Goal: Task Accomplishment & Management: Use online tool/utility

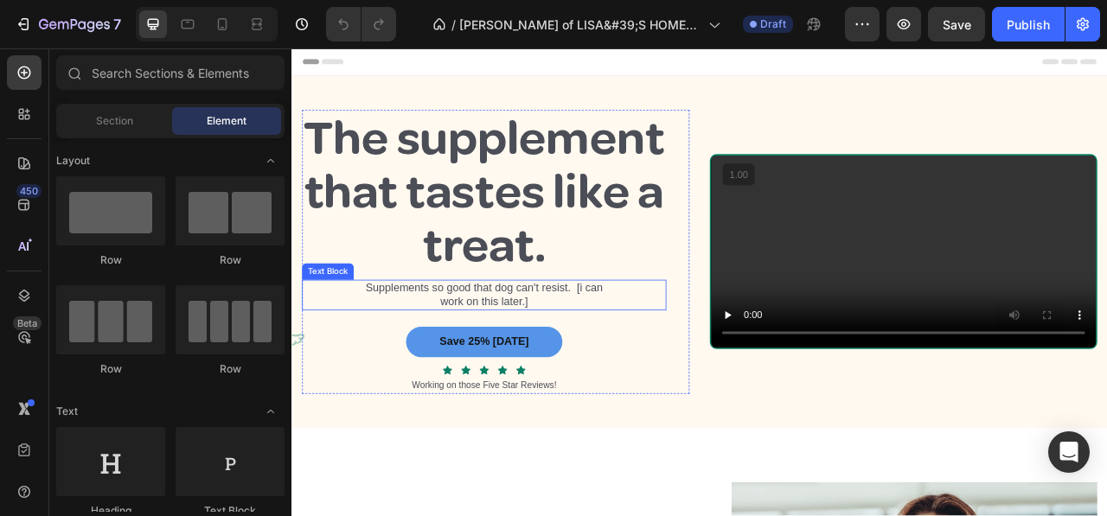
click at [500, 381] on p "Supplements so good that dog can't resist. [i can work on this later.]" at bounding box center [536, 363] width 332 height 36
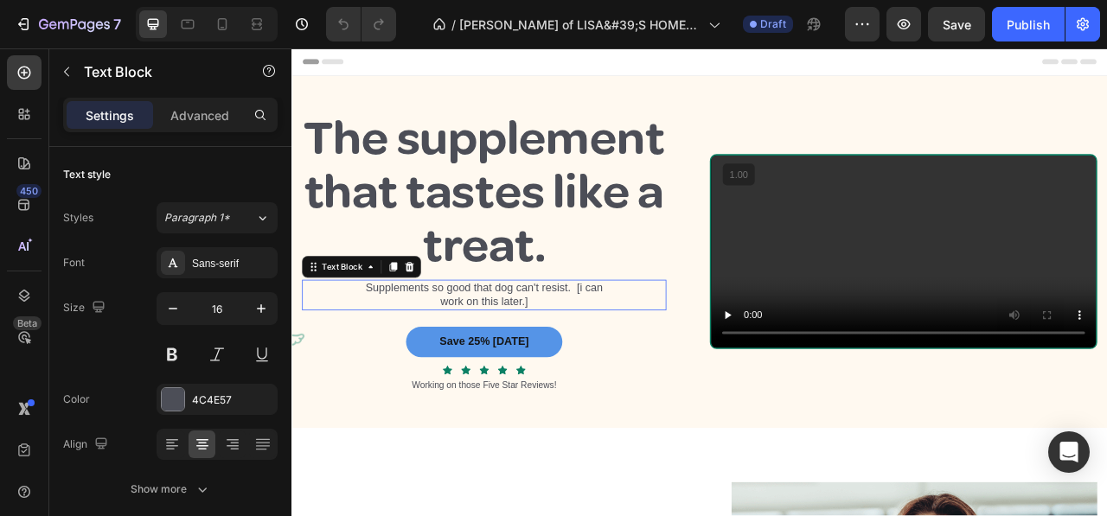
click at [500, 381] on p "Supplements so good that dog can't resist. [i can work on this later.]" at bounding box center [536, 363] width 332 height 36
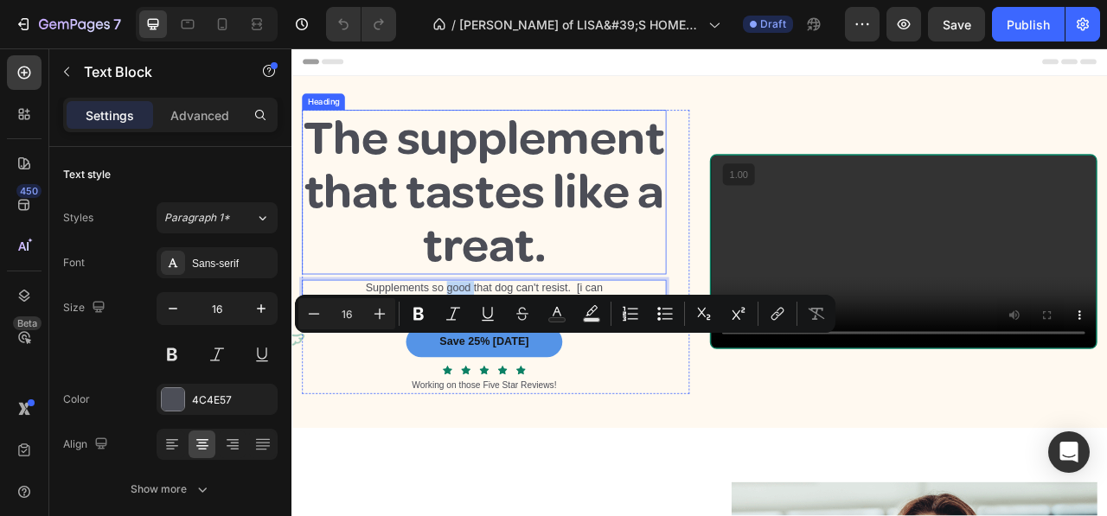
click at [462, 244] on h2 "The supplement that tastes like a treat." at bounding box center [537, 231] width 464 height 209
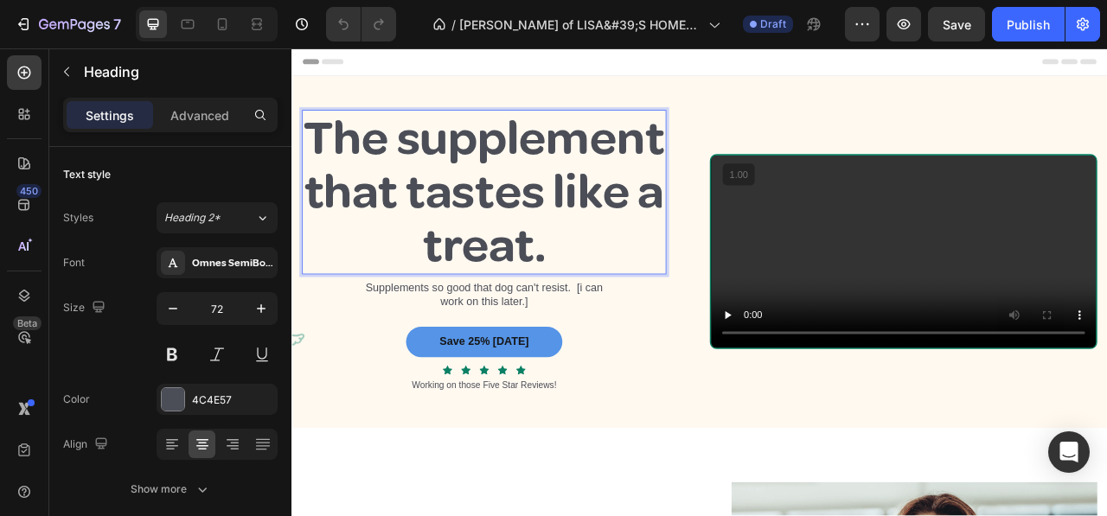
drag, startPoint x: 461, startPoint y: 242, endPoint x: 463, endPoint y: 228, distance: 14.8
click at [461, 241] on h2 "The supplement that tastes like a treat." at bounding box center [537, 231] width 464 height 209
click at [400, 238] on p "The supplement that tastes like a treat." at bounding box center [536, 232] width 460 height 206
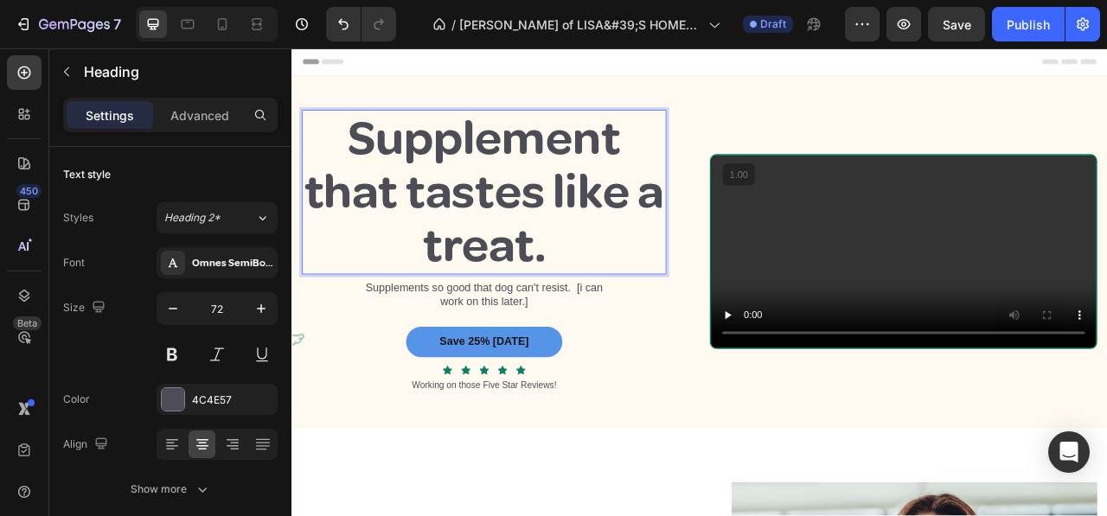
click at [724, 162] on p "Supplement that tastes like a treat." at bounding box center [536, 232] width 460 height 206
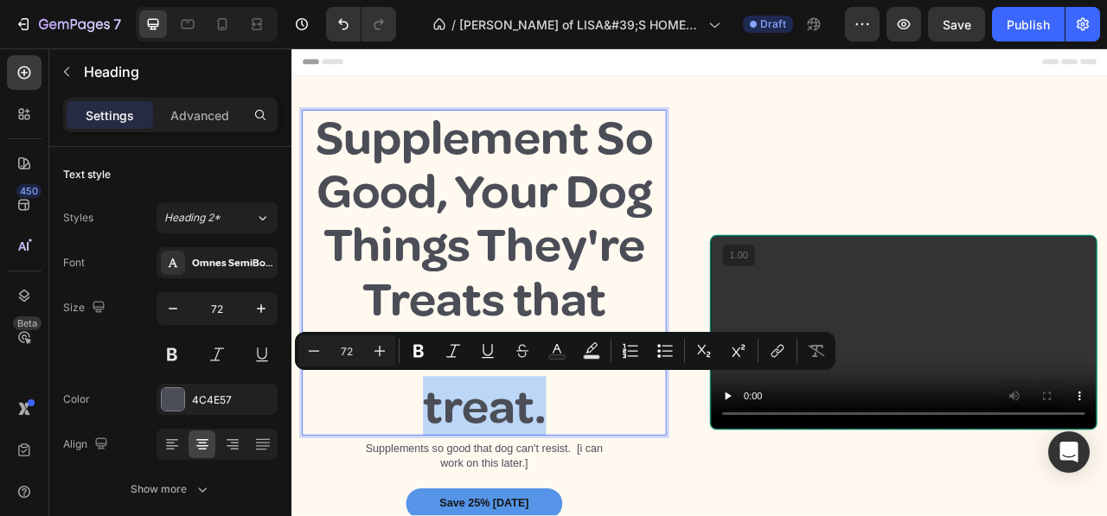
drag, startPoint x: 608, startPoint y: 499, endPoint x: 433, endPoint y: 493, distance: 174.8
click at [433, 493] on p "Supplement So Good, Your Dog Things They're Treats that tastes like a treat." at bounding box center [536, 334] width 460 height 411
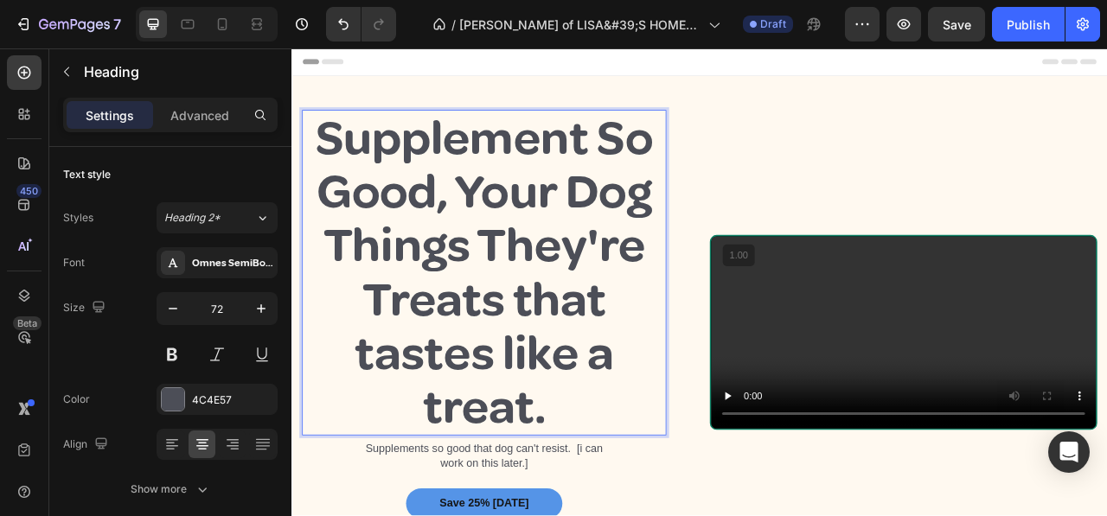
drag, startPoint x: 662, startPoint y: 505, endPoint x: 644, endPoint y: 471, distance: 38.7
click at [658, 497] on p "Supplement So Good, Your Dog Things They're Treats that tastes like a treat." at bounding box center [536, 334] width 460 height 411
click at [567, 365] on p "Supplement So Good, Your Dog Things They're Treats that tastes like a treat." at bounding box center [536, 334] width 460 height 411
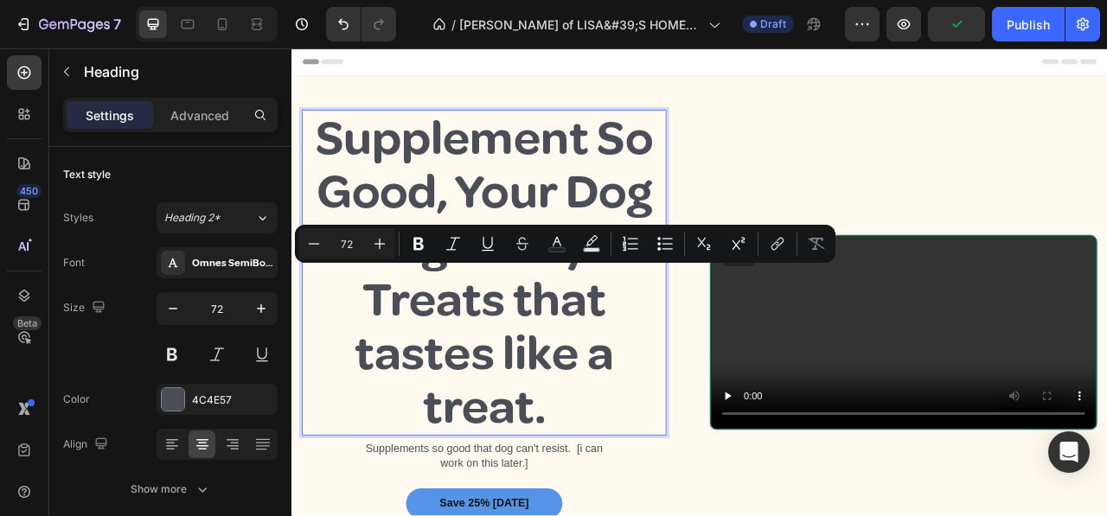
drag, startPoint x: 567, startPoint y: 366, endPoint x: 635, endPoint y: 466, distance: 120.9
click at [677, 479] on p "Supplement So Good, Your Dog Things They're Treats that tastes like a treat." at bounding box center [536, 334] width 460 height 411
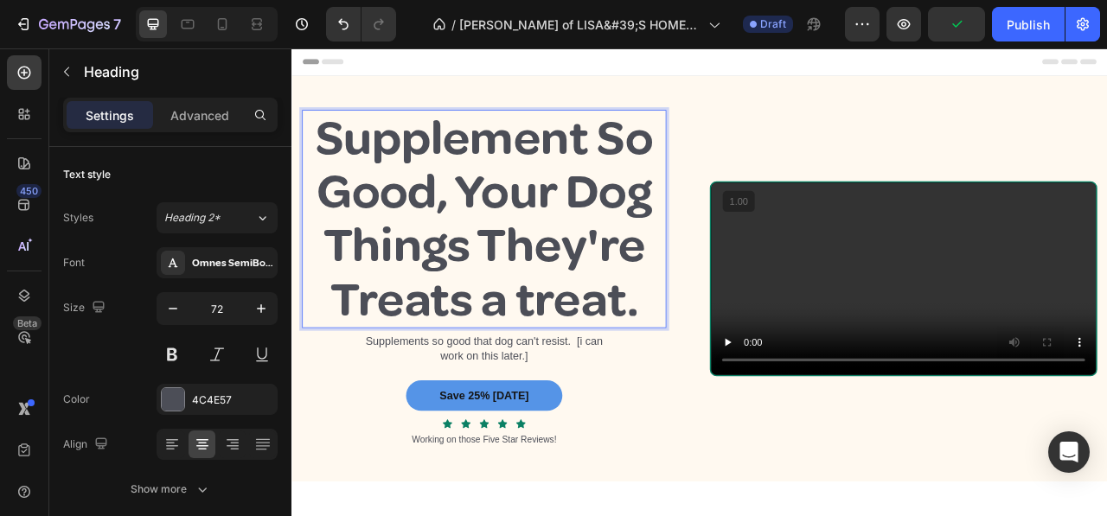
scroll to position [7, 0]
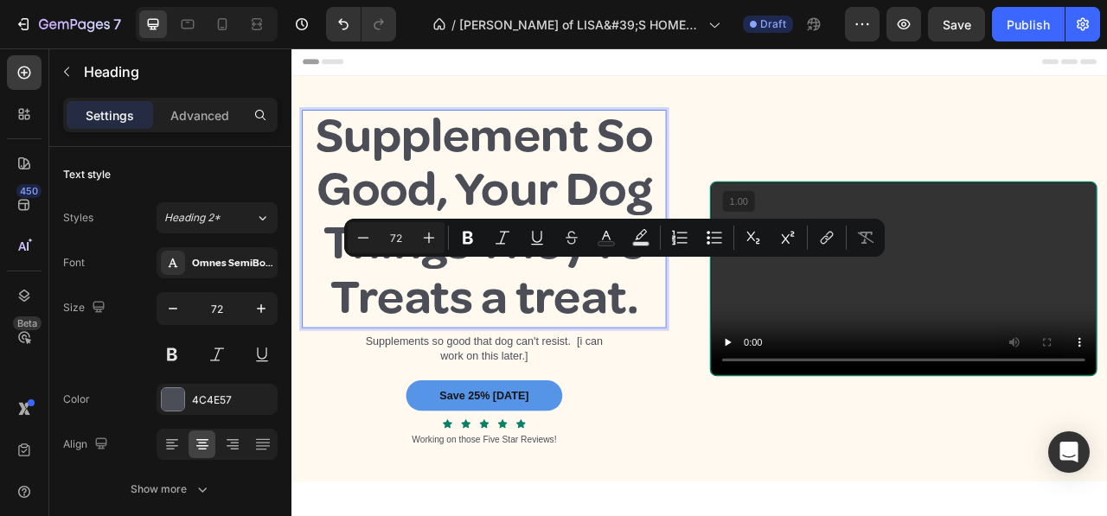
drag, startPoint x: 526, startPoint y: 360, endPoint x: 748, endPoint y: 384, distance: 223.6
click at [748, 384] on p "Supplement So Good, Your Dog Things They're Treats a treat." at bounding box center [536, 263] width 460 height 274
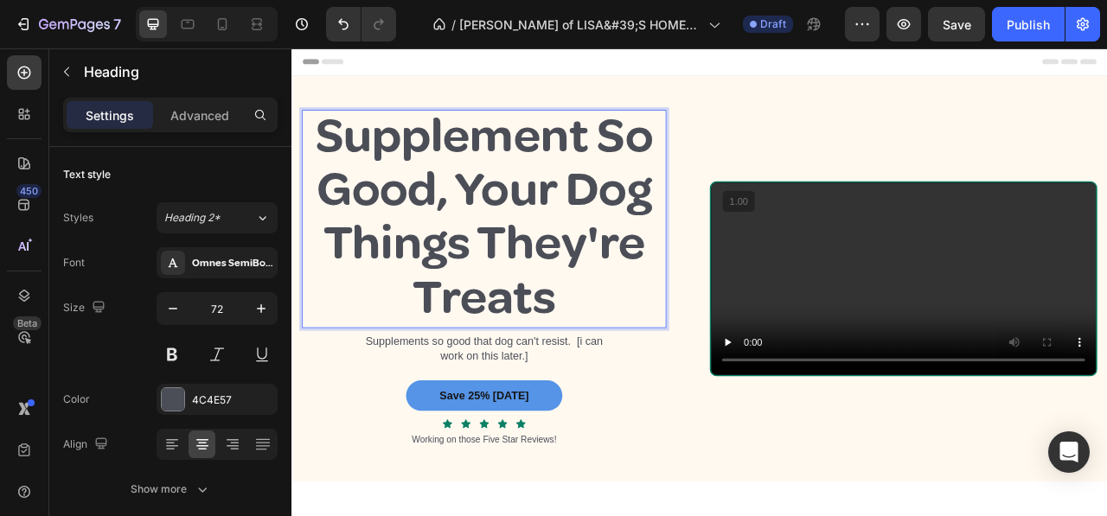
click at [487, 296] on p "Supplement So Good, Your Dog Things They're Treats" at bounding box center [536, 263] width 460 height 274
click at [445, 418] on p "Supplements so good that dog can't resist. [i can work on this later.]" at bounding box center [536, 432] width 332 height 36
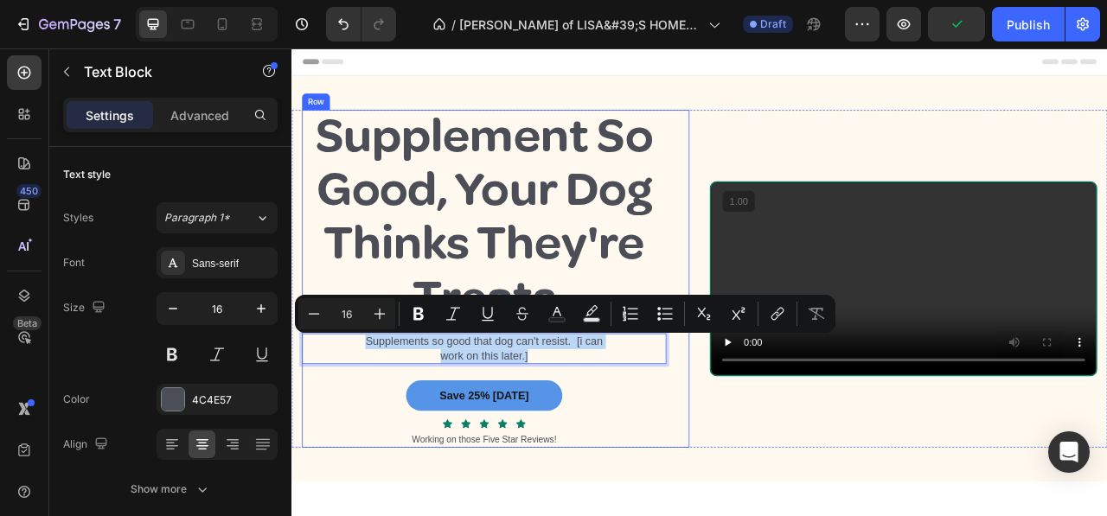
drag, startPoint x: 382, startPoint y: 423, endPoint x: 619, endPoint y: 451, distance: 237.8
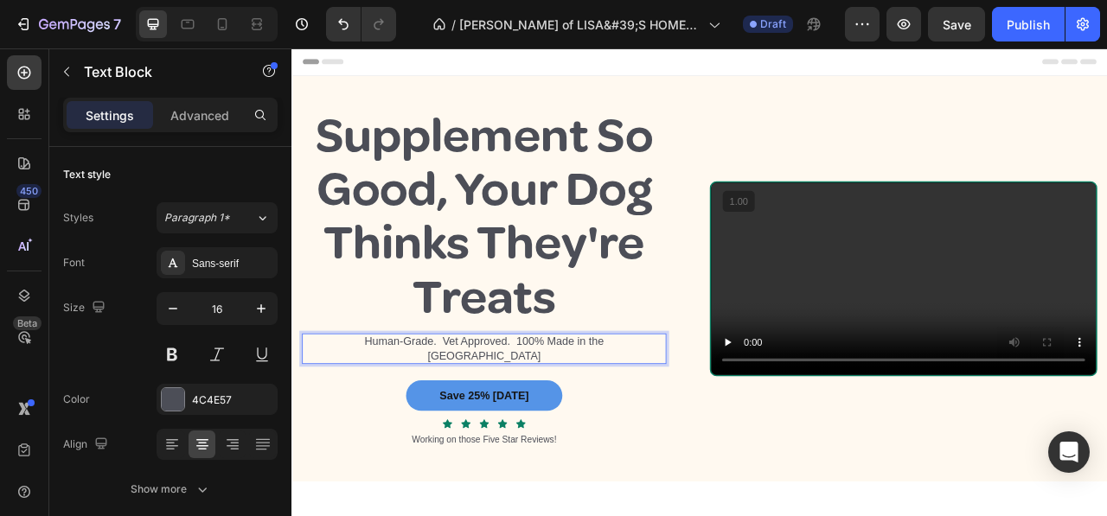
click at [472, 417] on p "Human-Grade. Vet Approved. 100% Made in the USA" at bounding box center [536, 432] width 332 height 36
click at [565, 420] on p "Human-Grade Vet Approved. 100% Made in the USA" at bounding box center [536, 432] width 332 height 36
click at [472, 417] on p "Human-Grade Vet Approved 100% Made in the USA" at bounding box center [536, 432] width 332 height 36
click at [718, 429] on div "Human-Grade Vet Approved 100% Made in the [GEOGRAPHIC_DATA]" at bounding box center [537, 432] width 464 height 40
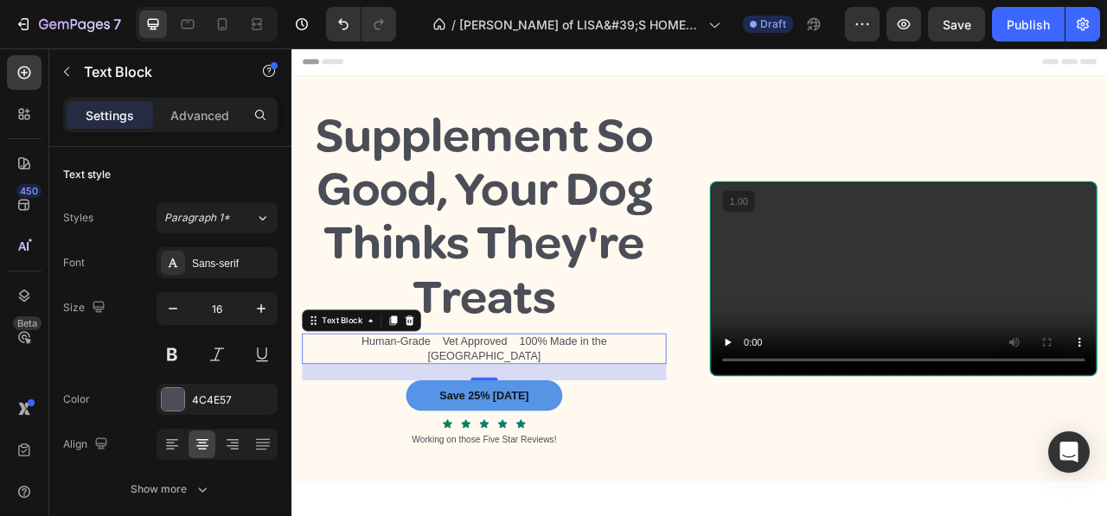
drag, startPoint x: 722, startPoint y: 413, endPoint x: 735, endPoint y: 423, distance: 16.6
click at [724, 413] on div "Human-Grade Vet Approved 100% Made in the [GEOGRAPHIC_DATA]" at bounding box center [537, 432] width 464 height 40
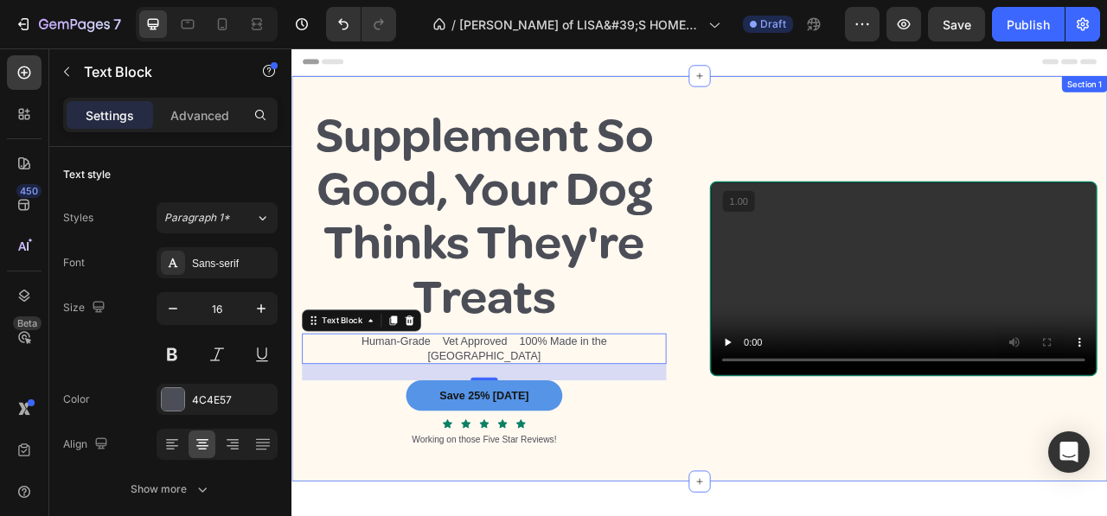
click at [870, 516] on div "Supplement So Good, Your Dog Thinks They're Treats Heading Human-Grade Vet Appr…" at bounding box center [811, 342] width 1038 height 516
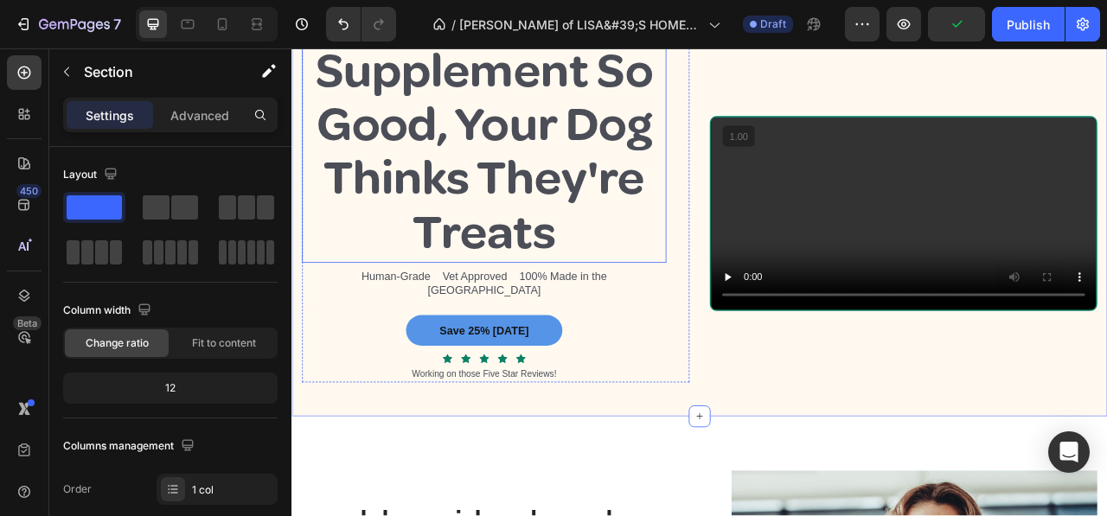
scroll to position [0, 0]
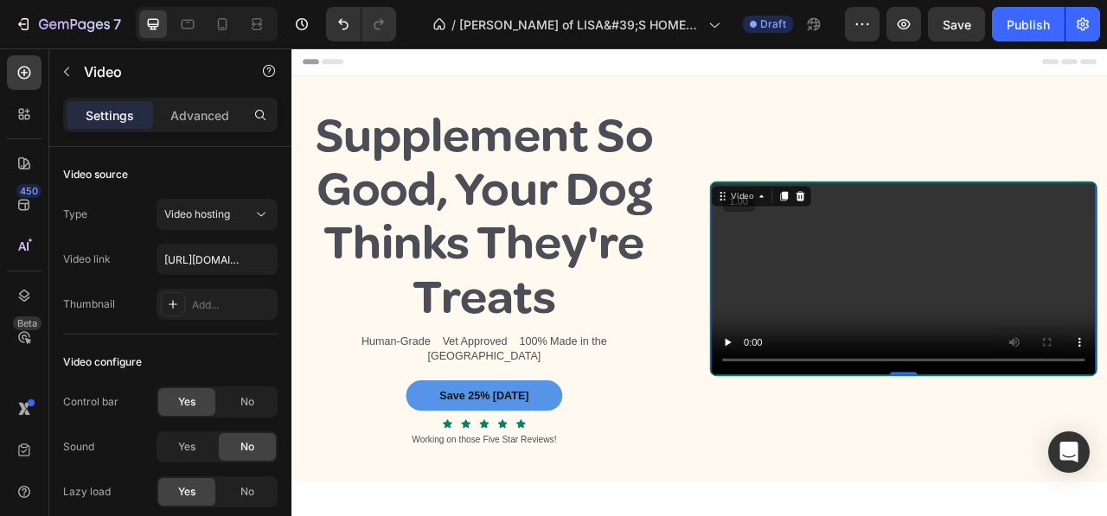
click at [896, 292] on video at bounding box center [1070, 342] width 490 height 245
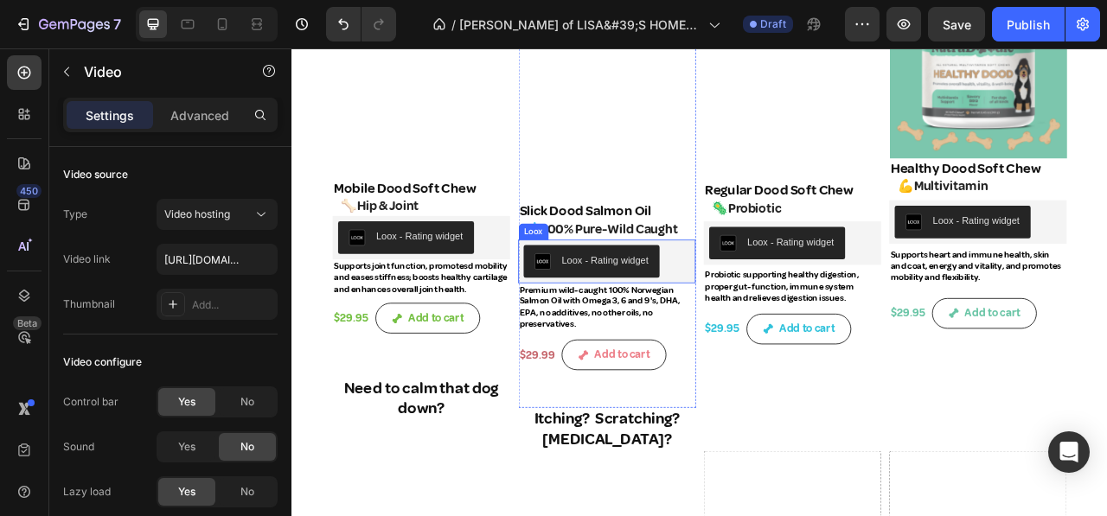
scroll to position [1471, 0]
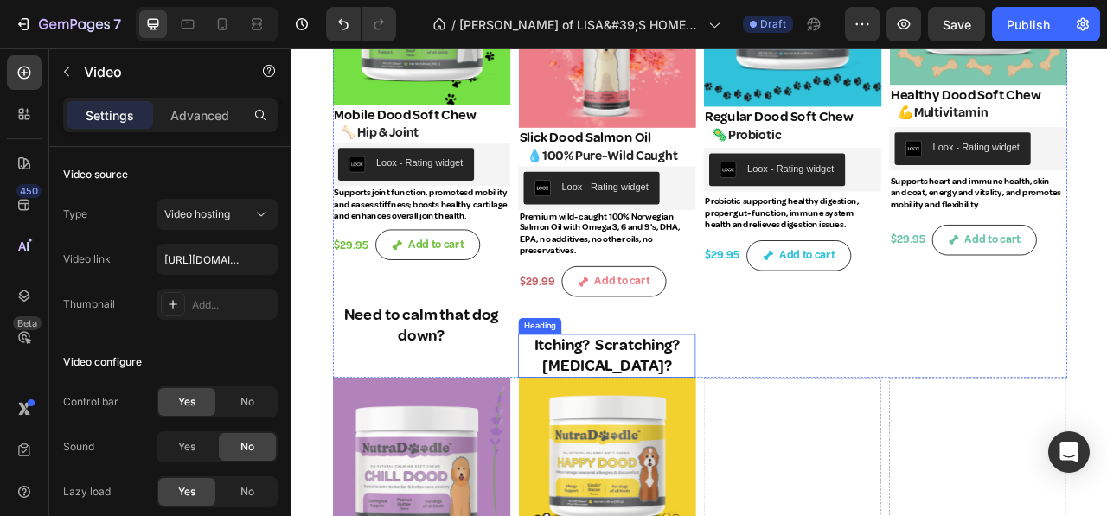
click at [639, 413] on h2 "Itching? Scratching? Allergies?" at bounding box center [693, 440] width 226 height 55
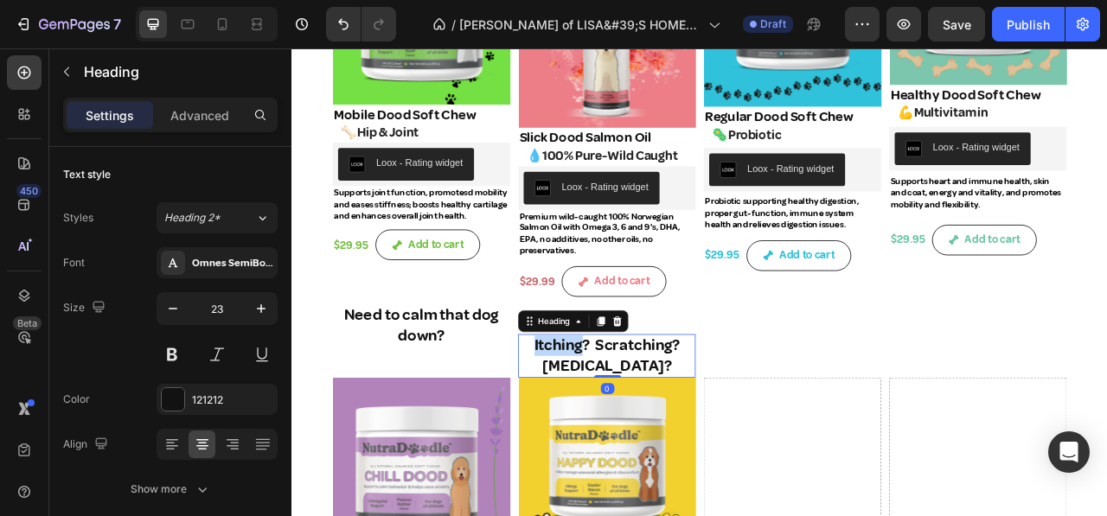
click at [639, 413] on h2 "Itching? Scratching? Allergies?" at bounding box center [693, 440] width 226 height 55
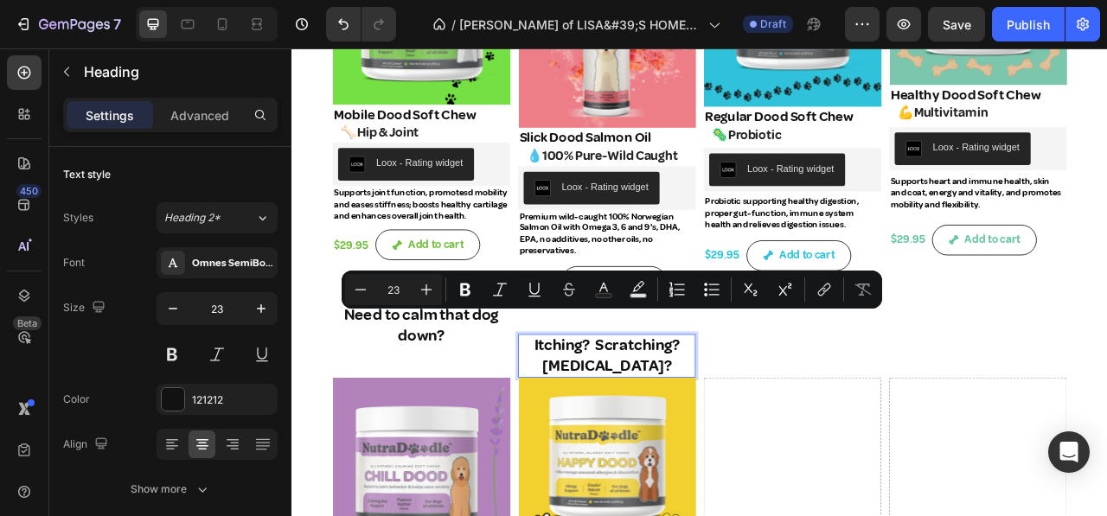
click at [676, 414] on p "Itching? Scratching? Allergies?" at bounding box center [692, 440] width 222 height 52
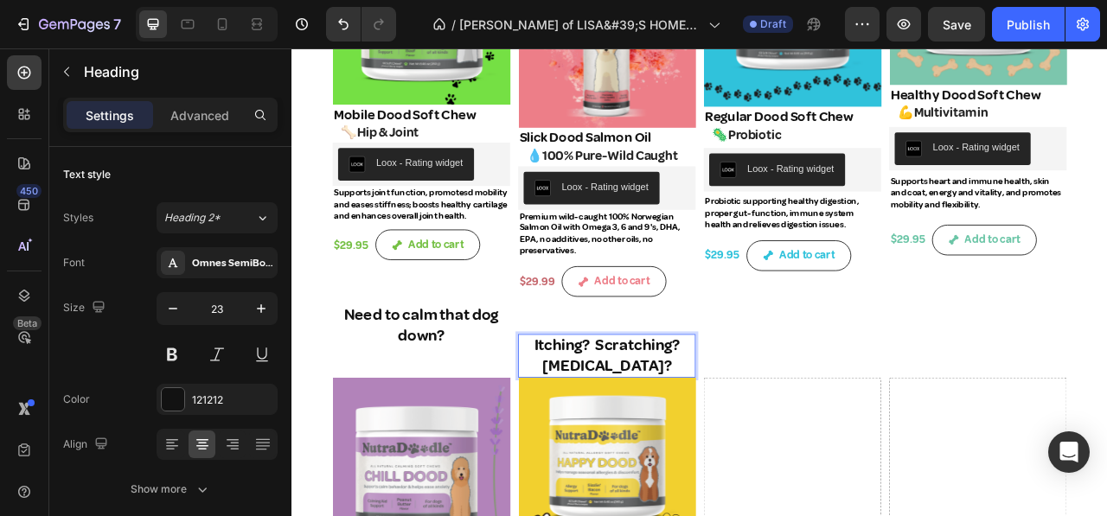
click at [735, 423] on p "Itching? Scratching? Allergies?" at bounding box center [692, 440] width 222 height 52
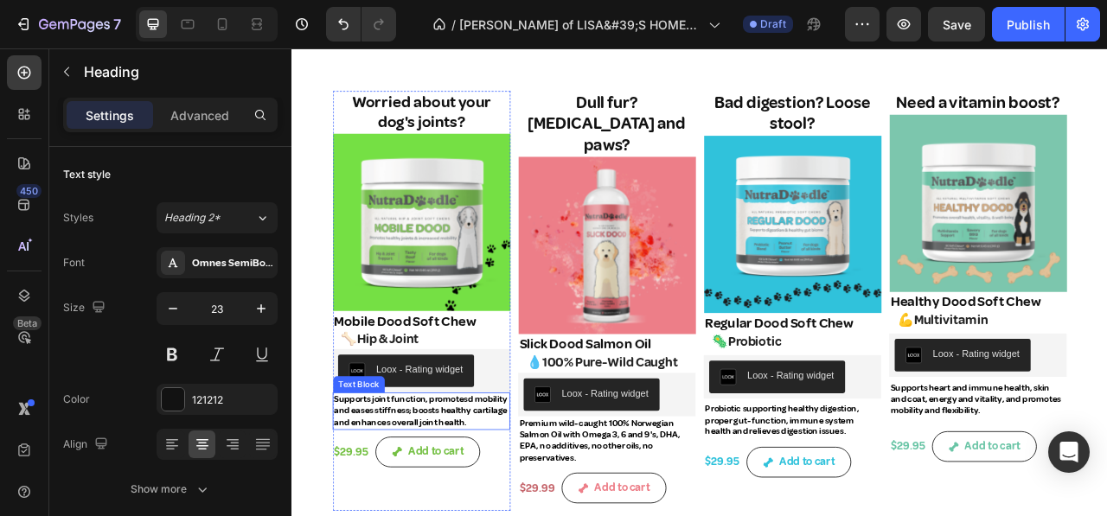
scroll to position [1125, 0]
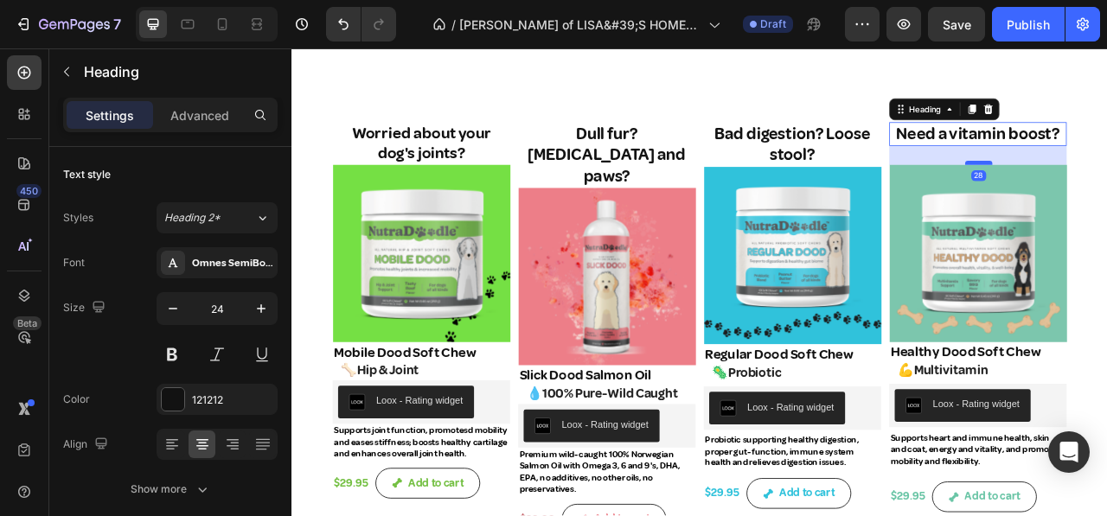
drag, startPoint x: 1151, startPoint y: 170, endPoint x: 1154, endPoint y: 195, distance: 24.5
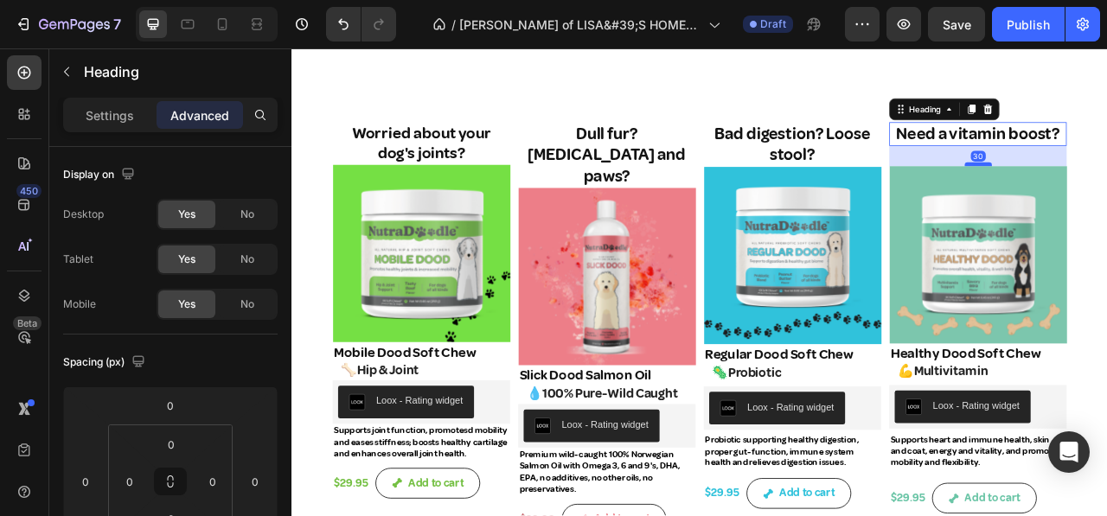
type input "30"
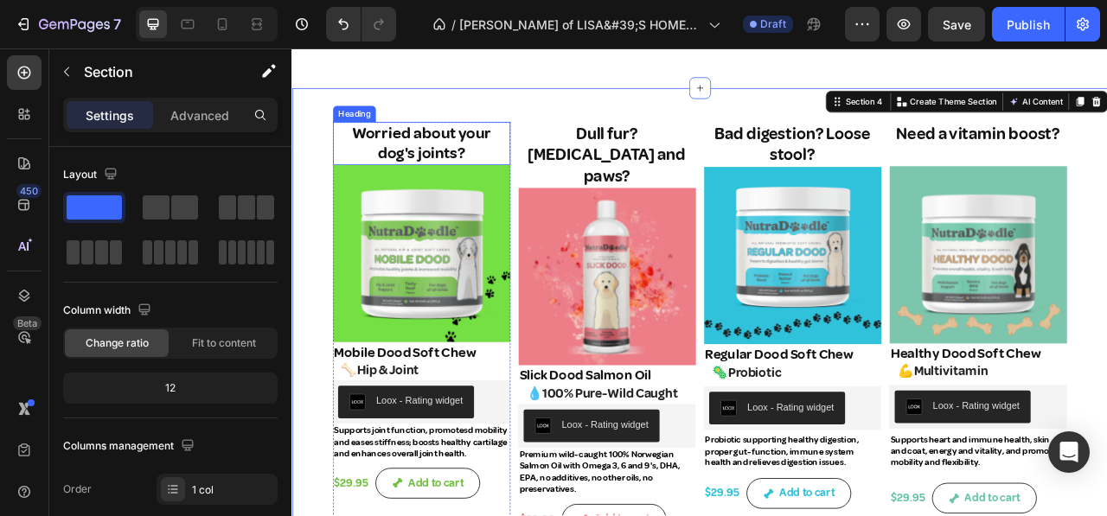
click at [465, 162] on h2 "Worried about your dog's joints?" at bounding box center [456, 170] width 226 height 55
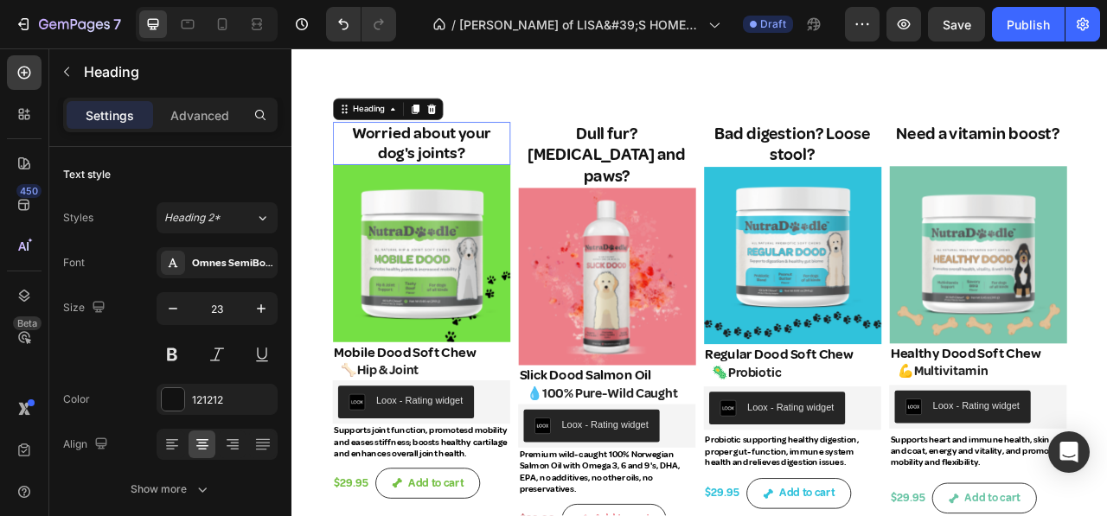
click at [465, 162] on h2 "Worried about your dog's joints?" at bounding box center [456, 170] width 226 height 55
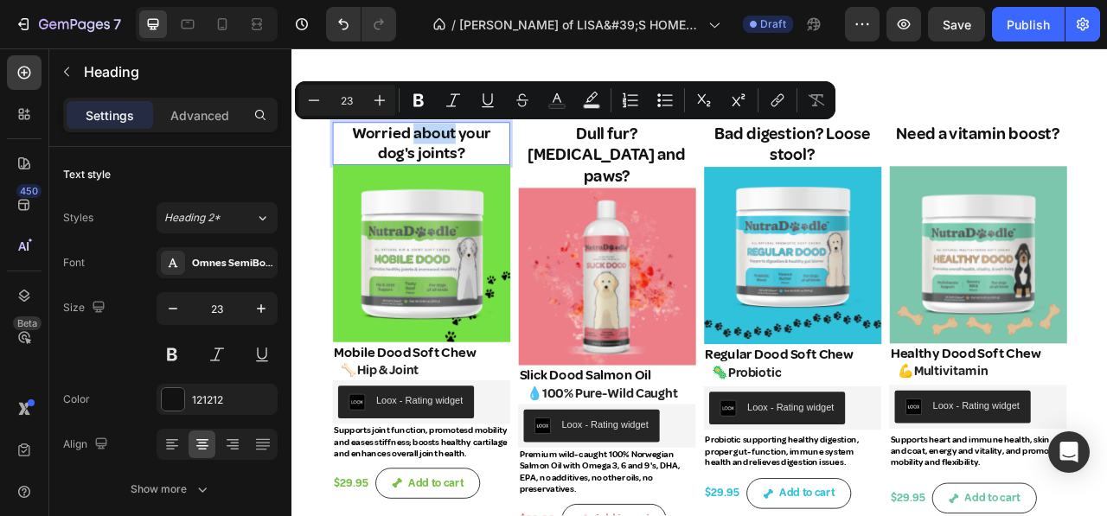
click at [465, 162] on p "Worried about your dog's joints?" at bounding box center [456, 170] width 222 height 52
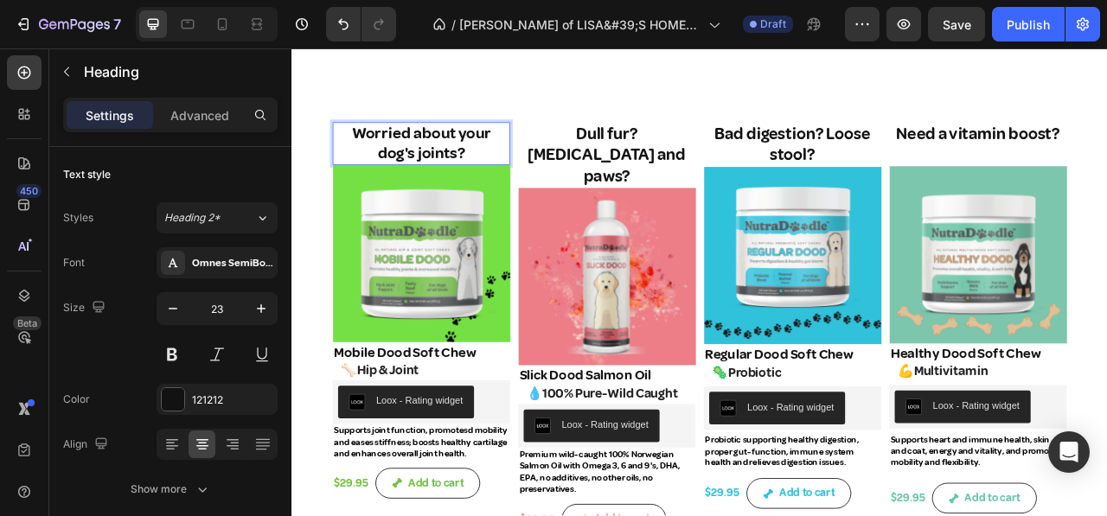
click at [393, 149] on p "Worried about your dog's joints?" at bounding box center [456, 170] width 222 height 52
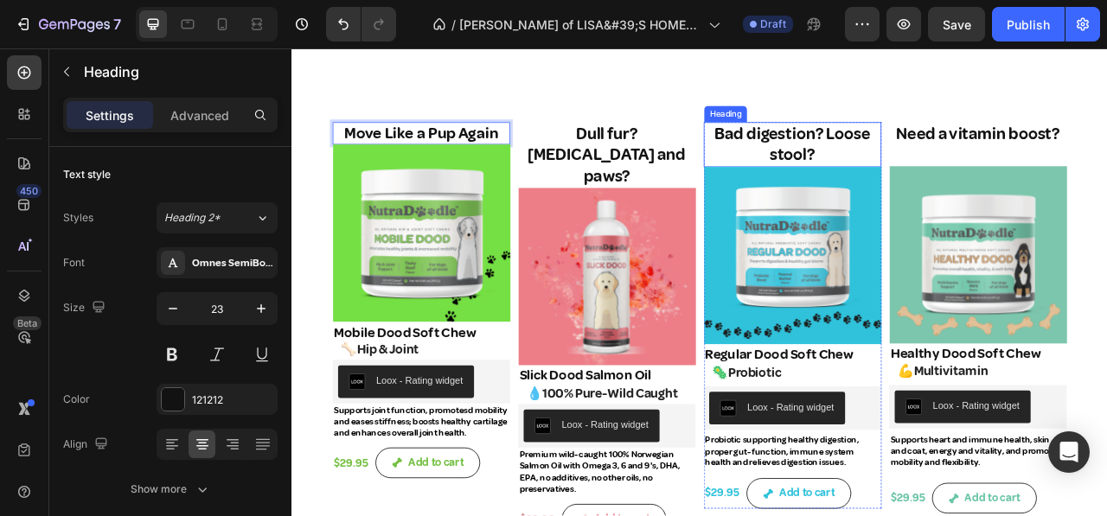
click at [875, 157] on h2 "Bad digestion? Loose stool?" at bounding box center [929, 171] width 226 height 57
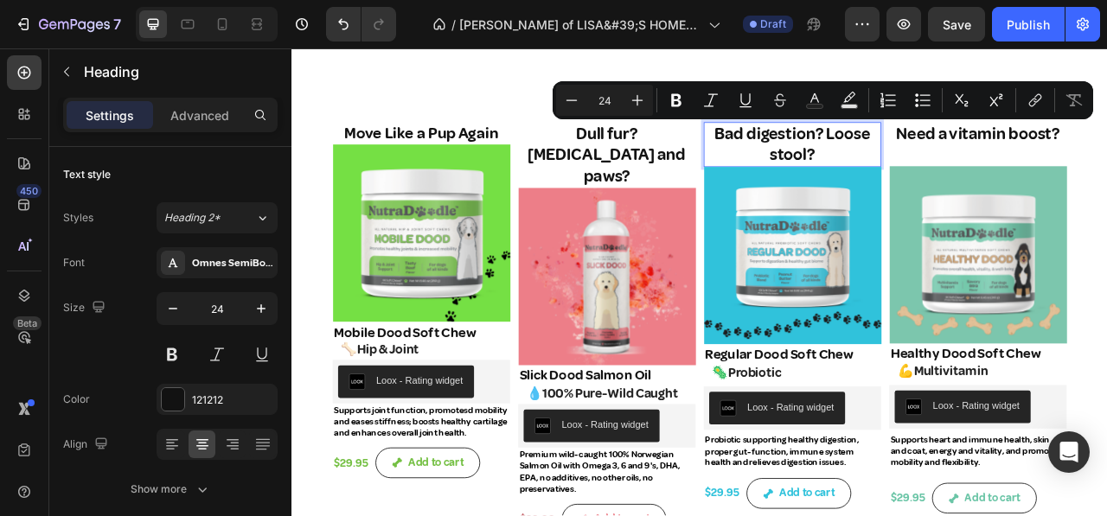
click at [860, 168] on p "Bad digestion? Loose stool?" at bounding box center [928, 171] width 222 height 54
click at [845, 152] on p "Bad digestion? Loose stool?" at bounding box center [928, 171] width 222 height 54
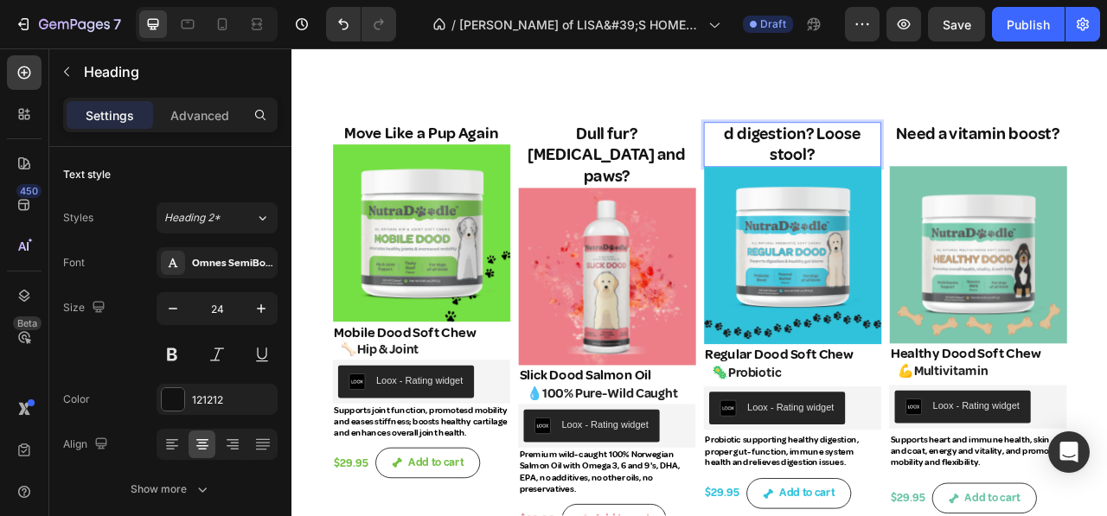
click at [974, 181] on p "d digestion? Loose stool?" at bounding box center [928, 171] width 222 height 54
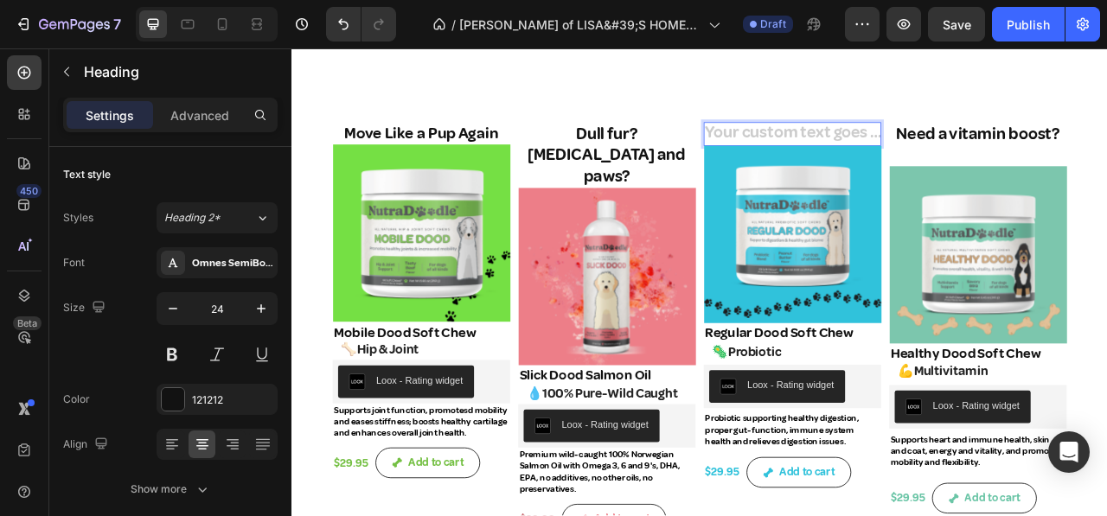
click at [956, 170] on p "Rich Text Editor. Editing area: main" at bounding box center [928, 157] width 222 height 27
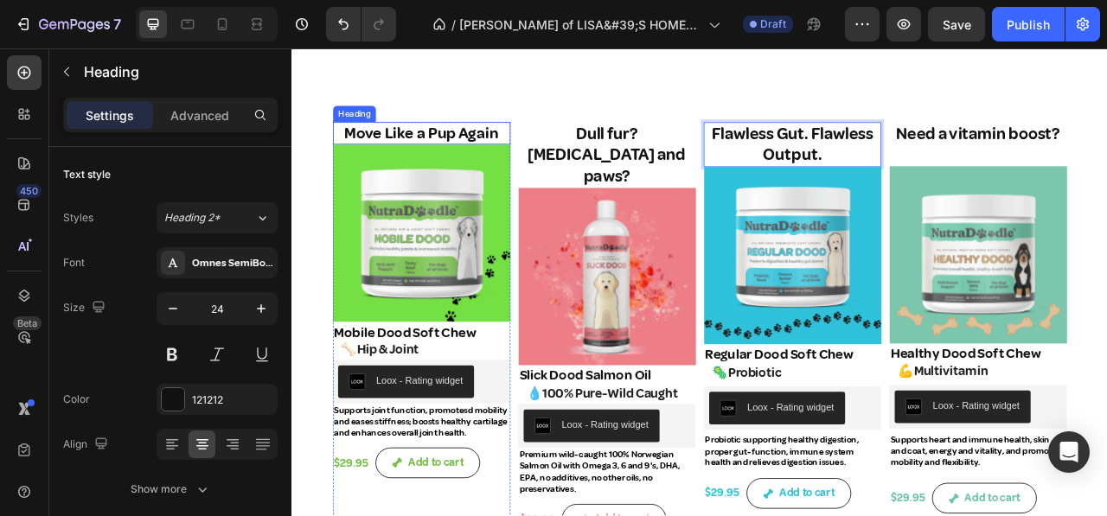
click at [487, 153] on p "Move Like a Pup Again" at bounding box center [456, 157] width 222 height 26
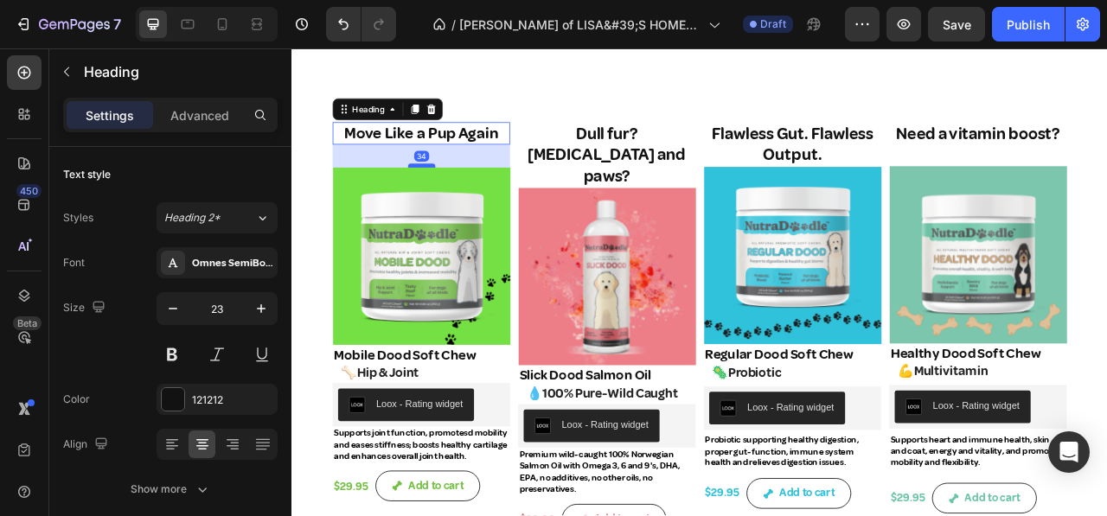
drag, startPoint x: 457, startPoint y: 166, endPoint x: 469, endPoint y: 196, distance: 31.8
click at [469, 196] on div at bounding box center [456, 198] width 35 height 5
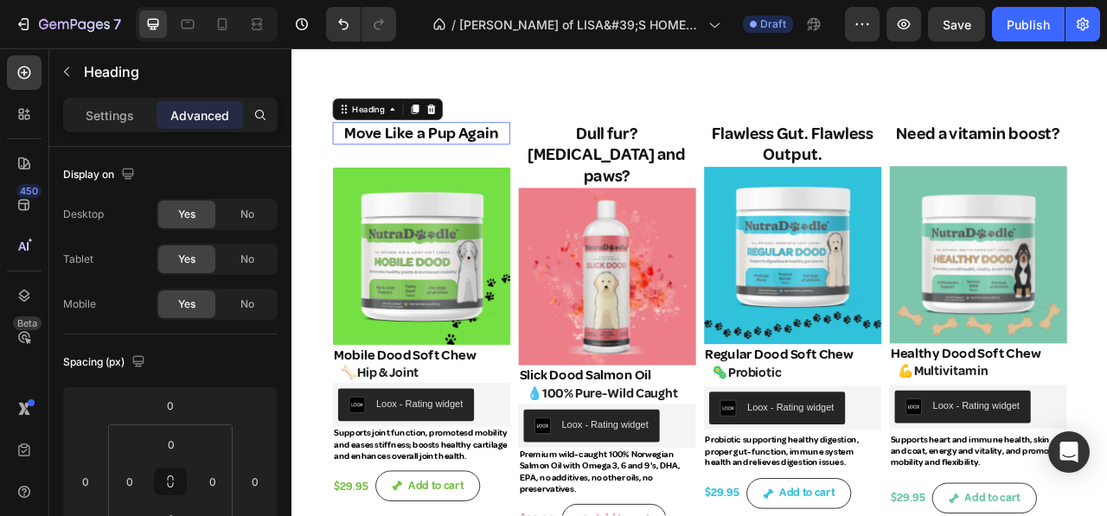
click at [473, 153] on p "Move Like a Pup Again" at bounding box center [456, 157] width 222 height 26
click at [366, 157] on p "Move Like a Pup Again" at bounding box center [456, 157] width 222 height 26
drag, startPoint x: 352, startPoint y: 157, endPoint x: 423, endPoint y: 176, distance: 73.4
click at [356, 156] on p "Move Like a Pup Again" at bounding box center [456, 157] width 222 height 26
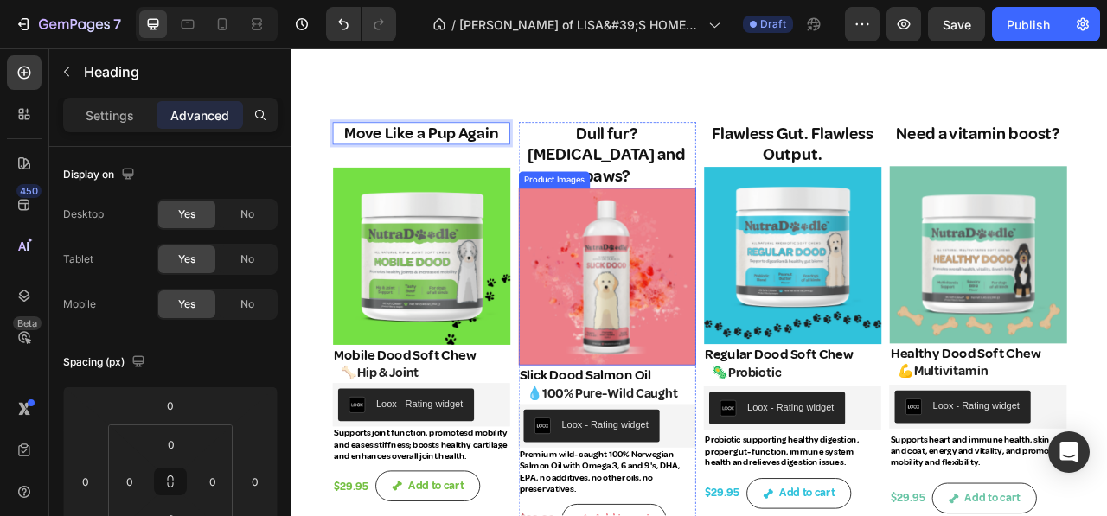
click at [603, 166] on h2 "Dull fur? Dry skin and paws?" at bounding box center [693, 185] width 226 height 85
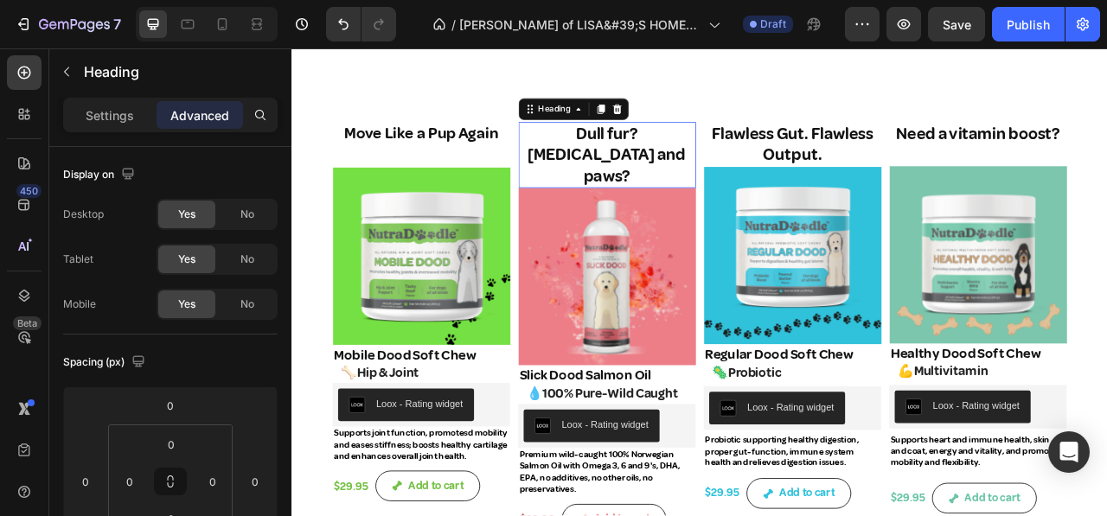
click at [603, 166] on h2 "Dull fur? Dry skin and paws?" at bounding box center [693, 185] width 226 height 85
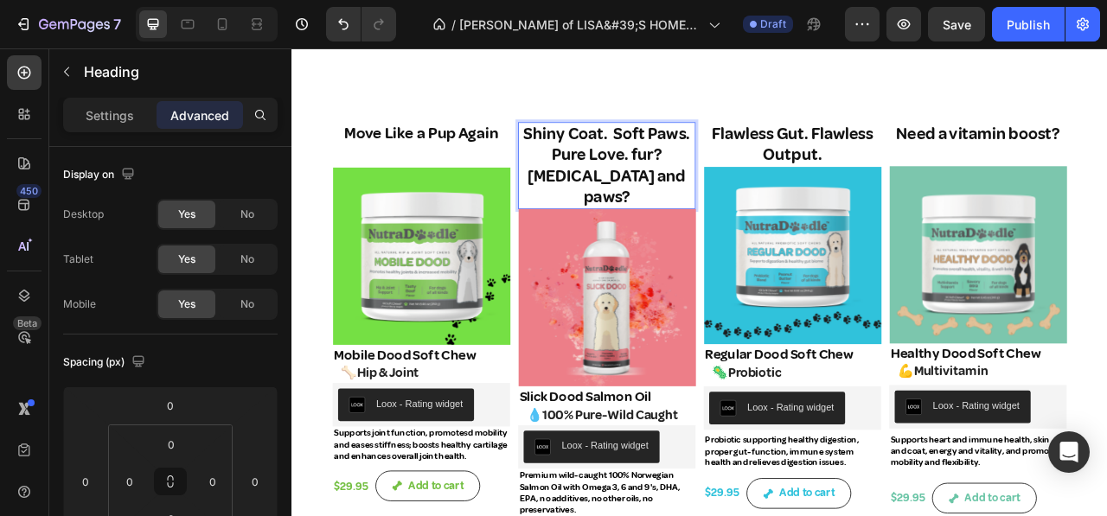
click at [742, 215] on p "Shiny Coat. Soft Paws. Pure Love. fur? Dry skin and paws?" at bounding box center [692, 198] width 222 height 108
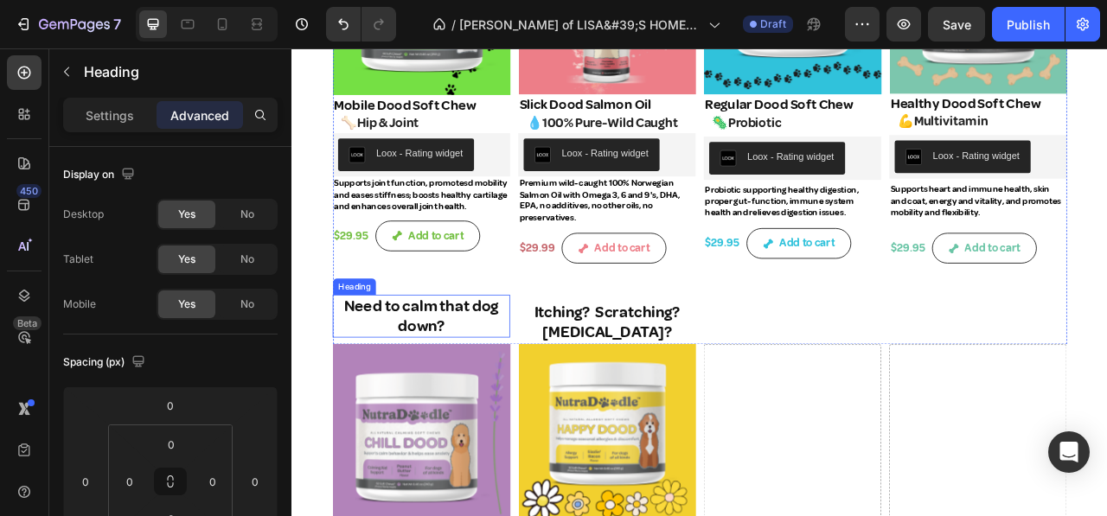
scroll to position [1471, 0]
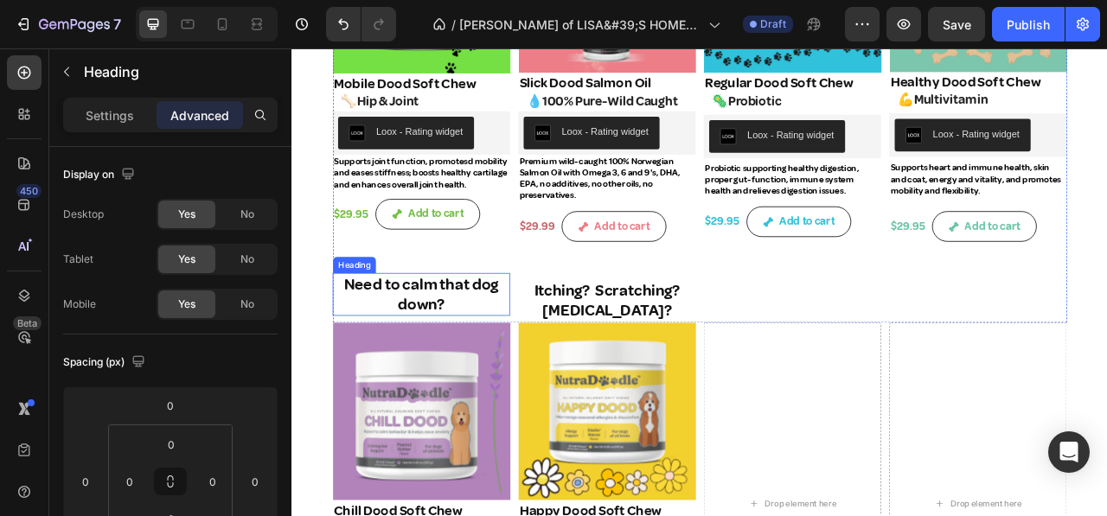
click at [365, 366] on h2 "Need to calm that dog down?" at bounding box center [456, 362] width 226 height 55
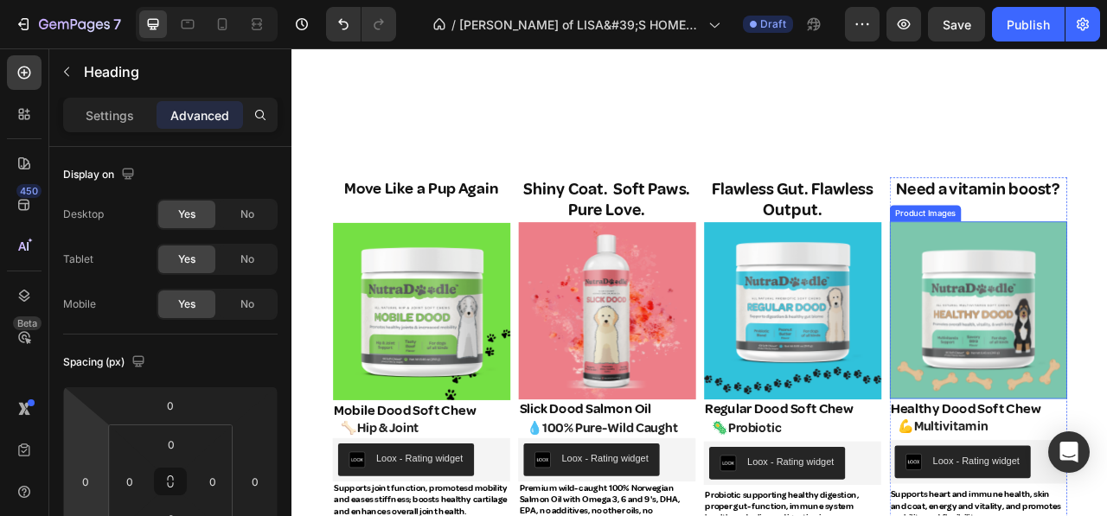
scroll to position [1038, 0]
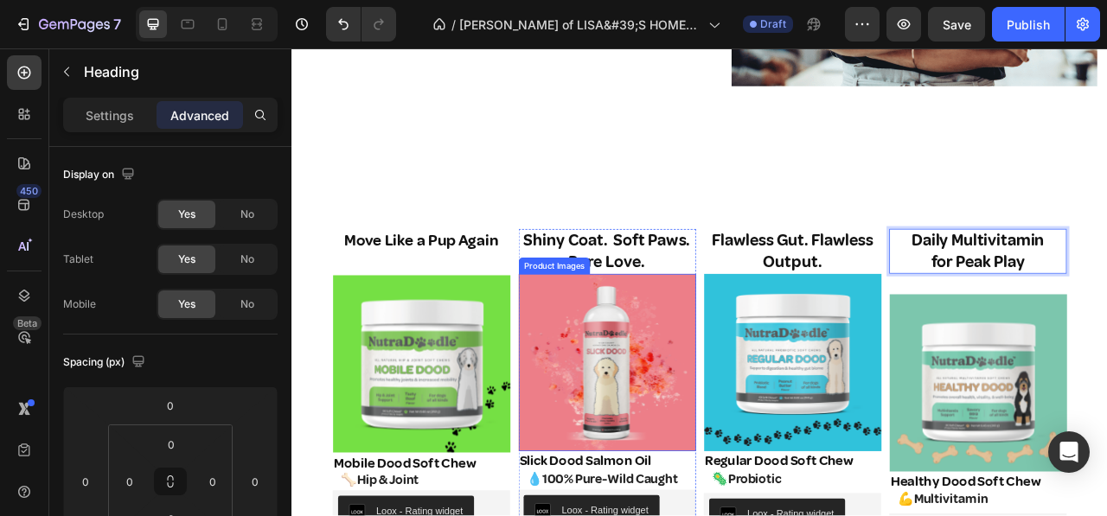
click at [755, 401] on img at bounding box center [693, 449] width 226 height 226
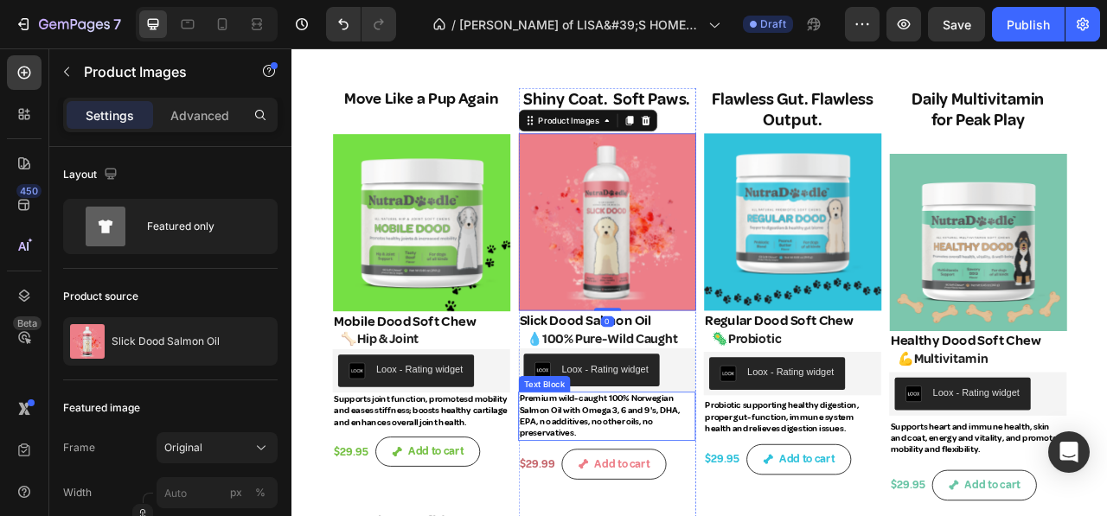
scroll to position [1471, 0]
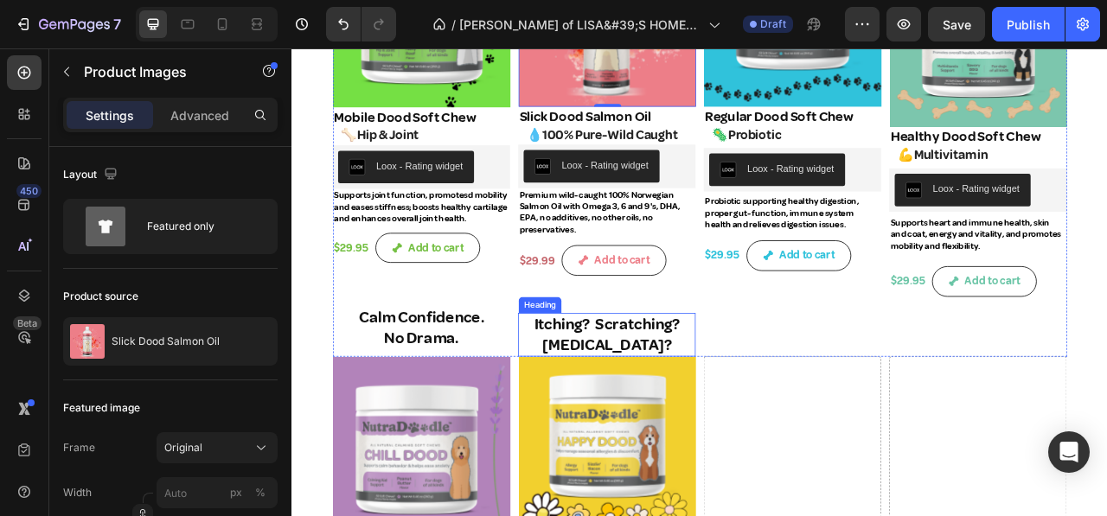
click at [624, 417] on p "Itching? Scratching? Allergies?" at bounding box center [692, 414] width 222 height 52
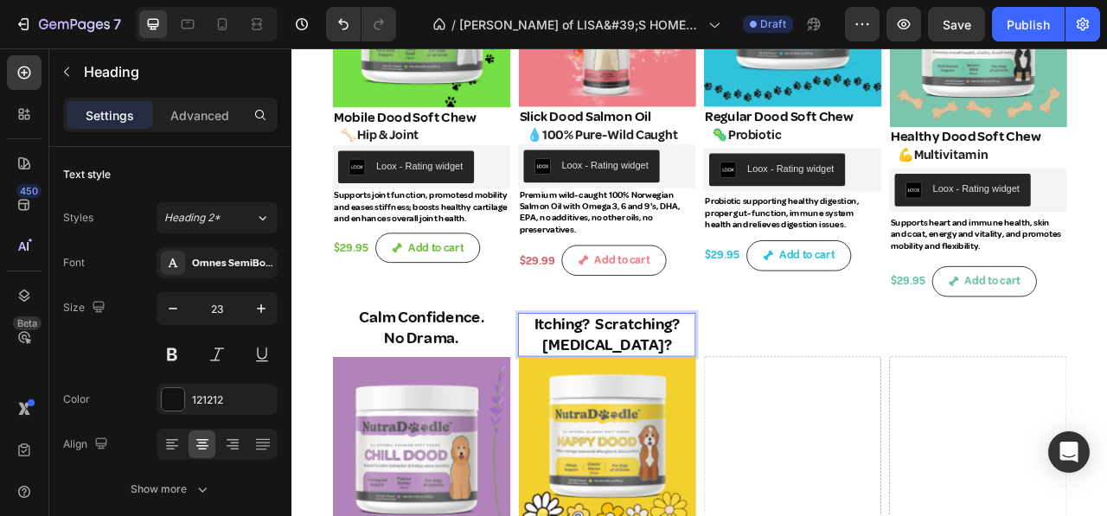
click at [615, 405] on p "Itching? Scratching? Allergies?" at bounding box center [692, 414] width 222 height 52
click at [599, 393] on p "Itching? Scratching? Allergies?" at bounding box center [692, 414] width 222 height 52
click at [888, 404] on div "Flawless Gut. Flawless Output. Heading Product Images Regular Dood Soft Chew Pr…" at bounding box center [929, 139] width 226 height 601
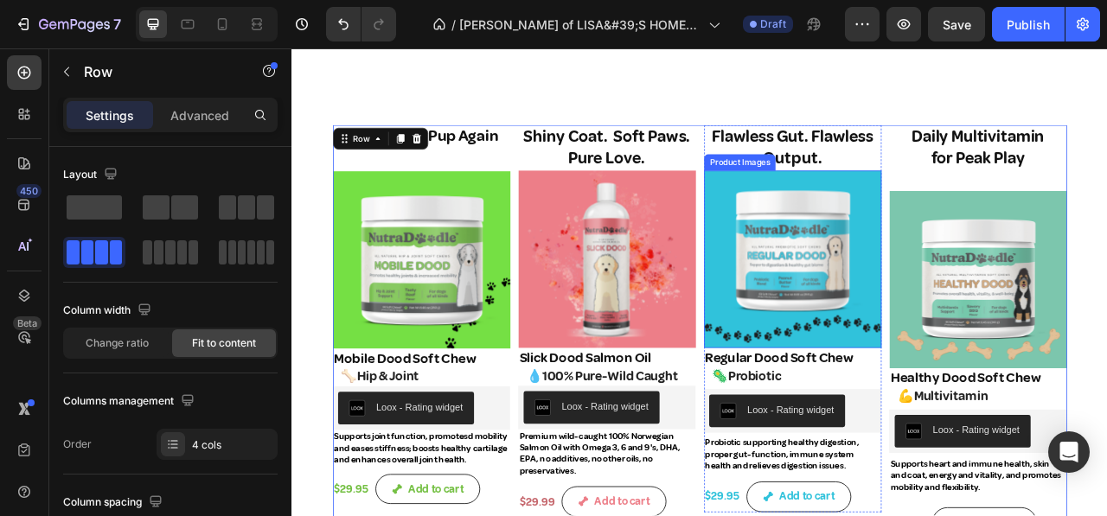
scroll to position [1125, 0]
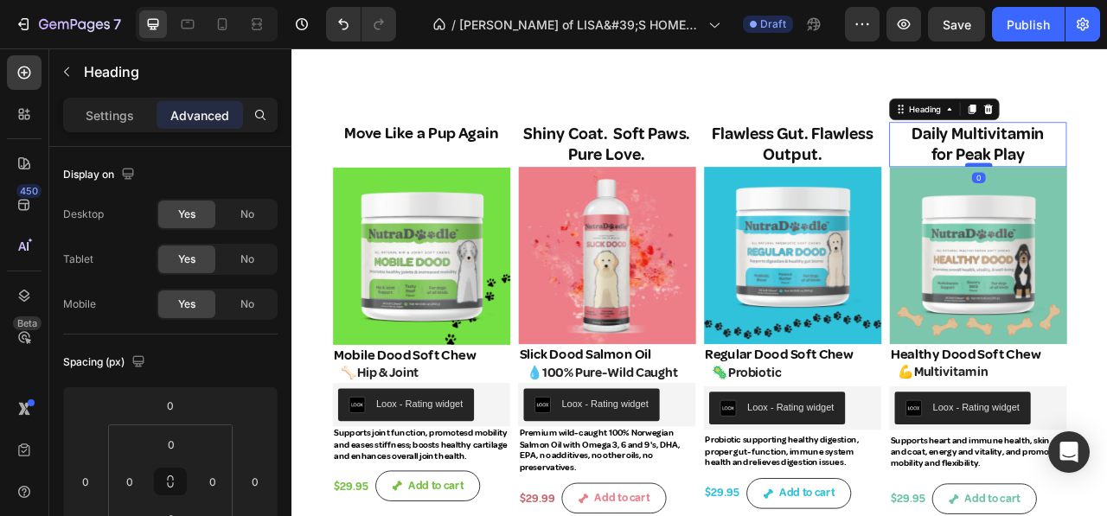
drag, startPoint x: 1151, startPoint y: 222, endPoint x: 1151, endPoint y: 196, distance: 26.8
type input "0"
click at [952, 160] on p "Flawless Gut. Flawless Output." at bounding box center [928, 171] width 222 height 54
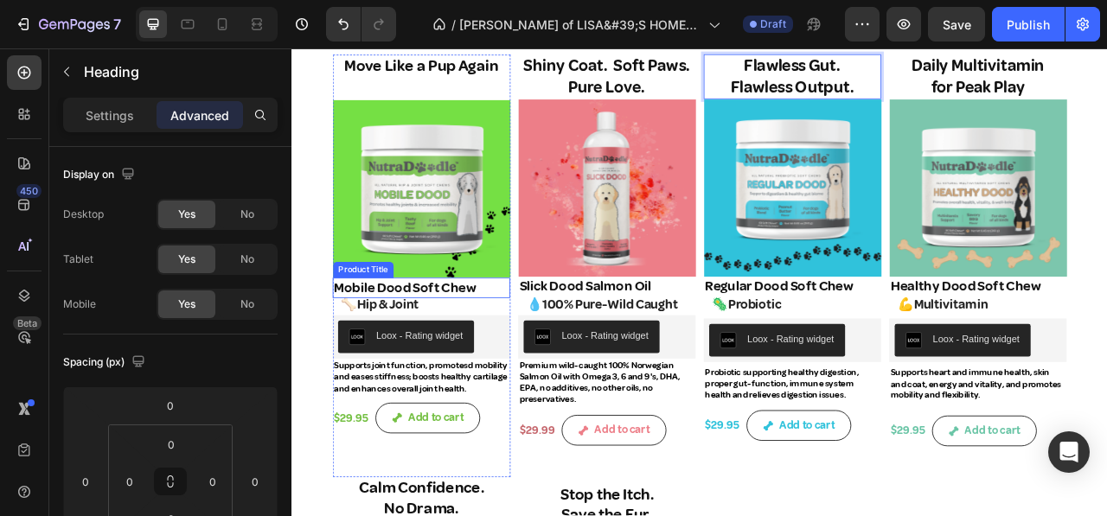
scroll to position [1081, 0]
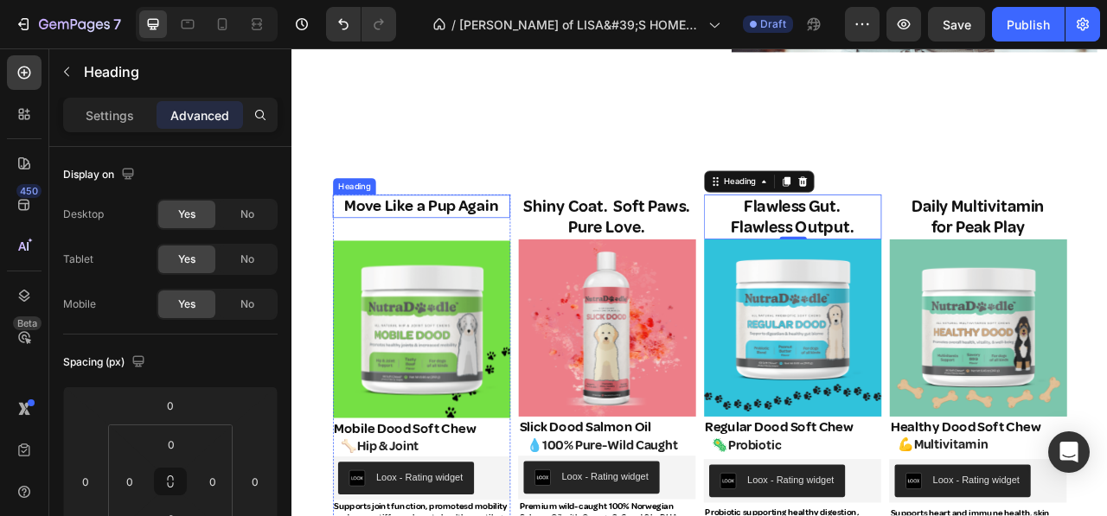
click at [394, 239] on p "Move Like a Pup Again" at bounding box center [456, 250] width 222 height 26
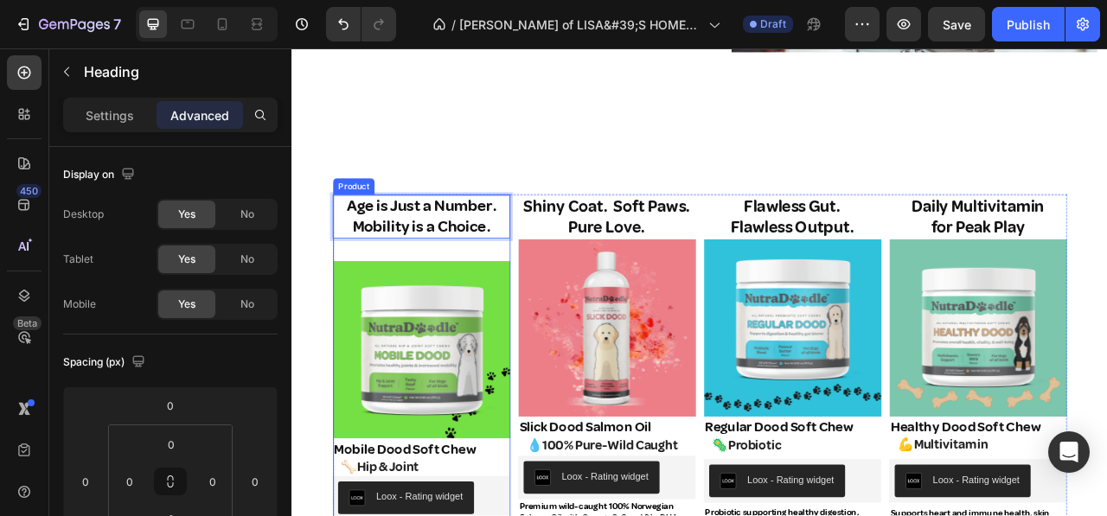
drag, startPoint x: 449, startPoint y: 295, endPoint x: 459, endPoint y: 285, distance: 14.7
click at [452, 292] on div "Age is Just a Number. Mobility is a Choice. Heading 34 Product Images Mobile Do…" at bounding box center [456, 470] width 226 height 470
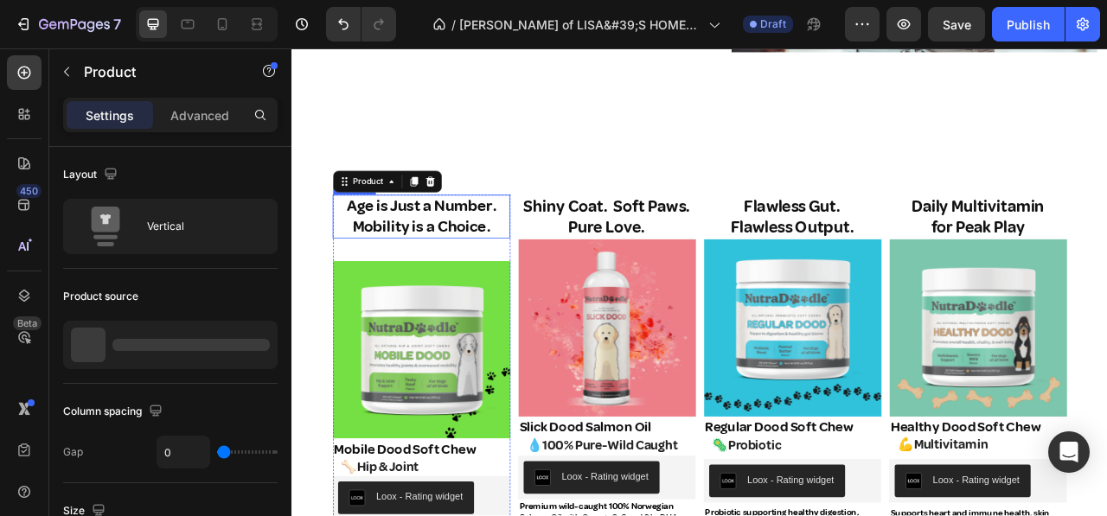
click at [463, 259] on p "Age is Just a Number. Mobility is a Choice." at bounding box center [456, 263] width 222 height 52
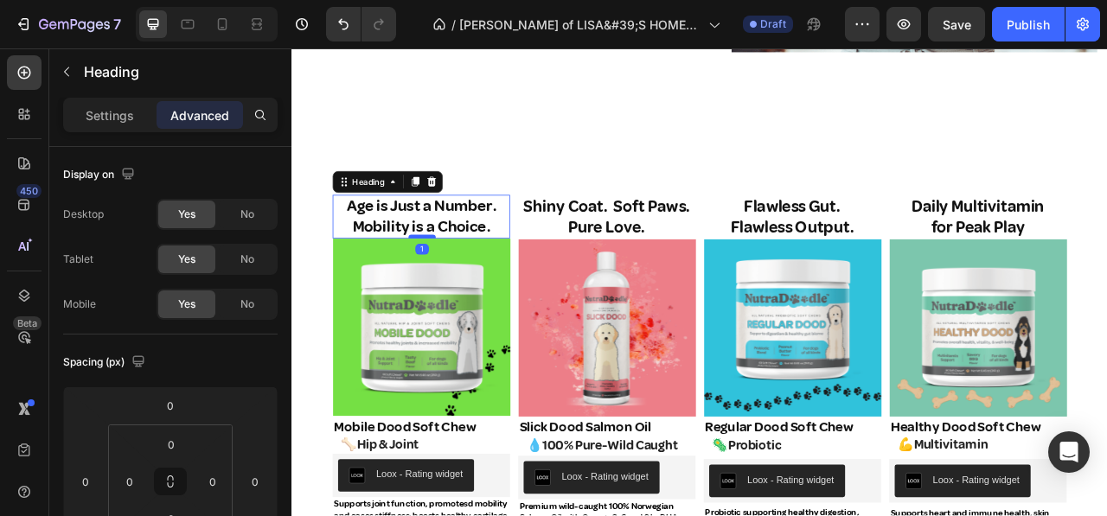
drag, startPoint x: 457, startPoint y: 311, endPoint x: 458, endPoint y: 282, distance: 28.6
click at [458, 286] on div at bounding box center [456, 288] width 35 height 5
type input "1"
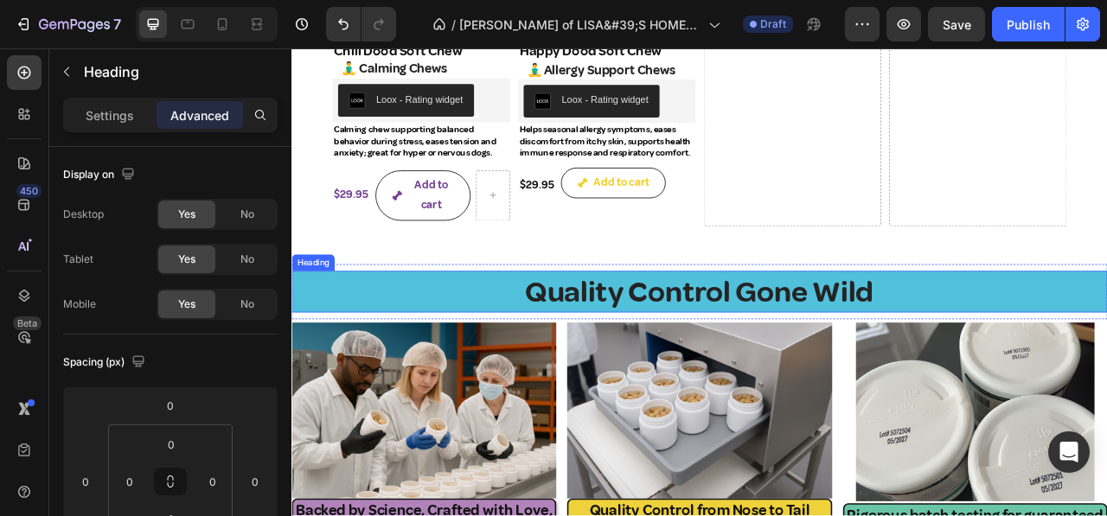
scroll to position [2076, 0]
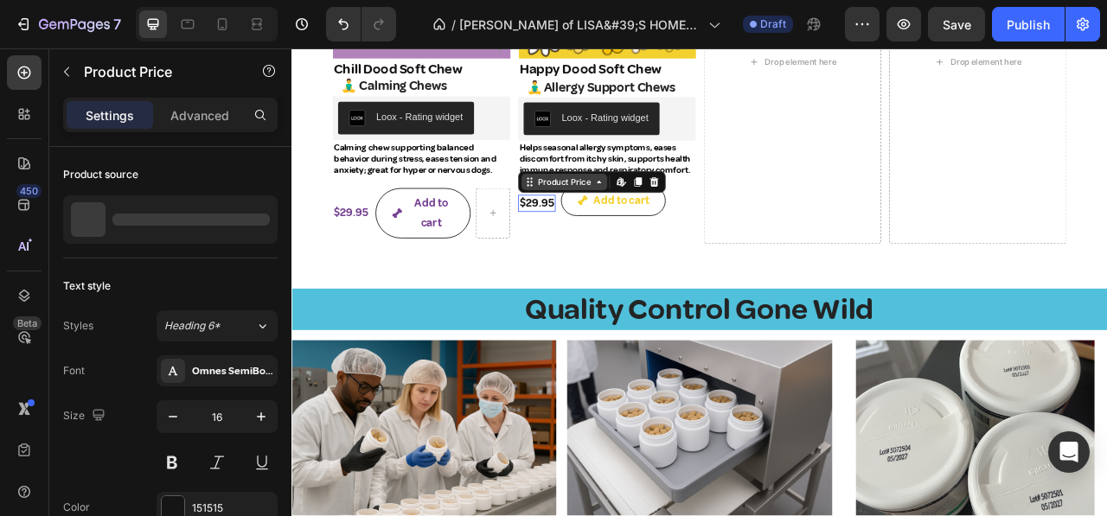
click at [596, 225] on div "Product Price" at bounding box center [638, 218] width 109 height 21
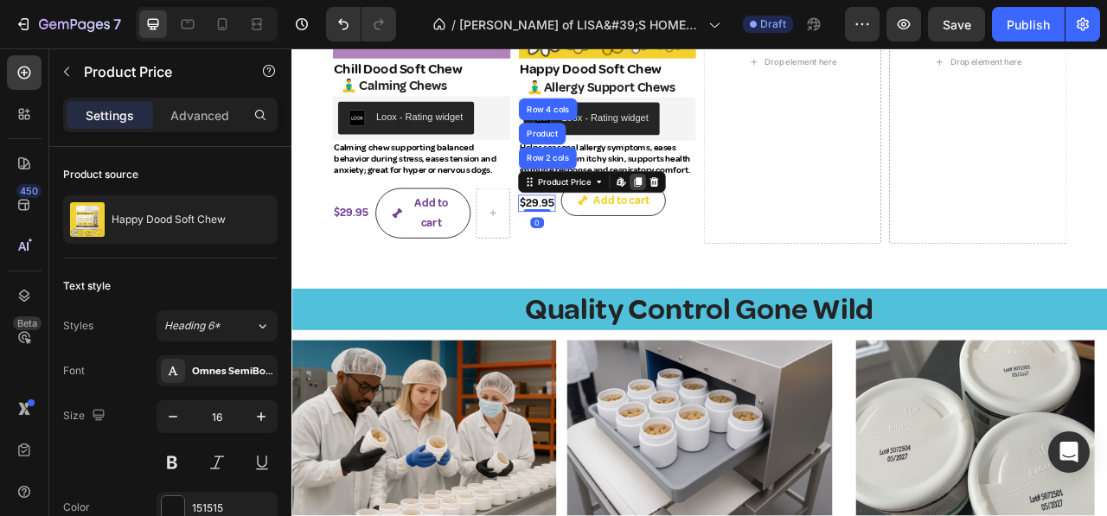
click at [728, 213] on icon at bounding box center [733, 219] width 10 height 12
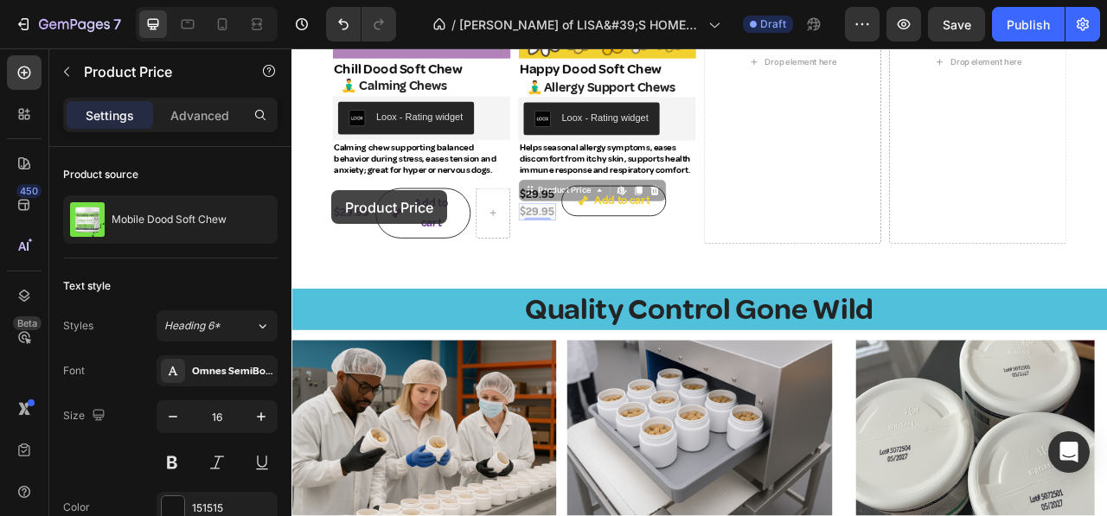
drag, startPoint x: 595, startPoint y: 228, endPoint x: 343, endPoint y: 228, distance: 252.6
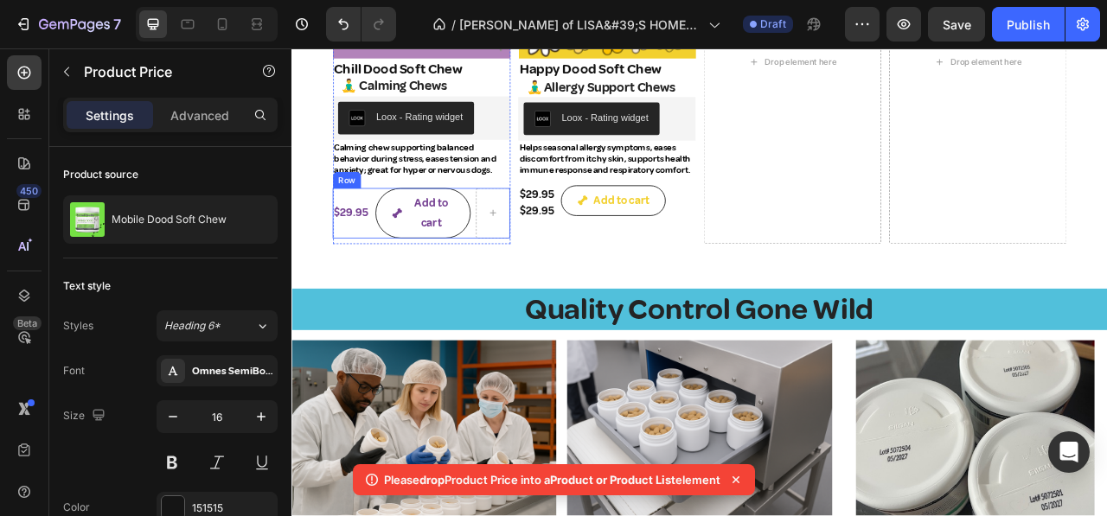
click at [363, 216] on div "Row" at bounding box center [361, 216] width 29 height 16
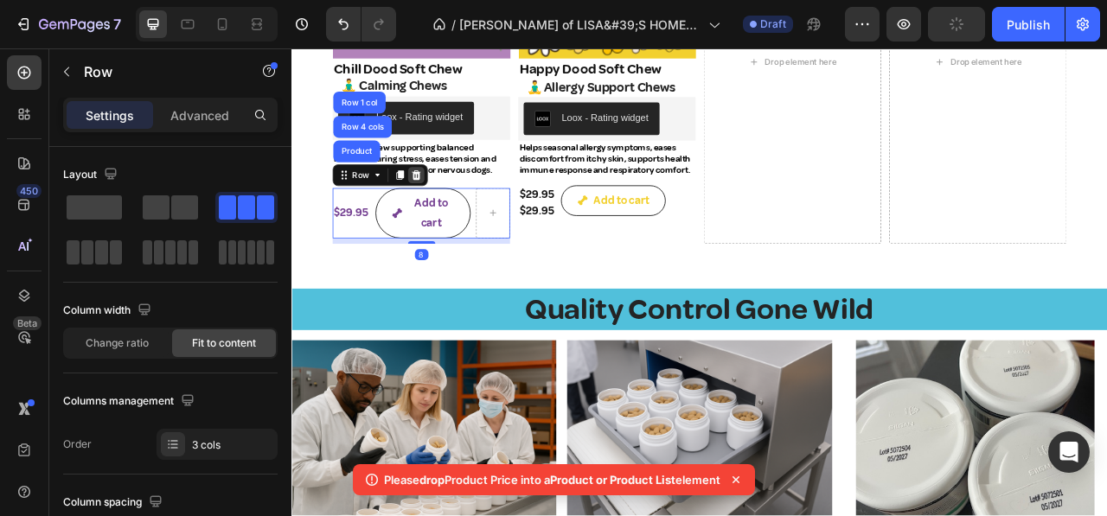
click at [444, 204] on icon at bounding box center [450, 210] width 14 height 14
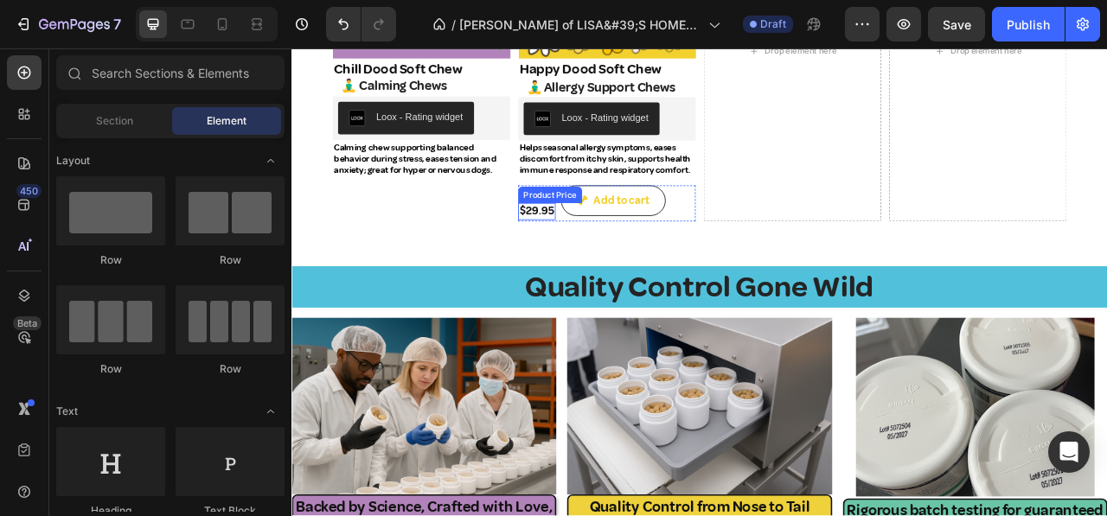
click at [594, 232] on div "Product Price" at bounding box center [620, 236] width 74 height 16
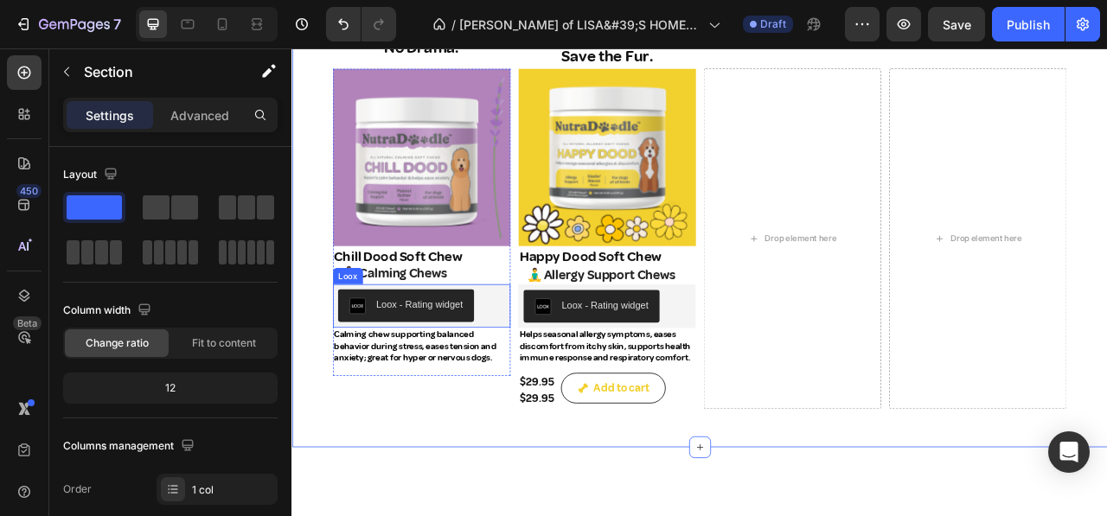
scroll to position [1557, 0]
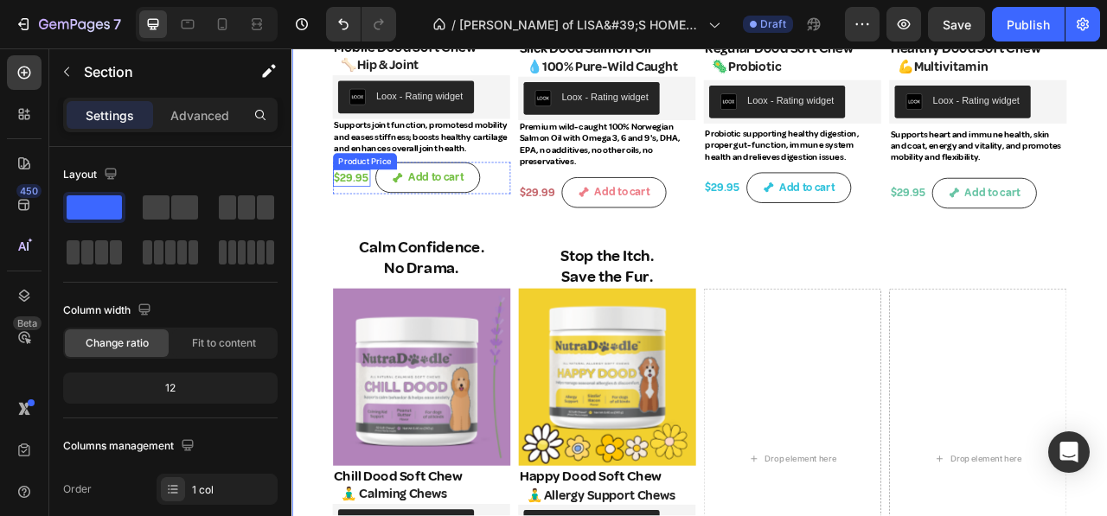
click at [368, 201] on div "Product Price" at bounding box center [384, 193] width 74 height 16
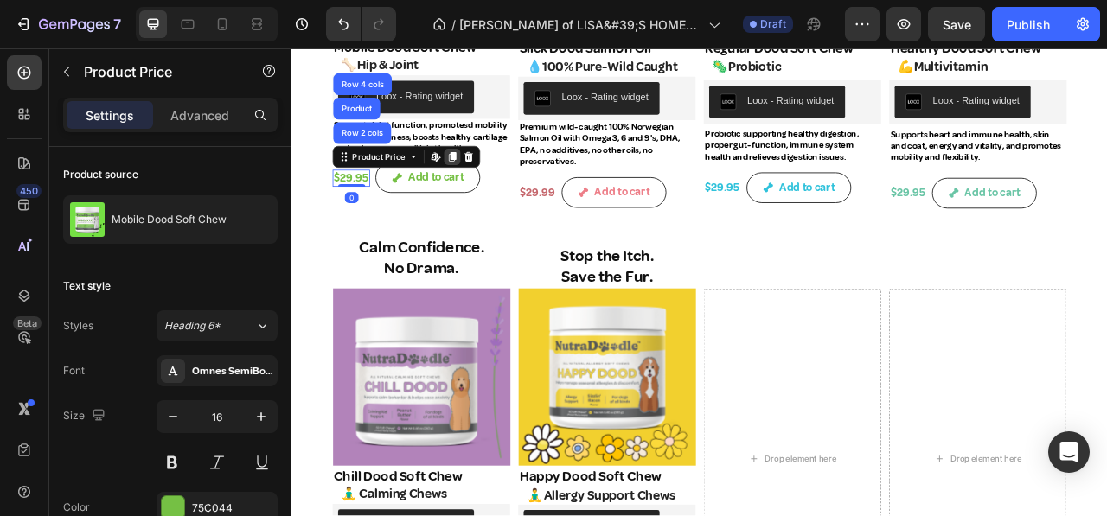
click at [501, 192] on icon at bounding box center [496, 187] width 14 height 14
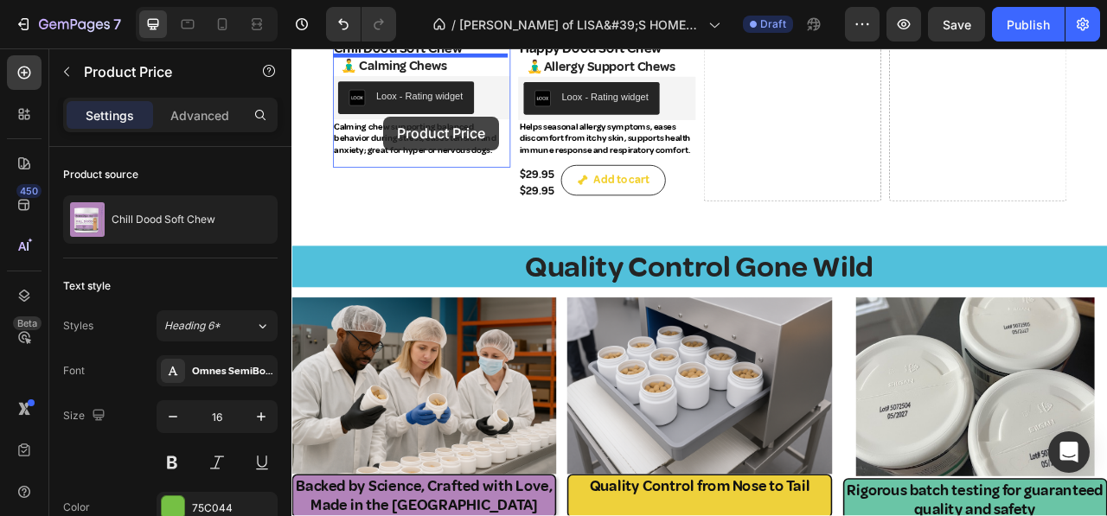
scroll to position [2058, 0]
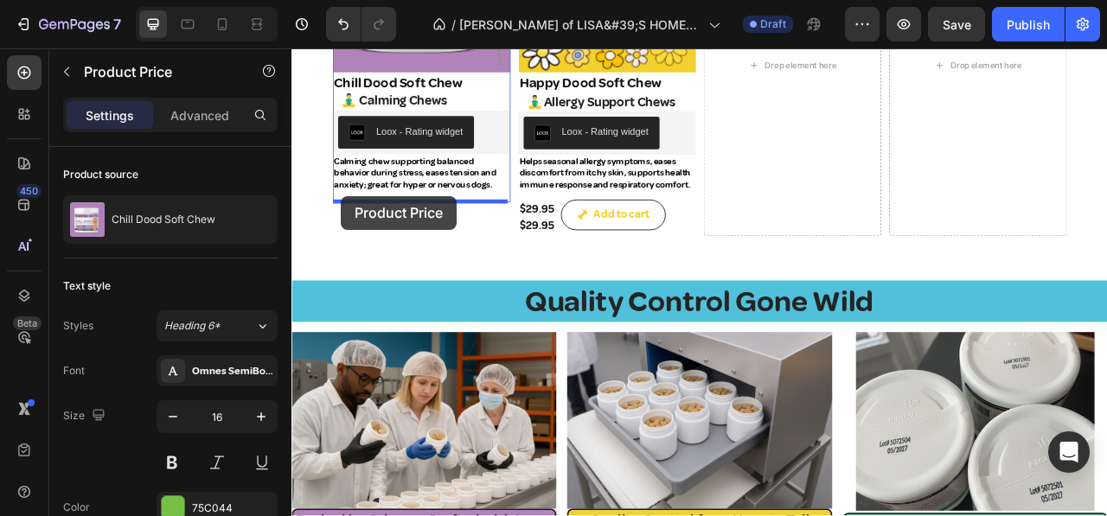
drag, startPoint x: 359, startPoint y: 215, endPoint x: 355, endPoint y: 236, distance: 22.1
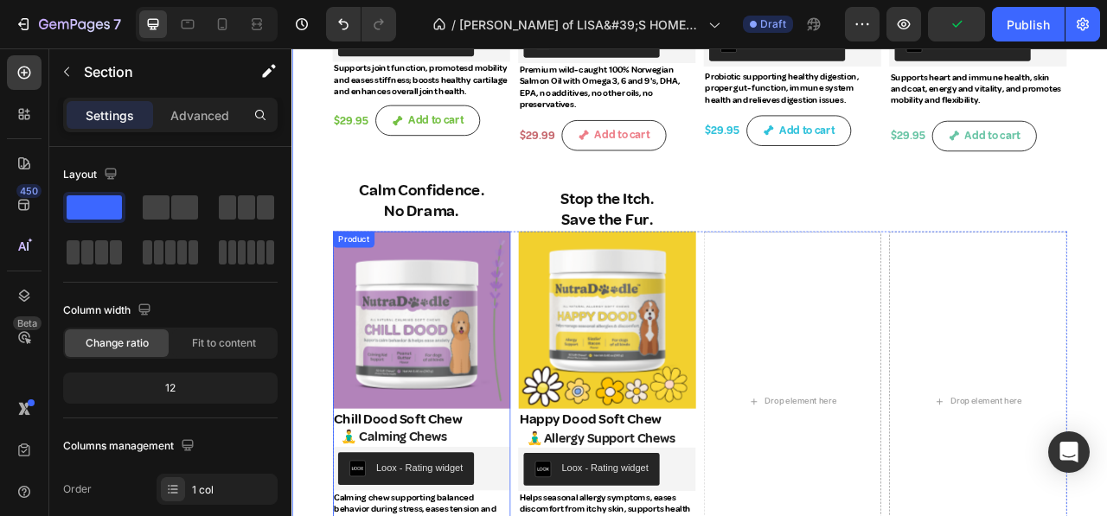
scroll to position [1536, 0]
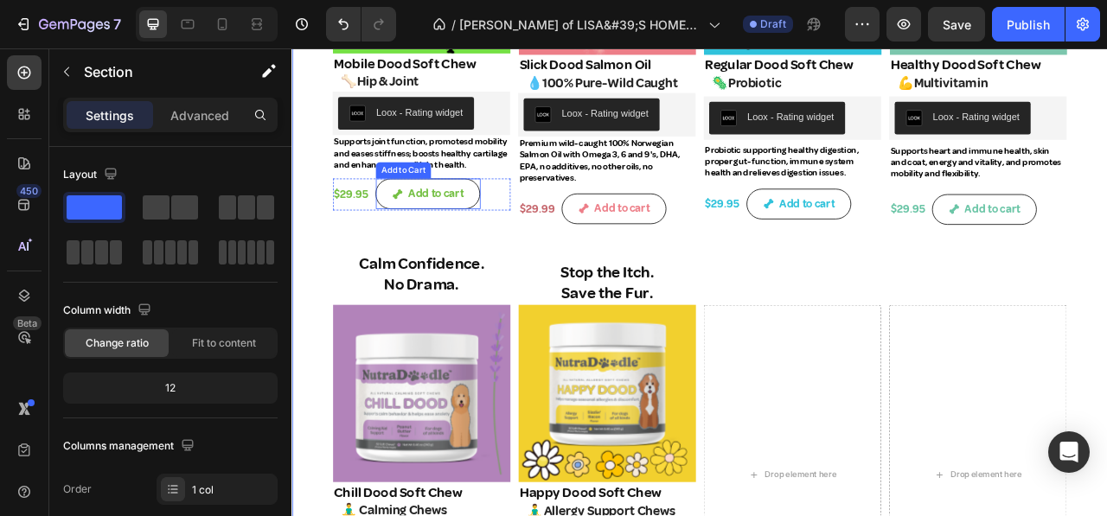
click at [412, 212] on div "Add to Cart" at bounding box center [432, 204] width 63 height 16
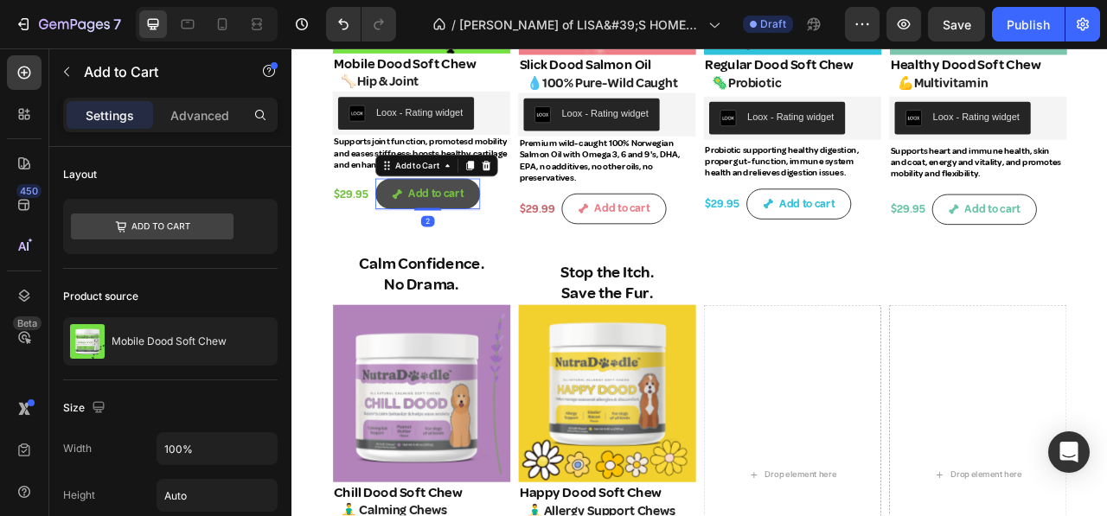
click at [516, 204] on icon at bounding box center [519, 199] width 10 height 12
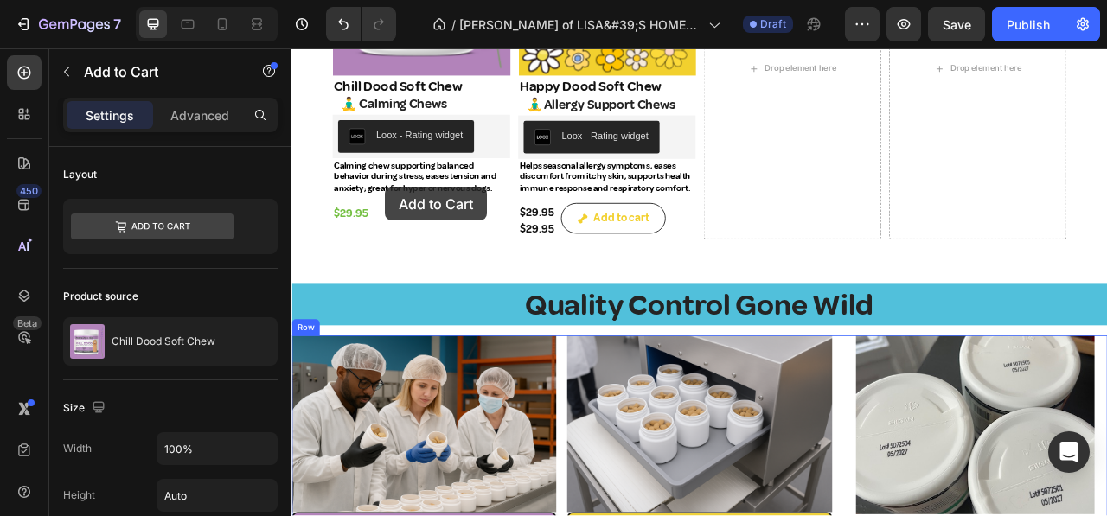
scroll to position [1998, 0]
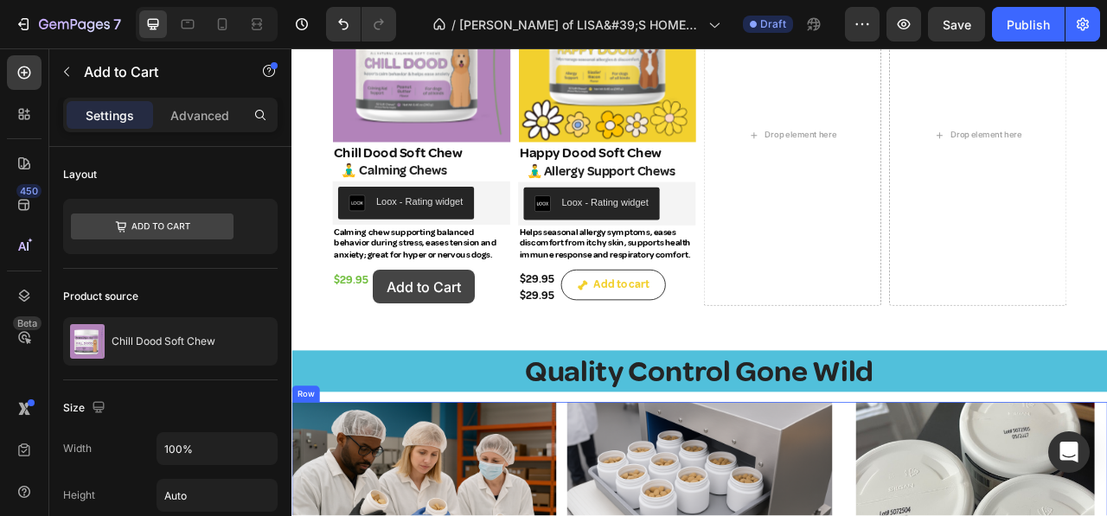
drag, startPoint x: 412, startPoint y: 252, endPoint x: 395, endPoint y: 331, distance: 81.3
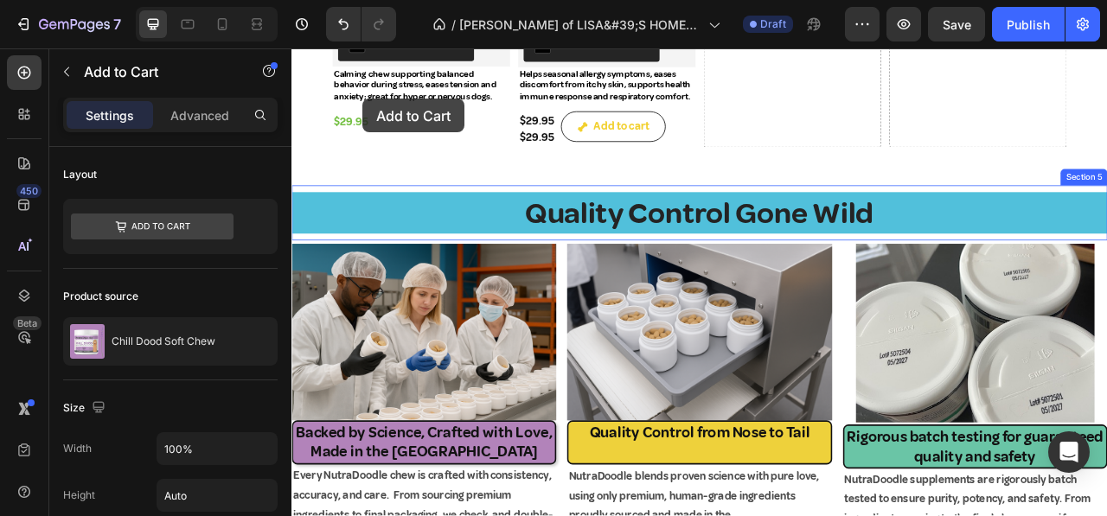
scroll to position [2196, 0]
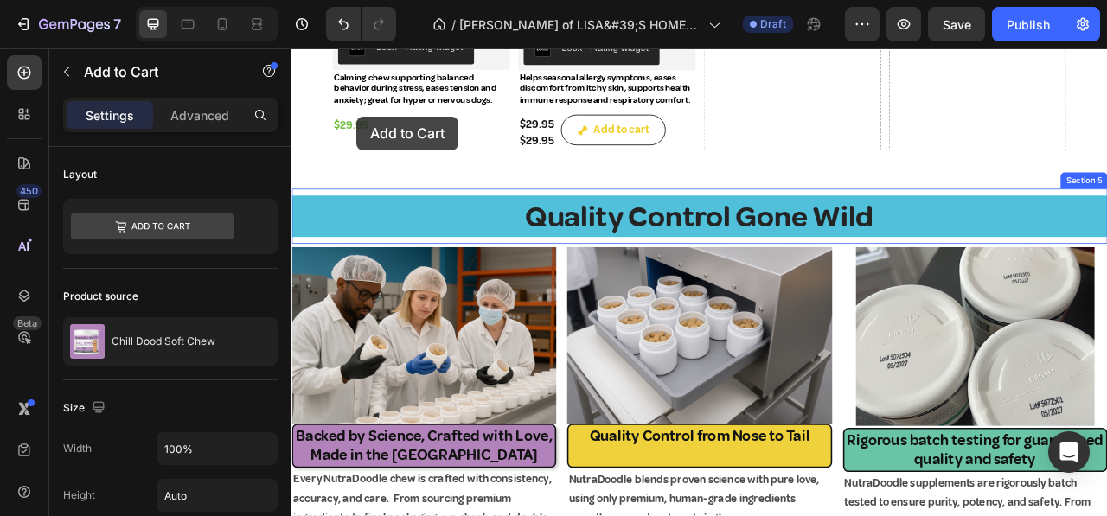
drag, startPoint x: 410, startPoint y: 280, endPoint x: 375, endPoint y: 137, distance: 147.9
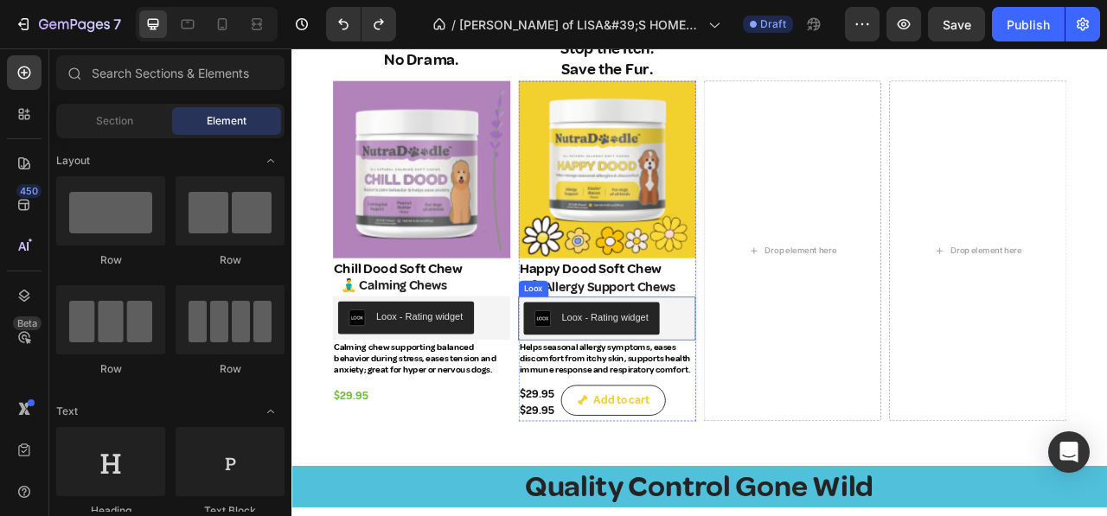
scroll to position [1850, 0]
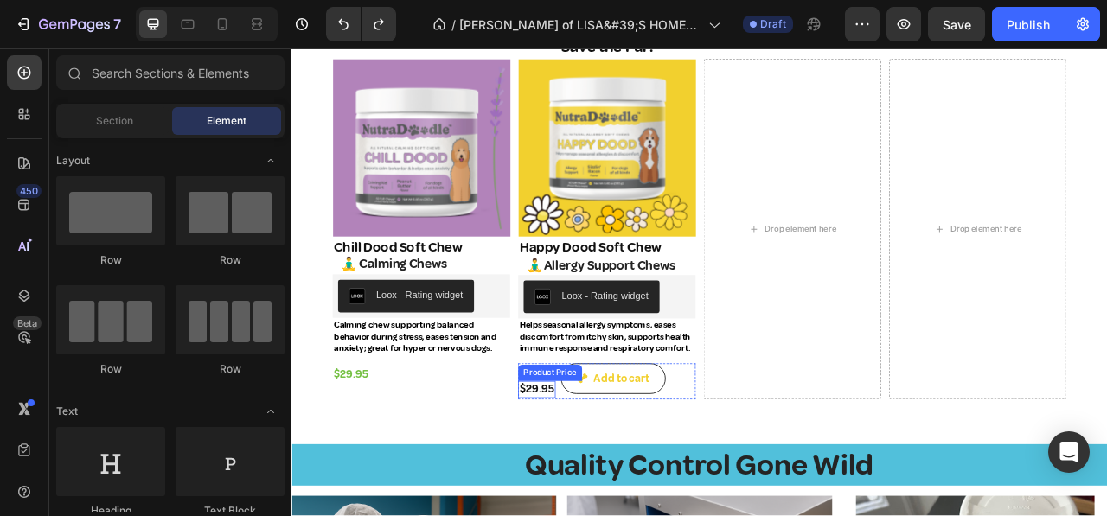
click at [594, 478] on div "$29.95" at bounding box center [604, 483] width 48 height 22
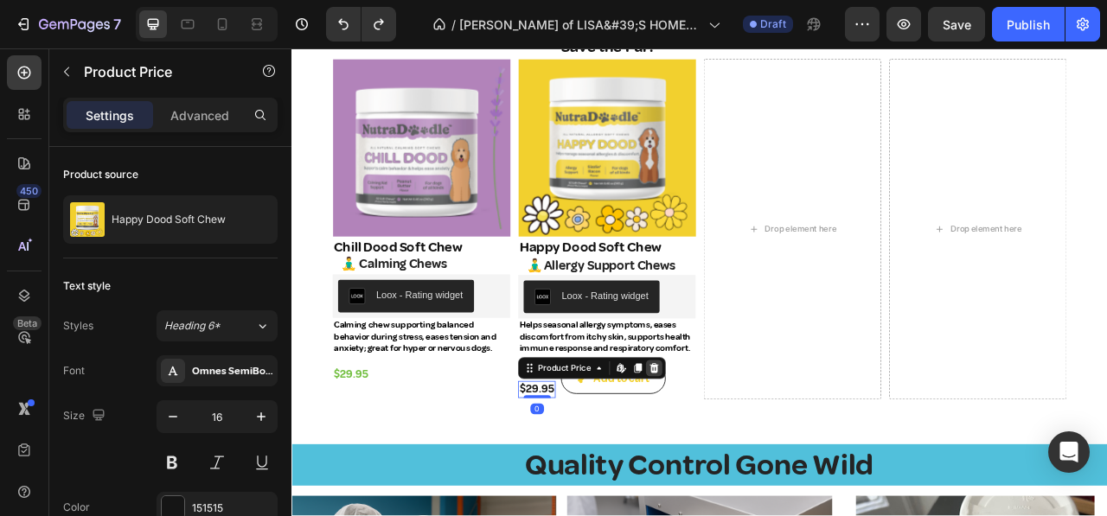
click at [746, 449] on icon at bounding box center [753, 456] width 14 height 14
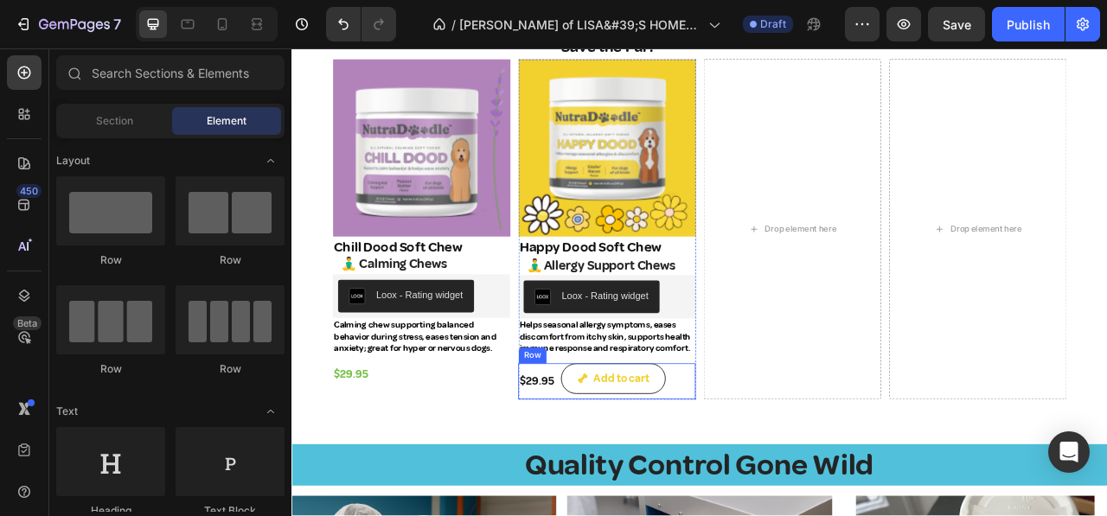
click at [589, 442] on div "Row" at bounding box center [597, 439] width 35 height 21
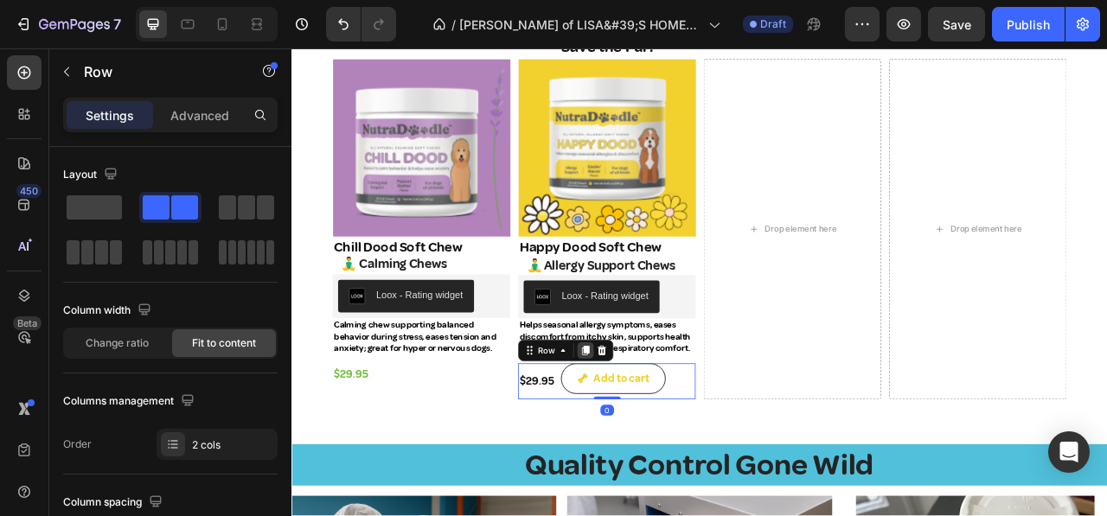
click at [664, 427] on icon at bounding box center [666, 433] width 10 height 12
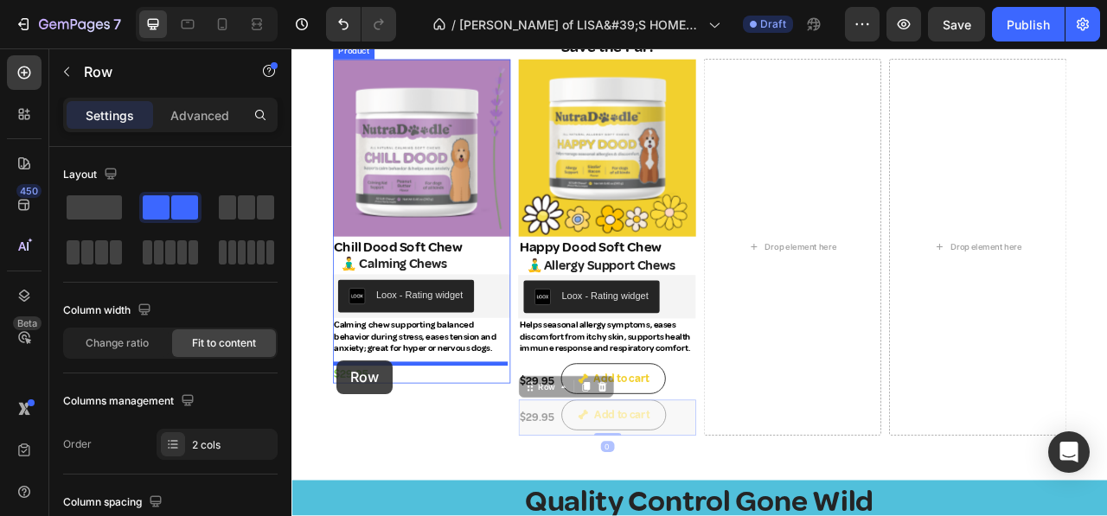
drag, startPoint x: 589, startPoint y: 479, endPoint x: 349, endPoint y: 446, distance: 242.7
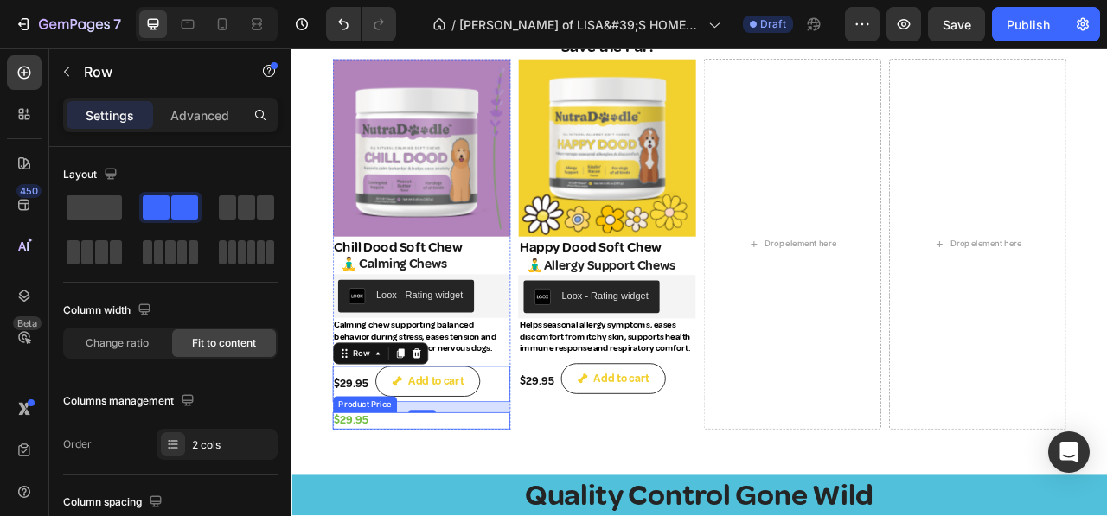
click at [379, 501] on div "Product Price" at bounding box center [384, 502] width 74 height 16
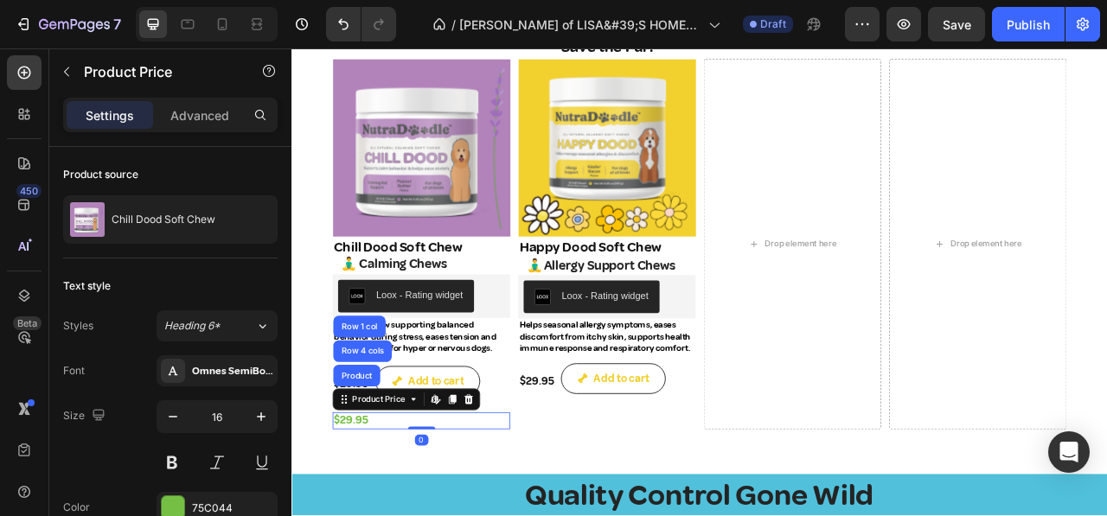
click at [518, 489] on icon at bounding box center [517, 496] width 14 height 14
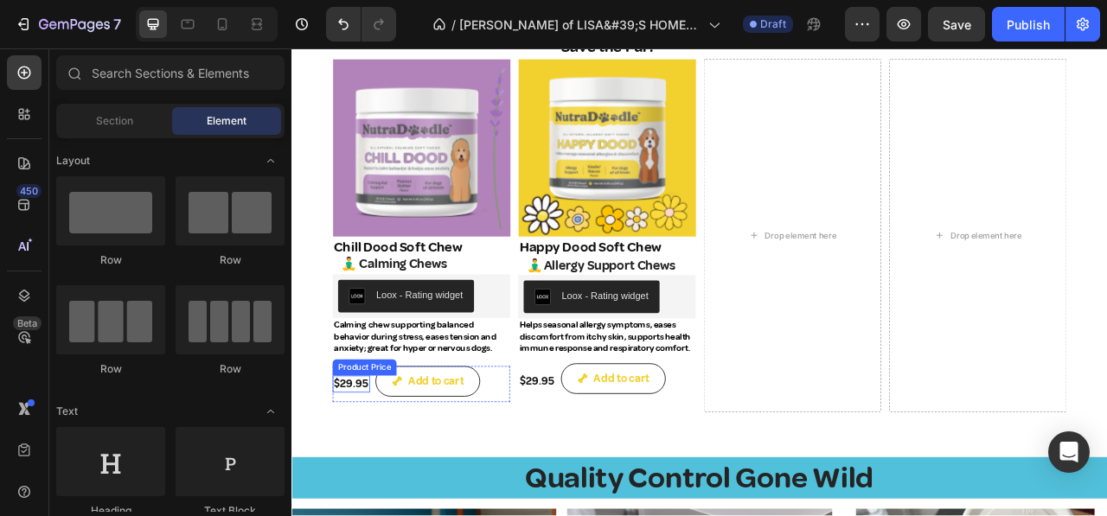
click at [362, 479] on div "$29.95" at bounding box center [367, 476] width 48 height 22
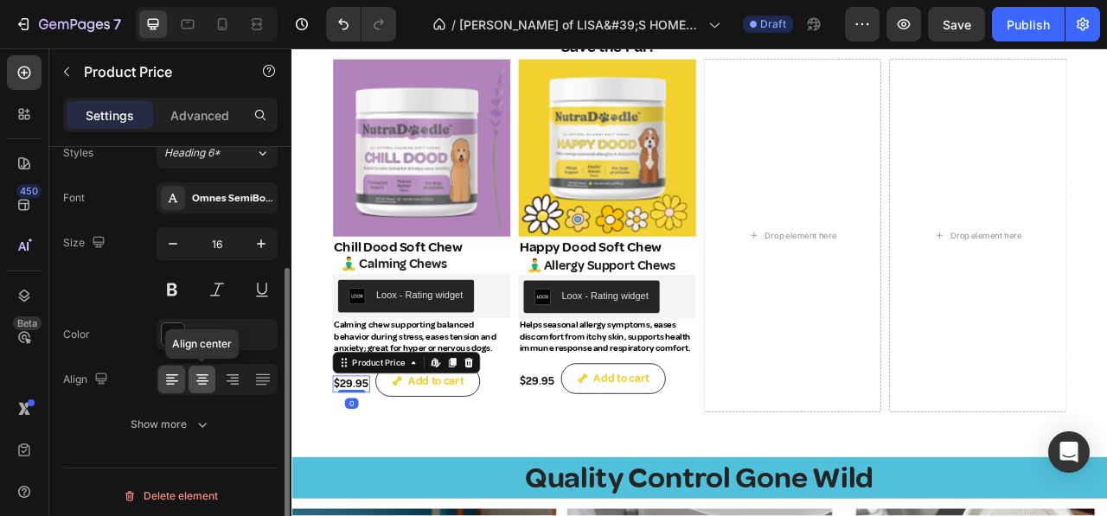
scroll to position [178, 0]
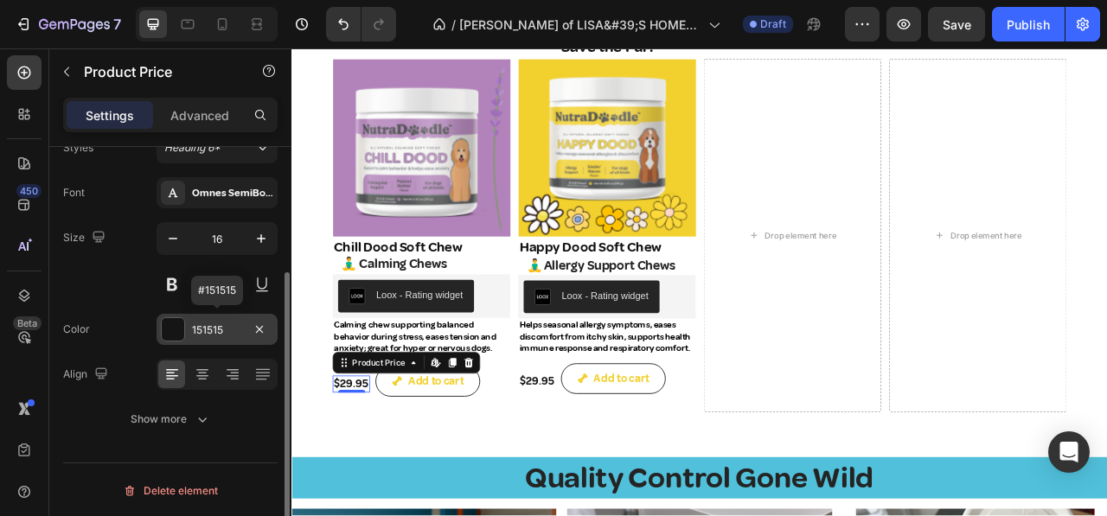
click at [213, 323] on div "151515" at bounding box center [217, 331] width 50 height 16
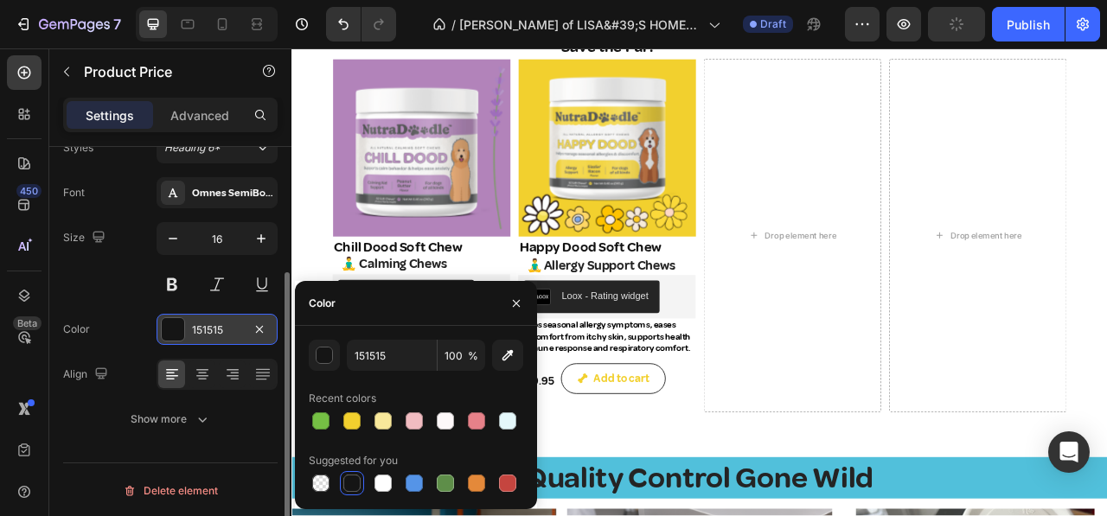
click at [232, 330] on div "151515" at bounding box center [217, 331] width 50 height 16
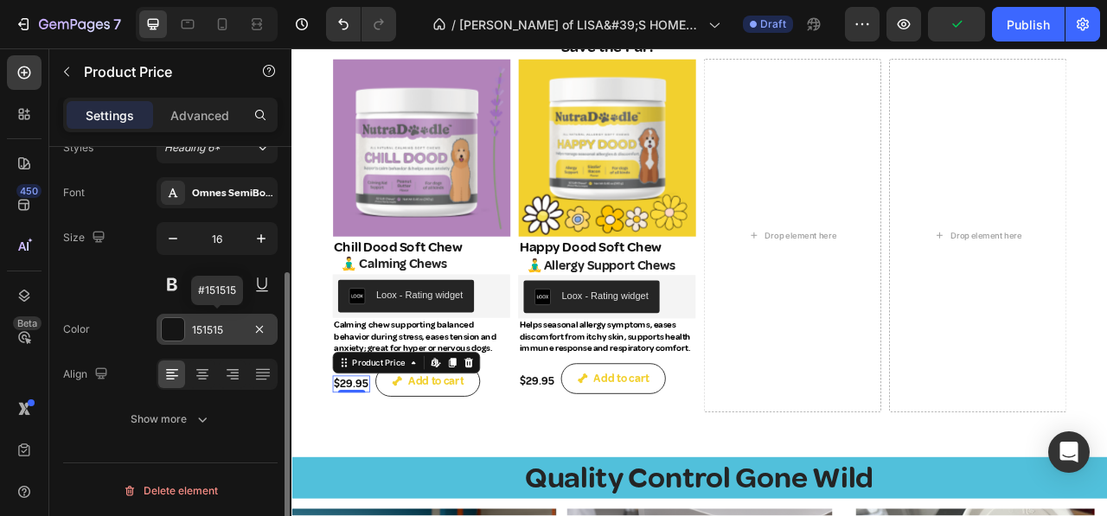
click at [228, 325] on div "151515" at bounding box center [217, 331] width 50 height 16
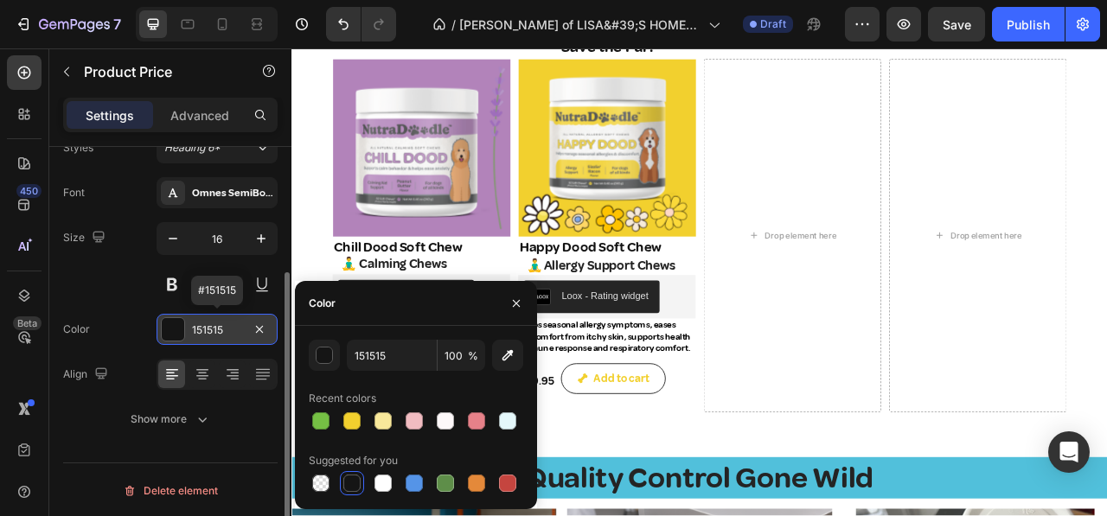
click at [228, 330] on div "151515" at bounding box center [217, 331] width 50 height 16
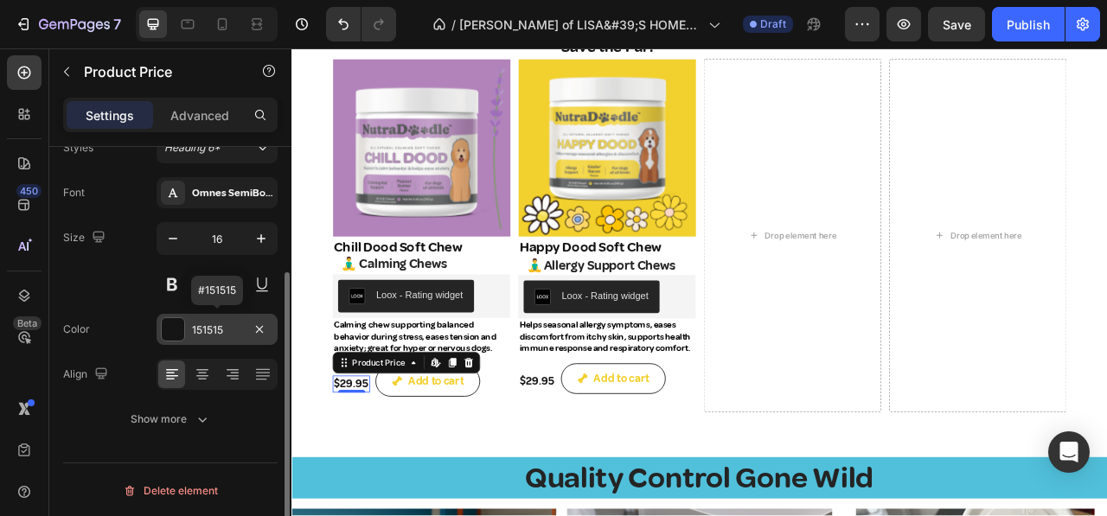
click at [197, 323] on div "151515" at bounding box center [217, 331] width 50 height 16
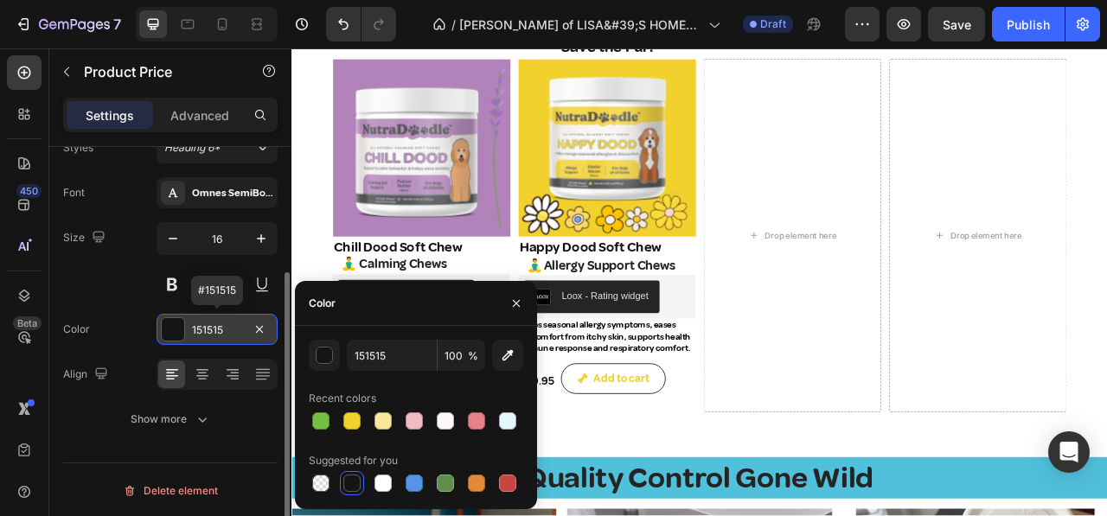
click at [221, 323] on div "151515" at bounding box center [217, 331] width 50 height 16
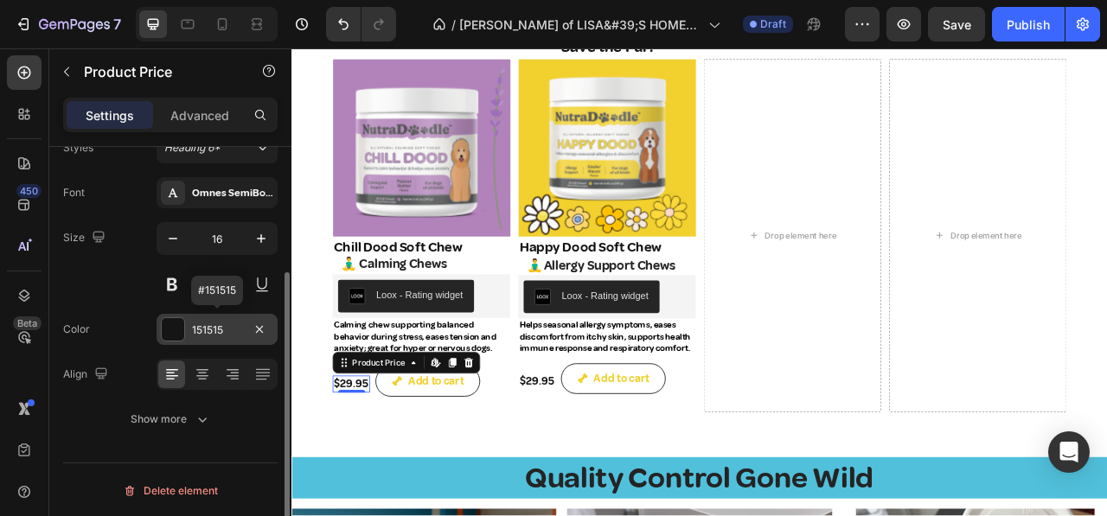
click at [220, 323] on div "151515" at bounding box center [217, 331] width 50 height 16
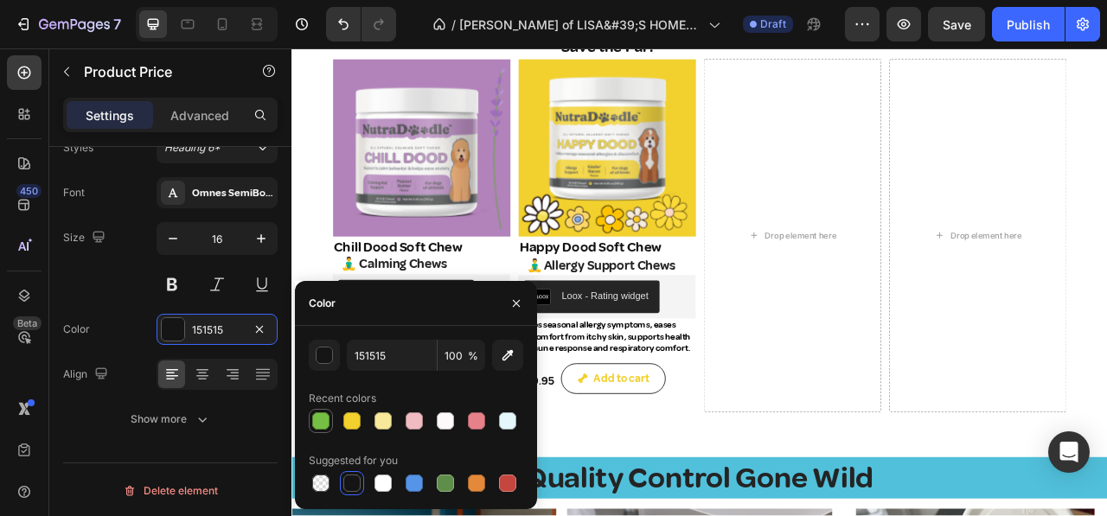
click at [313, 413] on div at bounding box center [321, 421] width 21 height 21
type input "75C044"
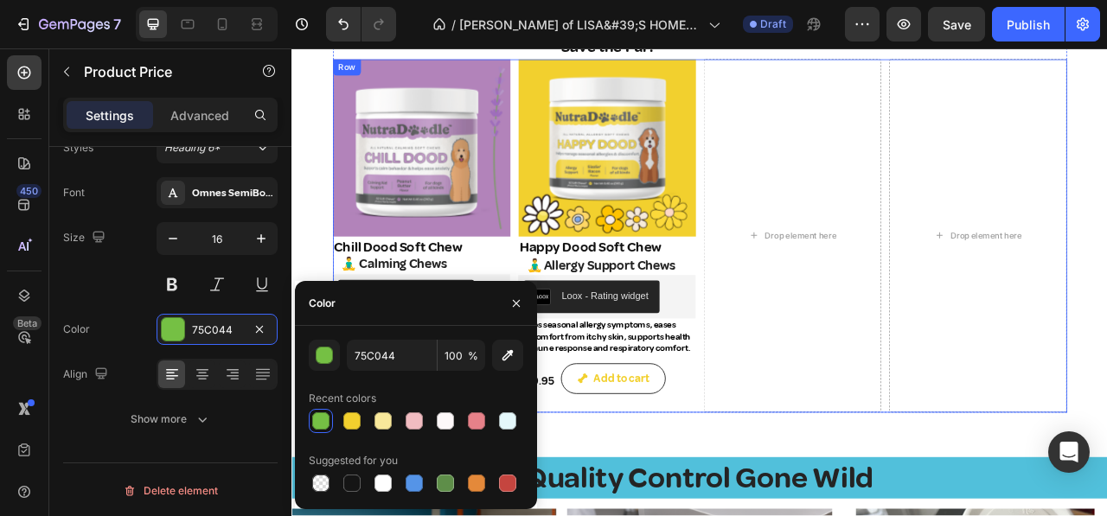
click at [644, 496] on div "Product Images Happy Dood Soft Chew Product Title 🧘‍♂️ Allergy Support Chews He…" at bounding box center [693, 287] width 226 height 450
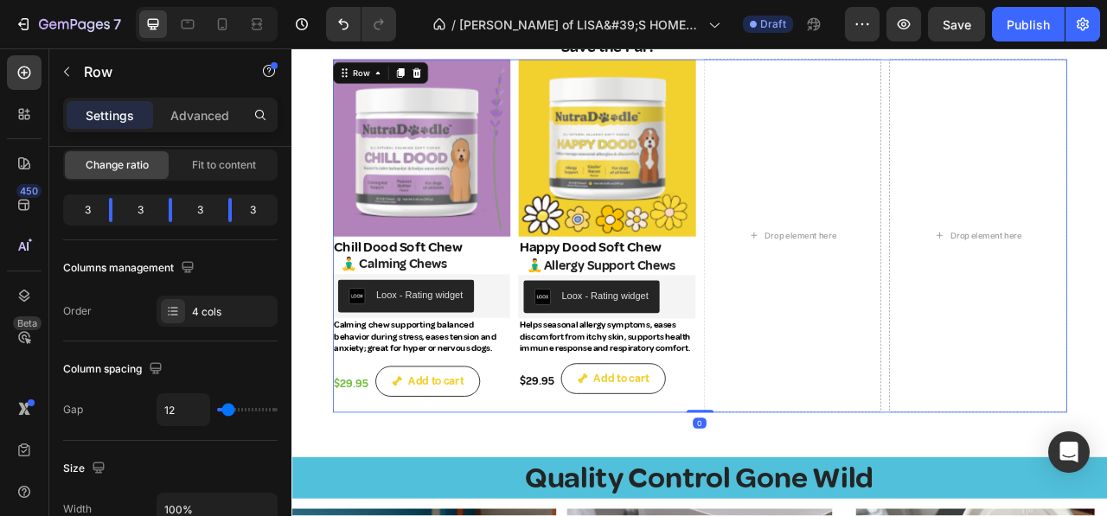
scroll to position [0, 0]
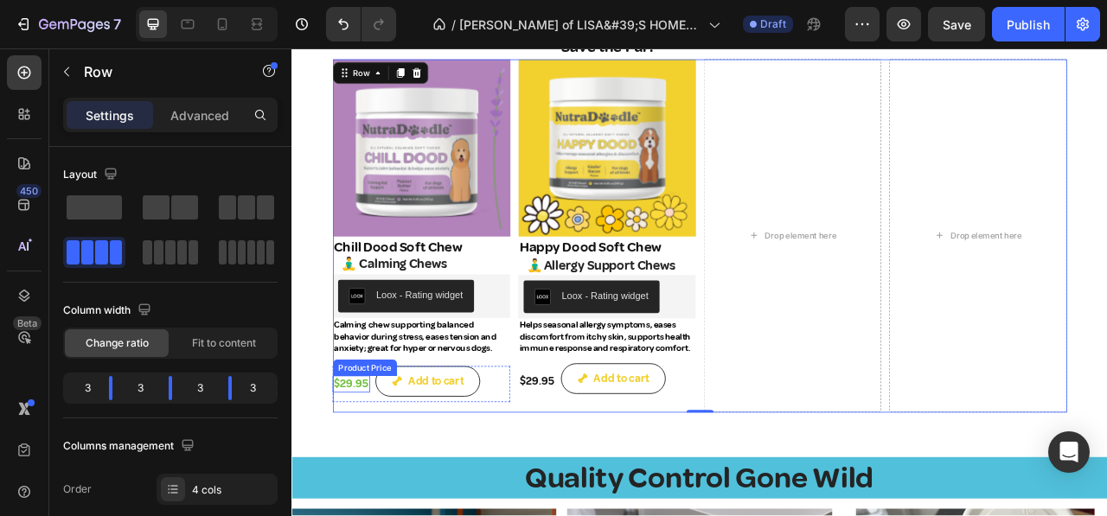
click at [356, 466] on div "$29.95" at bounding box center [367, 476] width 48 height 22
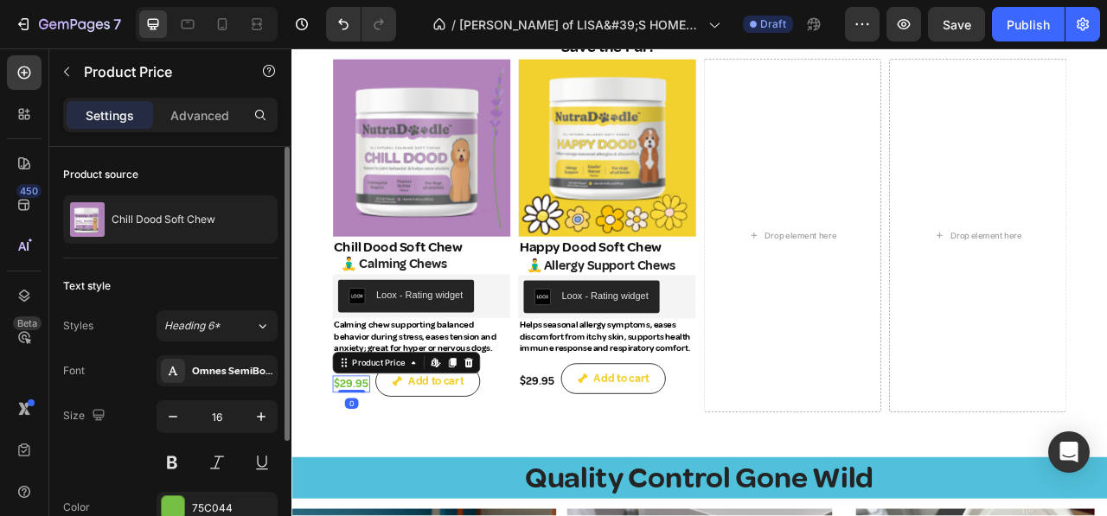
scroll to position [173, 0]
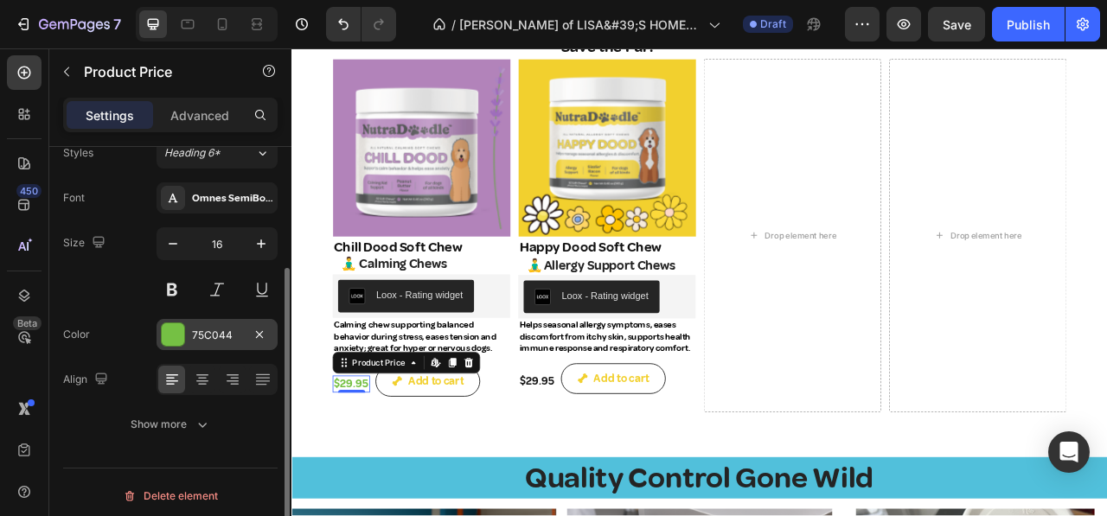
click at [230, 337] on div "75C044" at bounding box center [217, 336] width 50 height 16
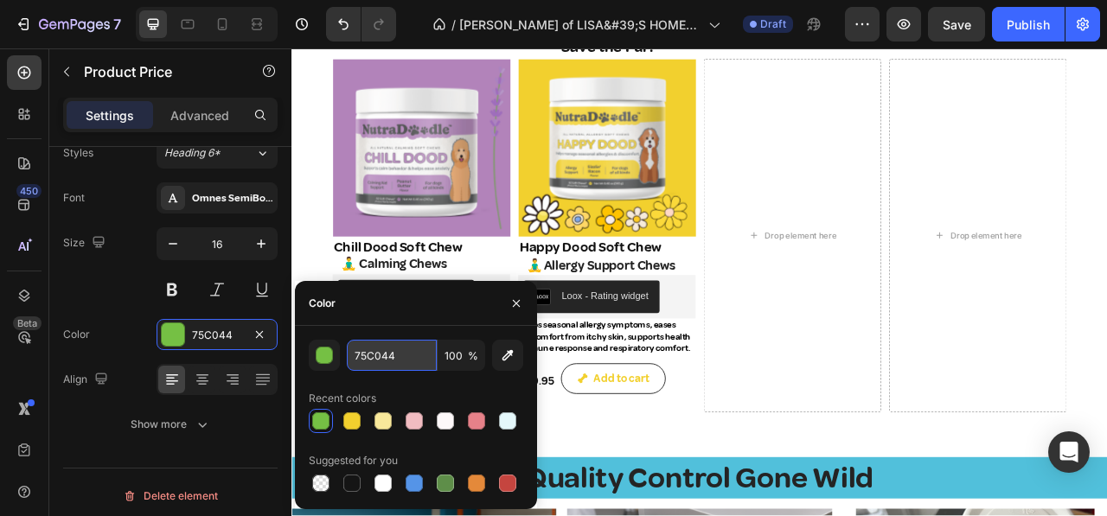
click at [401, 357] on input "75C044" at bounding box center [392, 355] width 90 height 31
type input "B283BA"
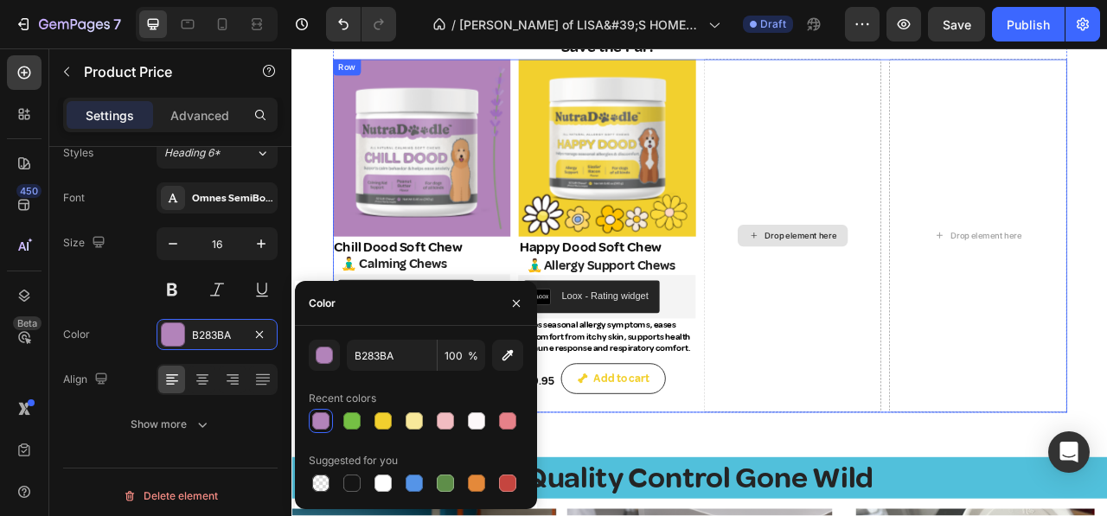
click at [971, 420] on div "Drop element here" at bounding box center [929, 287] width 226 height 450
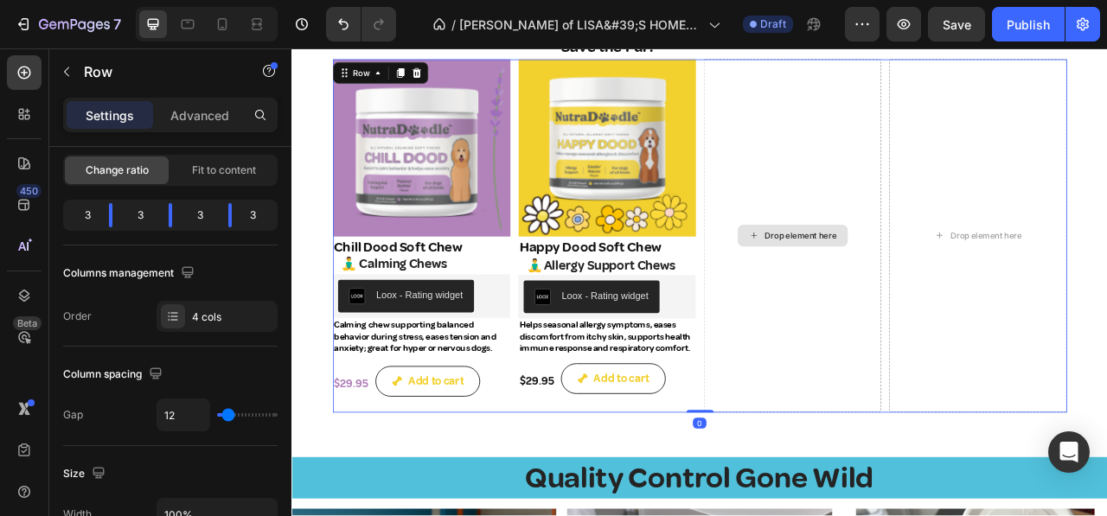
scroll to position [0, 0]
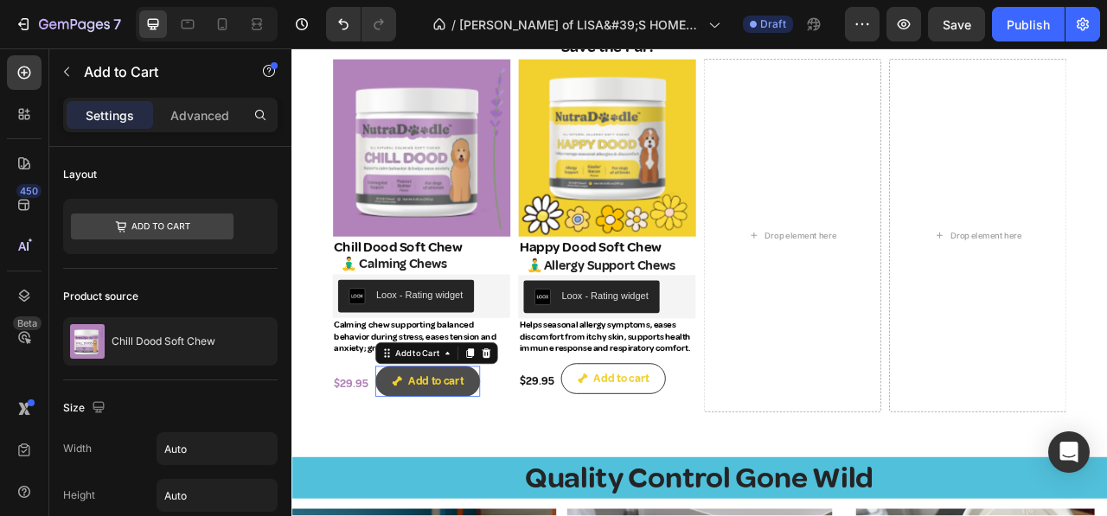
click at [439, 455] on button "Add to cart" at bounding box center [464, 472] width 133 height 39
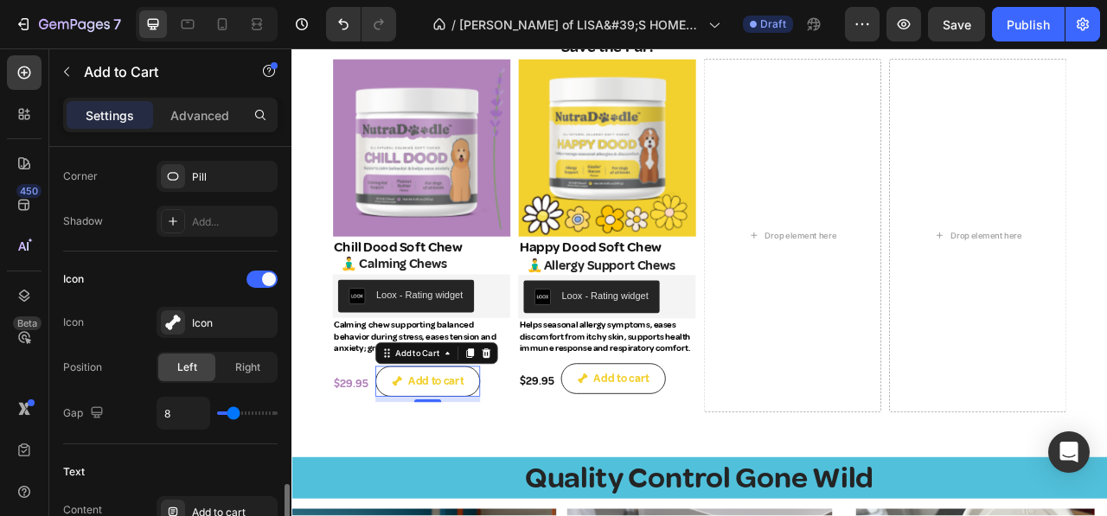
scroll to position [865, 0]
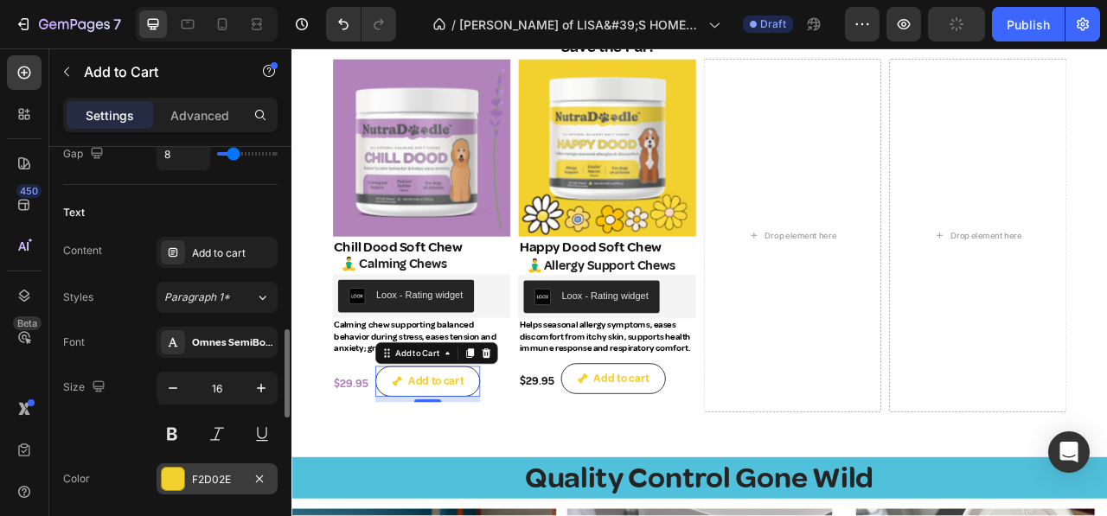
click at [215, 472] on div "F2D02E" at bounding box center [217, 480] width 50 height 16
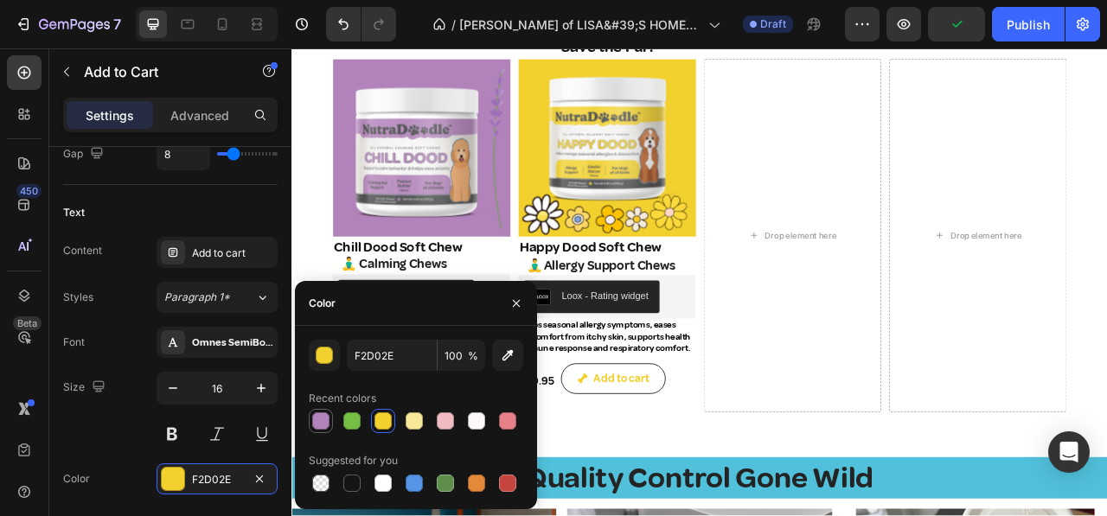
click at [323, 416] on div at bounding box center [320, 421] width 17 height 17
type input "B283BA"
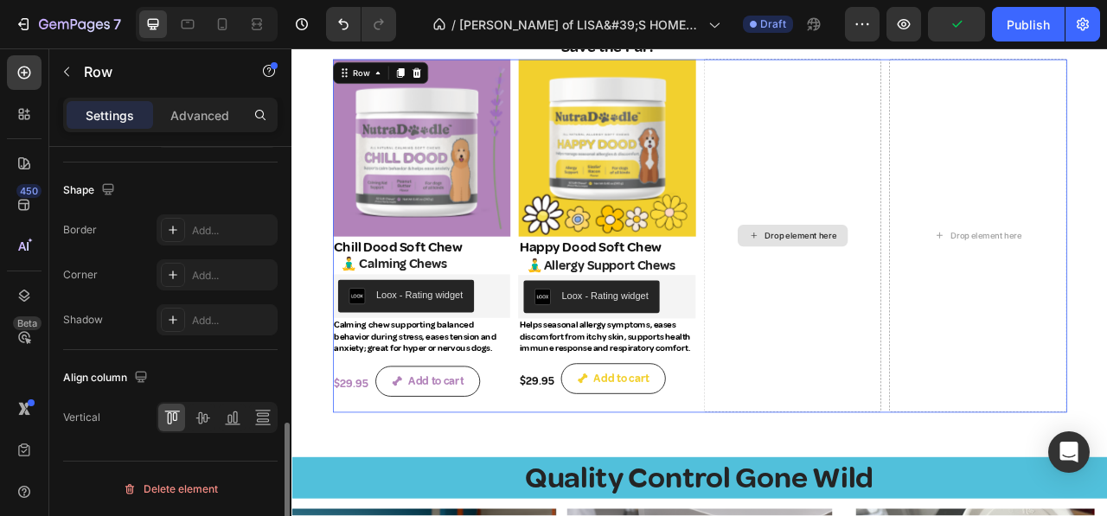
click at [903, 435] on div "Drop element here" at bounding box center [929, 287] width 226 height 450
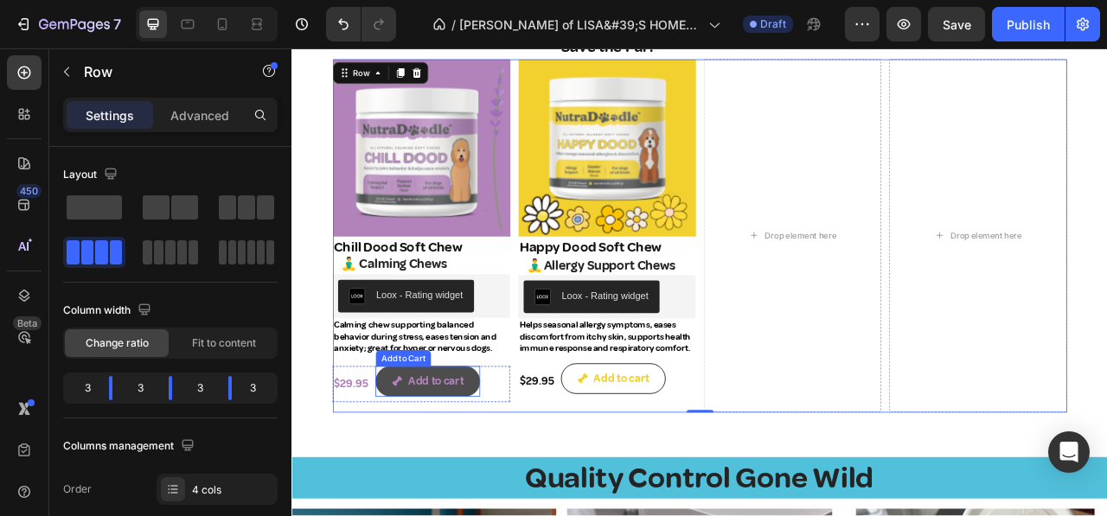
click at [410, 453] on button "Add to cart" at bounding box center [464, 472] width 133 height 39
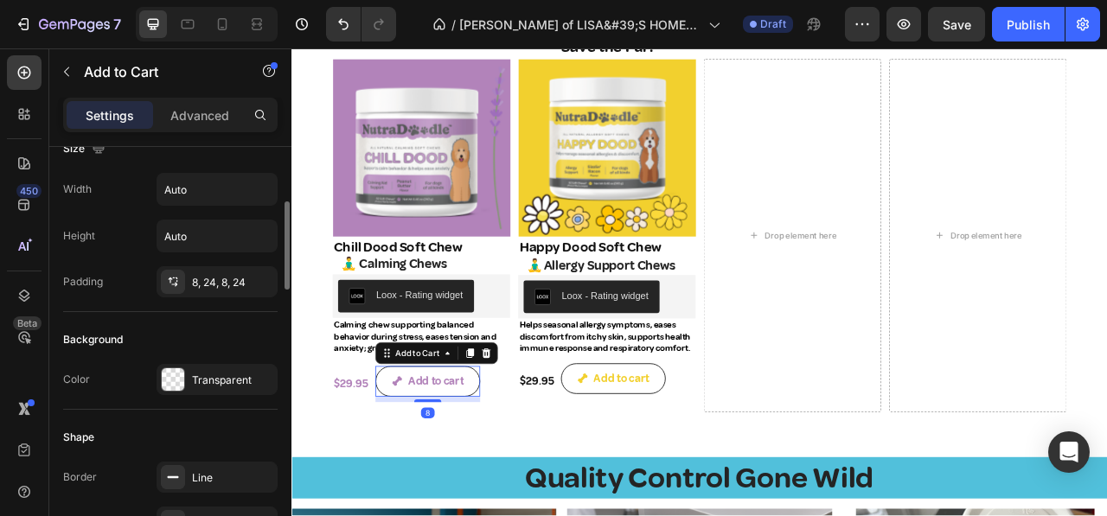
scroll to position [346, 0]
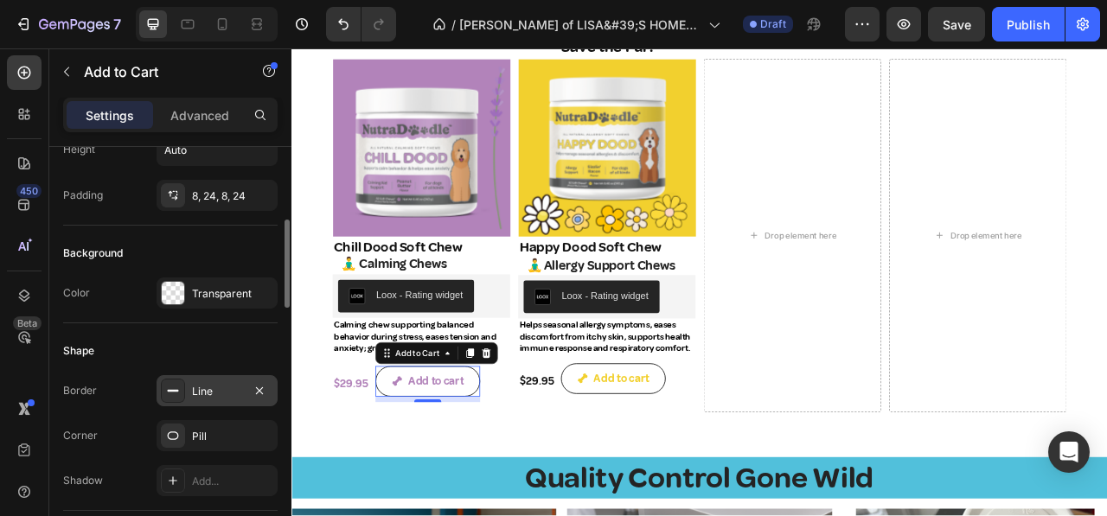
click at [196, 384] on div "Line" at bounding box center [217, 392] width 50 height 16
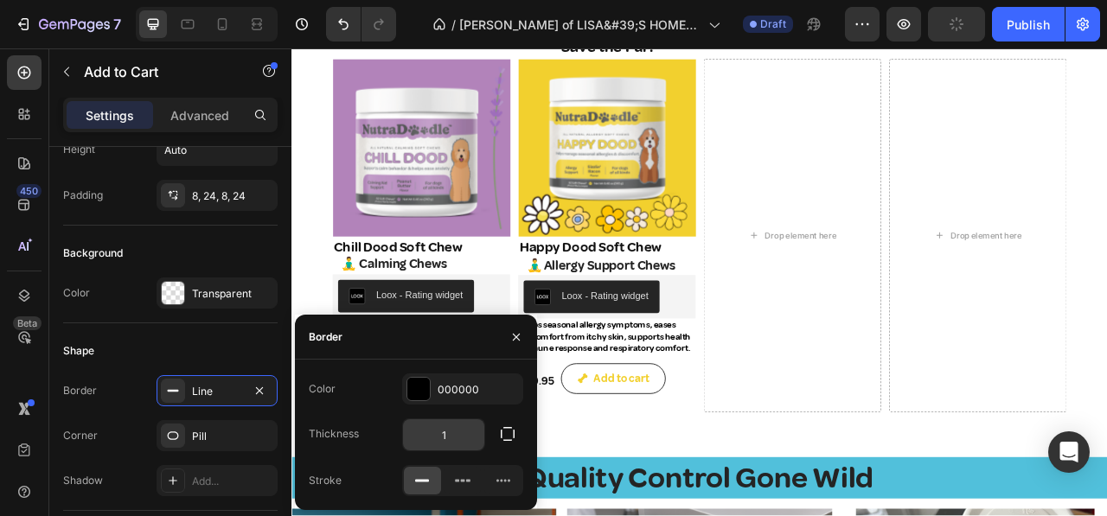
click at [454, 441] on input "1" at bounding box center [443, 435] width 81 height 31
type input "2"
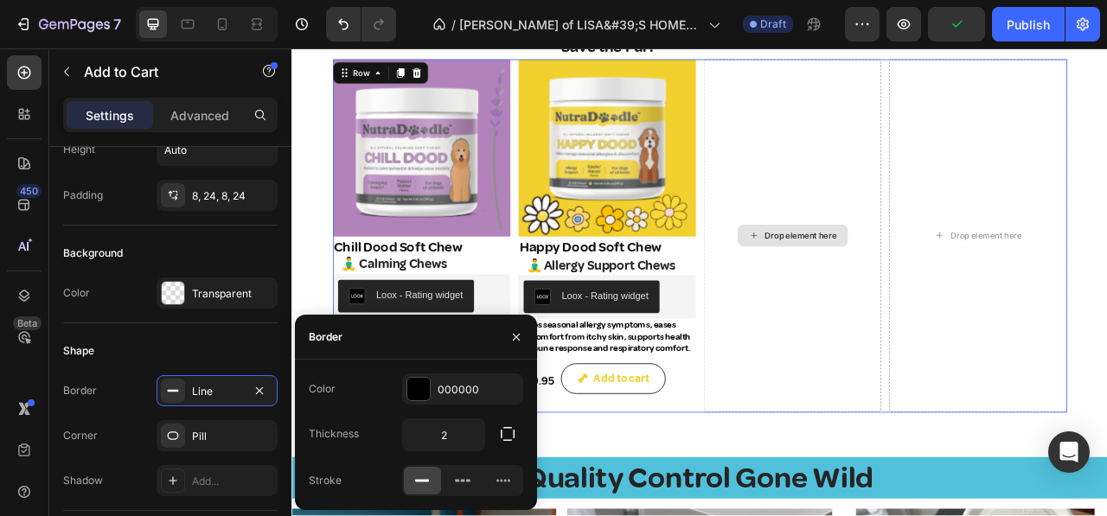
click at [907, 441] on div "Drop element here" at bounding box center [929, 287] width 226 height 450
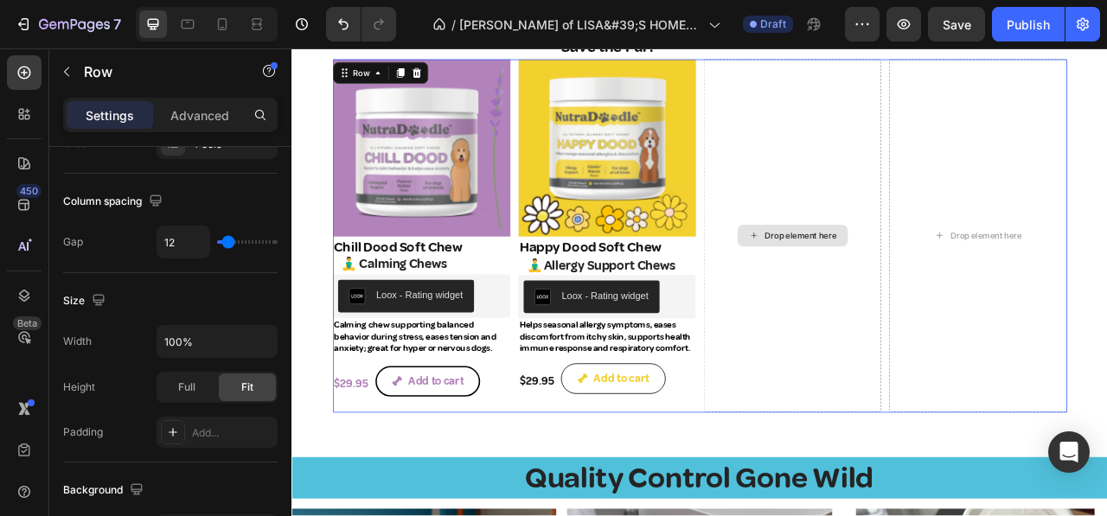
scroll to position [0, 0]
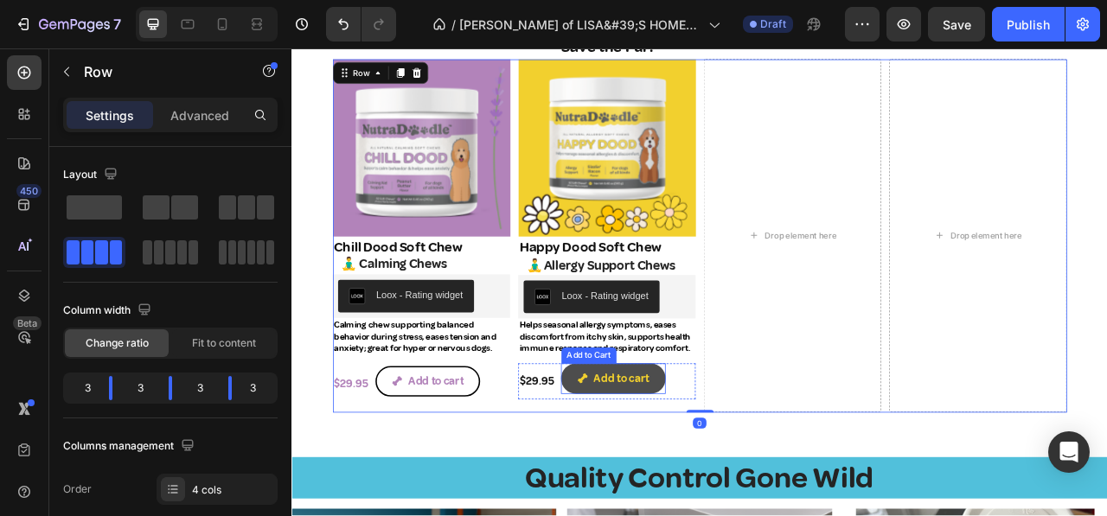
click at [643, 458] on button "Add to cart" at bounding box center [700, 469] width 133 height 39
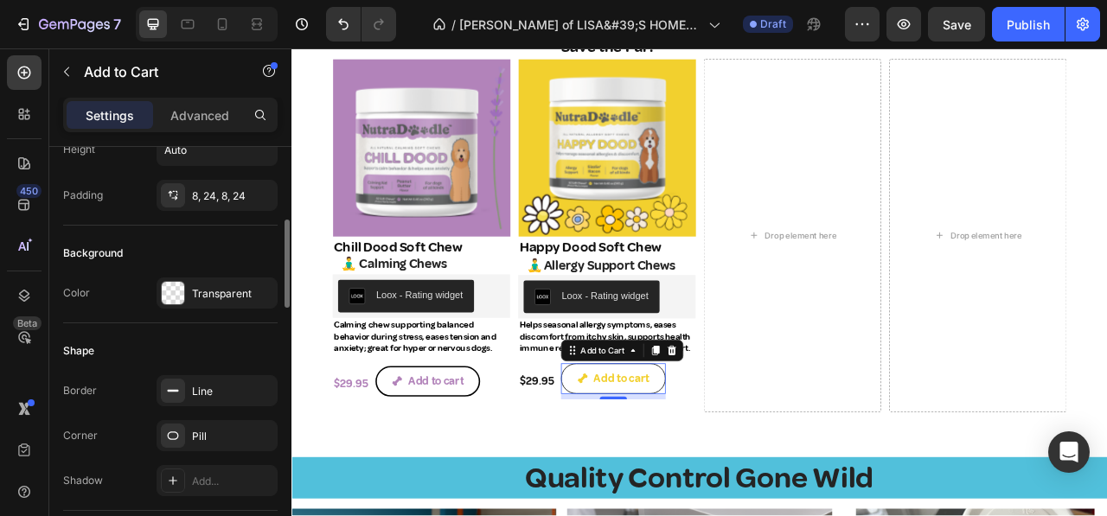
scroll to position [433, 0]
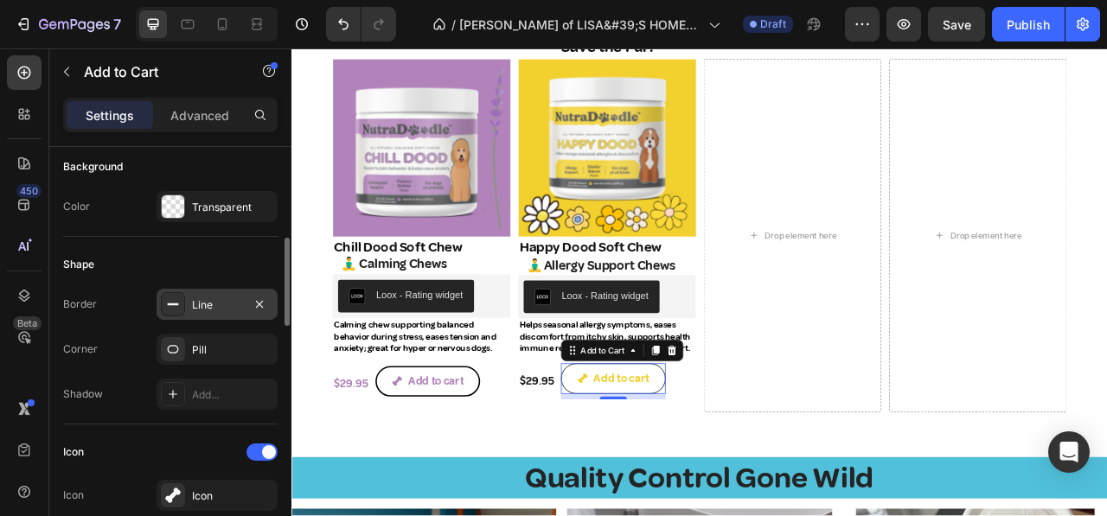
click at [207, 298] on div "Line" at bounding box center [217, 306] width 50 height 16
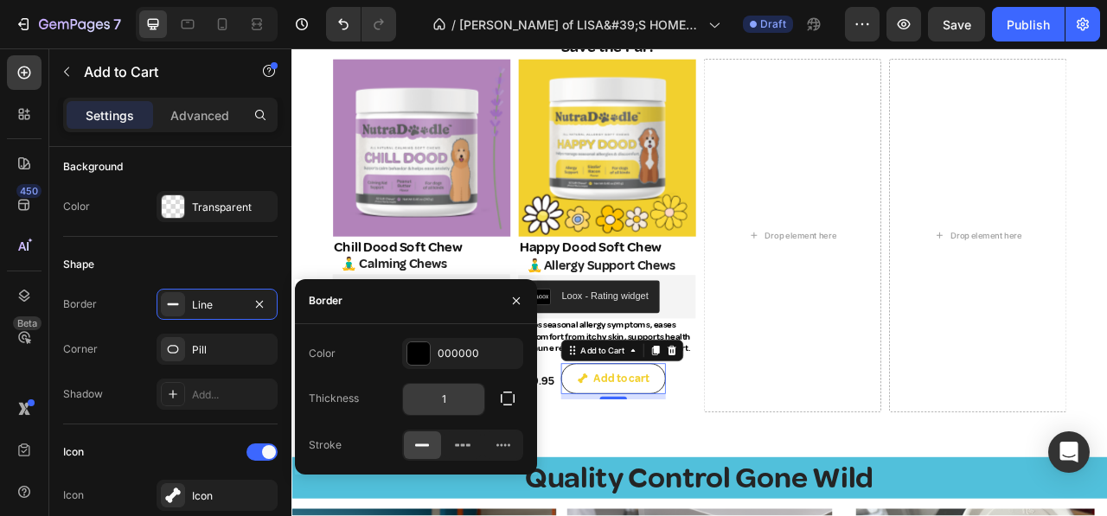
click at [441, 406] on input "1" at bounding box center [443, 399] width 81 height 31
type input "2"
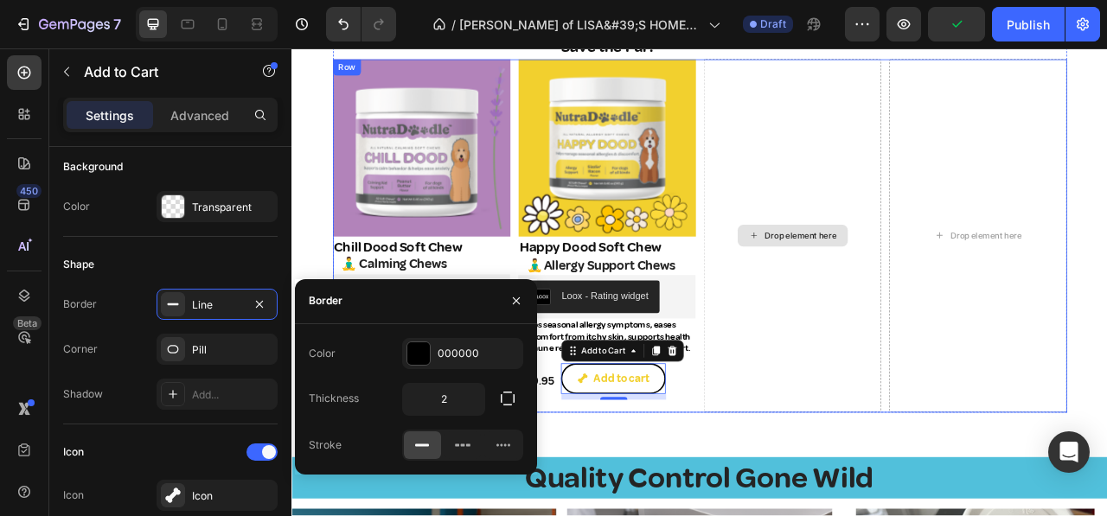
click at [872, 429] on div "Drop element here" at bounding box center [929, 287] width 226 height 450
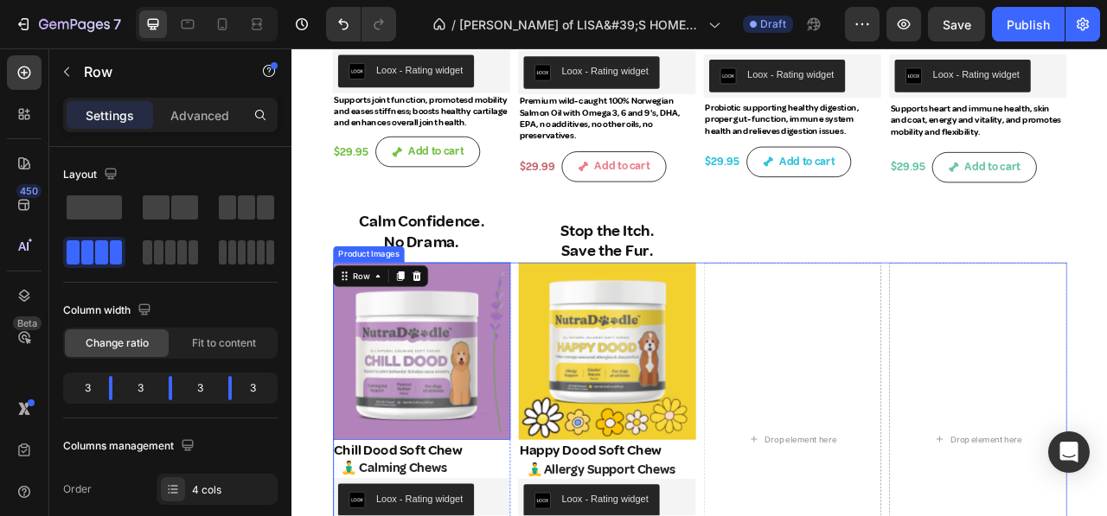
scroll to position [1503, 0]
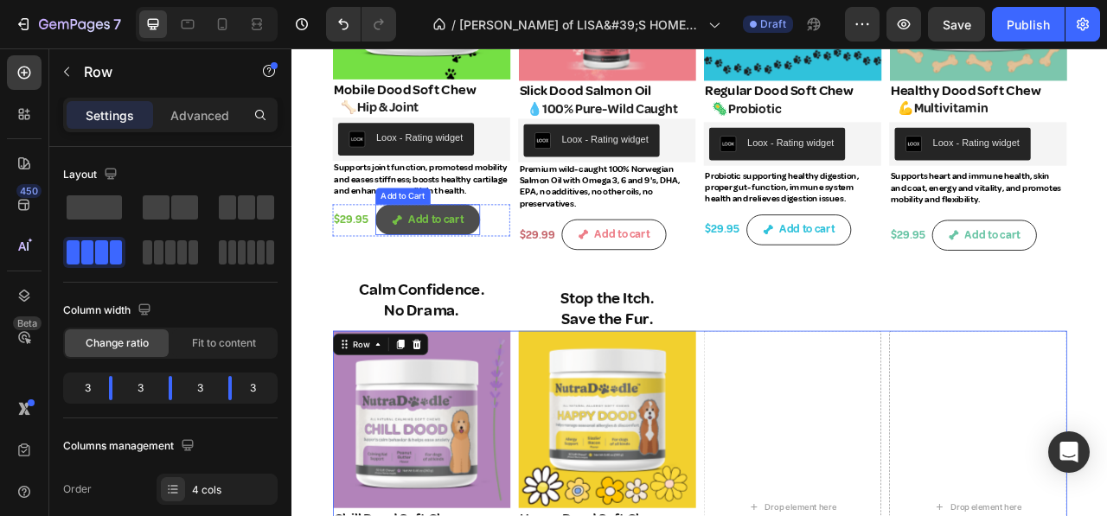
click at [434, 262] on button "Add to cart" at bounding box center [464, 266] width 133 height 39
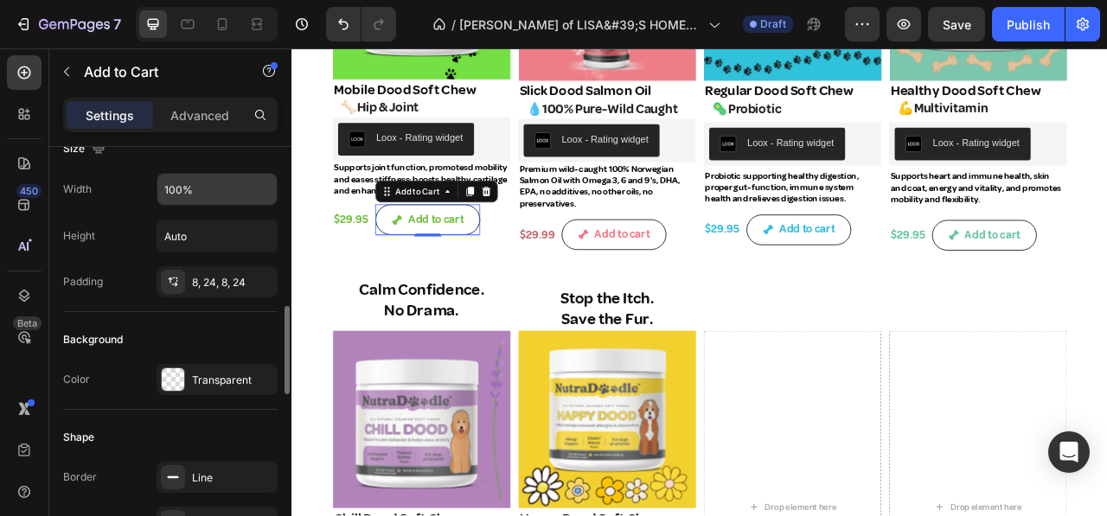
scroll to position [346, 0]
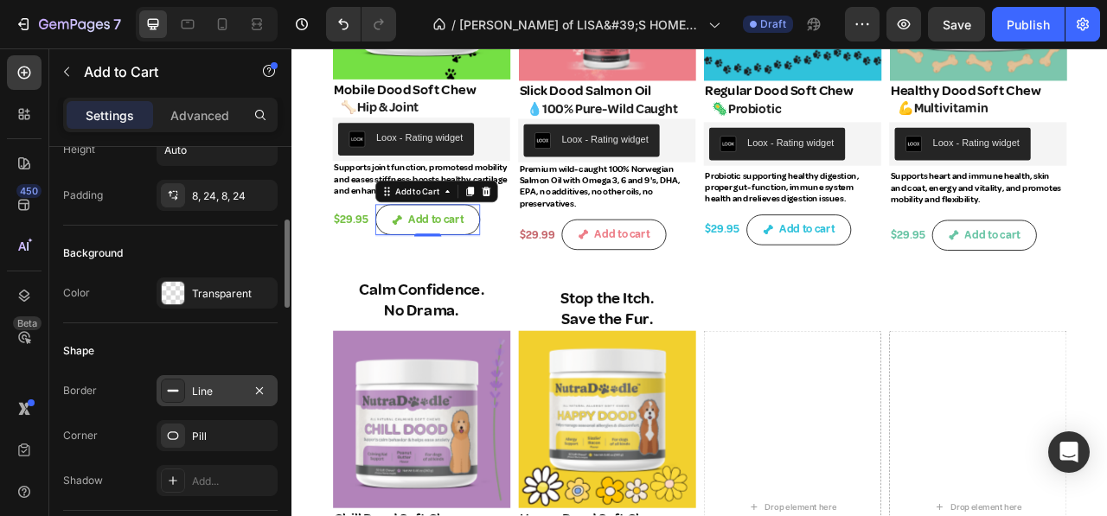
click at [202, 384] on div "Line" at bounding box center [217, 392] width 50 height 16
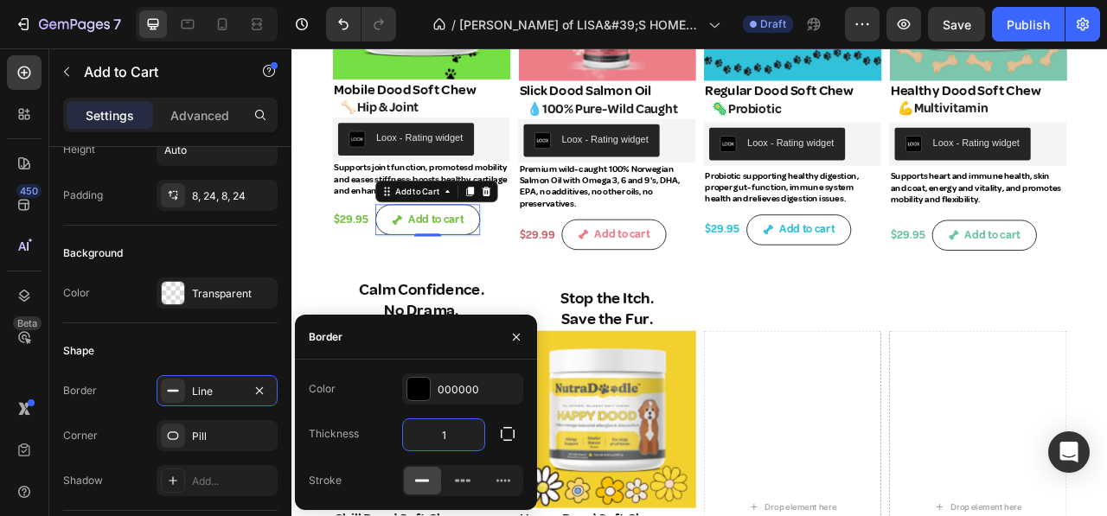
click at [448, 439] on input "1" at bounding box center [443, 435] width 81 height 31
type input "2"
click at [420, 413] on div "Color 000000 Thickness 2 Stroke" at bounding box center [416, 435] width 242 height 123
click at [503, 326] on div "$29.95 Product Price Product Price Add to cart Add to Cart 2 Row" at bounding box center [456, 294] width 226 height 94
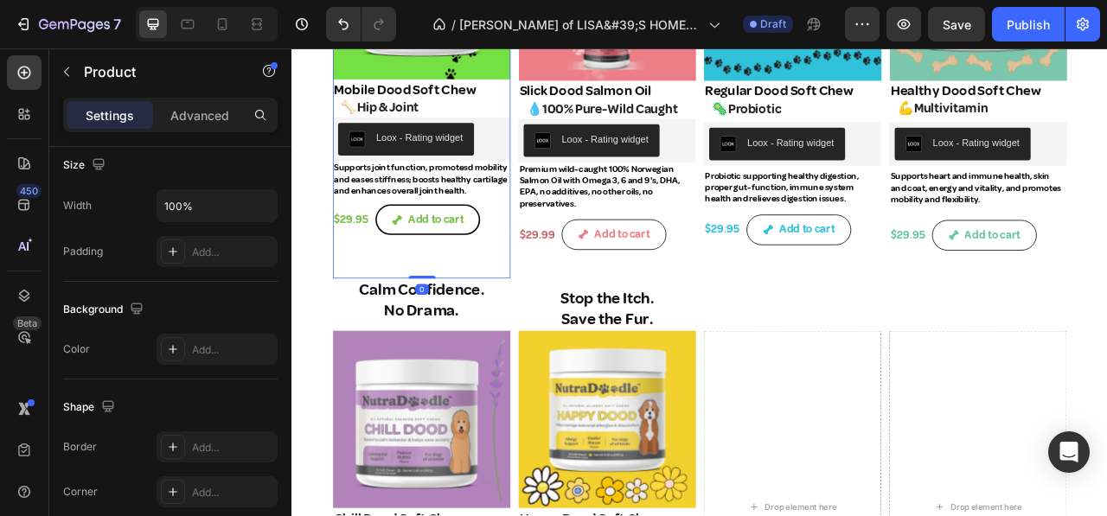
scroll to position [0, 0]
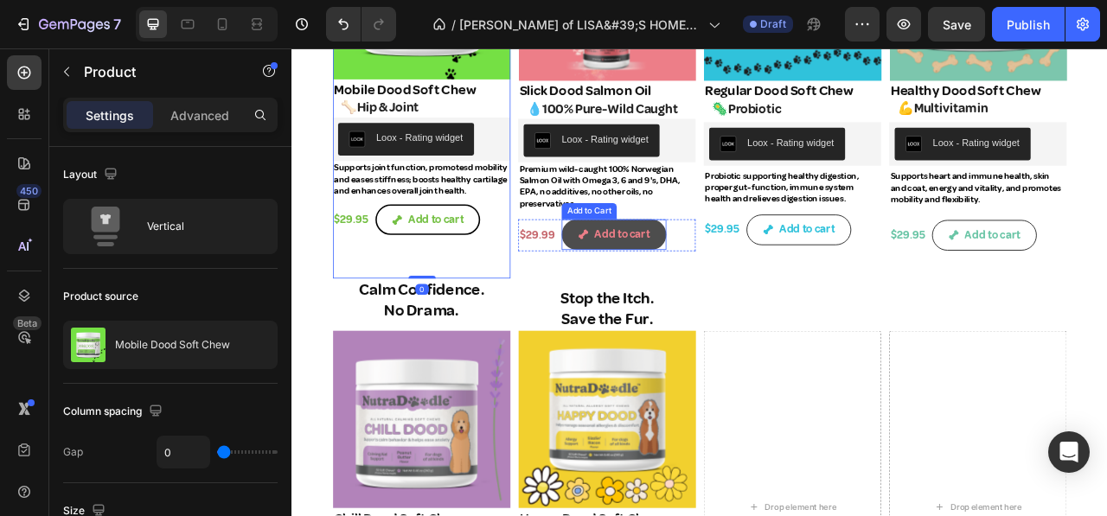
click at [658, 273] on span "Add to cart" at bounding box center [663, 285] width 14 height 25
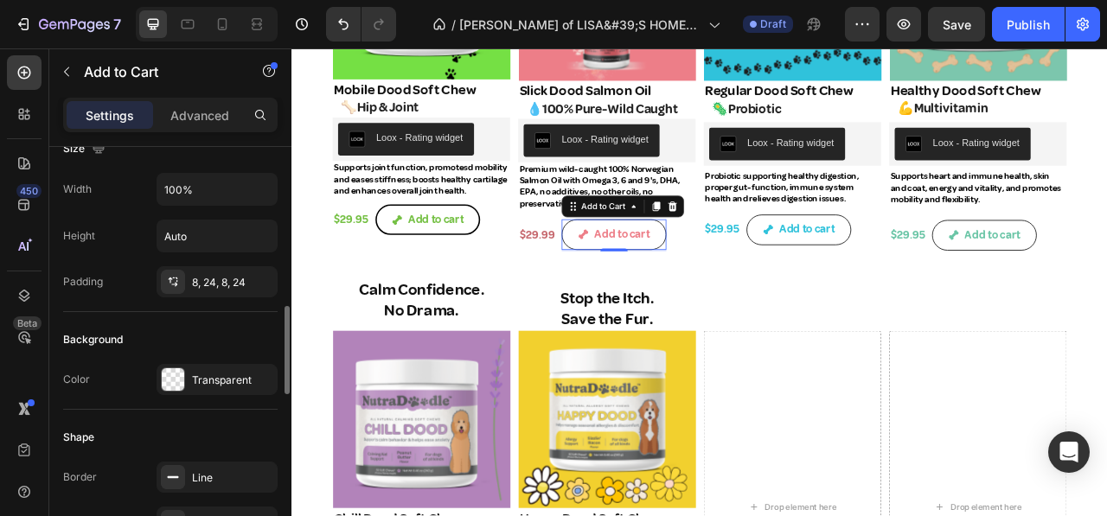
scroll to position [346, 0]
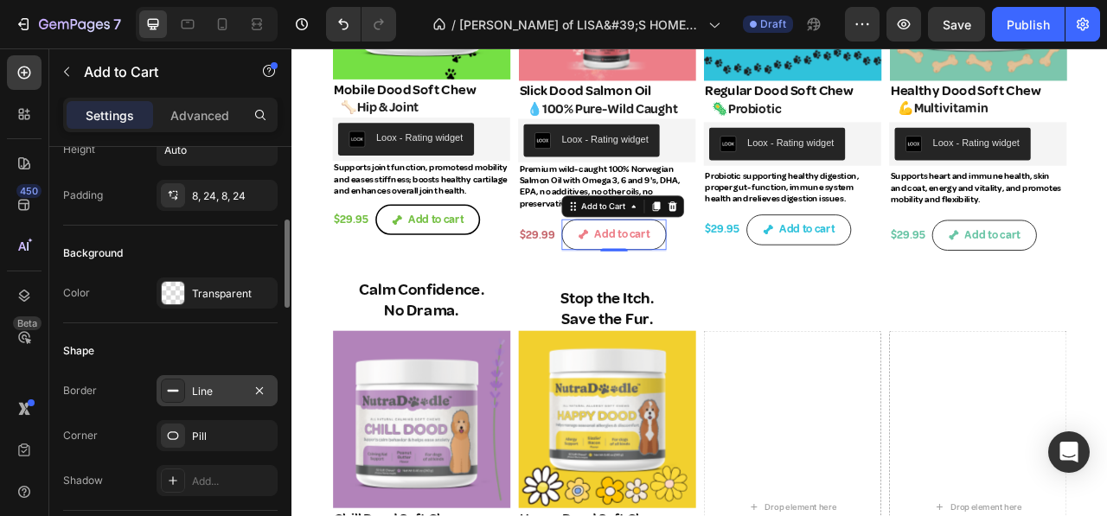
drag, startPoint x: 210, startPoint y: 389, endPoint x: 234, endPoint y: 394, distance: 24.6
click at [211, 389] on div "Line" at bounding box center [217, 392] width 50 height 16
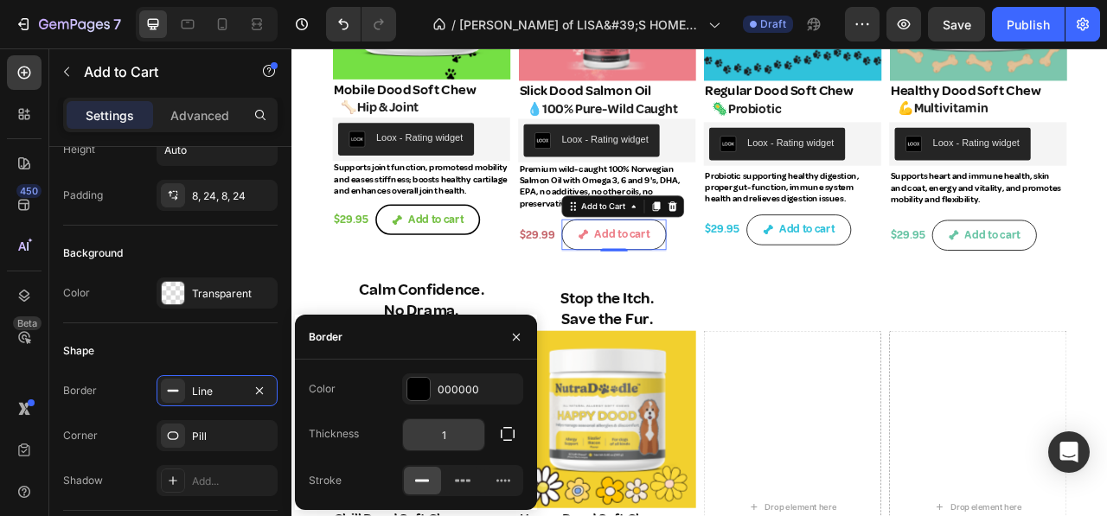
click at [453, 438] on input "1" at bounding box center [443, 435] width 81 height 31
type input "2"
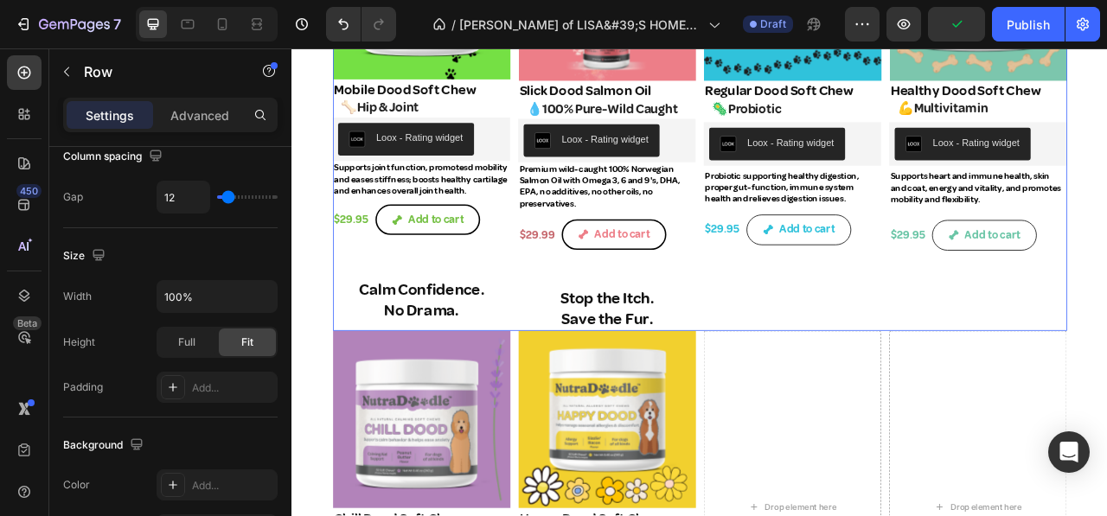
click at [852, 386] on div "Flawless Gut. Flawless Output. Heading Product Images Regular Dood Soft Chew Pr…" at bounding box center [929, 106] width 226 height 601
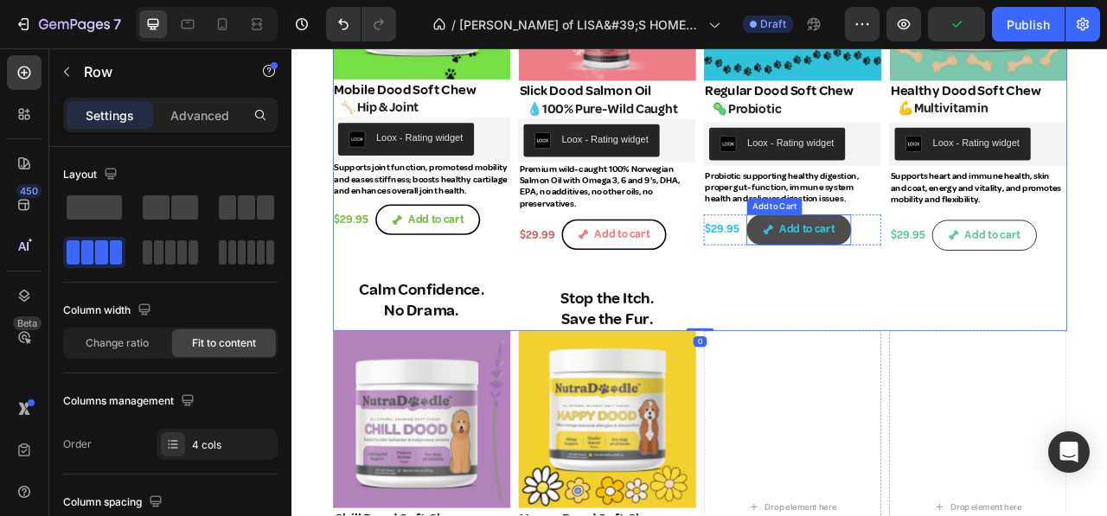
click at [881, 272] on button "Add to cart" at bounding box center [936, 279] width 133 height 39
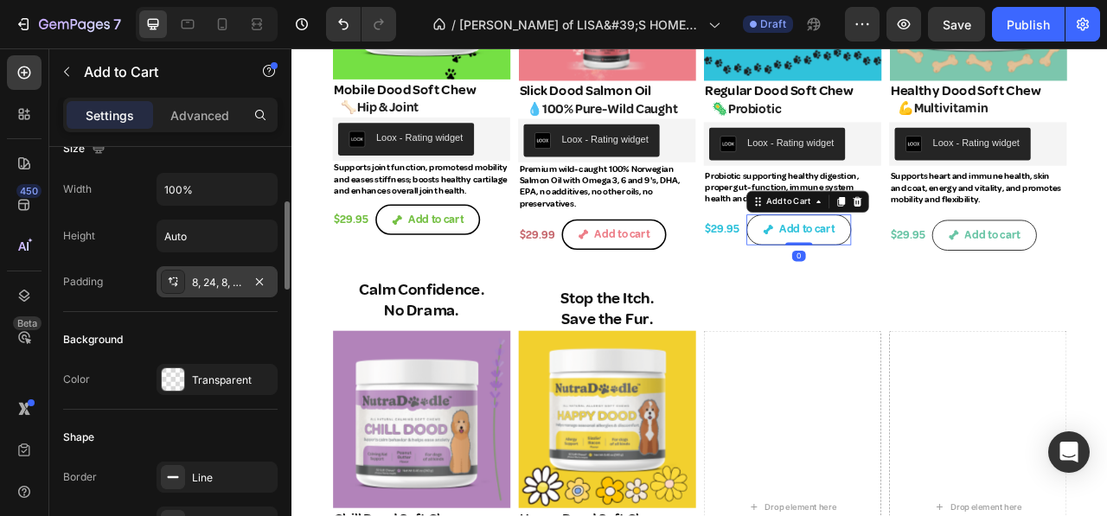
scroll to position [433, 0]
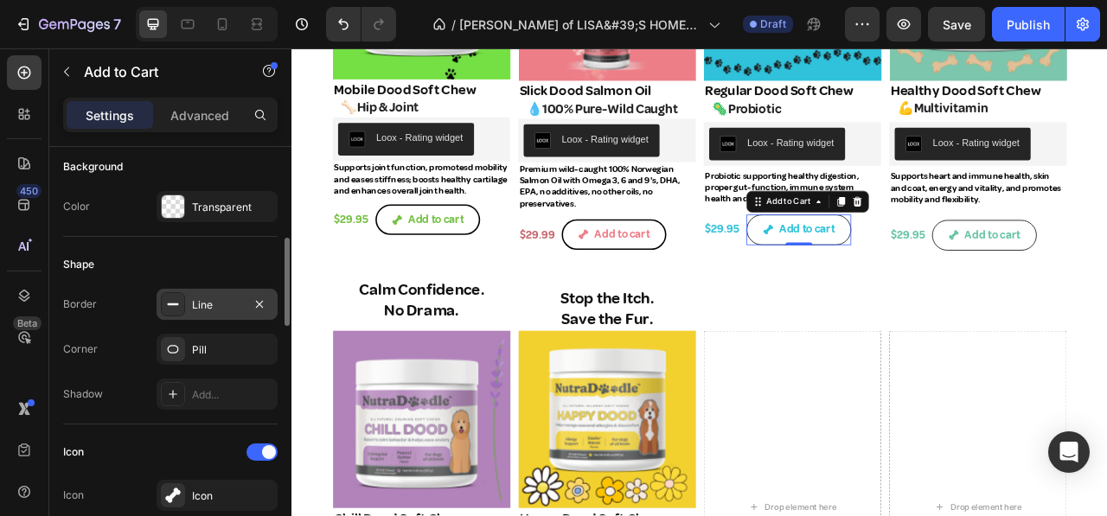
click at [219, 298] on div "Line" at bounding box center [217, 306] width 50 height 16
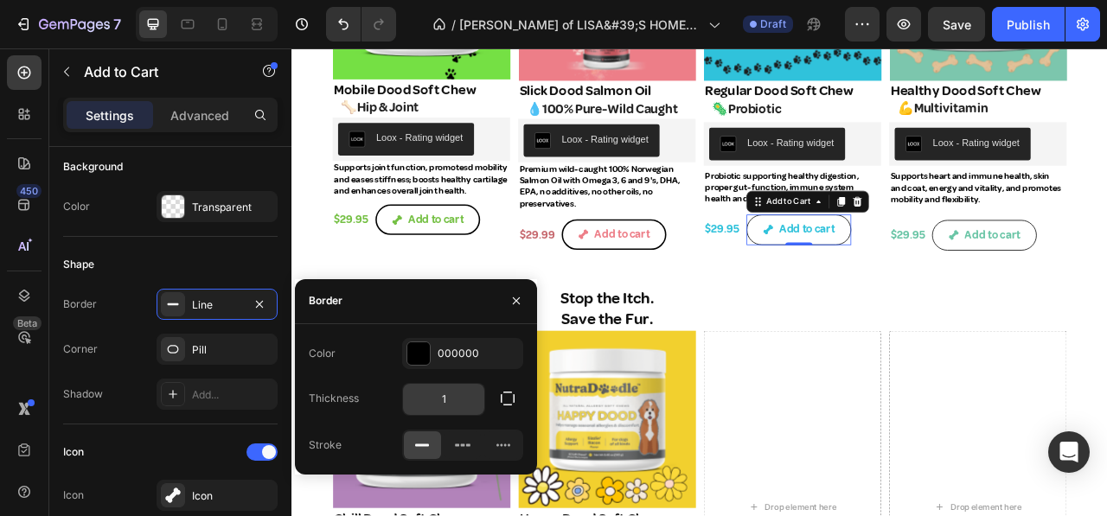
click at [459, 404] on input "1" at bounding box center [443, 399] width 81 height 31
type input "2"
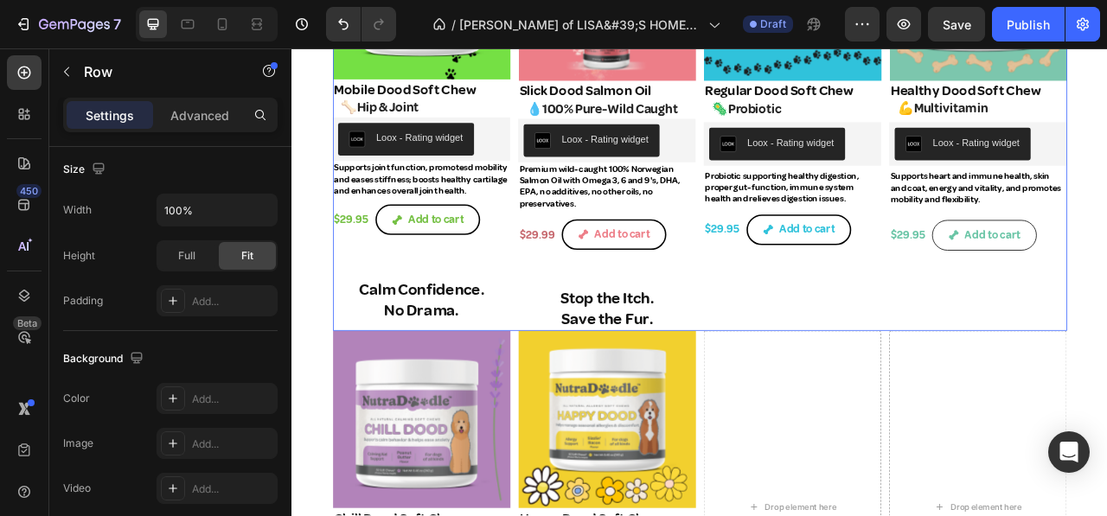
click at [867, 359] on div "Flawless Gut. Flawless Output. Heading Product Images Regular Dood Soft Chew Pr…" at bounding box center [929, 106] width 226 height 601
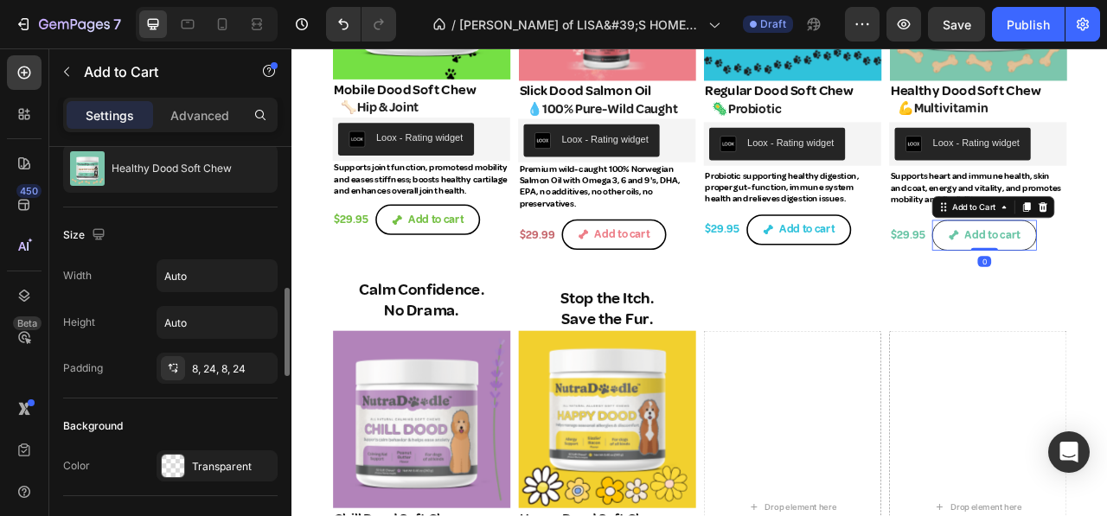
scroll to position [433, 0]
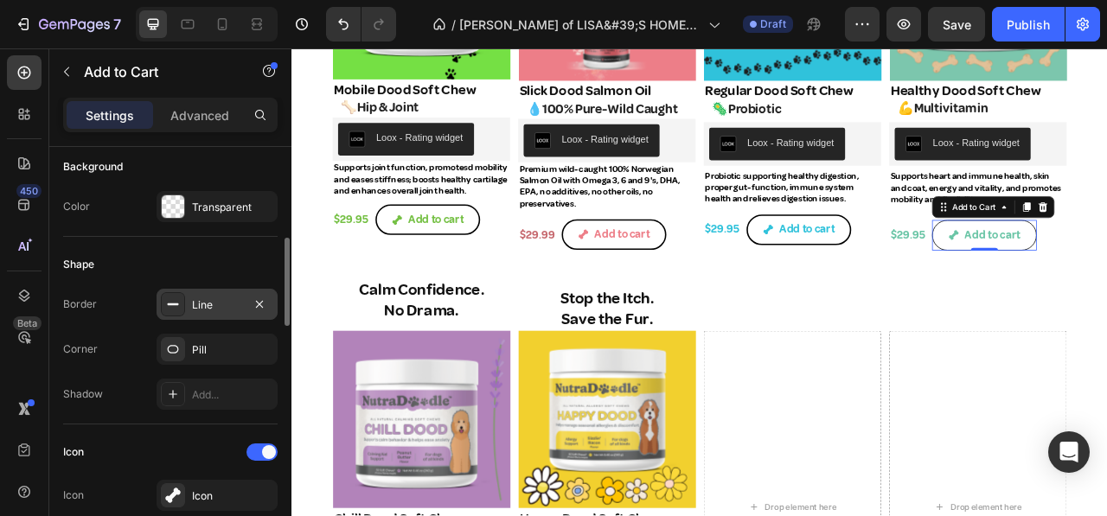
click at [223, 303] on div "Line" at bounding box center [217, 306] width 50 height 16
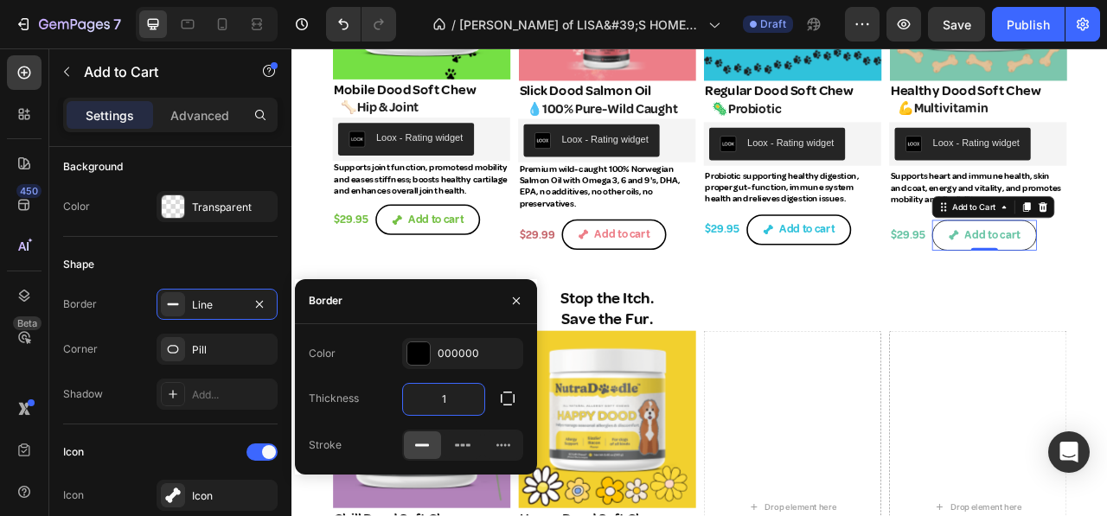
click at [452, 401] on input "1" at bounding box center [443, 399] width 81 height 31
type input "2"
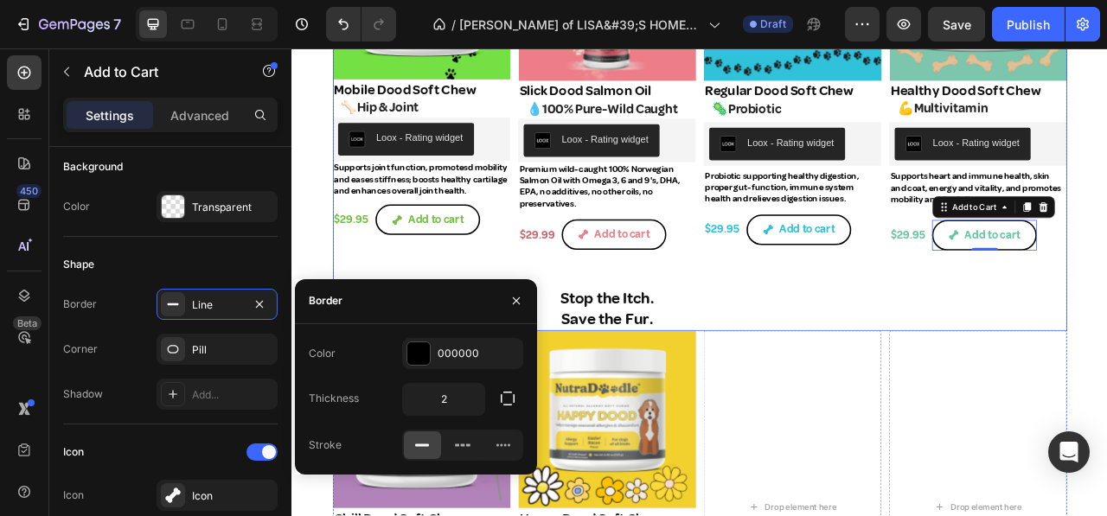
click at [896, 380] on div "Flawless Gut. Flawless Output. Heading Product Images Regular Dood Soft Chew Pr…" at bounding box center [929, 106] width 226 height 601
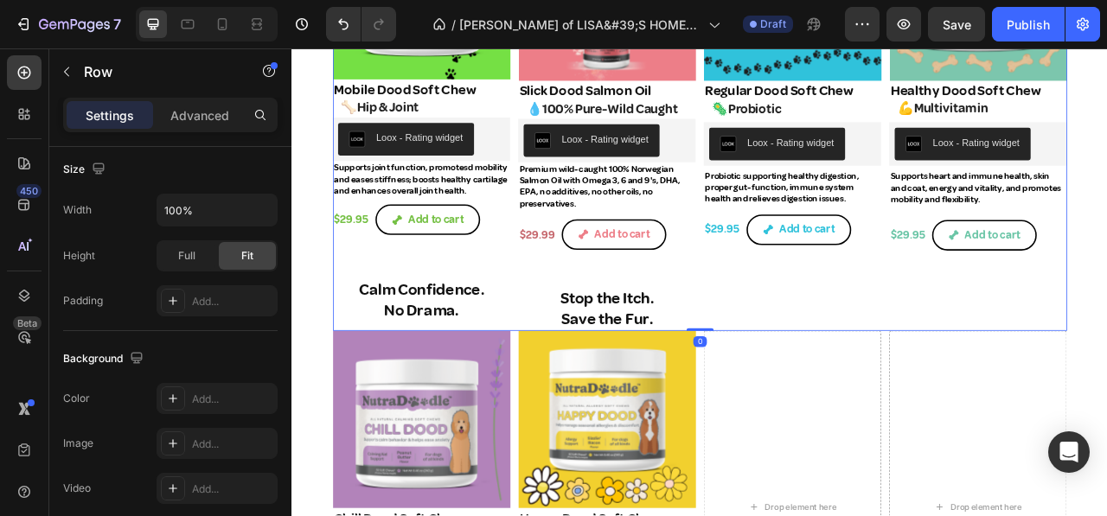
scroll to position [0, 0]
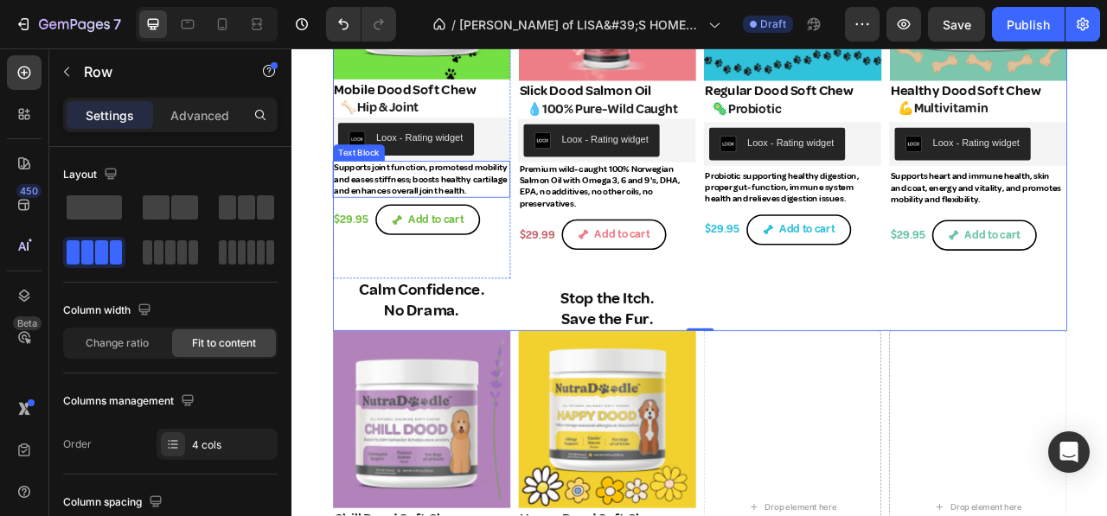
drag, startPoint x: 375, startPoint y: 223, endPoint x: 404, endPoint y: 241, distance: 33.8
click at [379, 223] on p "Supports joint function, promotesd mobility and eases stiffness; boosts healthy…" at bounding box center [456, 216] width 222 height 44
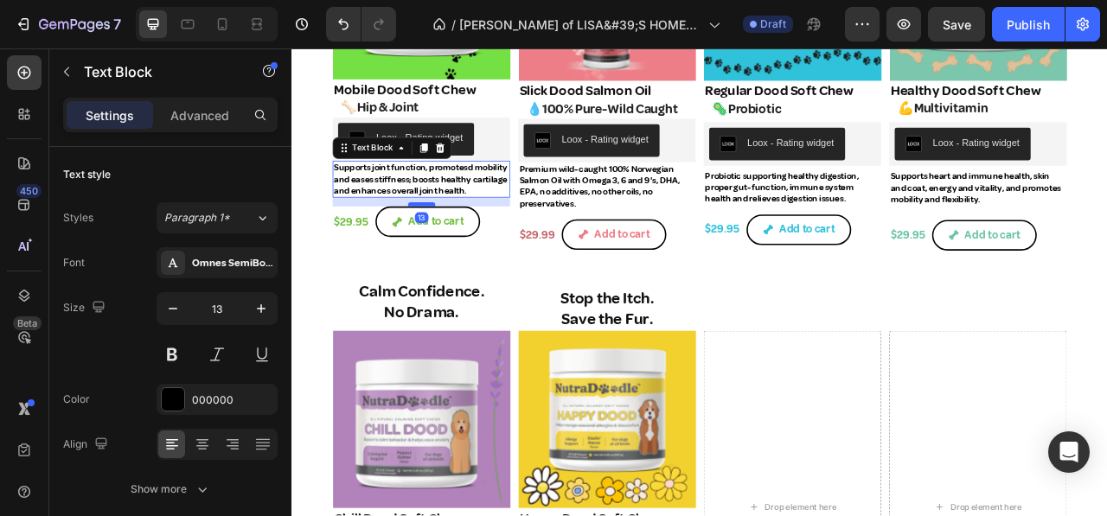
click at [454, 261] on div "Age is Just a Number. Mobility is a Choice. Heading Product Images Mobile Dood …" at bounding box center [456, 75] width 226 height 538
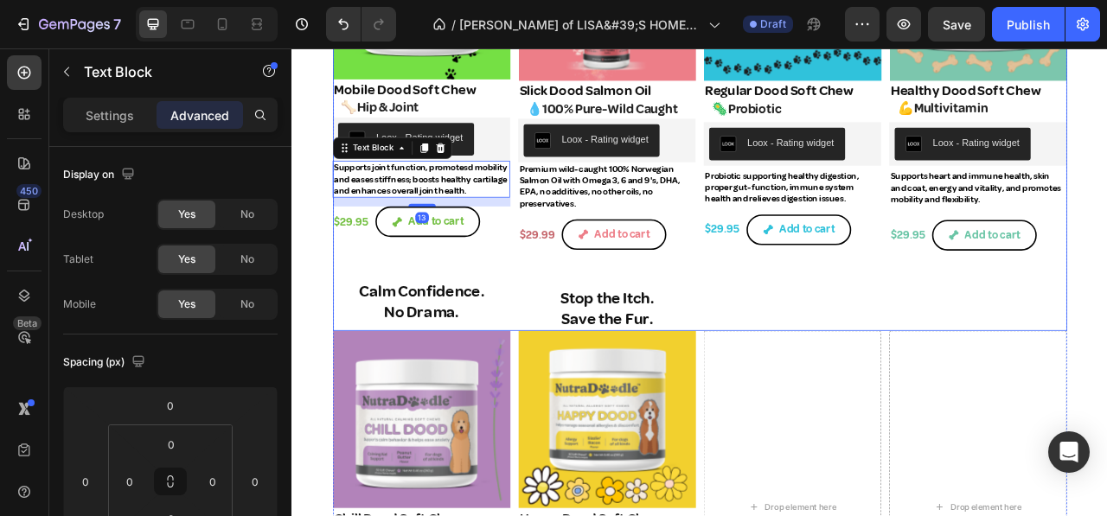
drag, startPoint x: 871, startPoint y: 332, endPoint x: 860, endPoint y: 326, distance: 12.8
click at [864, 328] on div "Flawless Gut. Flawless Output. Heading Product Images Regular Dood Soft Chew Pr…" at bounding box center [929, 106] width 226 height 601
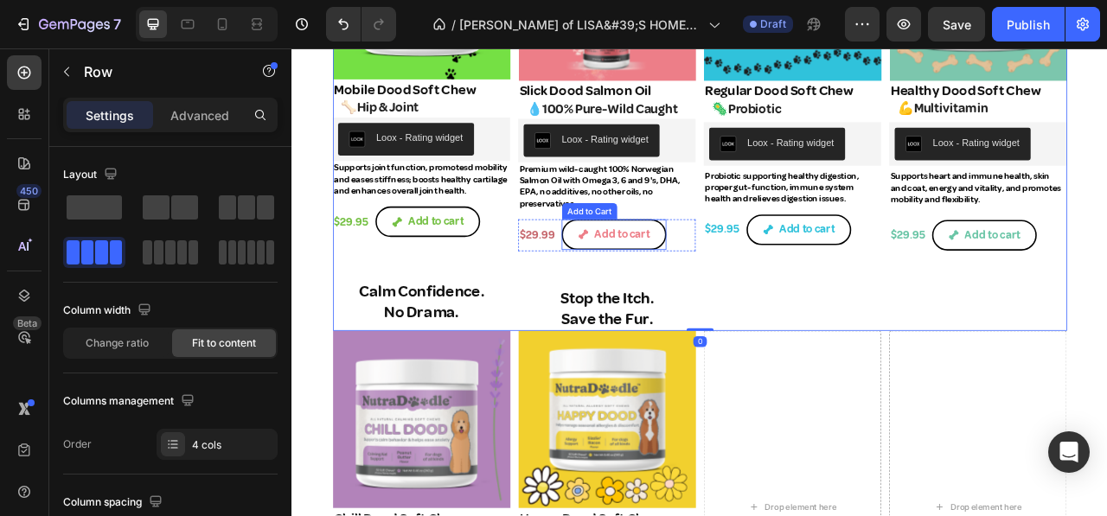
click at [654, 266] on div "Add to cart Add to Cart" at bounding box center [701, 285] width 133 height 39
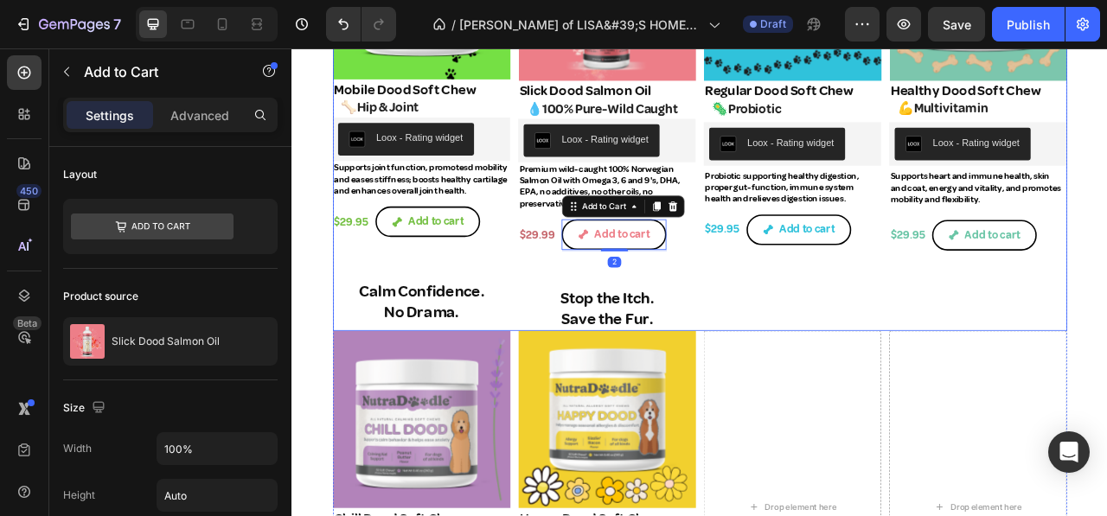
click at [965, 360] on div "Flawless Gut. Flawless Output. Heading Product Images Regular Dood Soft Chew Pr…" at bounding box center [929, 106] width 226 height 601
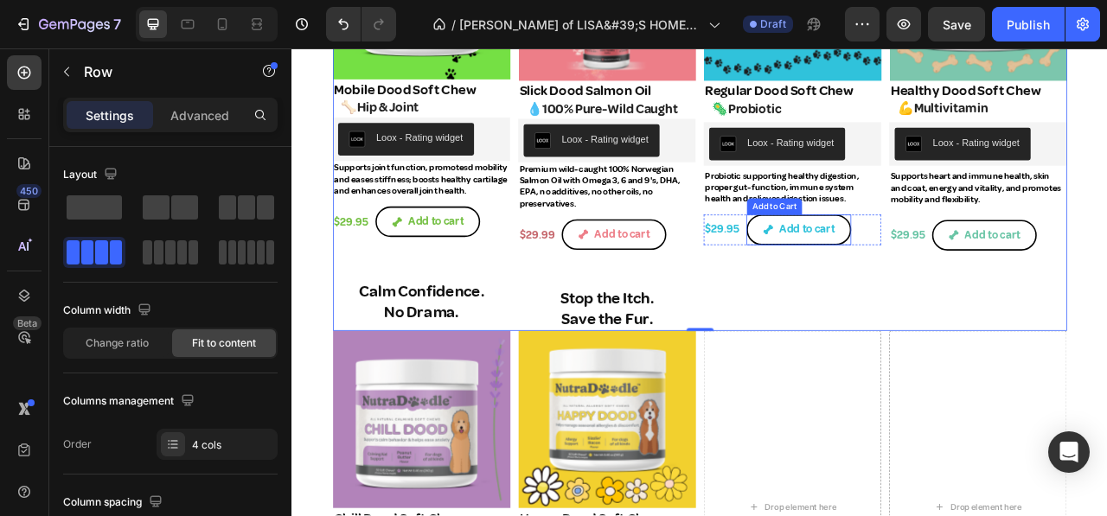
click at [906, 242] on div "Add to Cart" at bounding box center [905, 250] width 63 height 16
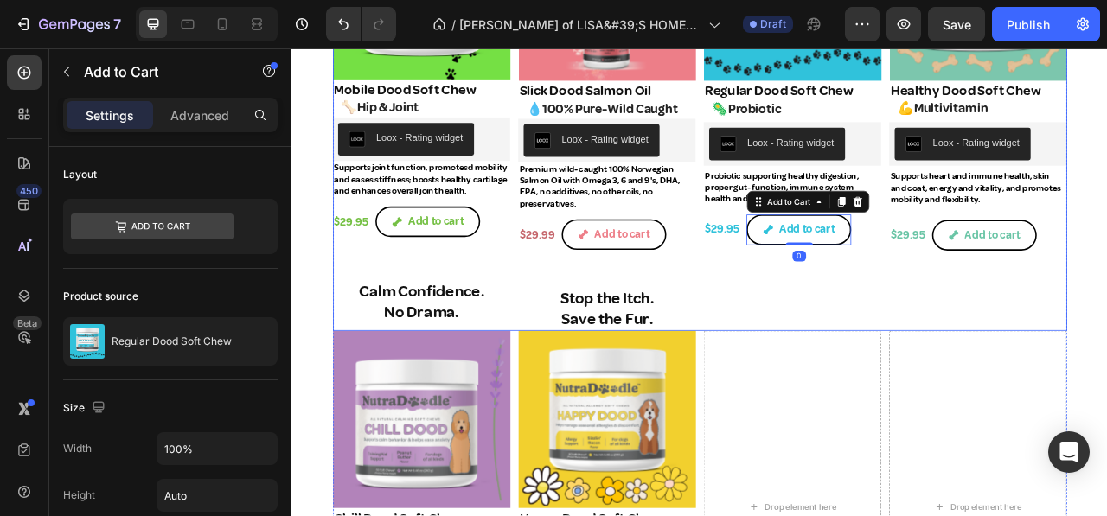
click at [884, 335] on div "Flawless Gut. Flawless Output. Heading Product Images Regular Dood Soft Chew Pr…" at bounding box center [929, 106] width 226 height 601
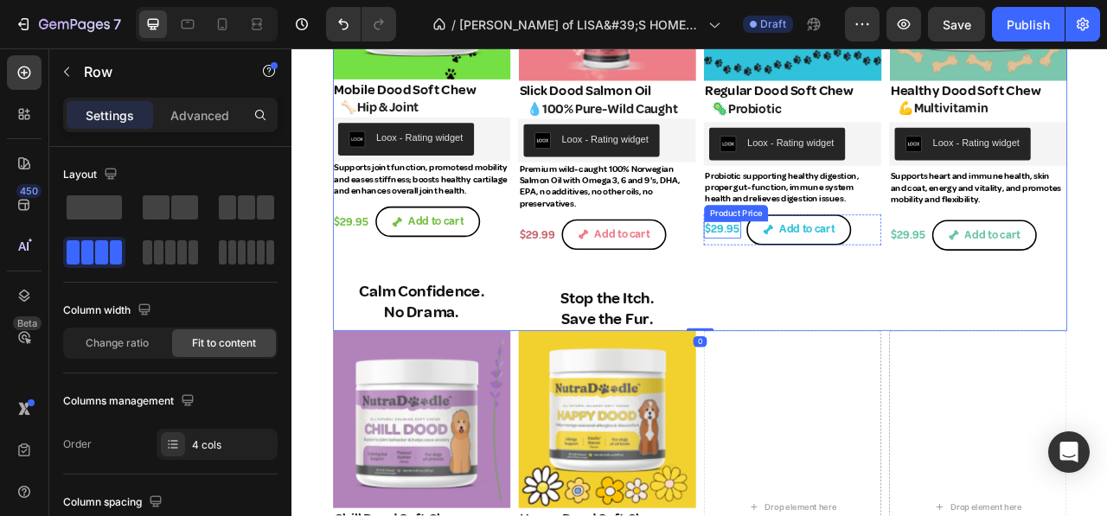
click at [826, 261] on div "Product Price" at bounding box center [856, 258] width 81 height 21
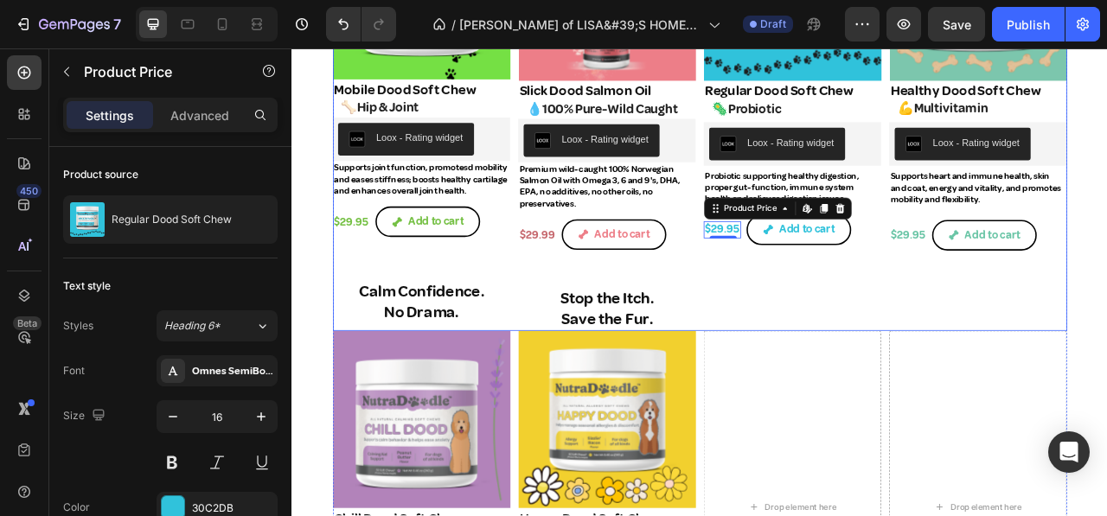
drag, startPoint x: 916, startPoint y: 353, endPoint x: 926, endPoint y: 324, distance: 30.9
click at [916, 336] on div "Flawless Gut. Flawless Output. Heading Product Images Regular Dood Soft Chew Pr…" at bounding box center [929, 106] width 226 height 601
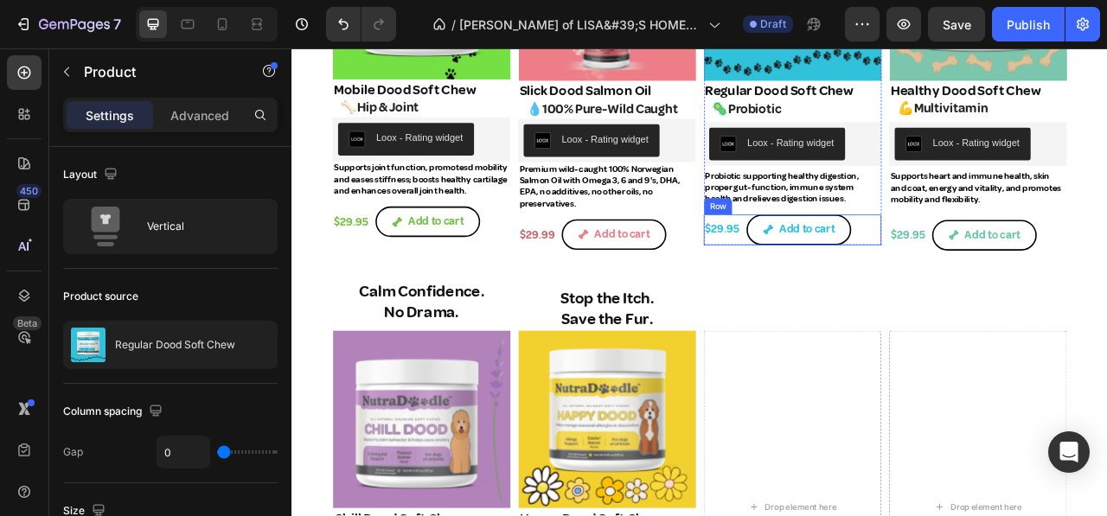
click at [831, 260] on div "$29.95 Product Price Product Price" at bounding box center [840, 279] width 48 height 39
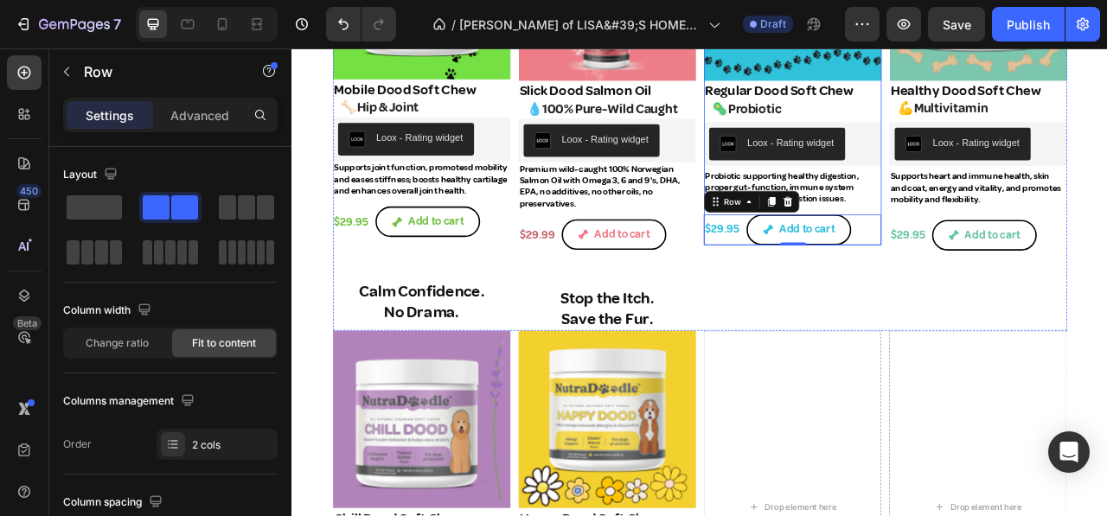
click at [937, 247] on div "Regular Dood Soft Chew Product Title 🦠Probiotic Heading Loox - Rating widget Lo…" at bounding box center [929, 194] width 226 height 209
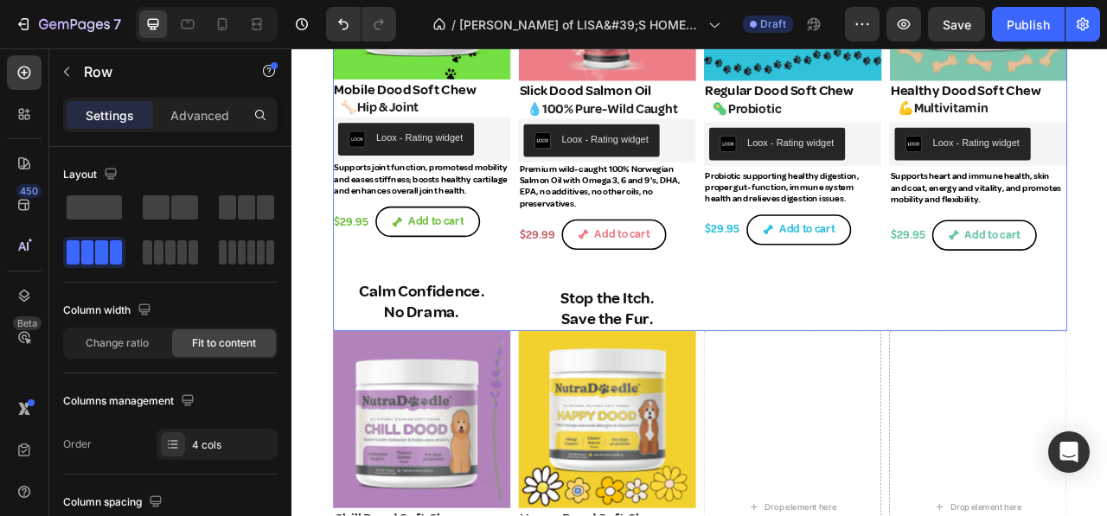
click at [943, 338] on div "Flawless Gut. Flawless Output. Heading Product Images Regular Dood Soft Chew Pr…" at bounding box center [929, 106] width 226 height 601
click at [884, 212] on p "Probiotic supporting healthy digestion, proper gut-function, immune system heal…" at bounding box center [928, 226] width 222 height 44
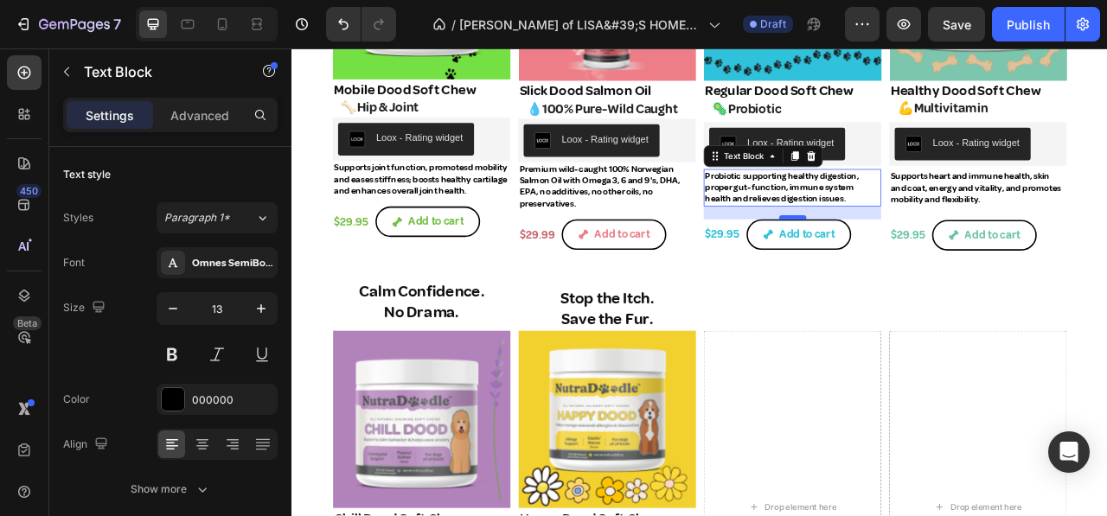
click at [932, 261] on div at bounding box center [929, 263] width 35 height 5
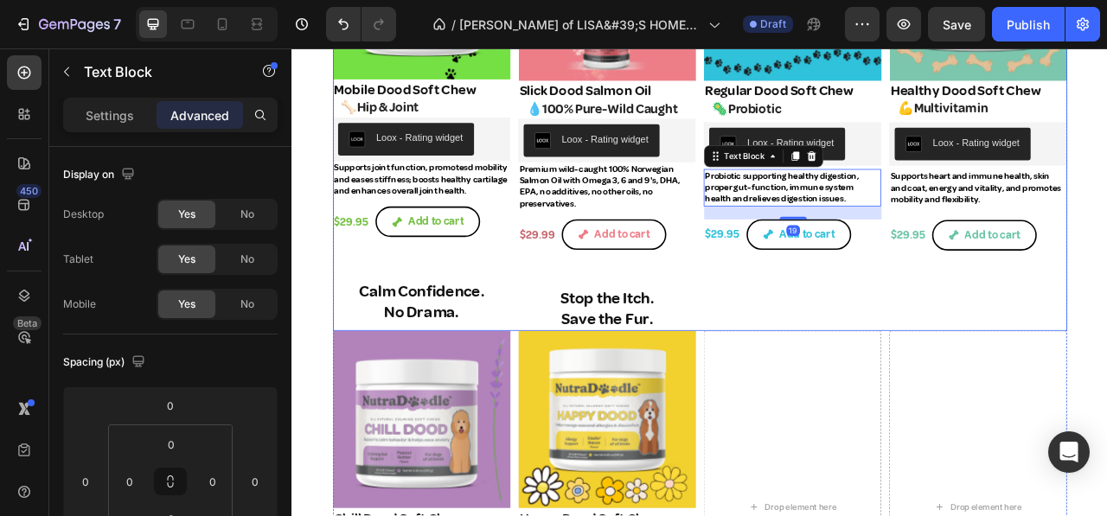
click at [978, 348] on div "Flawless Gut. Flawless Output. Heading Product Images Regular Dood Soft Chew Pr…" at bounding box center [929, 106] width 226 height 601
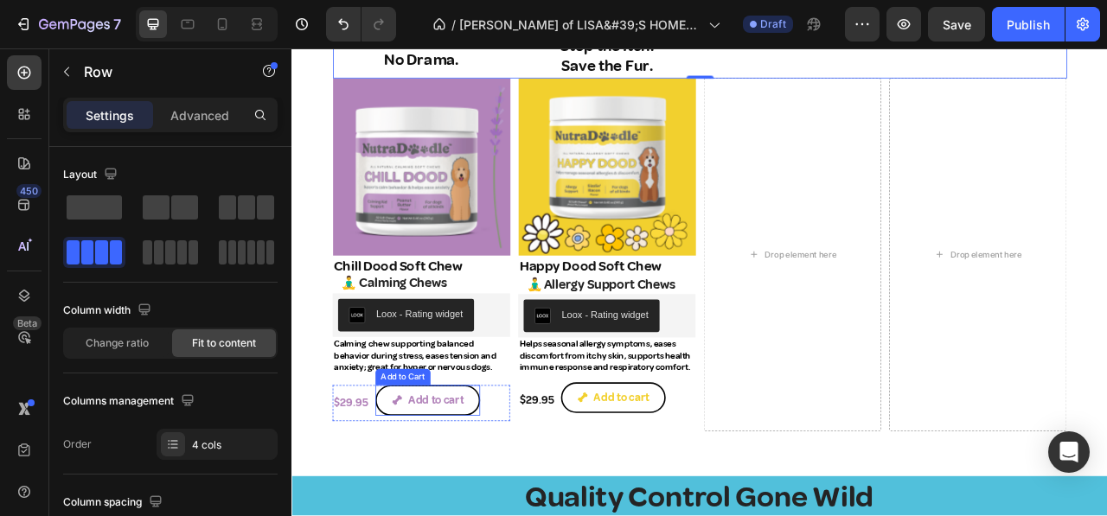
scroll to position [1850, 0]
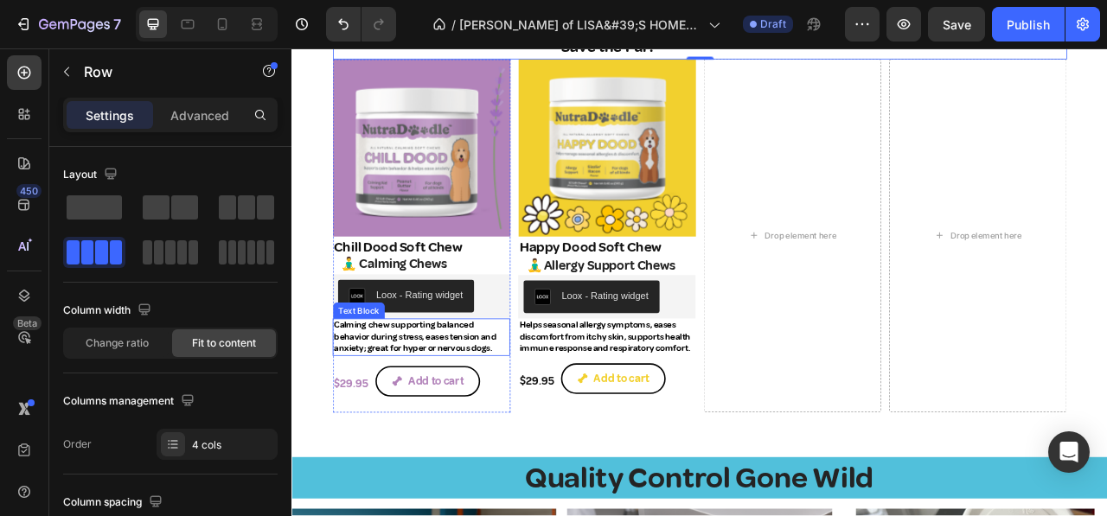
click at [433, 402] on p "Calming chew supporting balanced behavior during stress, eases tension and anxi…" at bounding box center [456, 416] width 222 height 44
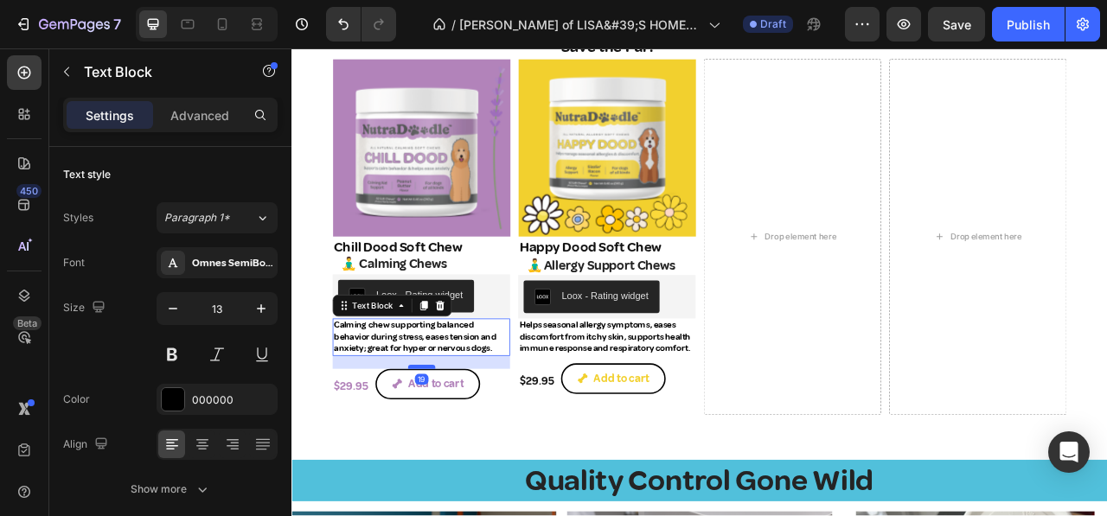
click at [461, 453] on div at bounding box center [456, 454] width 35 height 5
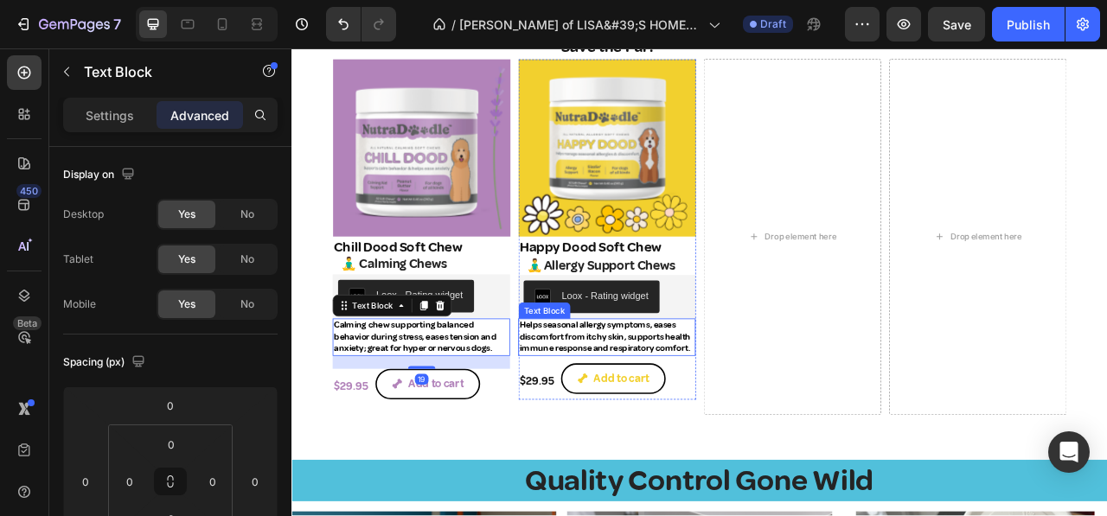
click at [700, 400] on p "Helps seasonal allergy symptoms, eases discomfort from itchy skin, supports hea…" at bounding box center [692, 416] width 222 height 44
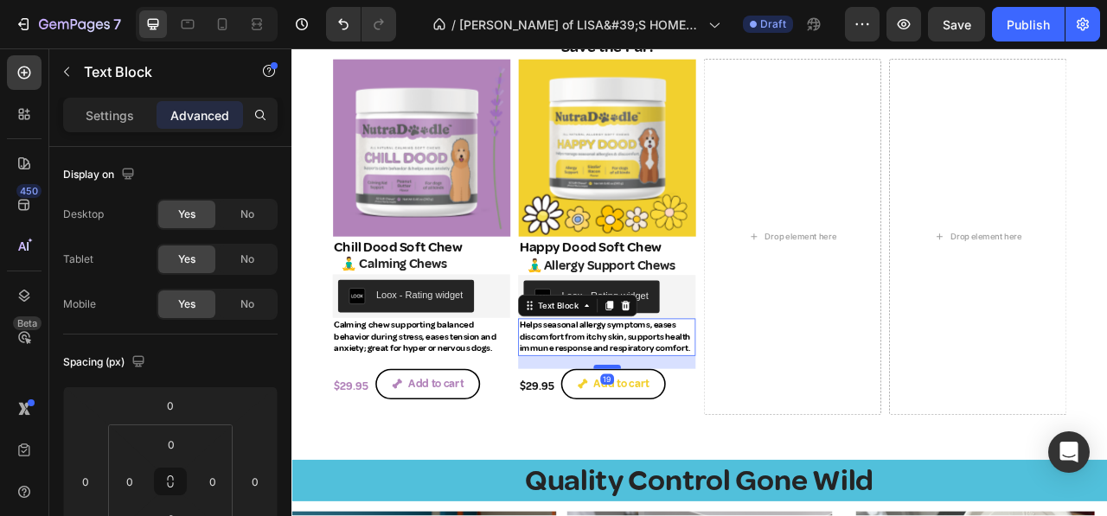
click at [688, 453] on div at bounding box center [693, 454] width 35 height 5
type input "19"
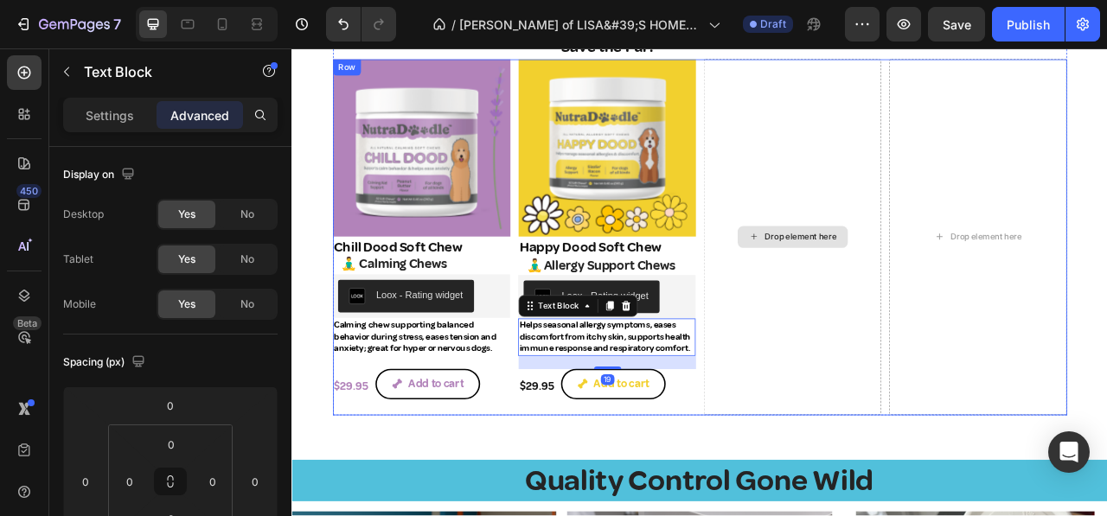
click at [881, 407] on div "Drop element here" at bounding box center [929, 288] width 226 height 453
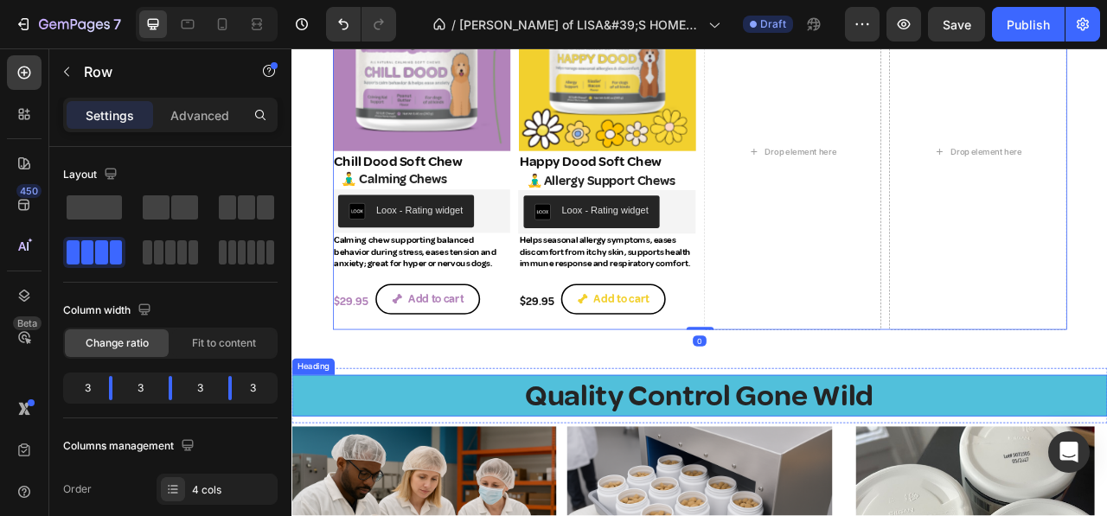
scroll to position [2023, 0]
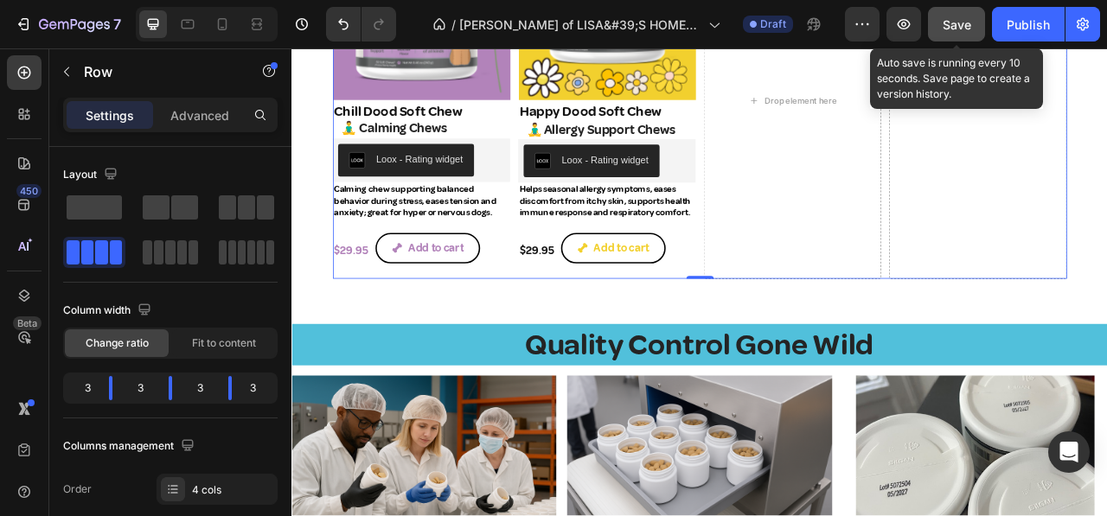
click at [963, 12] on button "Save" at bounding box center [956, 24] width 57 height 35
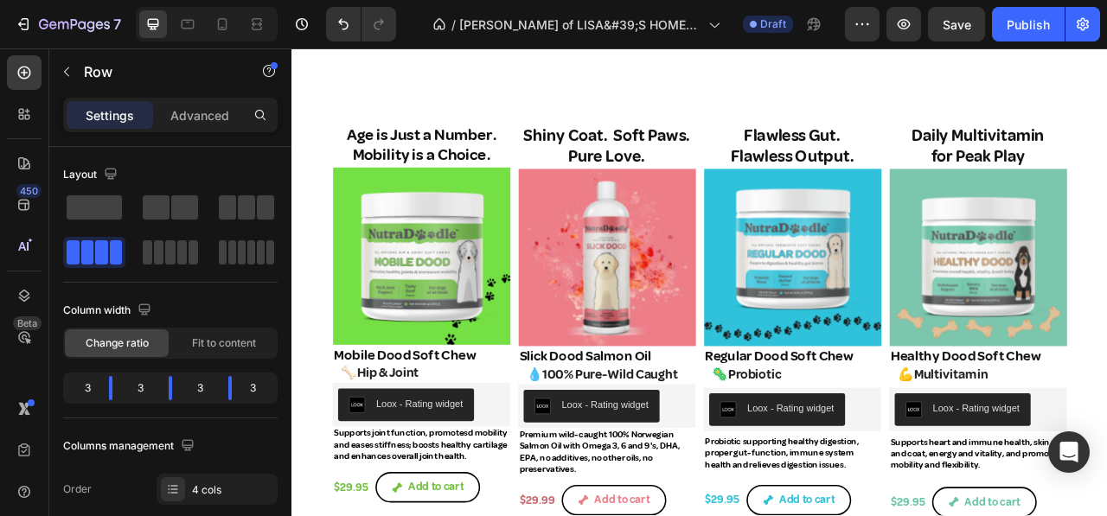
scroll to position [1157, 0]
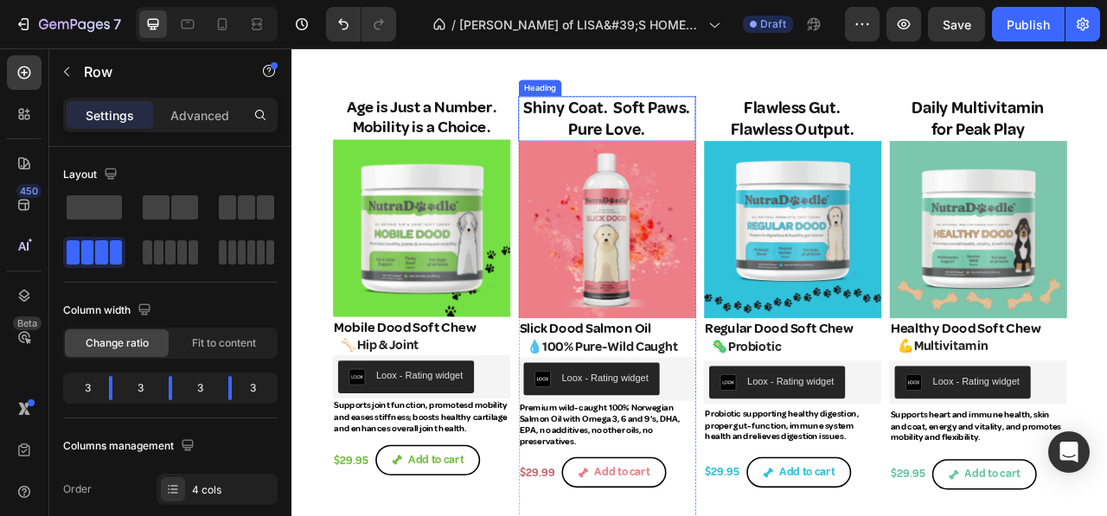
click at [630, 125] on h2 "Shiny Coat. Soft Paws. Pure Love." at bounding box center [693, 138] width 226 height 57
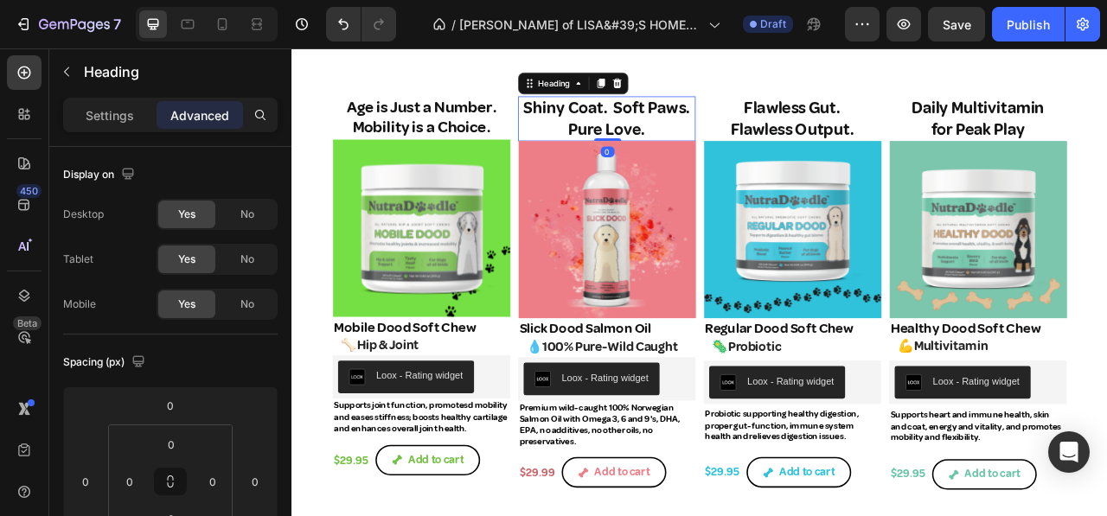
click at [630, 125] on h2 "Shiny Coat. Soft Paws. Pure Love." at bounding box center [693, 138] width 226 height 57
click at [593, 125] on p "Shiny Coat. Soft Paws. Pure Love." at bounding box center [692, 139] width 222 height 54
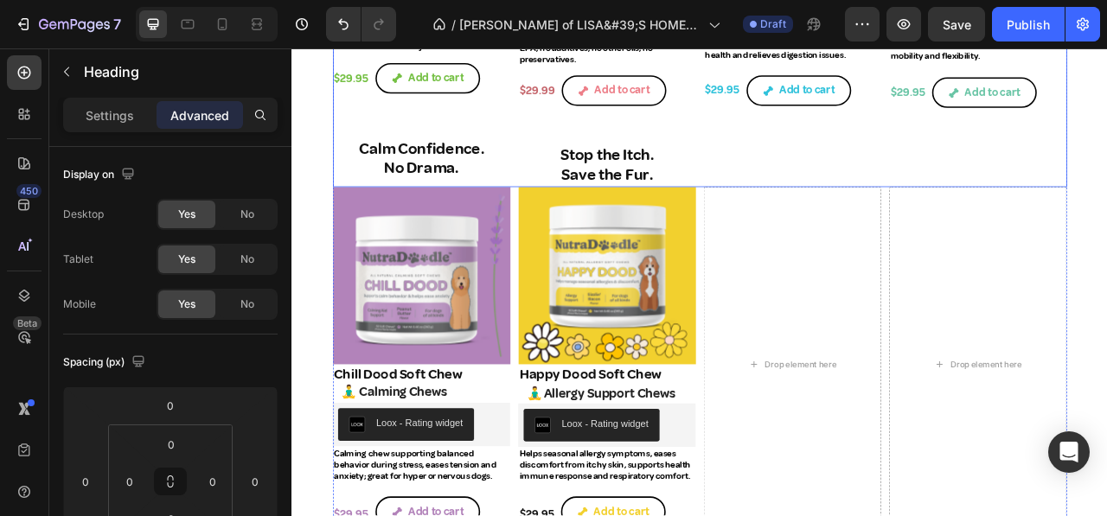
scroll to position [1503, 0]
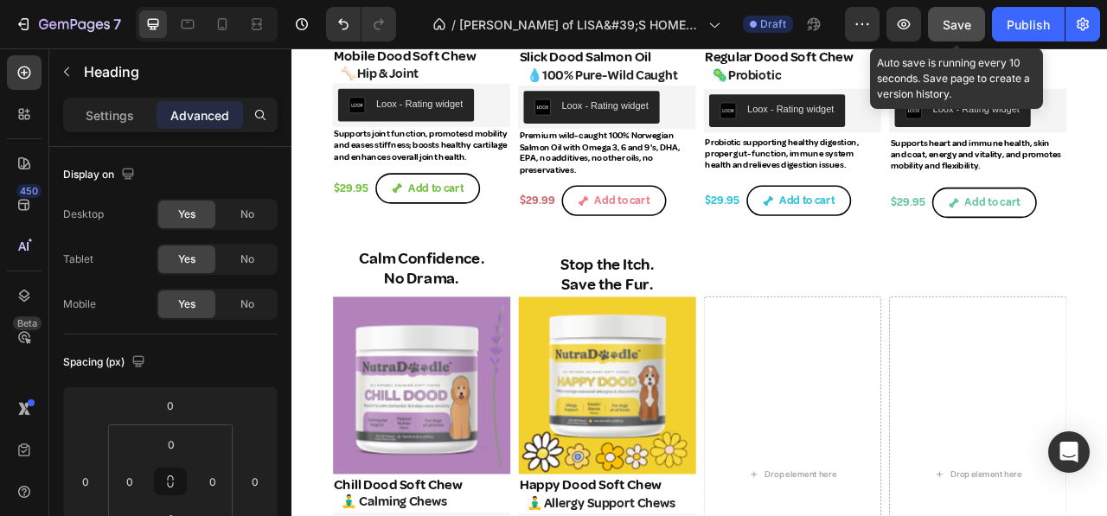
click at [944, 17] on span "Save" at bounding box center [957, 24] width 29 height 15
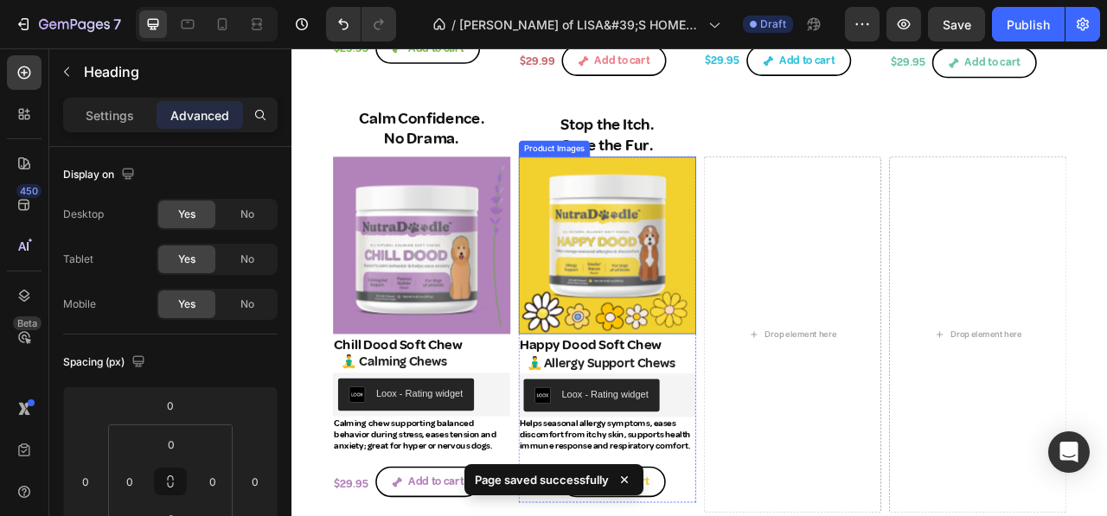
scroll to position [1763, 0]
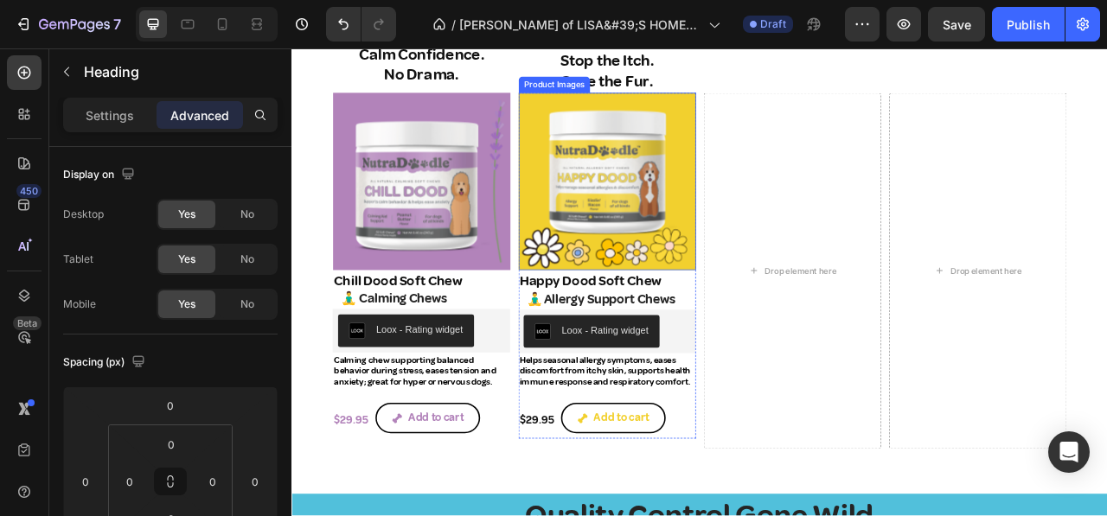
click at [655, 181] on img at bounding box center [693, 219] width 226 height 226
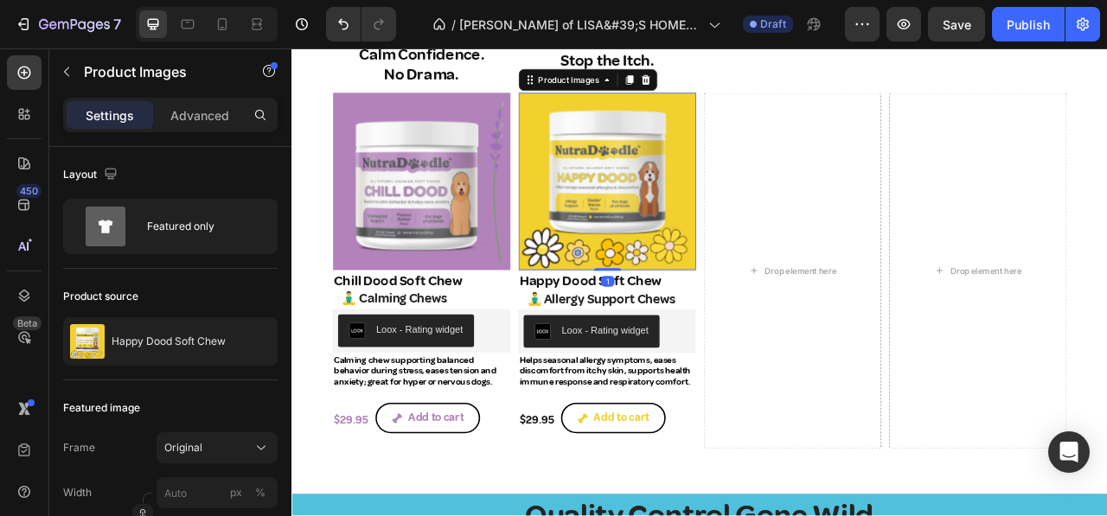
click at [655, 181] on img at bounding box center [693, 219] width 226 height 226
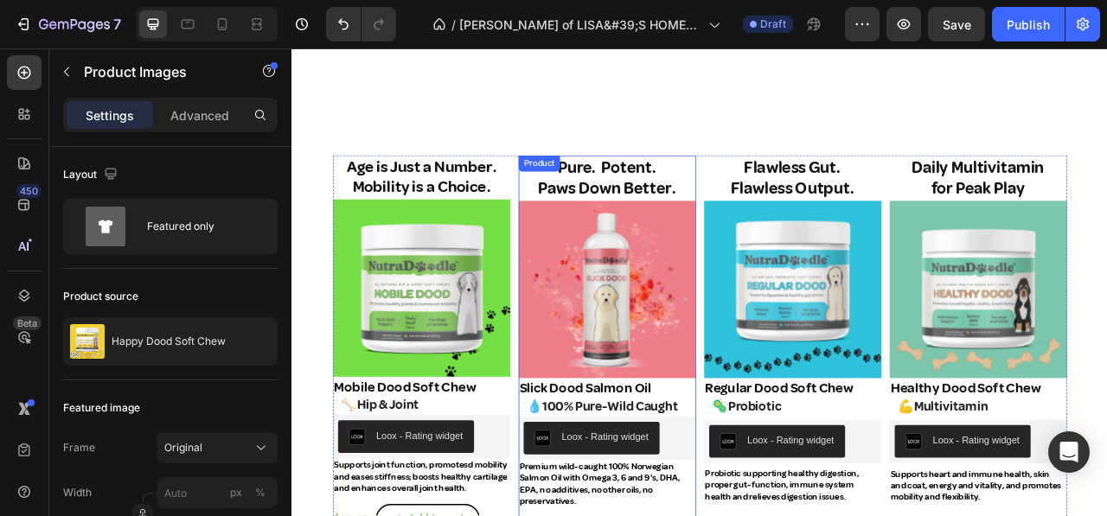
scroll to position [1384, 0]
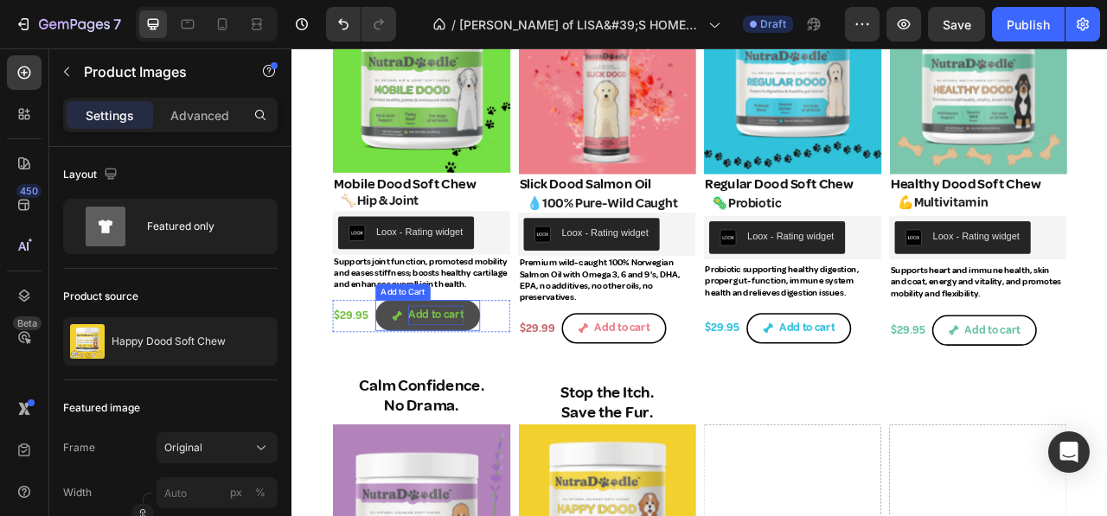
click at [471, 398] on div "Add to cart" at bounding box center [474, 388] width 71 height 25
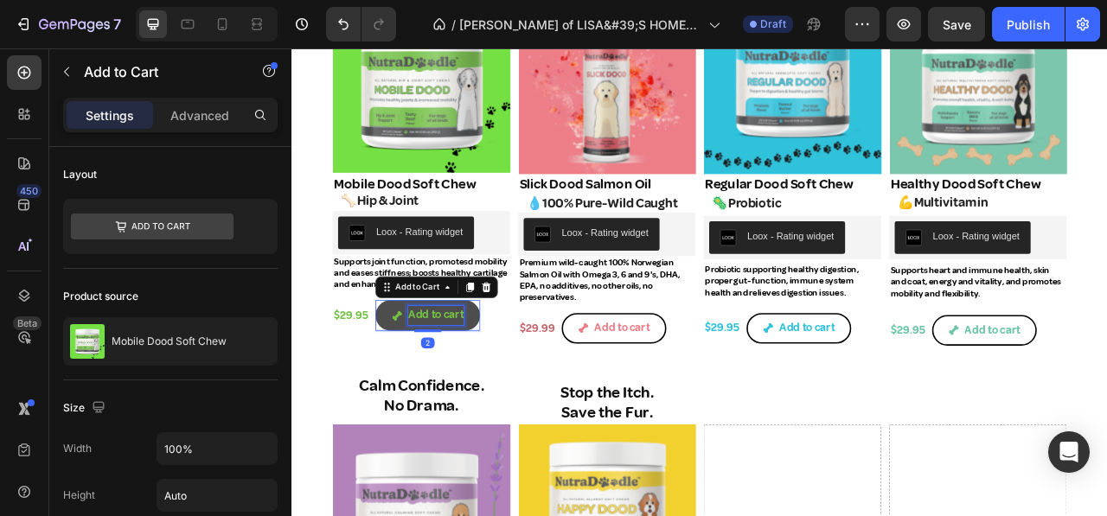
click at [471, 397] on div "Add to cart" at bounding box center [474, 388] width 71 height 25
click at [422, 389] on span "Add to cart" at bounding box center [426, 388] width 14 height 25
click at [450, 423] on div "$29.95 Product Price Product Price Add to cart Add to Cart 2 Row" at bounding box center [456, 416] width 226 height 94
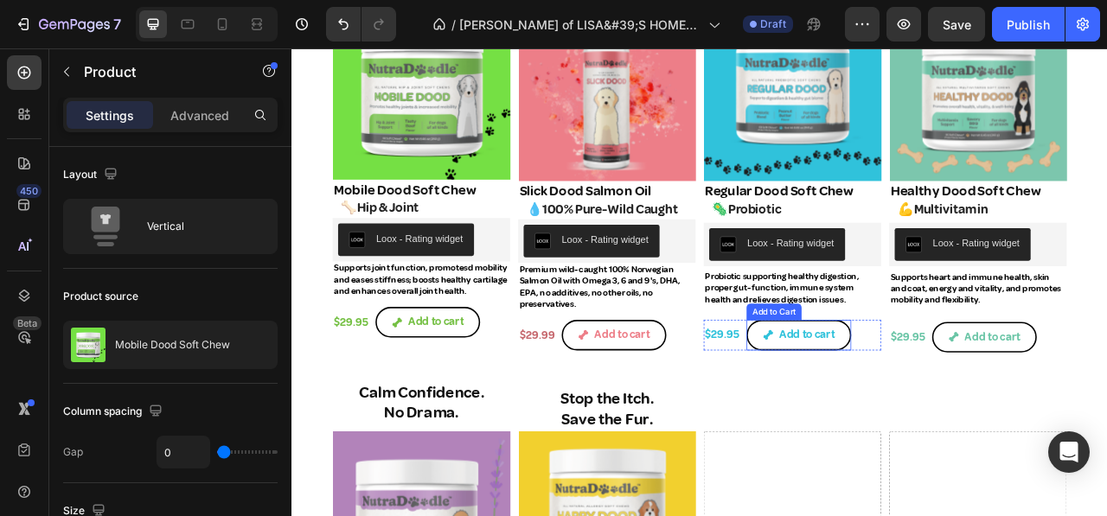
scroll to position [1406, 0]
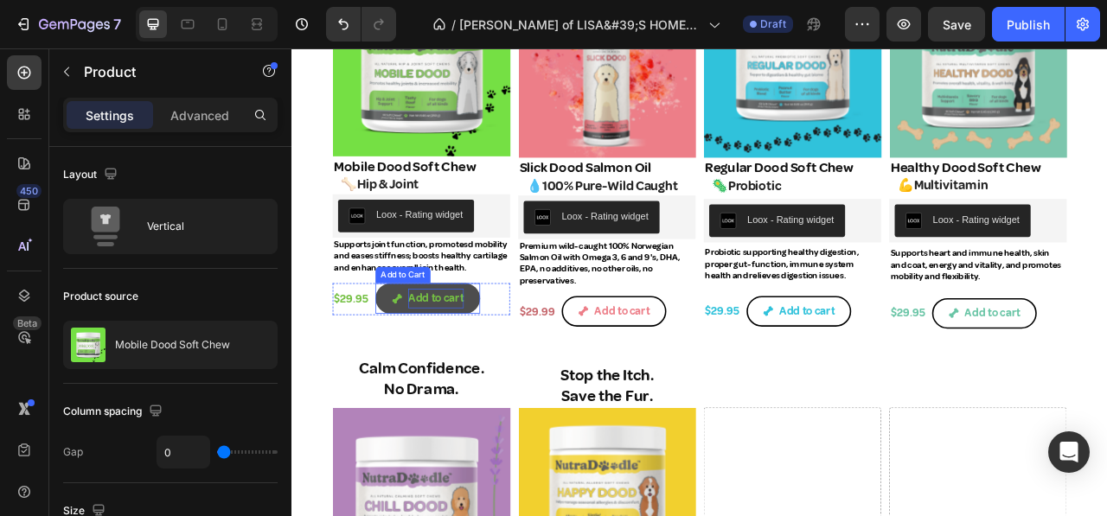
click at [463, 379] on div "Add to cart" at bounding box center [474, 367] width 71 height 25
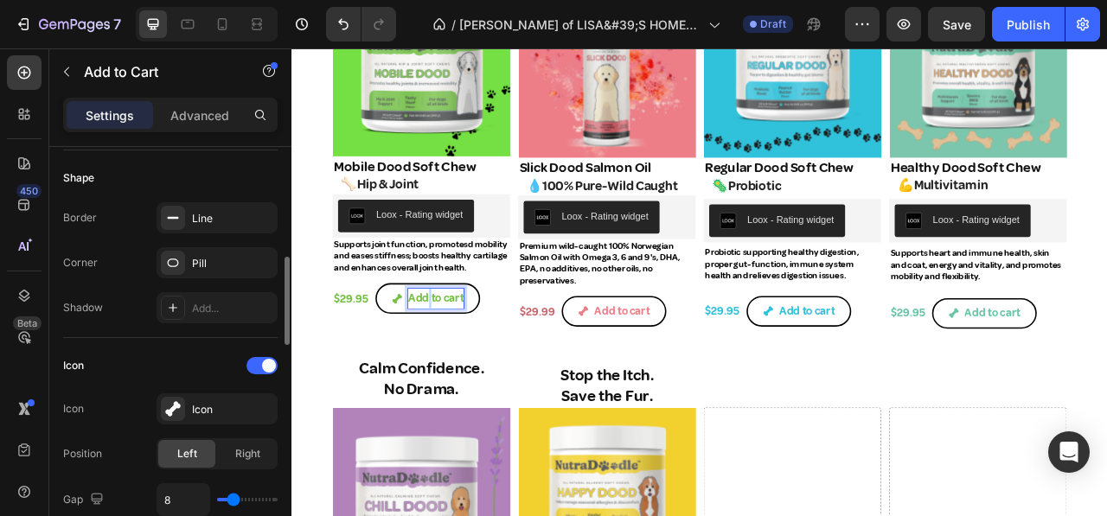
scroll to position [173, 0]
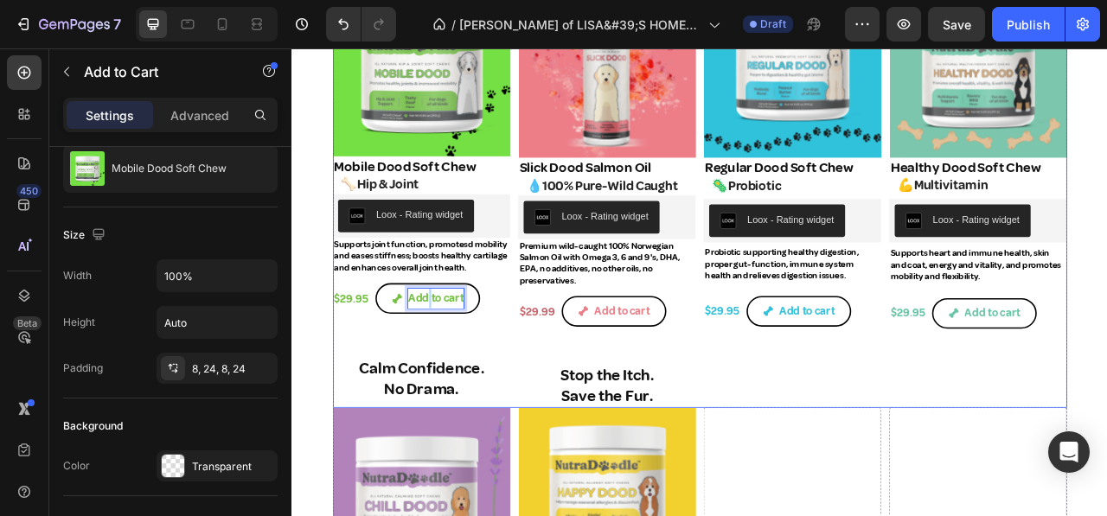
click at [1018, 454] on div "Flawless Gut. Flawless Output. Heading Product Images Regular Dood Soft Chew Pr…" at bounding box center [929, 204] width 226 height 601
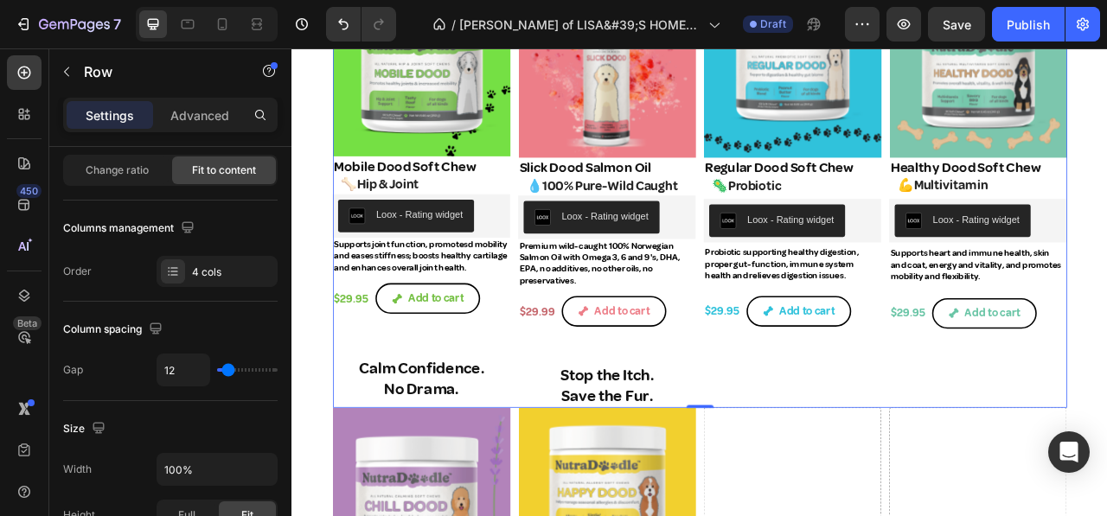
scroll to position [0, 0]
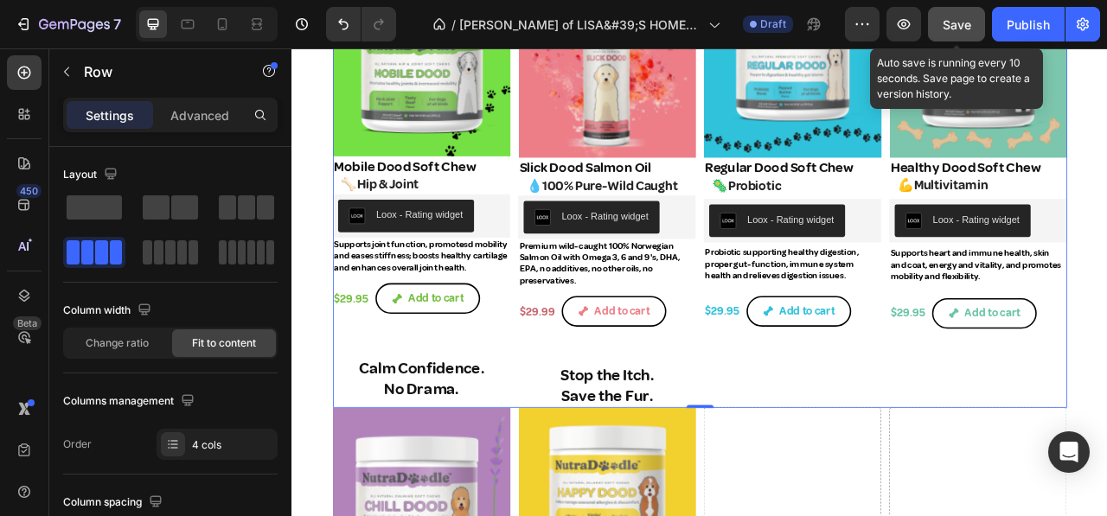
click at [964, 22] on span "Save" at bounding box center [957, 24] width 29 height 15
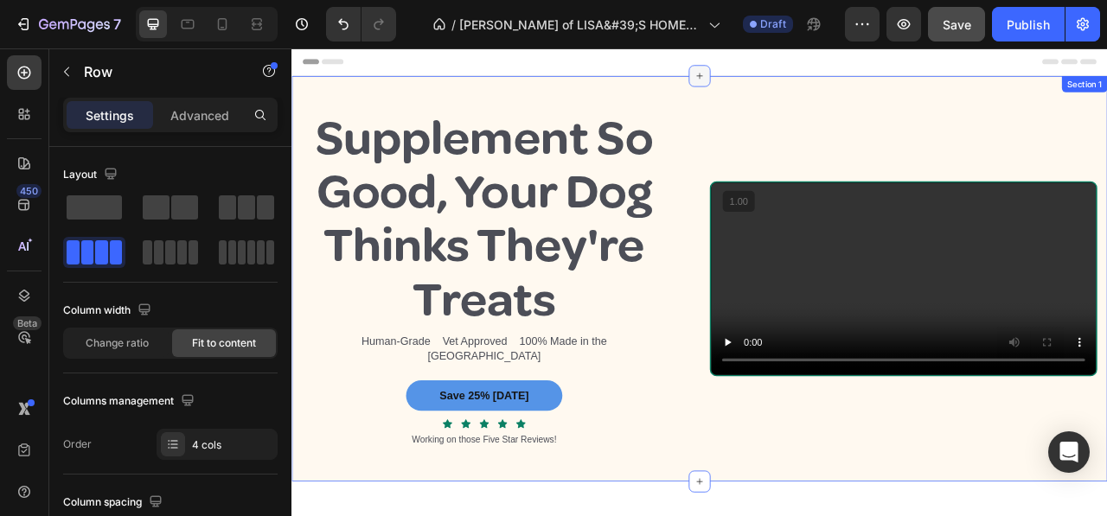
click at [804, 78] on icon at bounding box center [811, 84] width 14 height 14
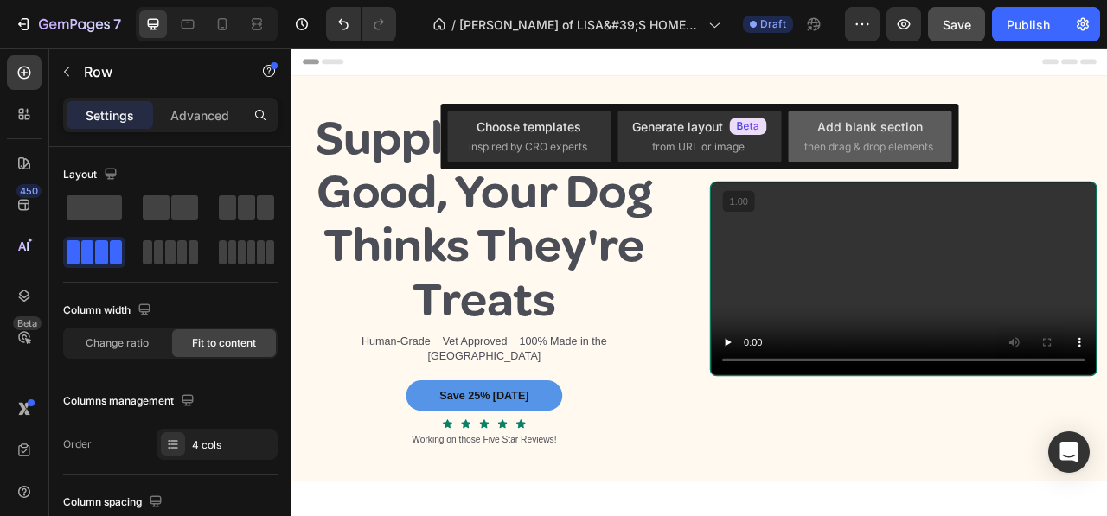
click at [869, 127] on div "Add blank section" at bounding box center [870, 127] width 106 height 18
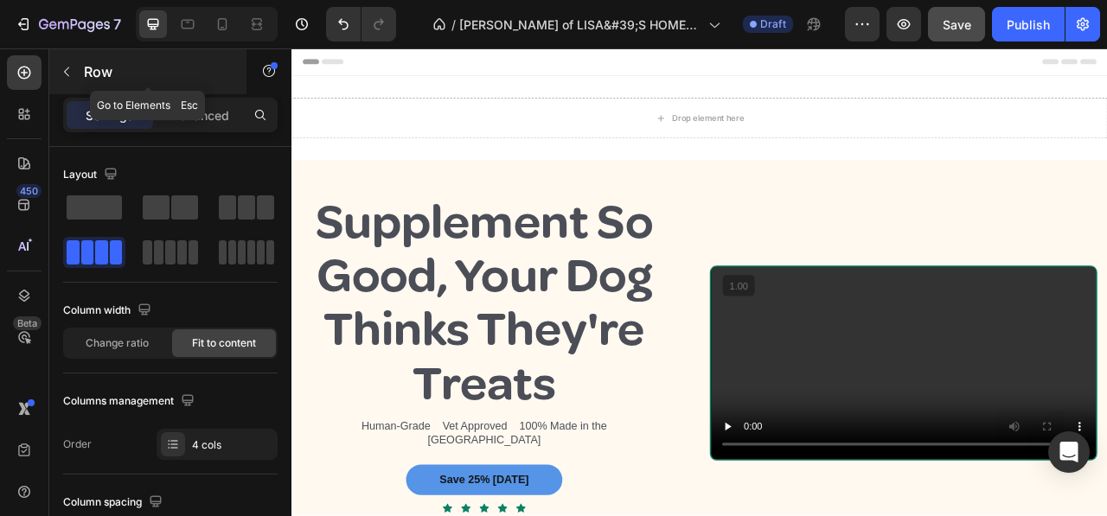
click at [67, 70] on icon "button" at bounding box center [67, 72] width 14 height 14
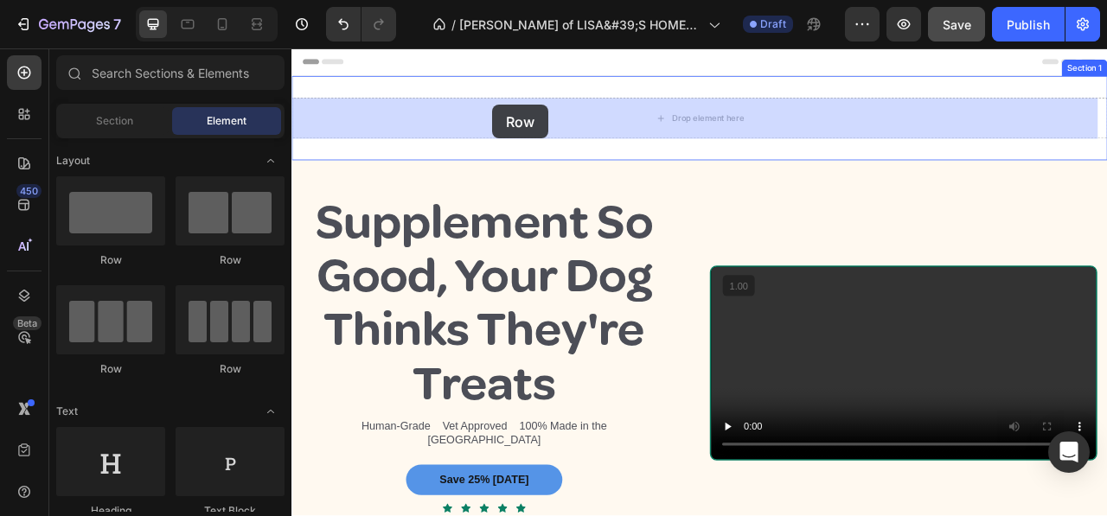
drag, startPoint x: 407, startPoint y: 260, endPoint x: 547, endPoint y: 120, distance: 197.6
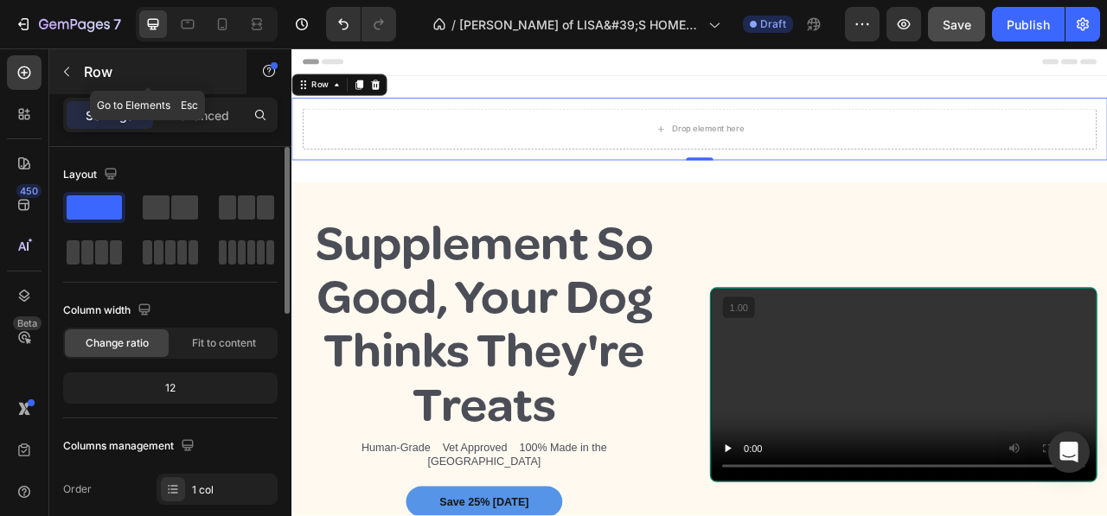
click at [57, 63] on button "button" at bounding box center [67, 72] width 28 height 28
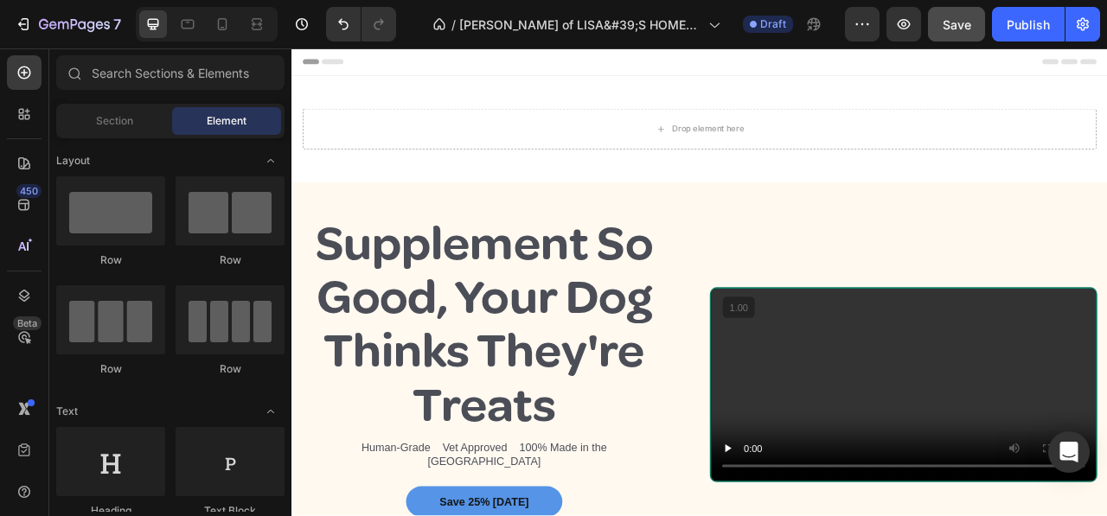
scroll to position [173, 0]
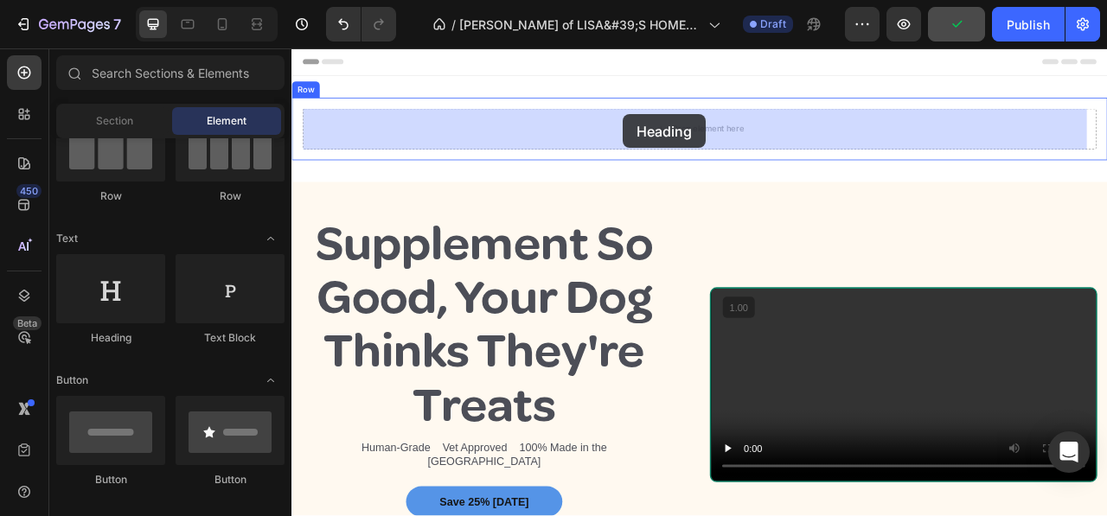
drag, startPoint x: 401, startPoint y: 337, endPoint x: 713, endPoint y: 132, distance: 373.1
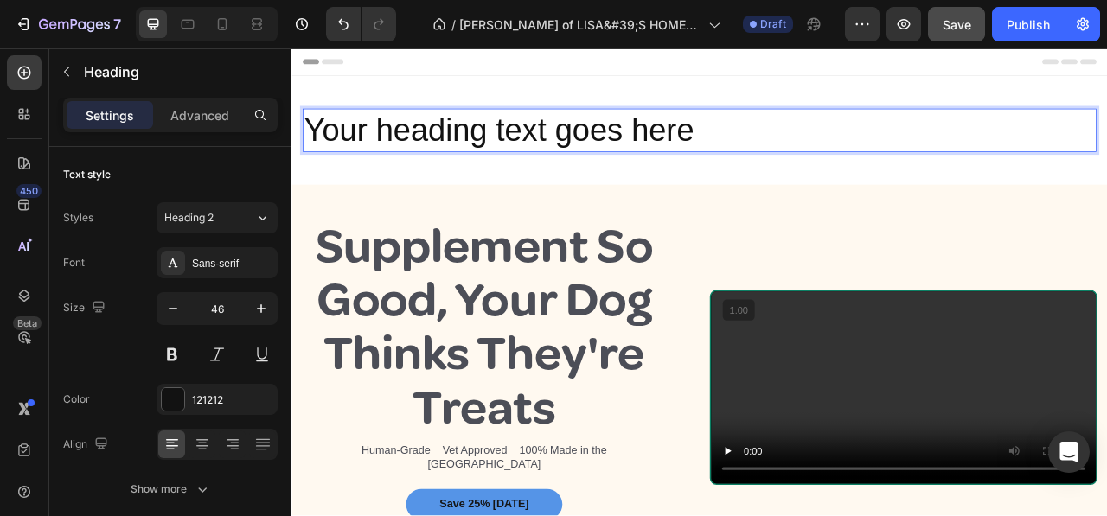
click at [816, 143] on h2 "Your heading text goes here" at bounding box center [810, 152] width 1010 height 55
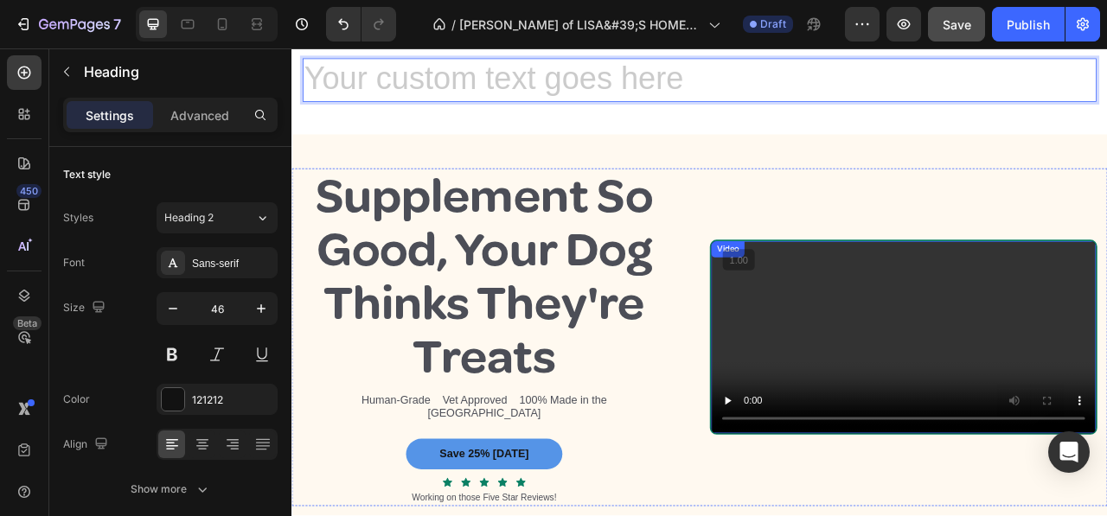
scroll to position [87, 0]
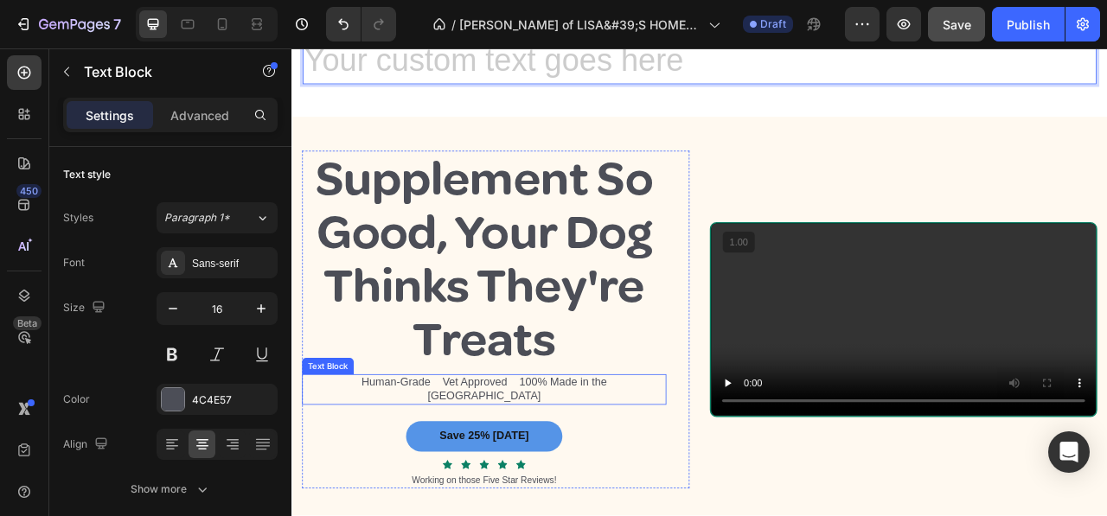
click at [331, 471] on div "Human-Grade Vet Approved 100% Made in the [GEOGRAPHIC_DATA]" at bounding box center [537, 484] width 464 height 40
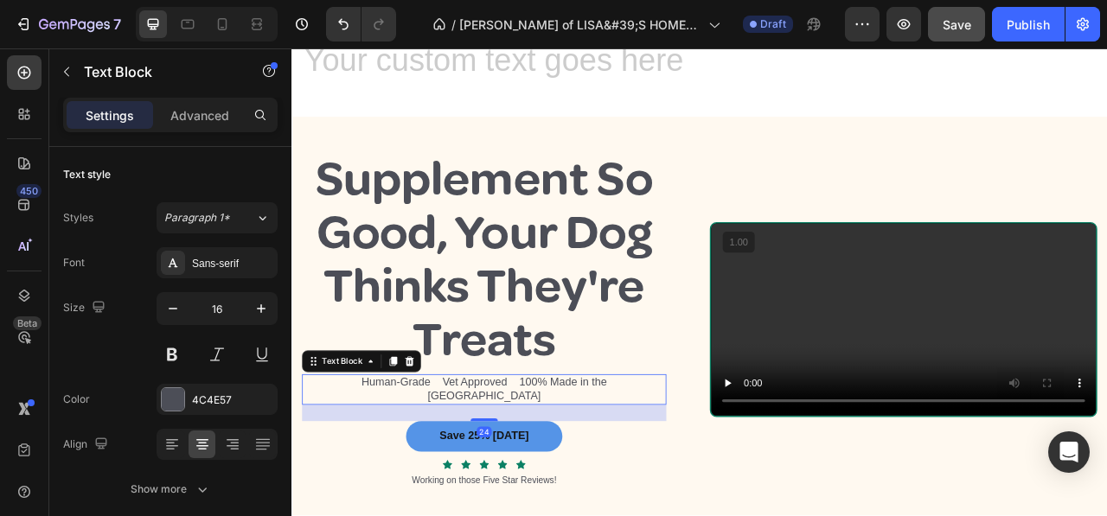
click at [355, 477] on div "Human-Grade Vet Approved 100% Made in the [GEOGRAPHIC_DATA]" at bounding box center [537, 484] width 464 height 40
click at [239, 266] on div "Sans-serif" at bounding box center [232, 264] width 81 height 16
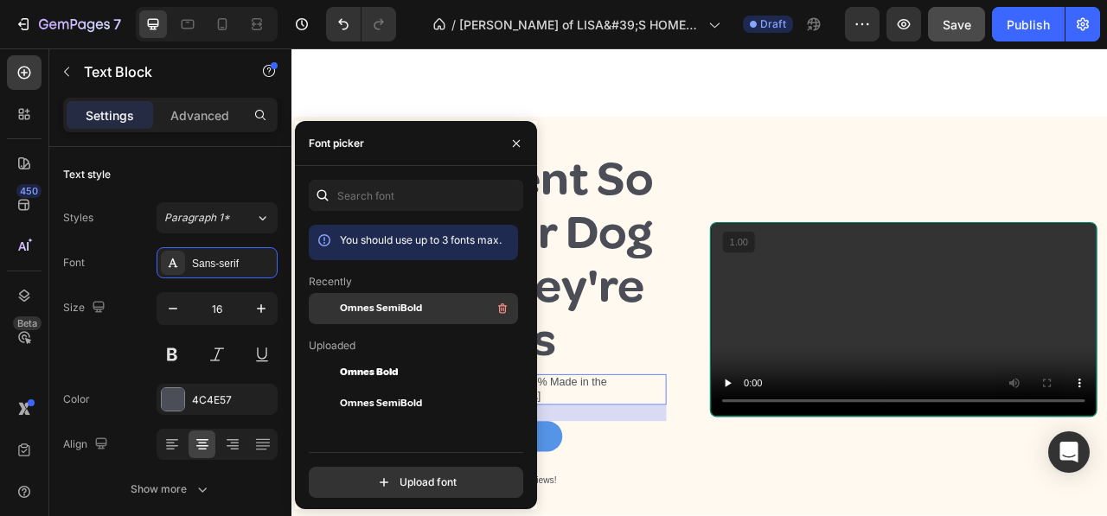
click at [388, 304] on span "Omnes SemiBold" at bounding box center [381, 309] width 82 height 16
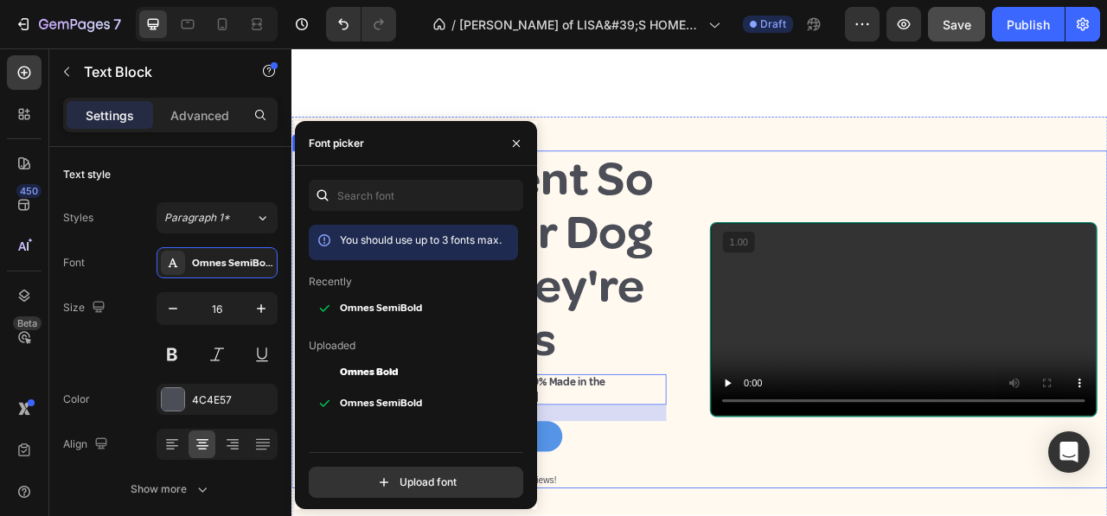
click at [816, 516] on div "Supplement So Good, Your Dog Thinks They're Treats Heading Human-Grade Vet Appr…" at bounding box center [811, 394] width 1038 height 430
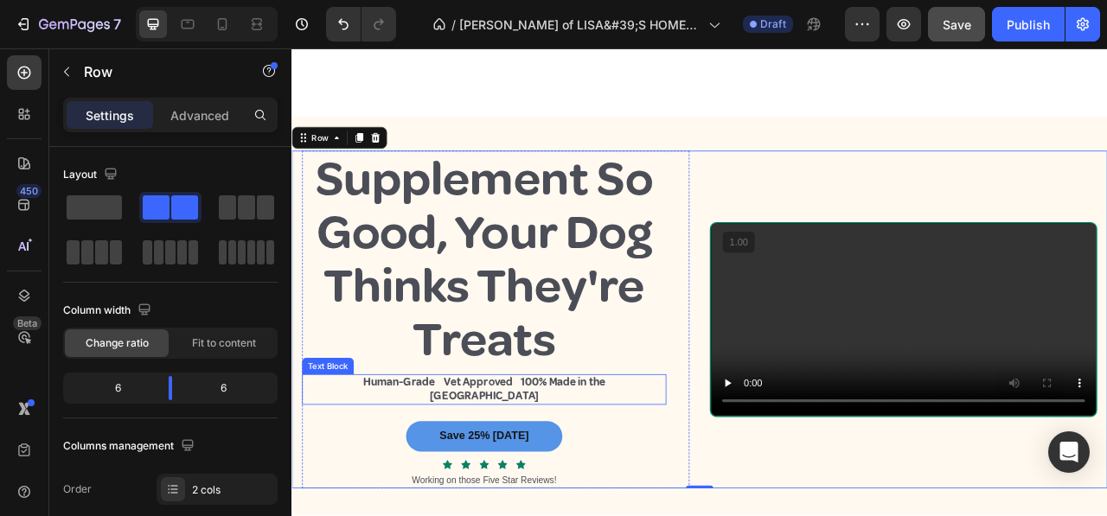
click at [464, 471] on p "Human-Grade Vet Approved 100% Made in the [GEOGRAPHIC_DATA]" at bounding box center [536, 483] width 332 height 36
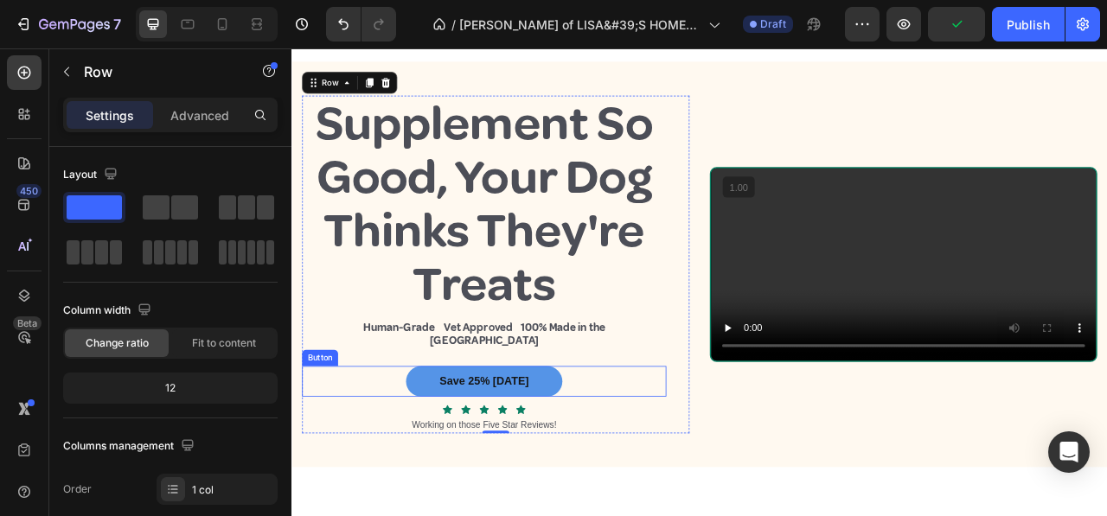
scroll to position [173, 0]
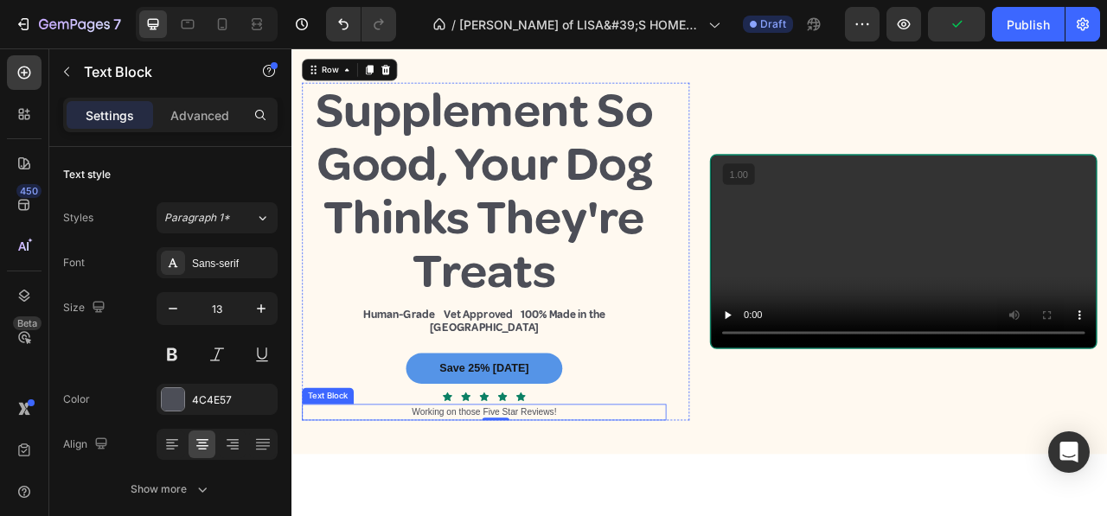
click at [489, 503] on p "Working on those Five Star Reviews!" at bounding box center [536, 511] width 460 height 17
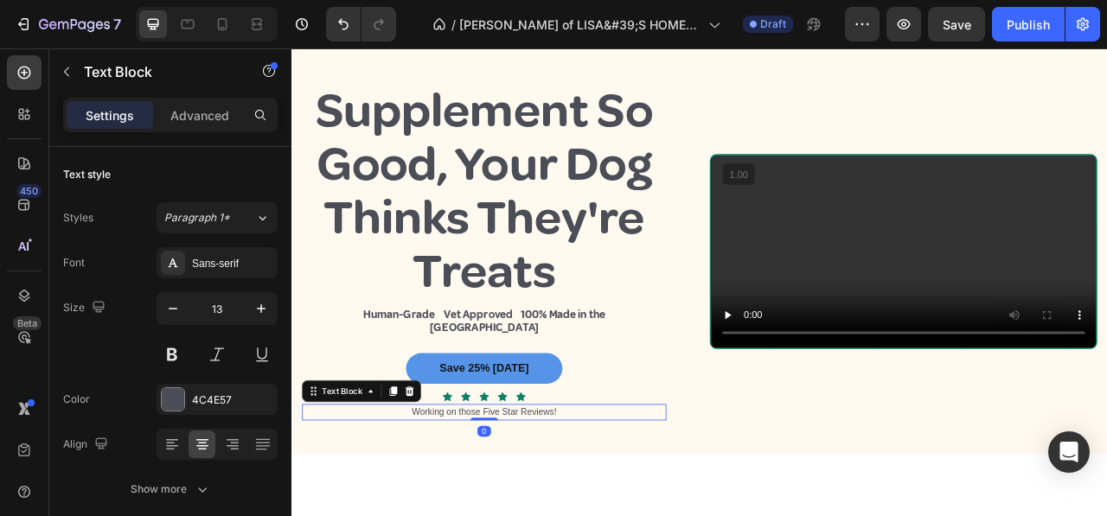
click at [523, 503] on p "Working on those Five Star Reviews!" at bounding box center [536, 511] width 460 height 17
click at [530, 503] on p "Working on those Five Star Reviews!" at bounding box center [536, 511] width 460 height 17
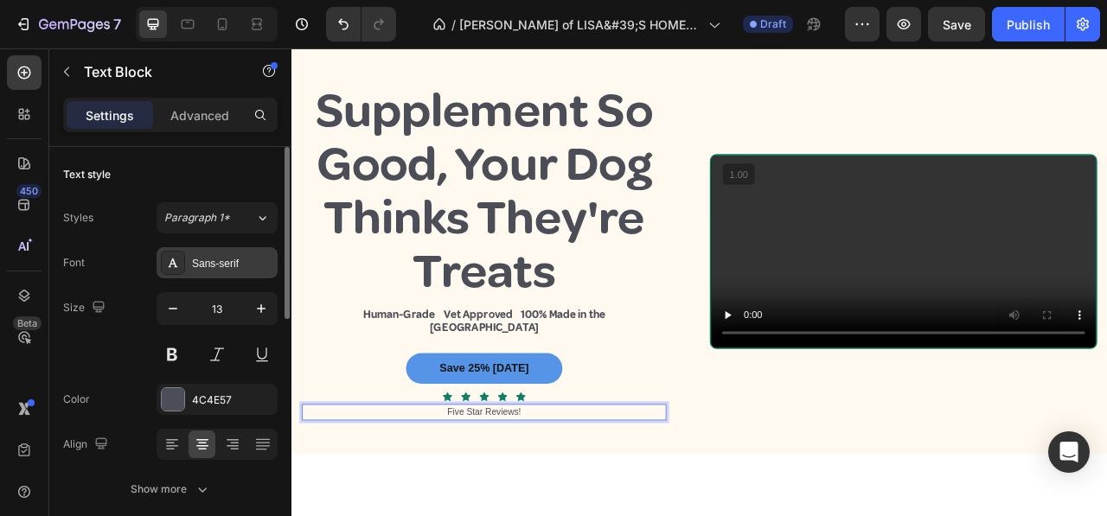
click at [246, 256] on div "Sans-serif" at bounding box center [232, 264] width 81 height 16
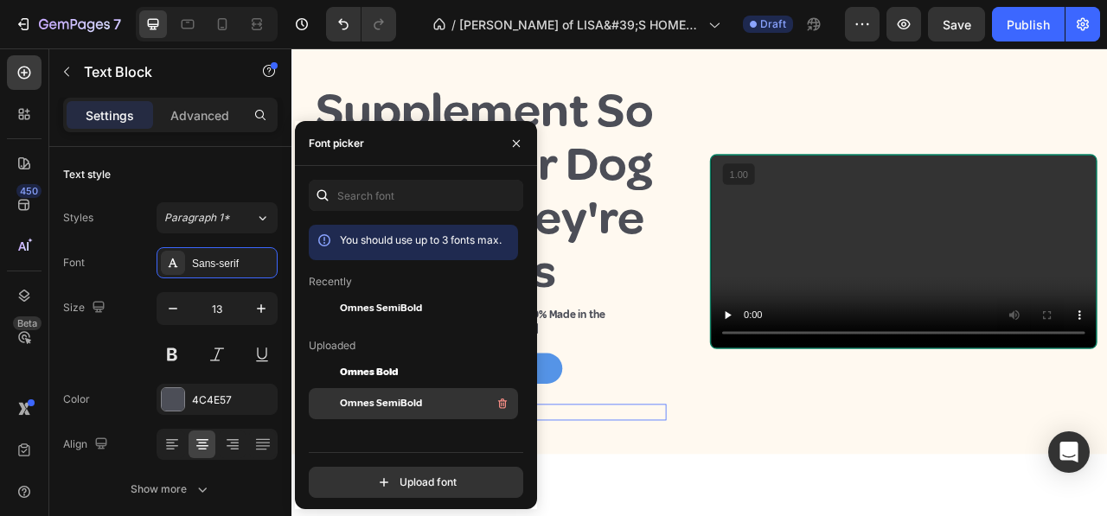
drag, startPoint x: 410, startPoint y: 399, endPoint x: 460, endPoint y: 401, distance: 50.2
click at [410, 397] on span "Omnes SemiBold" at bounding box center [381, 404] width 82 height 16
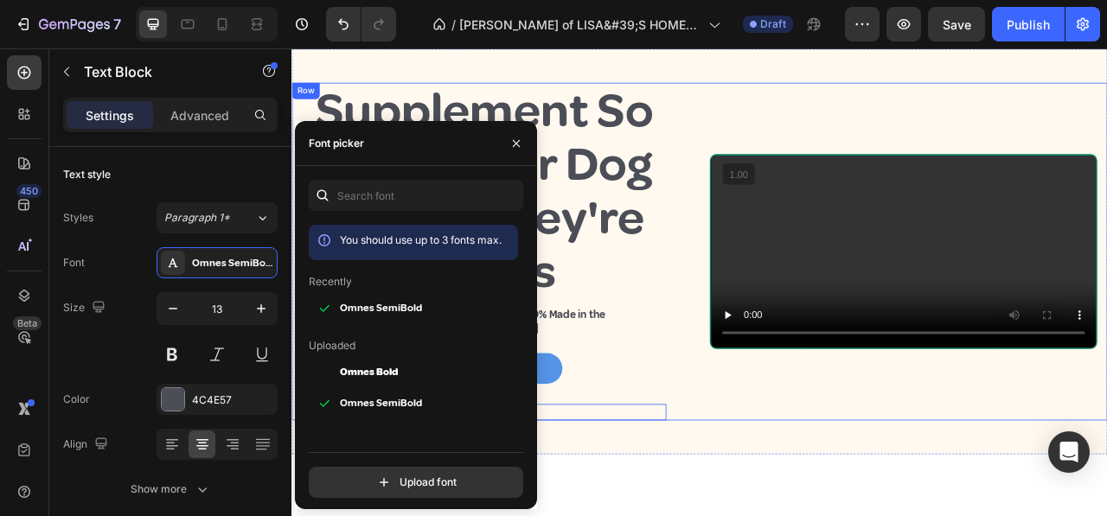
click at [844, 494] on div "Video" at bounding box center [1070, 308] width 493 height 430
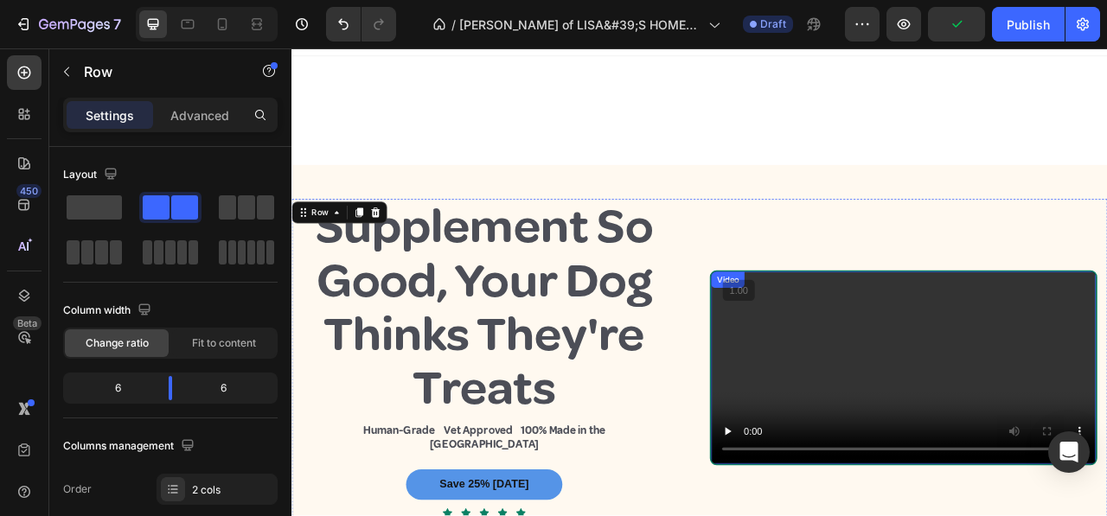
scroll to position [0, 0]
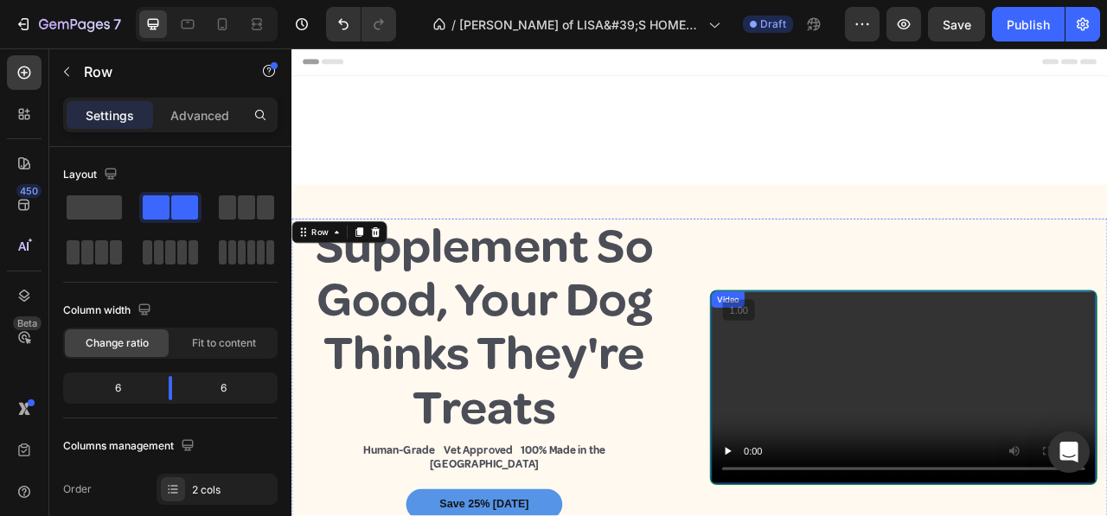
click at [903, 366] on video at bounding box center [1070, 480] width 490 height 245
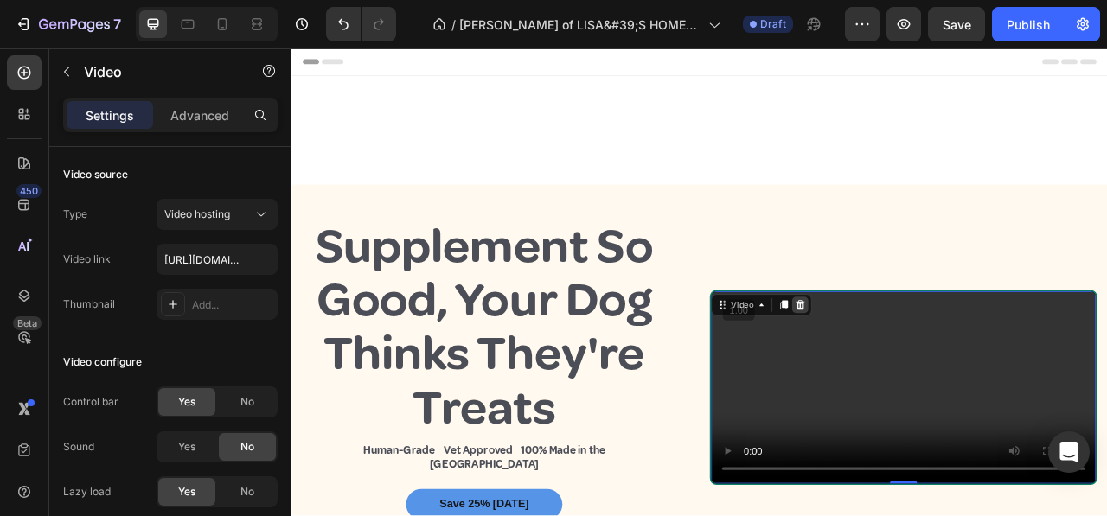
click at [933, 369] on icon at bounding box center [938, 375] width 11 height 12
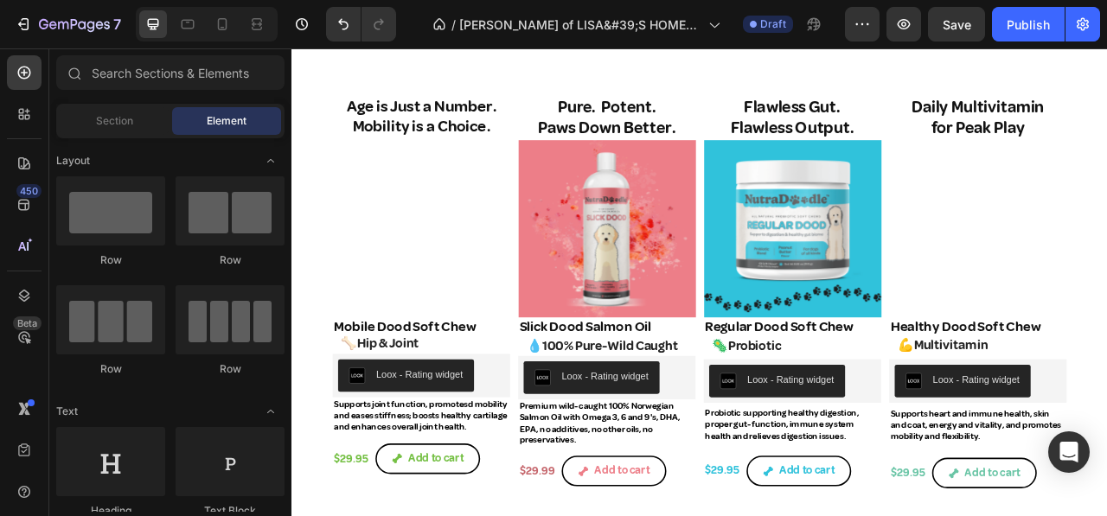
scroll to position [1211, 0]
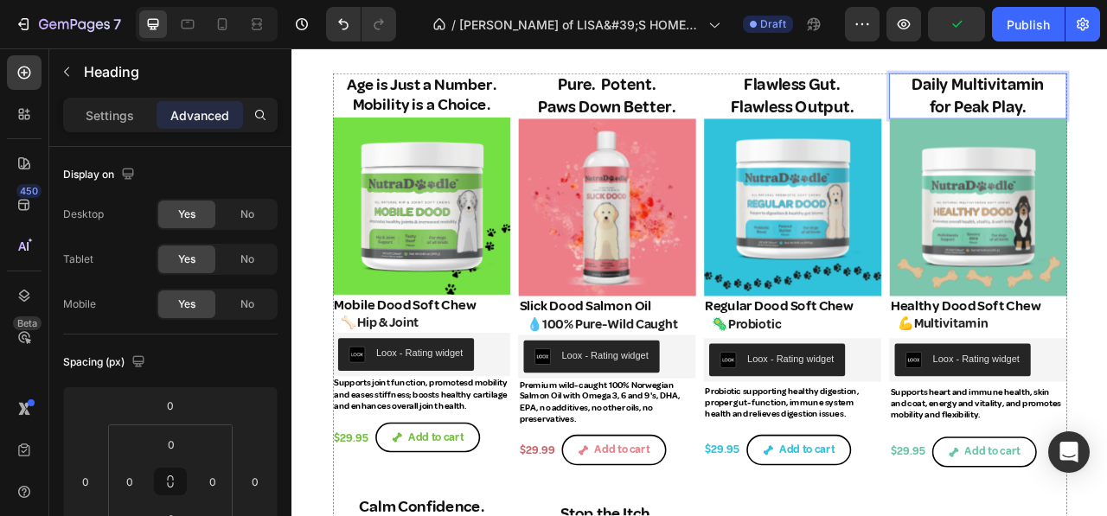
scroll to position [1384, 0]
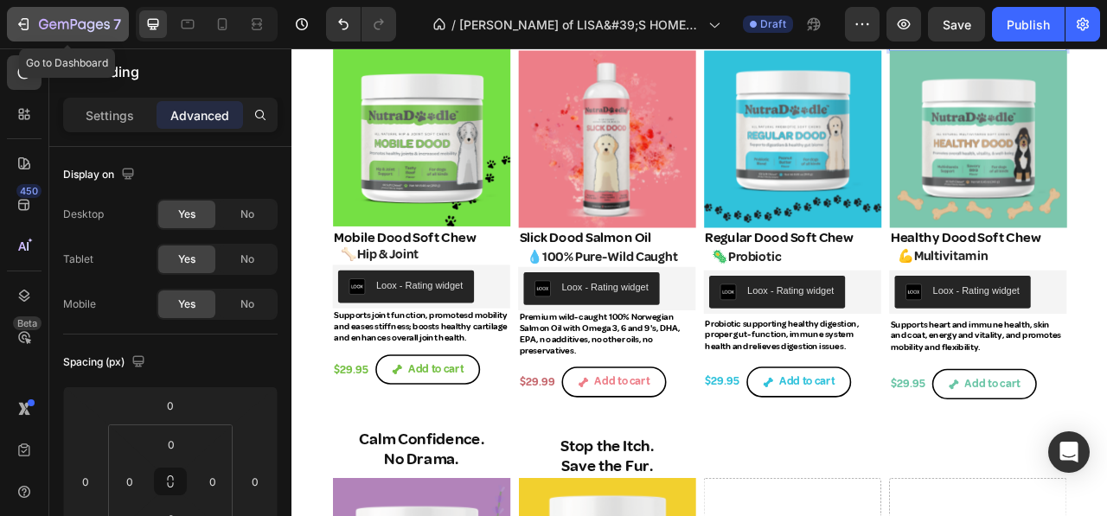
click at [18, 13] on button "7" at bounding box center [68, 24] width 122 height 35
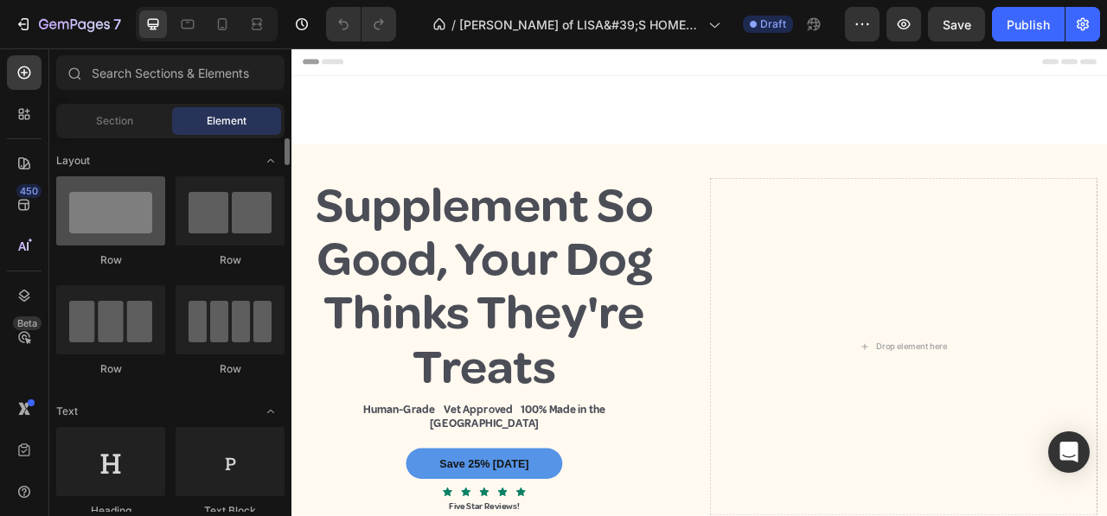
click at [126, 228] on div at bounding box center [110, 210] width 109 height 69
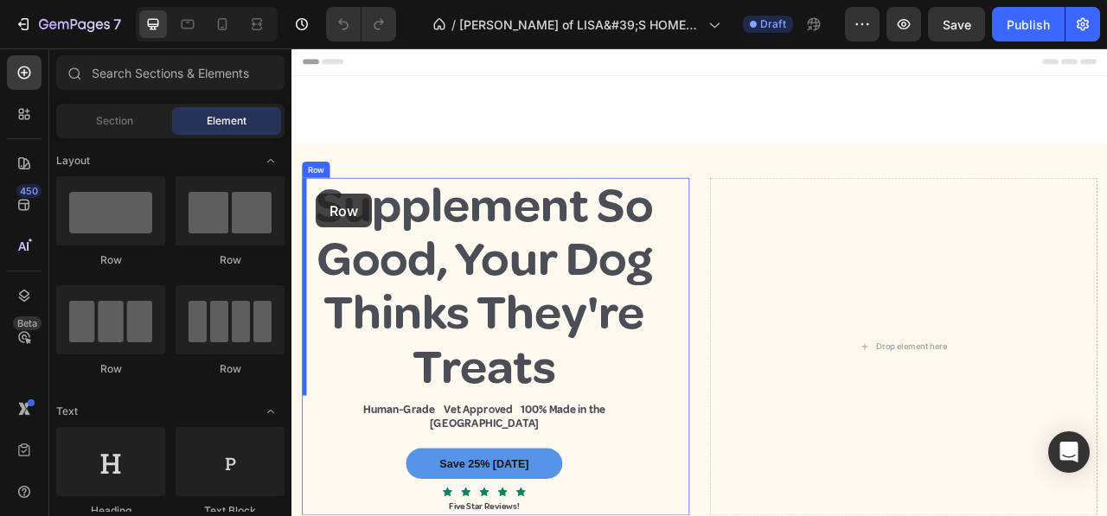
drag, startPoint x: 392, startPoint y: 264, endPoint x: 323, endPoint y: 234, distance: 75.5
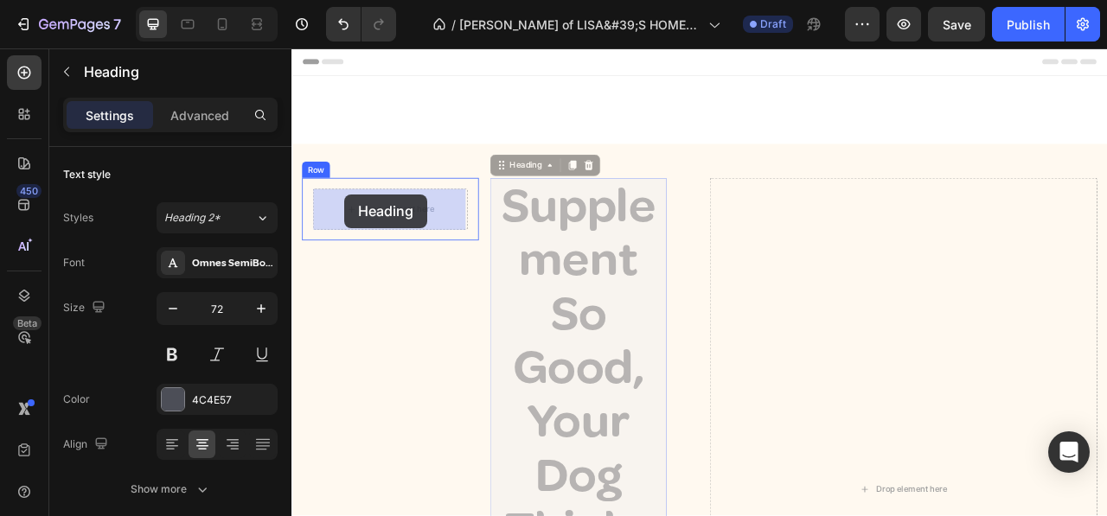
drag, startPoint x: 565, startPoint y: 203, endPoint x: 362, endPoint y: 234, distance: 205.5
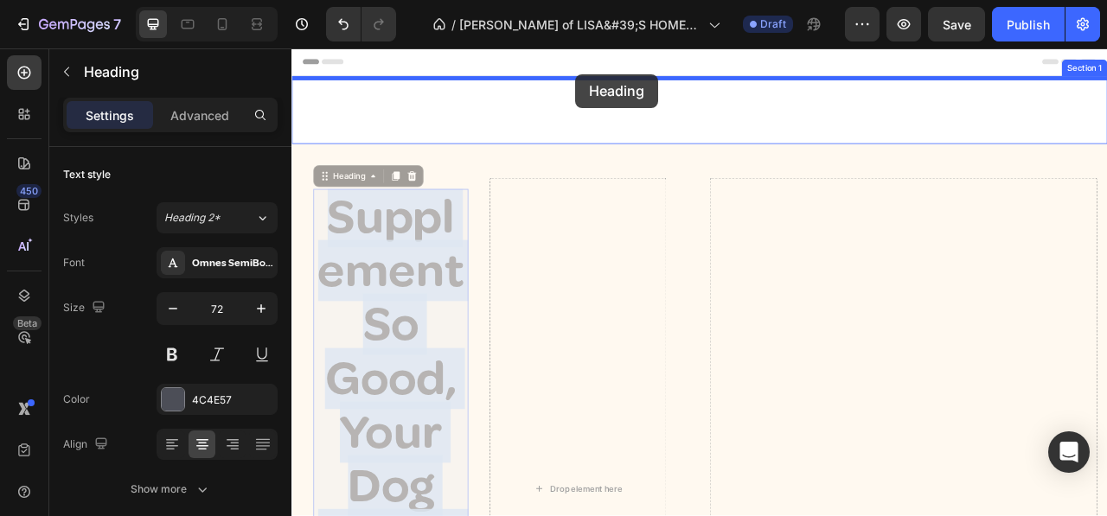
drag, startPoint x: 343, startPoint y: 265, endPoint x: 657, endPoint y: 80, distance: 364.5
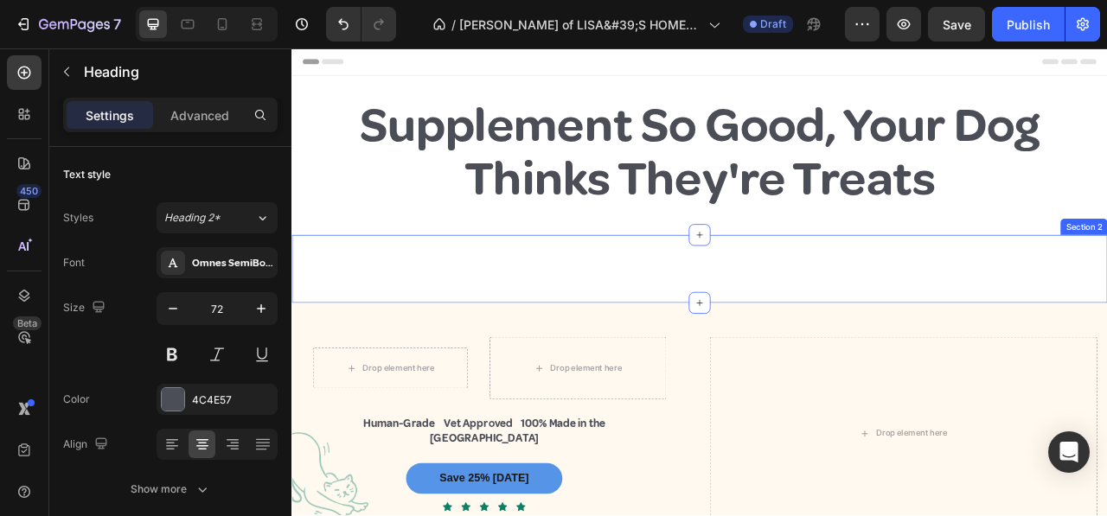
scroll to position [260, 0]
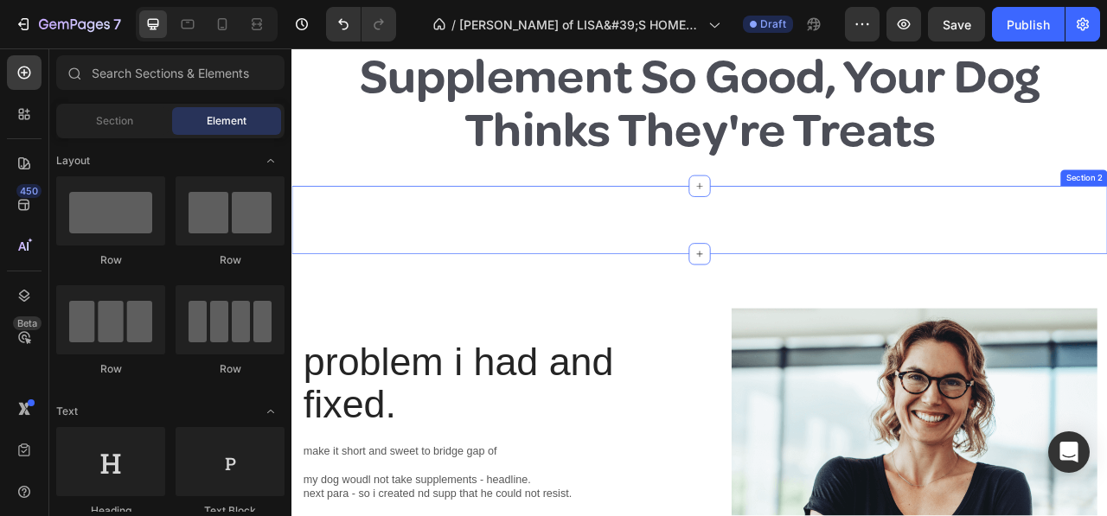
scroll to position [0, 0]
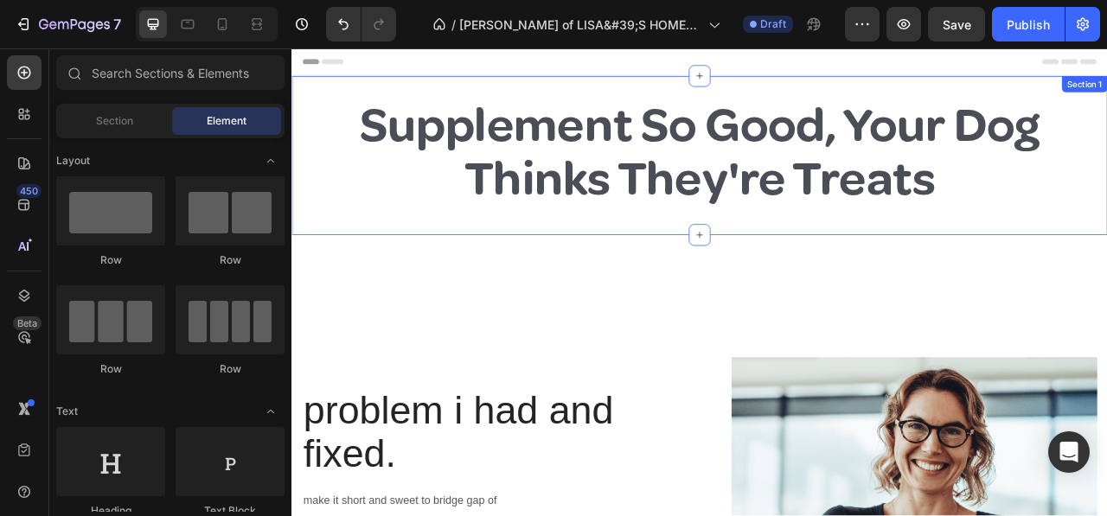
click at [786, 103] on div "Supplement So Good, Your Dog Thinks They're Treats Heading Section 1" at bounding box center [811, 185] width 1038 height 202
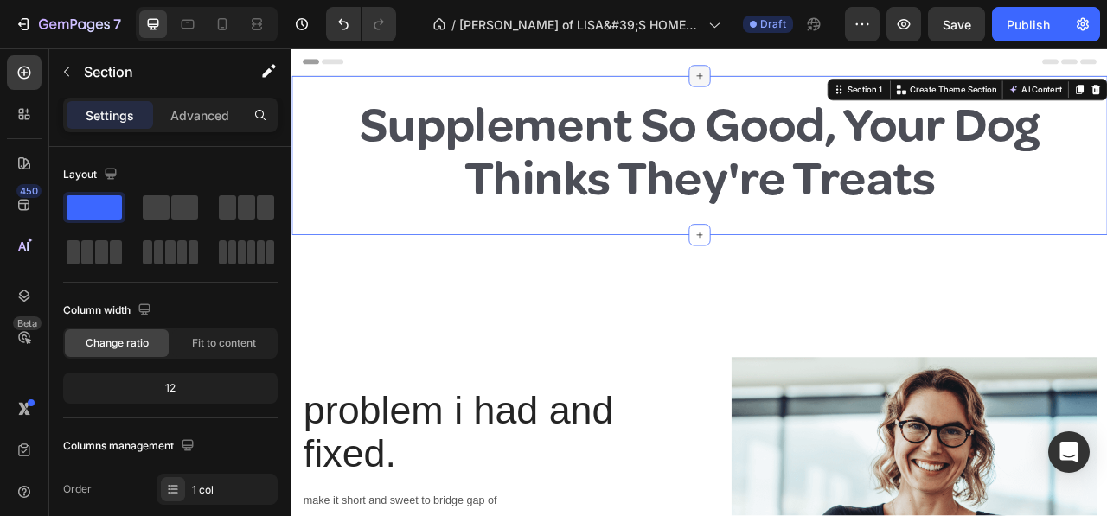
click at [804, 80] on icon at bounding box center [811, 84] width 14 height 14
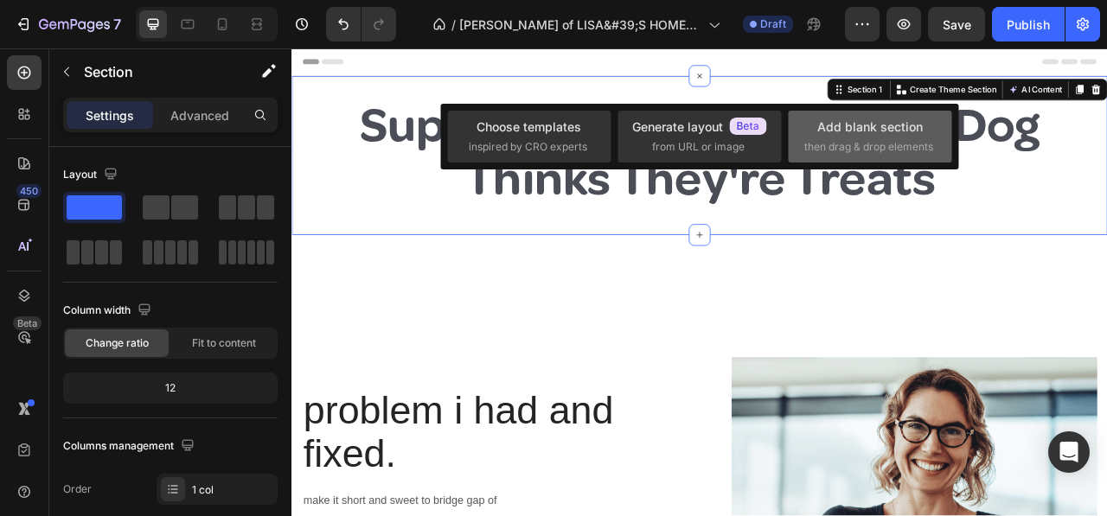
click at [845, 133] on div "Add blank section" at bounding box center [870, 127] width 106 height 18
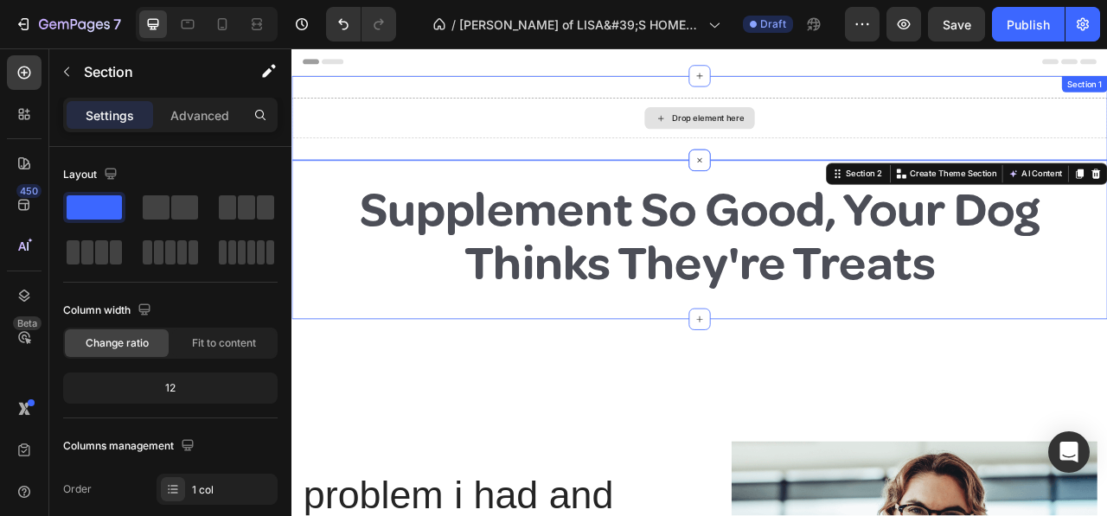
drag, startPoint x: 380, startPoint y: 246, endPoint x: 768, endPoint y: 144, distance: 401.4
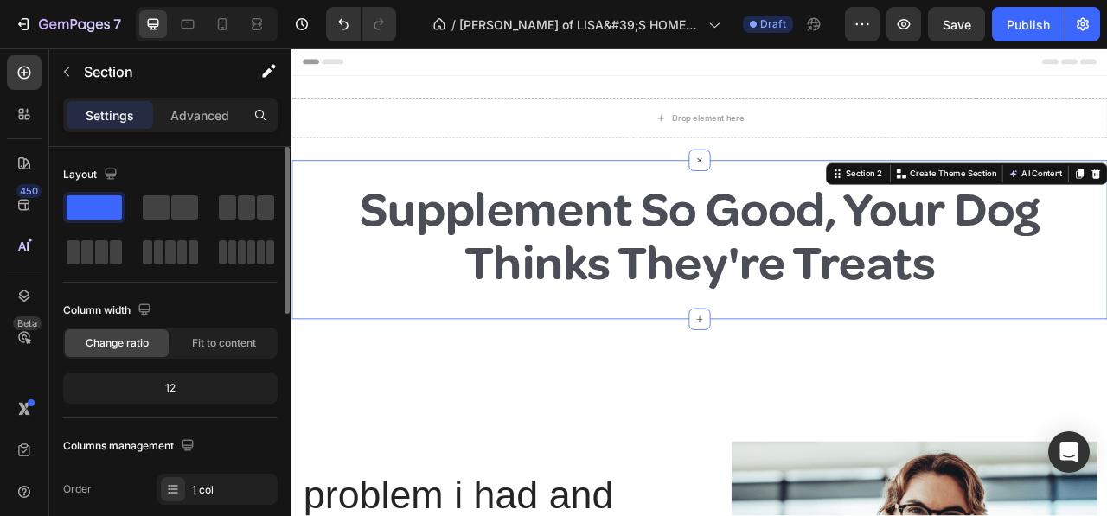
click at [95, 192] on div at bounding box center [94, 207] width 62 height 31
click at [66, 65] on icon "button" at bounding box center [67, 72] width 14 height 14
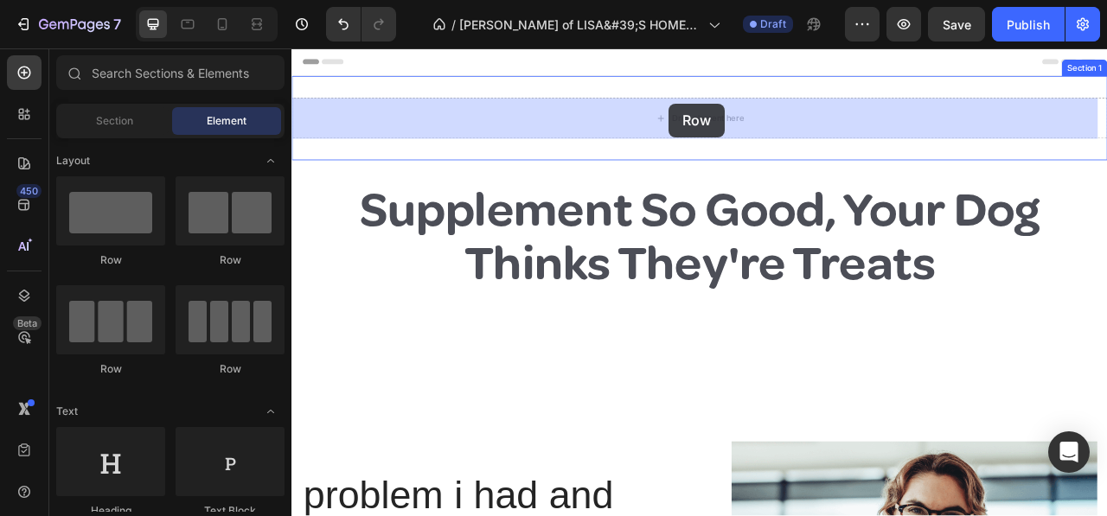
drag, startPoint x: 395, startPoint y: 262, endPoint x: 772, endPoint y: 118, distance: 403.1
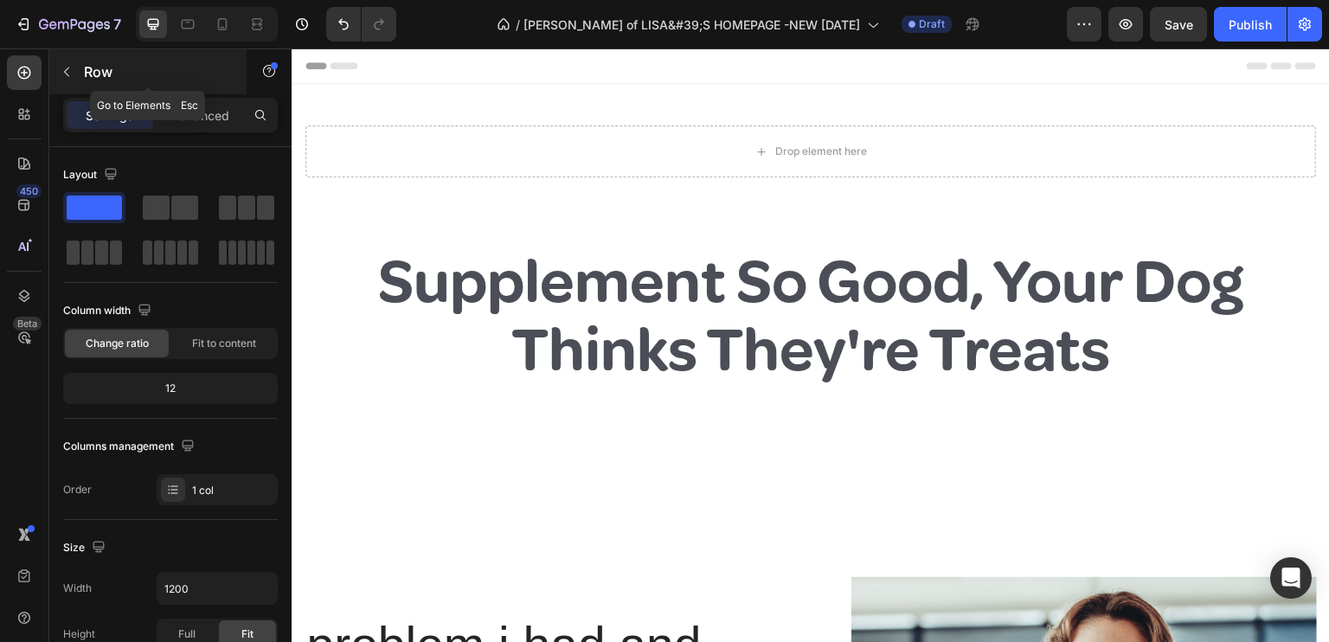
click at [62, 65] on icon "button" at bounding box center [67, 72] width 14 height 14
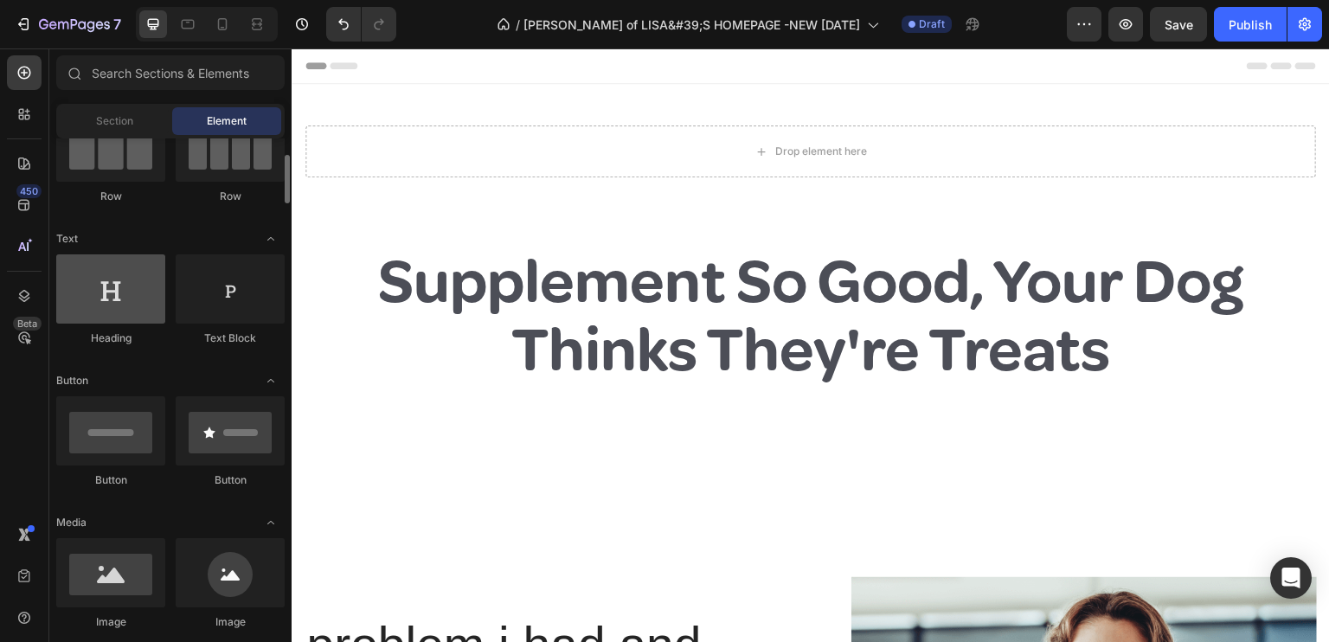
scroll to position [260, 0]
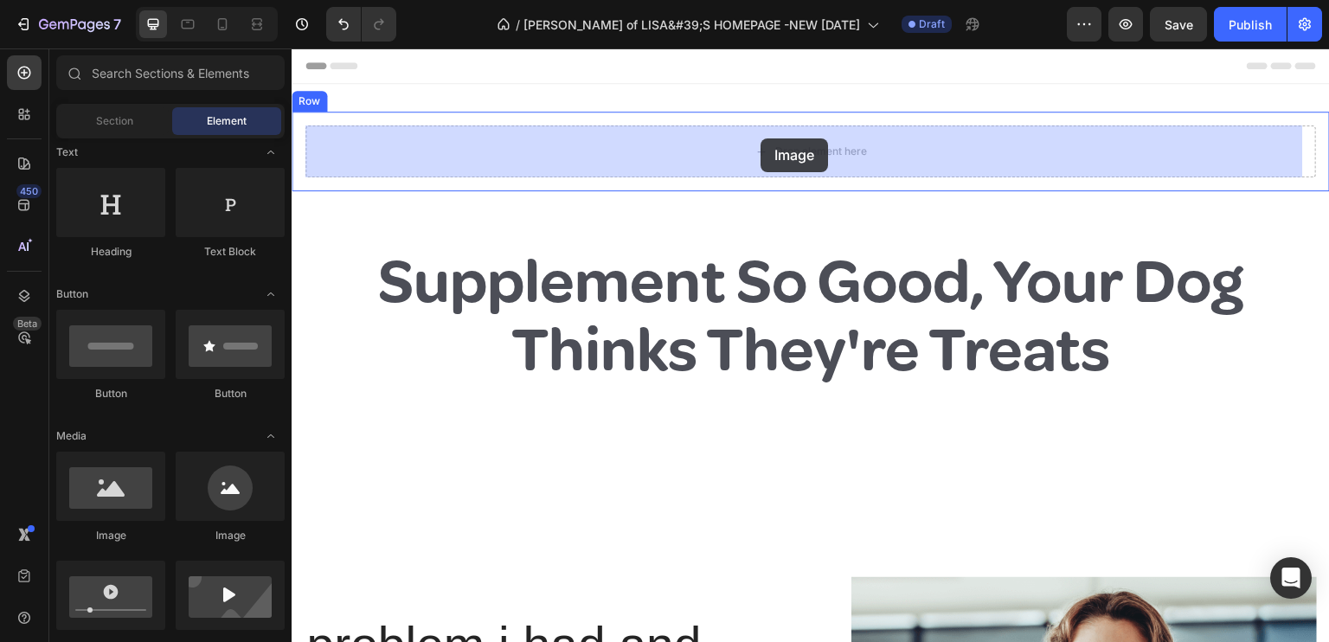
drag, startPoint x: 388, startPoint y: 531, endPoint x: 760, endPoint y: 138, distance: 540.9
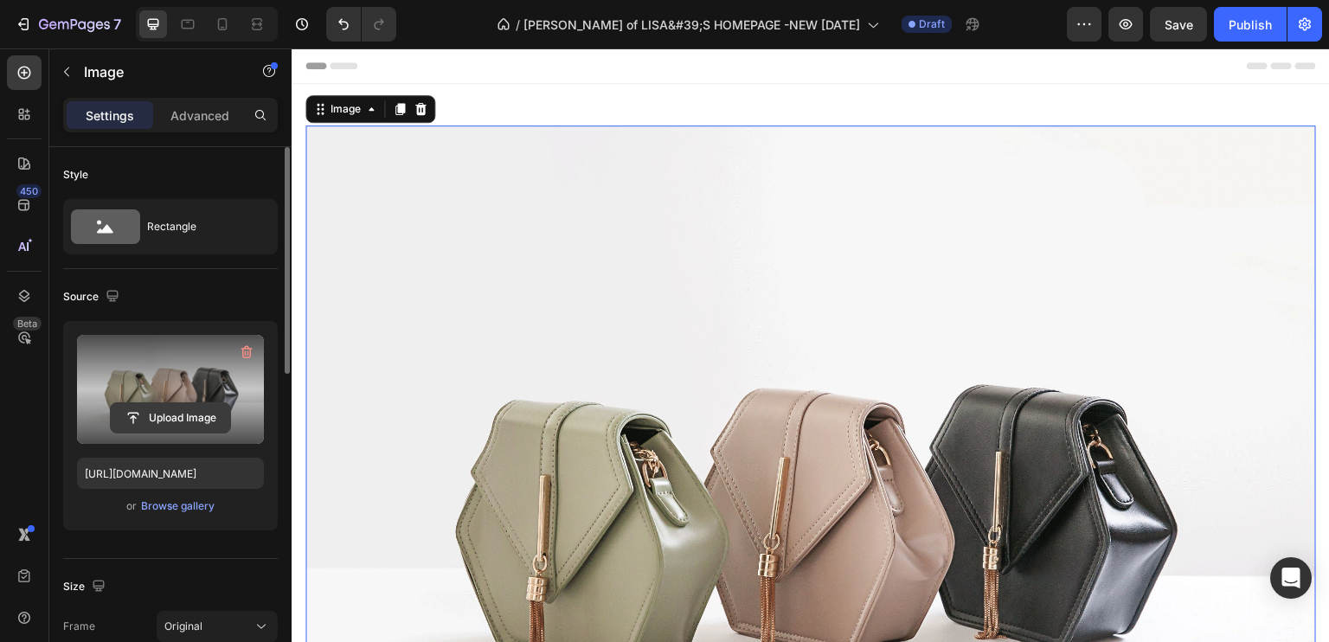
click at [161, 418] on input "file" at bounding box center [170, 417] width 119 height 29
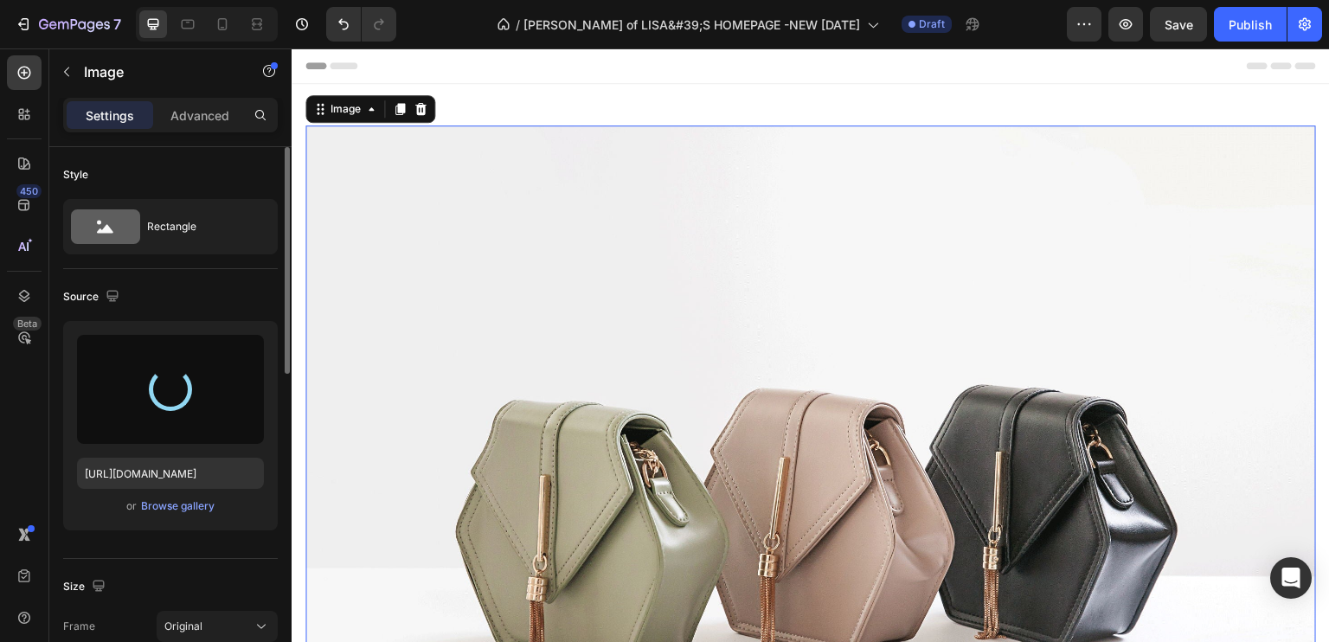
type input "https://cdn.shopify.com/s/files/1/0931/7977/3222/files/gempages_568347972287333…"
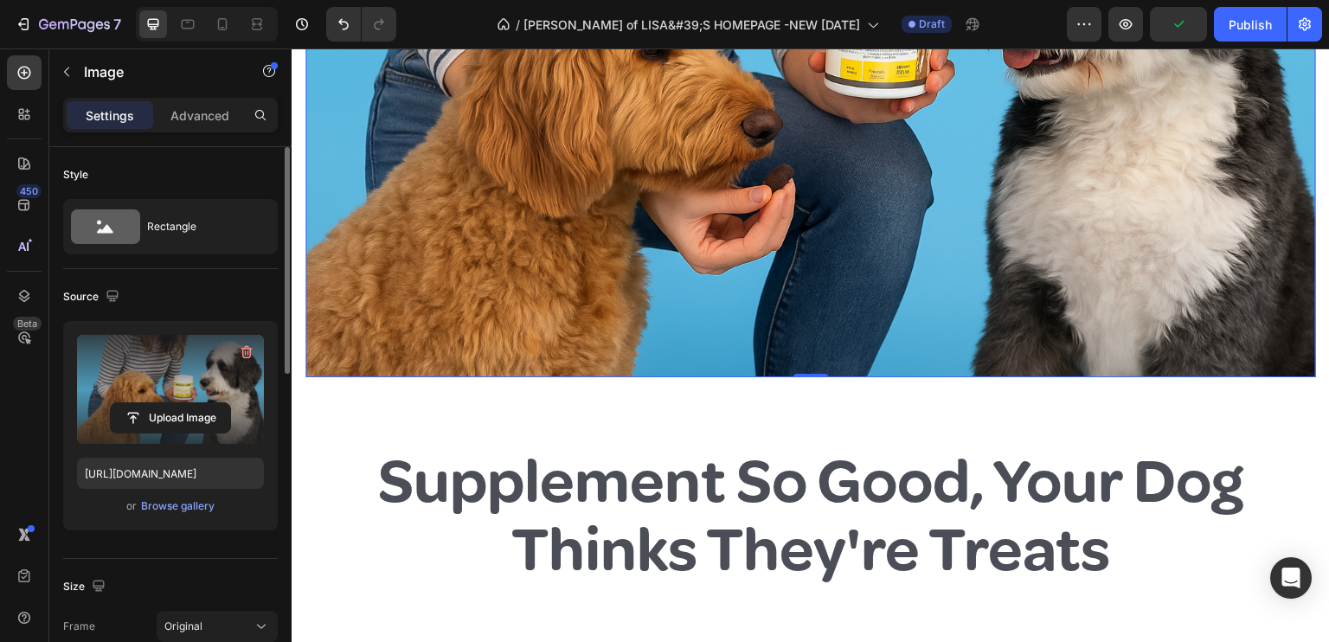
scroll to position [433, 0]
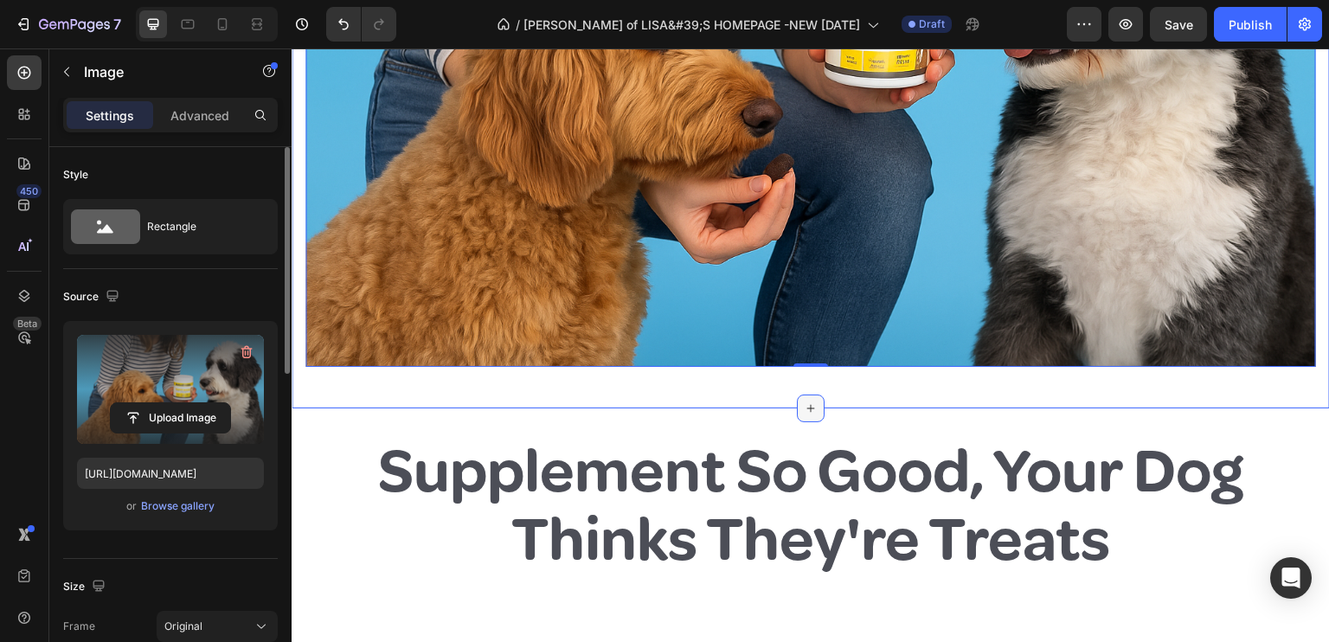
click at [805, 394] on div at bounding box center [811, 408] width 28 height 28
click at [797, 349] on img at bounding box center [810, 30] width 1010 height 674
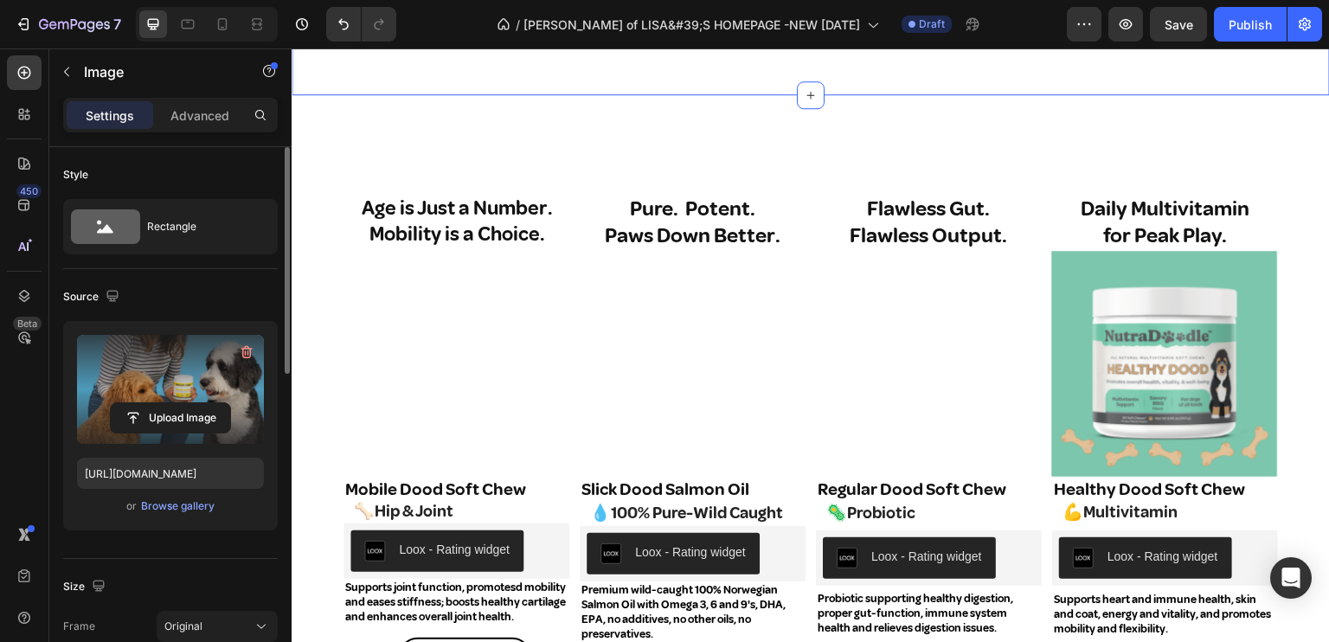
scroll to position [1471, 0]
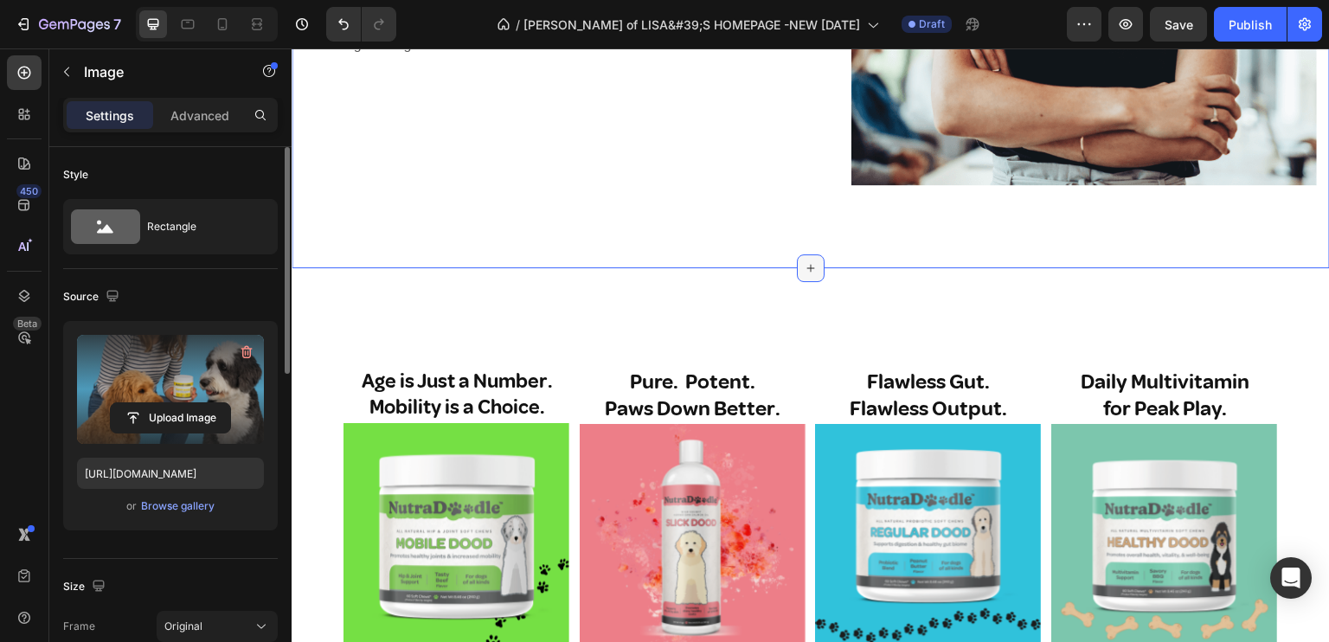
click at [808, 261] on icon at bounding box center [811, 268] width 14 height 14
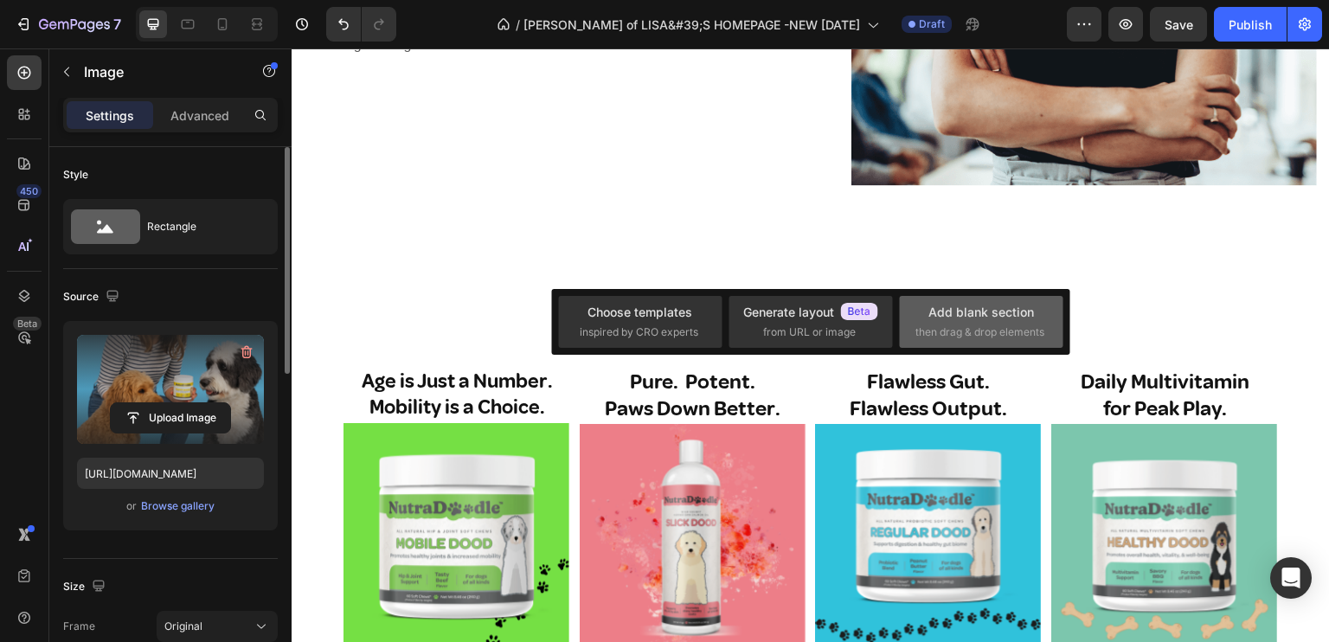
click at [958, 311] on div "Add blank section" at bounding box center [981, 312] width 106 height 18
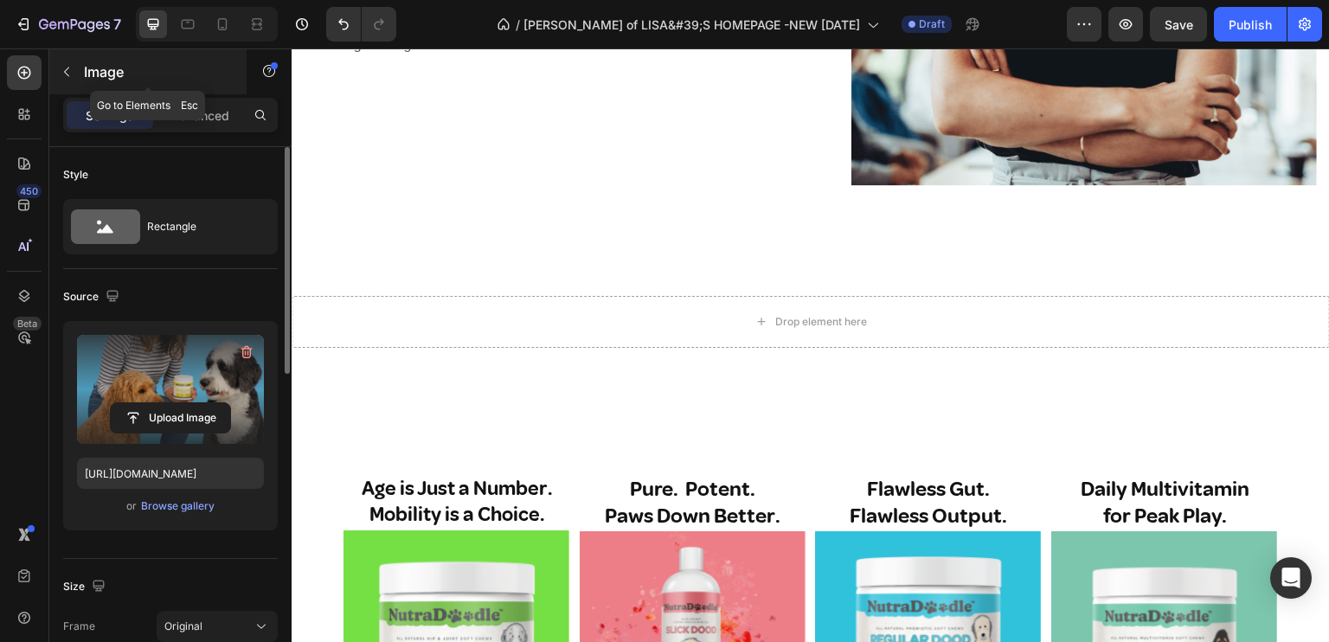
click at [66, 58] on button "button" at bounding box center [67, 72] width 28 height 28
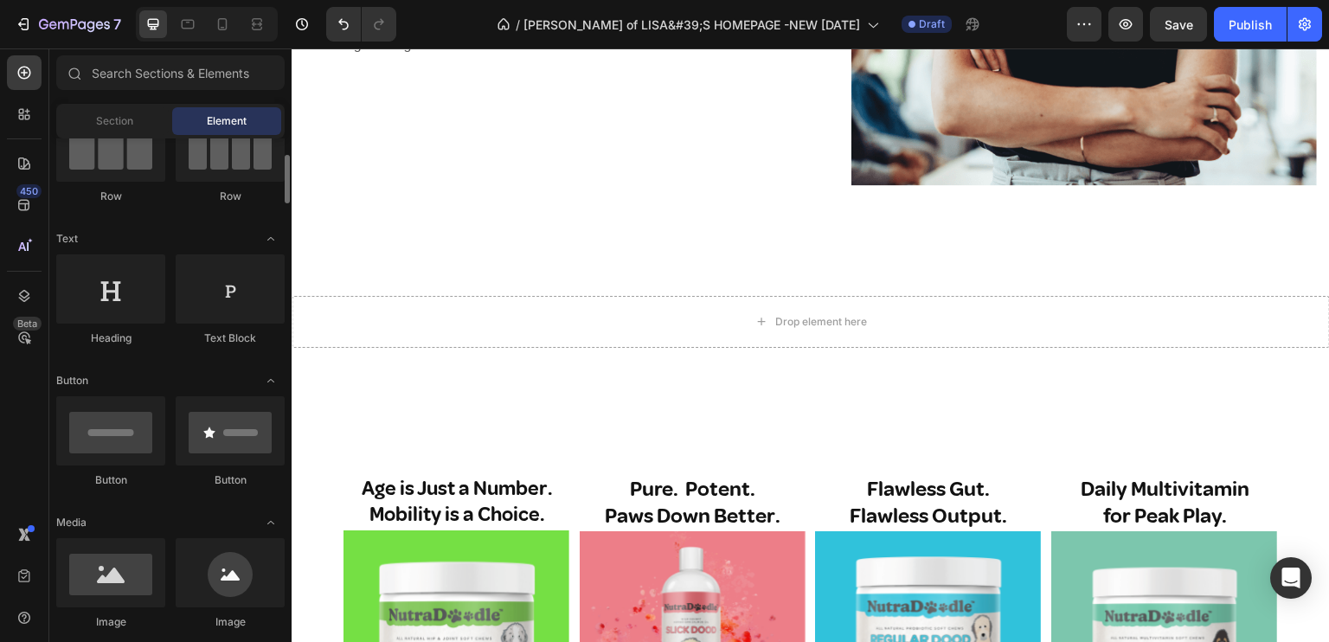
scroll to position [0, 0]
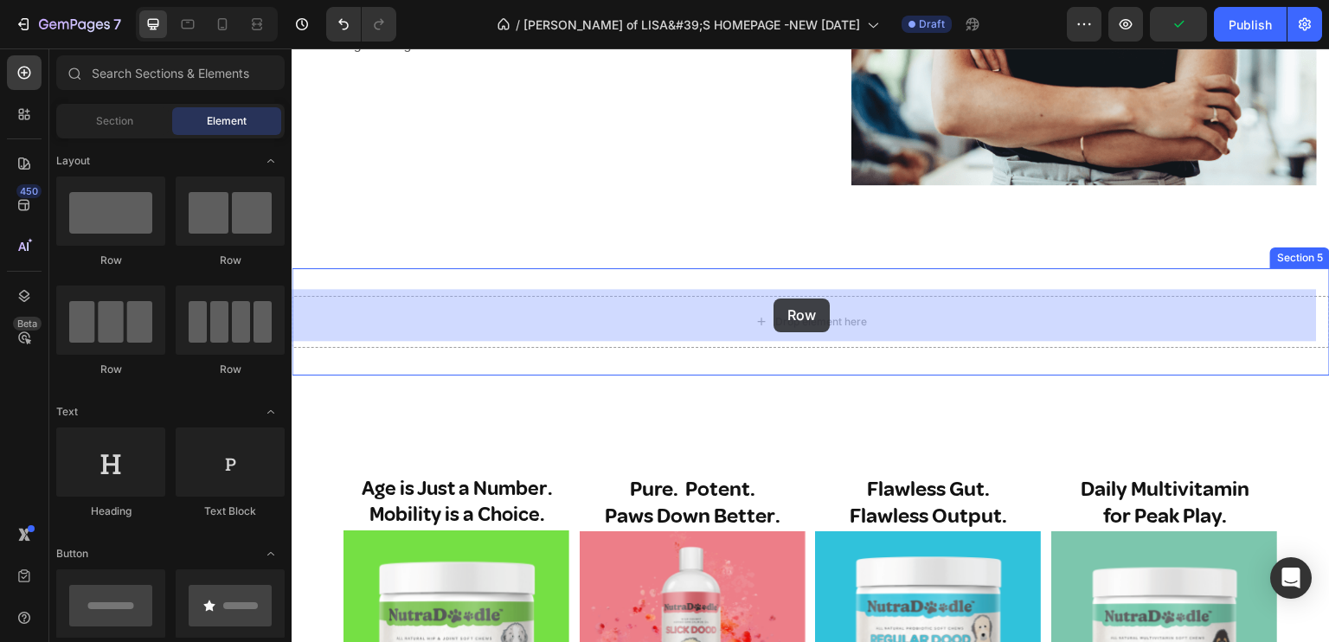
drag, startPoint x: 397, startPoint y: 262, endPoint x: 773, endPoint y: 298, distance: 378.1
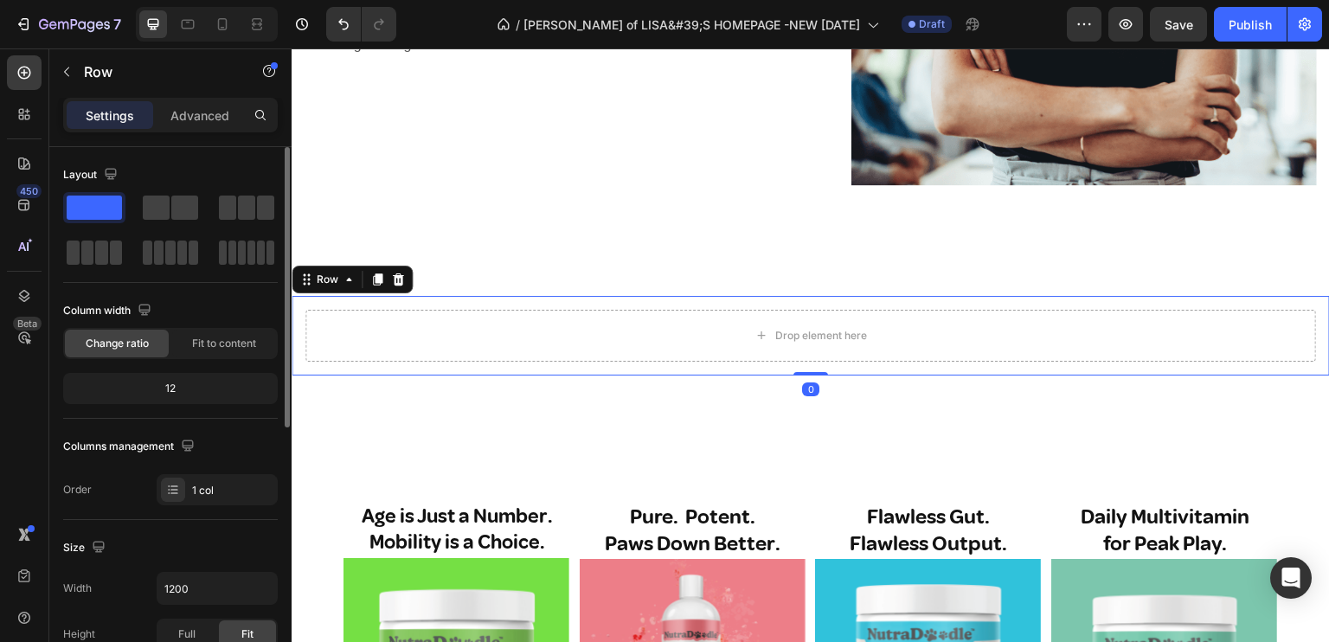
scroll to position [260, 0]
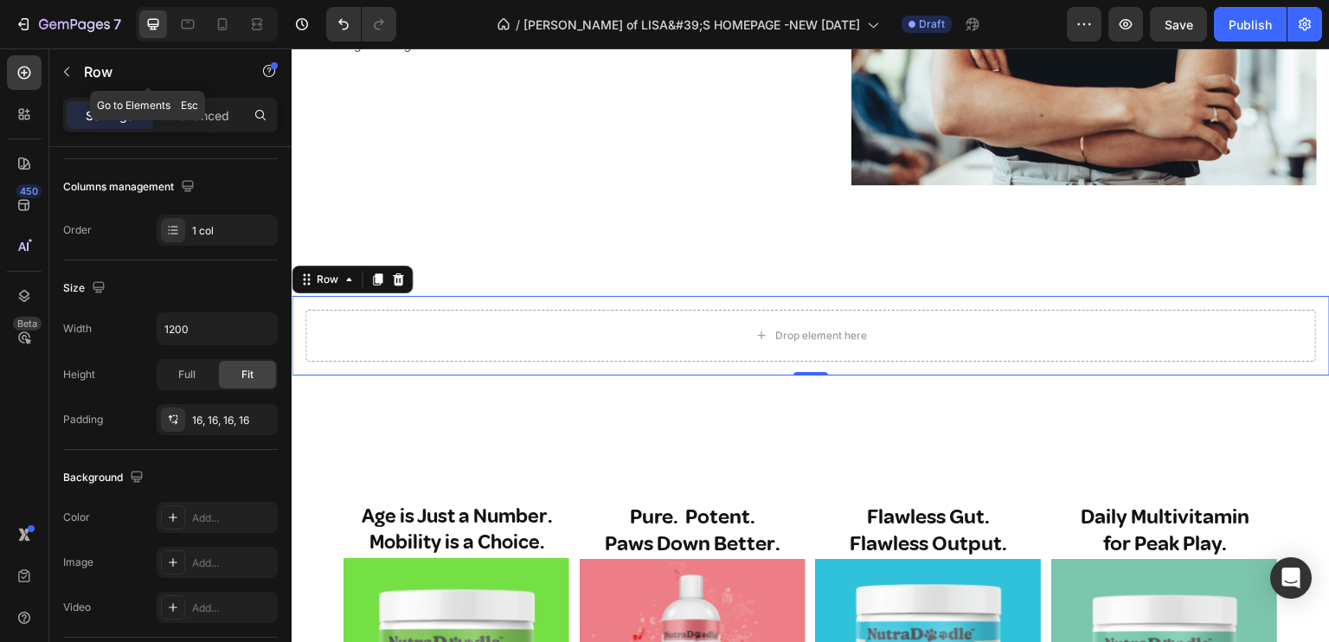
click at [68, 68] on icon "button" at bounding box center [67, 72] width 14 height 14
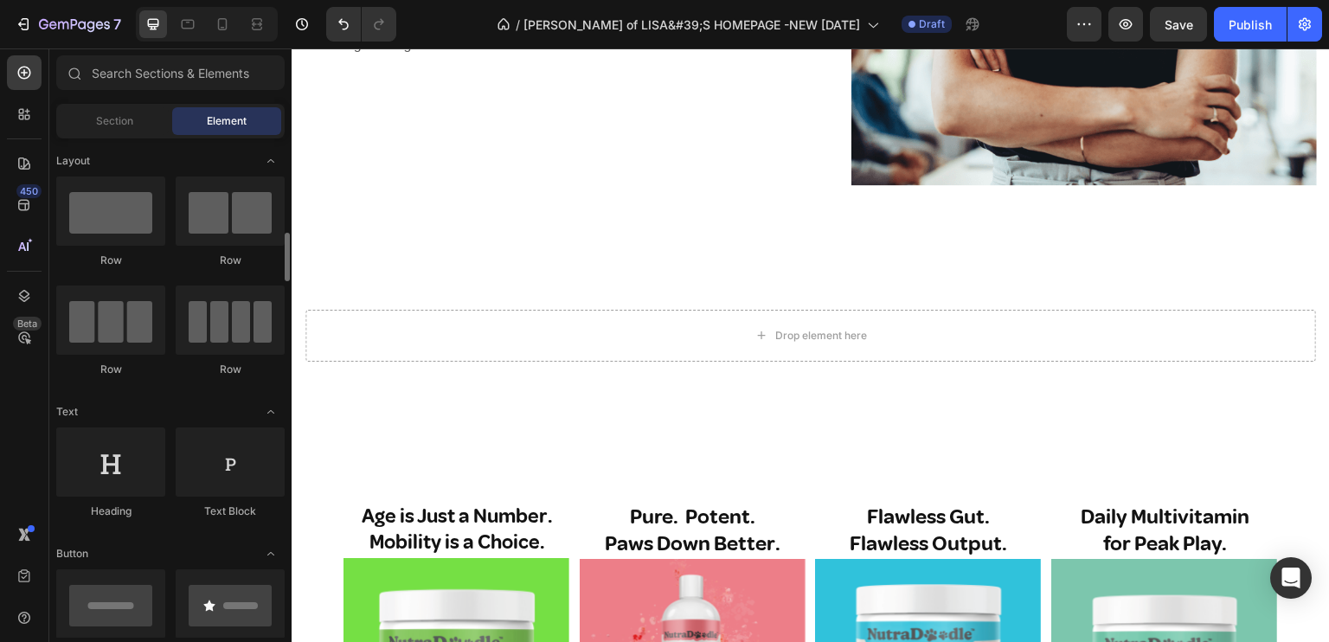
scroll to position [87, 0]
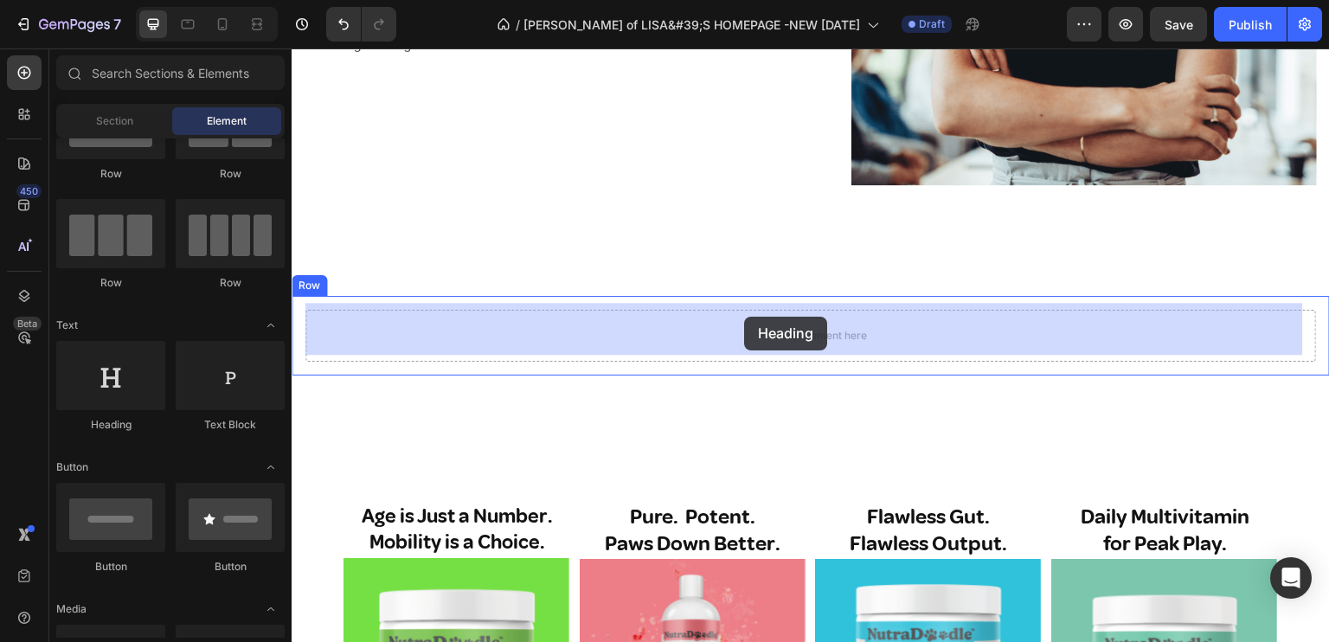
drag, startPoint x: 399, startPoint y: 428, endPoint x: 744, endPoint y: 317, distance: 362.8
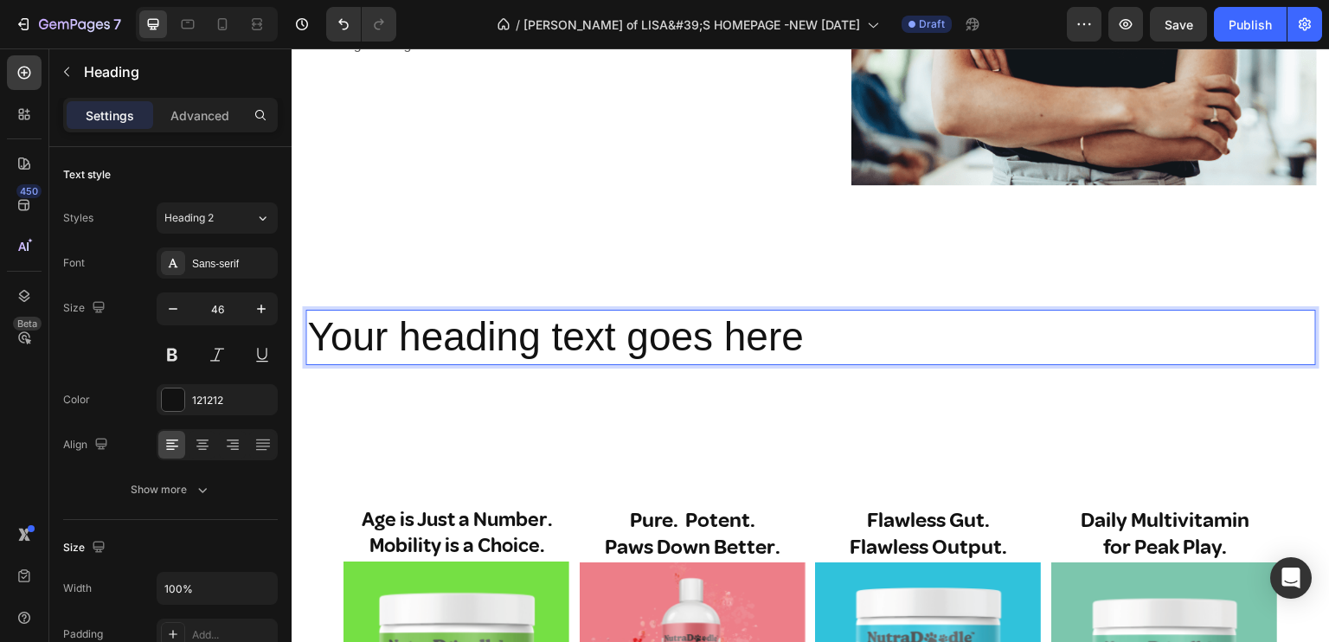
click at [823, 329] on h2 "Your heading text goes here" at bounding box center [810, 337] width 1010 height 55
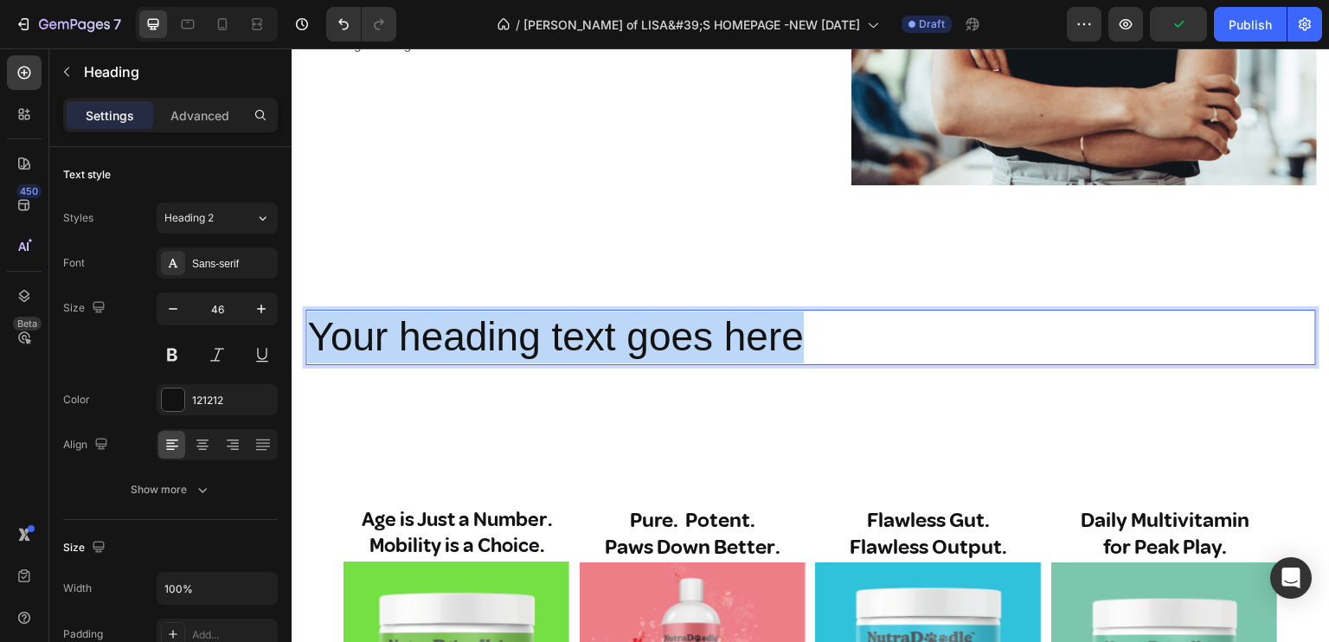
drag, startPoint x: 708, startPoint y: 334, endPoint x: 269, endPoint y: 381, distance: 441.2
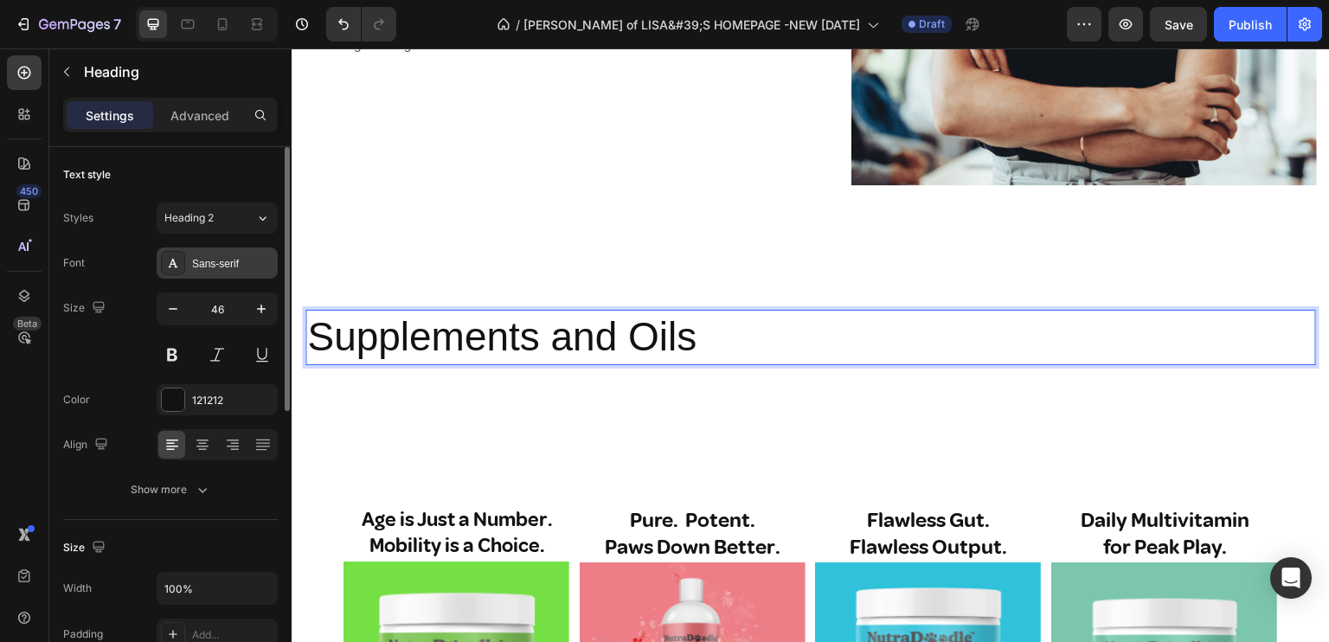
click at [224, 256] on div "Sans-serif" at bounding box center [232, 264] width 81 height 16
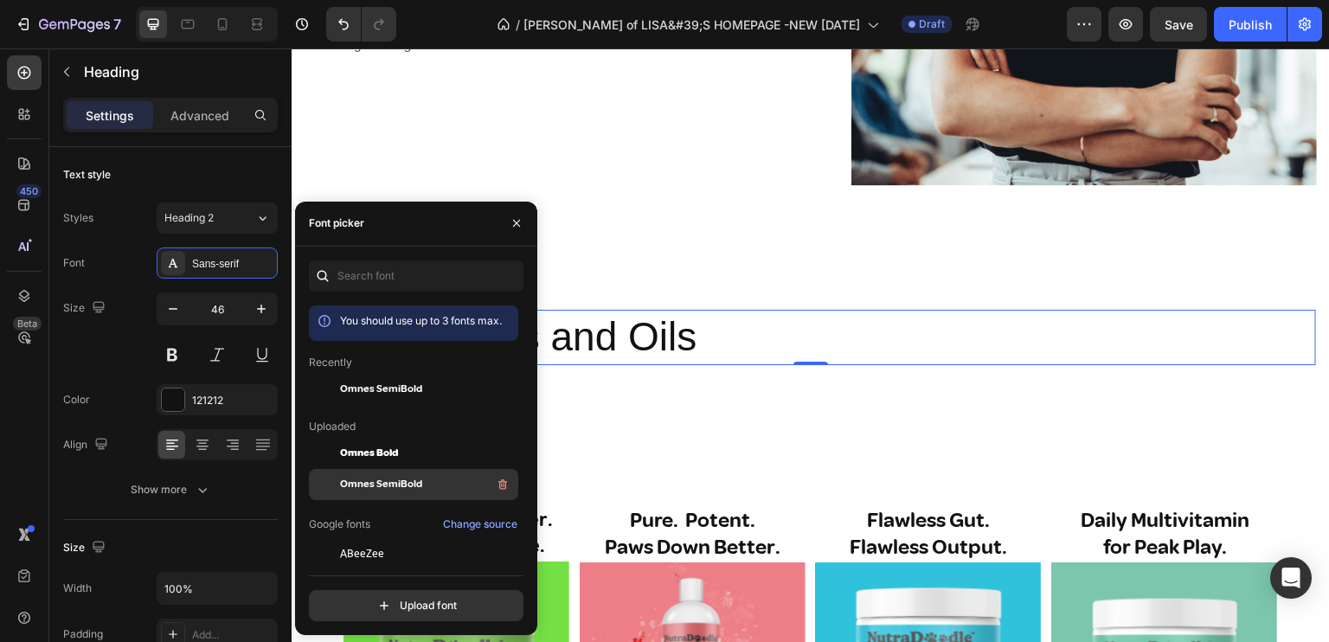
click at [412, 482] on span "Omnes SemiBold" at bounding box center [381, 485] width 82 height 16
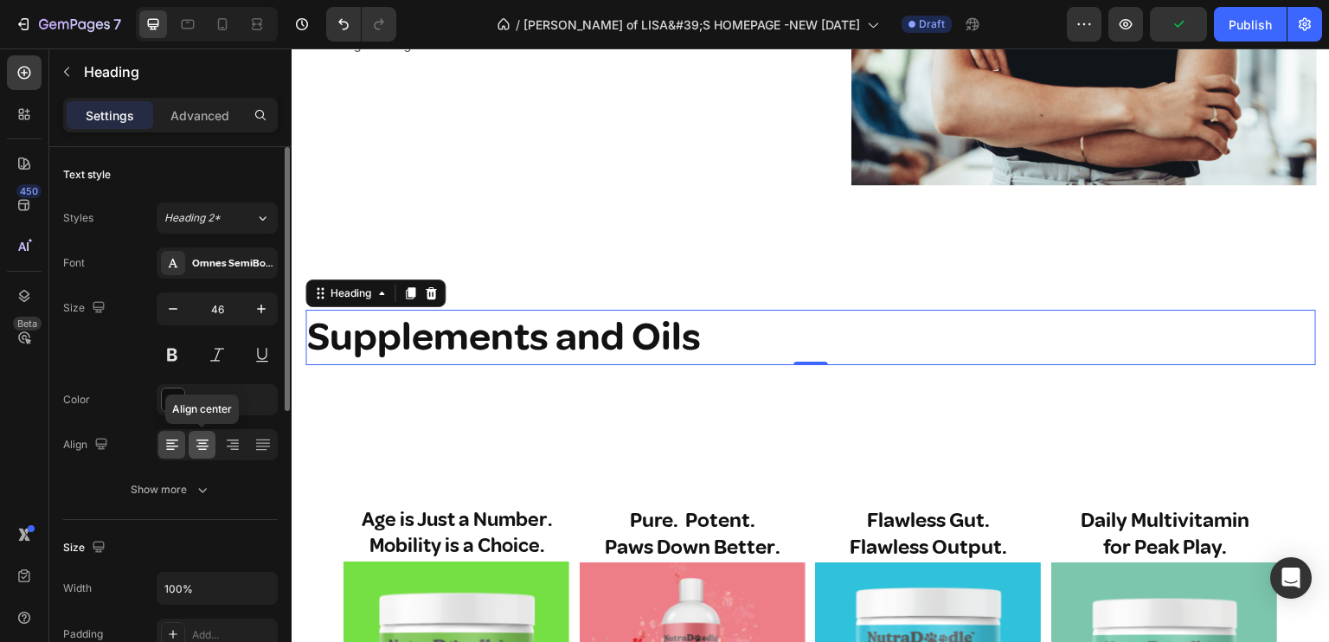
click at [198, 446] on icon at bounding box center [202, 447] width 12 height 2
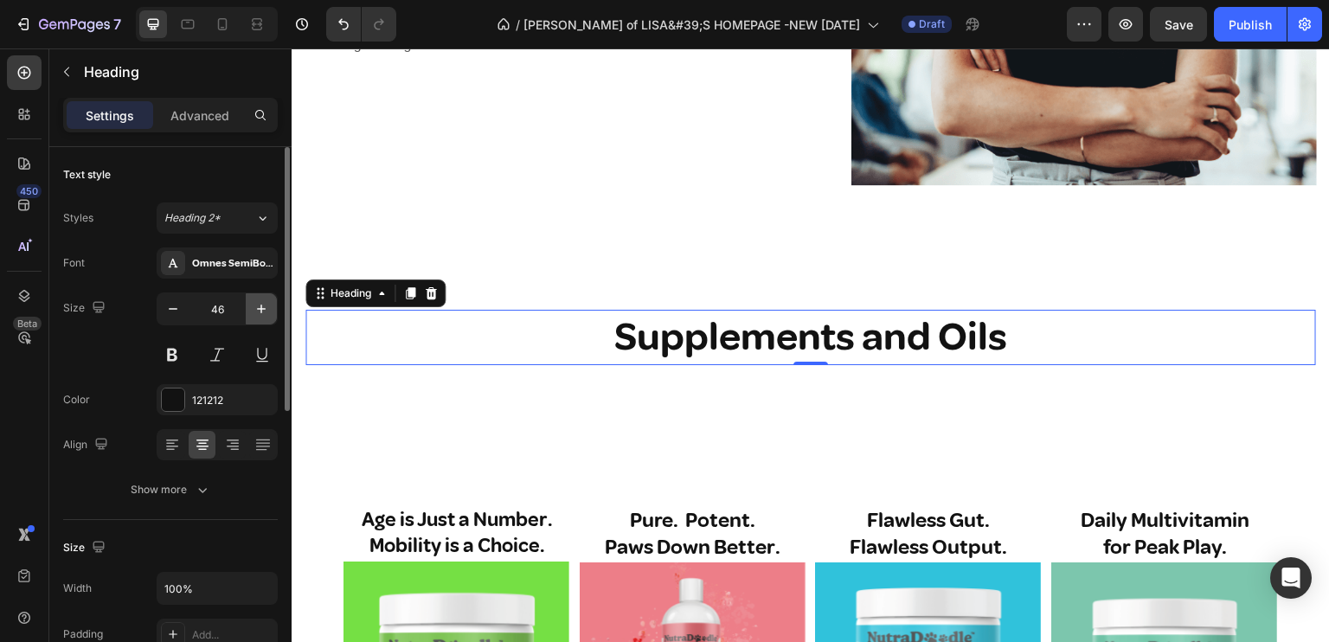
click at [263, 302] on icon "button" at bounding box center [261, 308] width 17 height 17
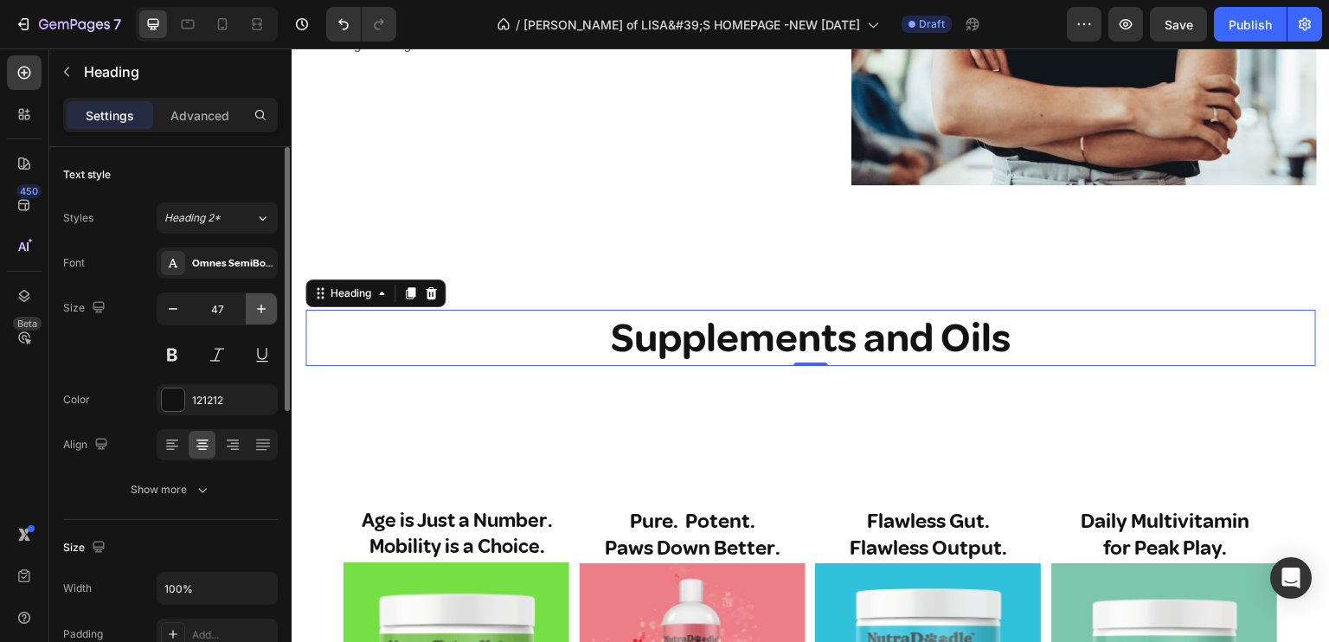
click at [263, 300] on icon "button" at bounding box center [261, 308] width 17 height 17
click at [263, 301] on icon "button" at bounding box center [261, 308] width 17 height 17
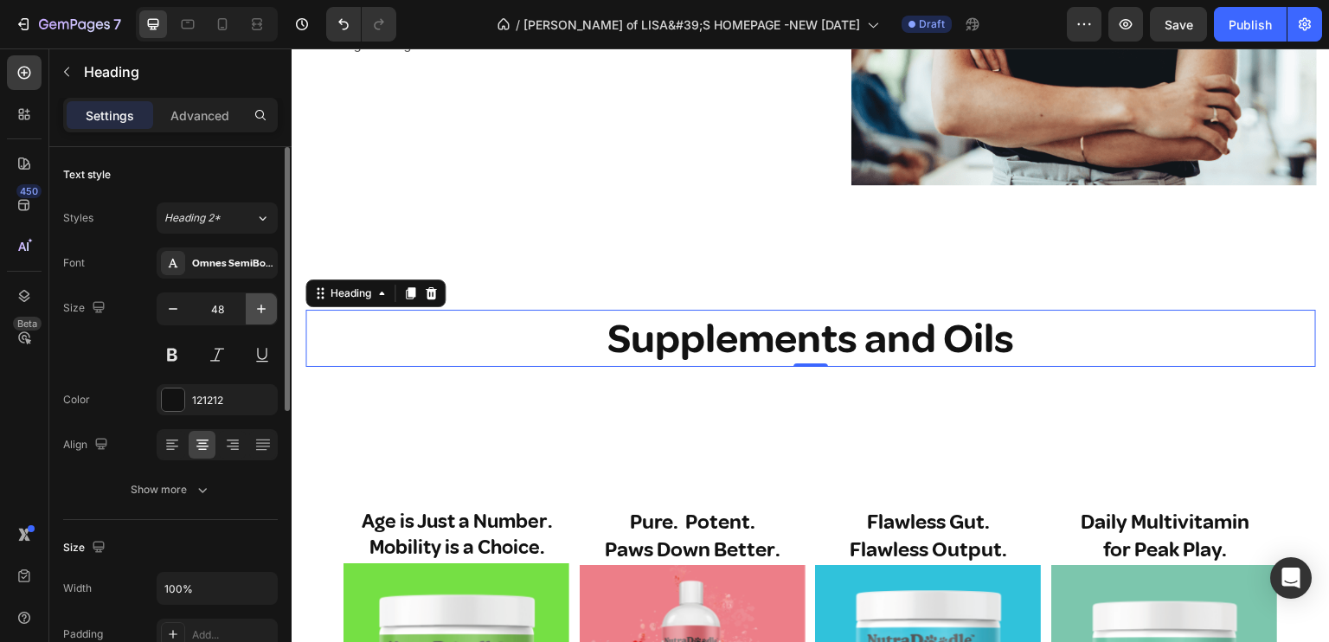
click at [263, 301] on icon "button" at bounding box center [261, 308] width 17 height 17
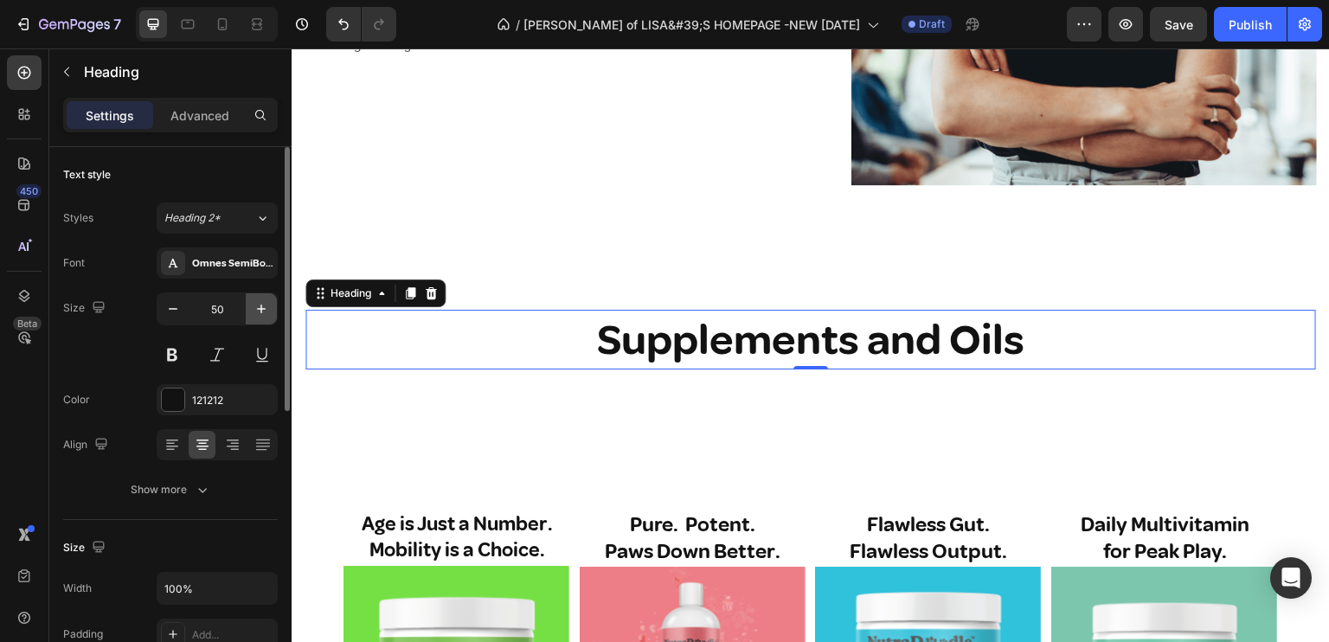
click at [263, 301] on icon "button" at bounding box center [261, 308] width 17 height 17
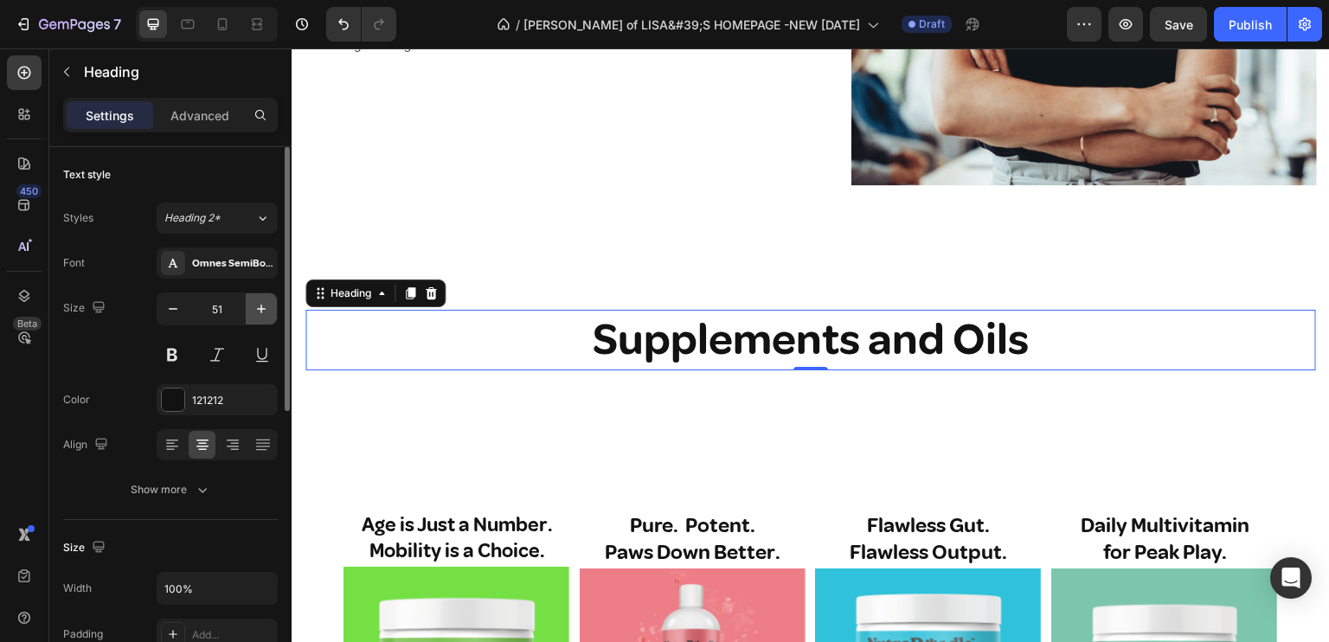
click at [263, 301] on icon "button" at bounding box center [261, 308] width 17 height 17
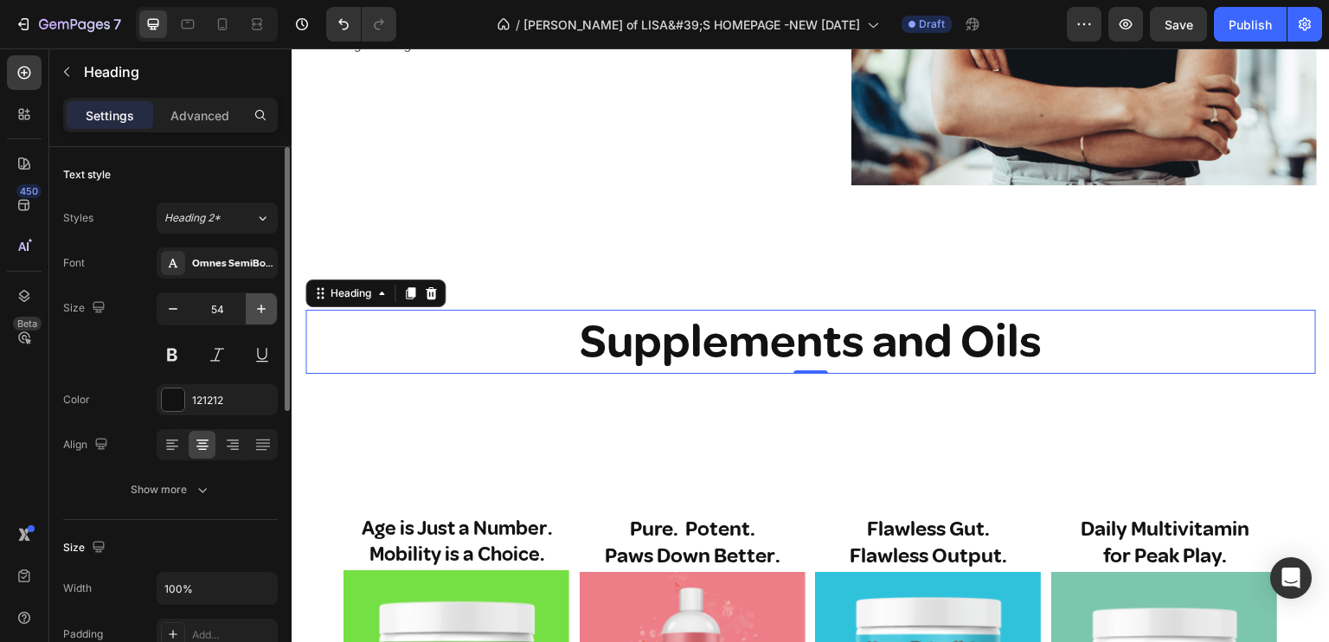
click at [263, 301] on icon "button" at bounding box center [261, 308] width 17 height 17
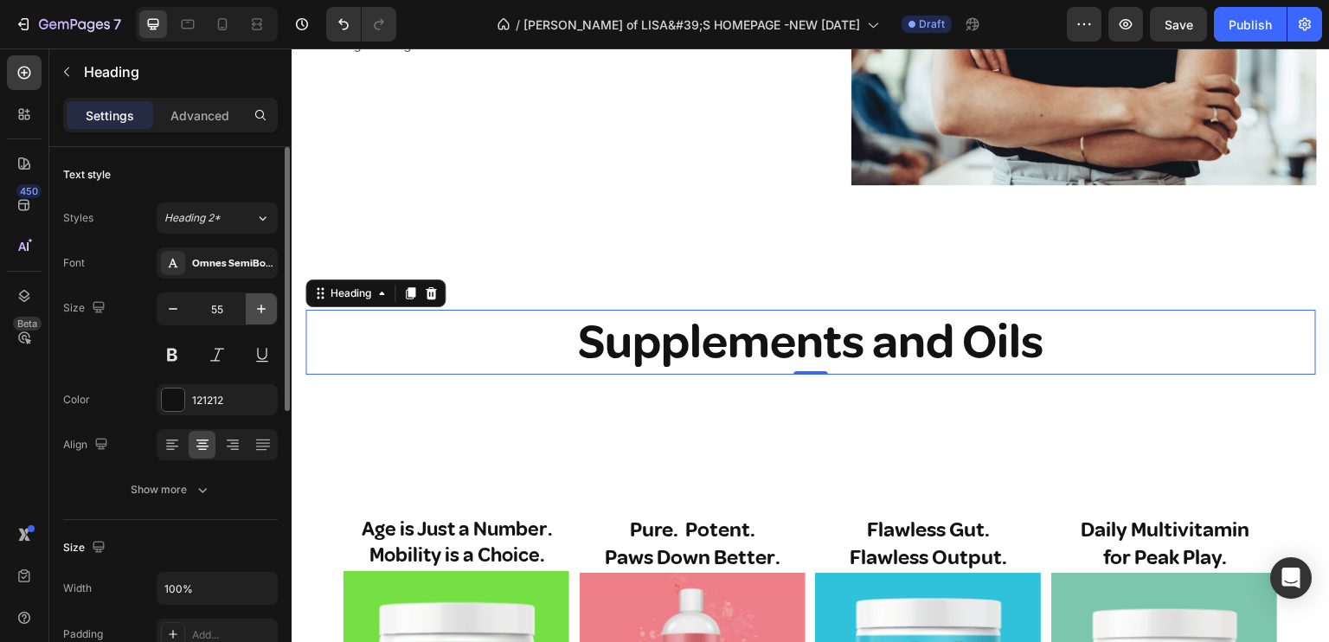
click at [263, 301] on icon "button" at bounding box center [261, 308] width 17 height 17
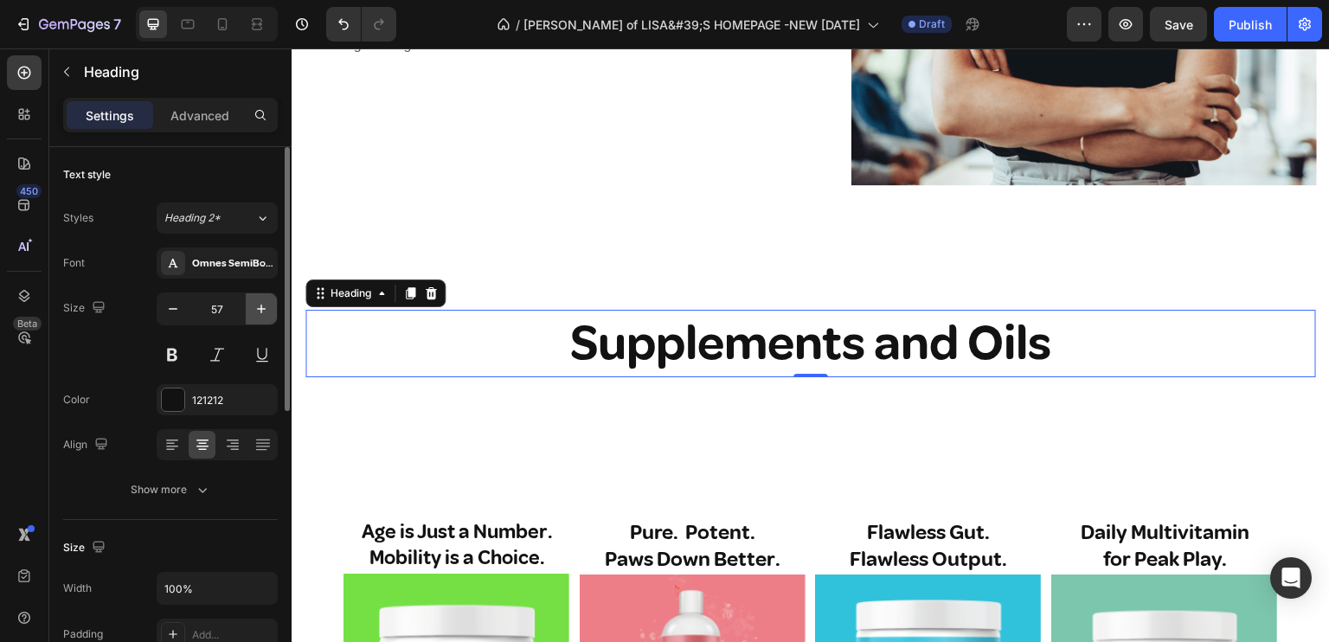
click at [263, 301] on icon "button" at bounding box center [261, 308] width 17 height 17
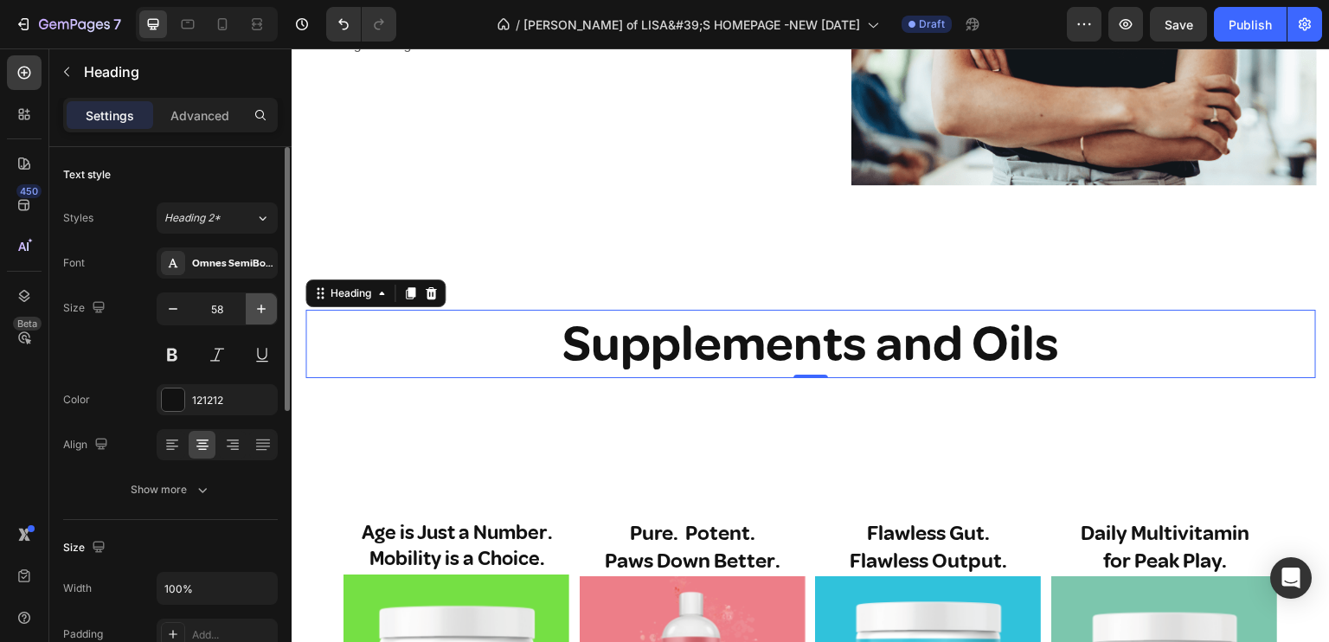
click at [263, 301] on icon "button" at bounding box center [261, 308] width 17 height 17
click at [265, 303] on icon "button" at bounding box center [261, 308] width 17 height 17
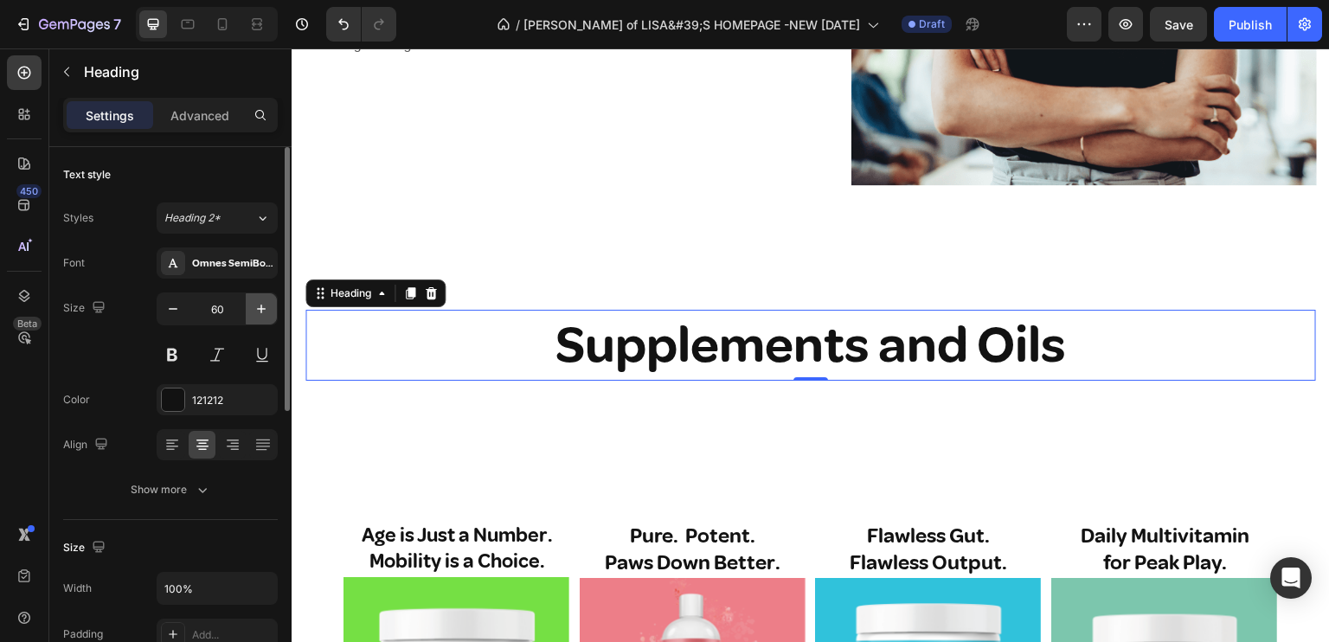
click at [266, 303] on icon "button" at bounding box center [261, 308] width 17 height 17
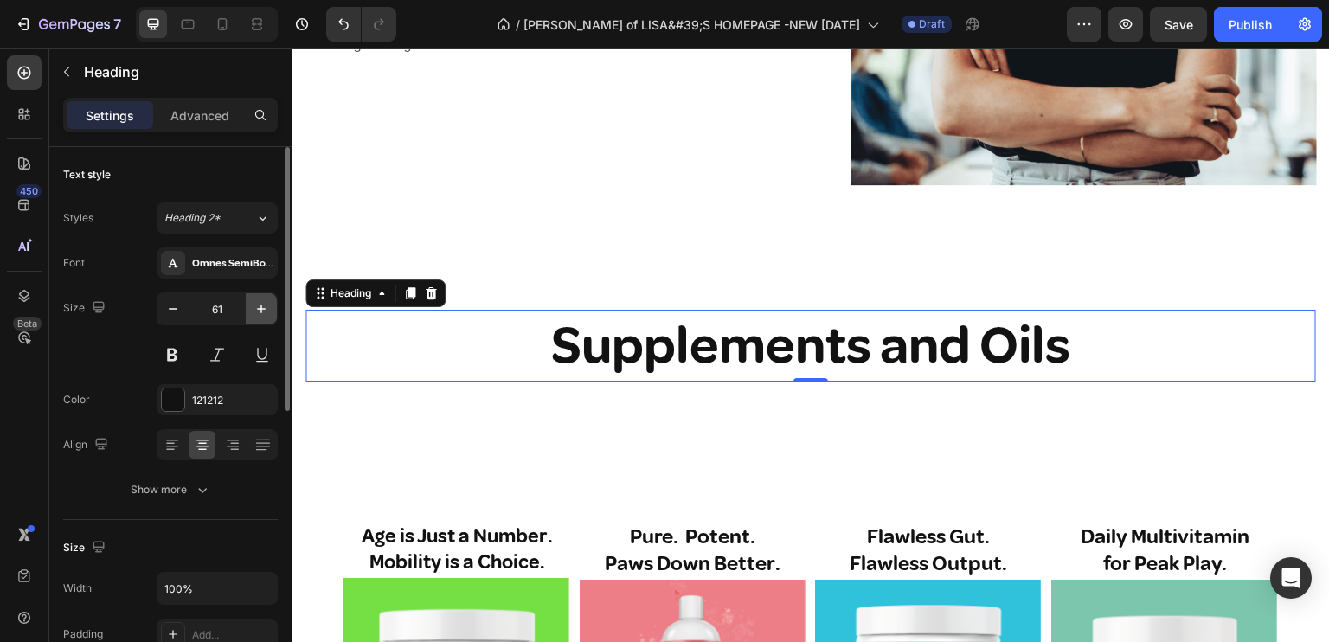
click at [266, 303] on icon "button" at bounding box center [261, 308] width 17 height 17
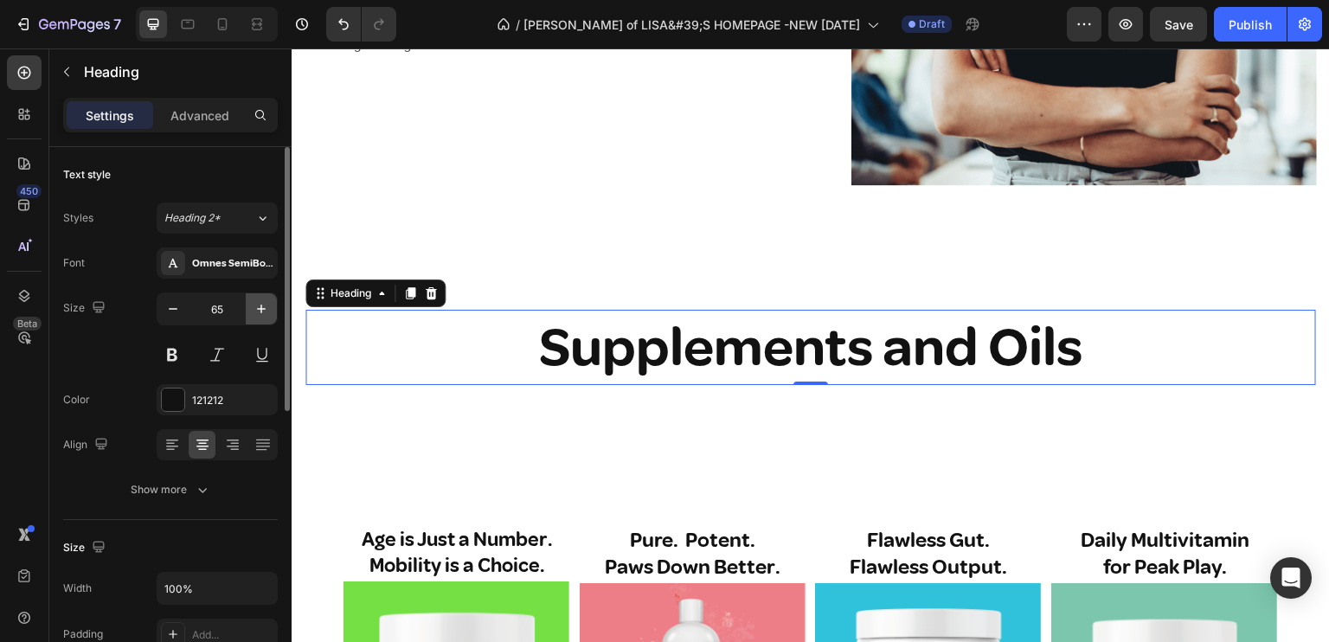
click at [266, 303] on icon "button" at bounding box center [261, 308] width 17 height 17
click at [267, 302] on icon "button" at bounding box center [261, 308] width 17 height 17
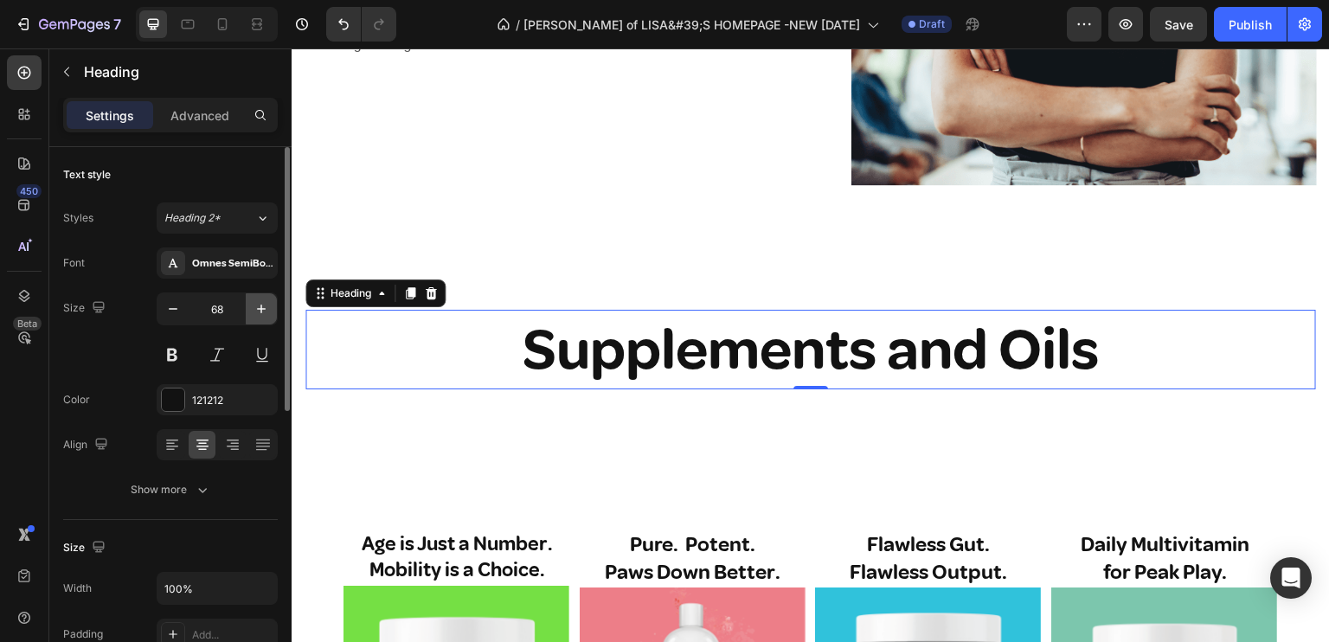
click at [267, 302] on icon "button" at bounding box center [261, 308] width 17 height 17
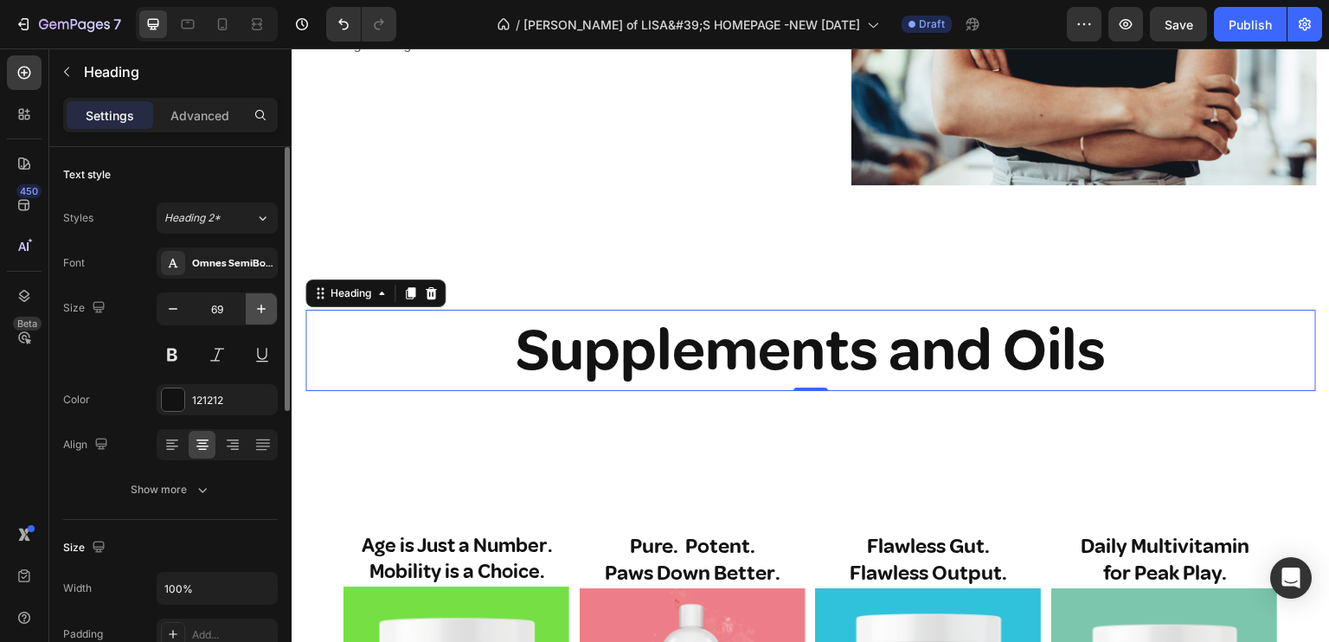
click at [267, 302] on icon "button" at bounding box center [261, 308] width 17 height 17
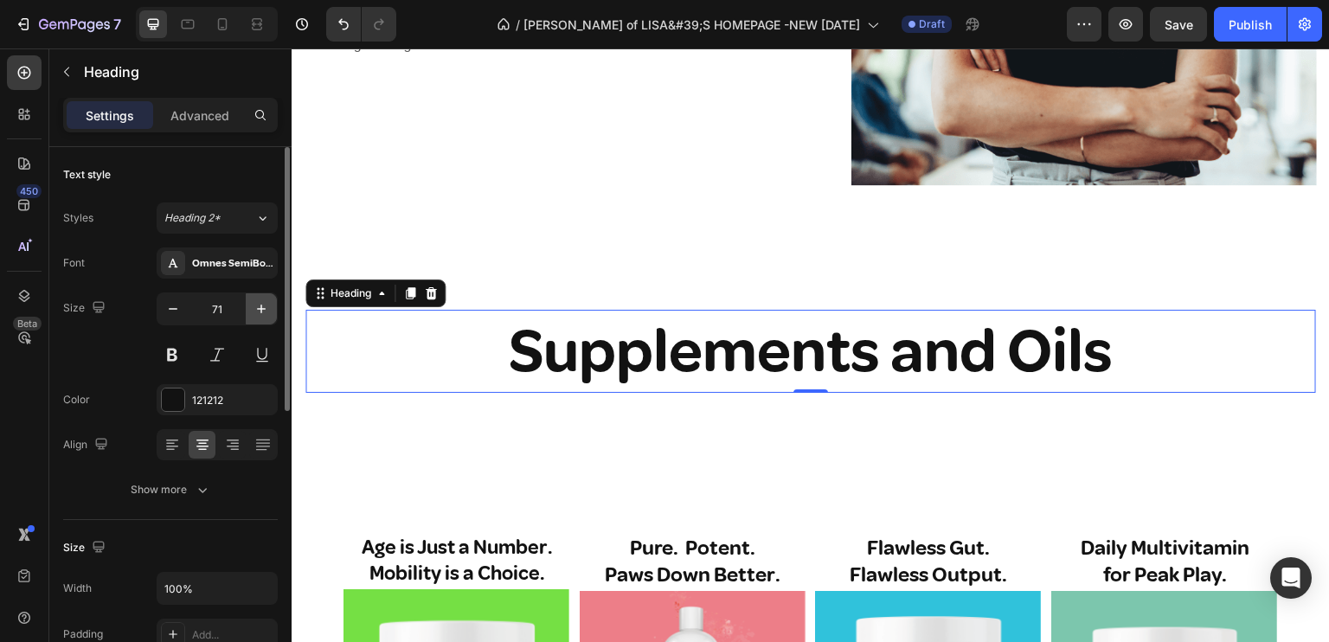
click at [267, 302] on icon "button" at bounding box center [261, 308] width 17 height 17
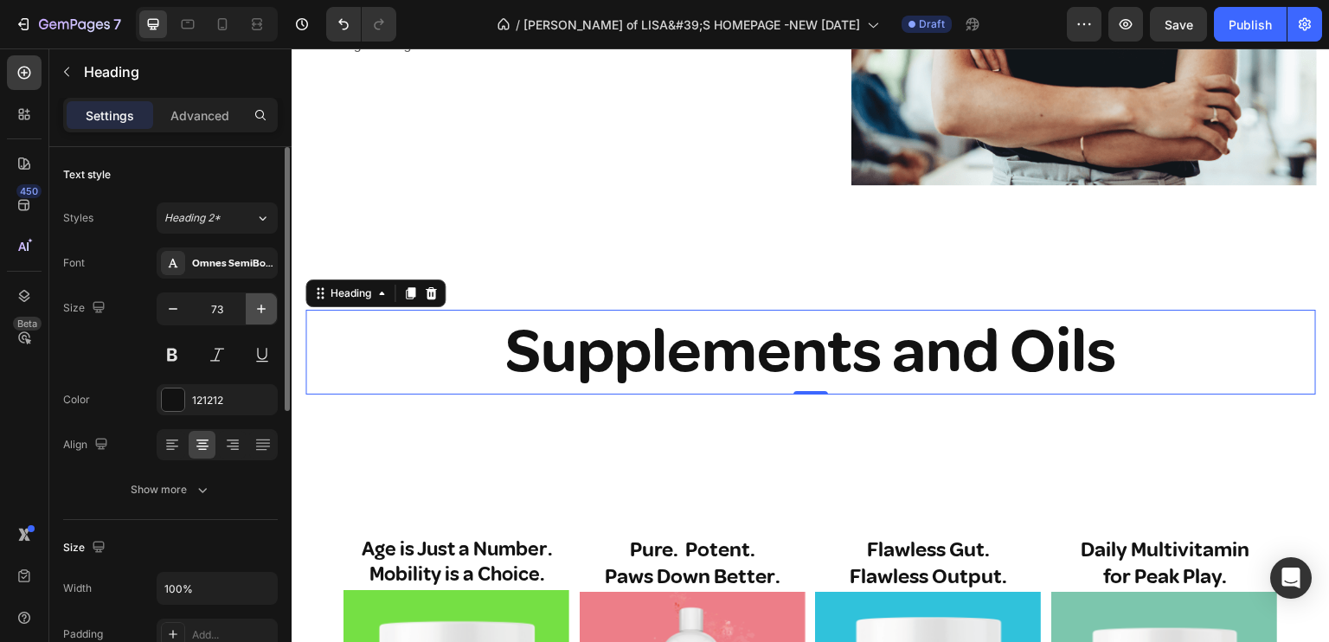
click at [267, 302] on icon "button" at bounding box center [261, 308] width 17 height 17
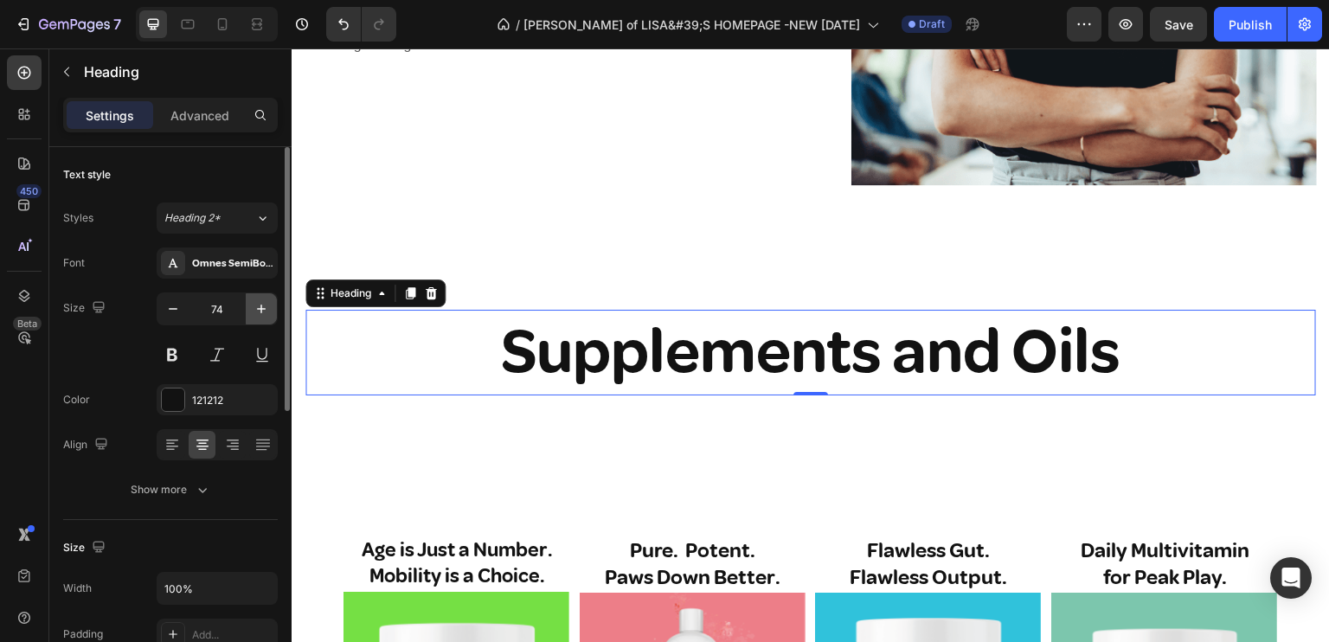
click at [267, 302] on icon "button" at bounding box center [261, 308] width 17 height 17
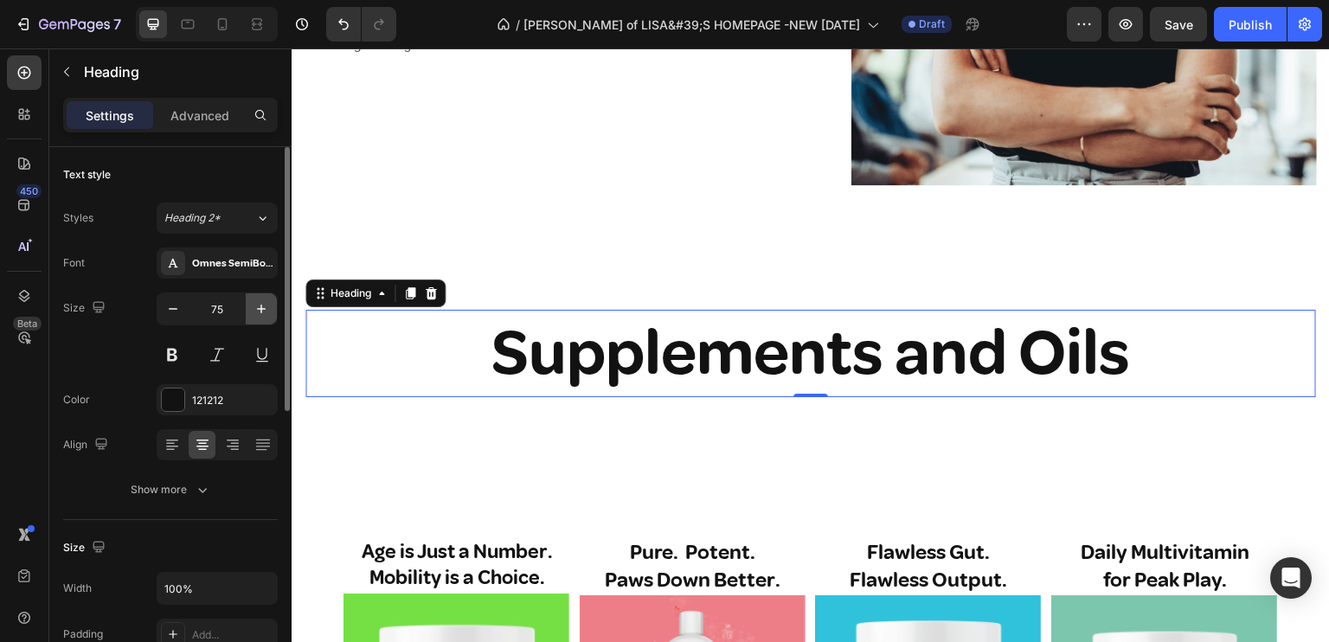
click at [267, 302] on icon "button" at bounding box center [261, 308] width 17 height 17
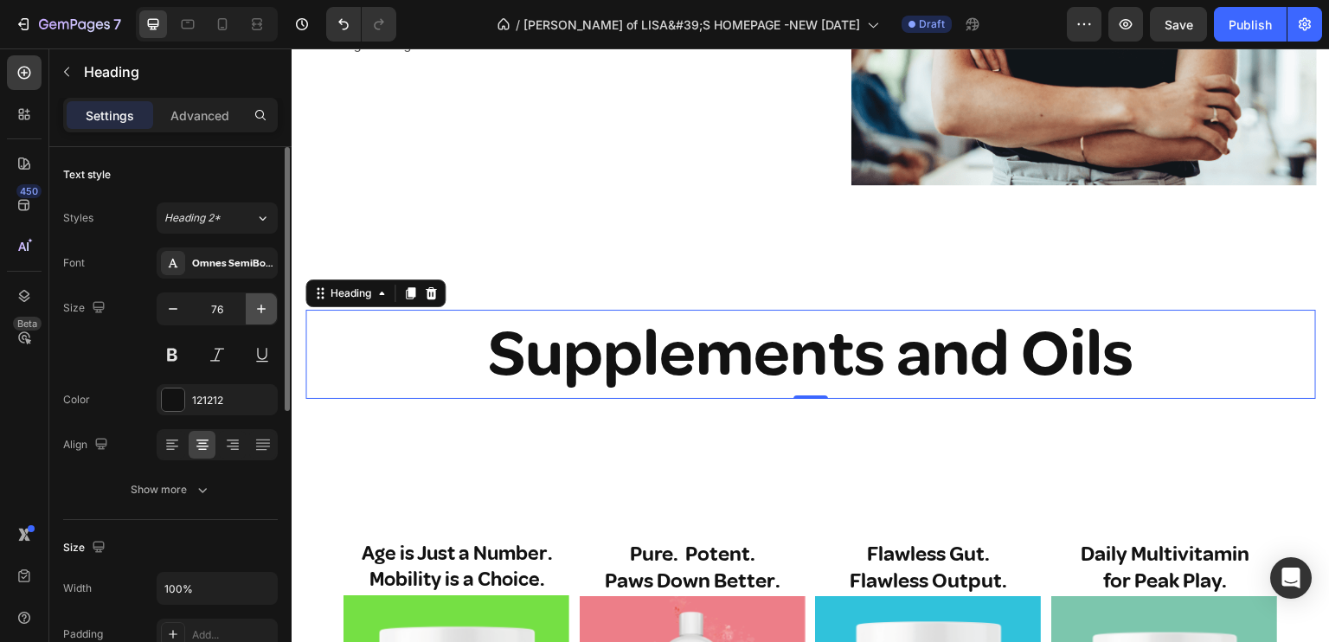
type input "77"
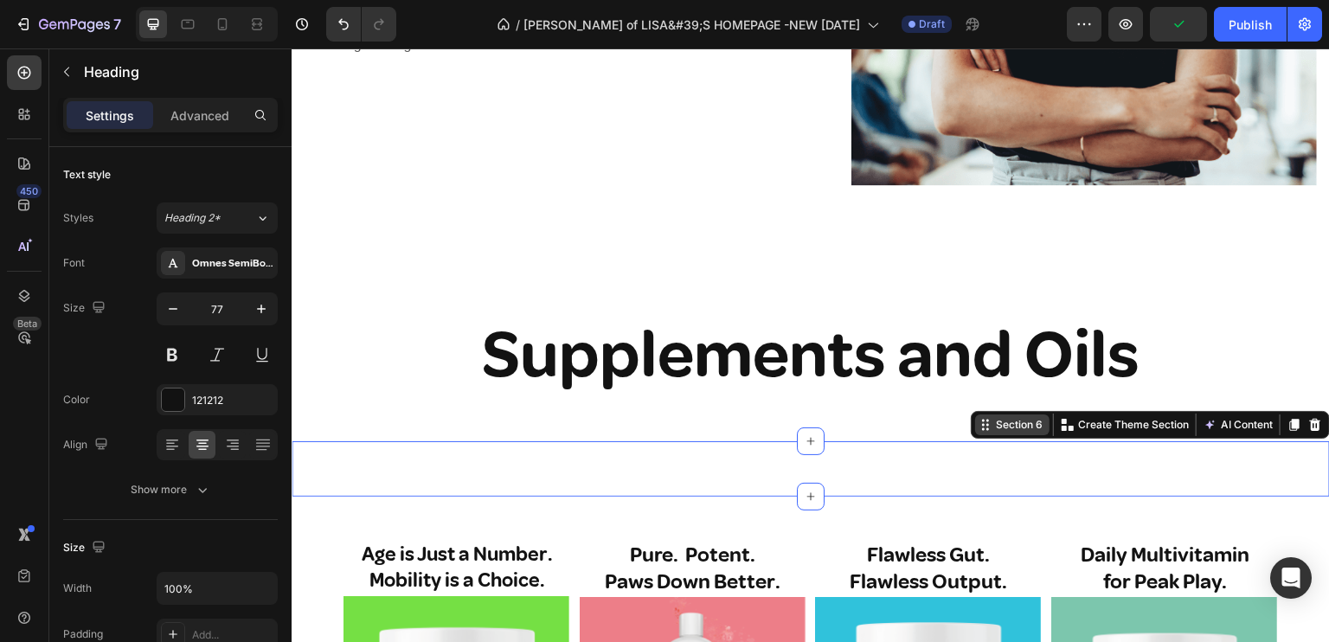
click at [1106, 424] on div "Section 6 You can create reusable sections Create Theme Section AI Content Writ…" at bounding box center [1150, 425] width 359 height 28
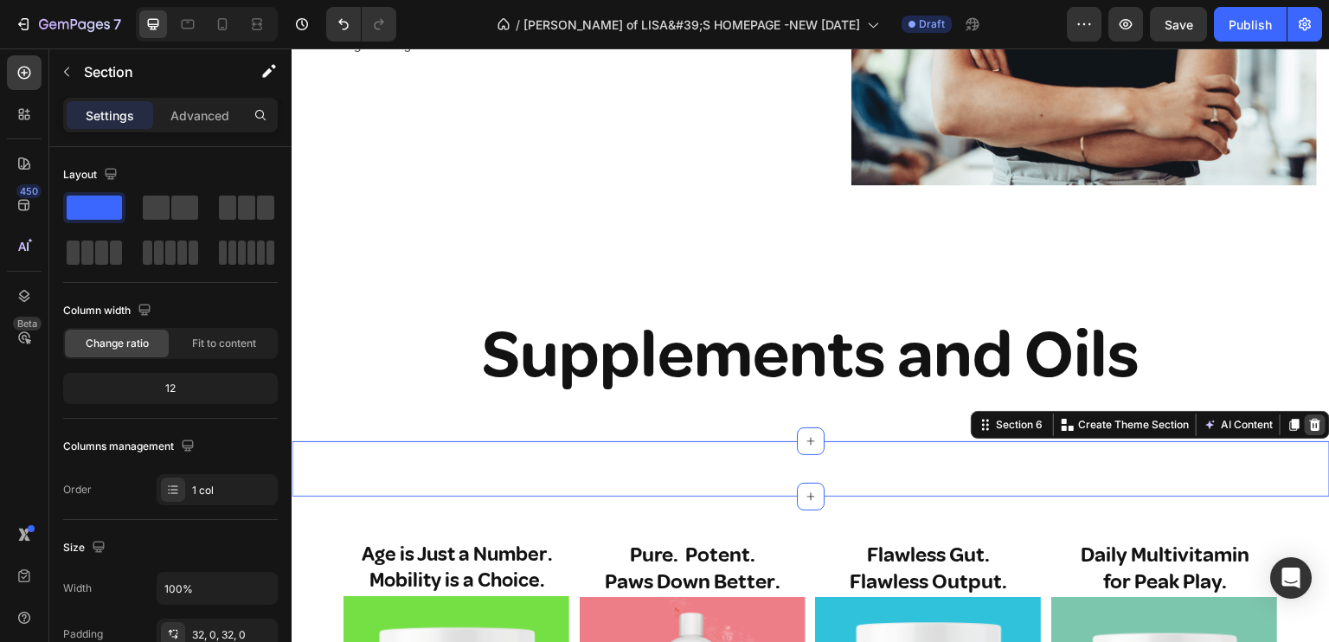
click at [1106, 419] on icon at bounding box center [1315, 425] width 11 height 12
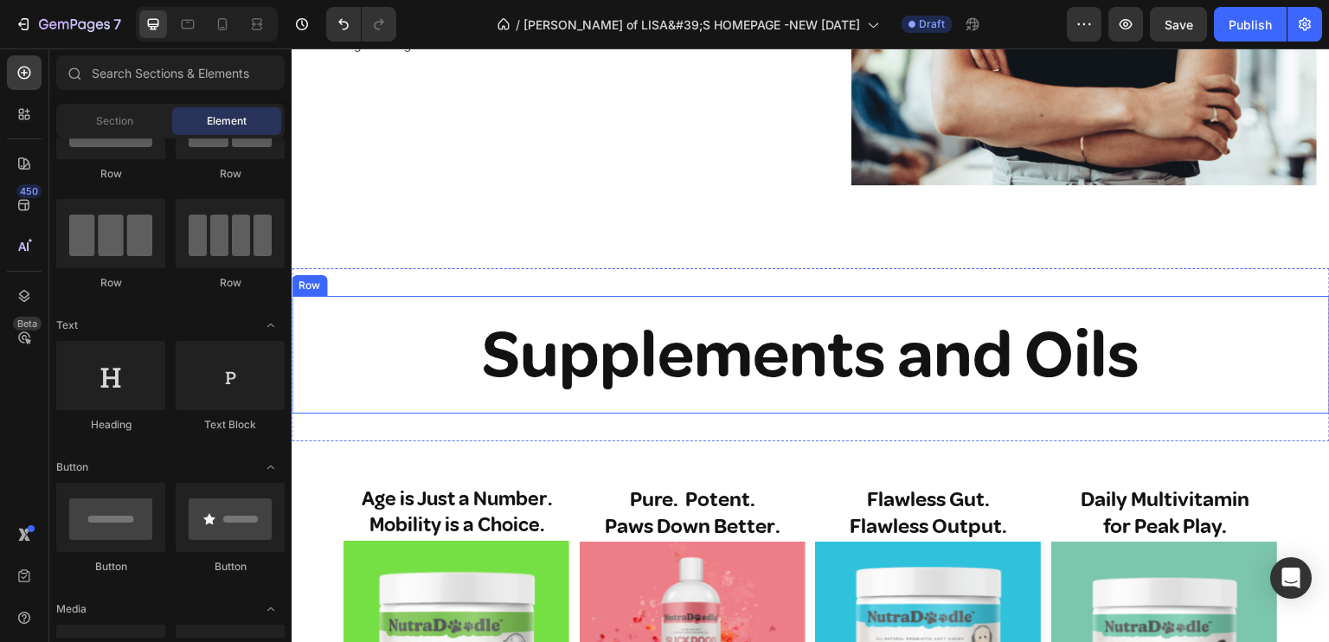
click at [723, 393] on div "Supplements and Oils Heading Row" at bounding box center [811, 355] width 1038 height 118
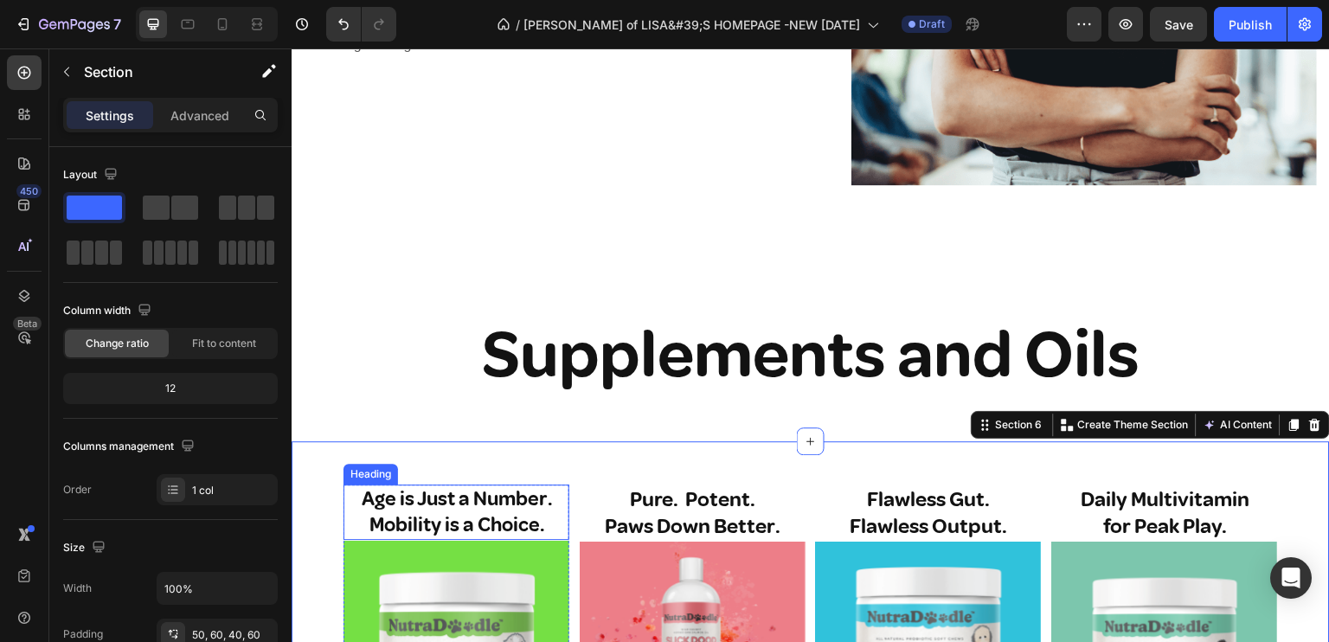
click at [468, 490] on h2 "Age is Just a Number. Mobility is a Choice." at bounding box center [456, 511] width 226 height 55
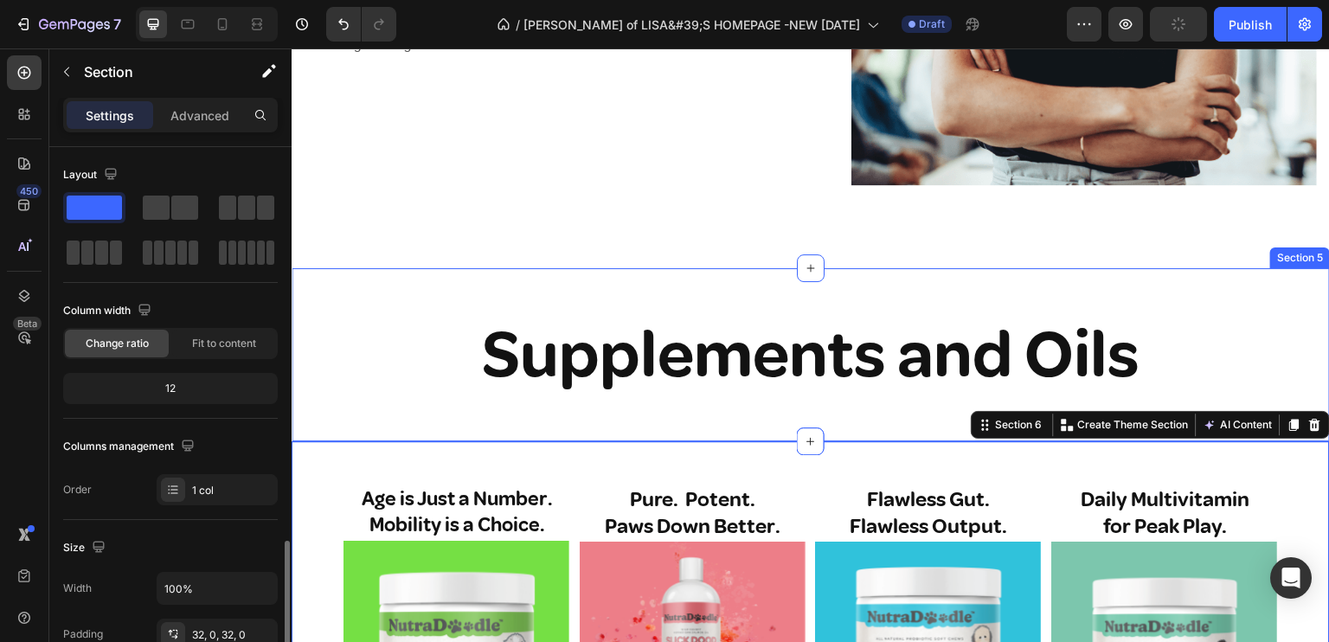
click at [887, 420] on div "Supplements and Oils Heading Row Section 5" at bounding box center [811, 354] width 1038 height 173
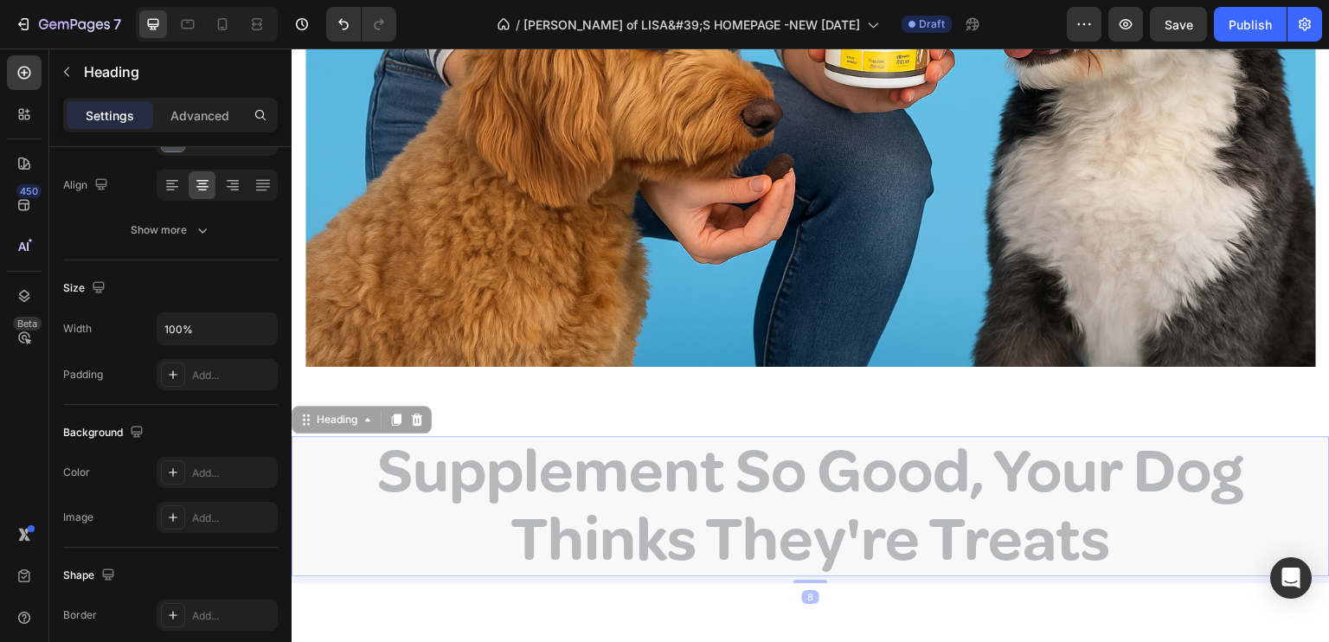
scroll to position [0, 0]
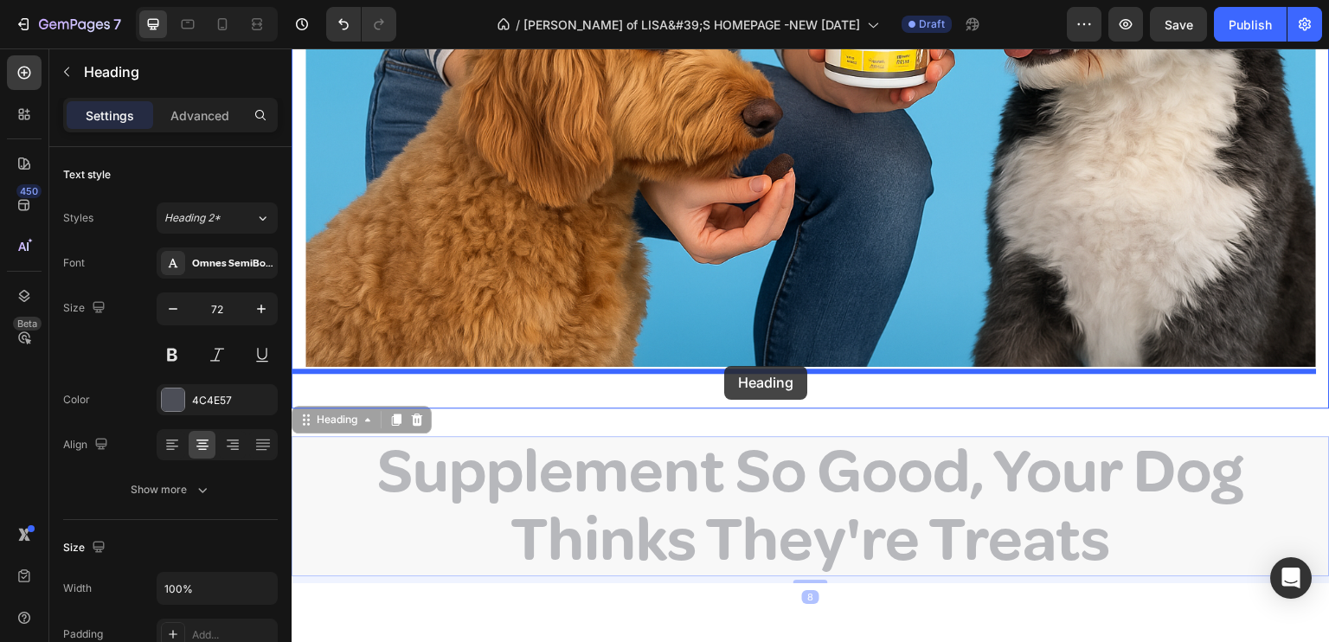
drag, startPoint x: 299, startPoint y: 417, endPoint x: 724, endPoint y: 366, distance: 427.8
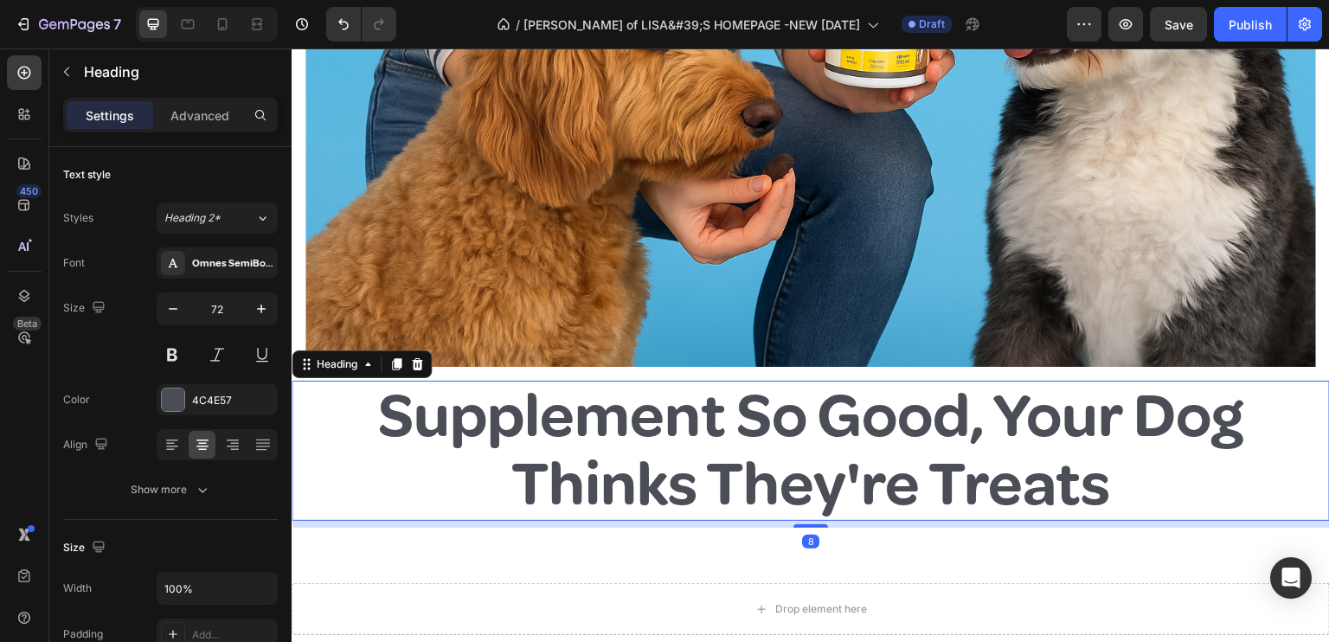
scroll to position [519, 0]
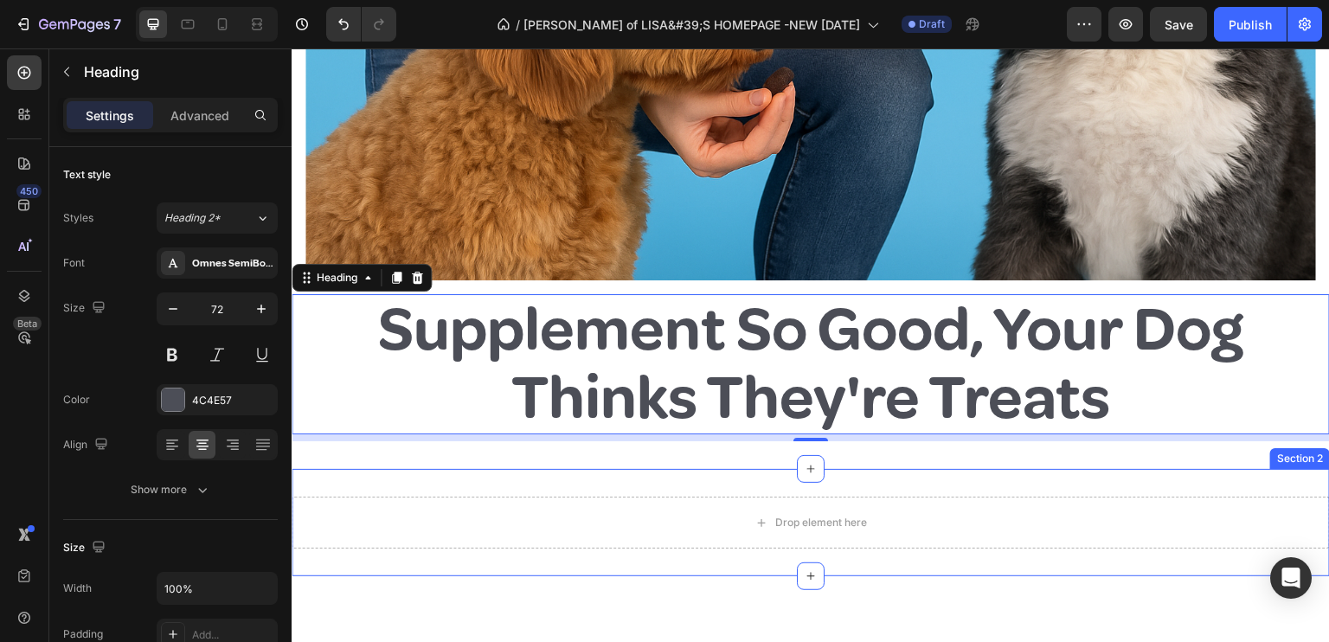
click at [1106, 451] on div "Section 2" at bounding box center [1299, 459] width 53 height 16
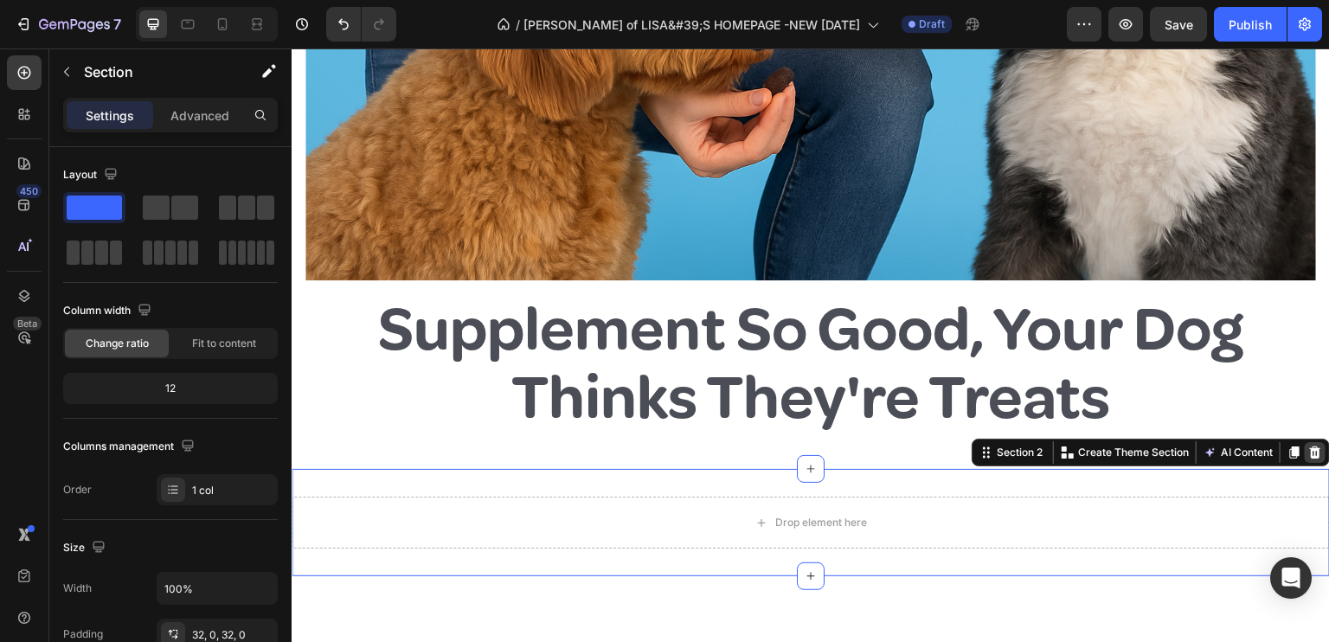
click at [1106, 446] on icon at bounding box center [1315, 452] width 11 height 12
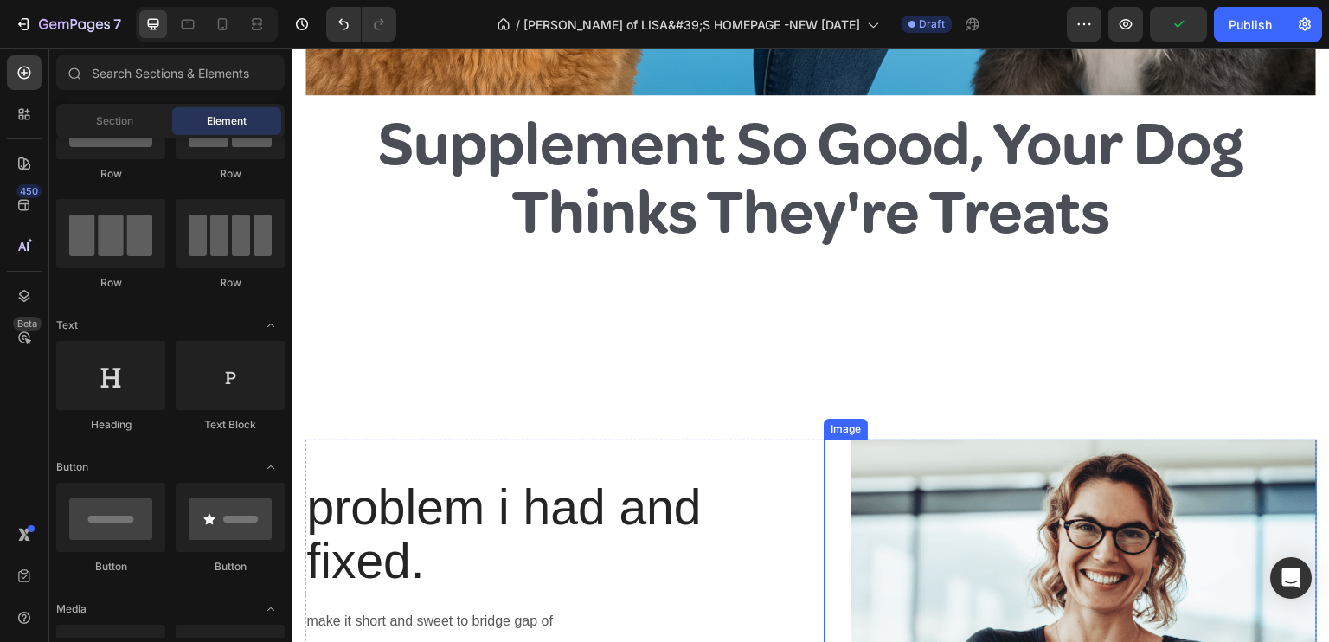
scroll to position [692, 0]
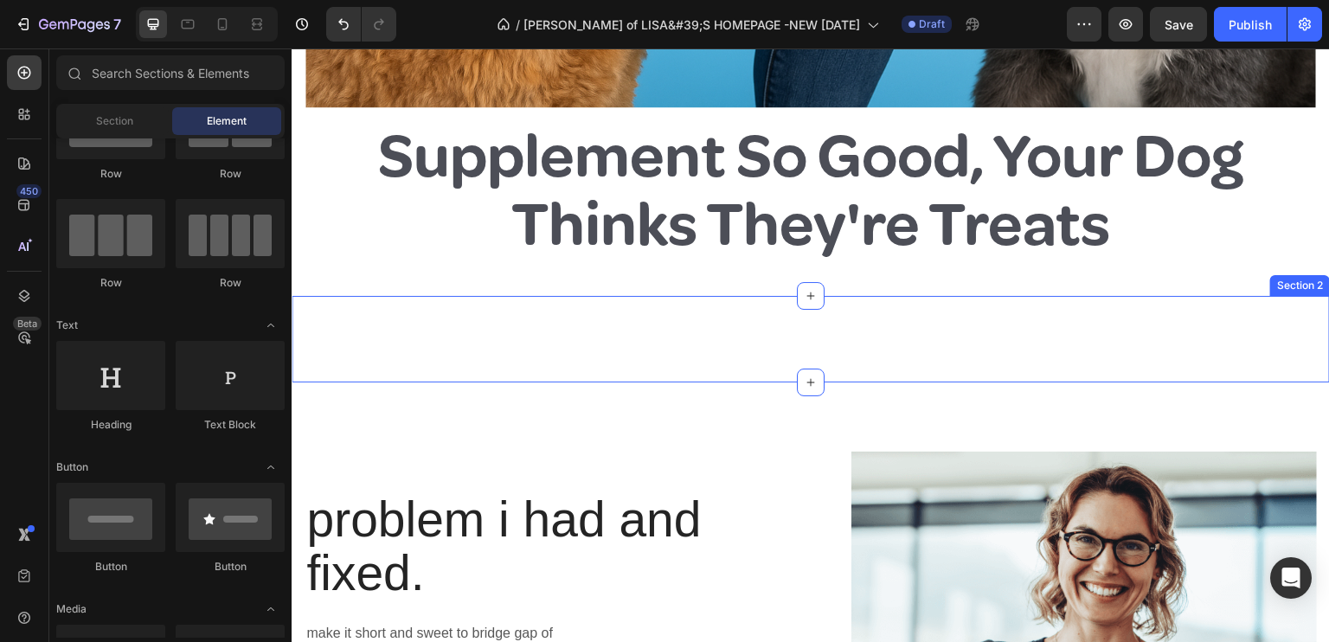
click at [1106, 282] on div "Section 2" at bounding box center [1300, 285] width 60 height 21
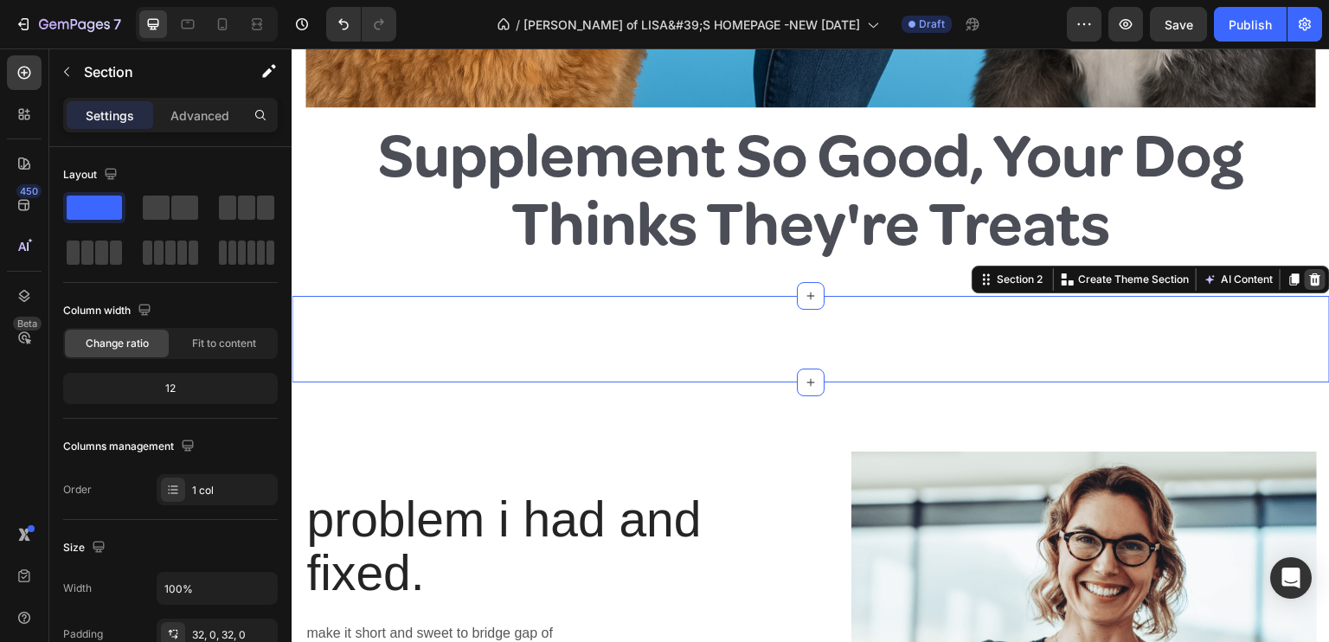
click at [1106, 273] on icon at bounding box center [1315, 279] width 11 height 12
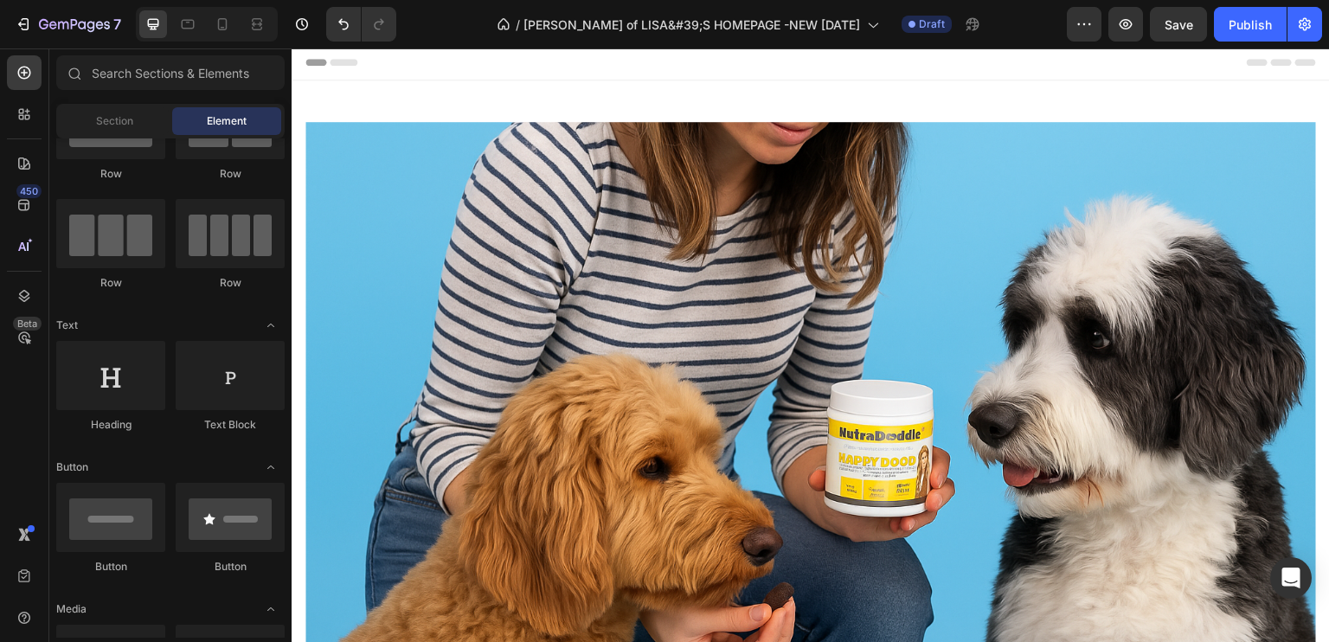
scroll to position [0, 0]
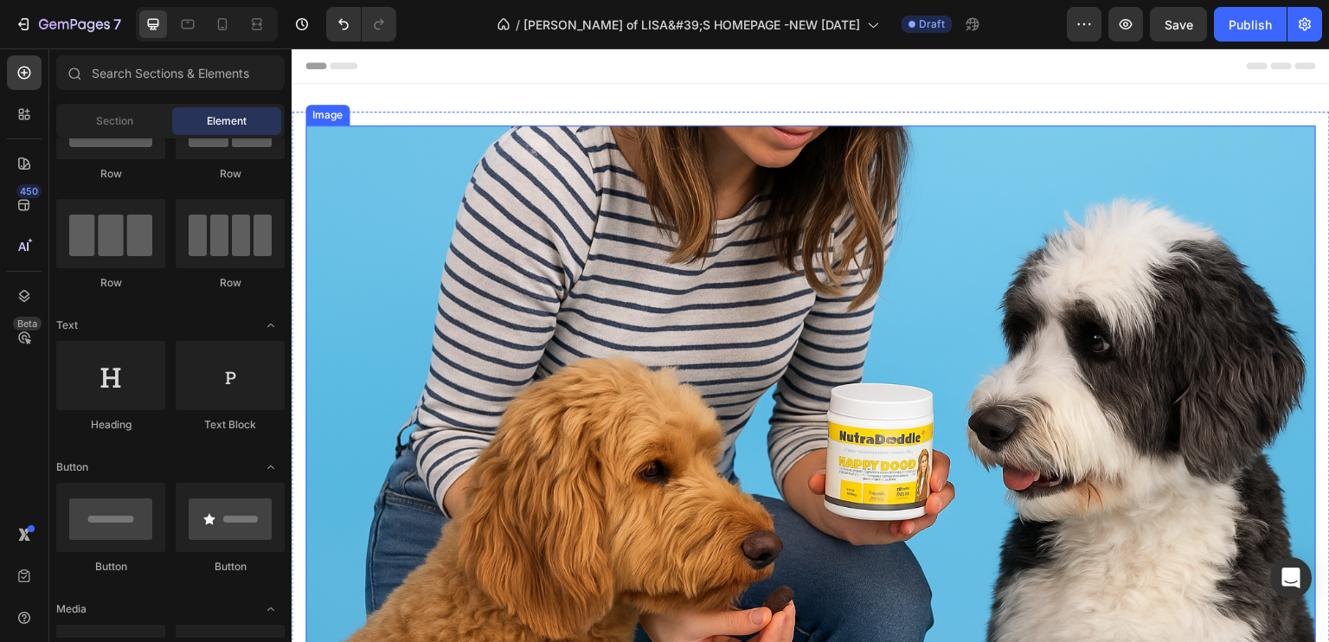
click at [341, 237] on img at bounding box center [810, 462] width 1010 height 674
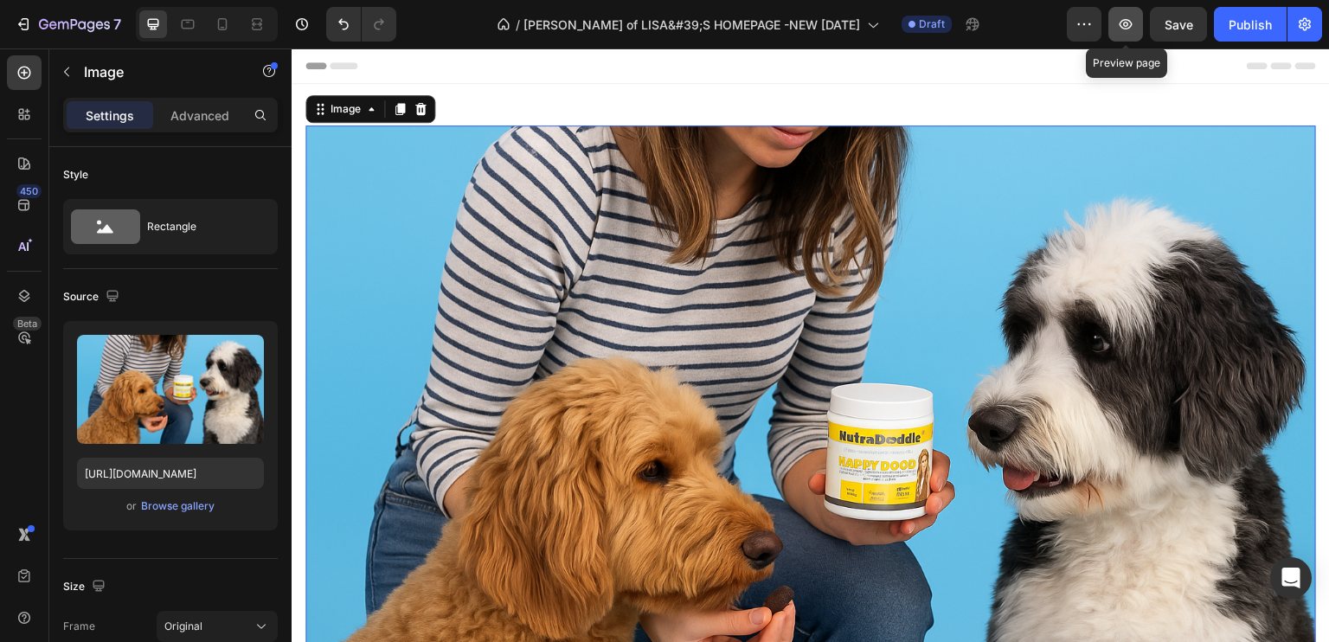
click at [1106, 17] on icon "button" at bounding box center [1125, 24] width 17 height 17
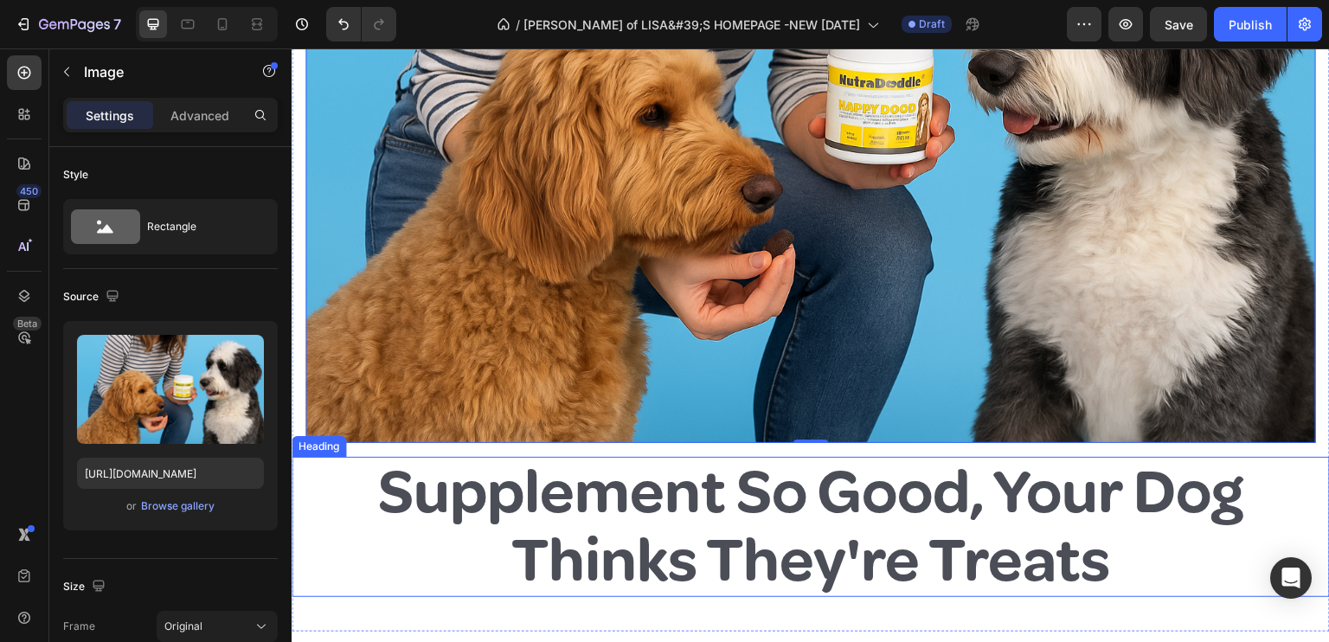
scroll to position [433, 0]
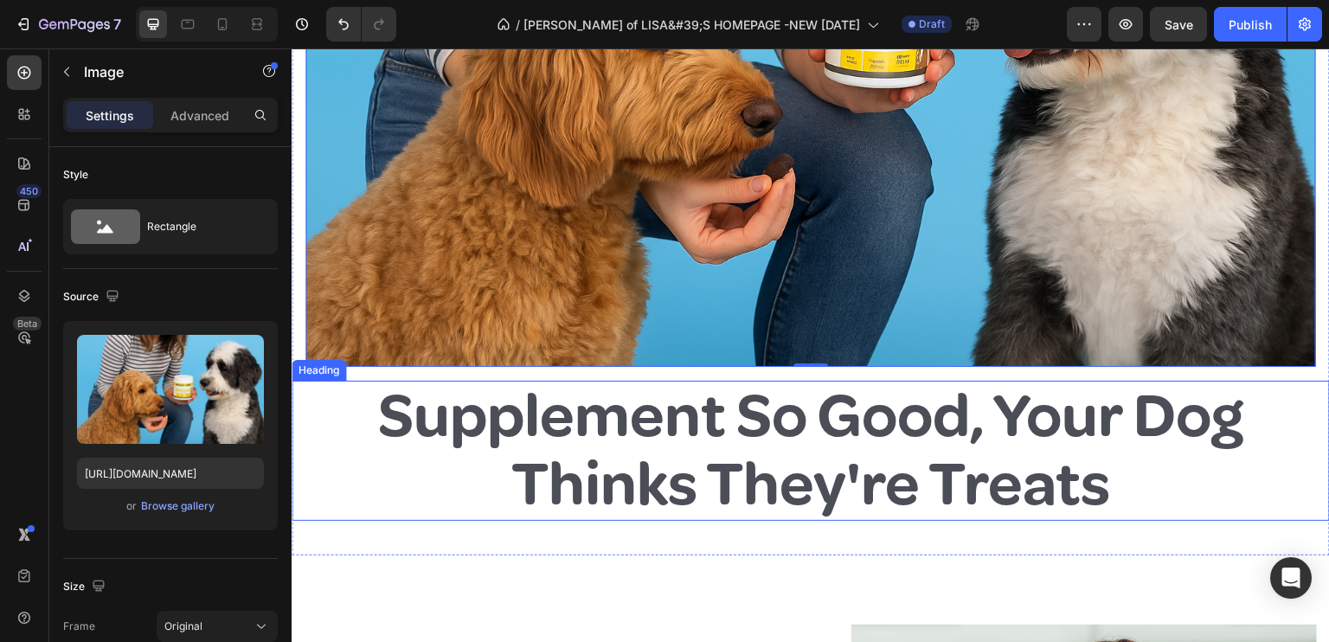
click at [978, 404] on h2 "Supplement So Good, Your Dog Thinks They're Treats" at bounding box center [811, 451] width 1038 height 140
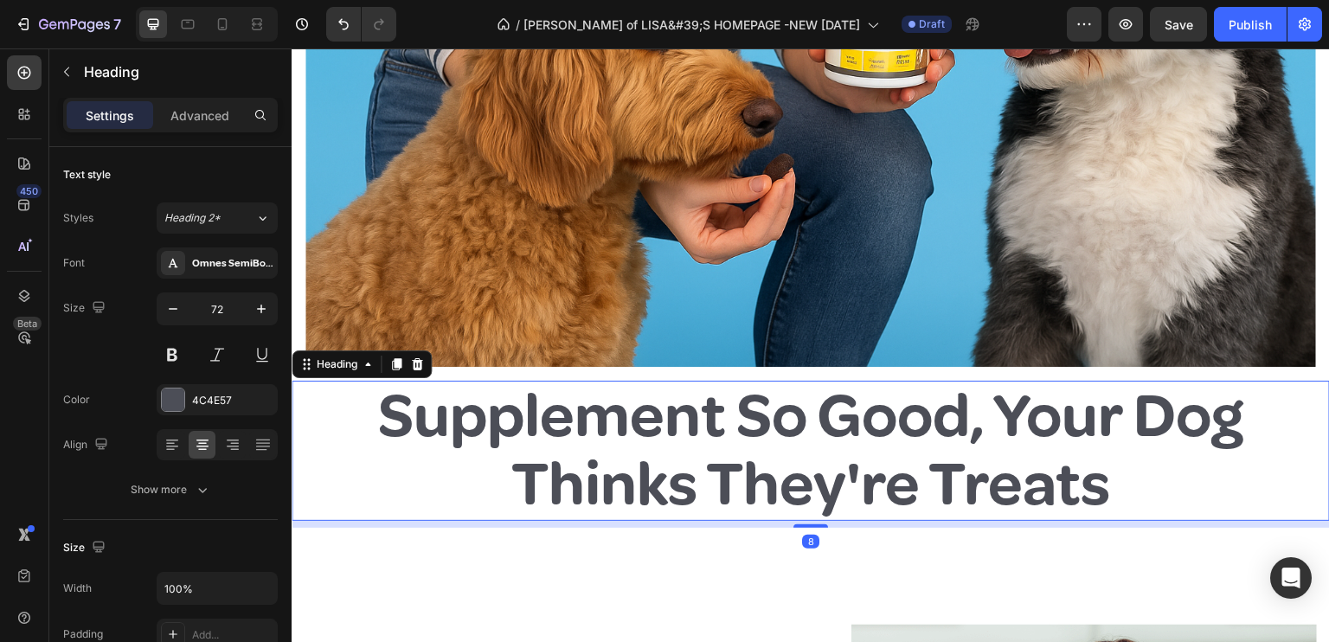
click at [994, 402] on h2 "Supplement So Good, Your Dog Thinks They're Treats" at bounding box center [811, 451] width 1038 height 140
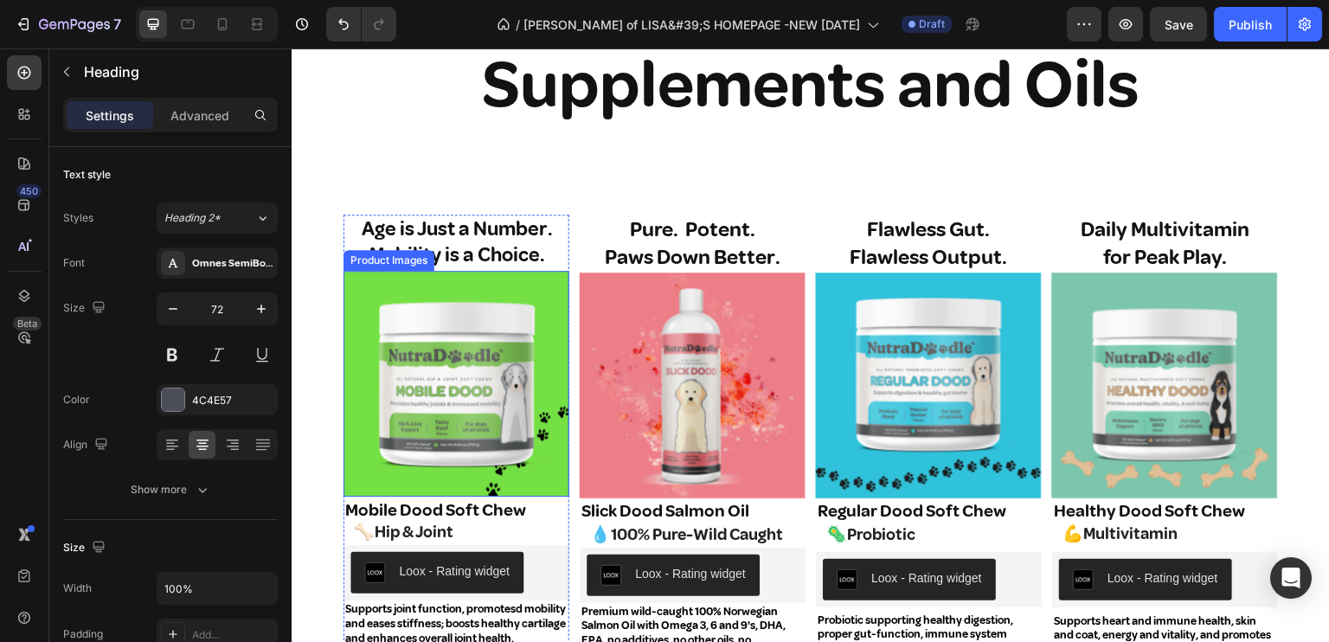
scroll to position [1644, 0]
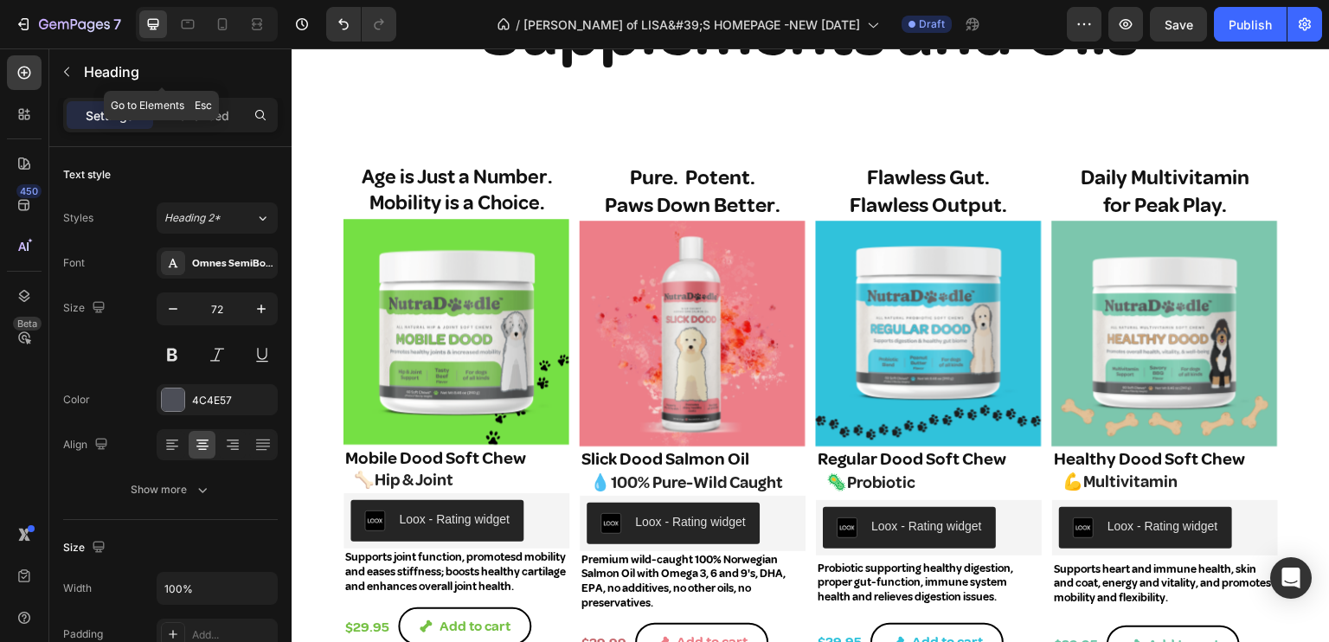
click at [66, 69] on icon "button" at bounding box center [67, 72] width 14 height 14
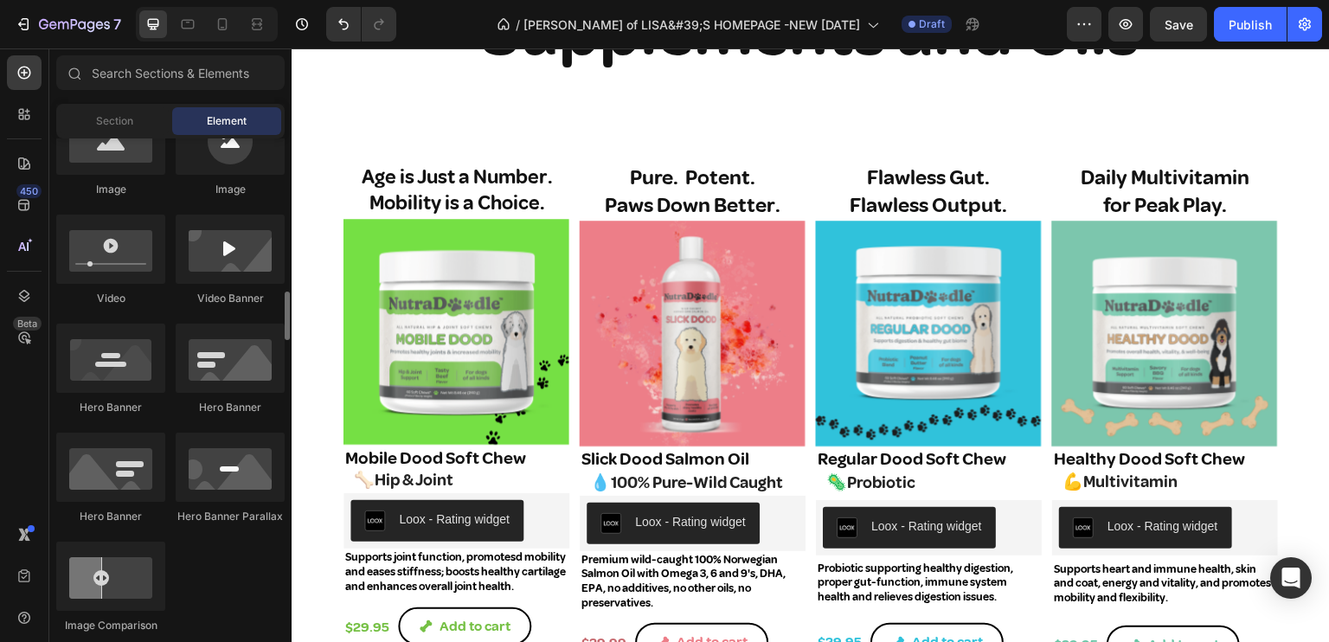
scroll to position [692, 0]
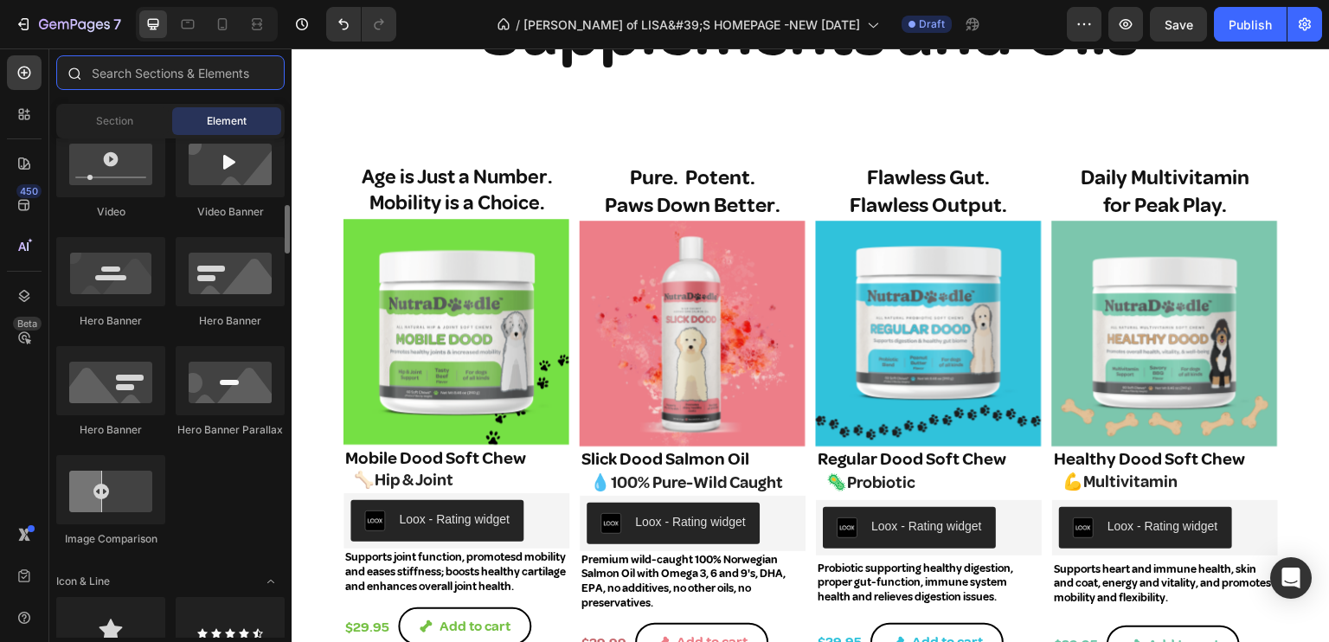
click at [159, 71] on input "text" at bounding box center [170, 72] width 228 height 35
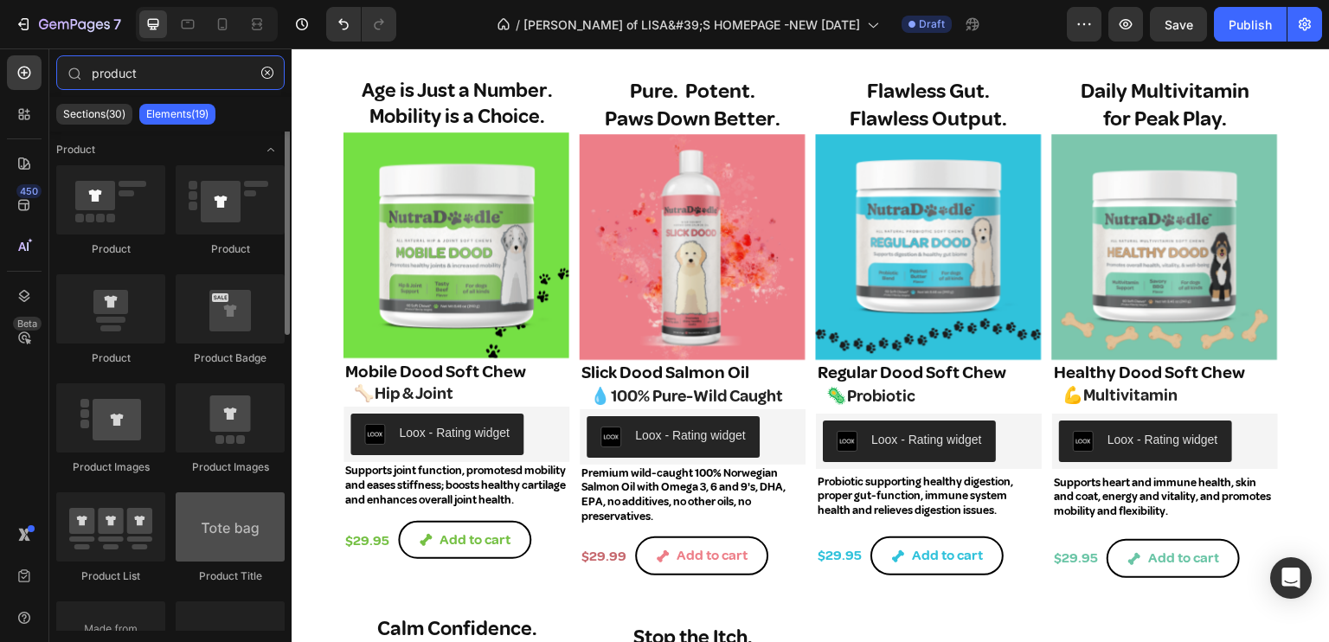
scroll to position [0, 0]
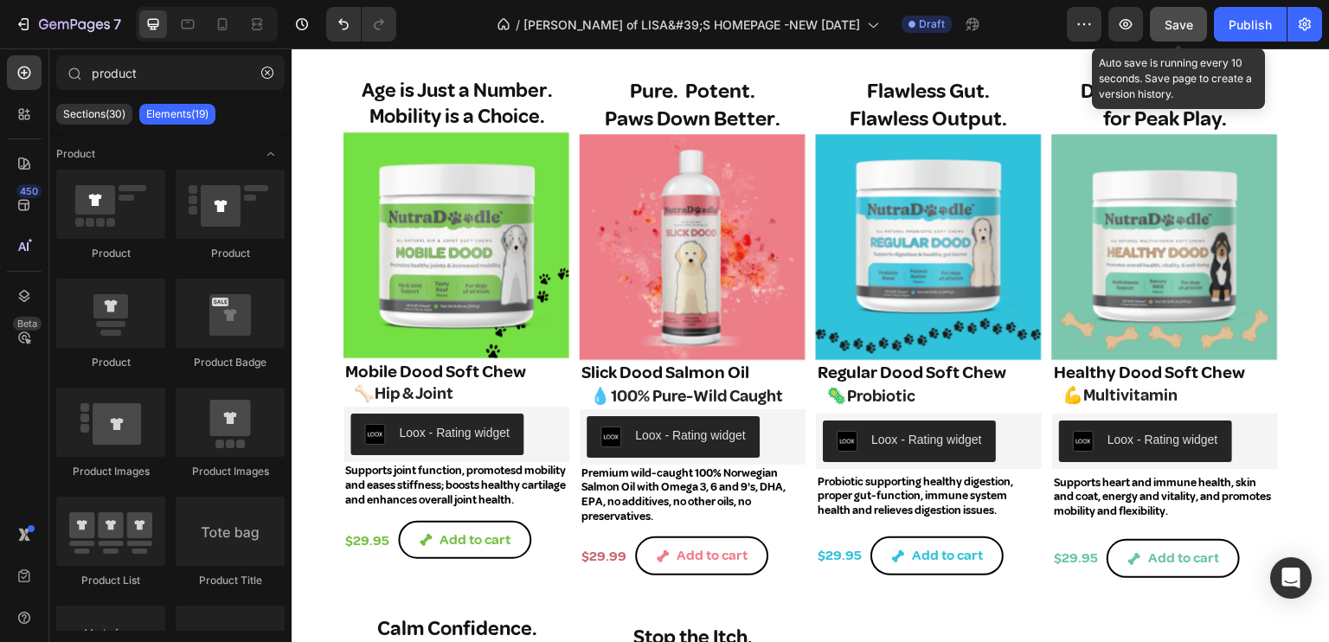
click at [1106, 29] on span "Save" at bounding box center [1178, 24] width 29 height 15
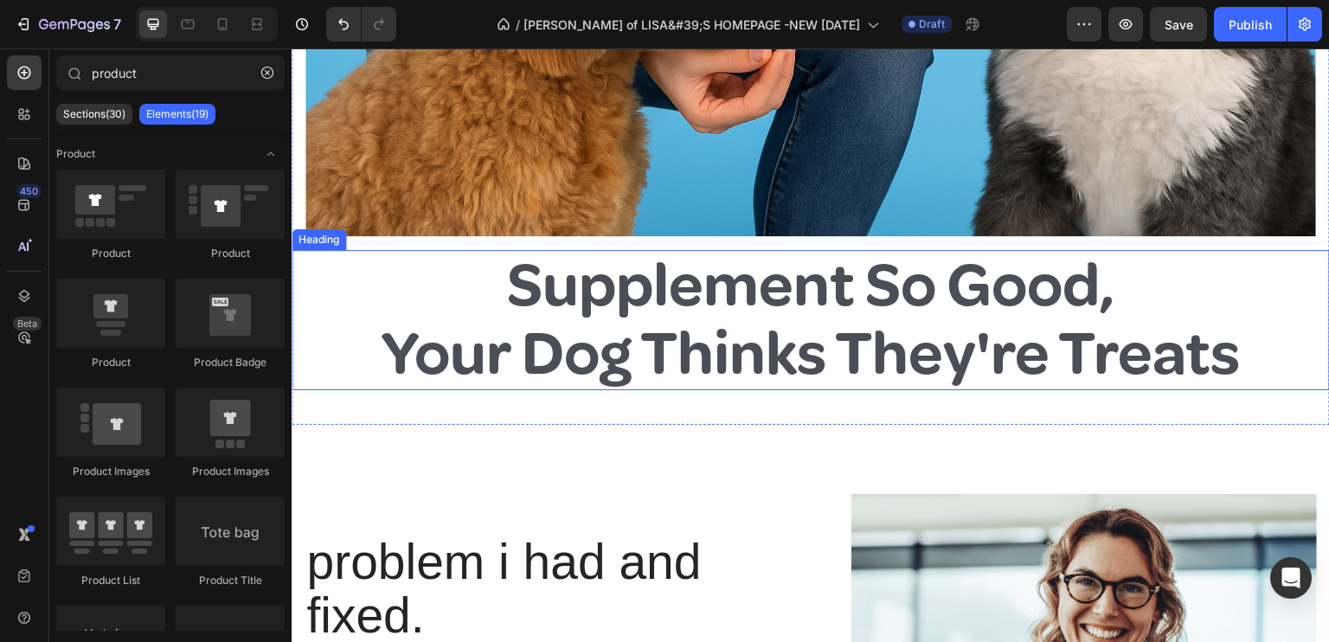
scroll to position [606, 0]
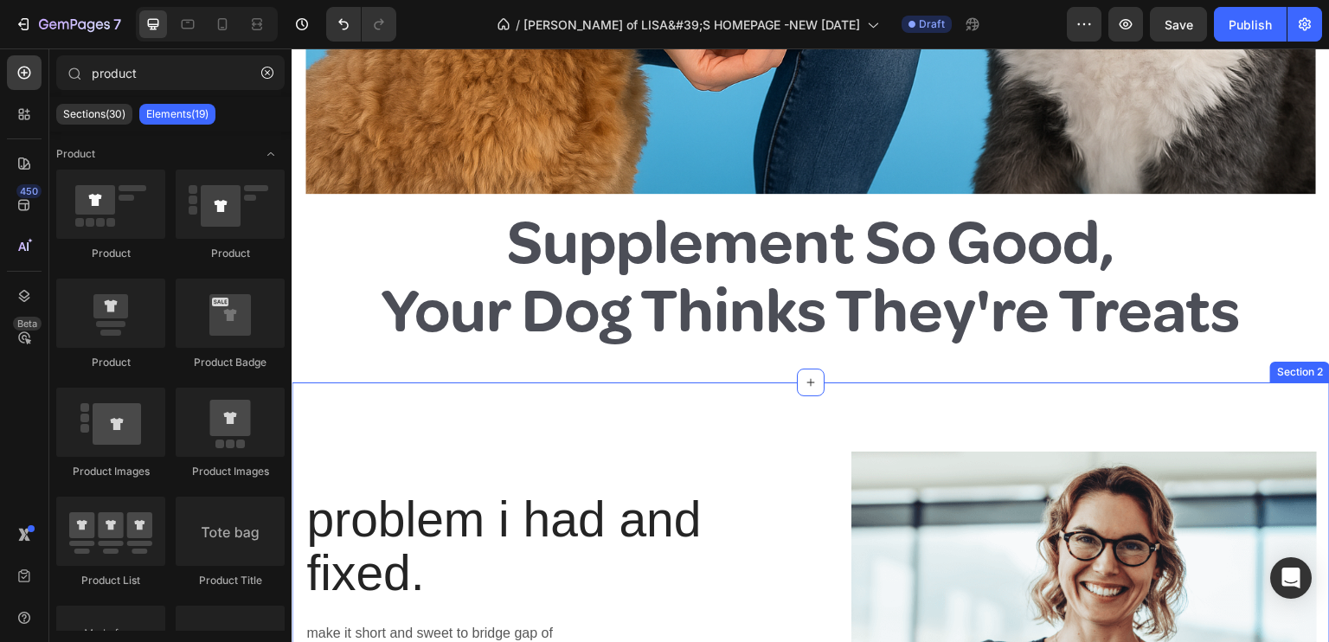
click at [1106, 362] on div "Section 2" at bounding box center [1300, 372] width 60 height 21
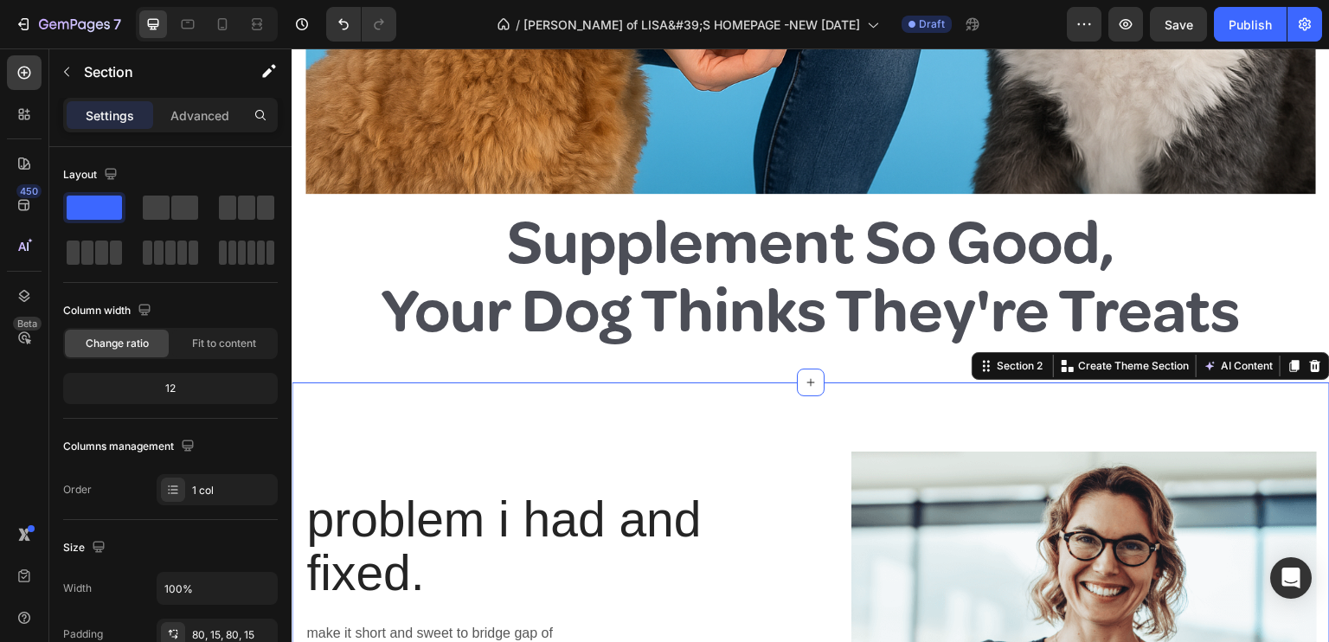
click at [804, 375] on icon at bounding box center [811, 382] width 14 height 14
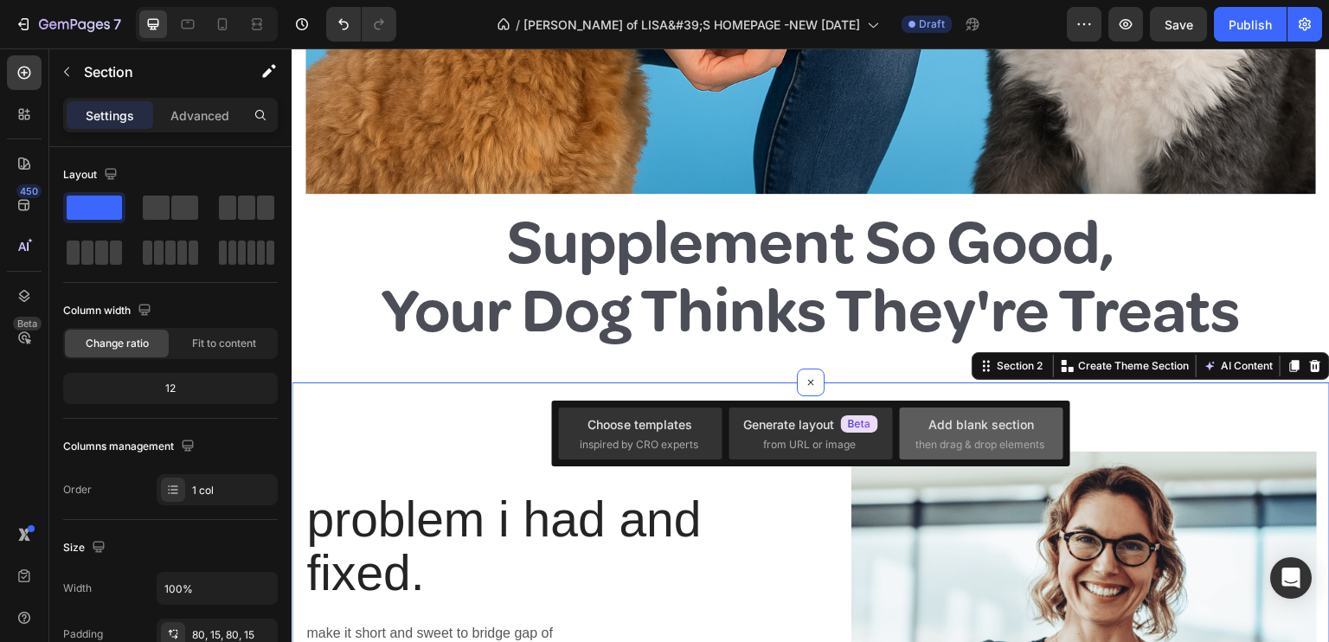
click at [1002, 420] on div "Add blank section" at bounding box center [981, 424] width 106 height 18
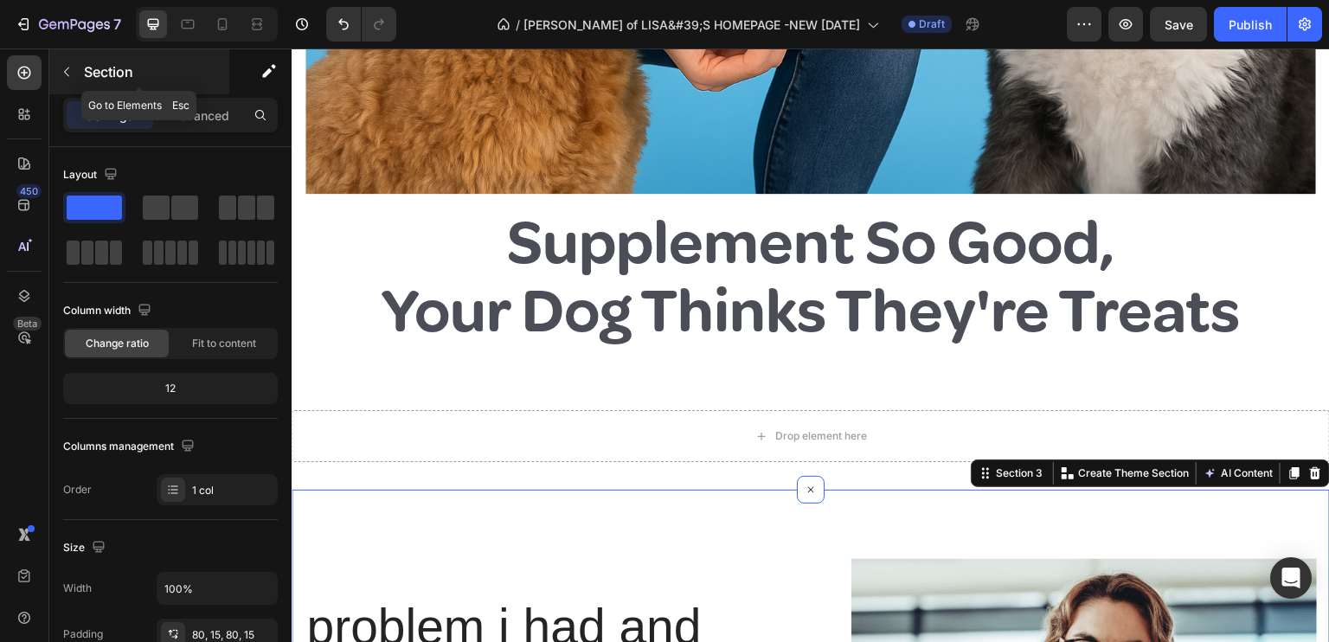
click at [59, 62] on button "button" at bounding box center [67, 72] width 28 height 28
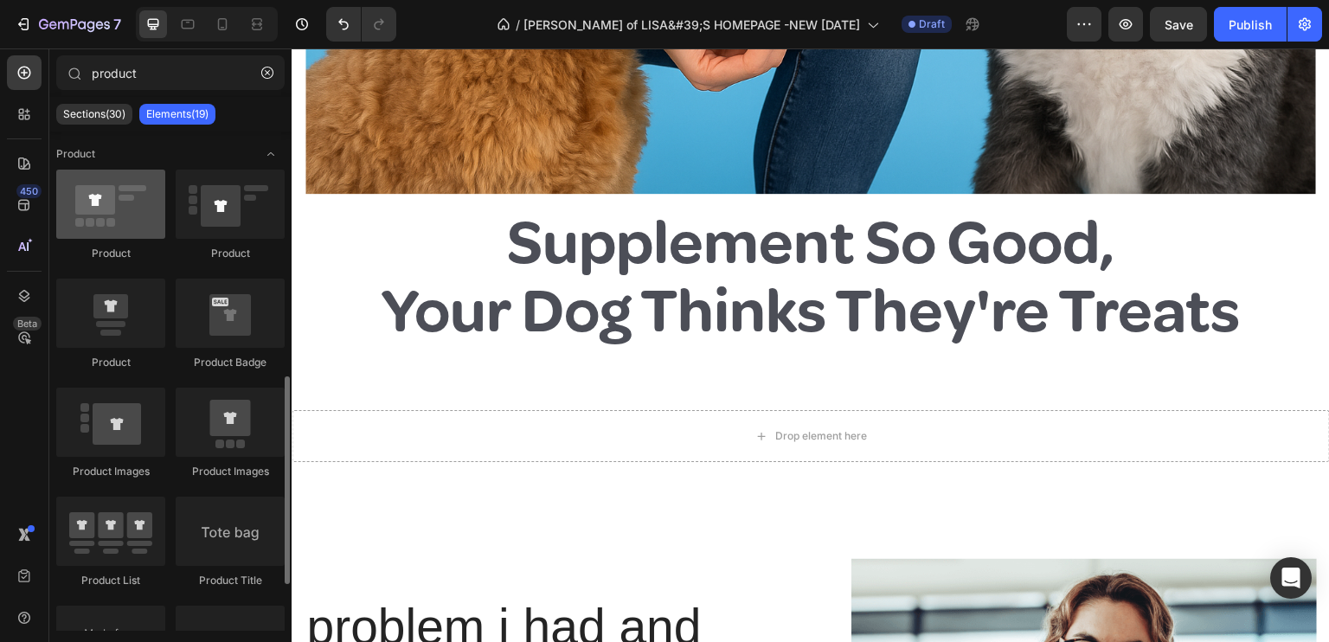
scroll to position [519, 0]
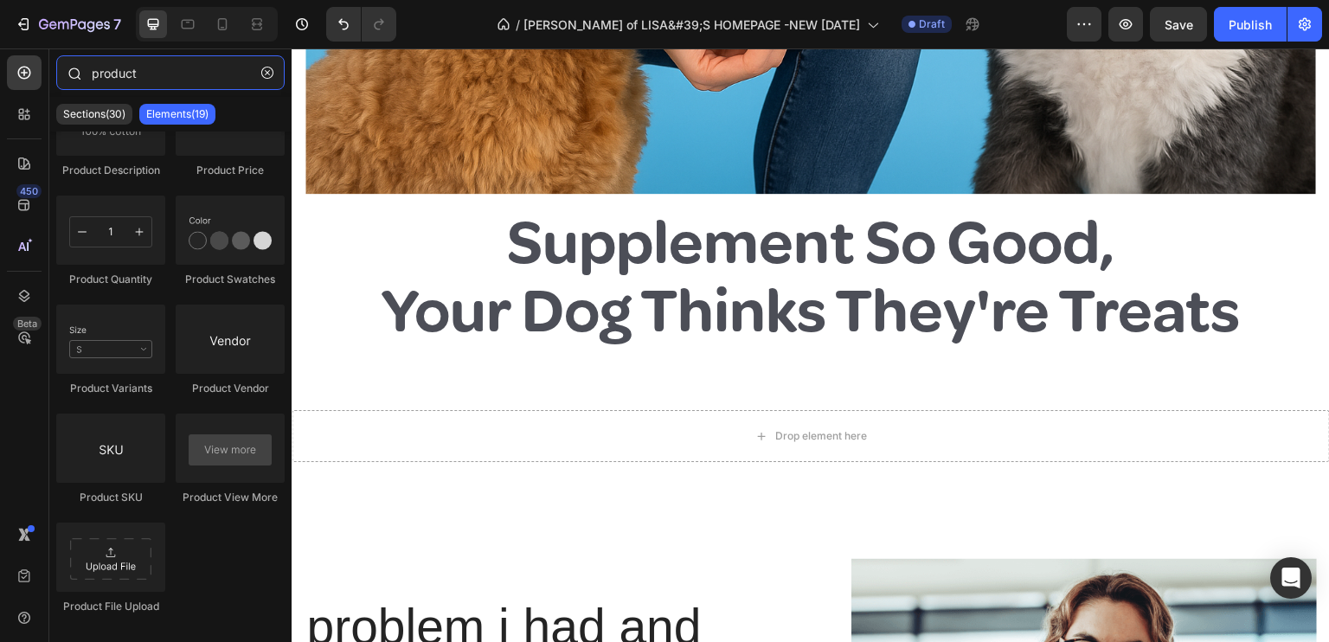
drag, startPoint x: 140, startPoint y: 64, endPoint x: 70, endPoint y: 89, distance: 74.4
click at [73, 84] on div "product" at bounding box center [170, 76] width 242 height 42
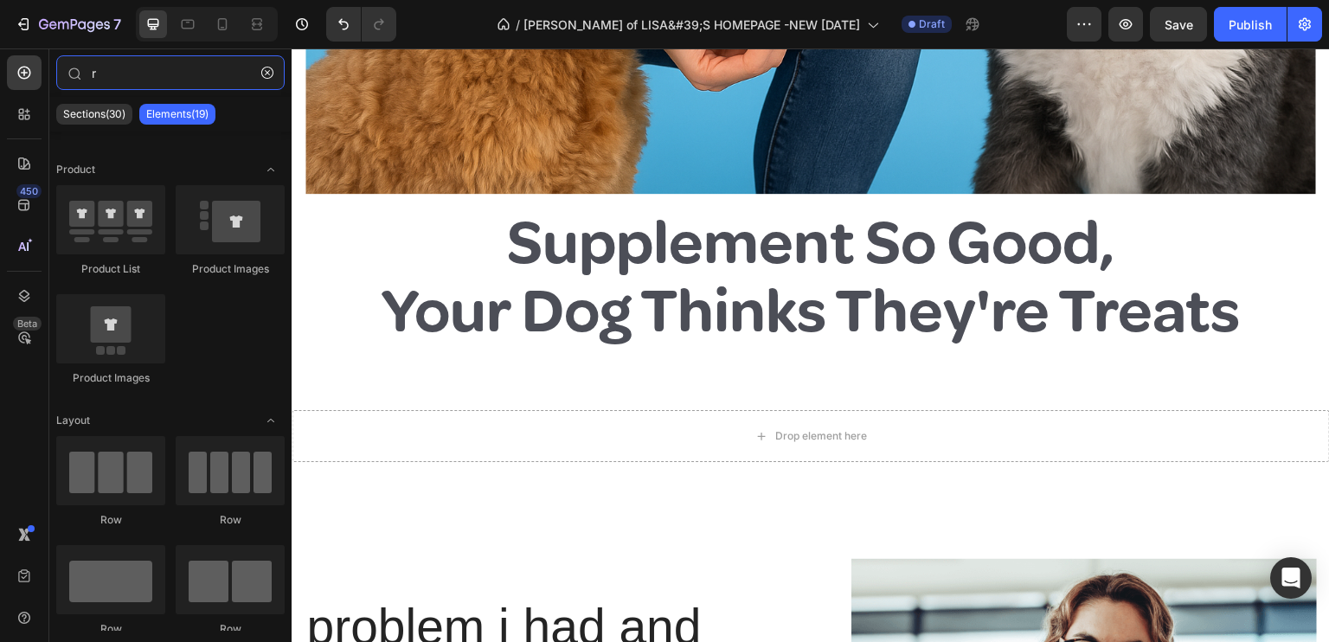
scroll to position [0, 0]
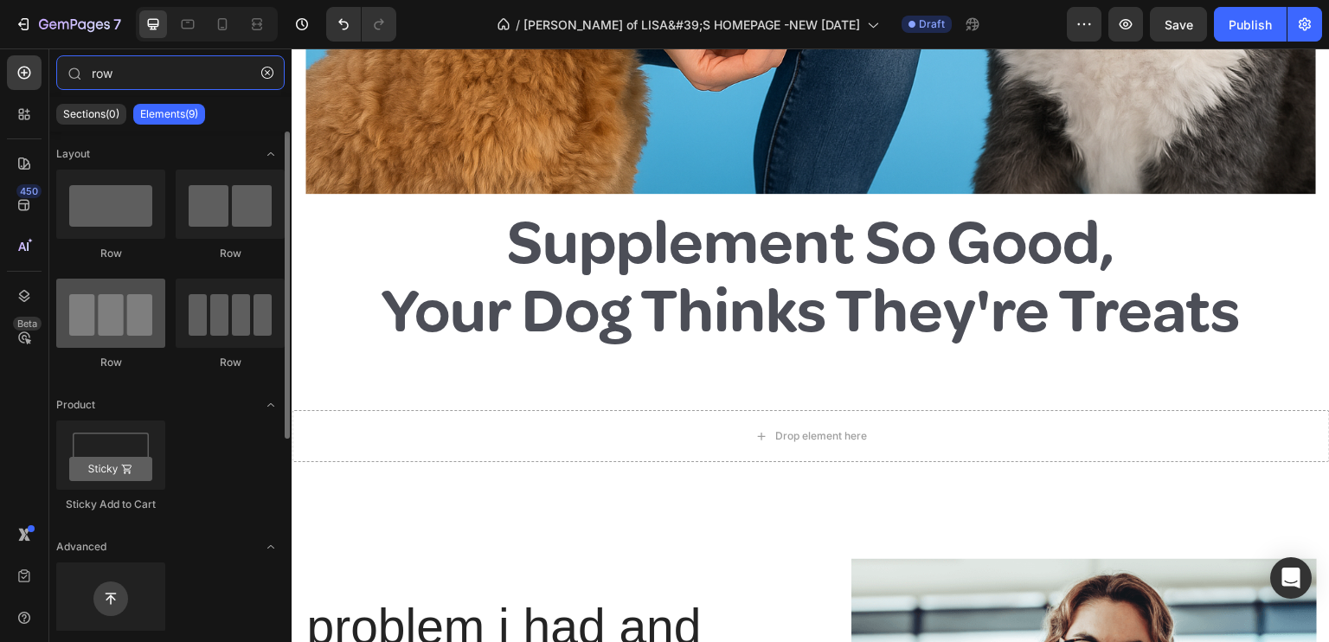
type input "row"
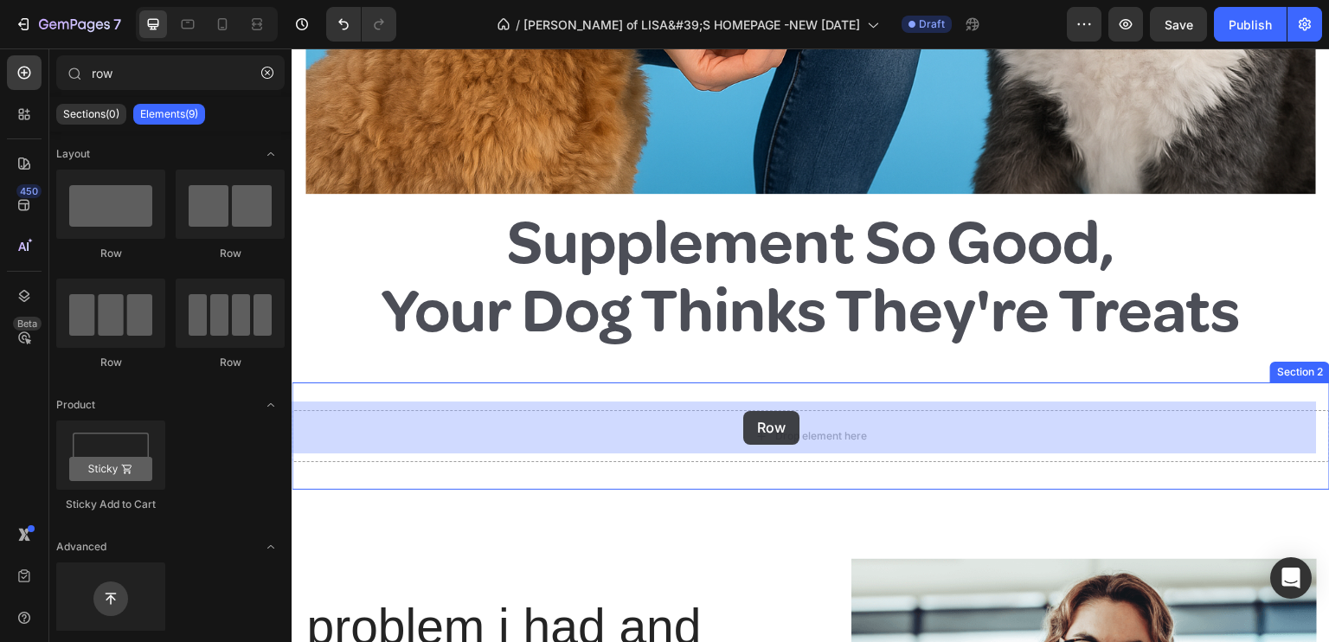
drag, startPoint x: 420, startPoint y: 368, endPoint x: 743, endPoint y: 411, distance: 326.4
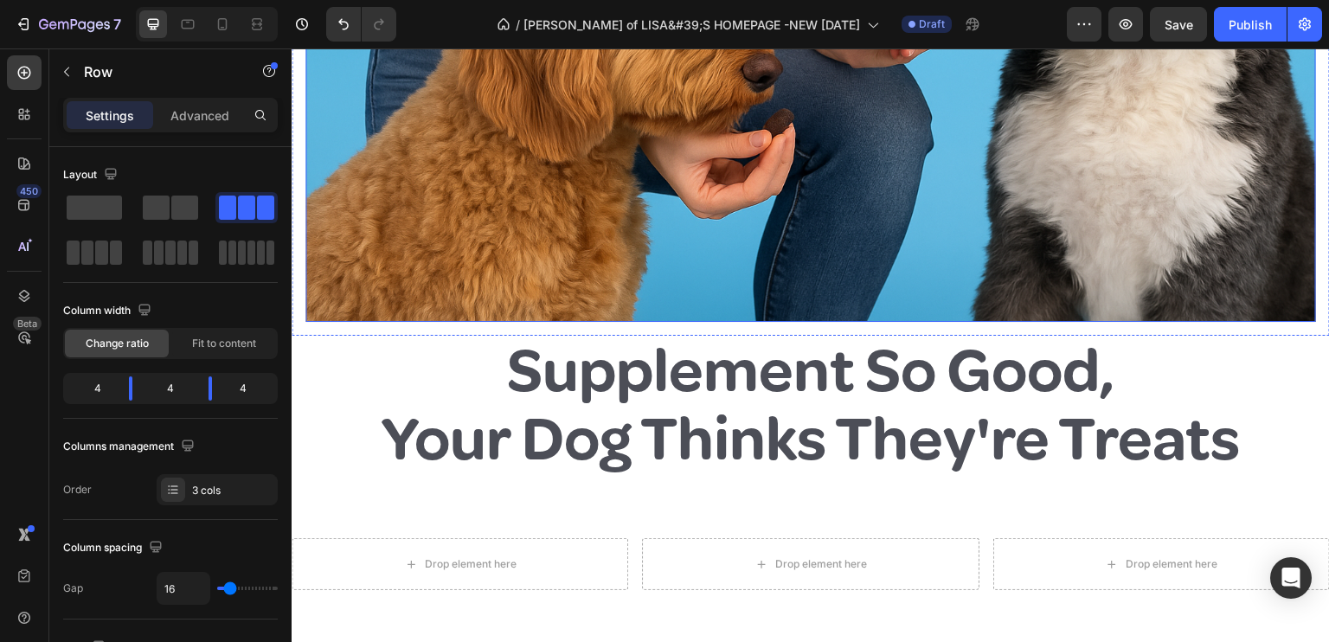
scroll to position [519, 0]
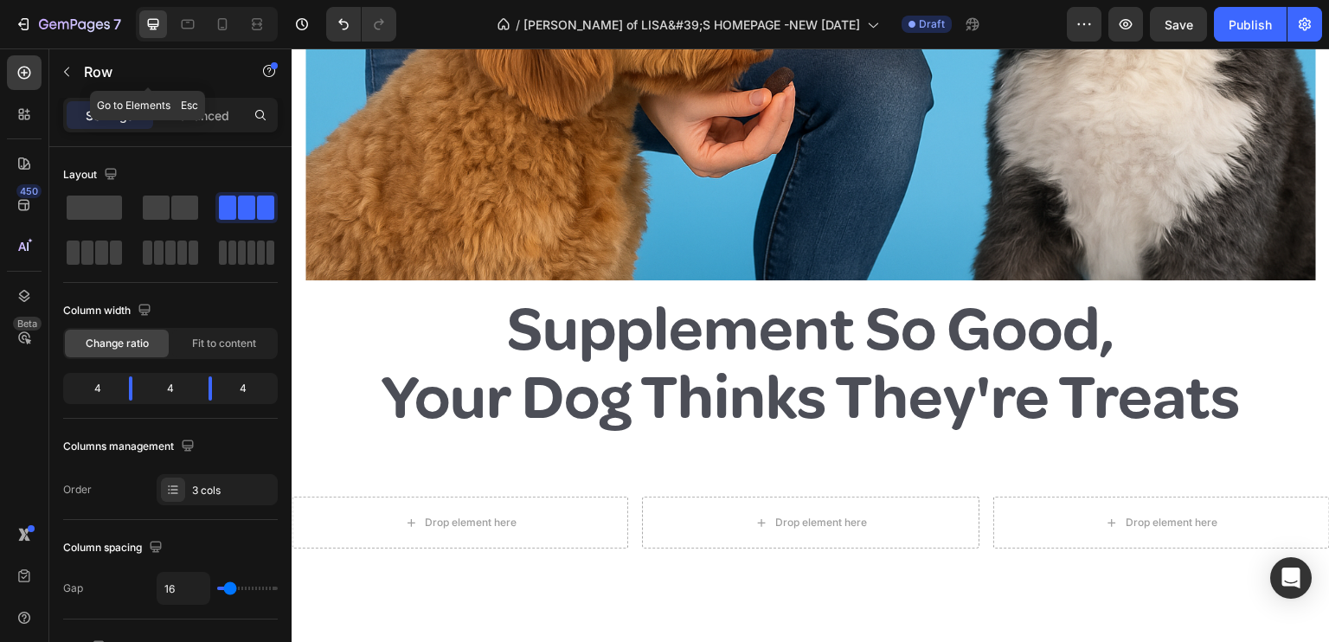
click at [67, 70] on icon "button" at bounding box center [67, 72] width 14 height 14
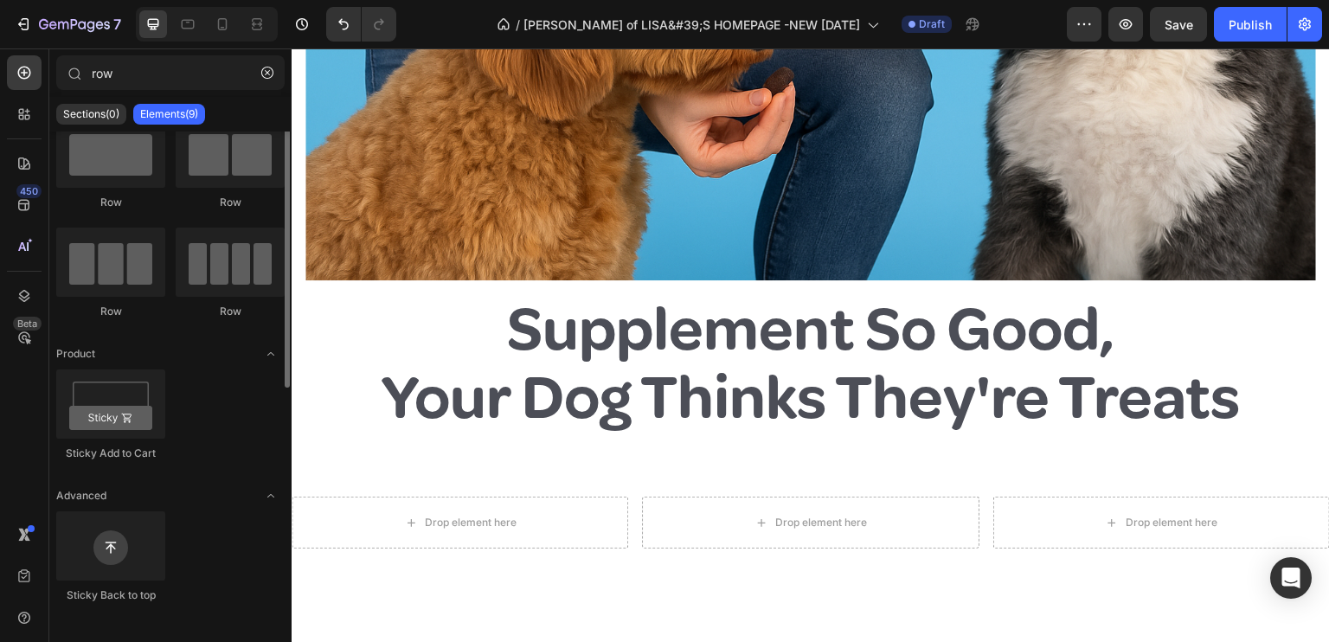
scroll to position [0, 0]
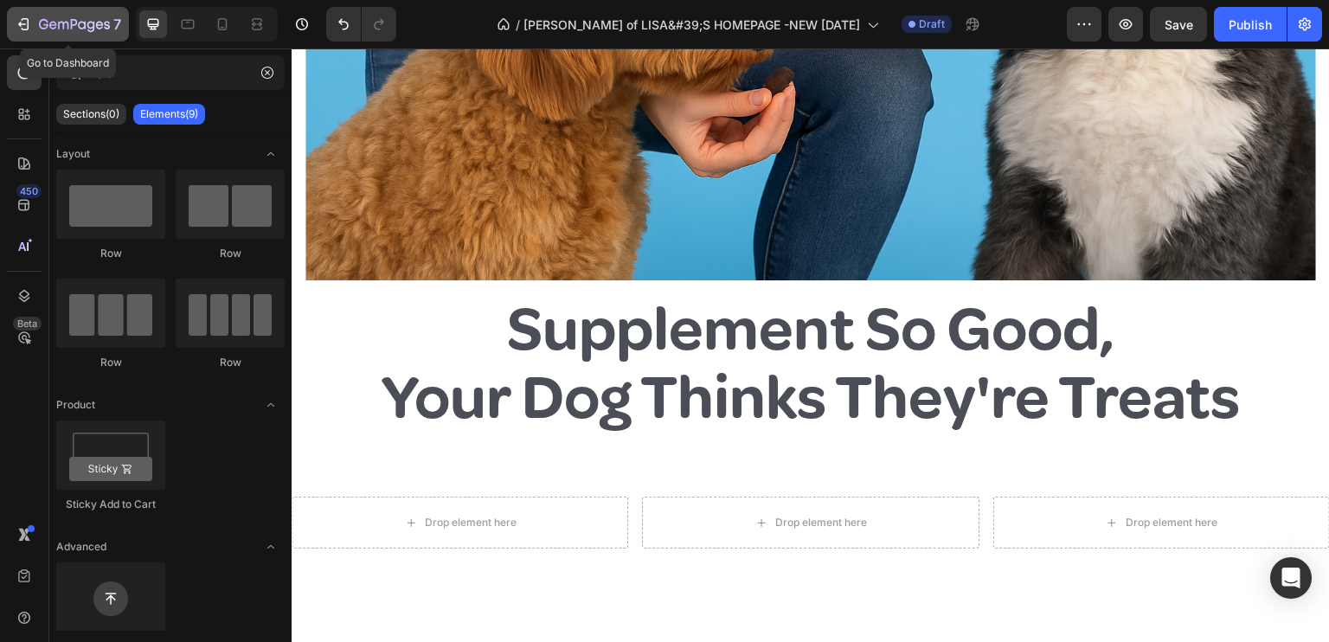
click at [16, 22] on icon "button" at bounding box center [23, 24] width 17 height 17
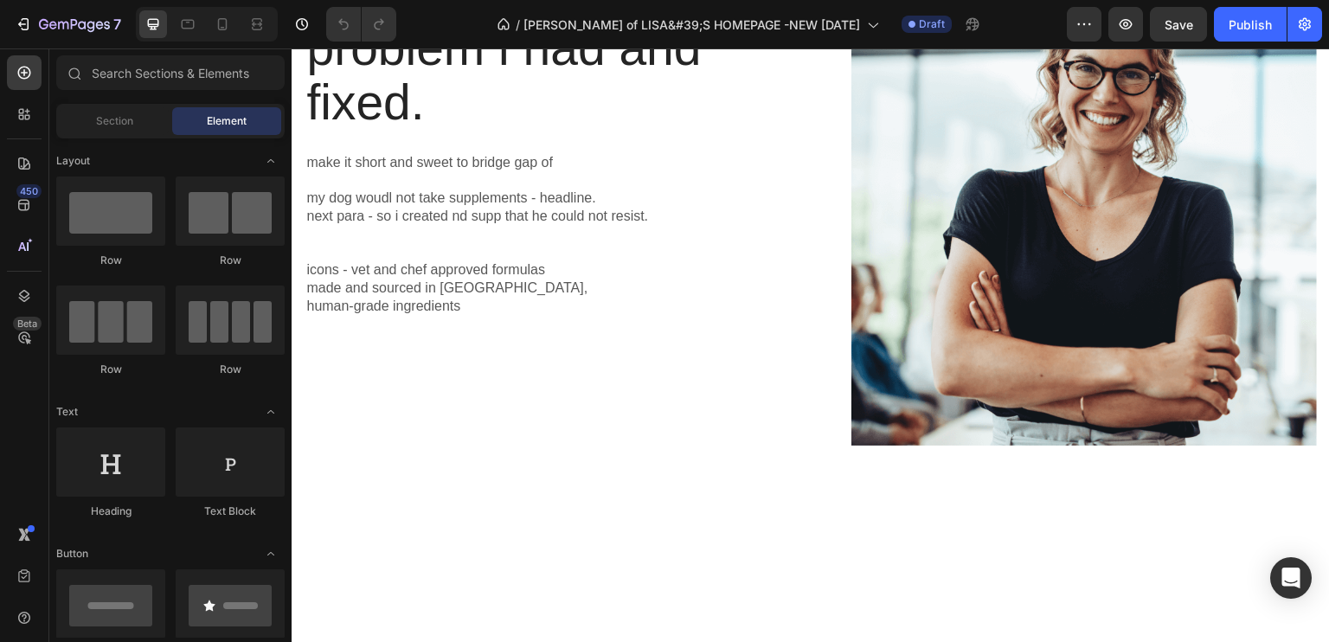
scroll to position [519, 0]
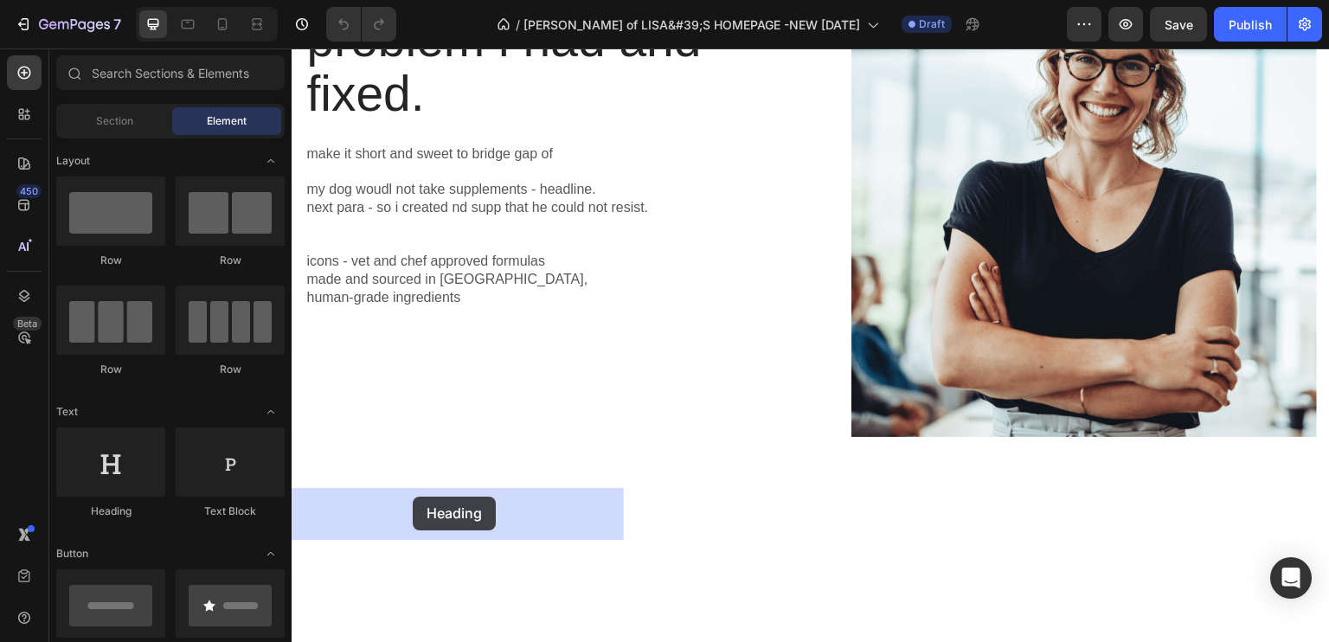
drag, startPoint x: 399, startPoint y: 510, endPoint x: 413, endPoint y: 497, distance: 19.0
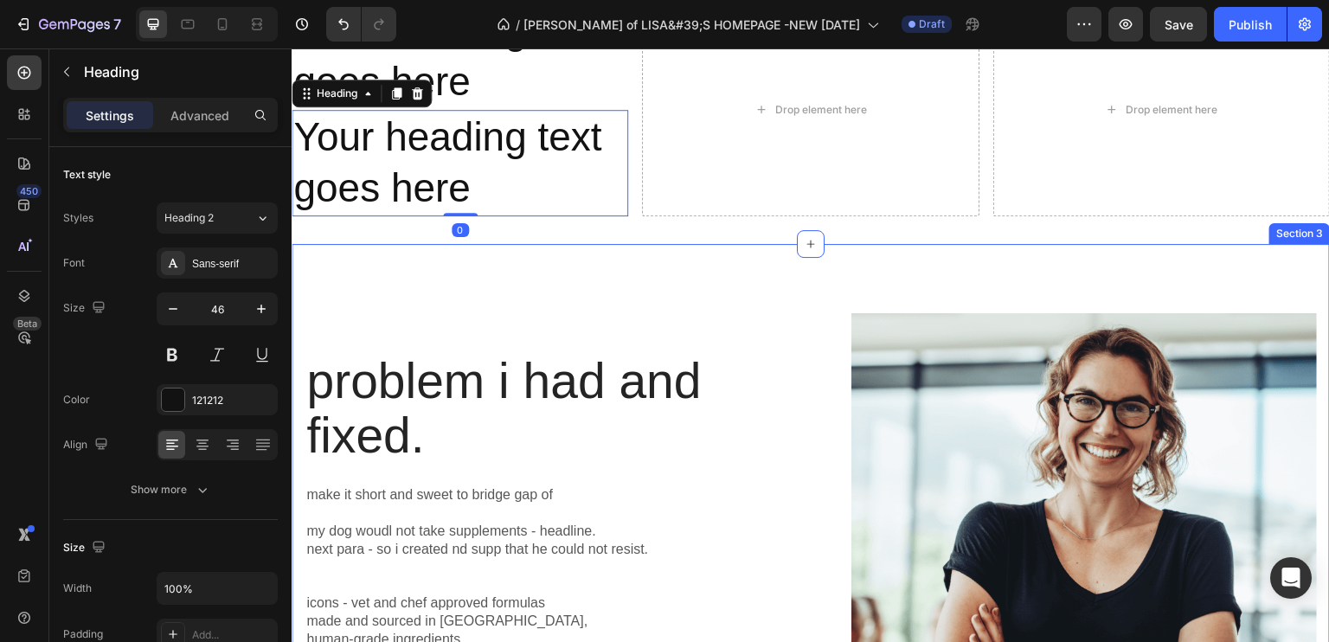
scroll to position [831, 0]
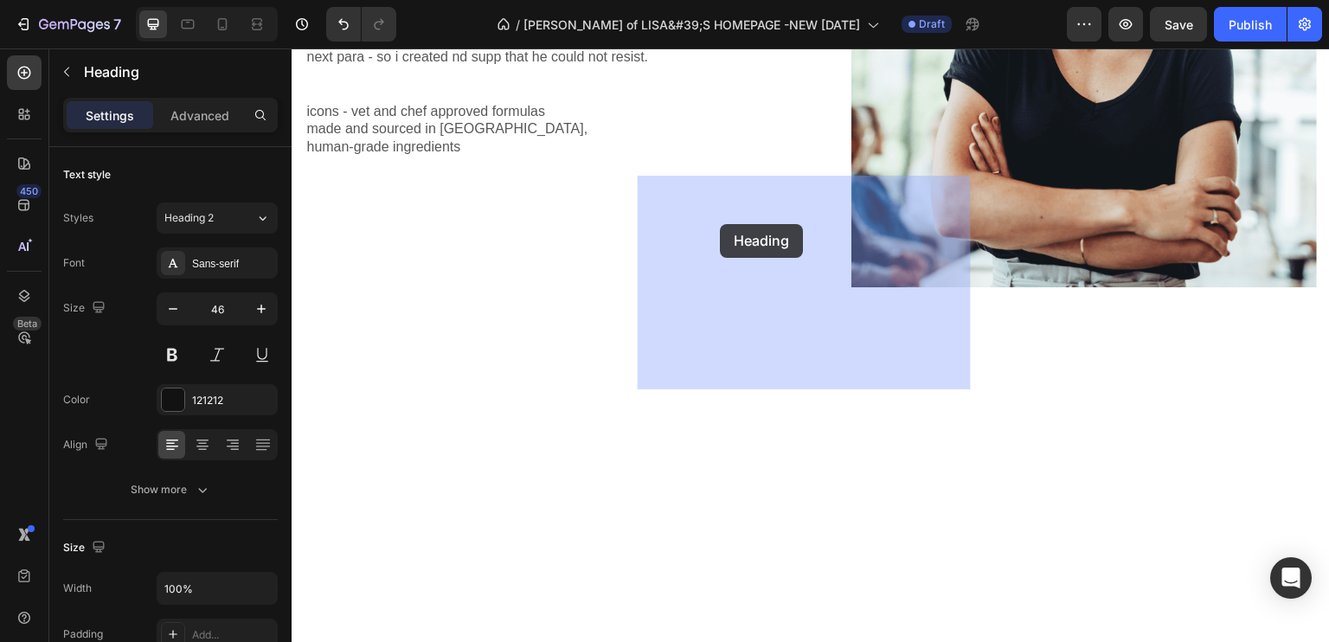
drag, startPoint x: 311, startPoint y: 266, endPoint x: 720, endPoint y: 224, distance: 410.4
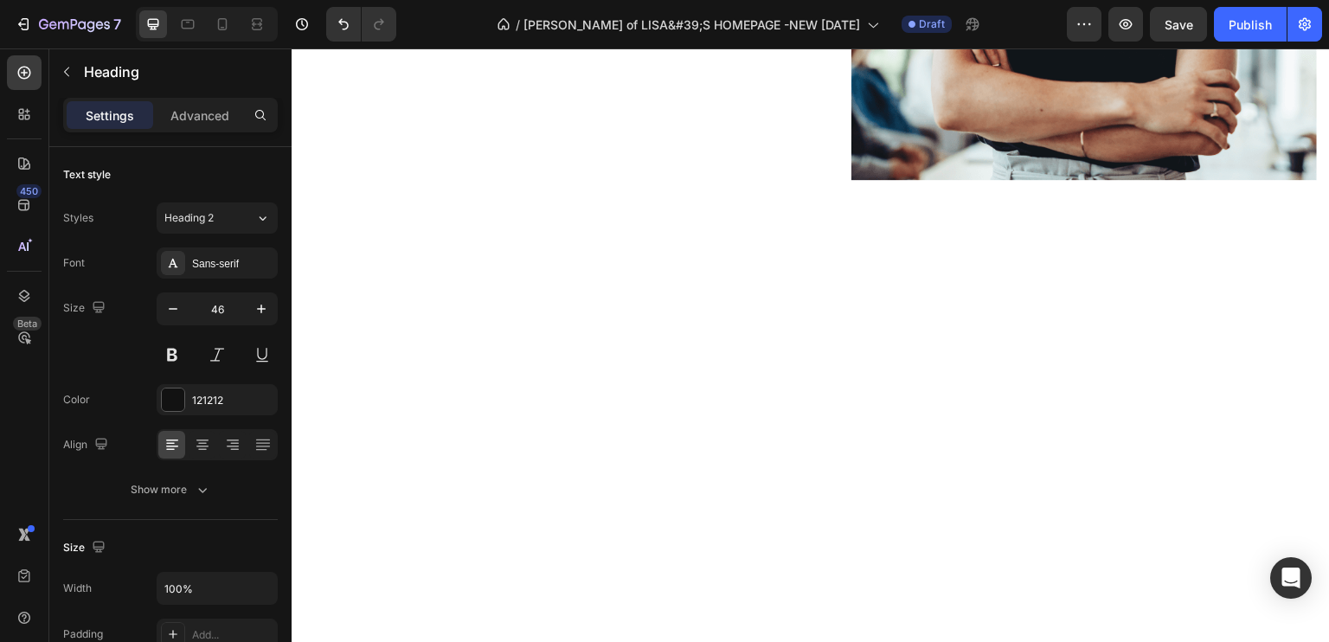
drag, startPoint x: 743, startPoint y: 155, endPoint x: 769, endPoint y: 196, distance: 49.0
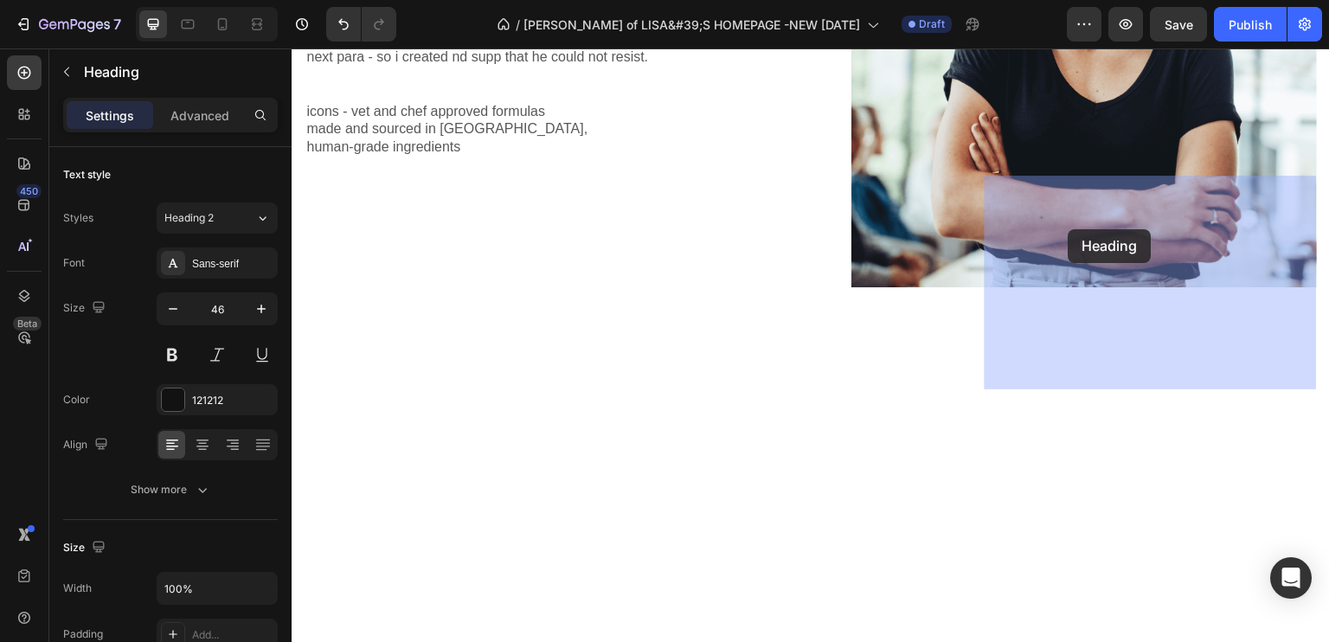
drag, startPoint x: 662, startPoint y: 267, endPoint x: 1068, endPoint y: 229, distance: 408.4
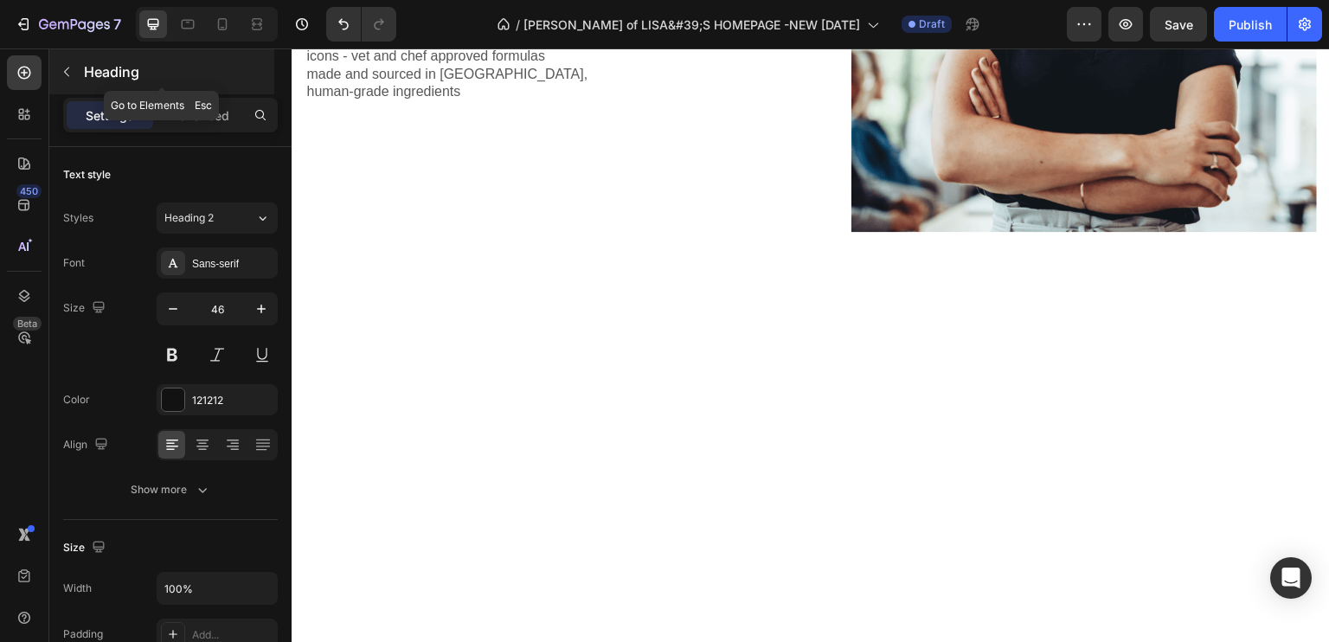
click at [65, 61] on button "button" at bounding box center [67, 72] width 28 height 28
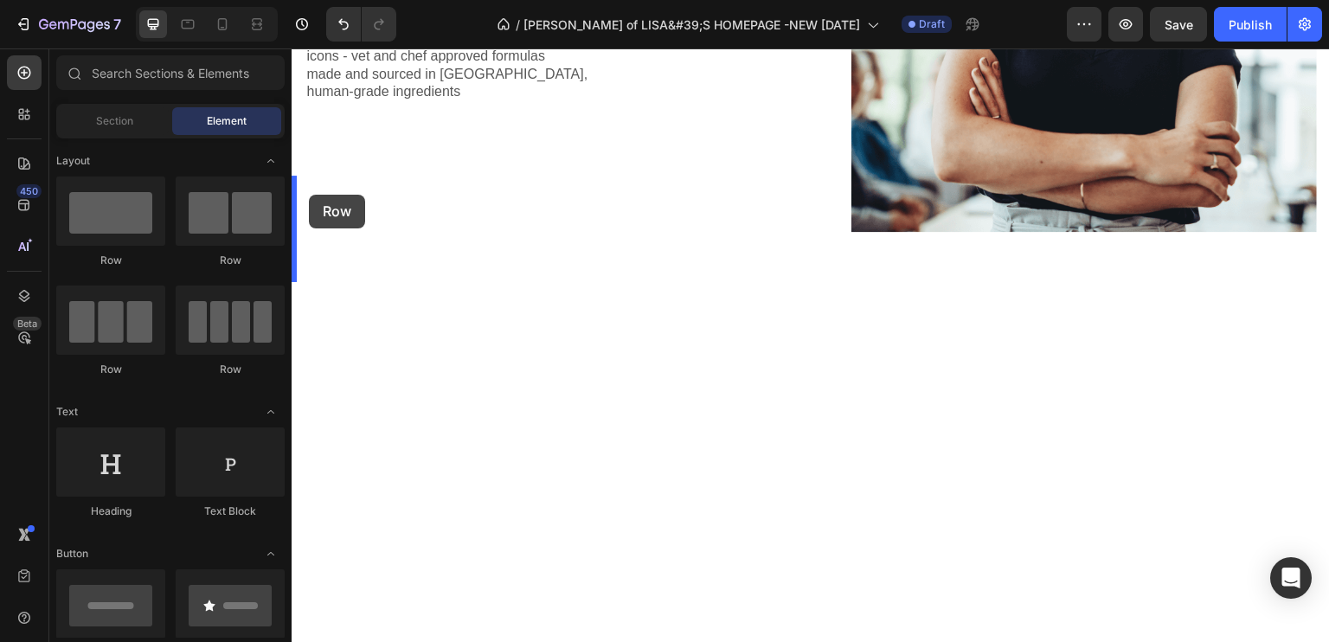
drag, startPoint x: 492, startPoint y: 369, endPoint x: 309, endPoint y: 195, distance: 253.3
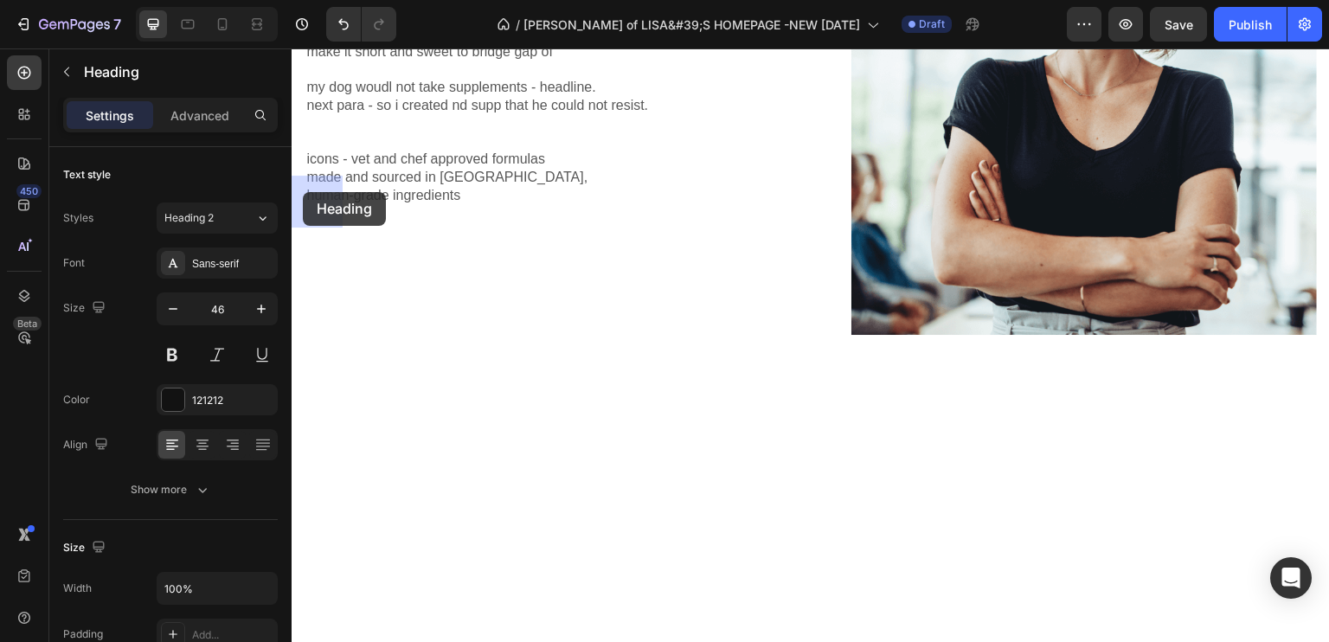
drag, startPoint x: 571, startPoint y: 167, endPoint x: 303, endPoint y: 192, distance: 269.3
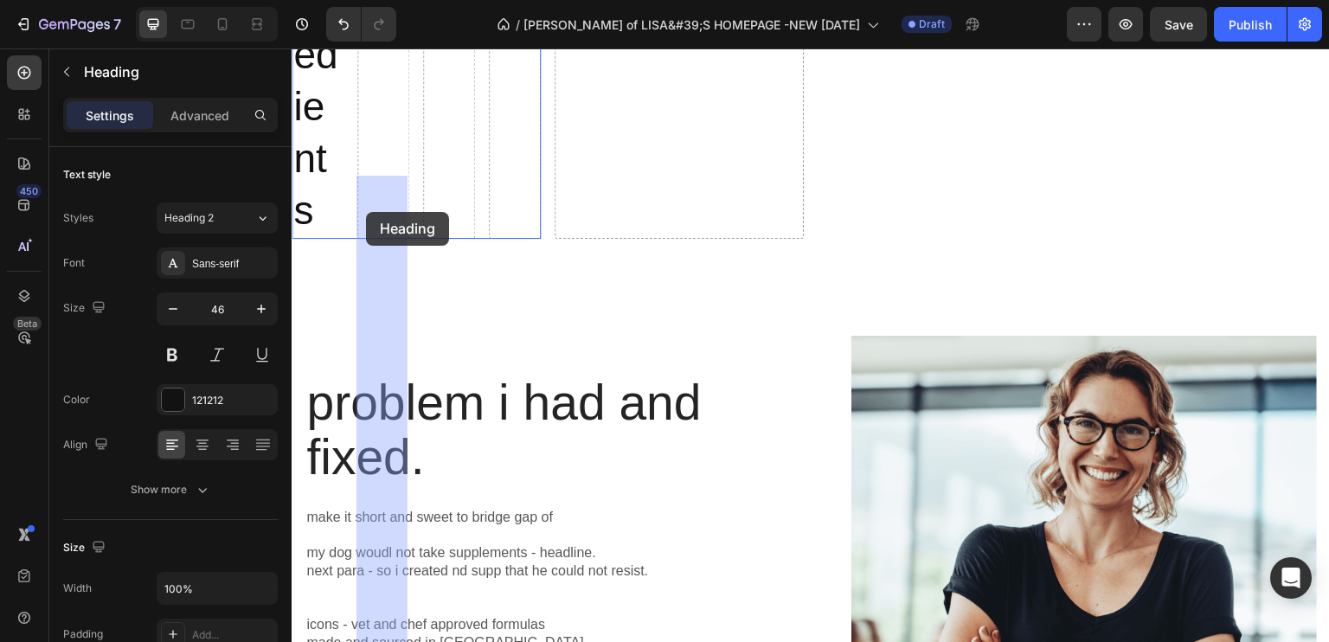
drag, startPoint x: 838, startPoint y: 165, endPoint x: 366, endPoint y: 212, distance: 474.6
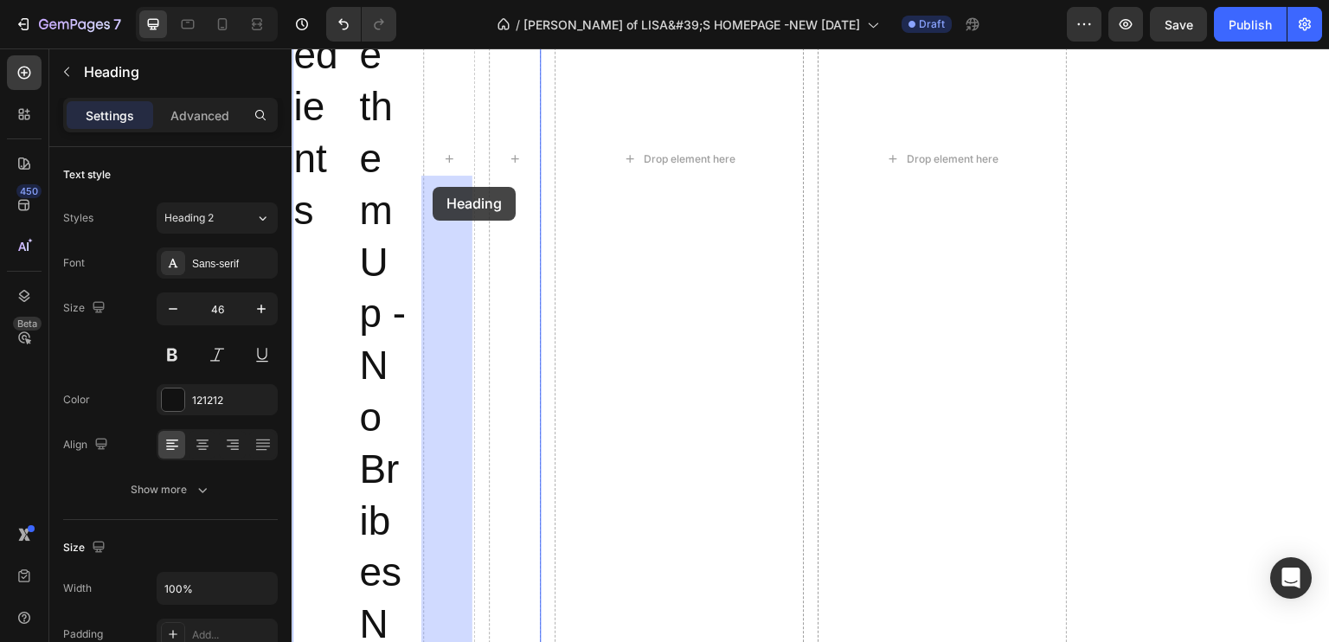
drag, startPoint x: 1086, startPoint y: 173, endPoint x: 434, endPoint y: 186, distance: 651.5
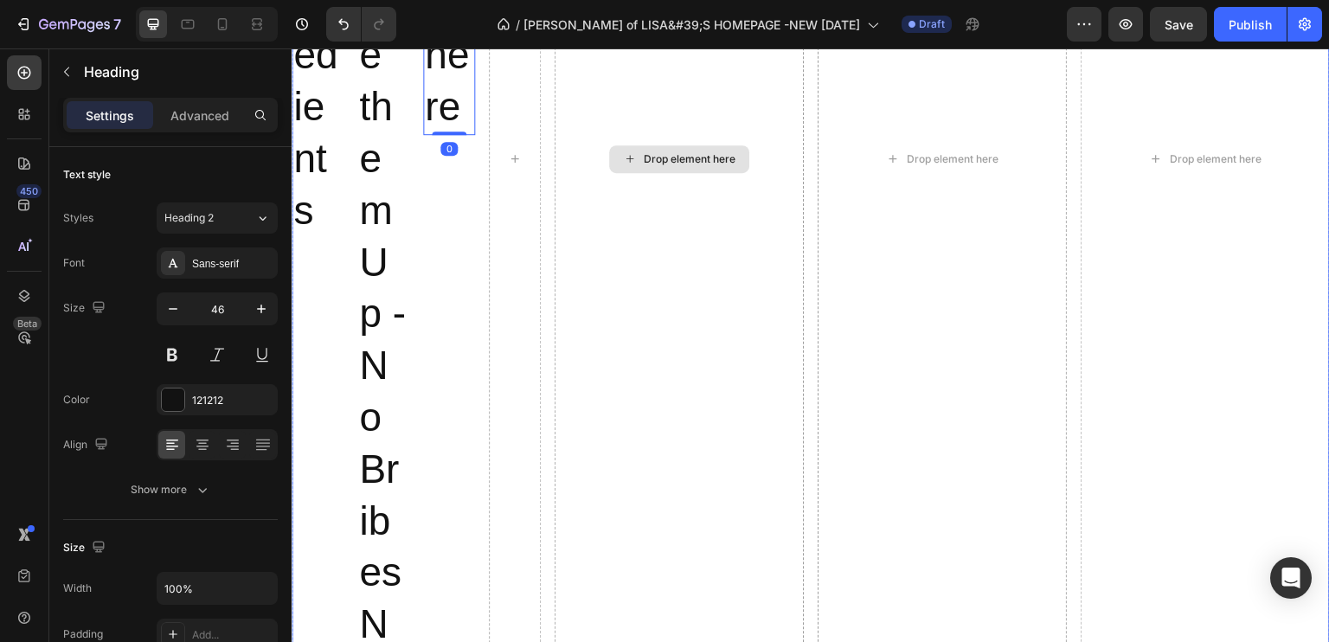
click at [670, 197] on div "Drop element here" at bounding box center [679, 158] width 249 height 1297
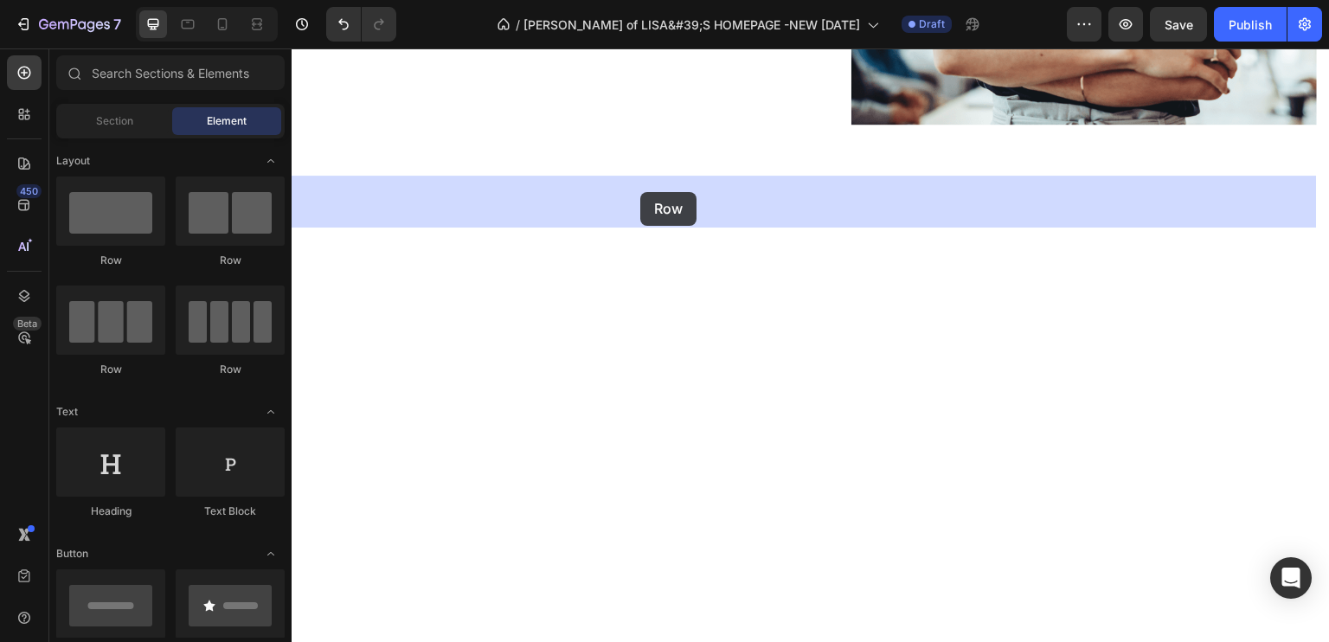
drag, startPoint x: 534, startPoint y: 382, endPoint x: 640, endPoint y: 192, distance: 218.0
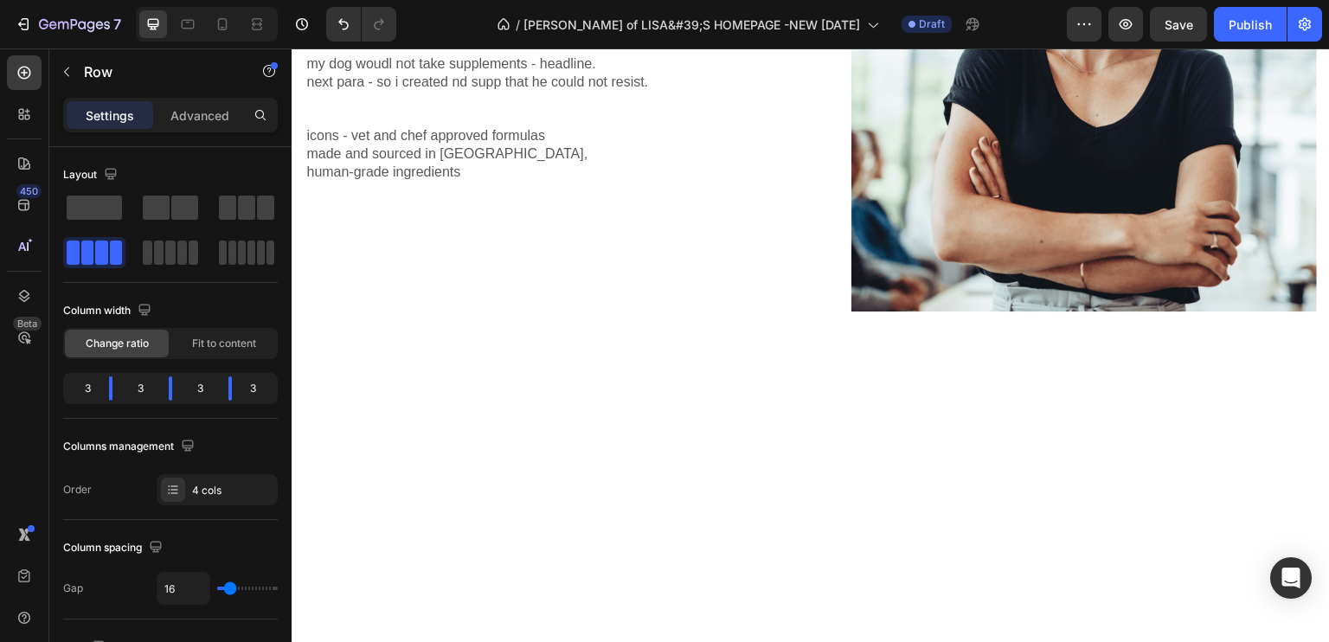
scroll to position [658, 0]
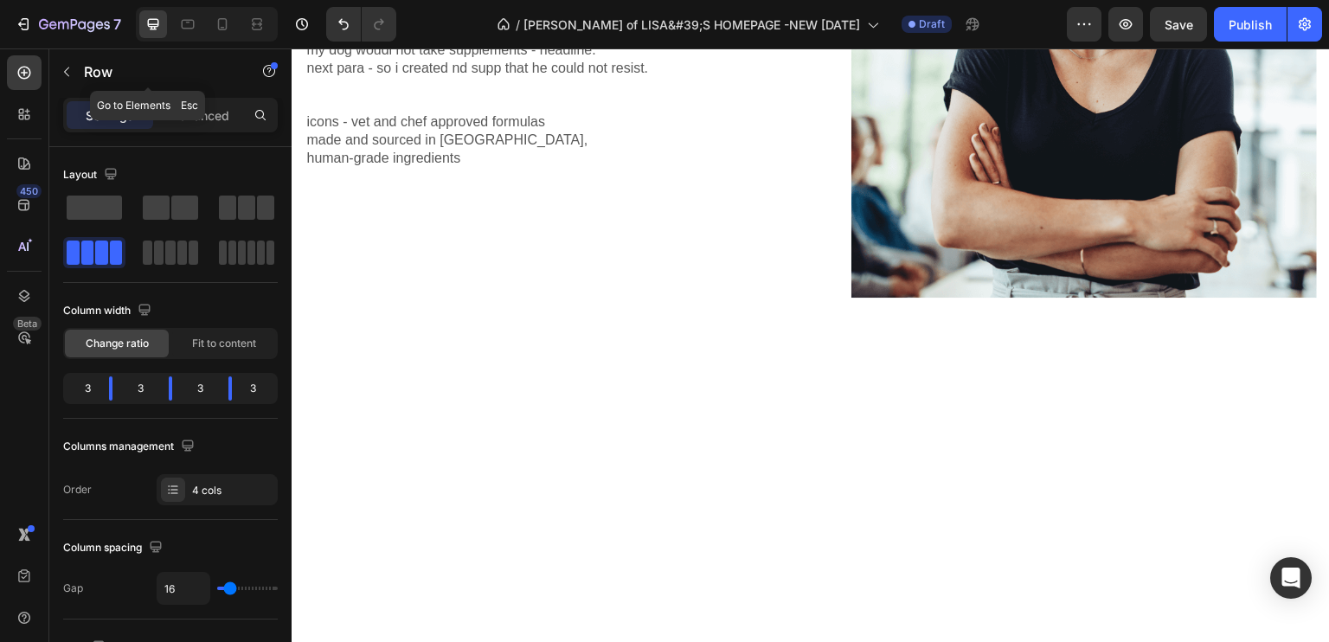
drag, startPoint x: 64, startPoint y: 71, endPoint x: 85, endPoint y: 79, distance: 22.2
click at [65, 71] on icon "button" at bounding box center [66, 72] width 5 height 10
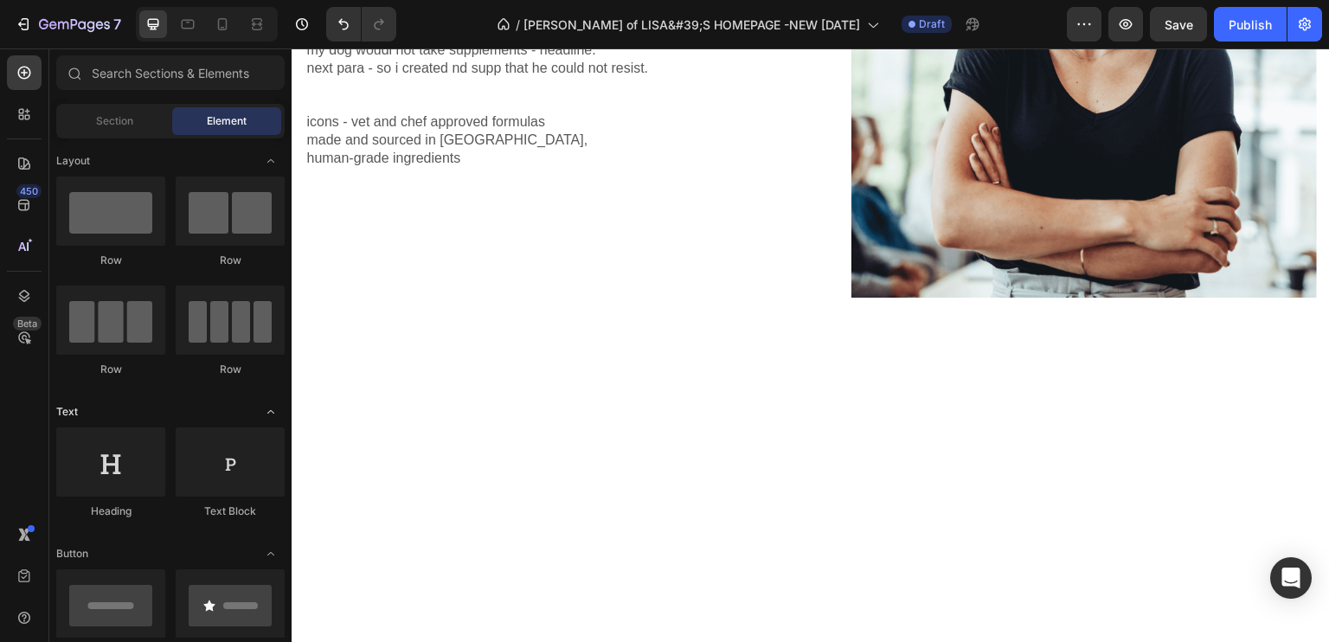
scroll to position [87, 0]
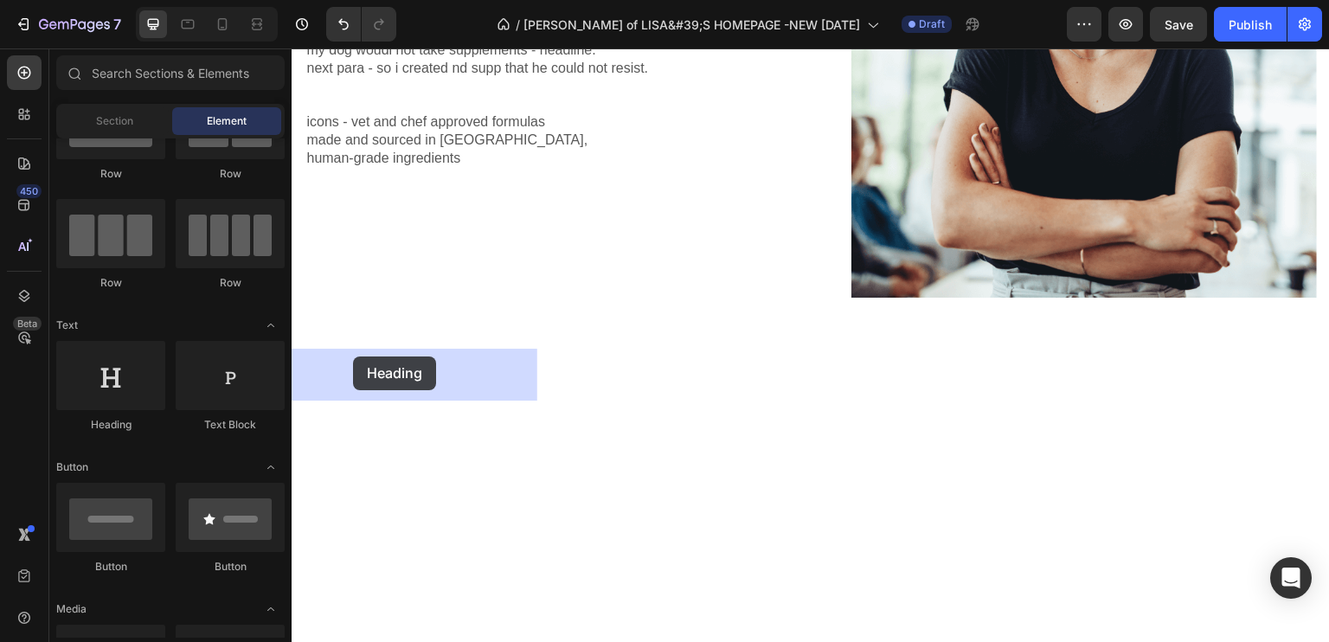
drag, startPoint x: 396, startPoint y: 425, endPoint x: 353, endPoint y: 356, distance: 80.9
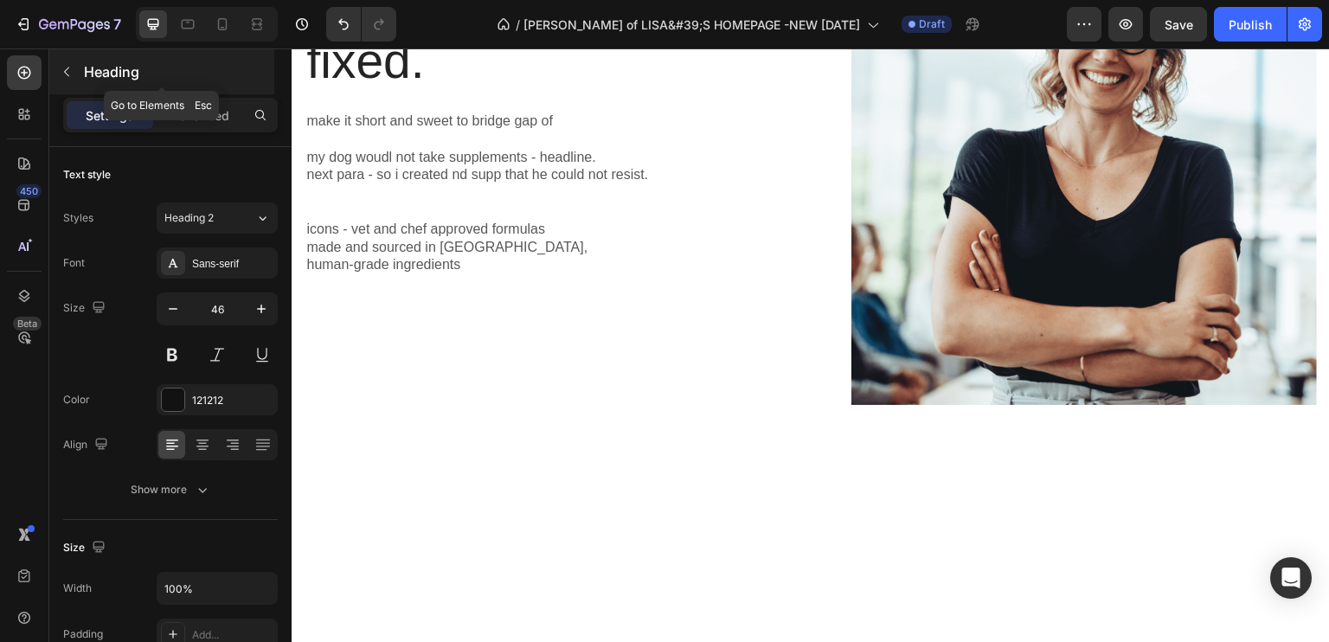
click at [64, 67] on icon "button" at bounding box center [67, 72] width 14 height 14
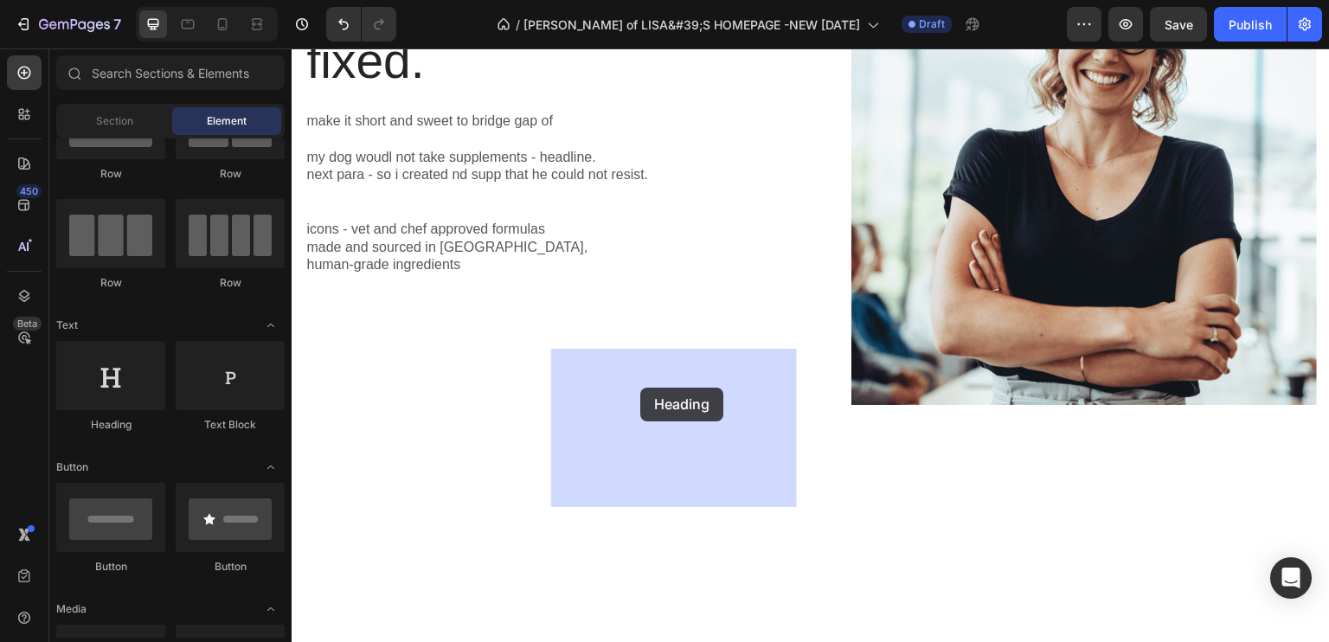
drag, startPoint x: 409, startPoint y: 416, endPoint x: 644, endPoint y: 388, distance: 237.0
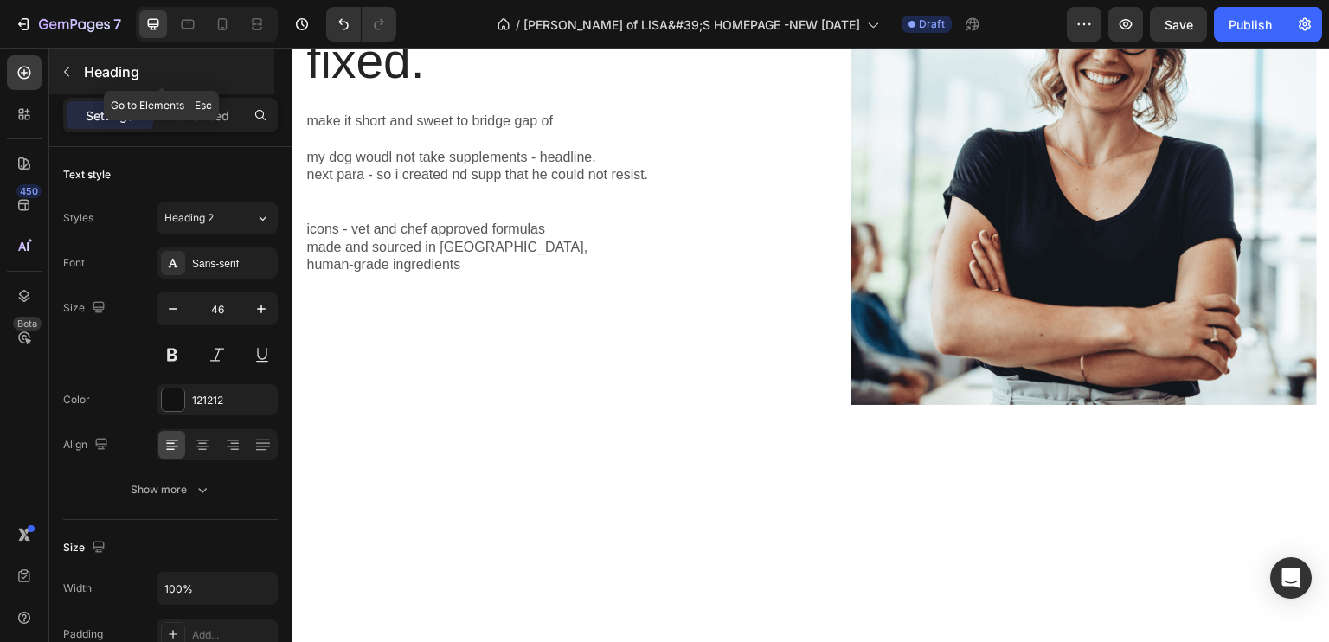
click at [61, 58] on button "button" at bounding box center [67, 72] width 28 height 28
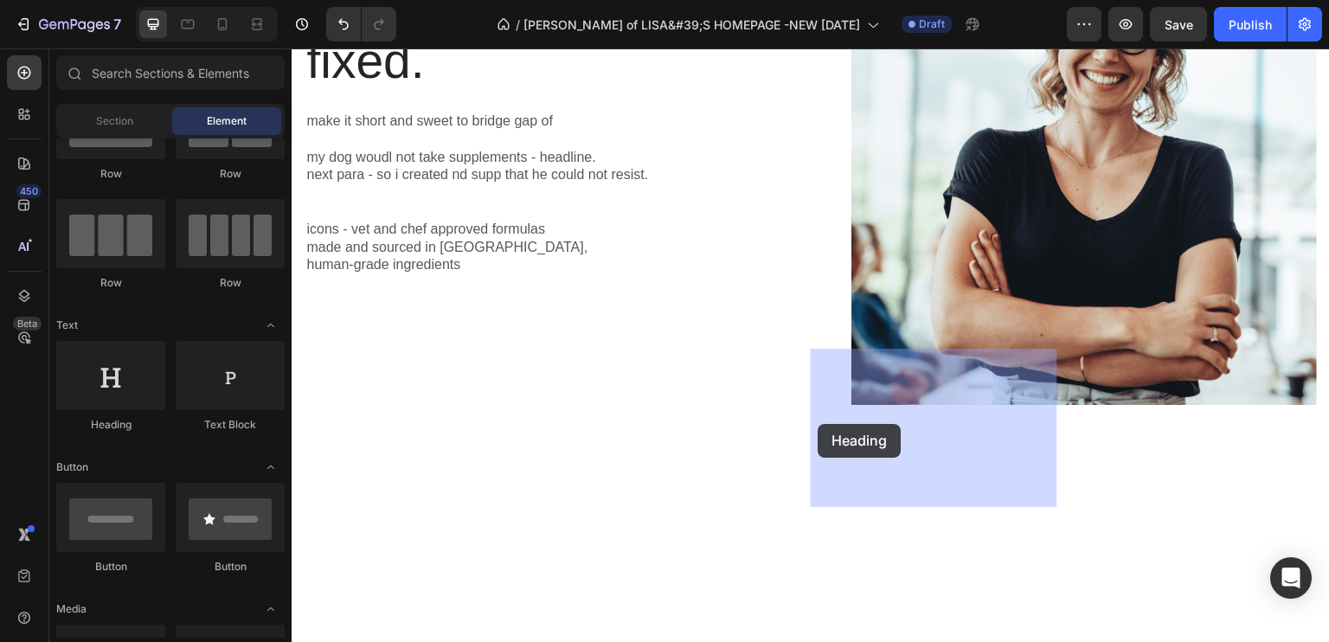
drag, startPoint x: 393, startPoint y: 433, endPoint x: 837, endPoint y: 407, distance: 444.6
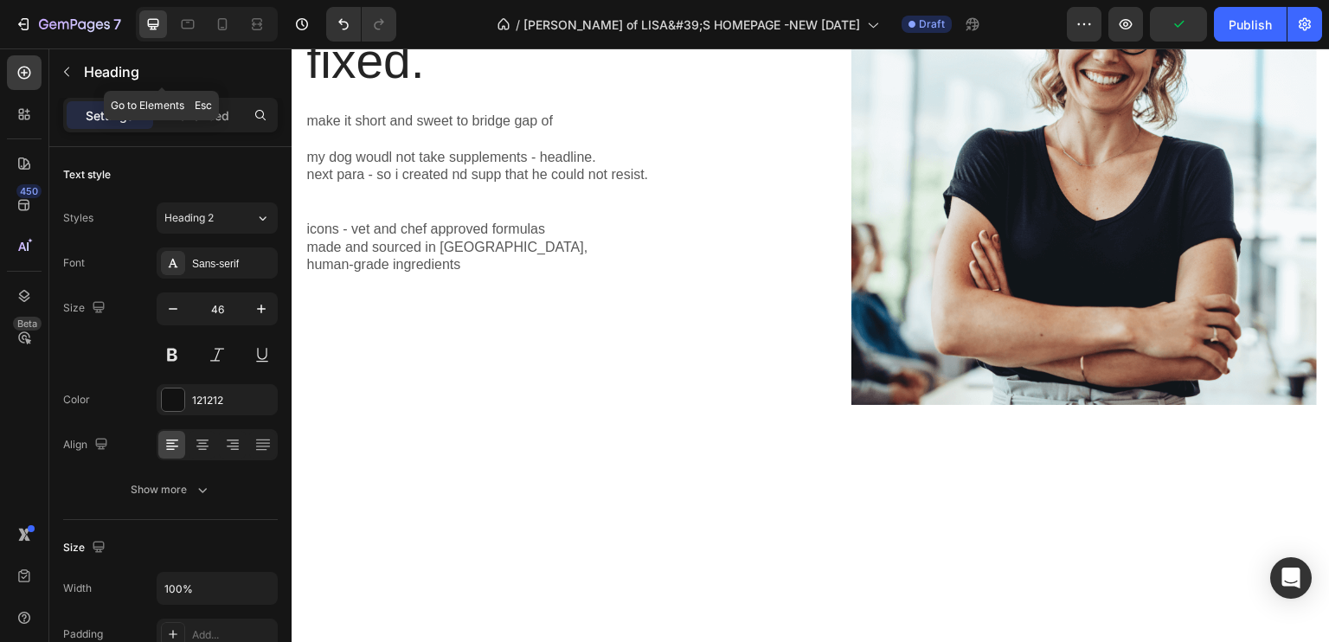
drag, startPoint x: 61, startPoint y: 67, endPoint x: 93, endPoint y: 138, distance: 79.0
click at [61, 67] on icon "button" at bounding box center [67, 72] width 14 height 14
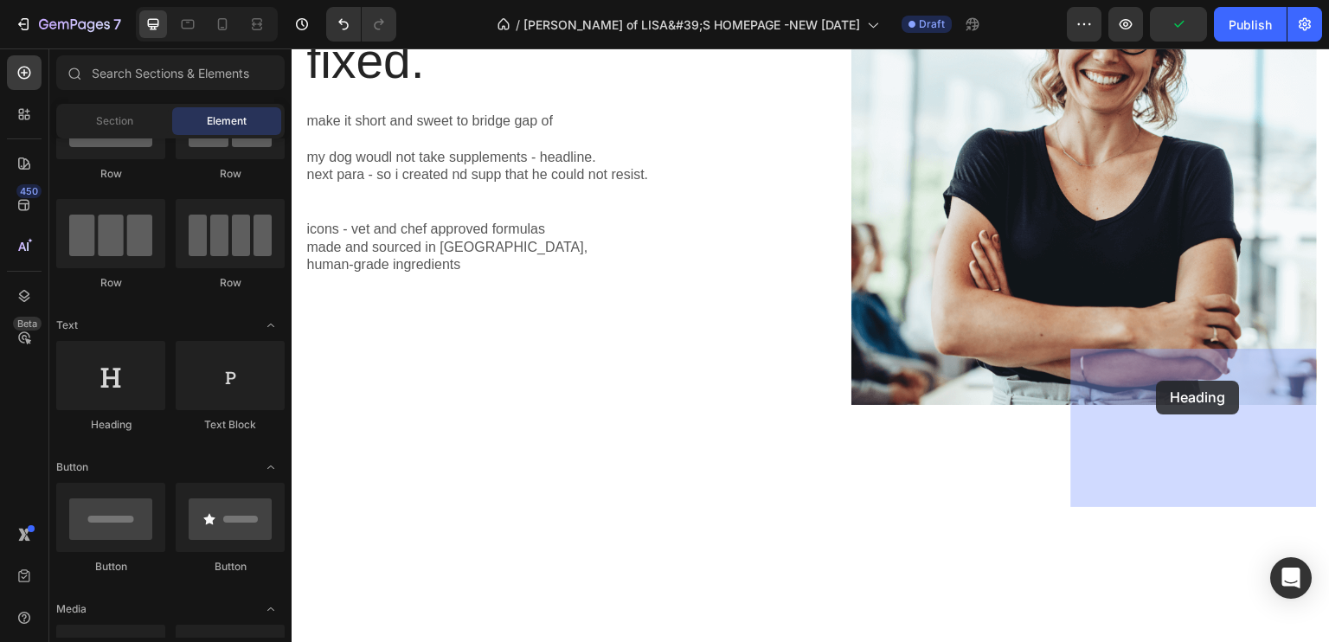
drag, startPoint x: 387, startPoint y: 420, endPoint x: 1157, endPoint y: 381, distance: 770.9
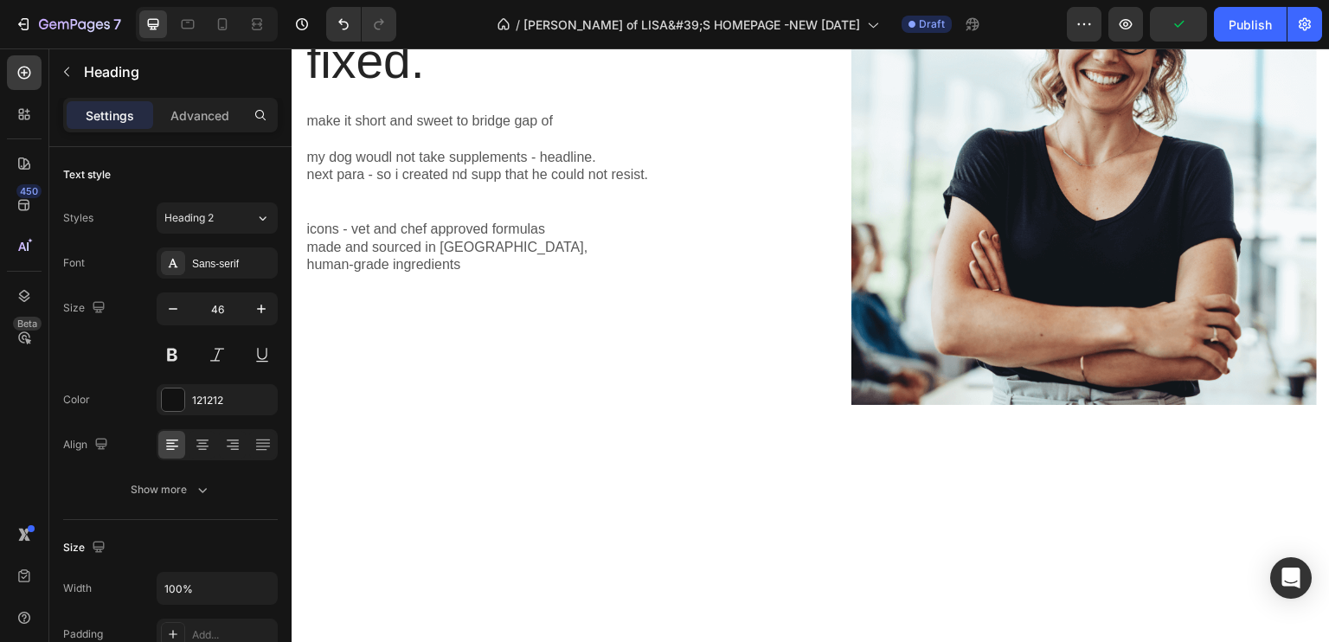
drag, startPoint x: 585, startPoint y: 375, endPoint x: 666, endPoint y: 442, distance: 105.7
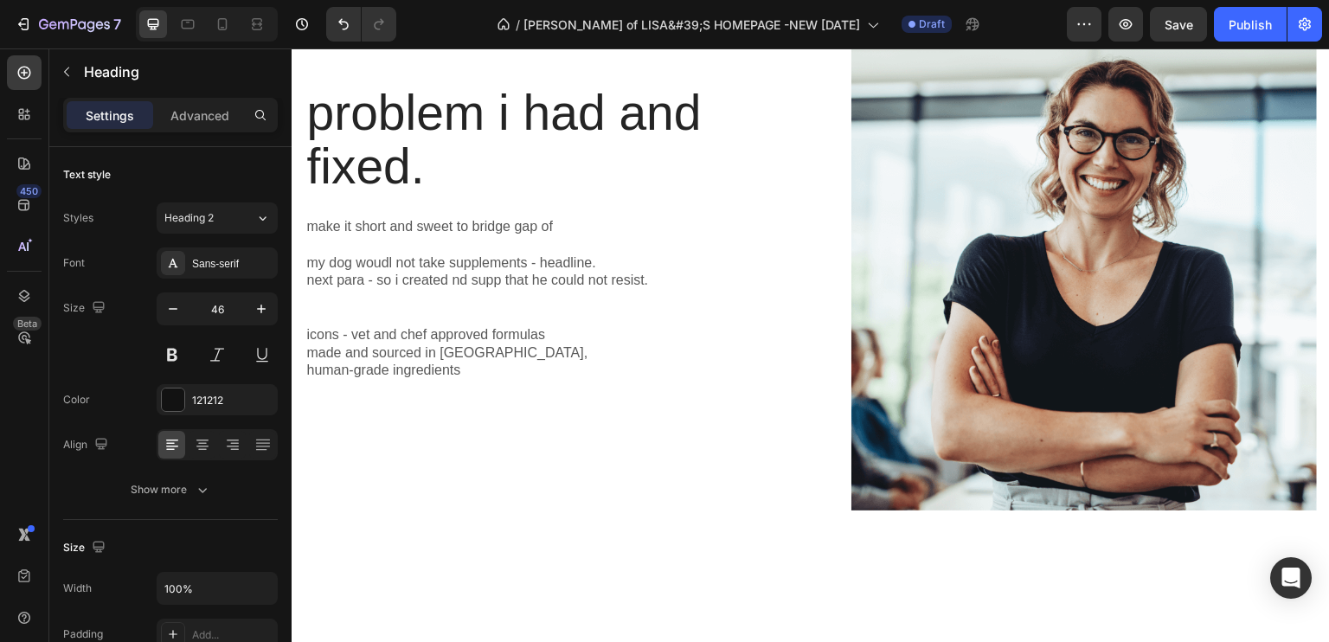
scroll to position [572, 0]
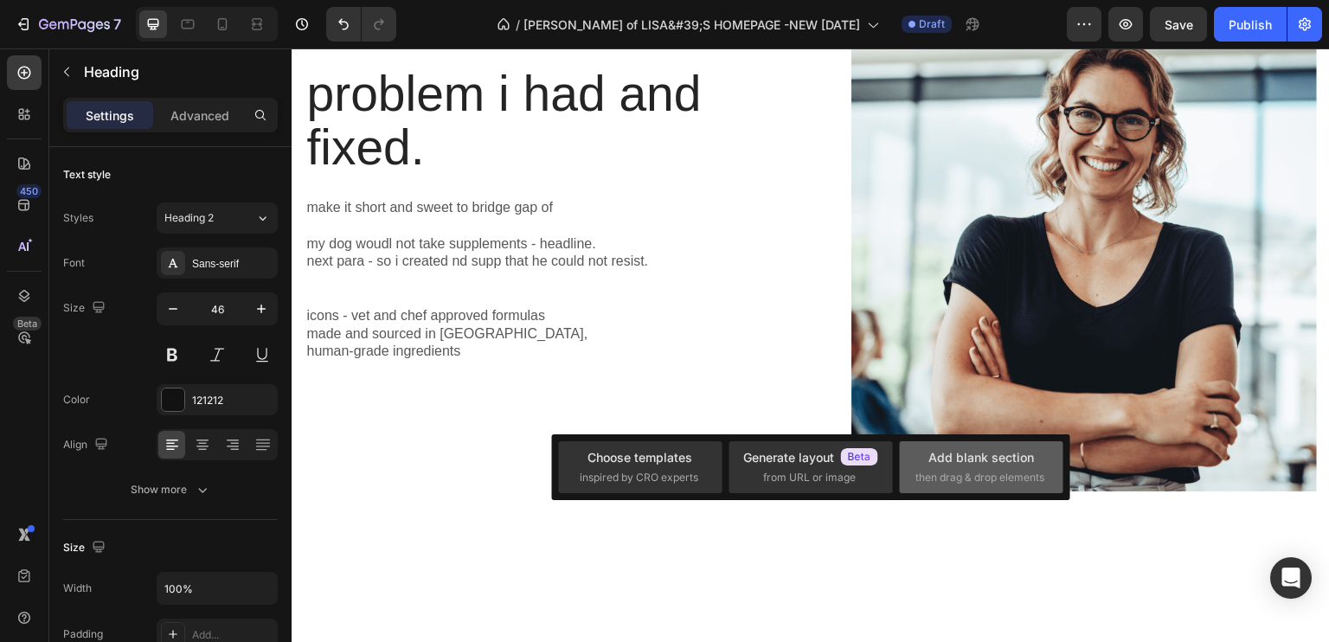
click at [981, 465] on div "Add blank section" at bounding box center [981, 457] width 106 height 18
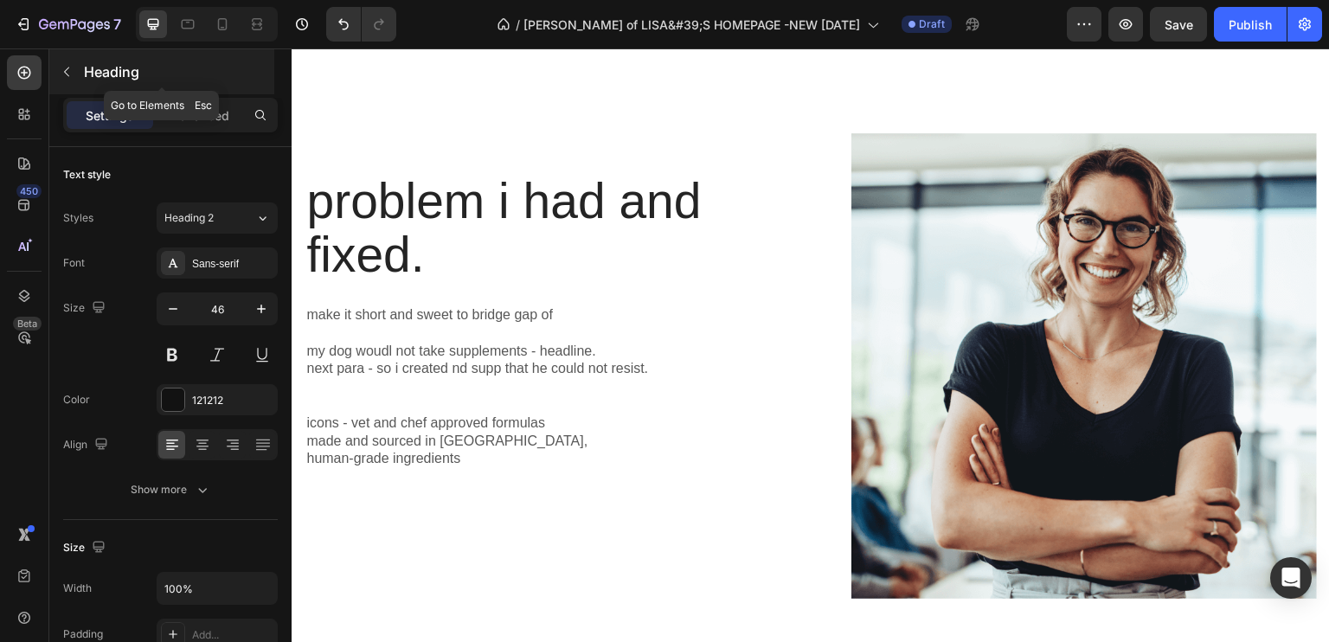
click at [62, 67] on icon "button" at bounding box center [67, 72] width 14 height 14
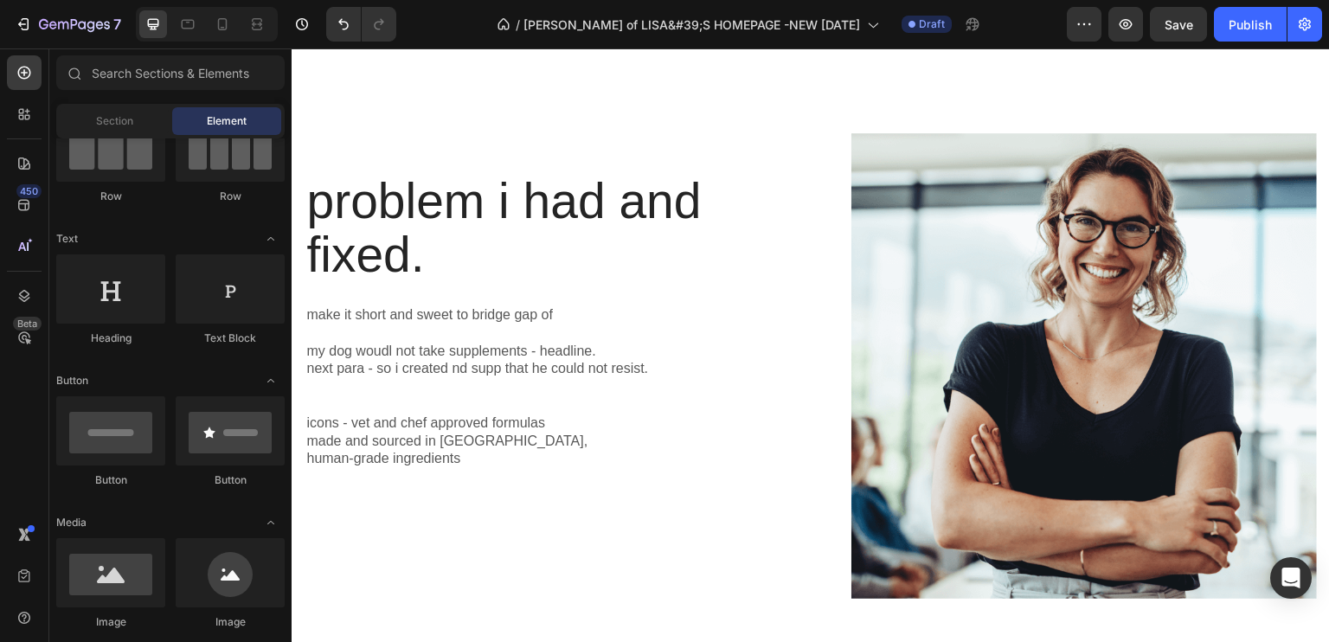
scroll to position [0, 0]
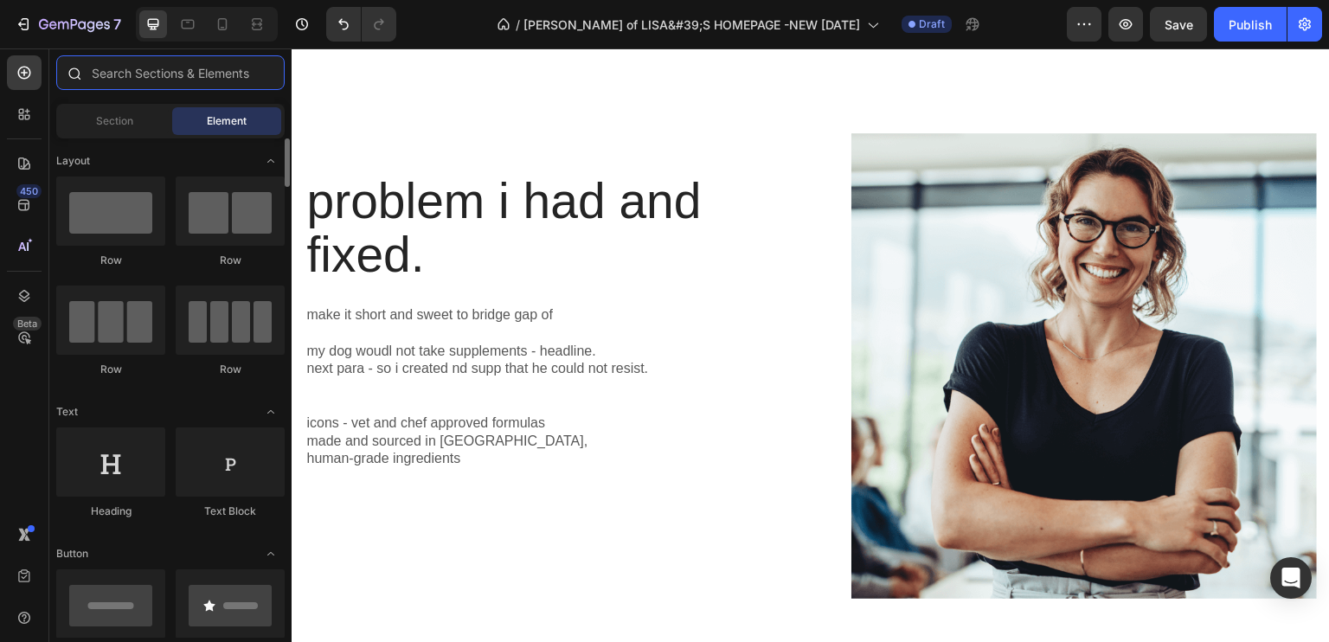
click at [100, 74] on input "text" at bounding box center [170, 72] width 228 height 35
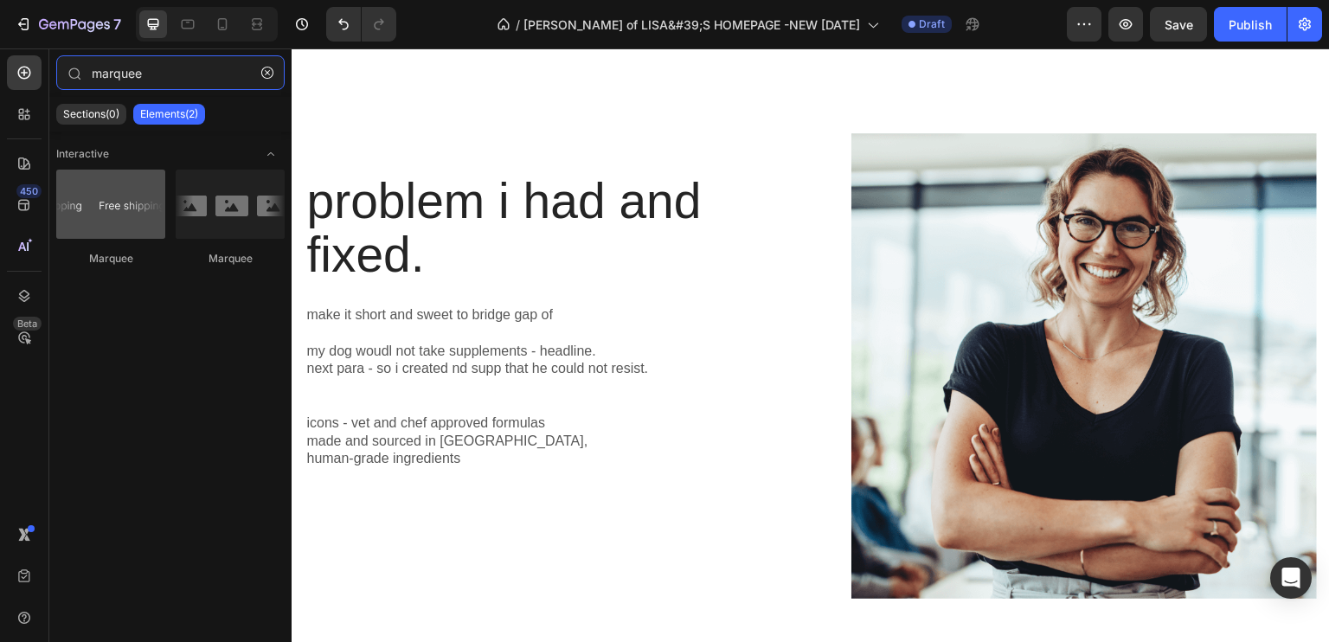
type input "marquee"
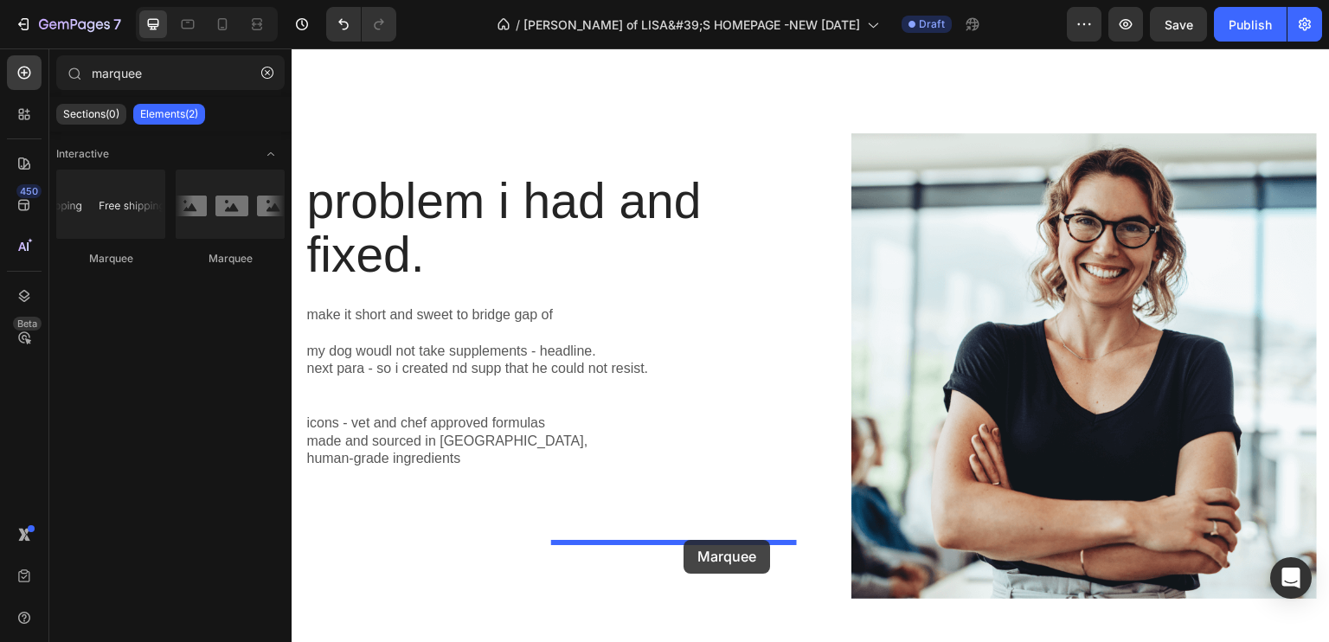
scroll to position [588, 0]
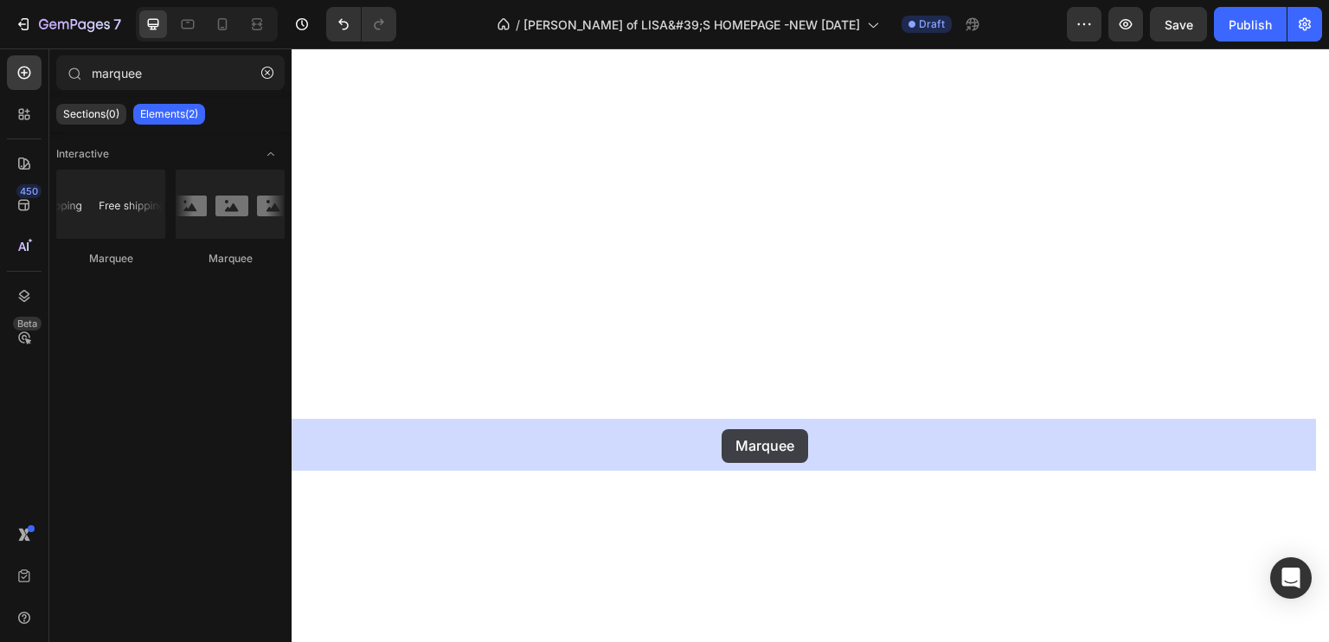
drag, startPoint x: 406, startPoint y: 262, endPoint x: 721, endPoint y: 429, distance: 357.2
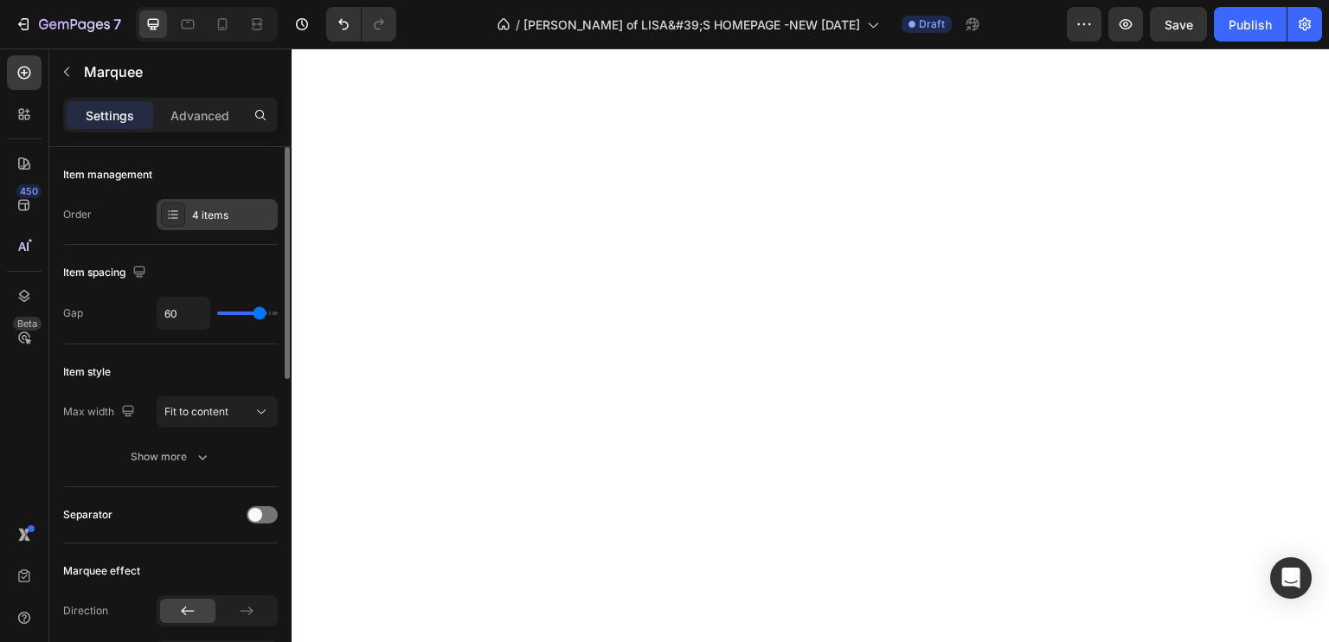
click at [201, 217] on div "4 items" at bounding box center [232, 216] width 81 height 16
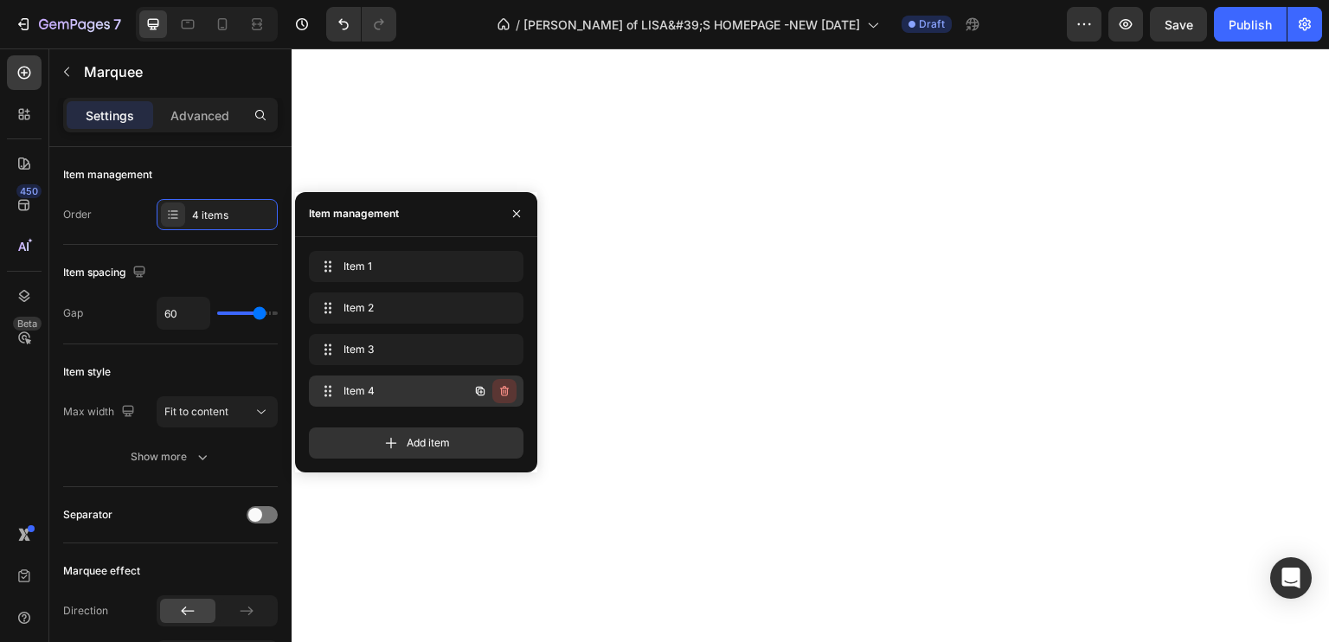
click at [507, 385] on icon "button" at bounding box center [504, 391] width 14 height 14
click at [498, 389] on div "Delete" at bounding box center [493, 391] width 32 height 16
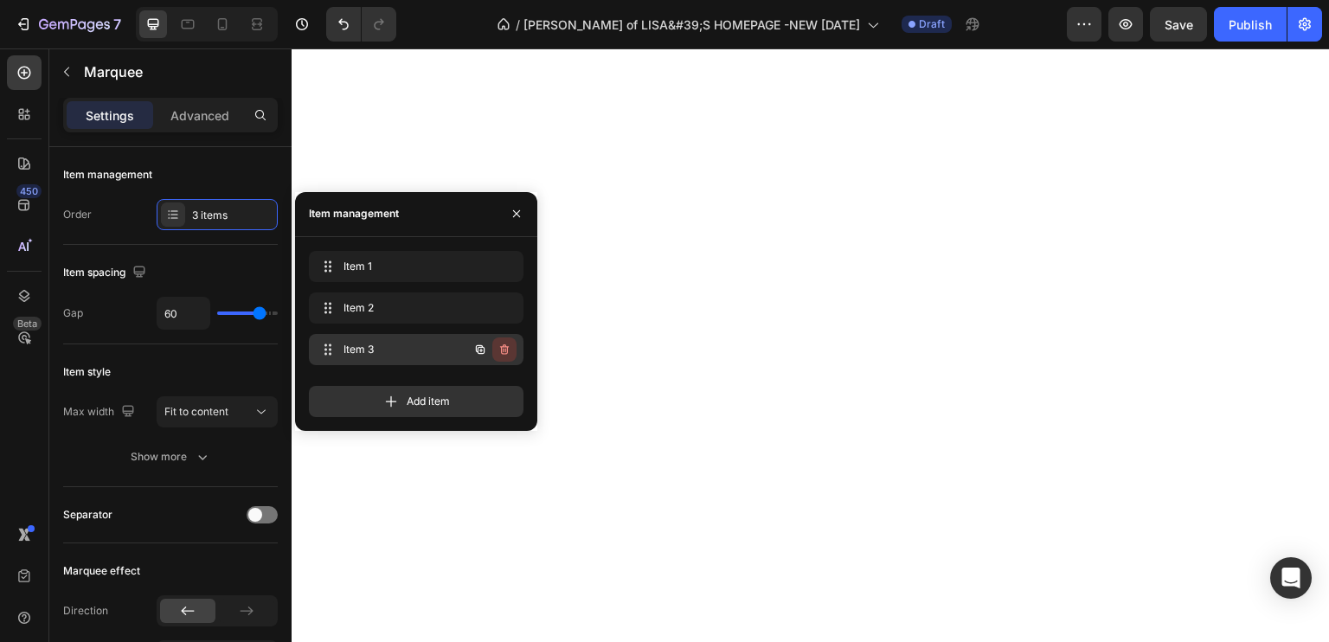
click at [497, 347] on icon "button" at bounding box center [504, 350] width 14 height 14
click at [492, 354] on div "Delete" at bounding box center [493, 350] width 32 height 16
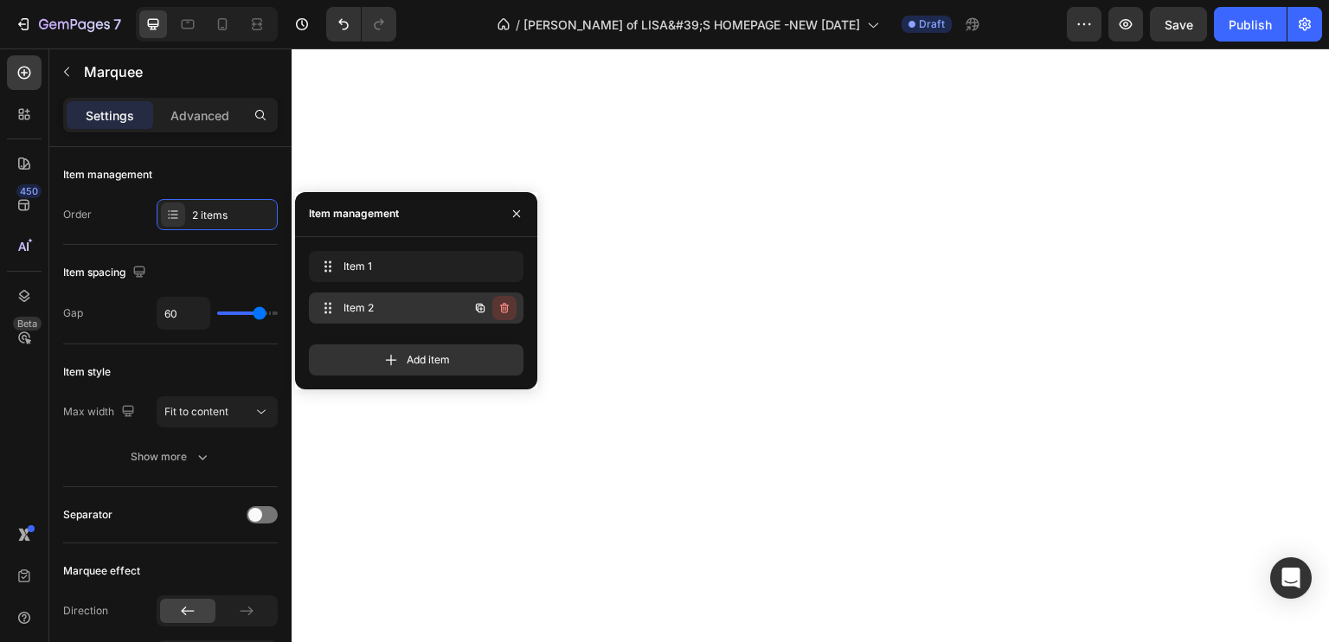
click at [503, 304] on icon "button" at bounding box center [504, 308] width 9 height 10
click at [503, 304] on div "Delete" at bounding box center [493, 308] width 32 height 16
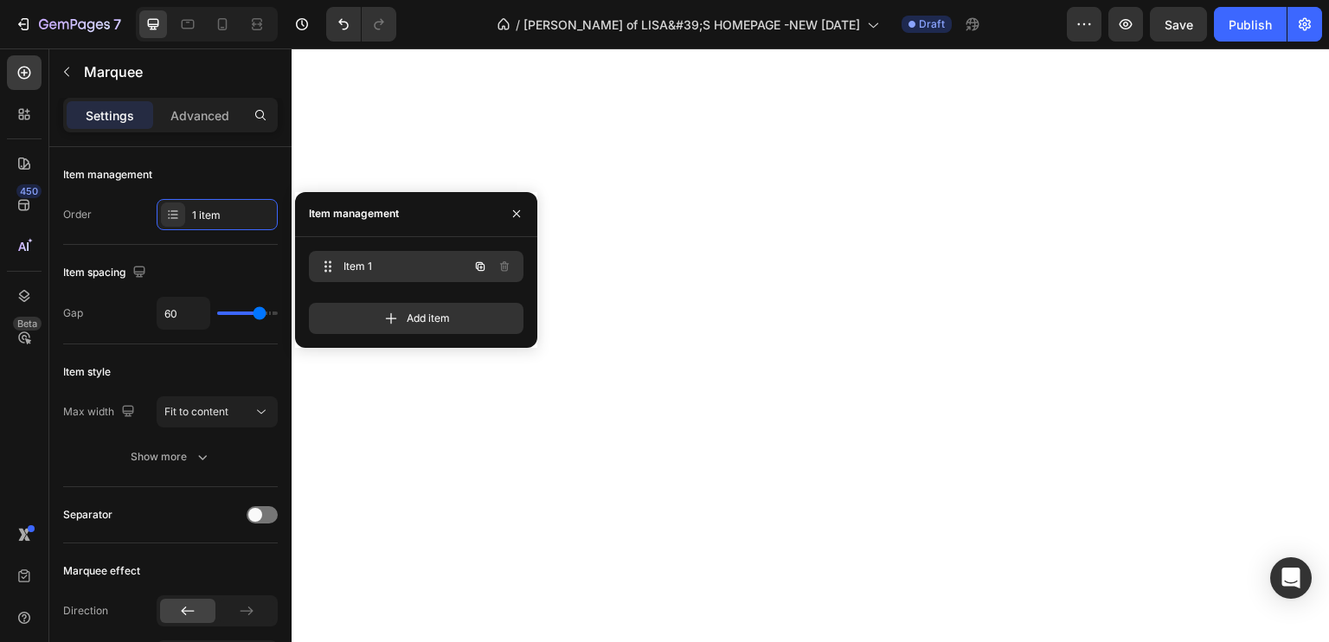
click at [362, 260] on span "Item 1" at bounding box center [392, 267] width 98 height 16
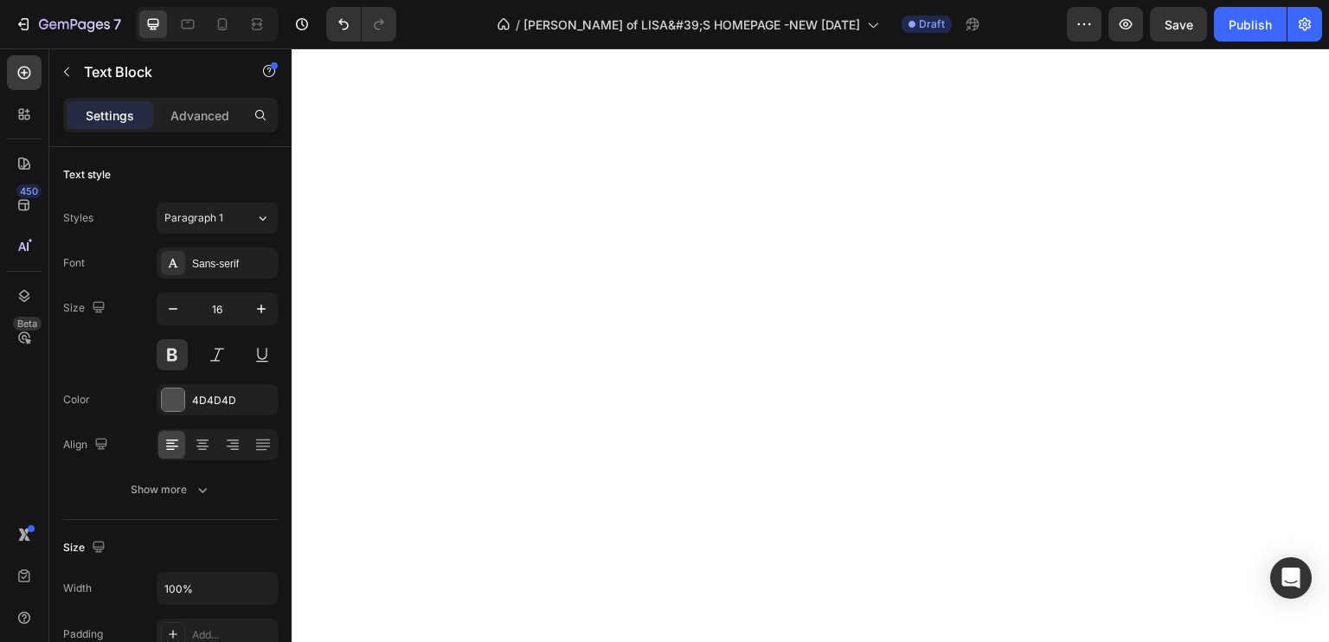
click at [236, 253] on div "Sans-serif" at bounding box center [217, 262] width 121 height 31
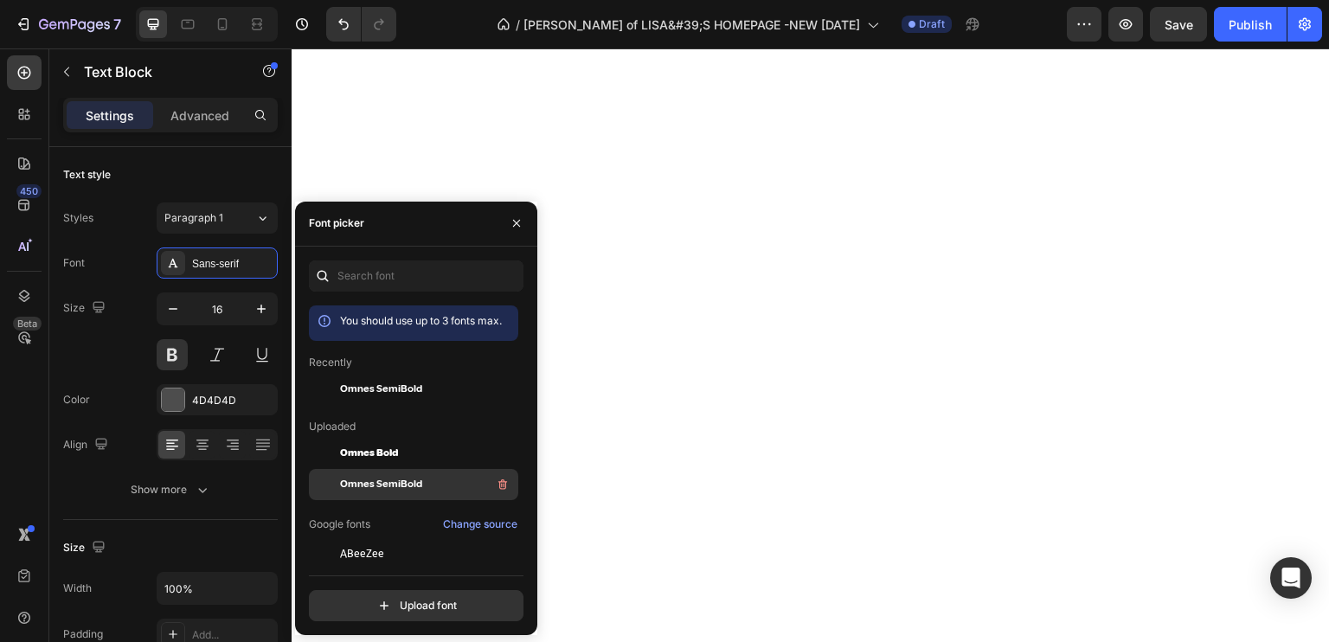
click at [428, 481] on div "Omnes SemiBold" at bounding box center [427, 484] width 175 height 21
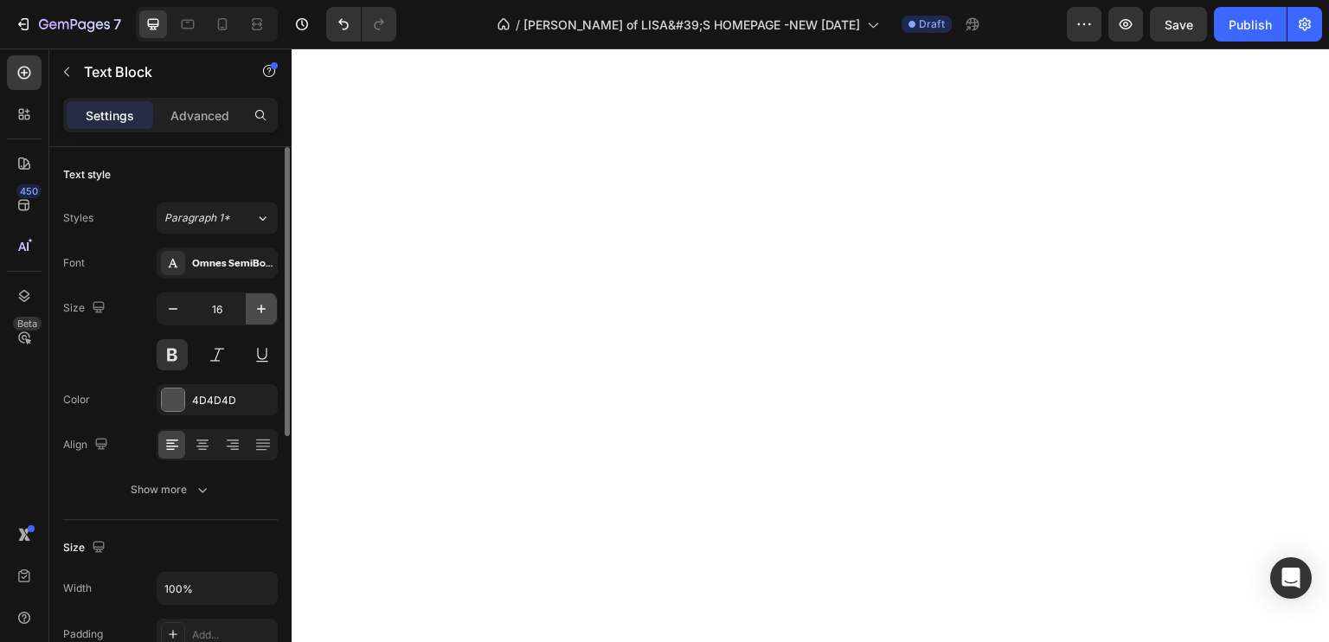
click at [266, 295] on button "button" at bounding box center [261, 308] width 31 height 31
click at [265, 295] on button "button" at bounding box center [261, 308] width 31 height 31
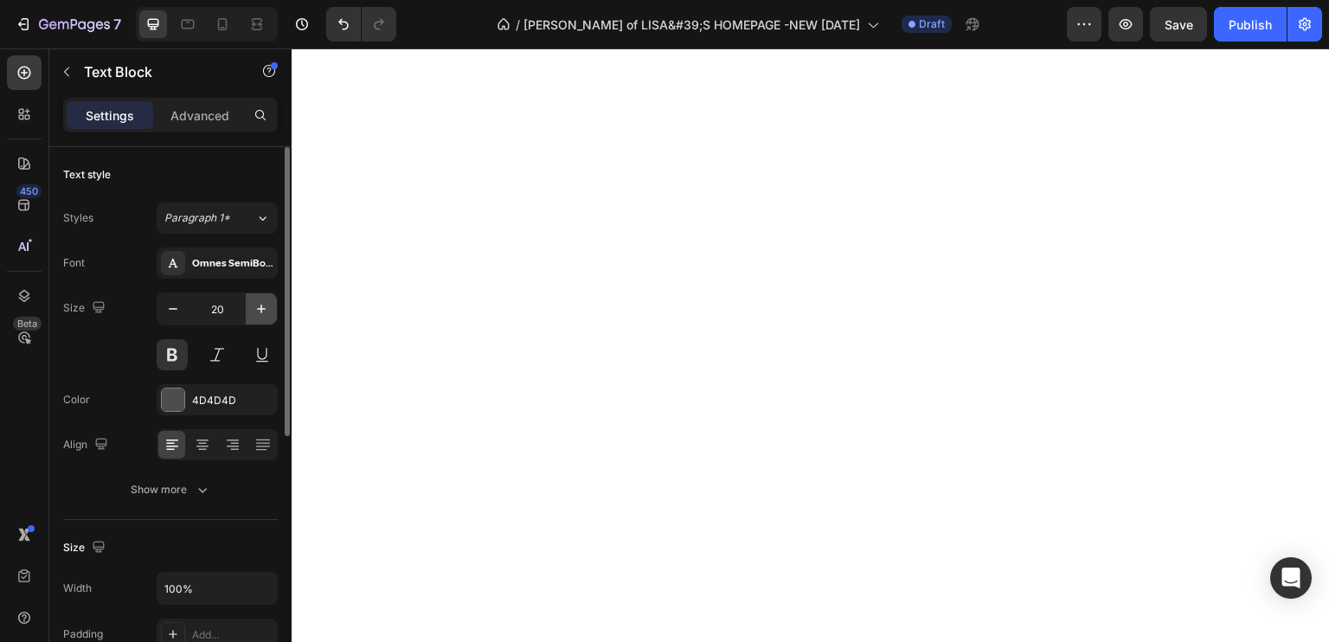
type input "21"
drag, startPoint x: 748, startPoint y: 395, endPoint x: 749, endPoint y: 407, distance: 12.1
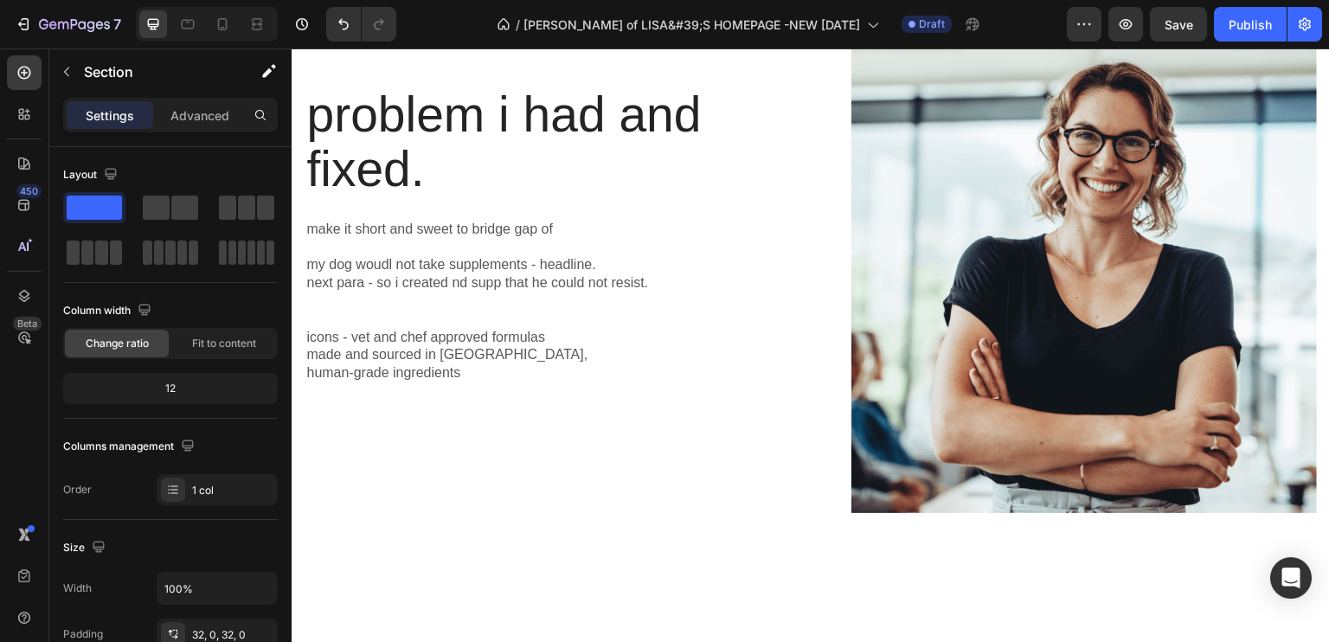
scroll to position [761, 0]
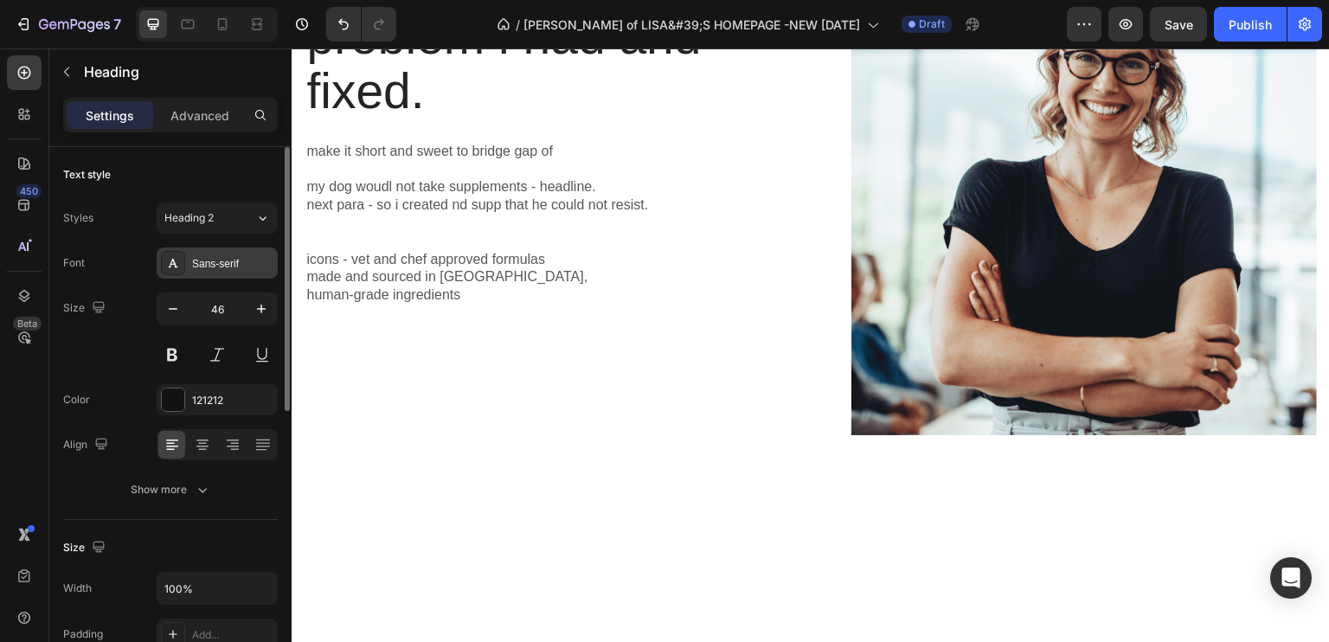
click at [221, 258] on div "Sans-serif" at bounding box center [232, 264] width 81 height 16
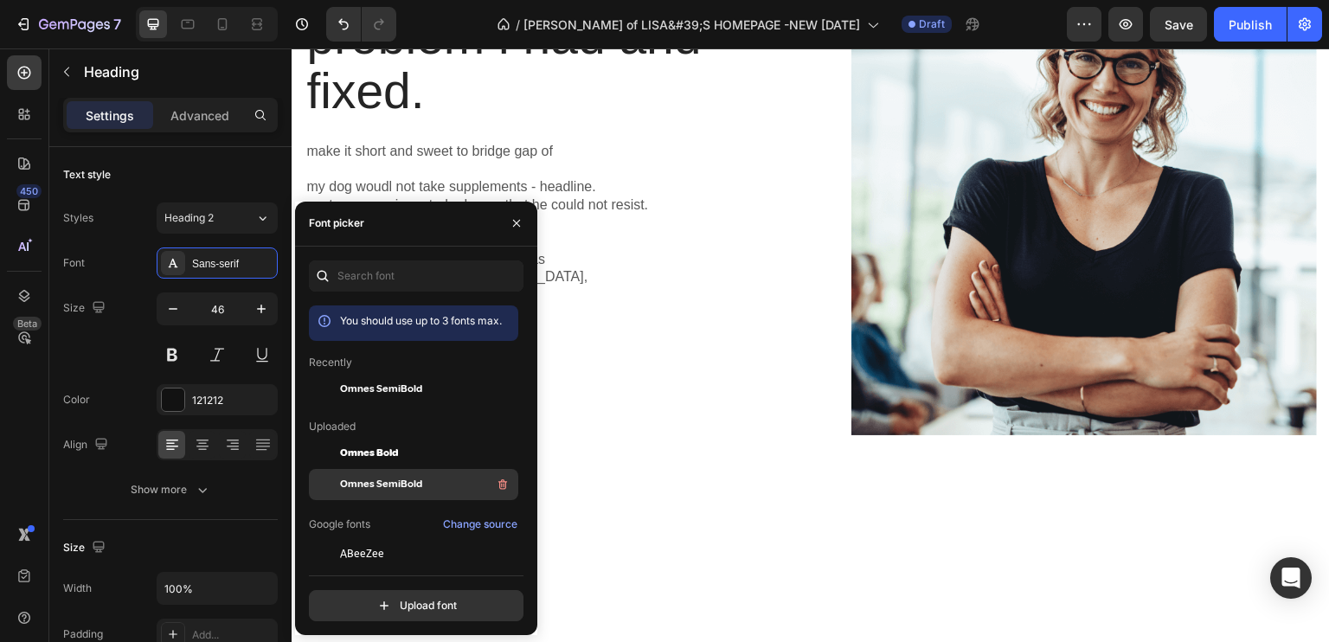
click at [388, 478] on span "Omnes SemiBold" at bounding box center [381, 485] width 82 height 16
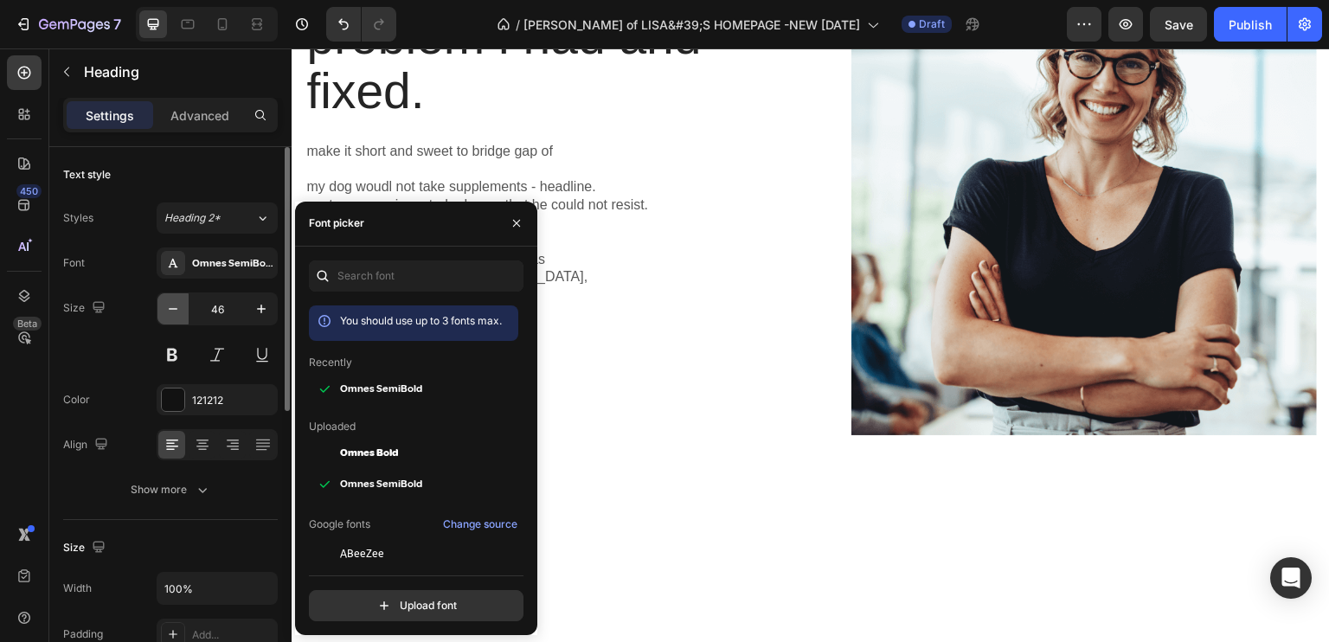
click at [182, 307] on button "button" at bounding box center [172, 308] width 31 height 31
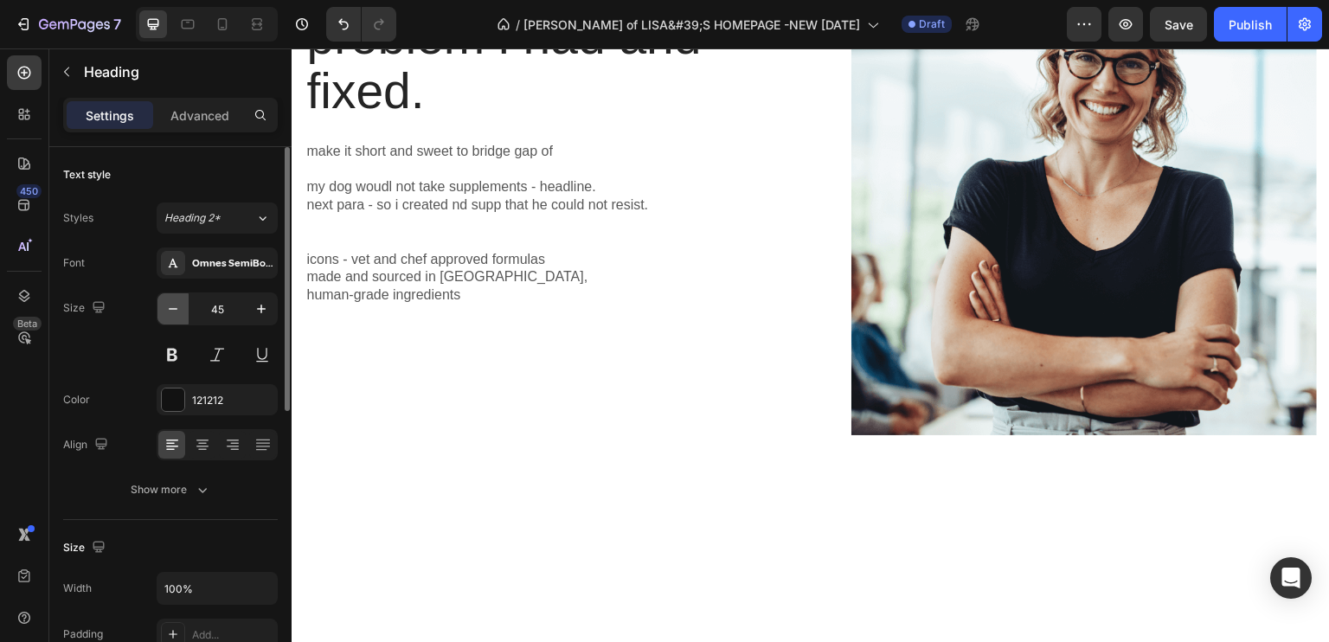
click at [182, 306] on button "button" at bounding box center [172, 308] width 31 height 31
click at [182, 305] on button "button" at bounding box center [172, 308] width 31 height 31
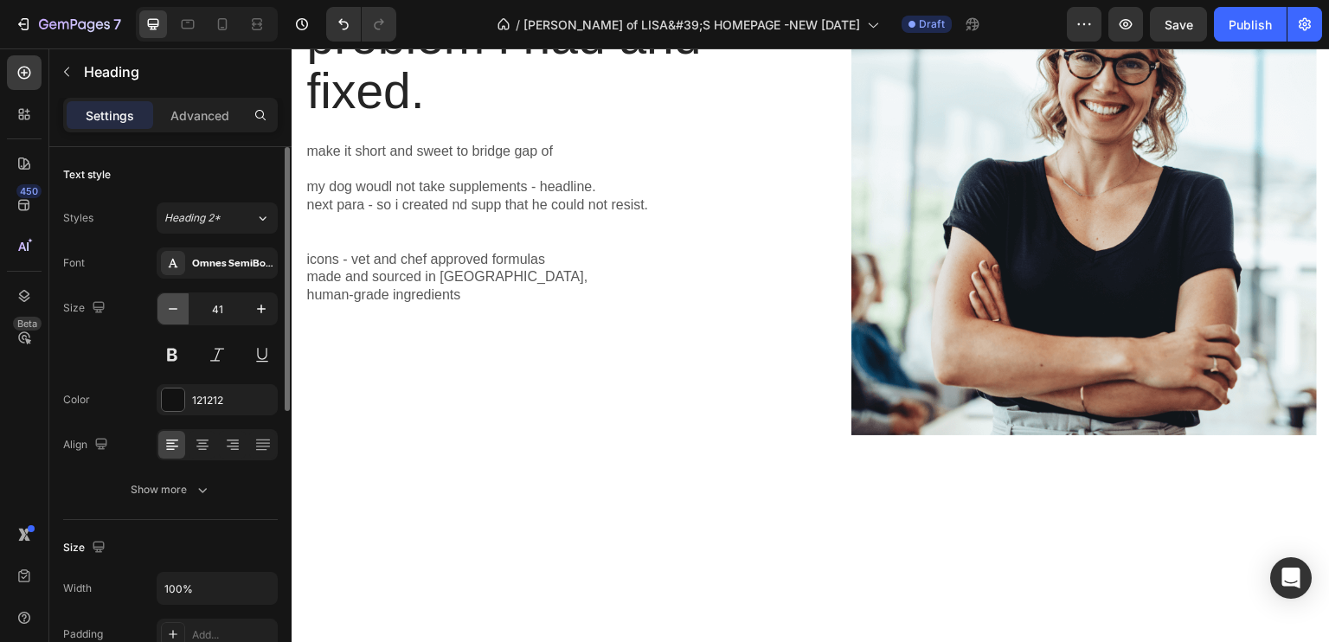
click at [181, 305] on icon "button" at bounding box center [172, 308] width 17 height 17
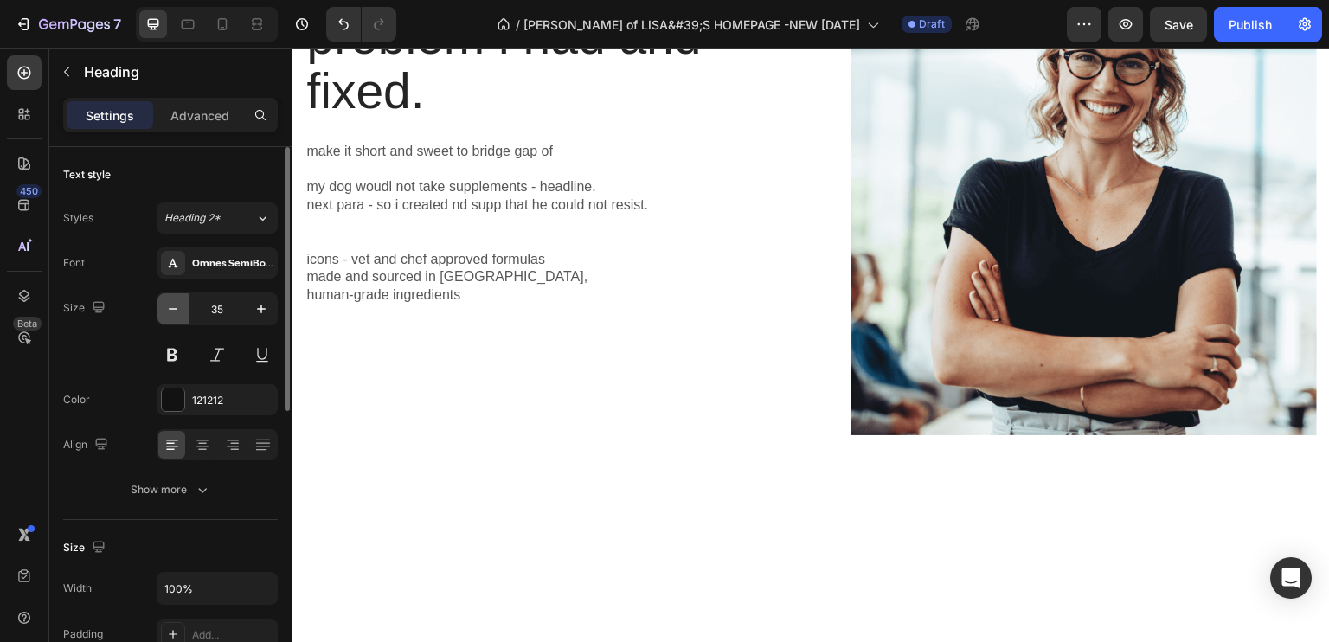
click at [181, 305] on icon "button" at bounding box center [172, 308] width 17 height 17
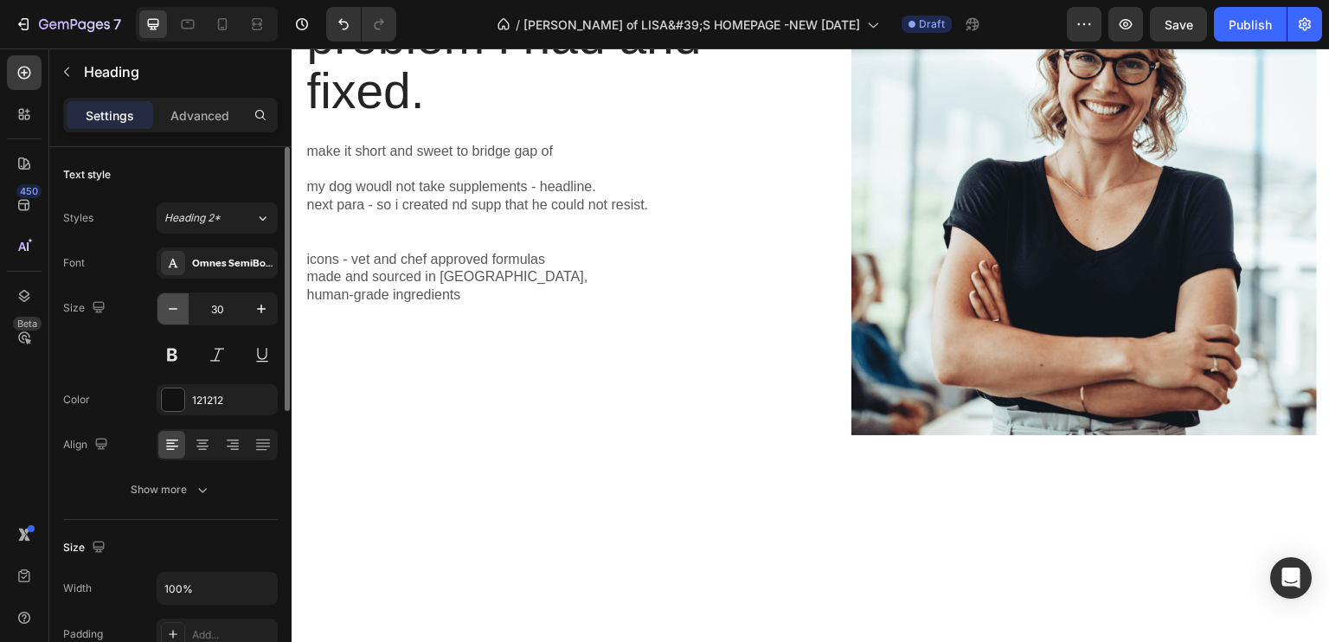
click at [181, 305] on icon "button" at bounding box center [172, 308] width 17 height 17
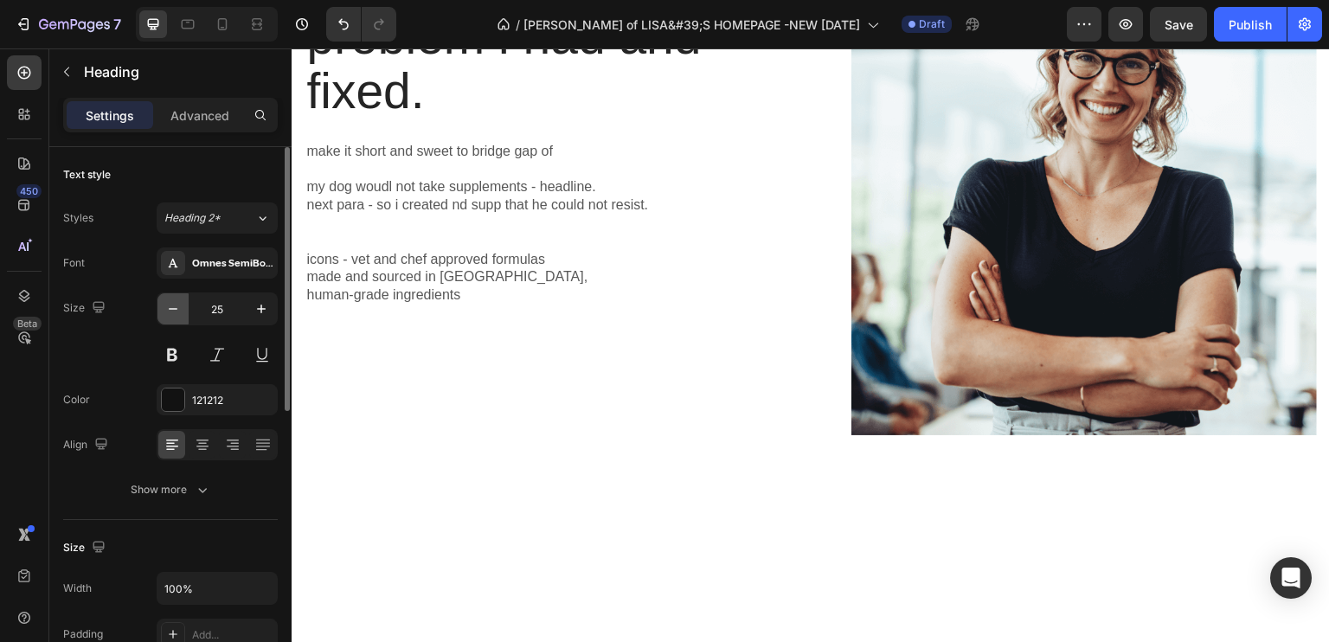
click at [181, 305] on icon "button" at bounding box center [172, 308] width 17 height 17
type input "23"
drag, startPoint x: 586, startPoint y: 421, endPoint x: 561, endPoint y: 400, distance: 32.5
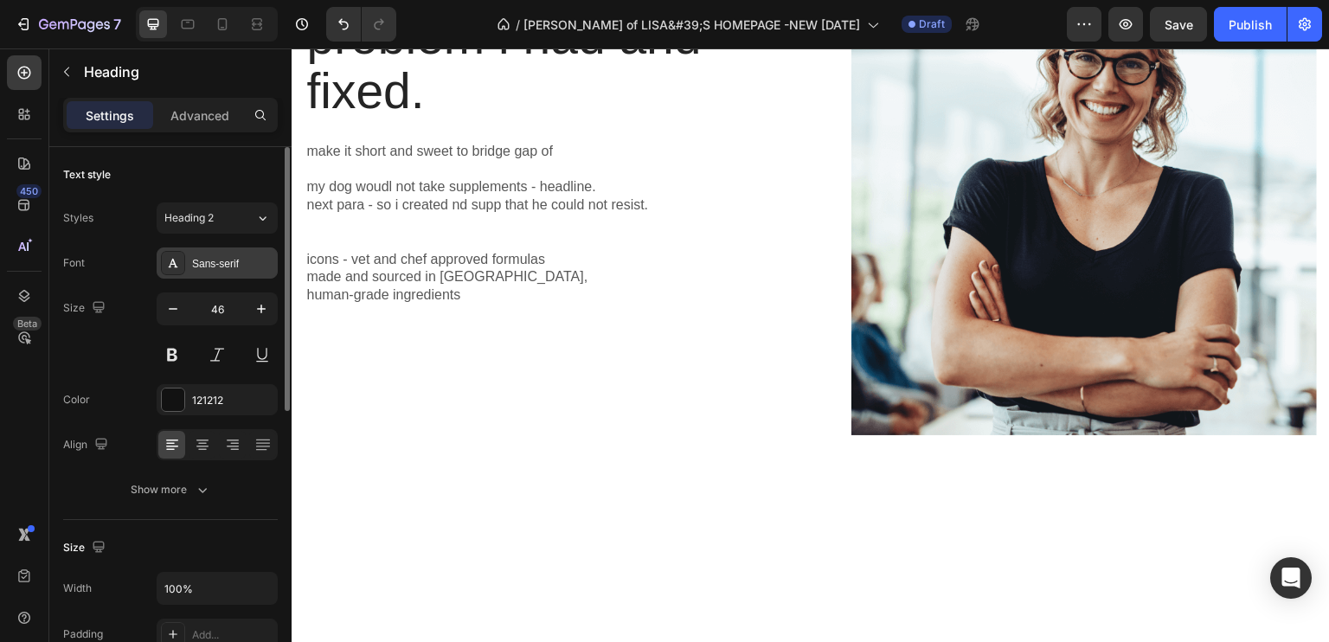
click at [228, 266] on div "Sans-serif" at bounding box center [232, 264] width 81 height 16
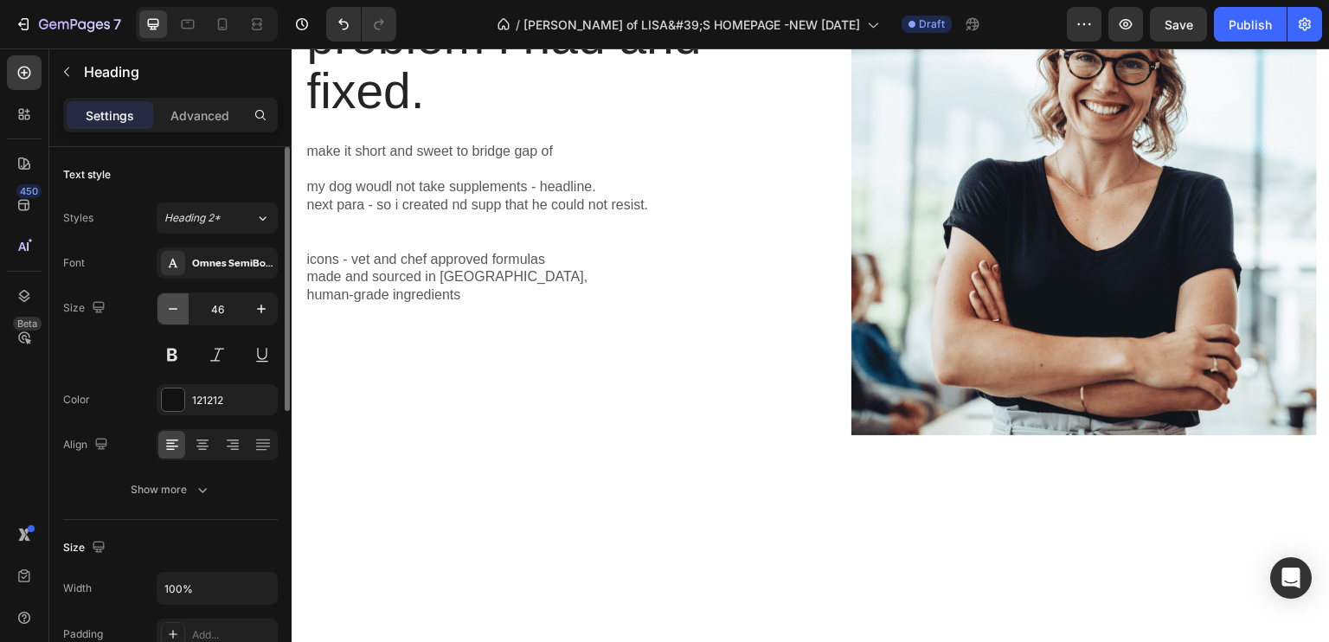
click at [176, 312] on icon "button" at bounding box center [172, 308] width 17 height 17
click at [176, 311] on icon "button" at bounding box center [172, 308] width 17 height 17
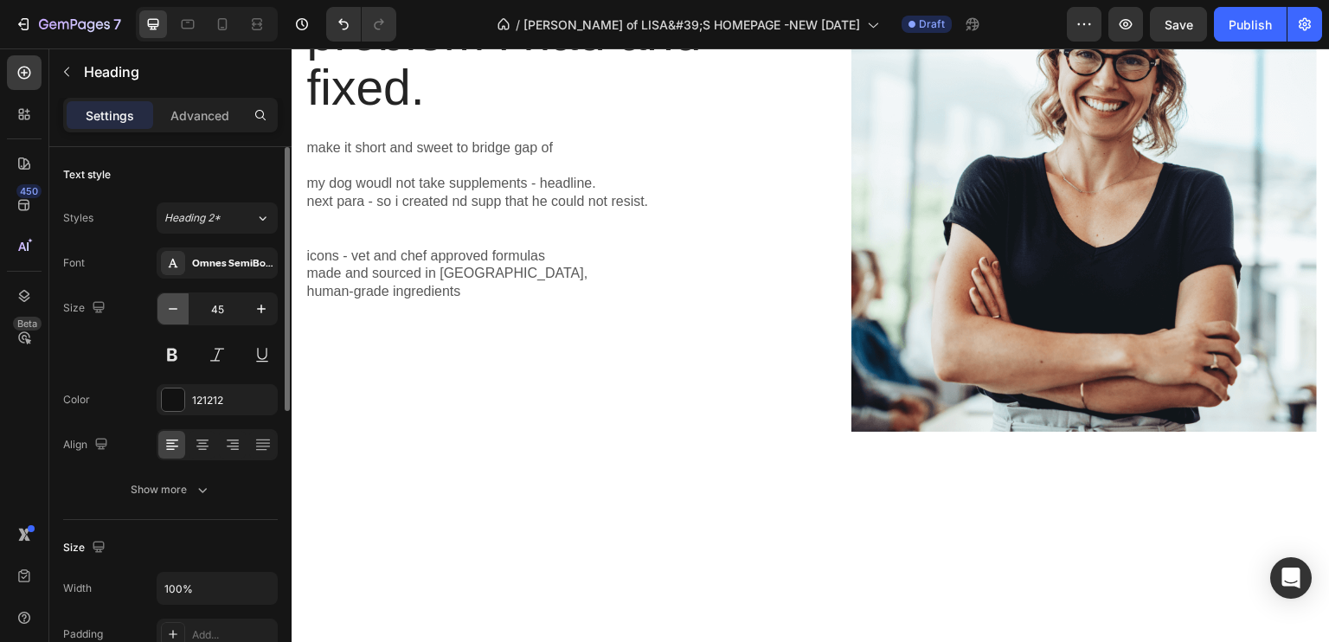
click at [176, 311] on icon "button" at bounding box center [172, 308] width 17 height 17
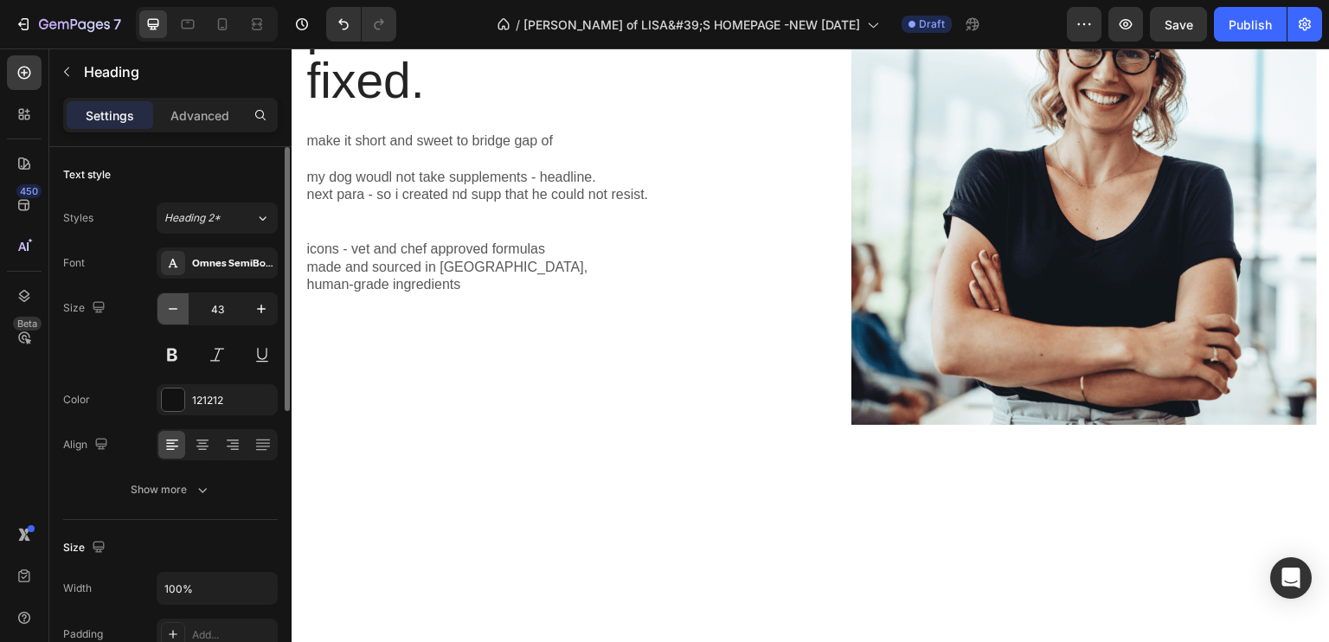
click at [176, 311] on icon "button" at bounding box center [172, 308] width 17 height 17
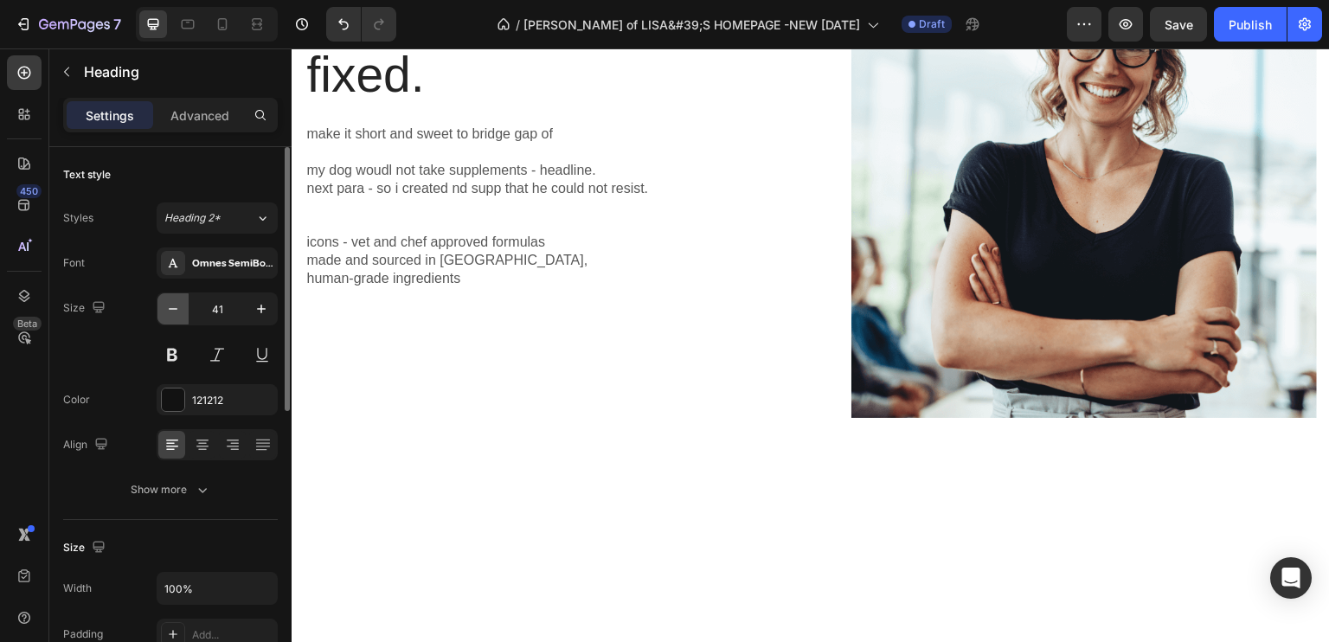
click at [176, 311] on icon "button" at bounding box center [172, 308] width 17 height 17
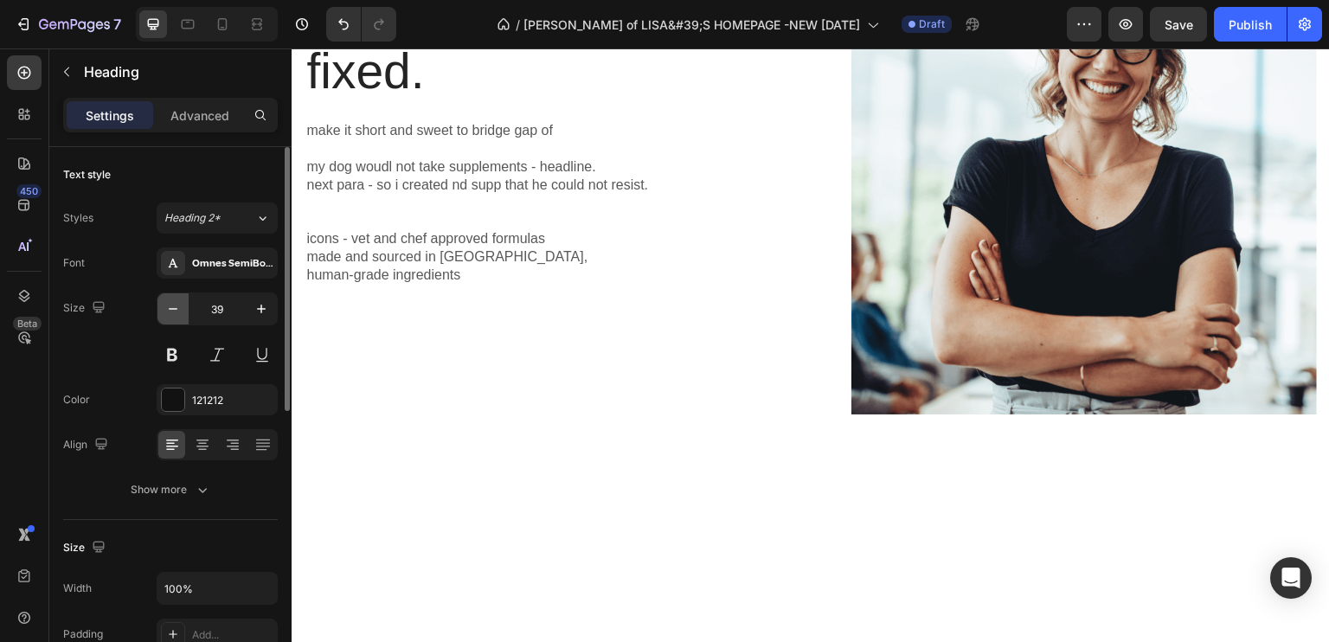
click at [176, 311] on icon "button" at bounding box center [172, 308] width 17 height 17
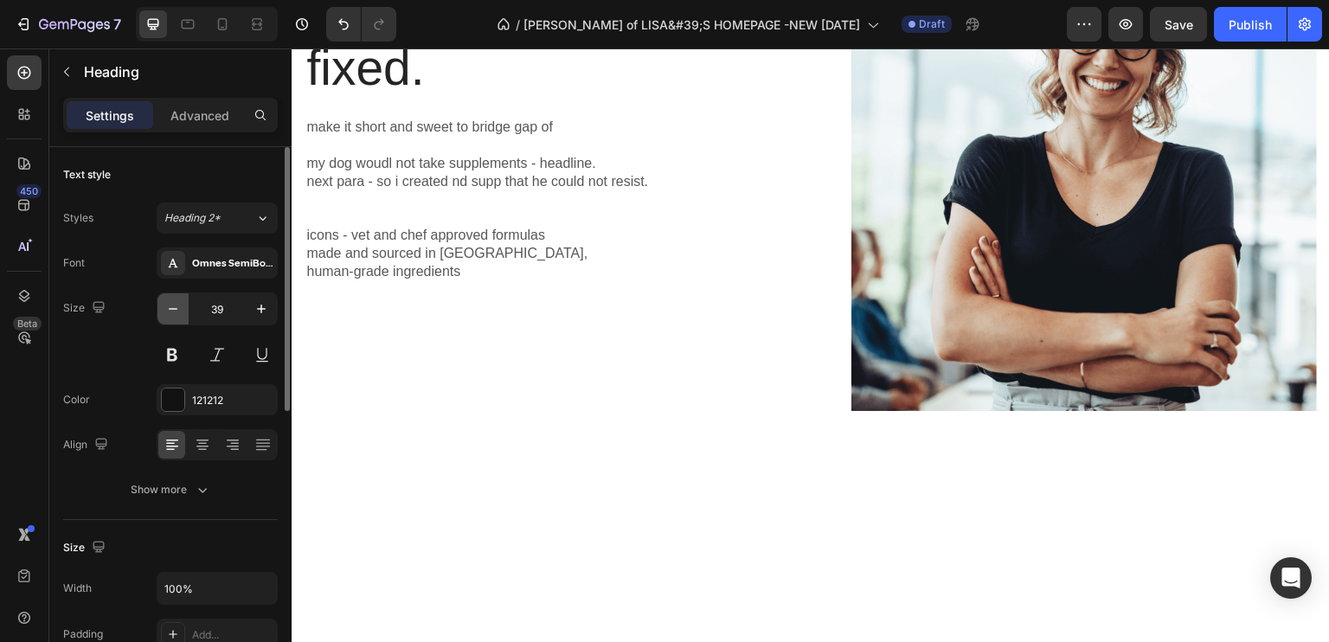
click at [176, 311] on icon "button" at bounding box center [172, 308] width 17 height 17
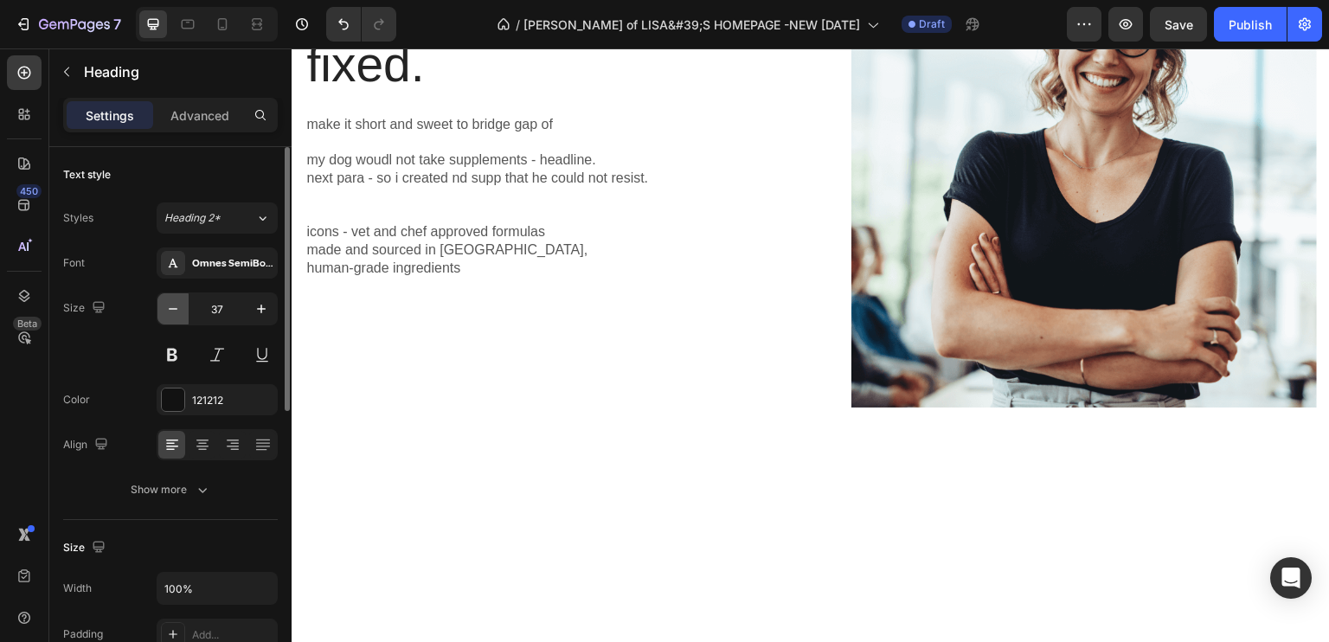
click at [176, 311] on icon "button" at bounding box center [172, 308] width 17 height 17
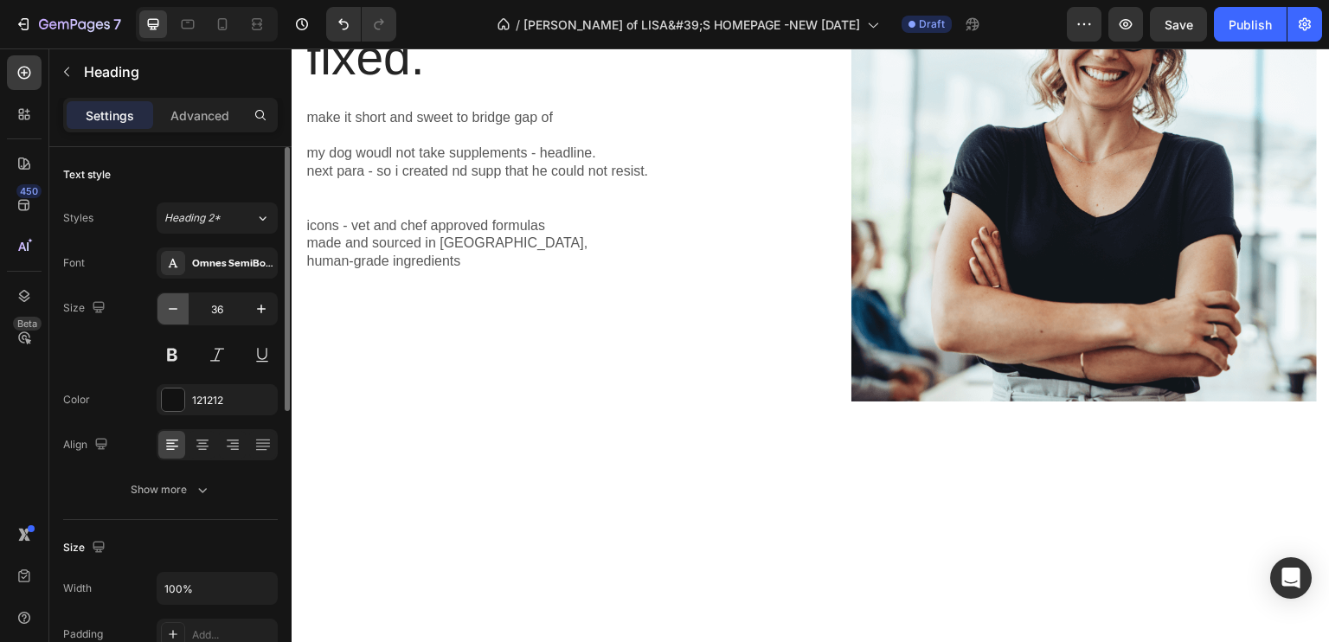
click at [176, 311] on icon "button" at bounding box center [172, 308] width 17 height 17
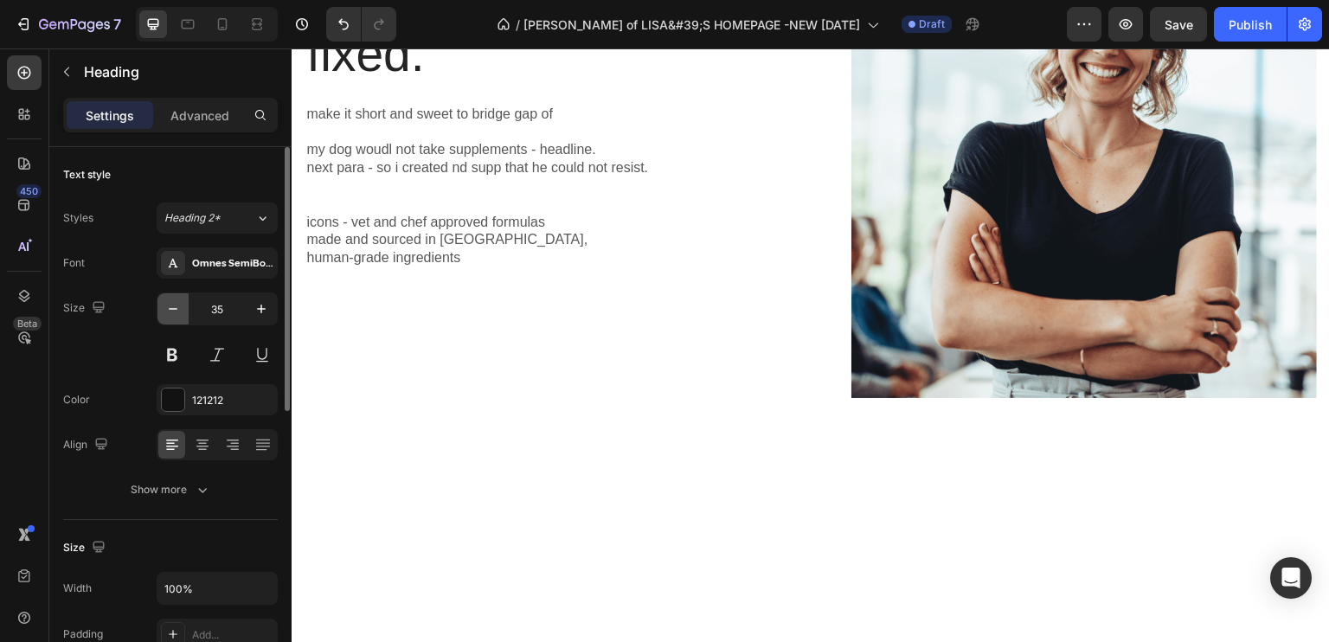
click at [176, 311] on icon "button" at bounding box center [172, 308] width 17 height 17
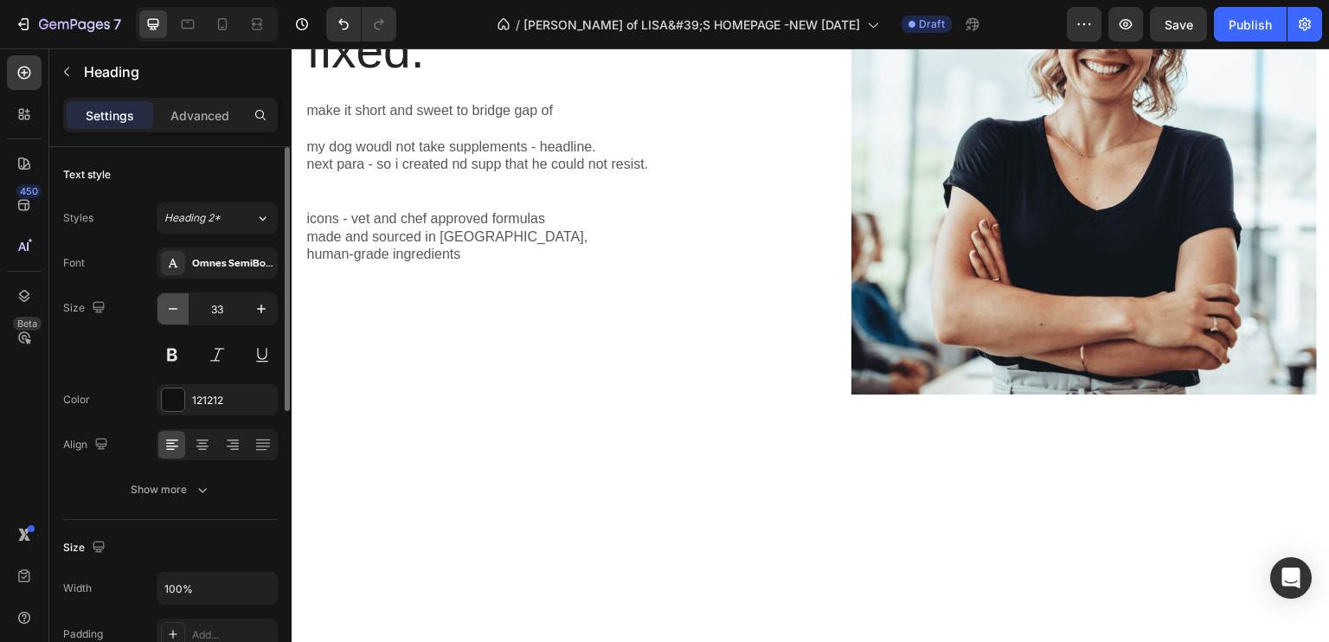
click at [176, 311] on icon "button" at bounding box center [172, 308] width 17 height 17
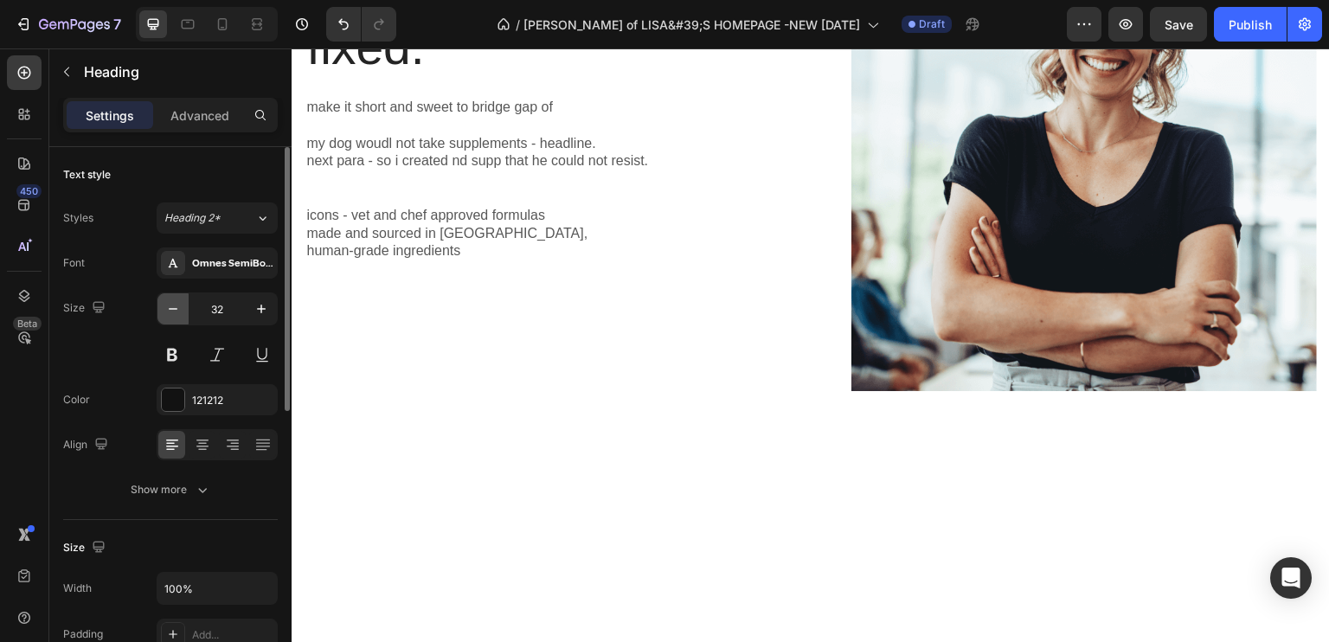
click at [176, 311] on icon "button" at bounding box center [172, 308] width 17 height 17
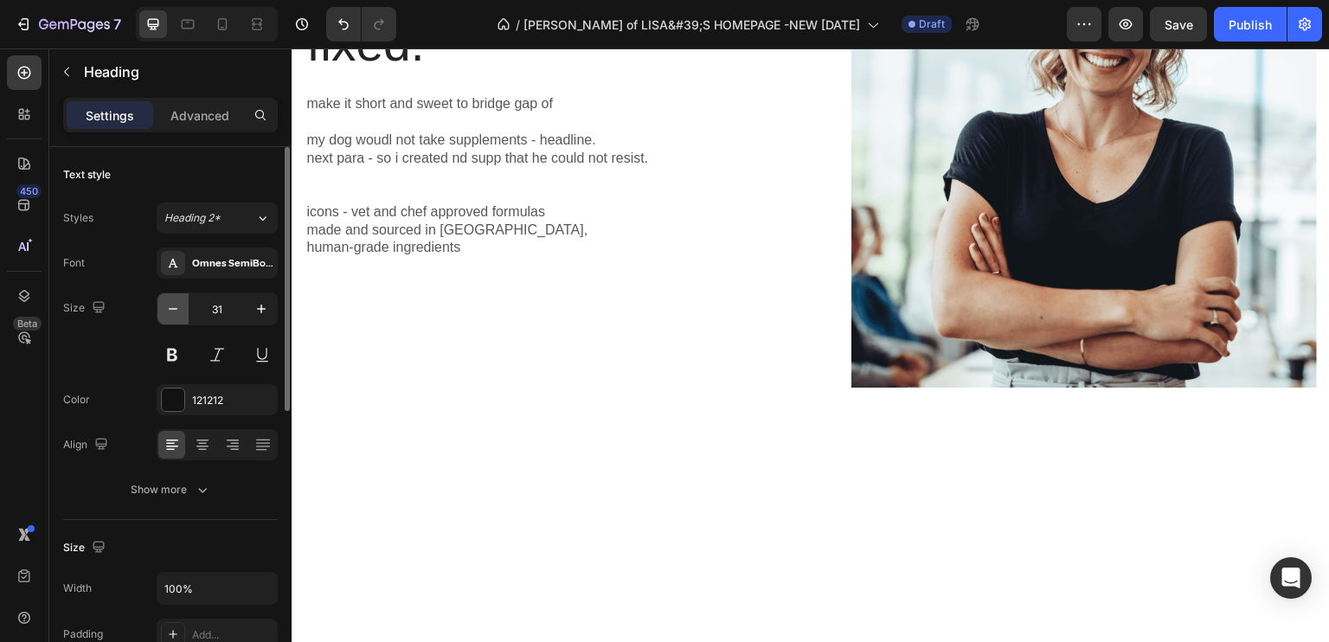
click at [176, 311] on icon "button" at bounding box center [172, 308] width 17 height 17
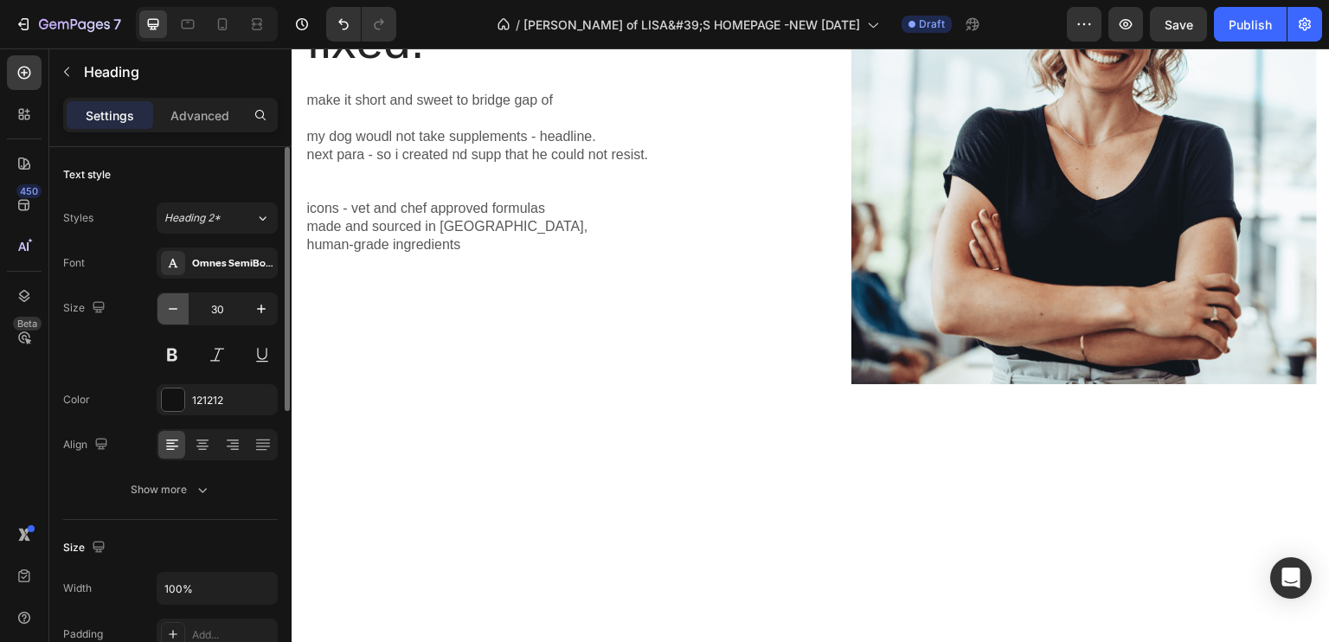
click at [175, 311] on icon "button" at bounding box center [172, 308] width 17 height 17
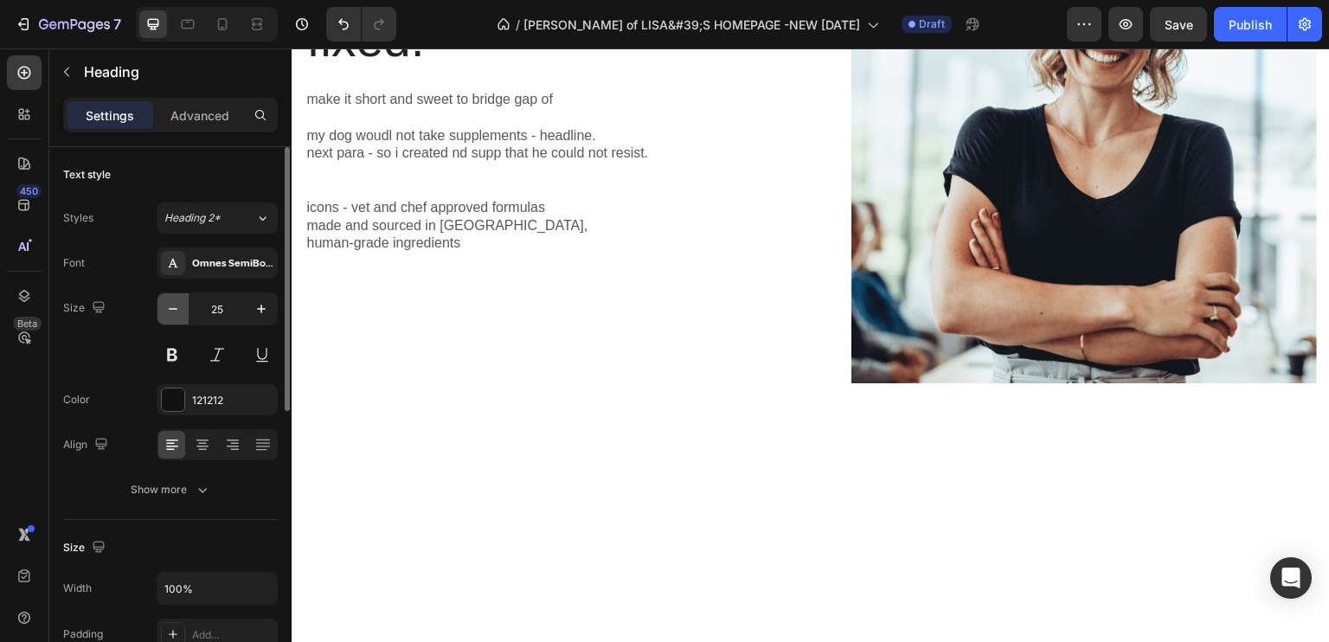
click at [175, 311] on icon "button" at bounding box center [172, 308] width 17 height 17
type input "23"
click at [204, 437] on icon at bounding box center [202, 444] width 17 height 17
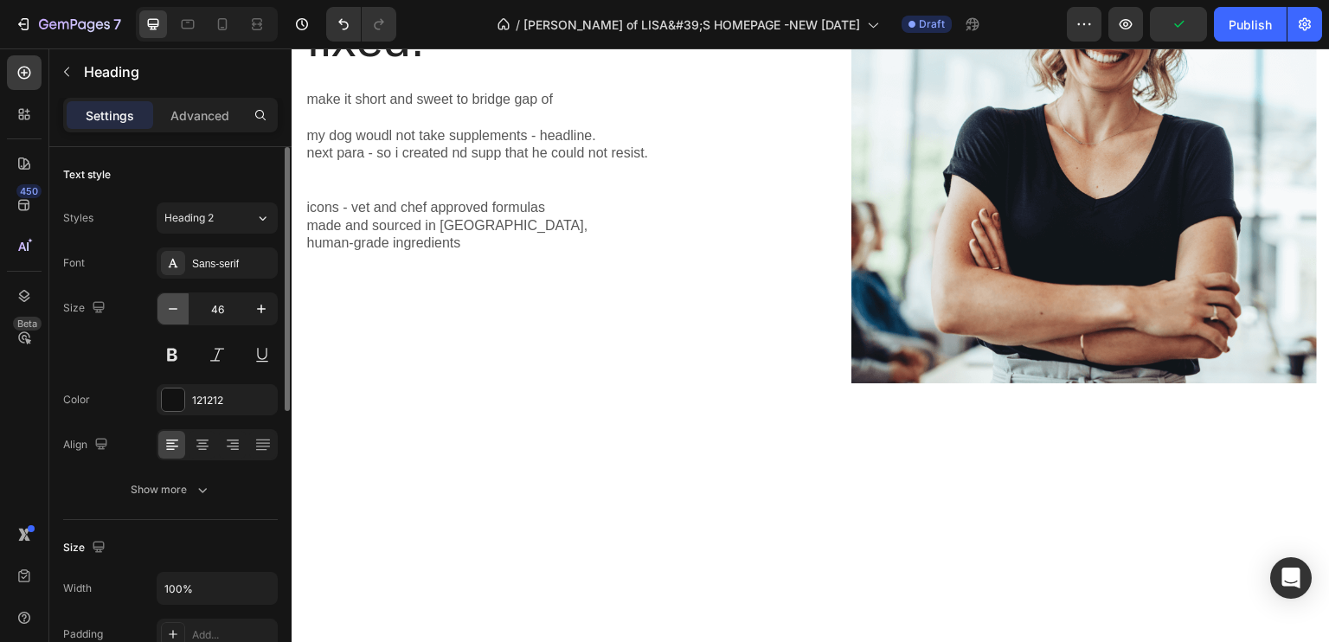
click at [176, 306] on icon "button" at bounding box center [172, 308] width 17 height 17
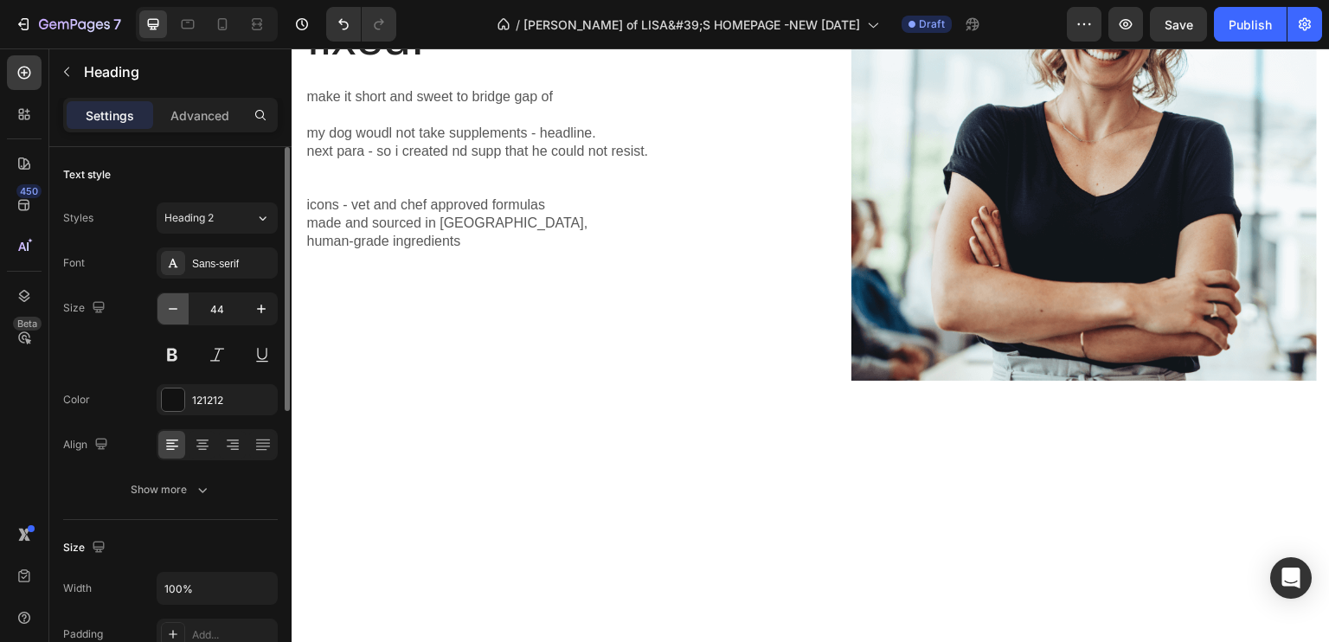
click at [176, 306] on icon "button" at bounding box center [172, 308] width 17 height 17
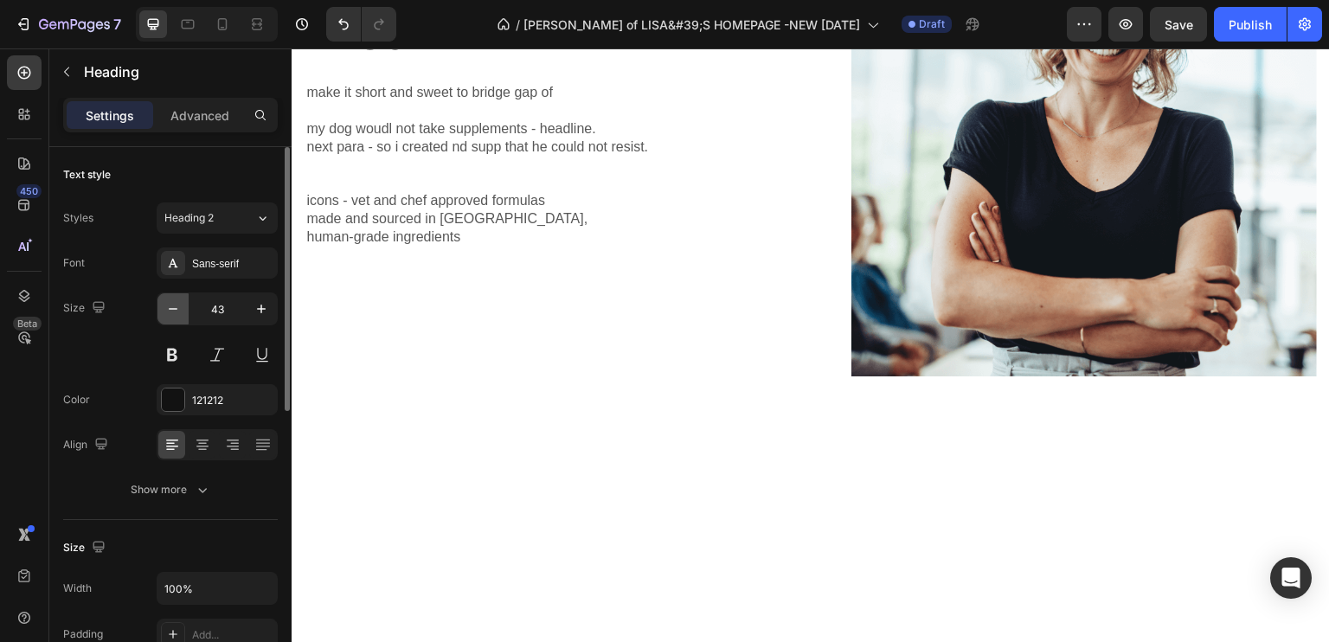
click at [176, 306] on icon "button" at bounding box center [172, 308] width 17 height 17
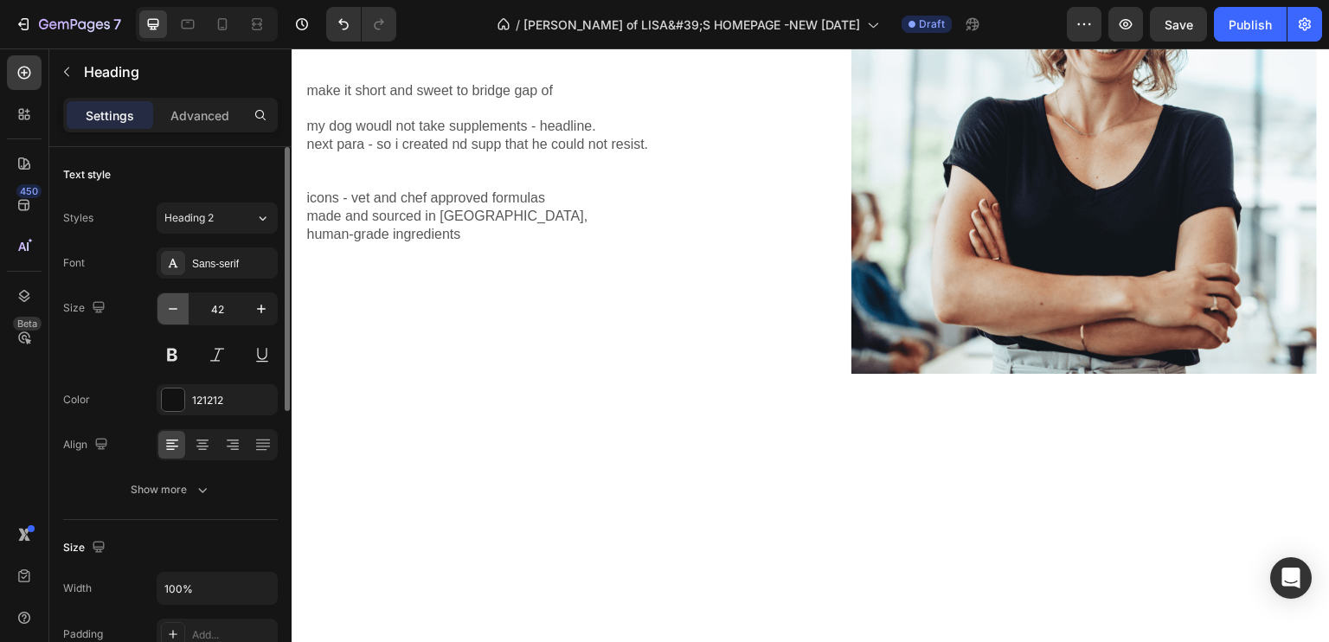
click at [176, 306] on icon "button" at bounding box center [172, 308] width 17 height 17
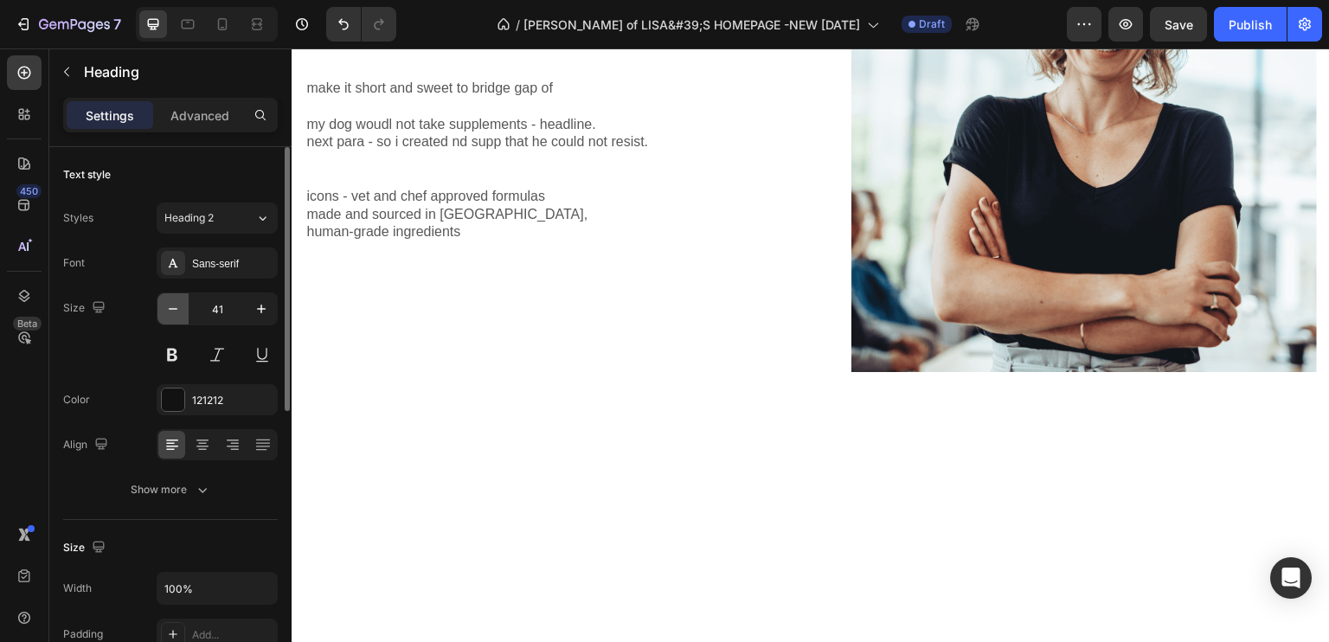
click at [176, 306] on icon "button" at bounding box center [172, 308] width 17 height 17
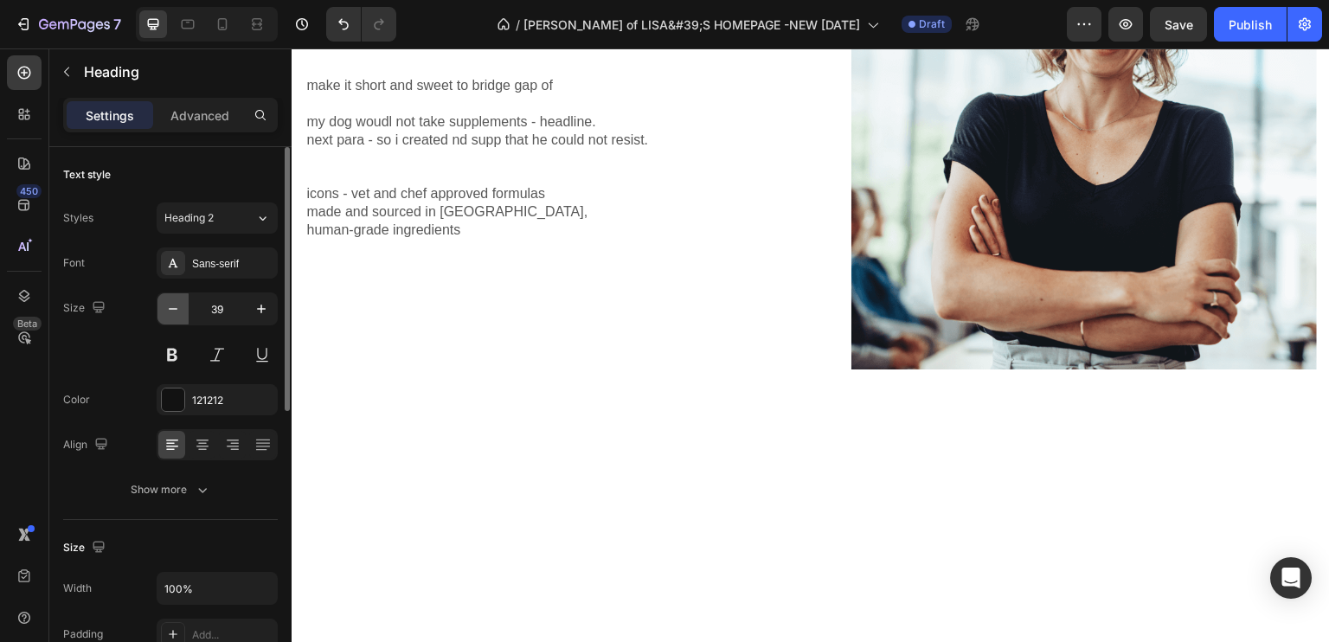
click at [176, 306] on icon "button" at bounding box center [172, 308] width 17 height 17
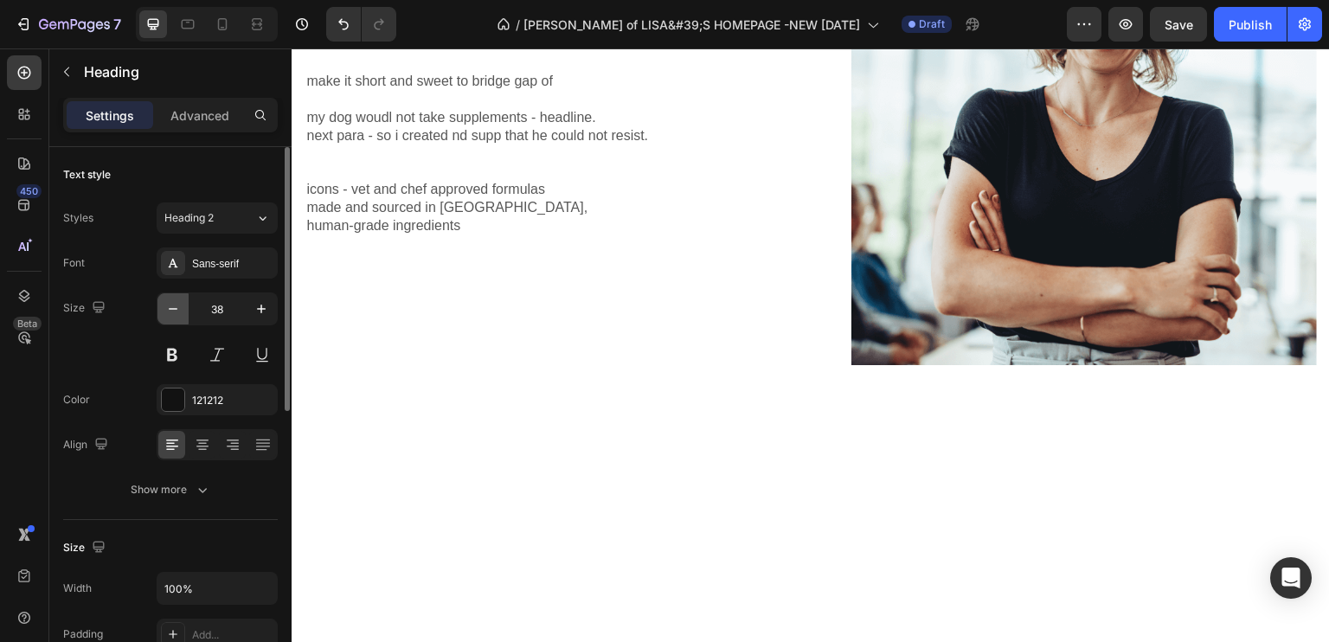
click at [176, 306] on icon "button" at bounding box center [172, 308] width 17 height 17
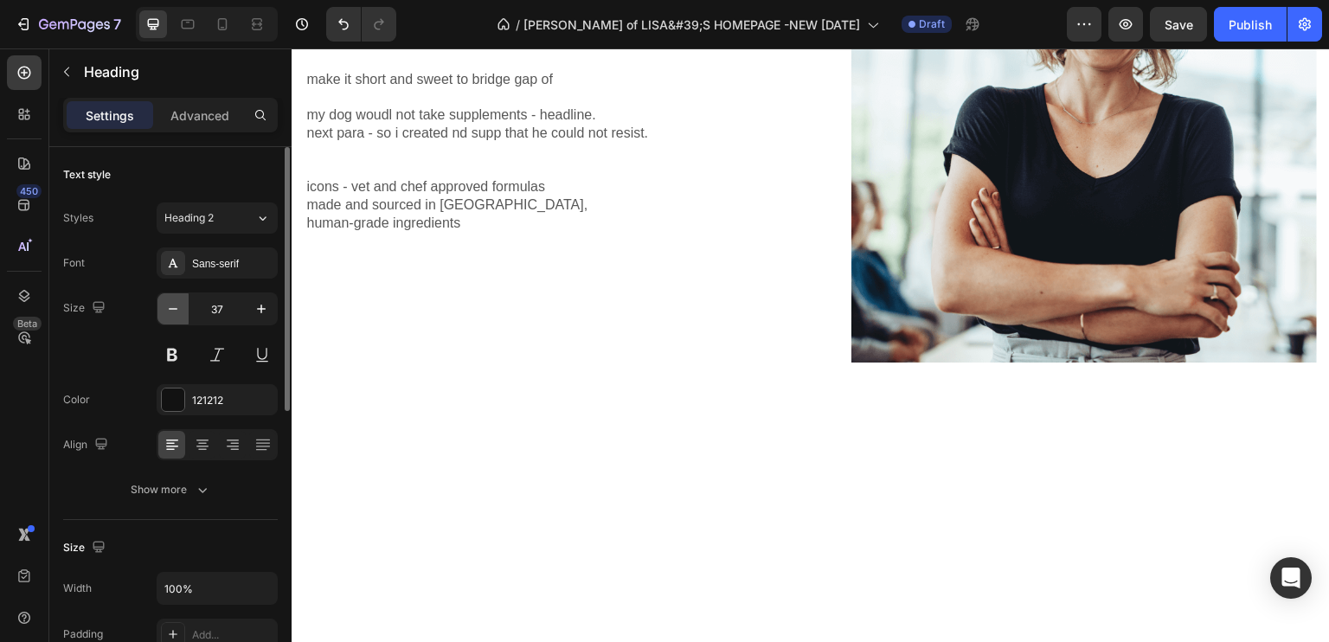
click at [176, 306] on icon "button" at bounding box center [172, 308] width 17 height 17
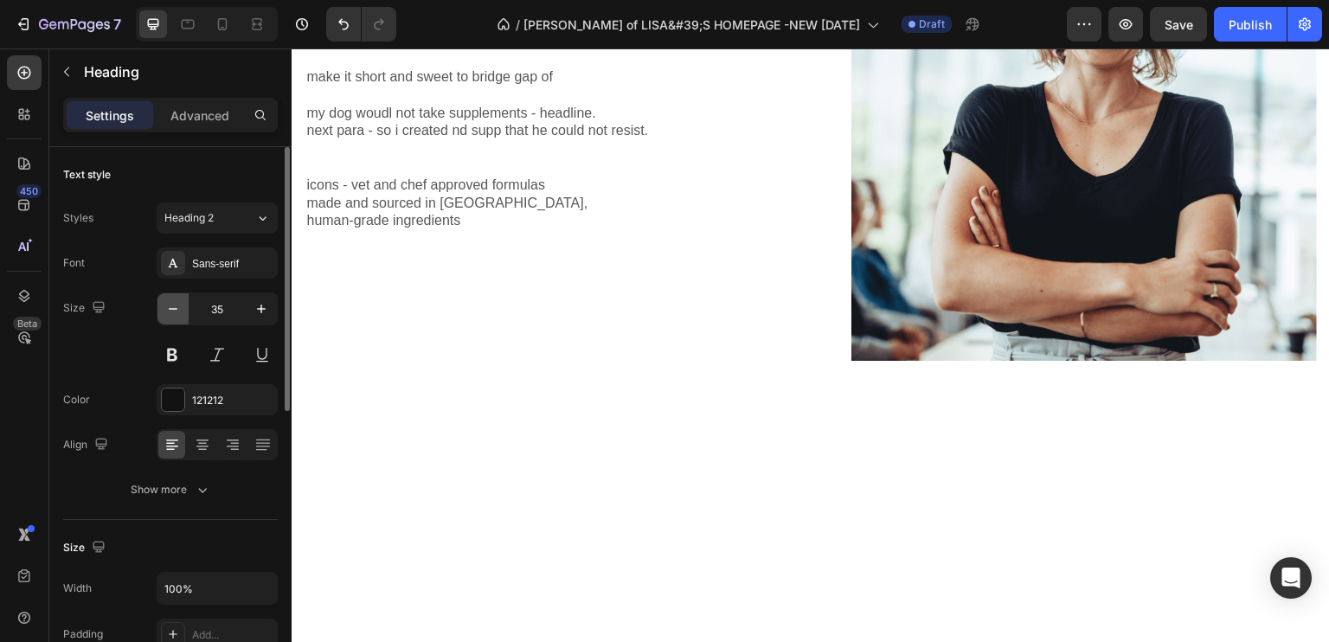
click at [176, 306] on icon "button" at bounding box center [172, 308] width 17 height 17
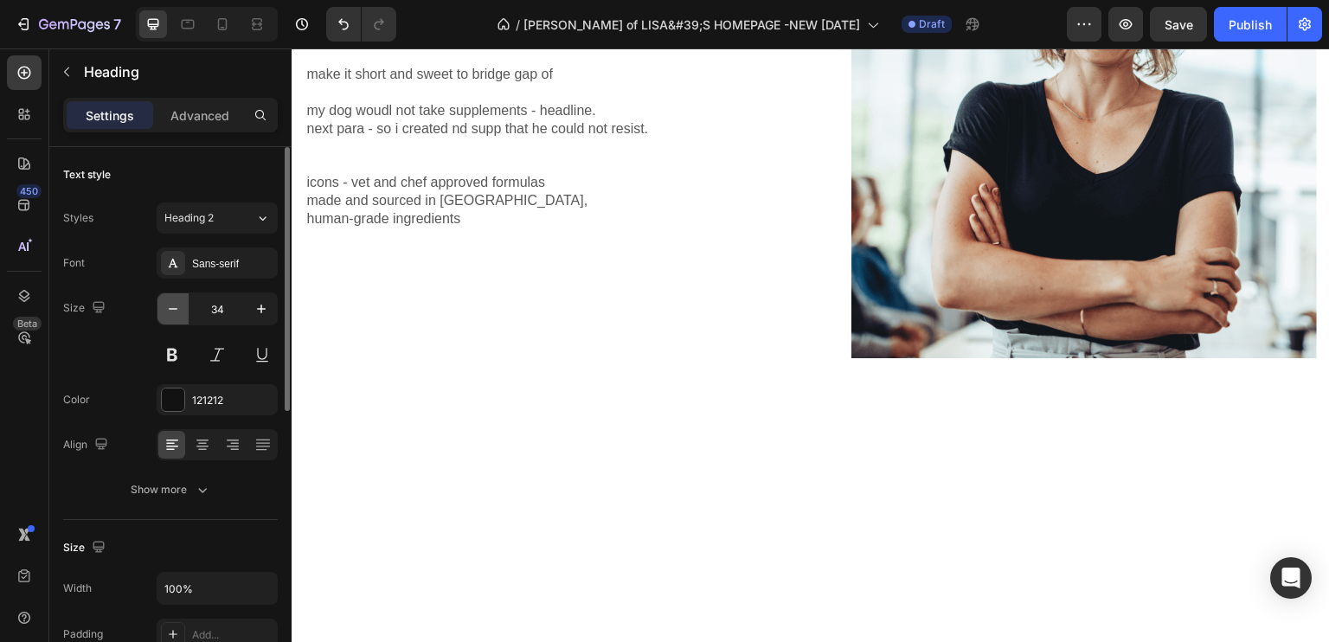
click at [176, 306] on icon "button" at bounding box center [172, 308] width 17 height 17
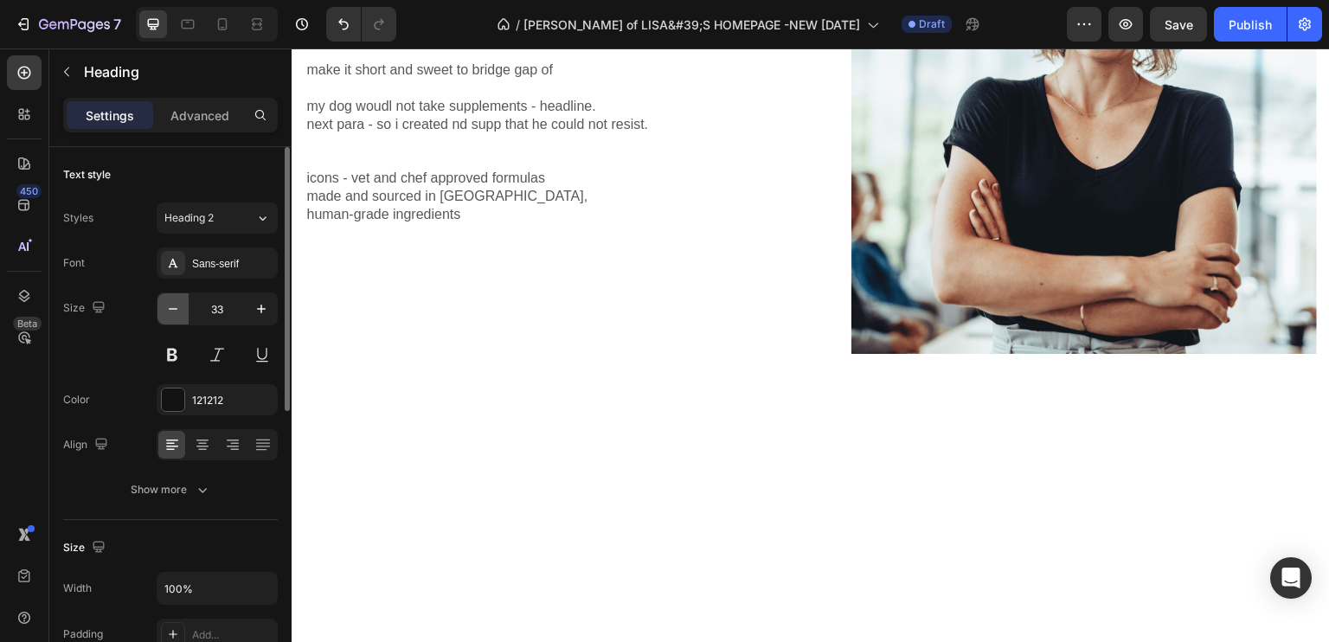
click at [176, 306] on icon "button" at bounding box center [172, 308] width 17 height 17
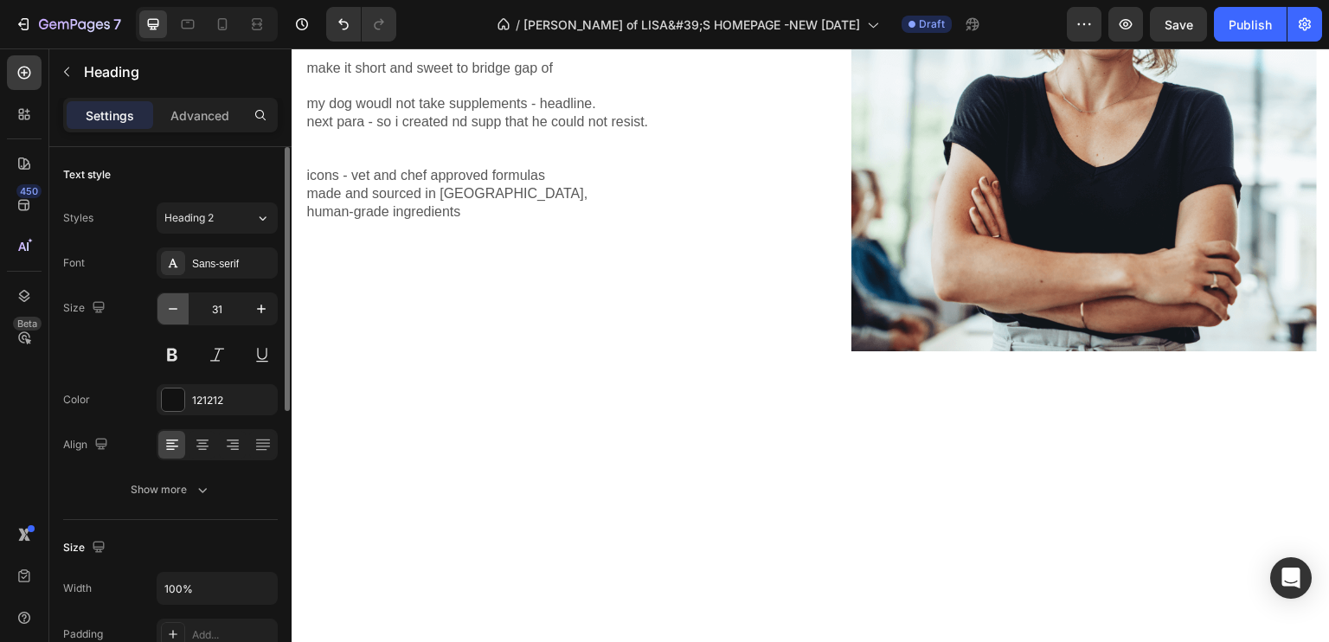
click at [176, 306] on icon "button" at bounding box center [172, 308] width 17 height 17
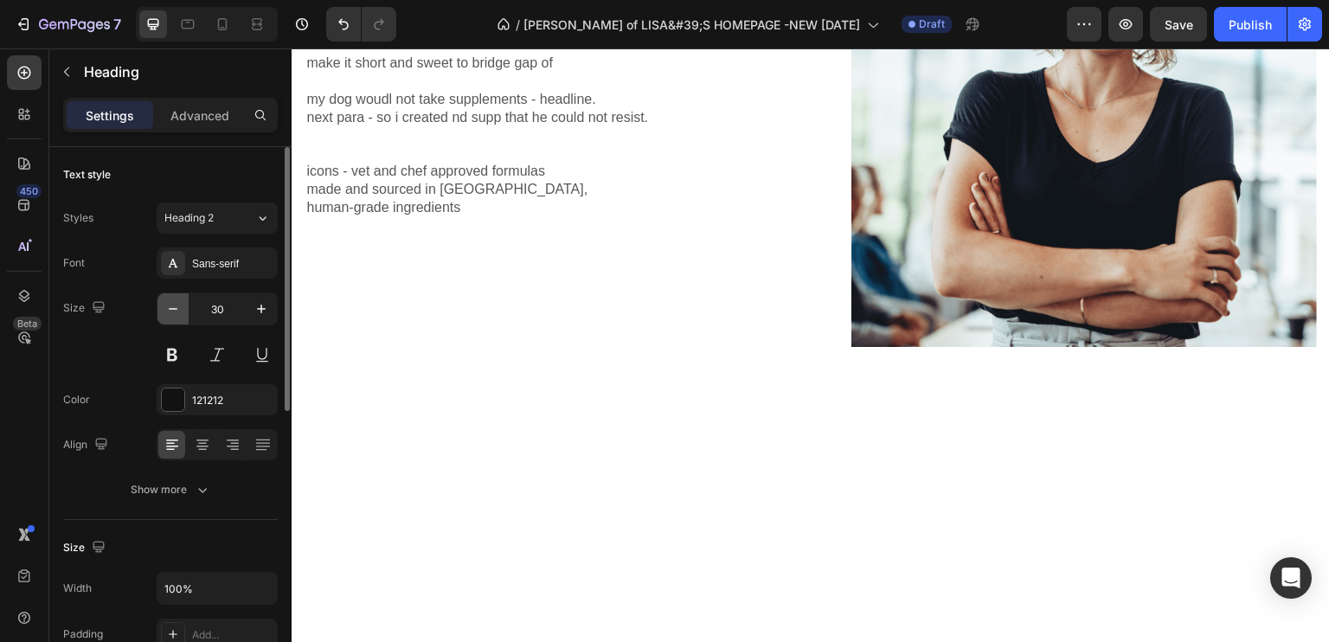
click at [176, 306] on icon "button" at bounding box center [172, 308] width 17 height 17
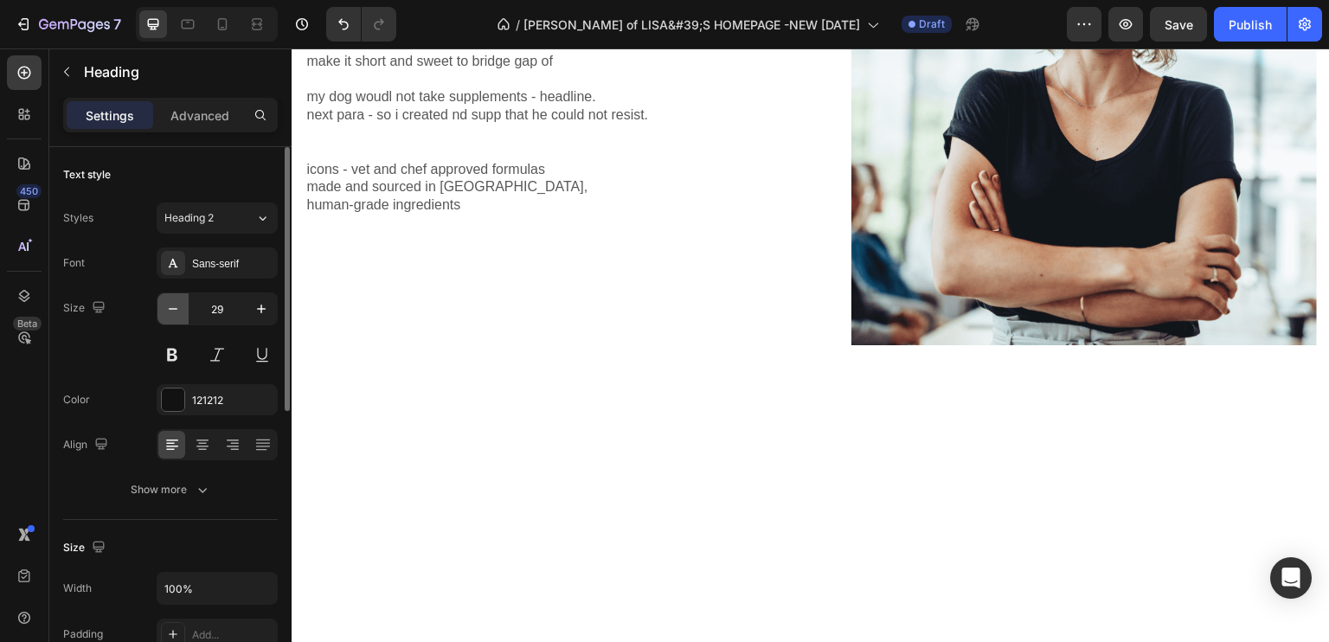
click at [176, 306] on icon "button" at bounding box center [172, 308] width 17 height 17
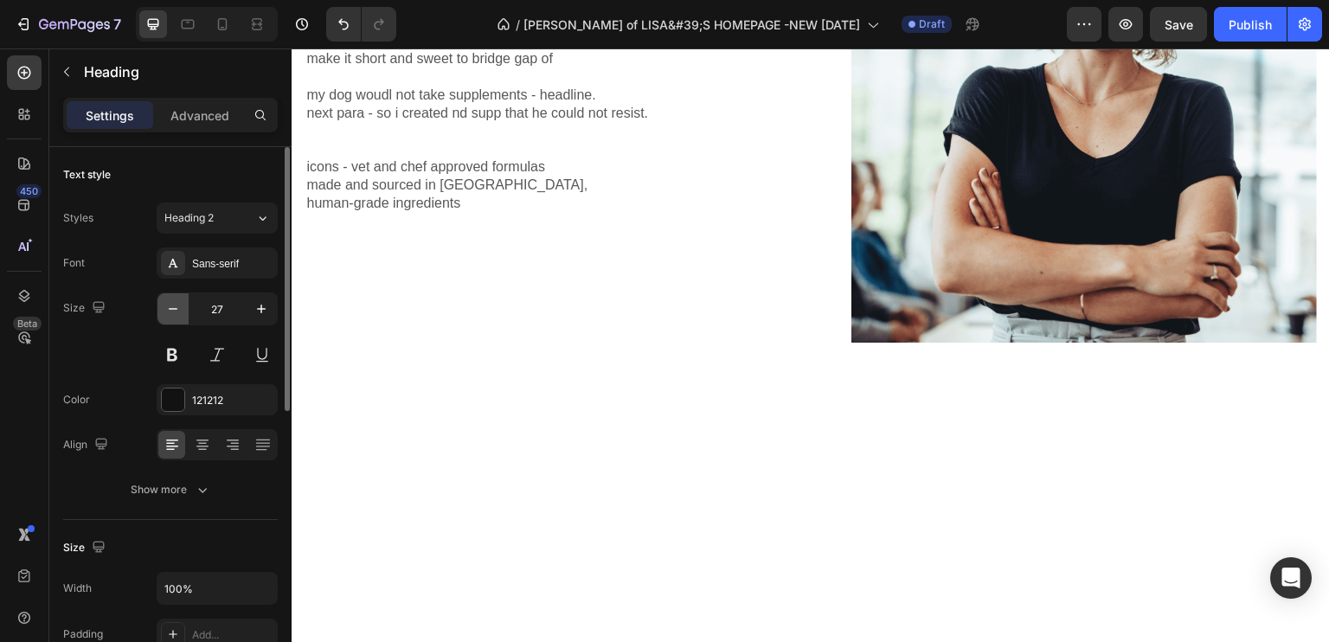
click at [176, 306] on icon "button" at bounding box center [172, 308] width 17 height 17
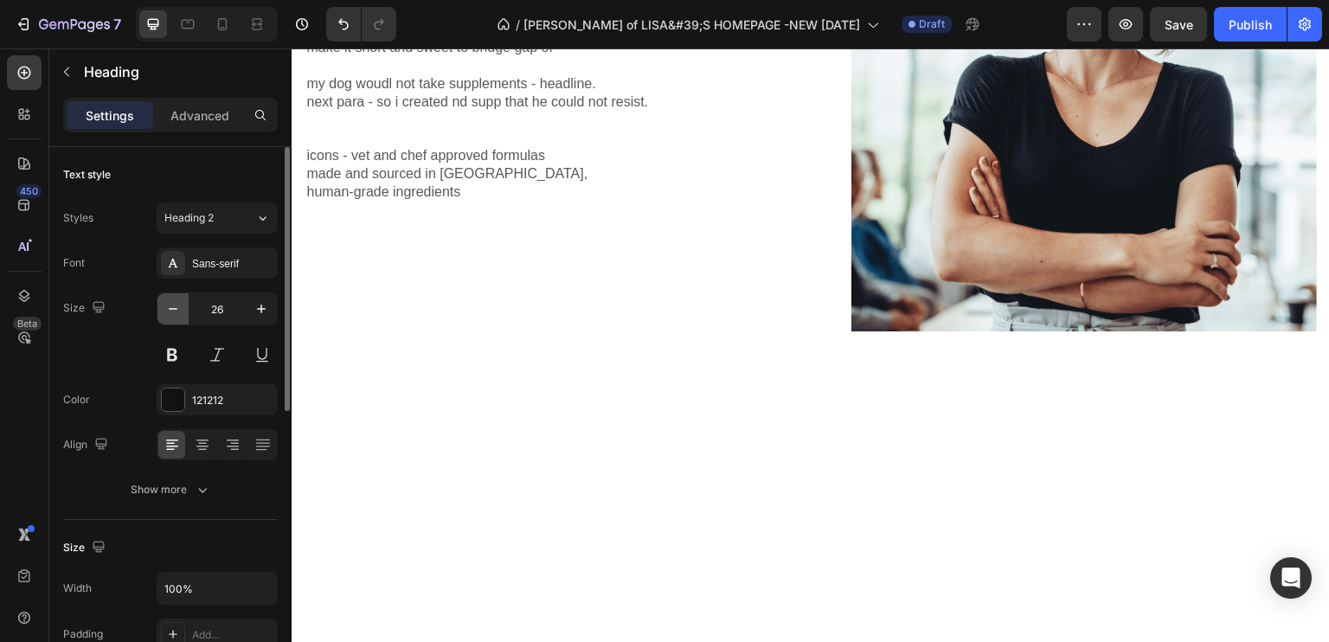
click at [174, 306] on icon "button" at bounding box center [172, 308] width 17 height 17
click at [174, 305] on icon "button" at bounding box center [172, 308] width 17 height 17
type input "24"
click at [189, 263] on div "Sans-serif" at bounding box center [217, 262] width 121 height 31
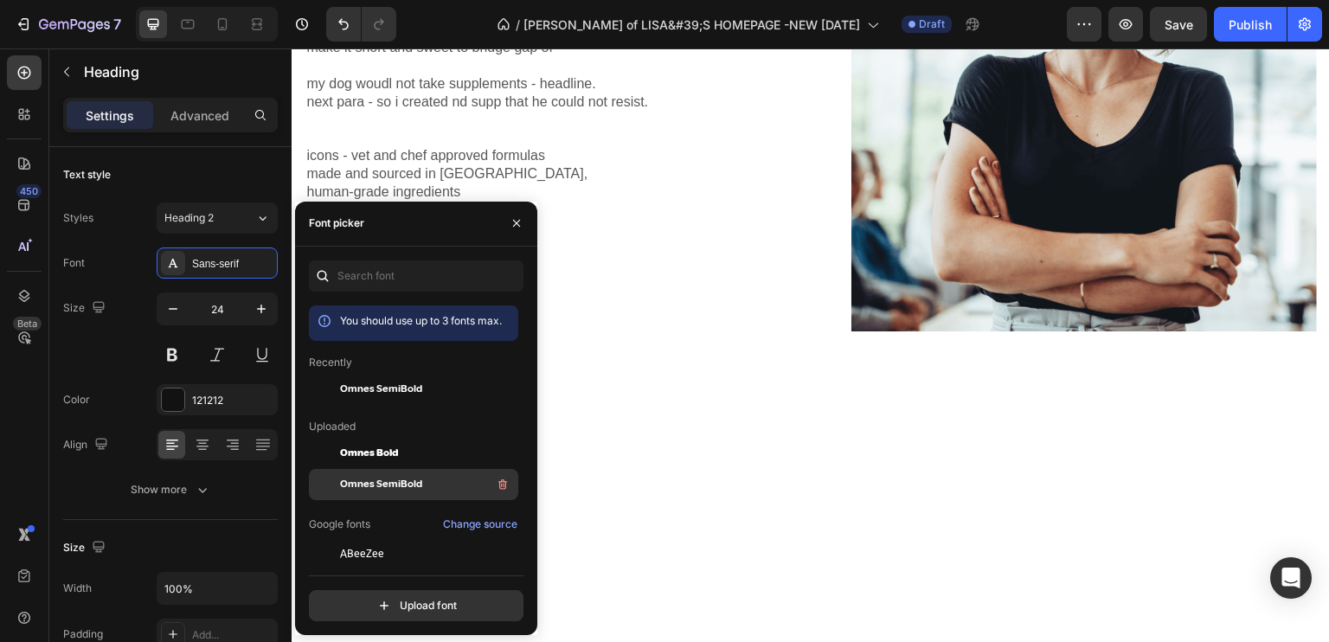
click at [424, 474] on div "Omnes SemiBold" at bounding box center [427, 484] width 175 height 21
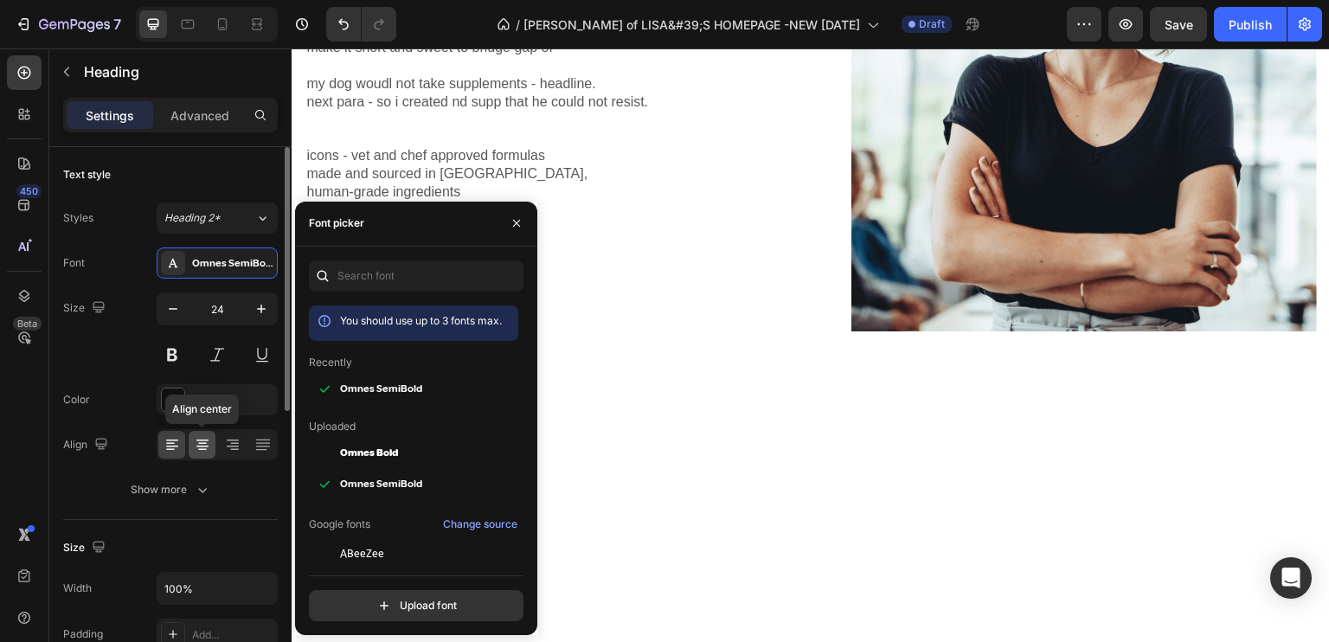
click at [205, 441] on icon at bounding box center [202, 444] width 17 height 17
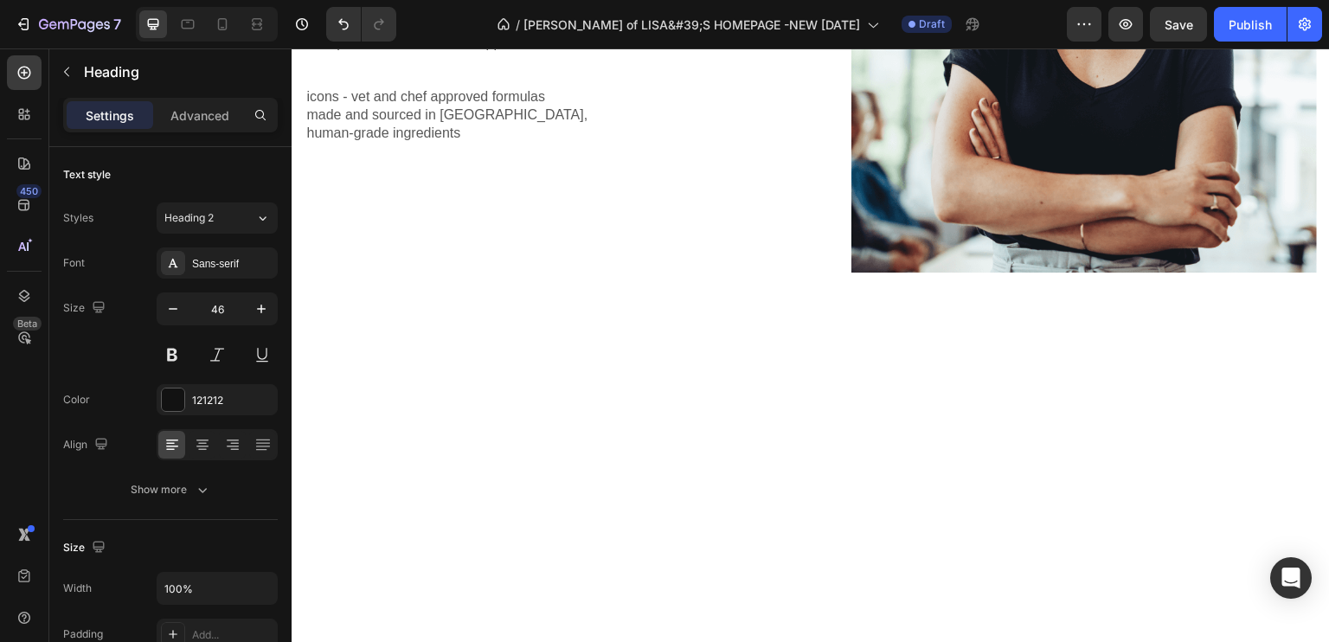
scroll to position [848, 0]
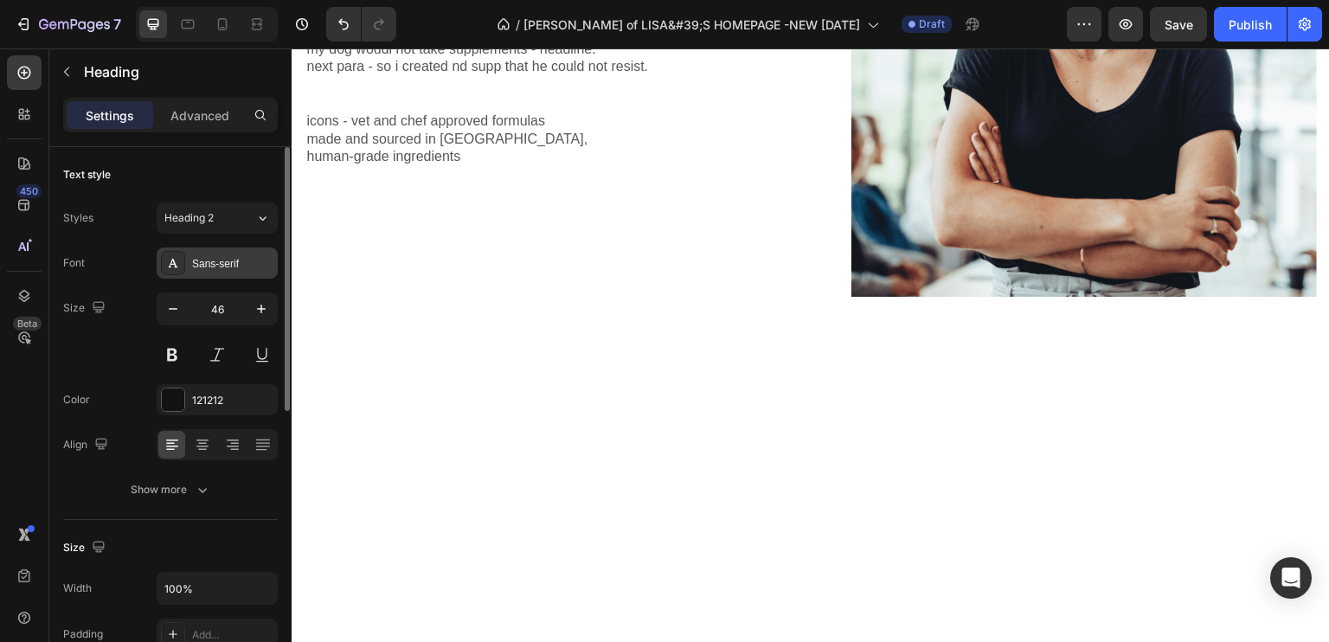
click at [229, 259] on div "Sans-serif" at bounding box center [232, 264] width 81 height 16
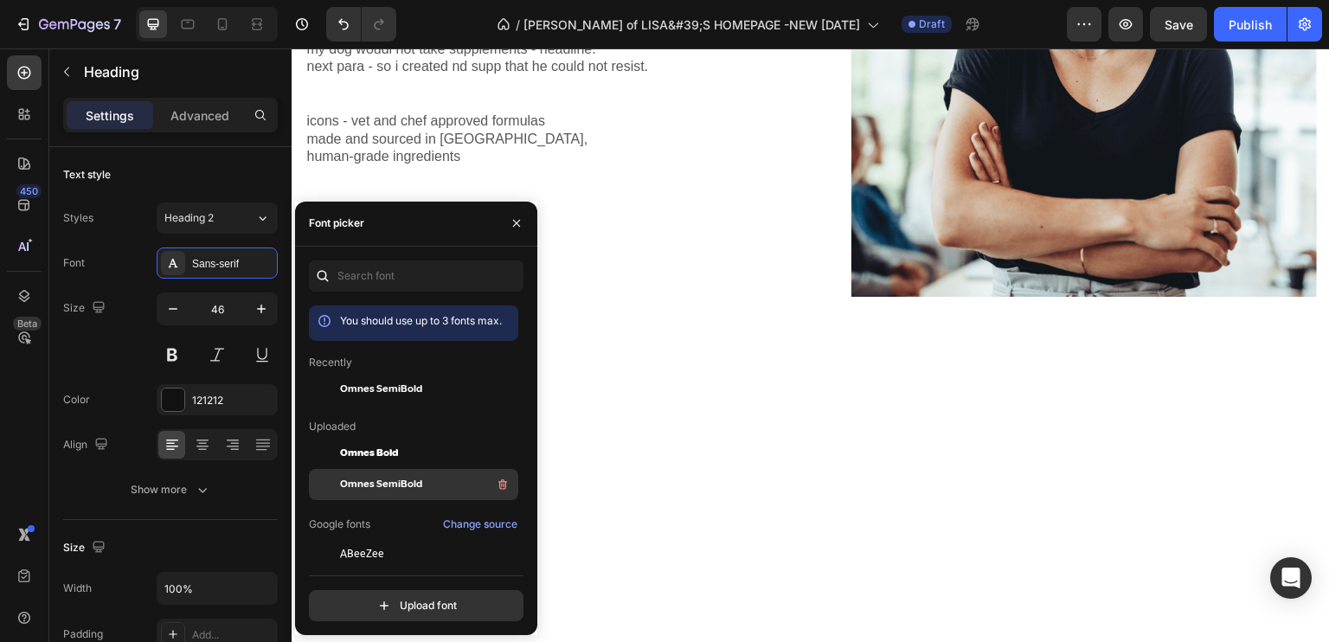
click at [408, 475] on div "Omnes SemiBold" at bounding box center [427, 484] width 175 height 21
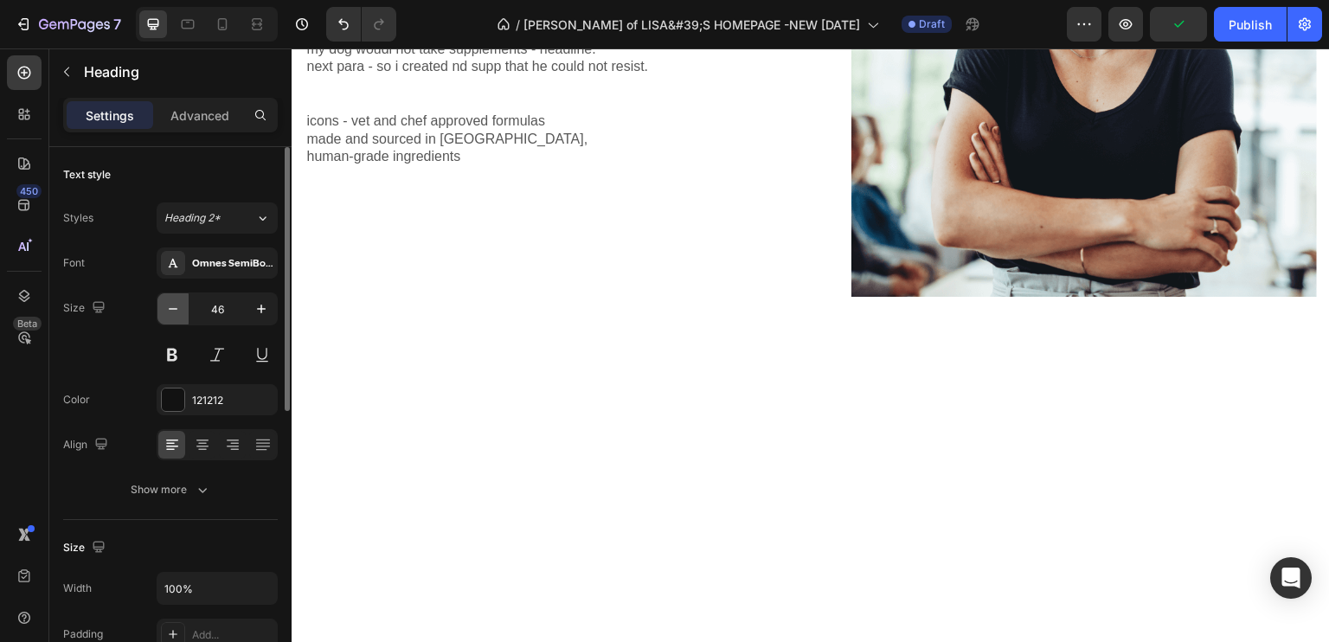
click at [173, 300] on icon "button" at bounding box center [172, 308] width 17 height 17
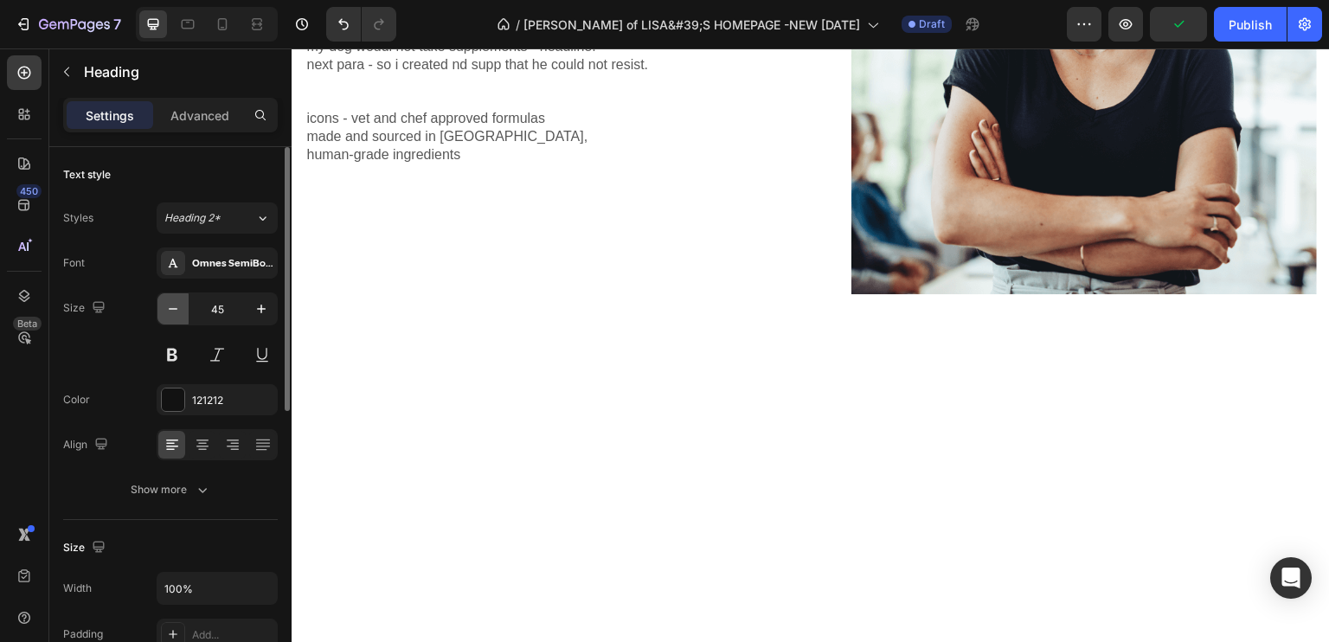
click at [173, 300] on icon "button" at bounding box center [172, 308] width 17 height 17
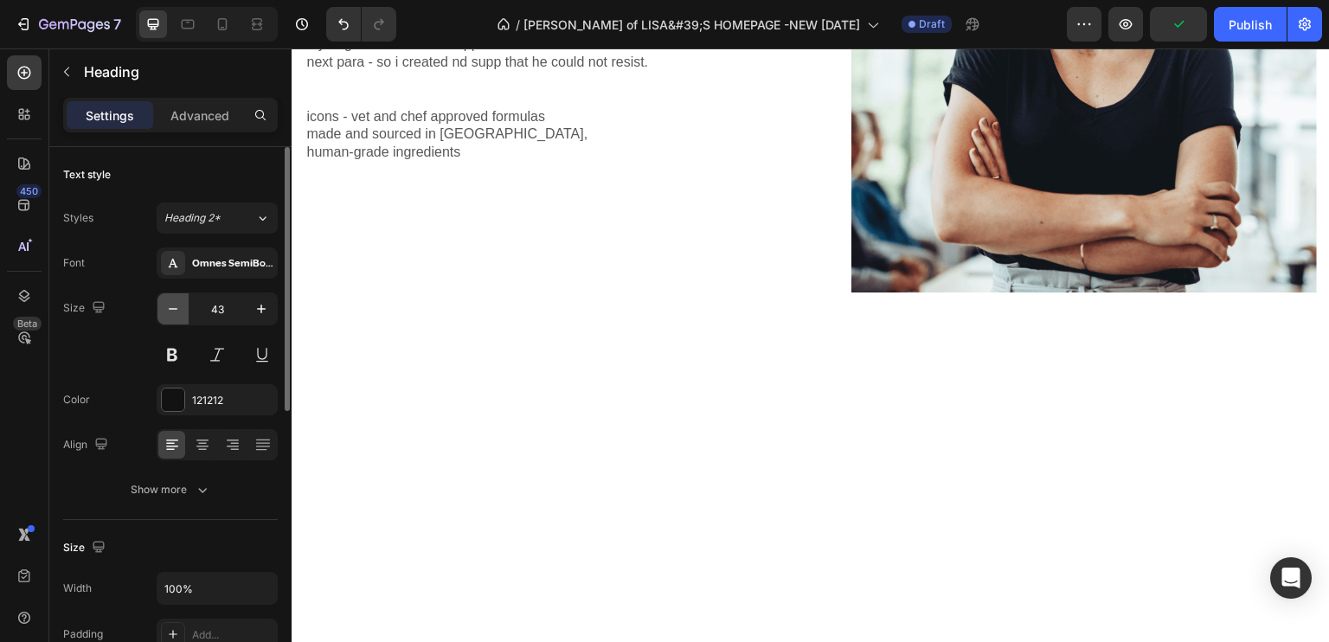
click at [173, 300] on icon "button" at bounding box center [172, 308] width 17 height 17
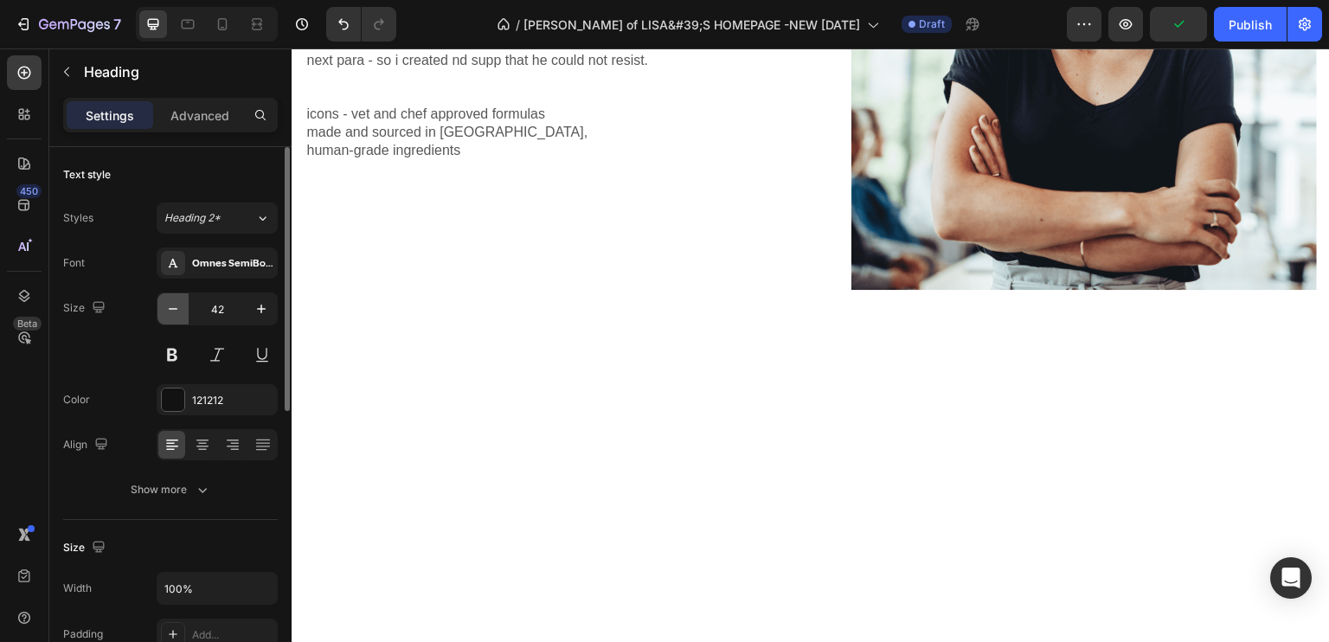
click at [173, 300] on icon "button" at bounding box center [172, 308] width 17 height 17
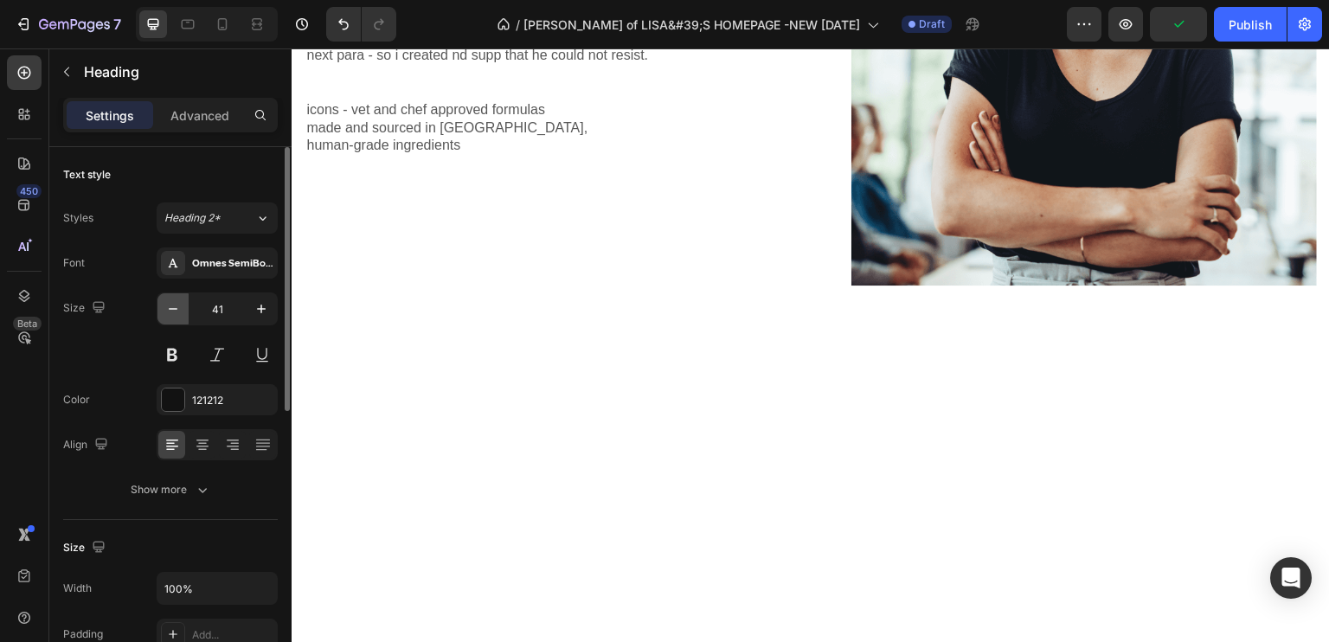
click at [173, 300] on icon "button" at bounding box center [172, 308] width 17 height 17
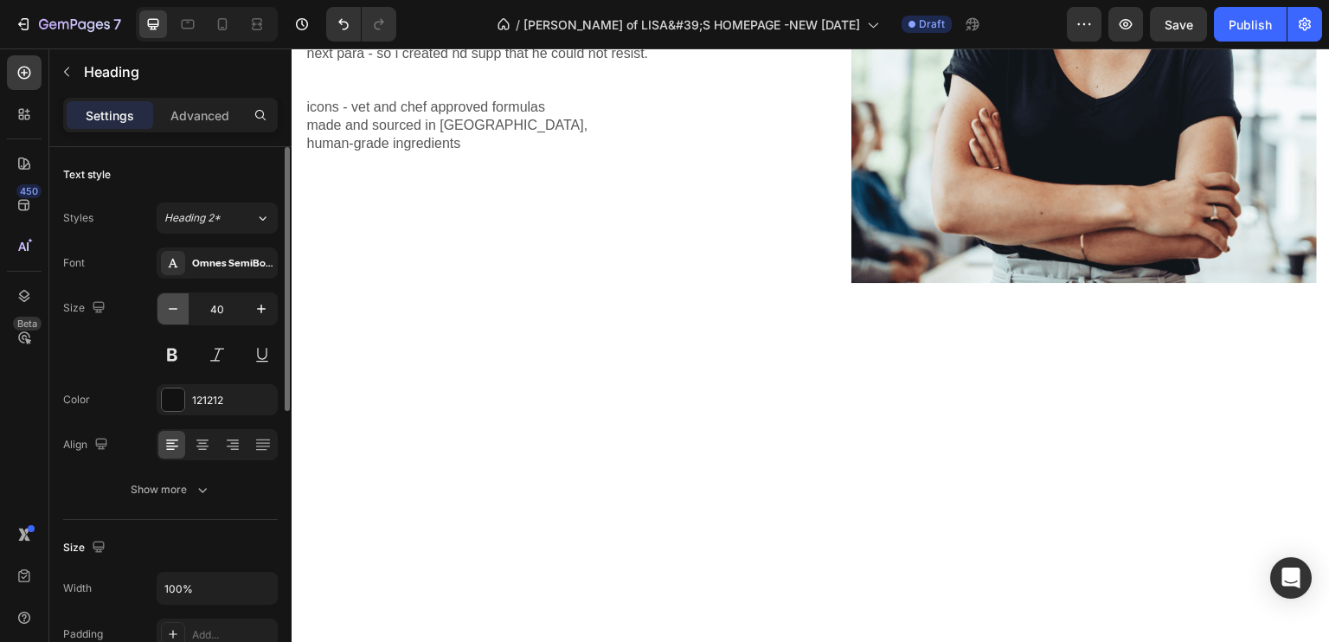
click at [173, 300] on icon "button" at bounding box center [172, 308] width 17 height 17
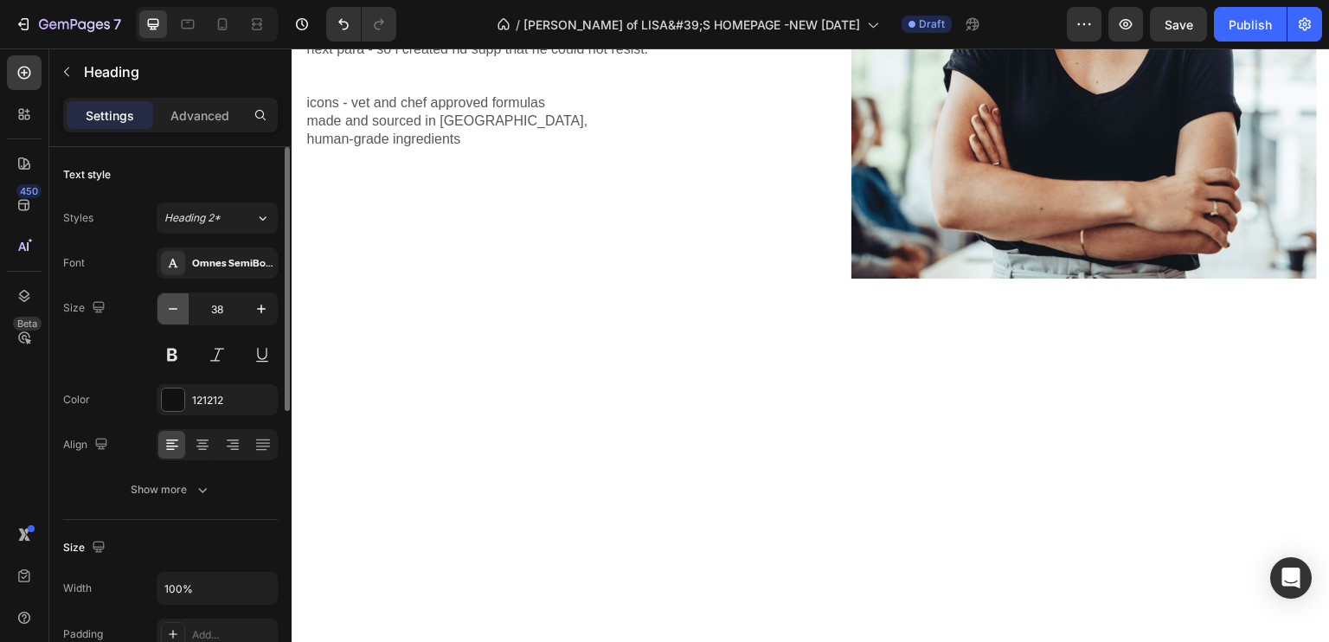
click at [173, 300] on icon "button" at bounding box center [172, 308] width 17 height 17
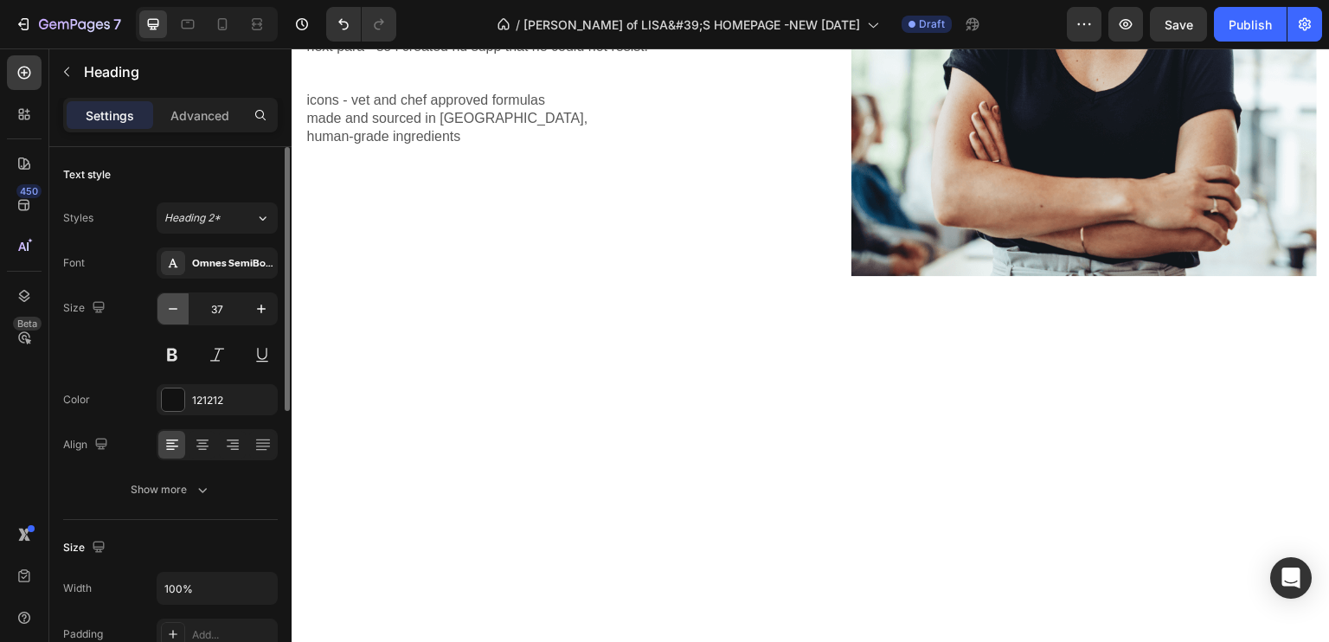
click at [173, 300] on icon "button" at bounding box center [172, 308] width 17 height 17
click at [173, 298] on button "button" at bounding box center [172, 308] width 31 height 31
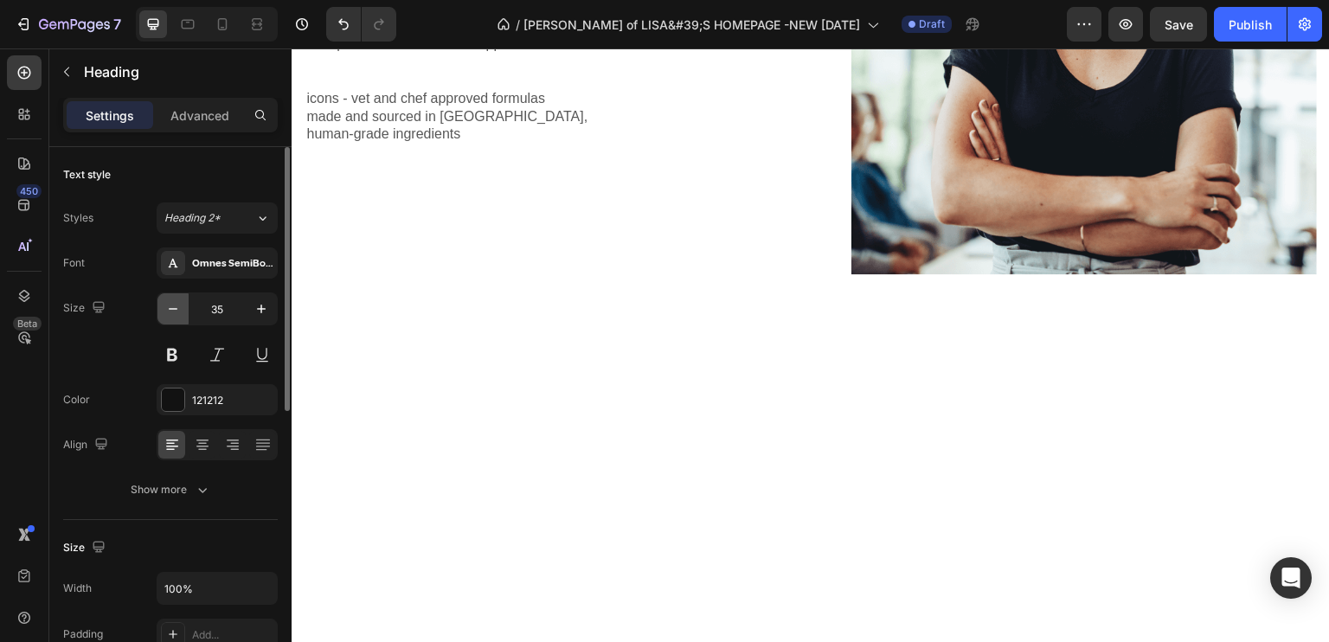
click at [173, 298] on button "button" at bounding box center [172, 308] width 31 height 31
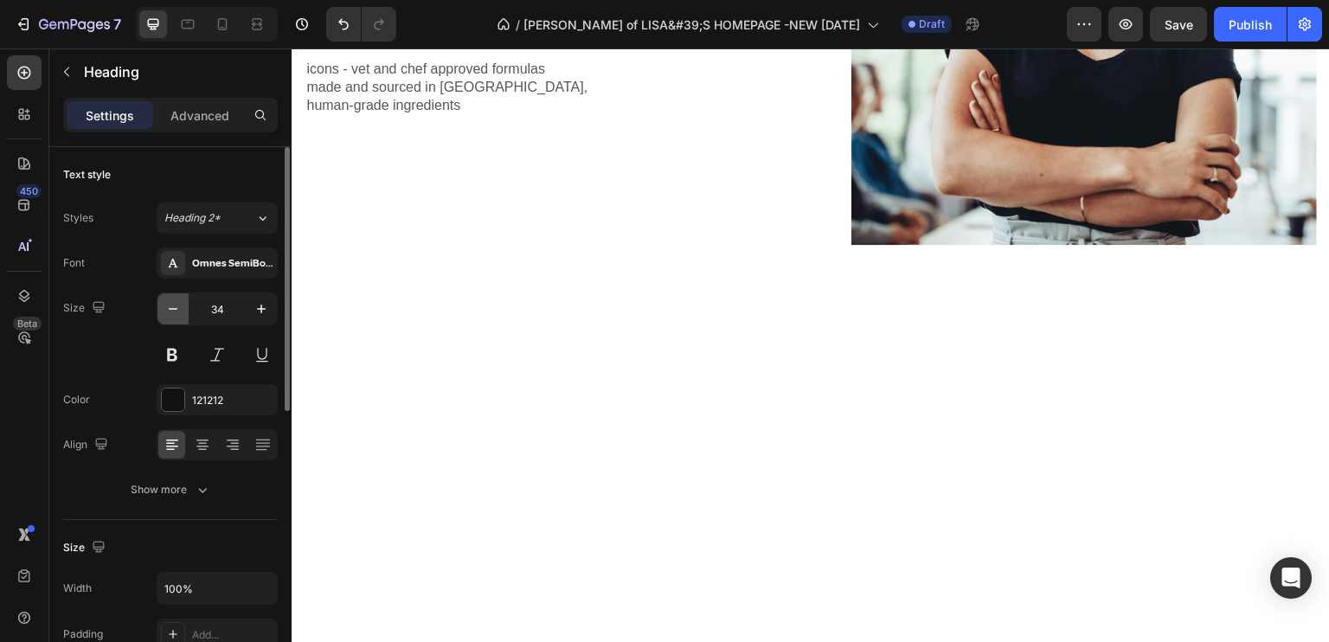
click at [173, 298] on button "button" at bounding box center [172, 308] width 31 height 31
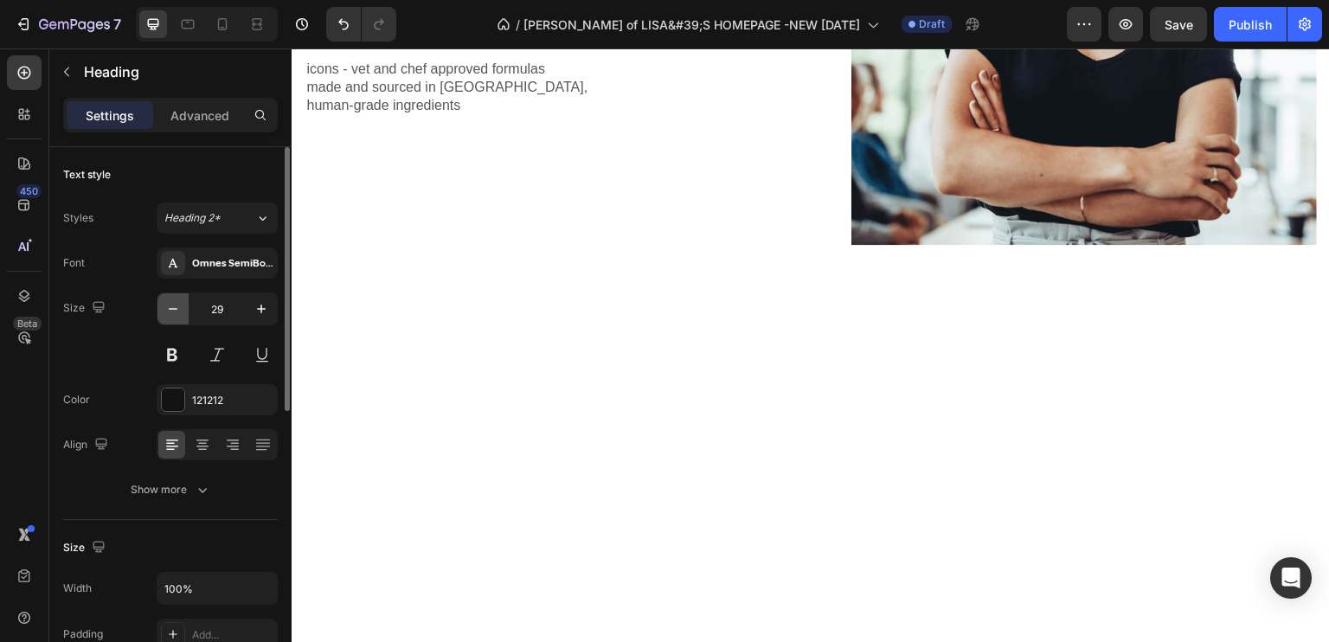
click at [173, 298] on button "button" at bounding box center [172, 308] width 31 height 31
type input "25"
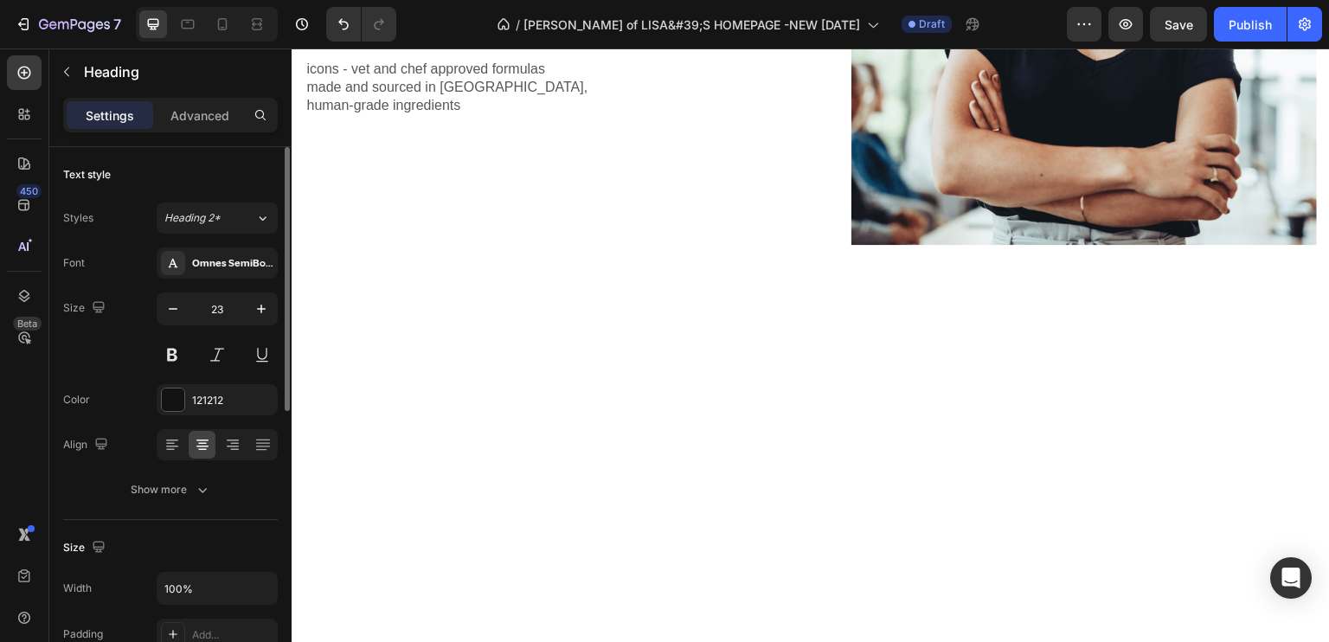
click at [264, 295] on button "button" at bounding box center [261, 308] width 31 height 31
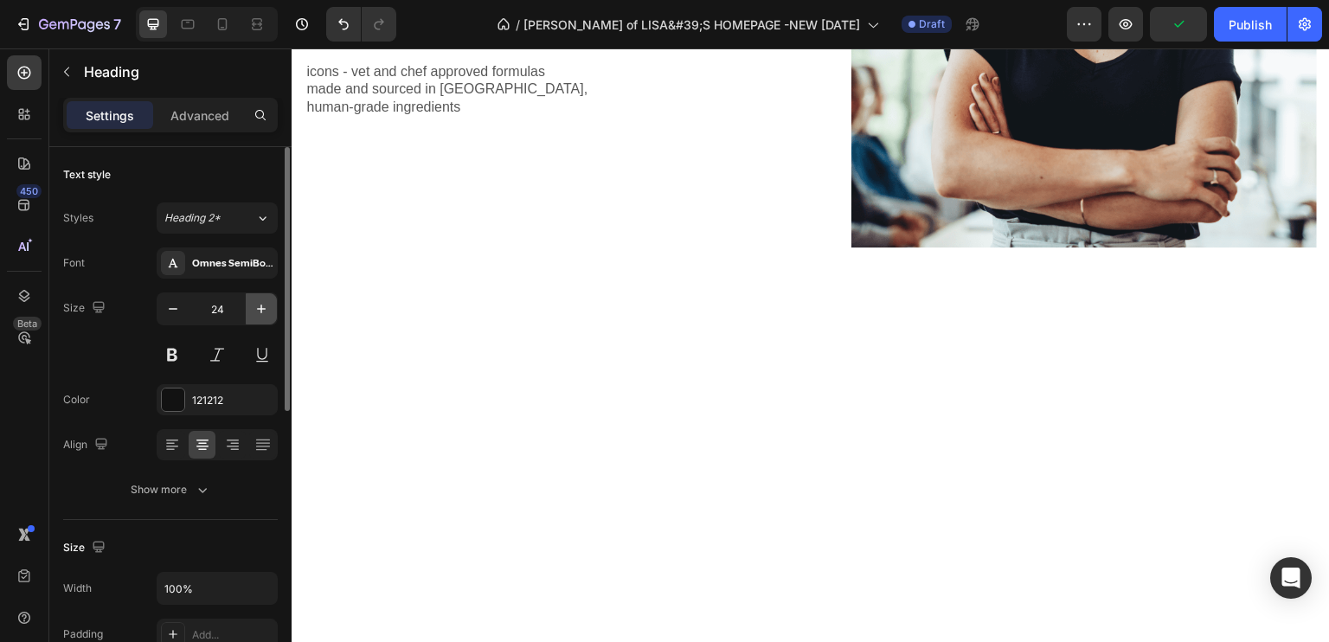
click at [264, 295] on button "button" at bounding box center [261, 308] width 31 height 31
type input "25"
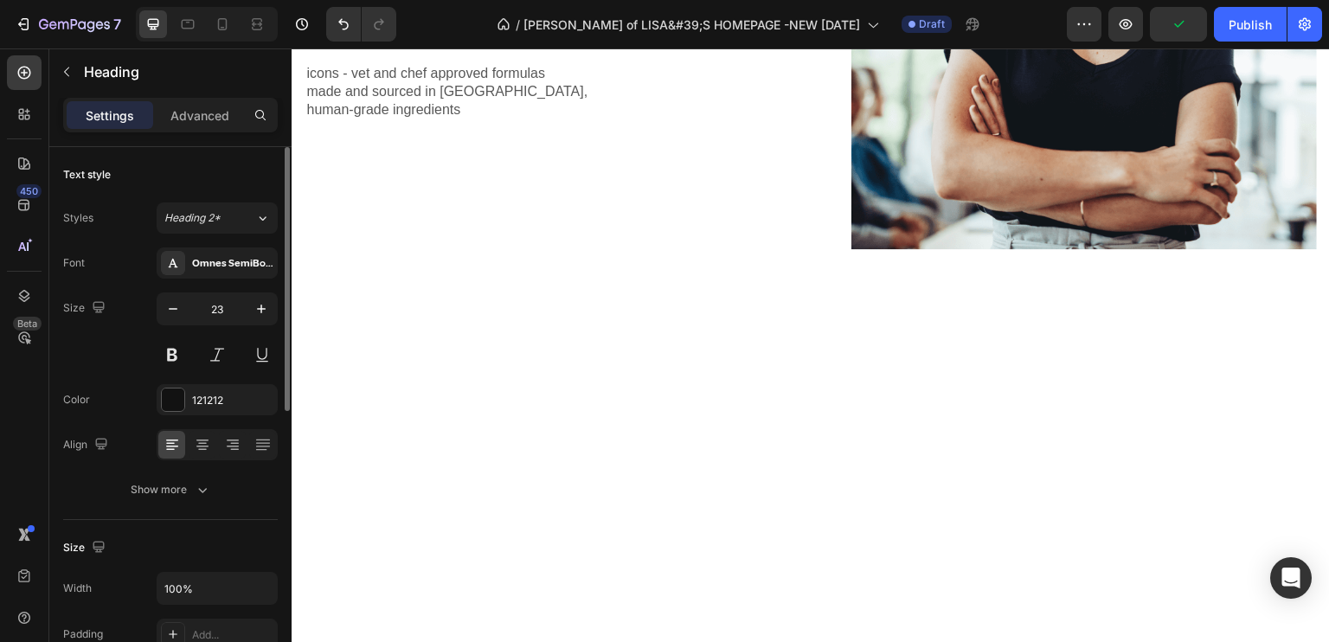
click at [256, 301] on icon "button" at bounding box center [261, 308] width 17 height 17
type input "25"
drag, startPoint x: 903, startPoint y: 313, endPoint x: 853, endPoint y: 303, distance: 51.2
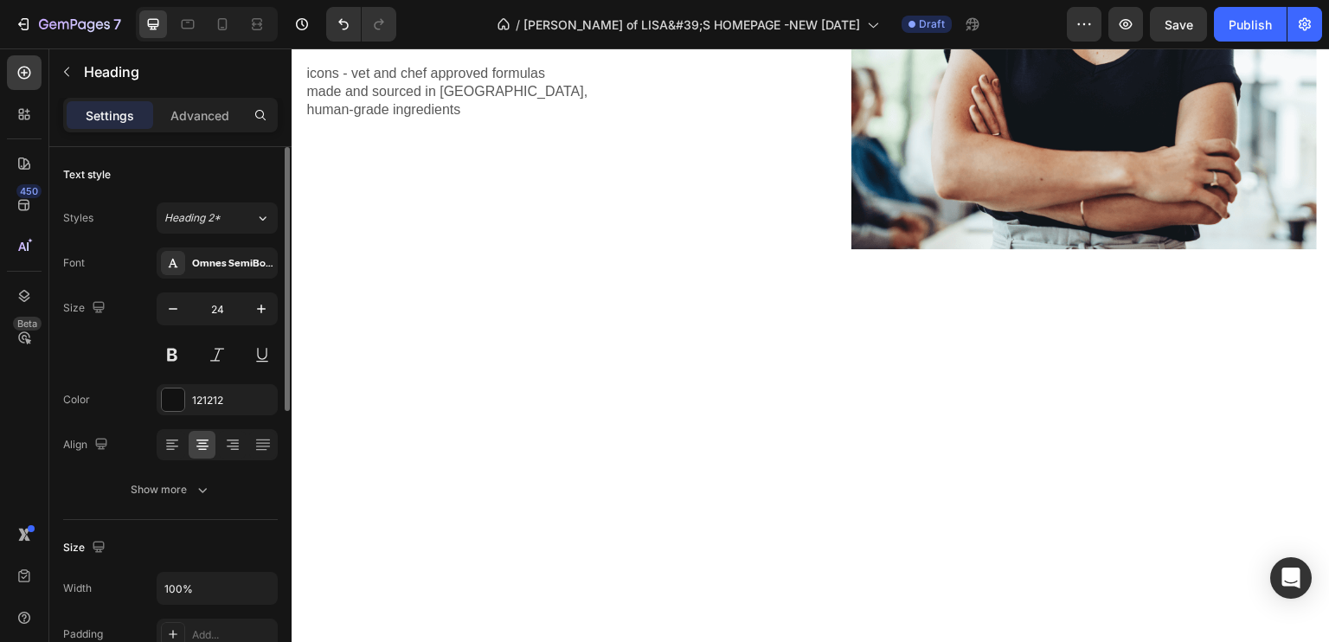
click at [258, 309] on icon "button" at bounding box center [261, 308] width 17 height 17
type input "25"
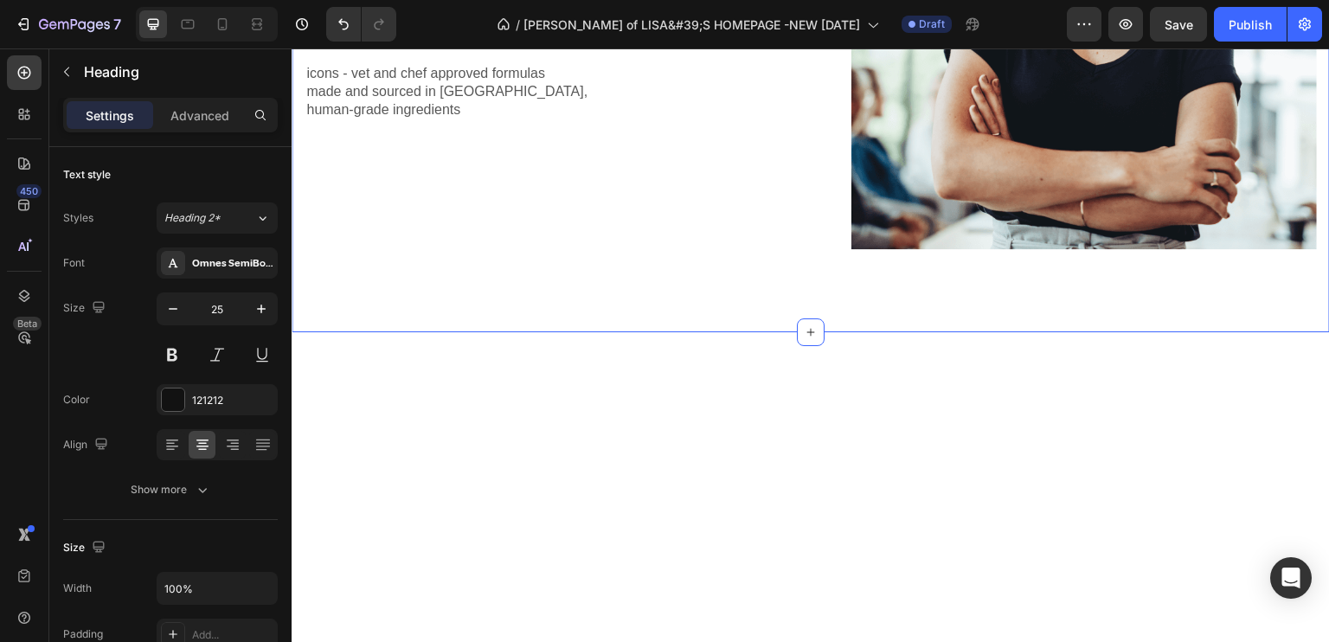
click at [715, 332] on div "problem i had and fixed. Heading make it short and sweet to bridge gap of my do…" at bounding box center [811, 24] width 1038 height 618
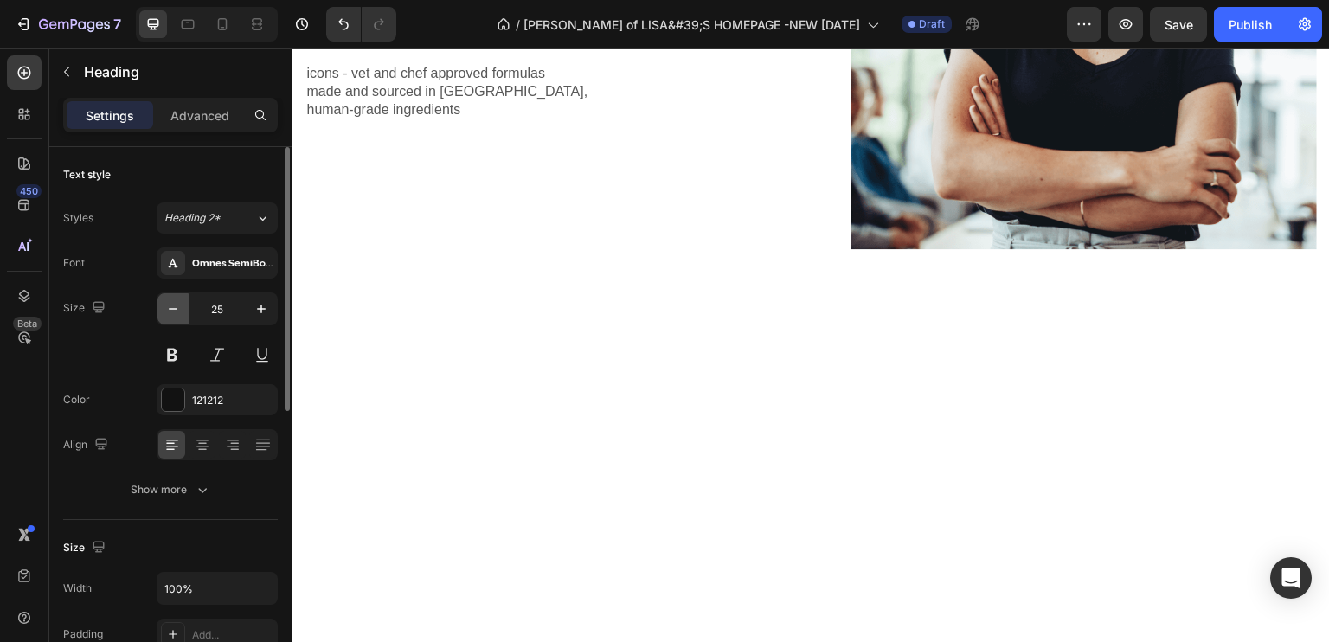
click at [176, 305] on icon "button" at bounding box center [172, 308] width 17 height 17
type input "23"
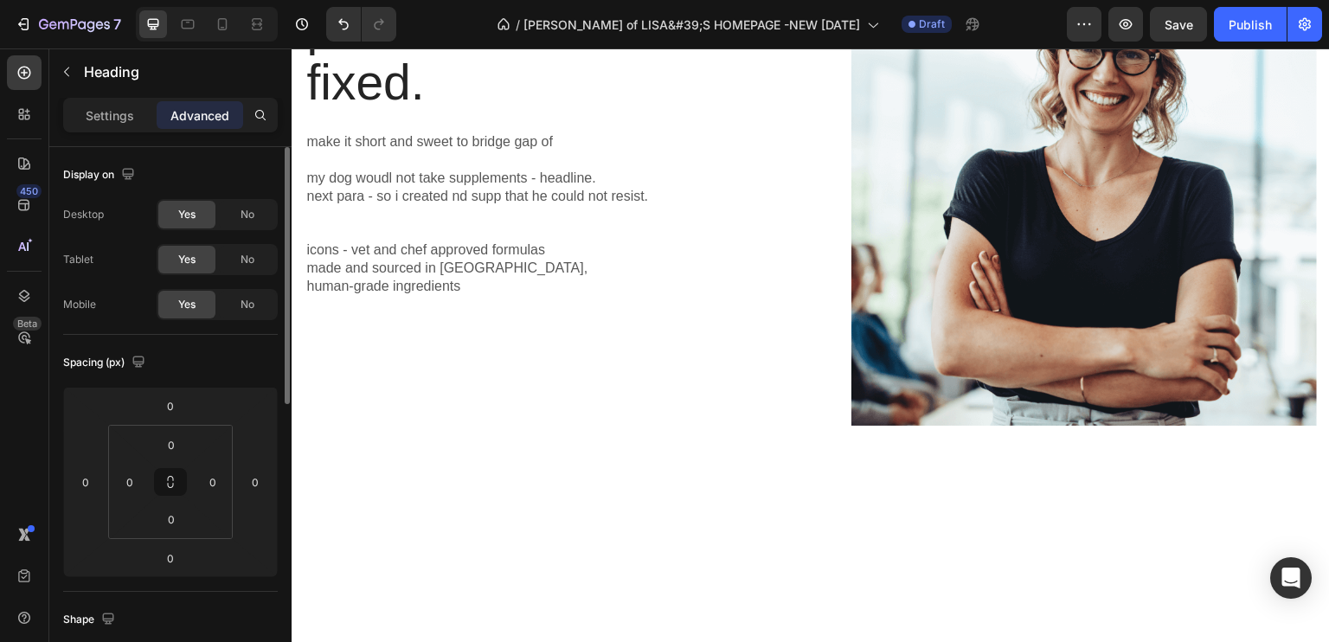
scroll to position [761, 0]
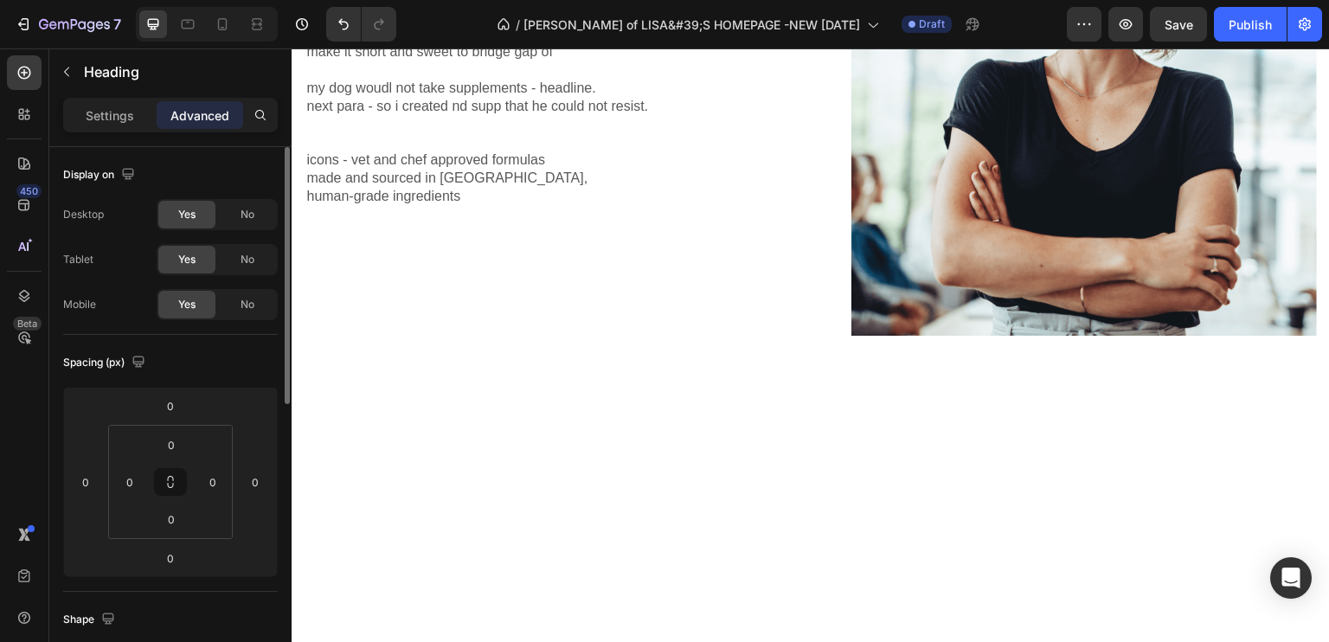
drag, startPoint x: 658, startPoint y: 396, endPoint x: 587, endPoint y: 354, distance: 82.6
drag, startPoint x: 115, startPoint y: 112, endPoint x: 253, endPoint y: 174, distance: 151.0
click at [117, 112] on p "Settings" at bounding box center [110, 115] width 48 height 18
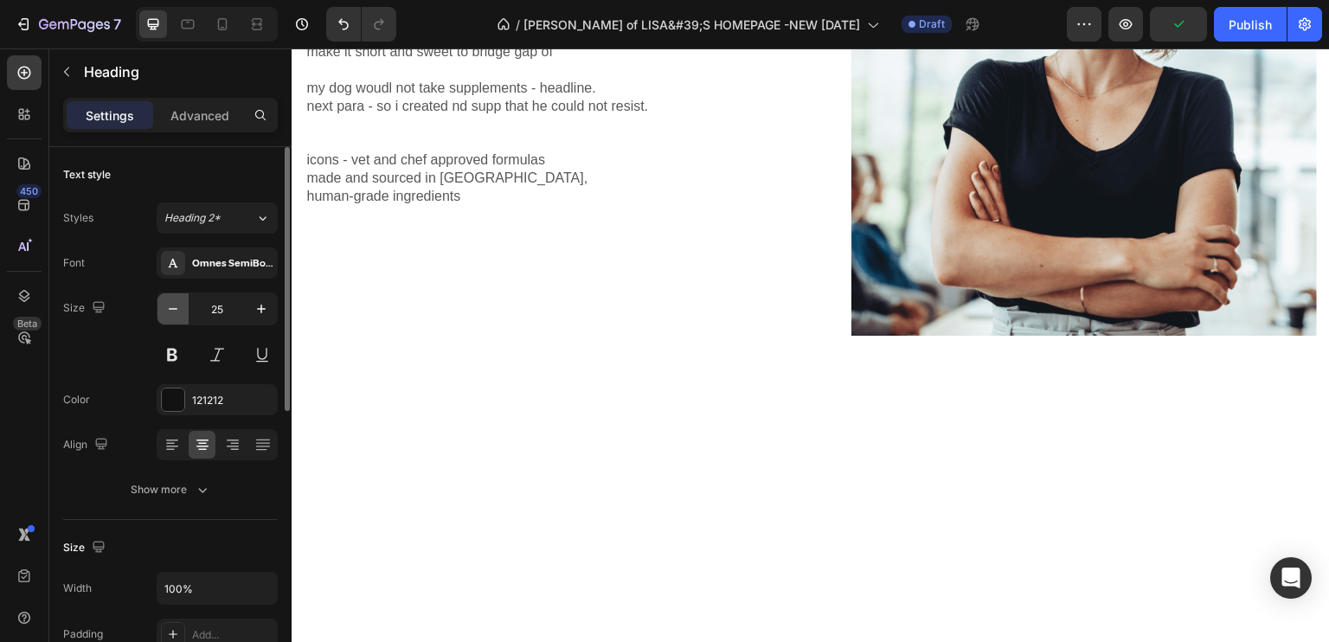
click at [171, 309] on icon "button" at bounding box center [173, 309] width 9 height 2
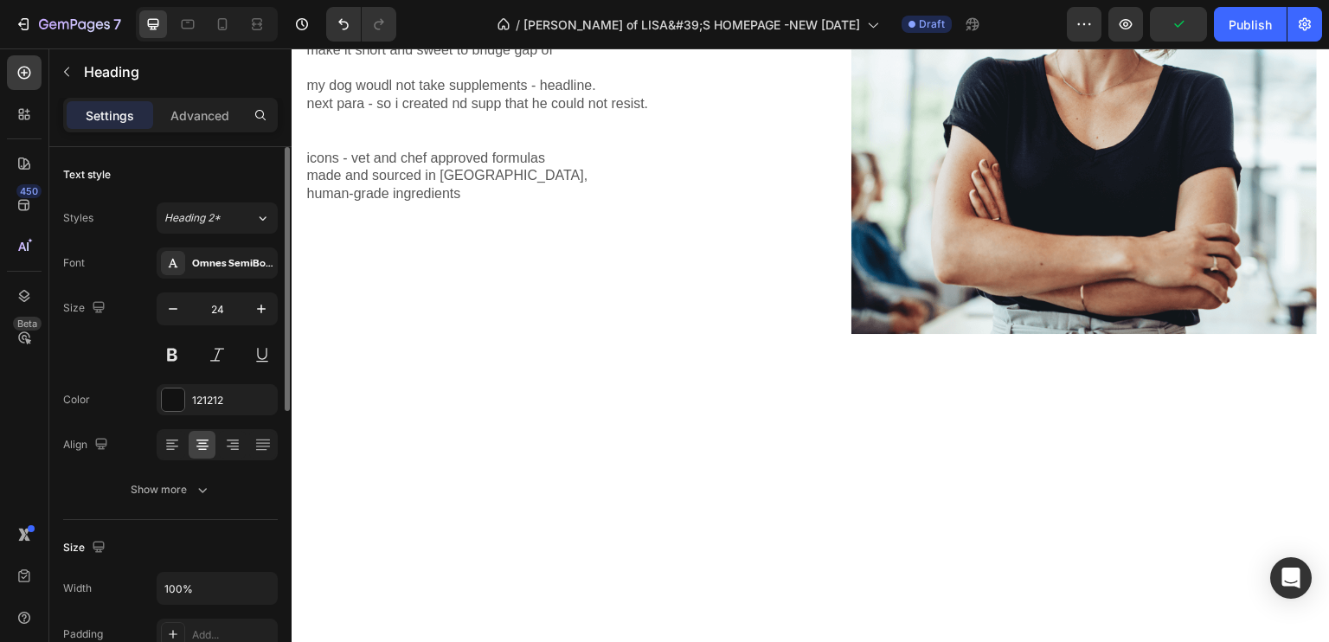
type input "23"
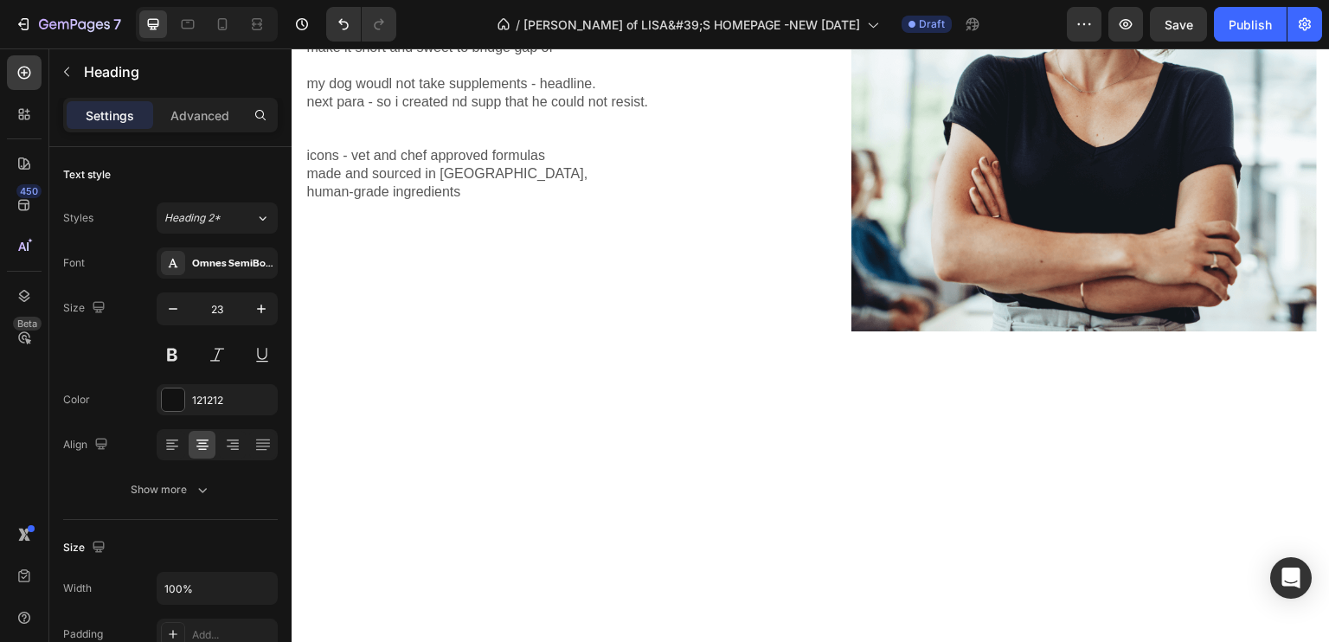
click at [176, 302] on icon "button" at bounding box center [172, 308] width 17 height 17
type input "23"
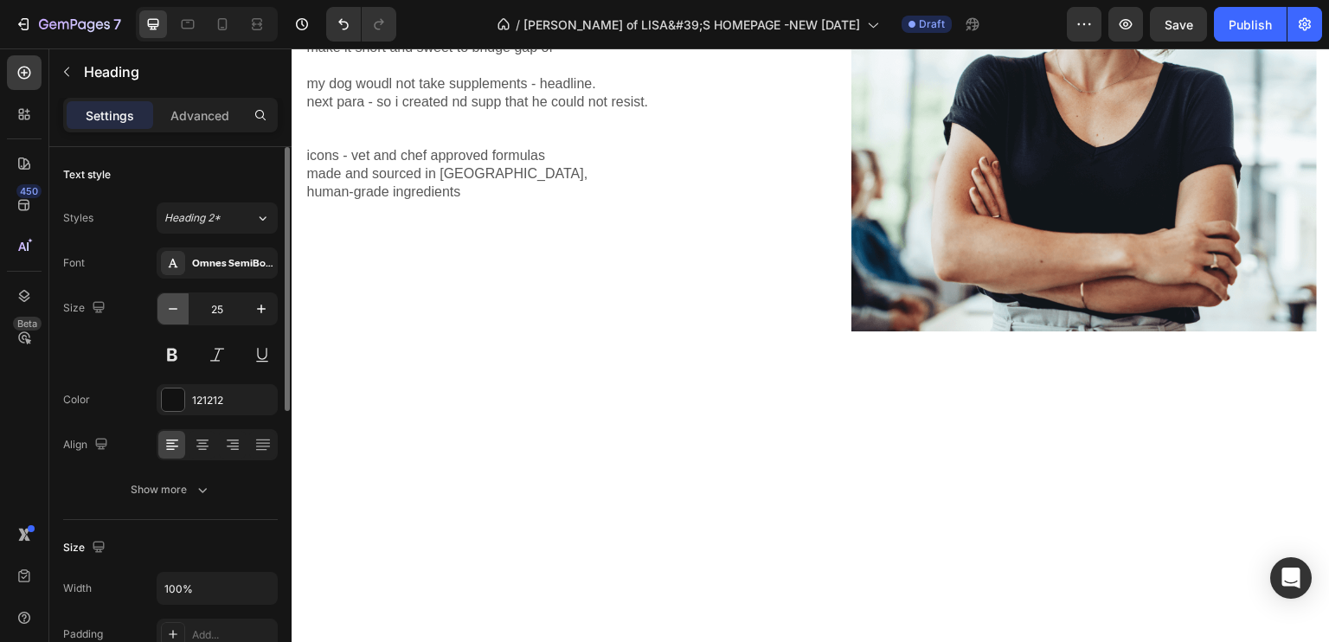
click at [169, 300] on icon "button" at bounding box center [172, 308] width 17 height 17
type input "23"
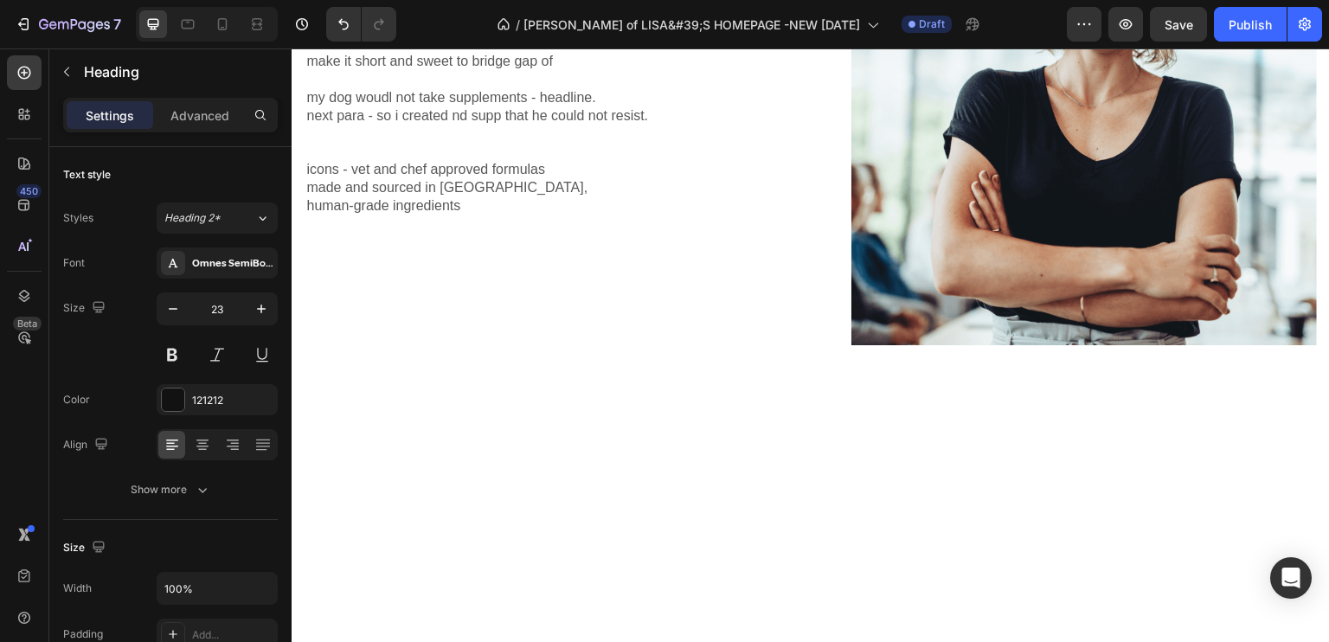
scroll to position [779, 0]
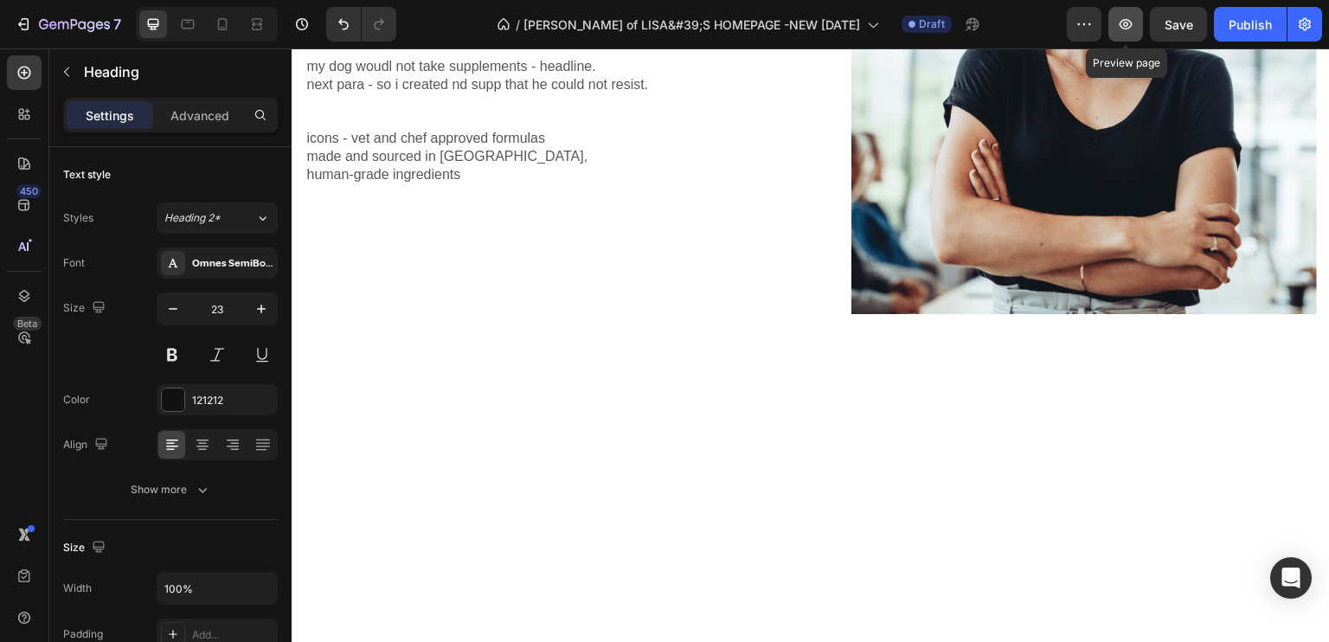
click at [1119, 14] on button "button" at bounding box center [1125, 24] width 35 height 35
click at [232, 439] on icon at bounding box center [233, 440] width 12 height 2
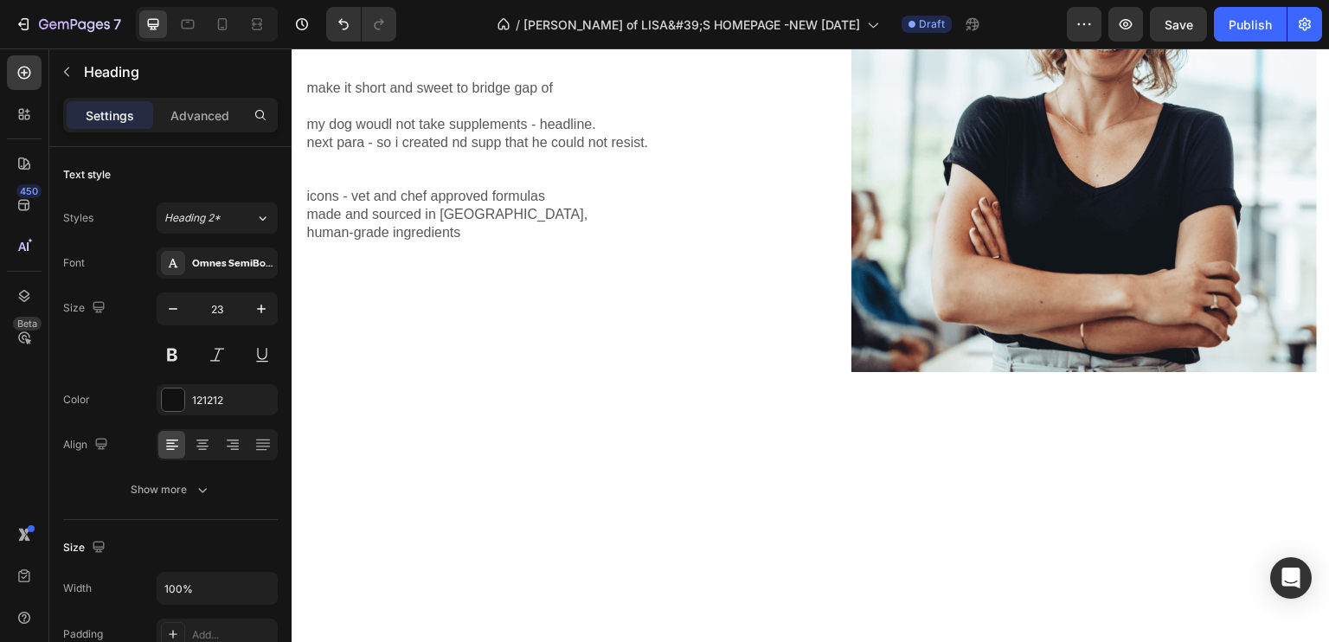
drag, startPoint x: 415, startPoint y: 389, endPoint x: 484, endPoint y: 455, distance: 95.5
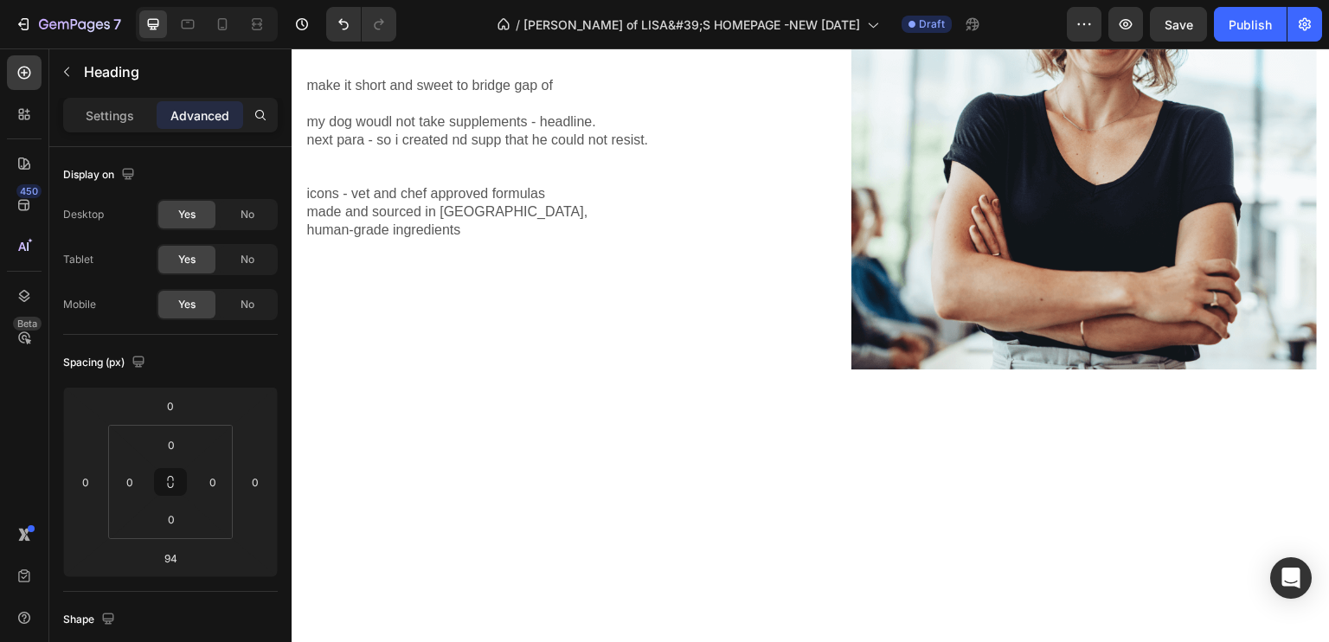
drag, startPoint x: 672, startPoint y: 375, endPoint x: 677, endPoint y: 383, distance: 9.4
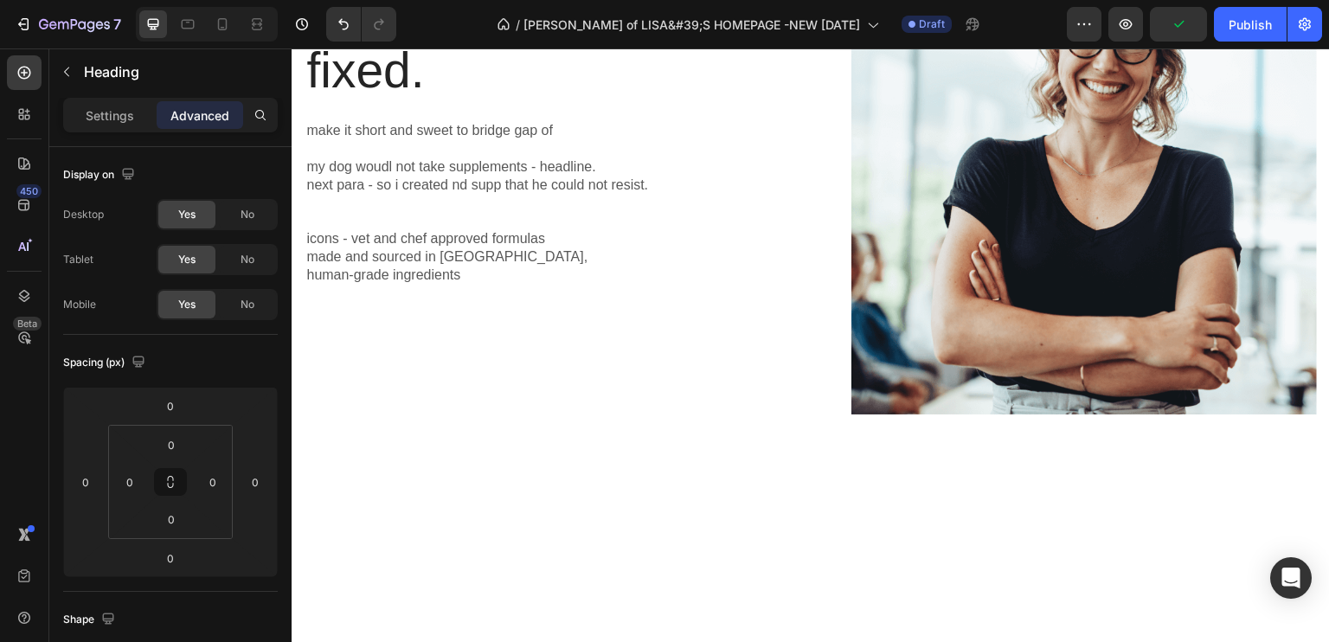
drag, startPoint x: 676, startPoint y: 387, endPoint x: 813, endPoint y: 449, distance: 151.0
type input "106"
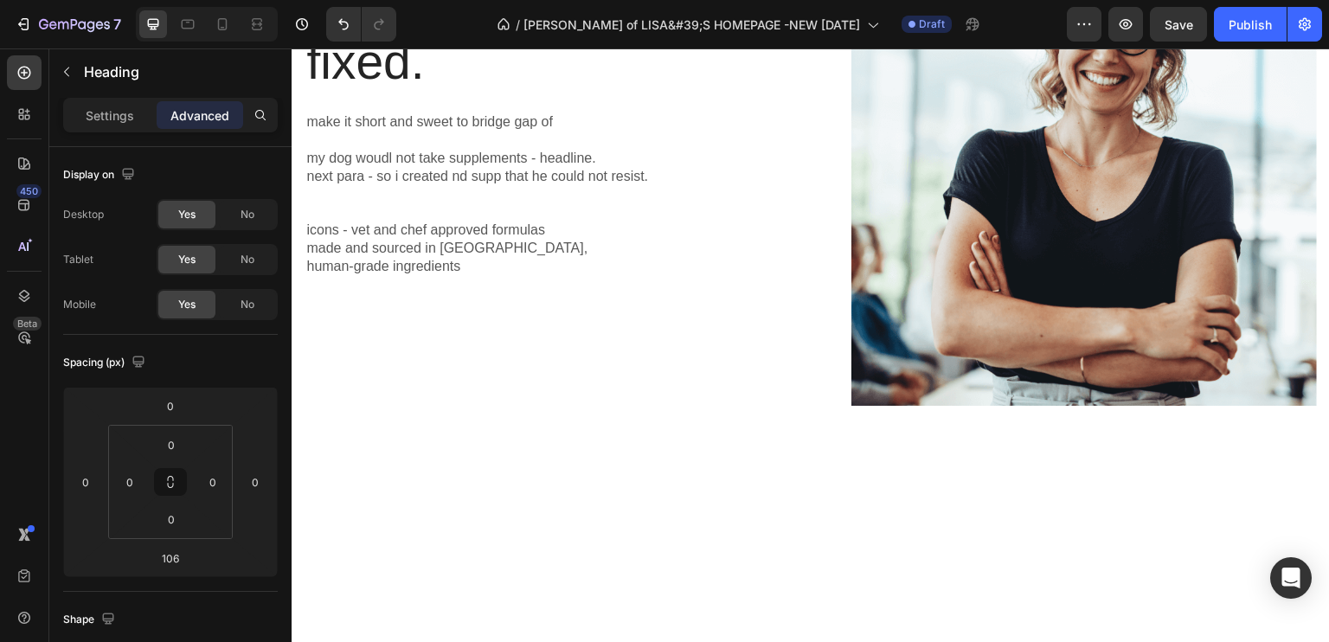
drag, startPoint x: 935, startPoint y: 389, endPoint x: 952, endPoint y: 484, distance: 95.9
type input "116"
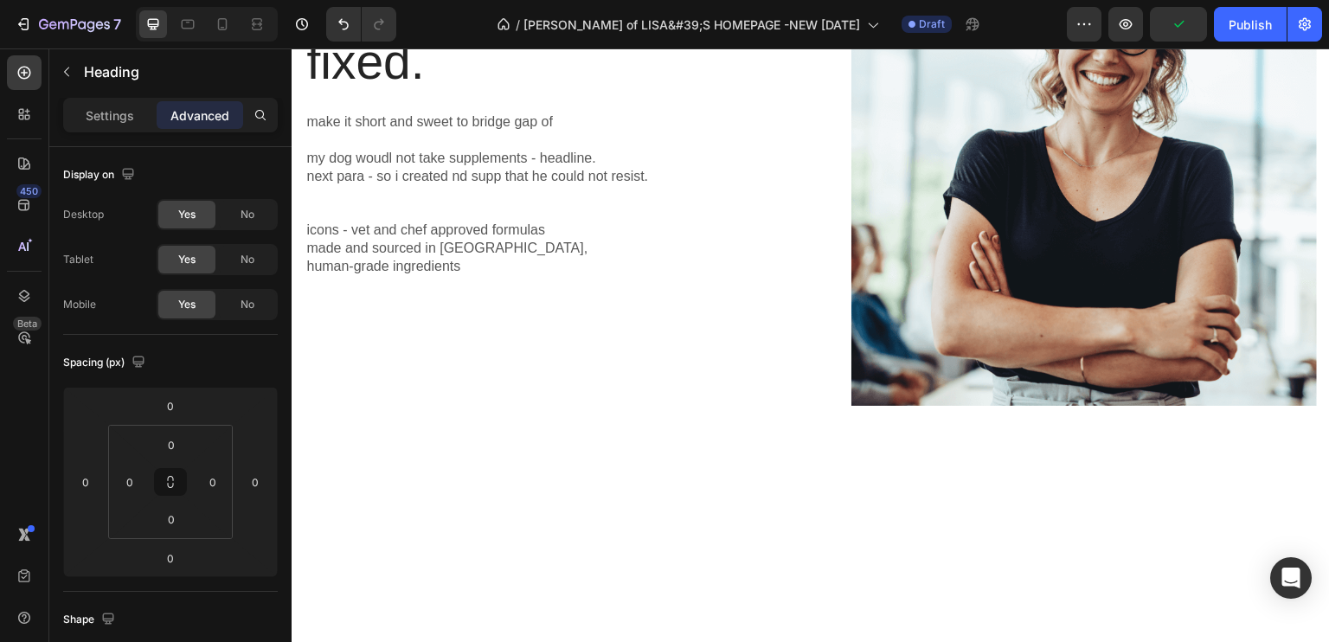
drag, startPoint x: 1198, startPoint y: 389, endPoint x: 1180, endPoint y: 476, distance: 88.4
type input "112"
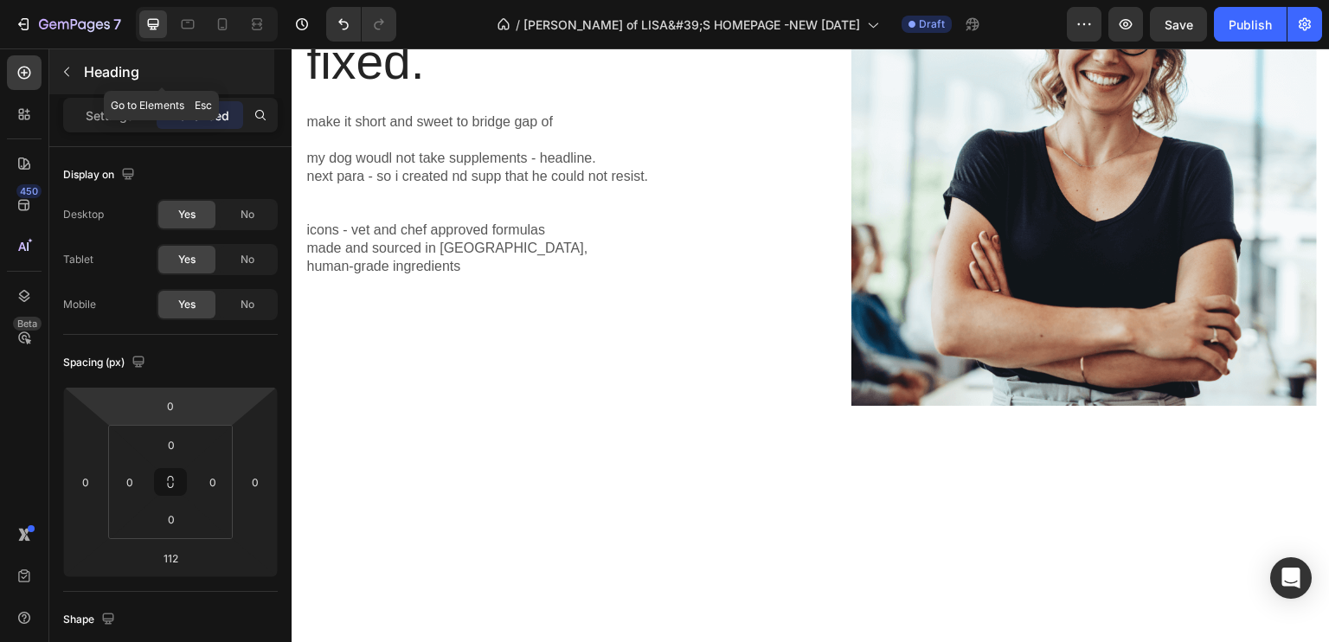
click at [64, 67] on icon "button" at bounding box center [67, 72] width 14 height 14
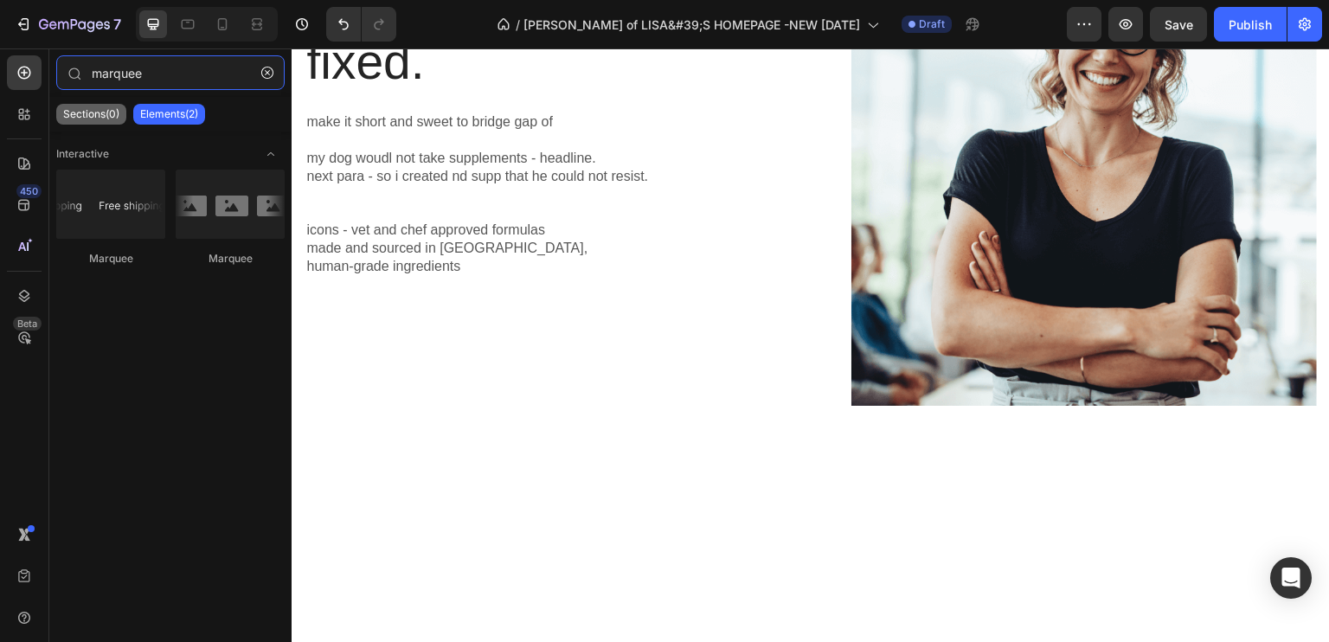
drag, startPoint x: 160, startPoint y: 84, endPoint x: 77, endPoint y: 107, distance: 86.3
click at [77, 107] on div "marquee Sections(0) Elements(2) We couldn’t find any matches for “marquee” Sugg…" at bounding box center [170, 342] width 242 height 575
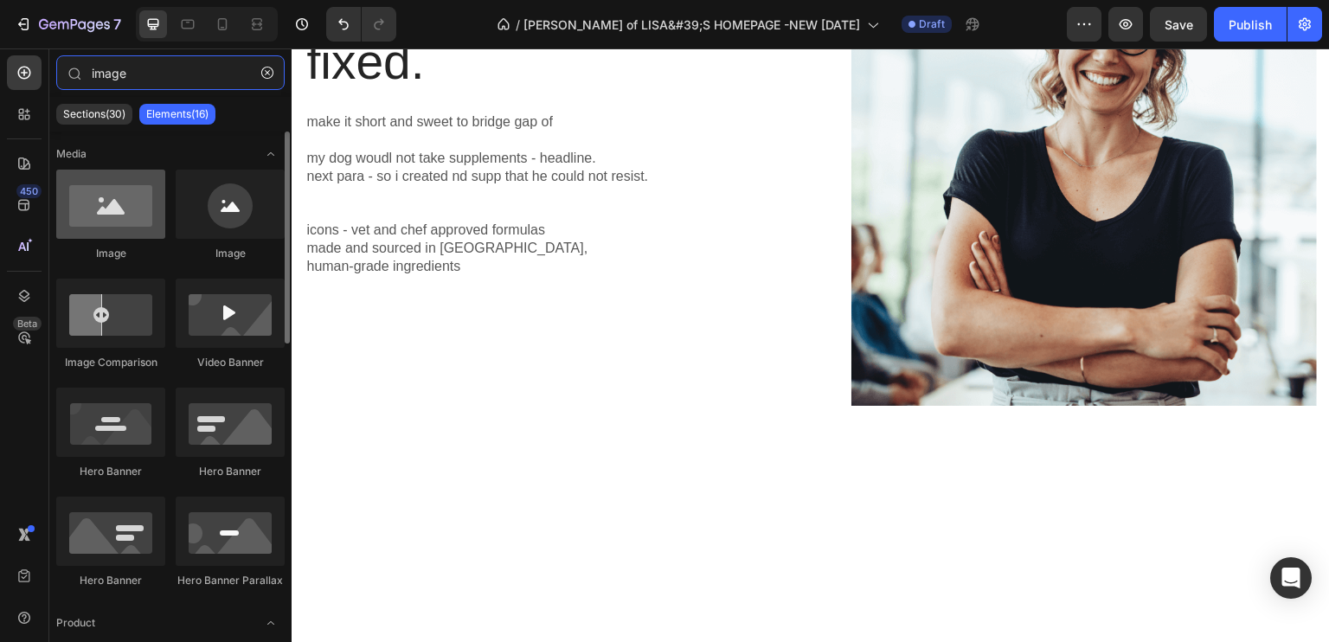
type input "image"
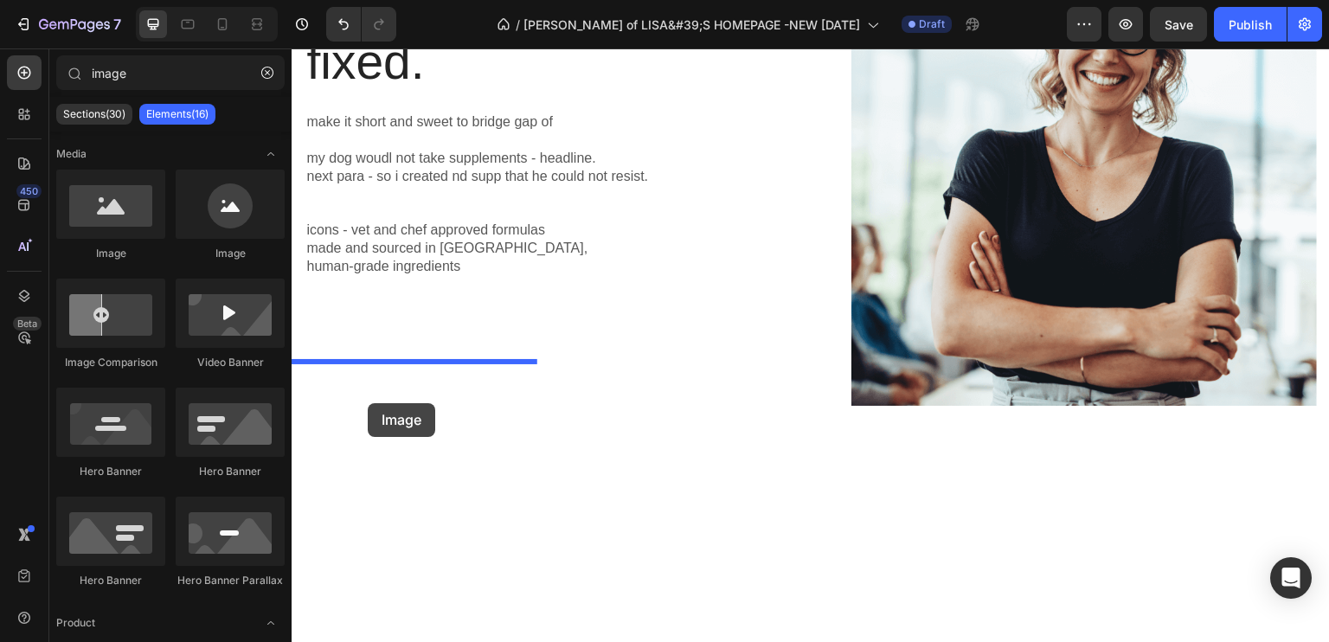
drag, startPoint x: 386, startPoint y: 256, endPoint x: 368, endPoint y: 403, distance: 148.2
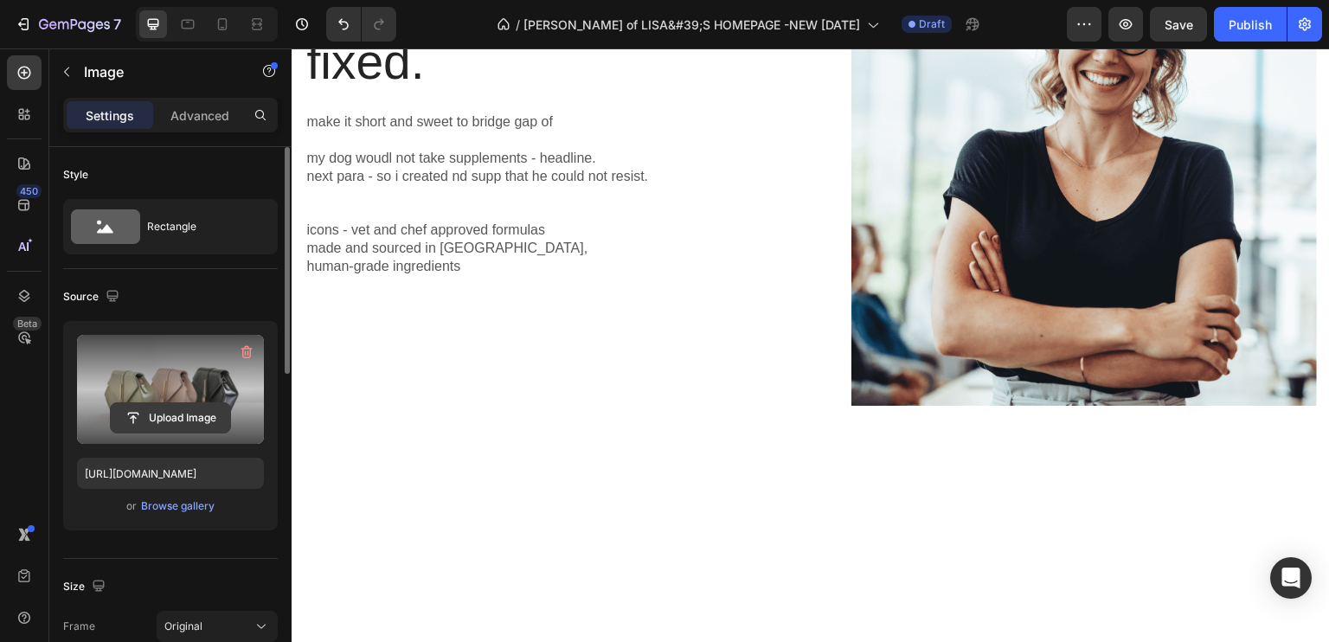
click at [188, 420] on input "file" at bounding box center [170, 417] width 119 height 29
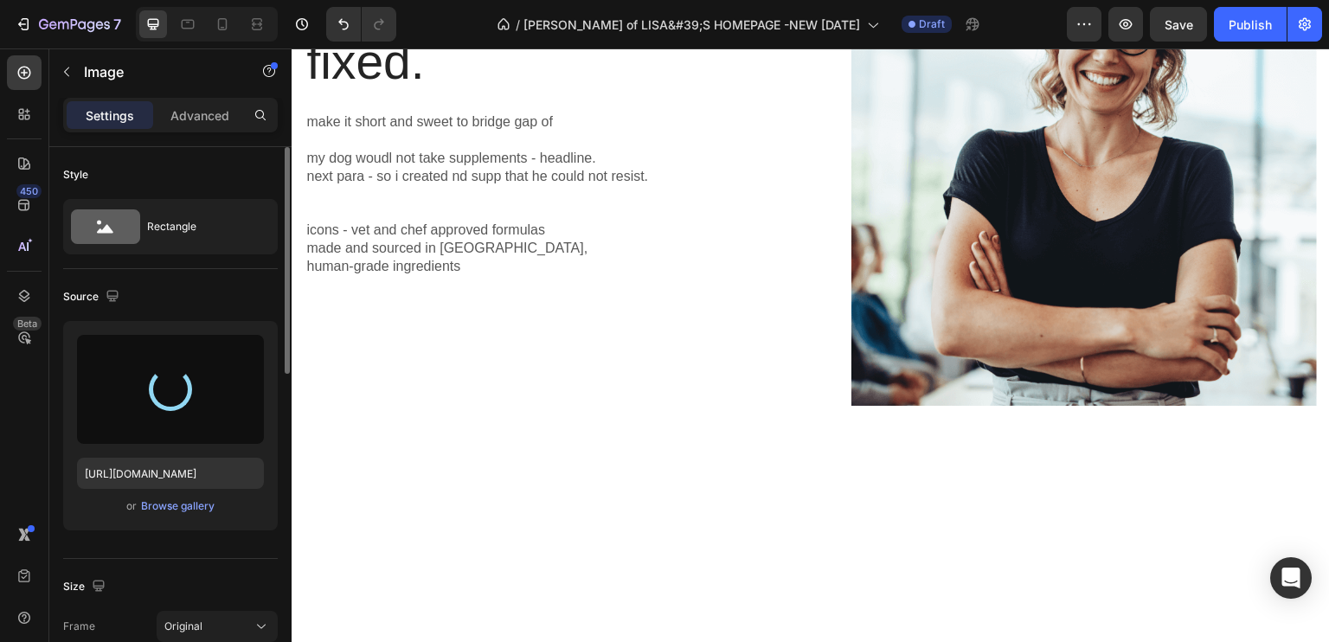
type input "https://cdn.shopify.com/s/files/1/0931/7977/3222/files/gempages_568347972287333…"
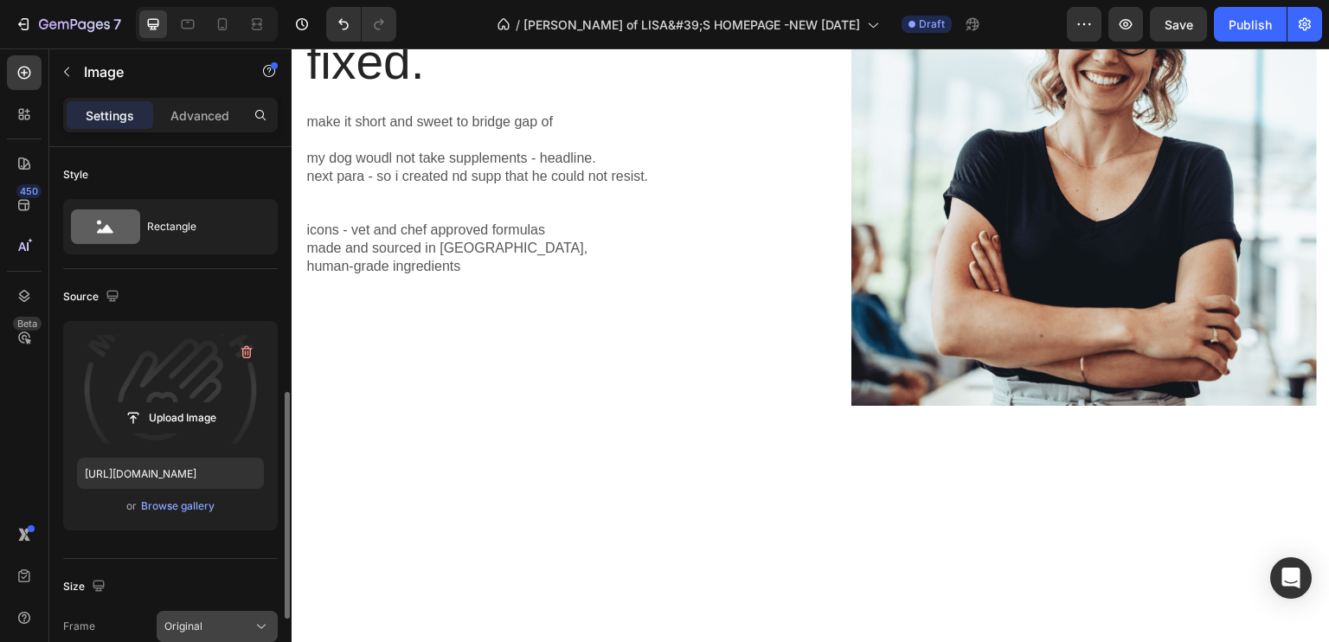
scroll to position [173, 0]
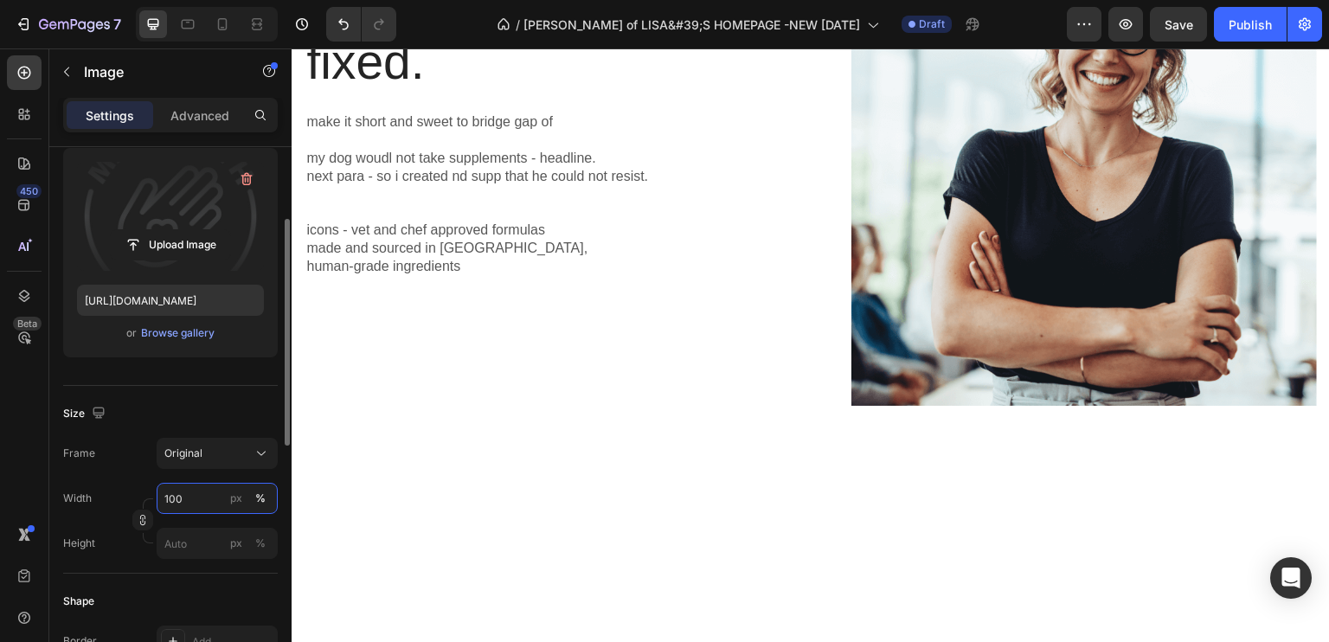
click at [196, 497] on input "100" at bounding box center [217, 498] width 121 height 31
type input "8"
type input "5"
type input "70"
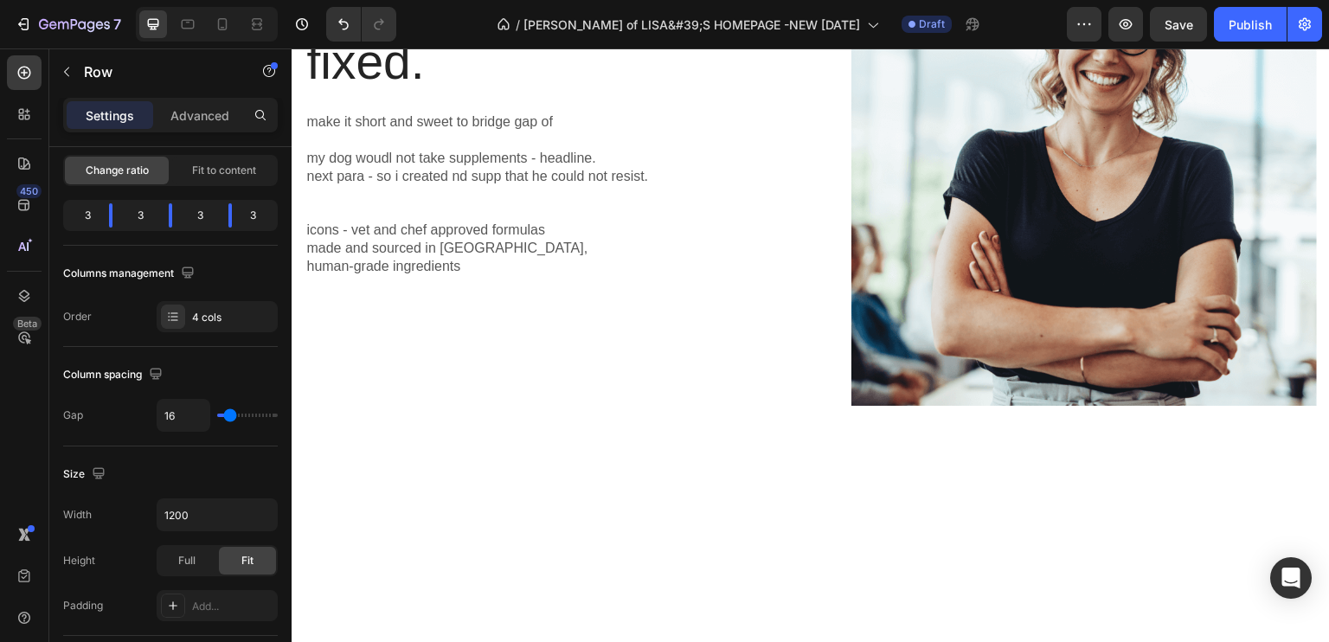
scroll to position [0, 0]
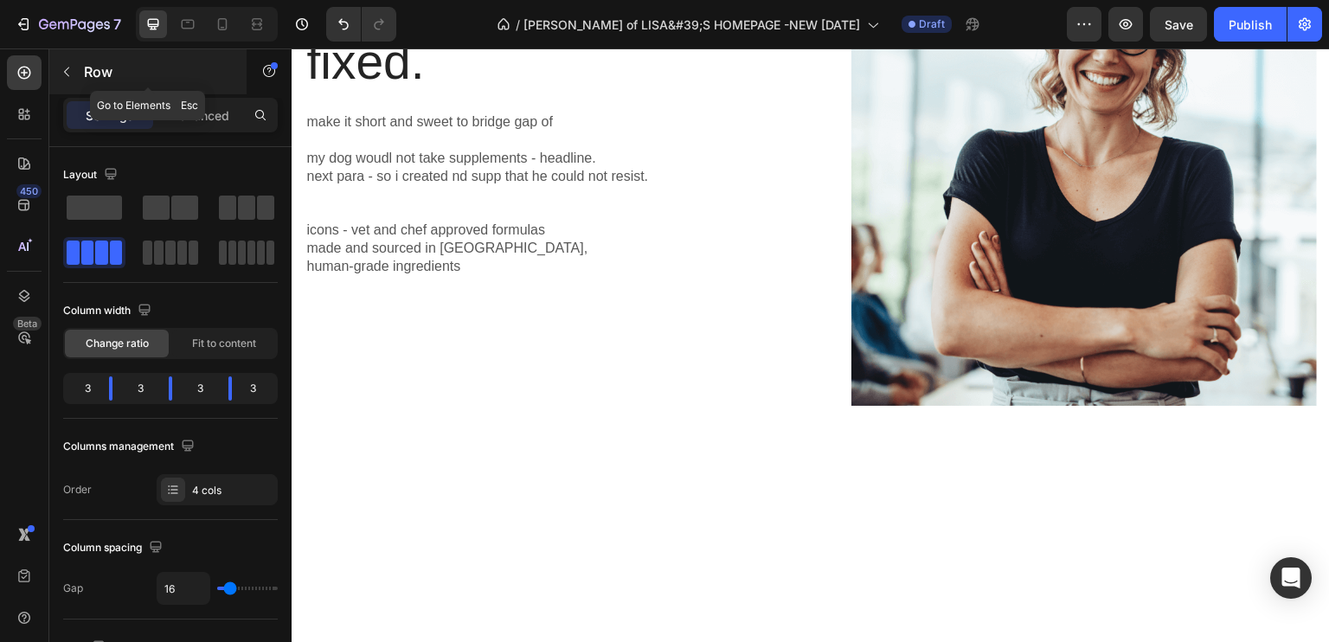
click at [62, 67] on icon "button" at bounding box center [67, 72] width 14 height 14
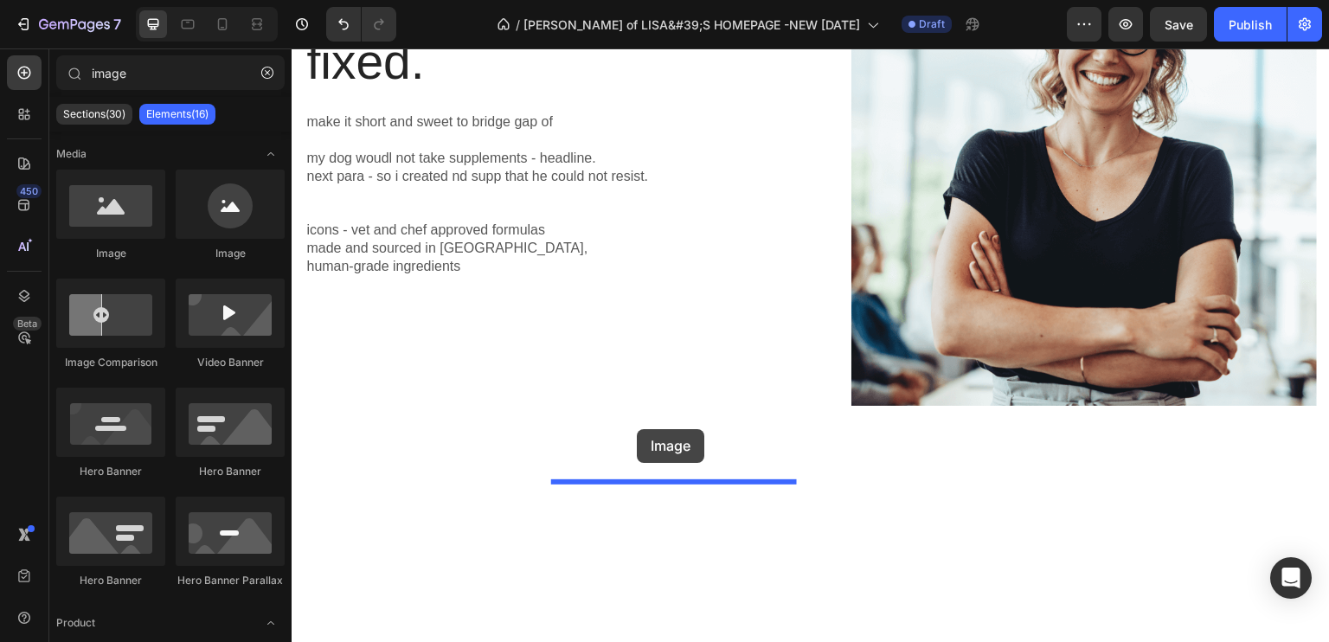
drag, startPoint x: 387, startPoint y: 253, endPoint x: 637, endPoint y: 429, distance: 306.0
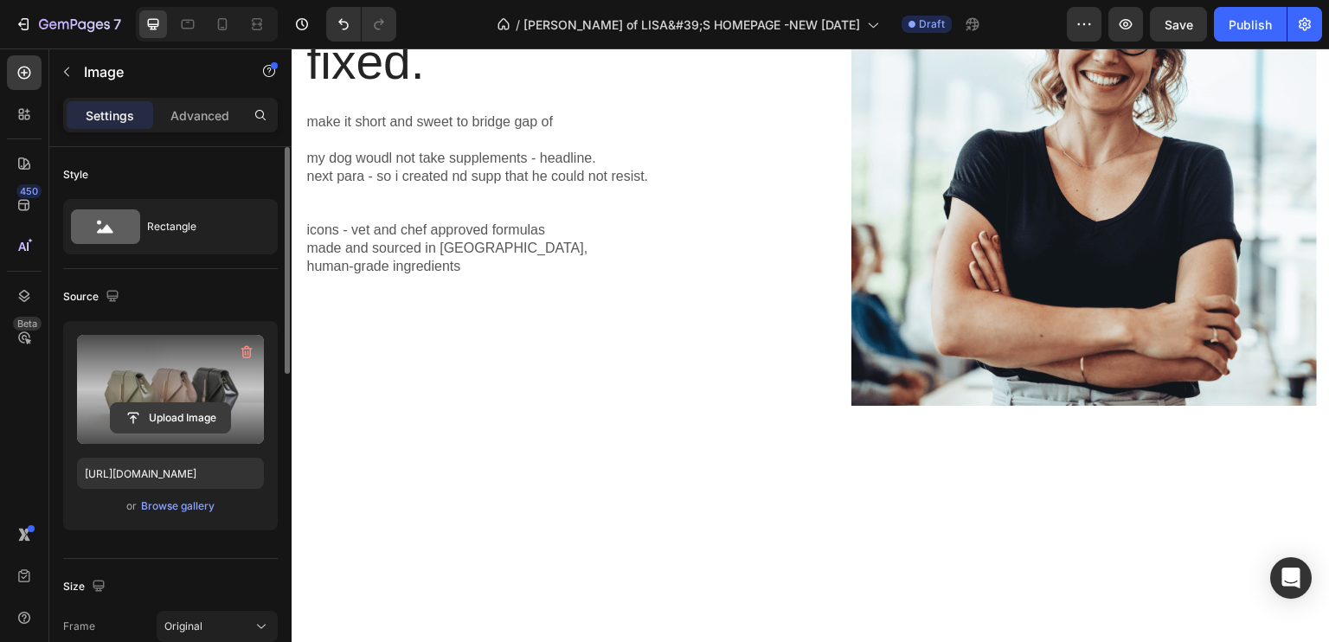
click at [173, 416] on input "file" at bounding box center [170, 417] width 119 height 29
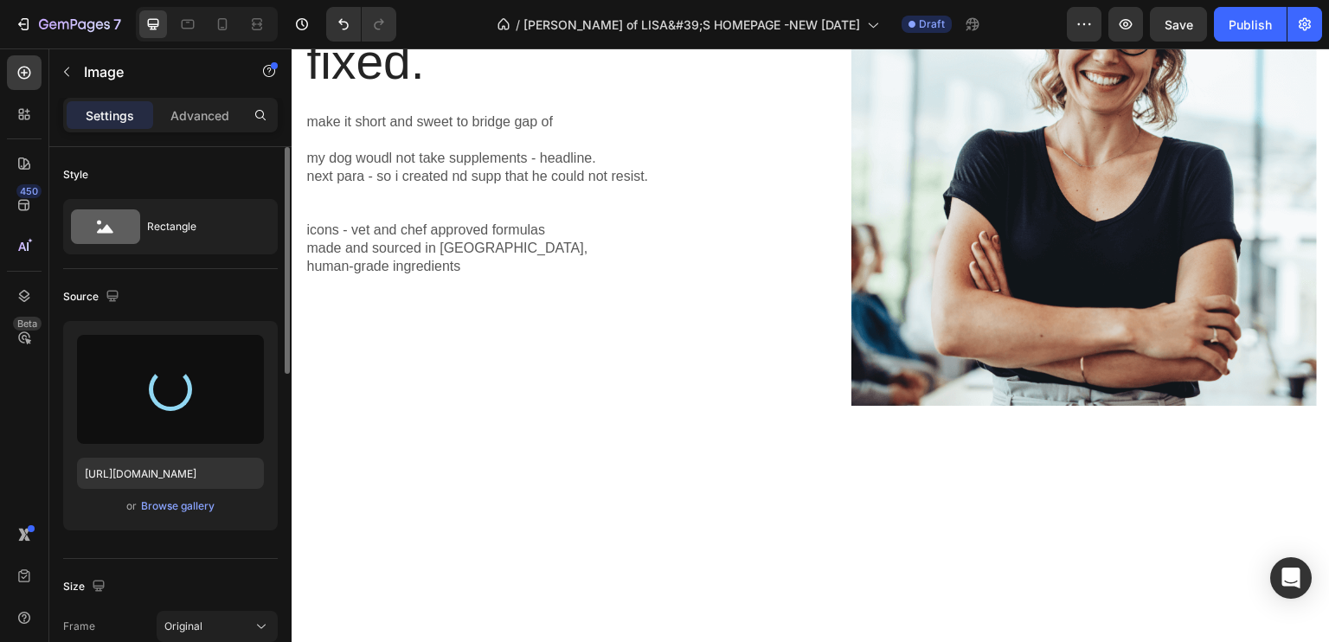
type input "https://cdn.shopify.com/s/files/1/0931/7977/3222/files/gempages_568347972287333…"
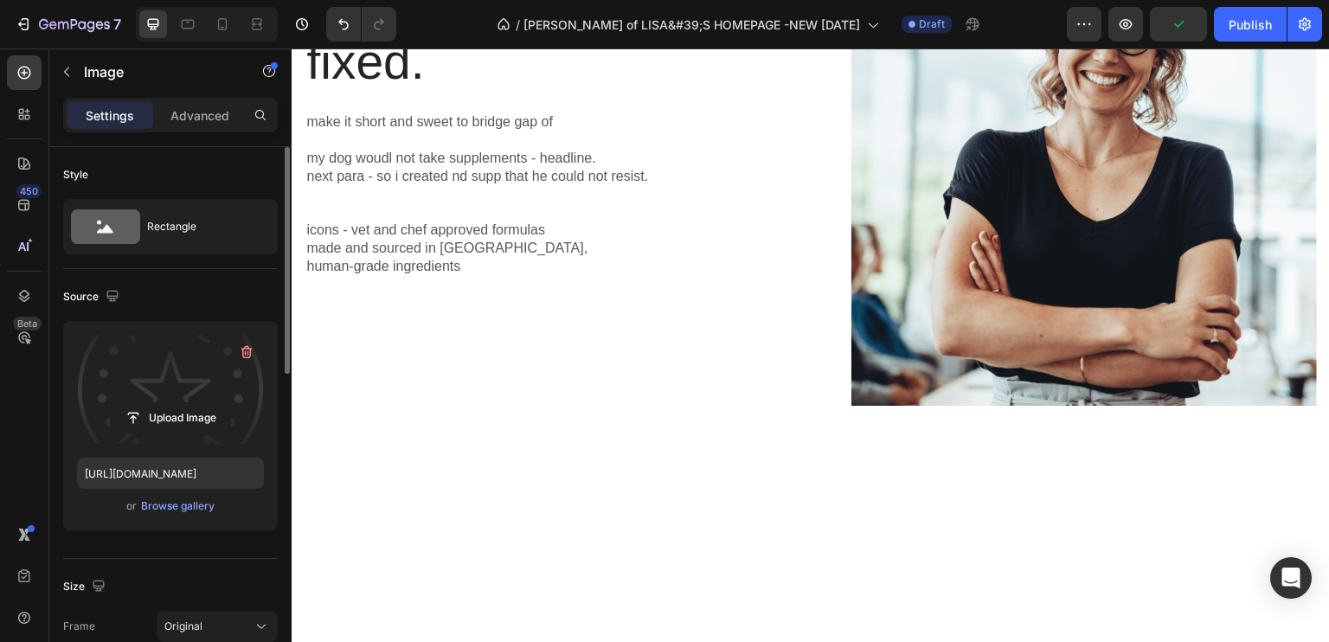
scroll to position [87, 0]
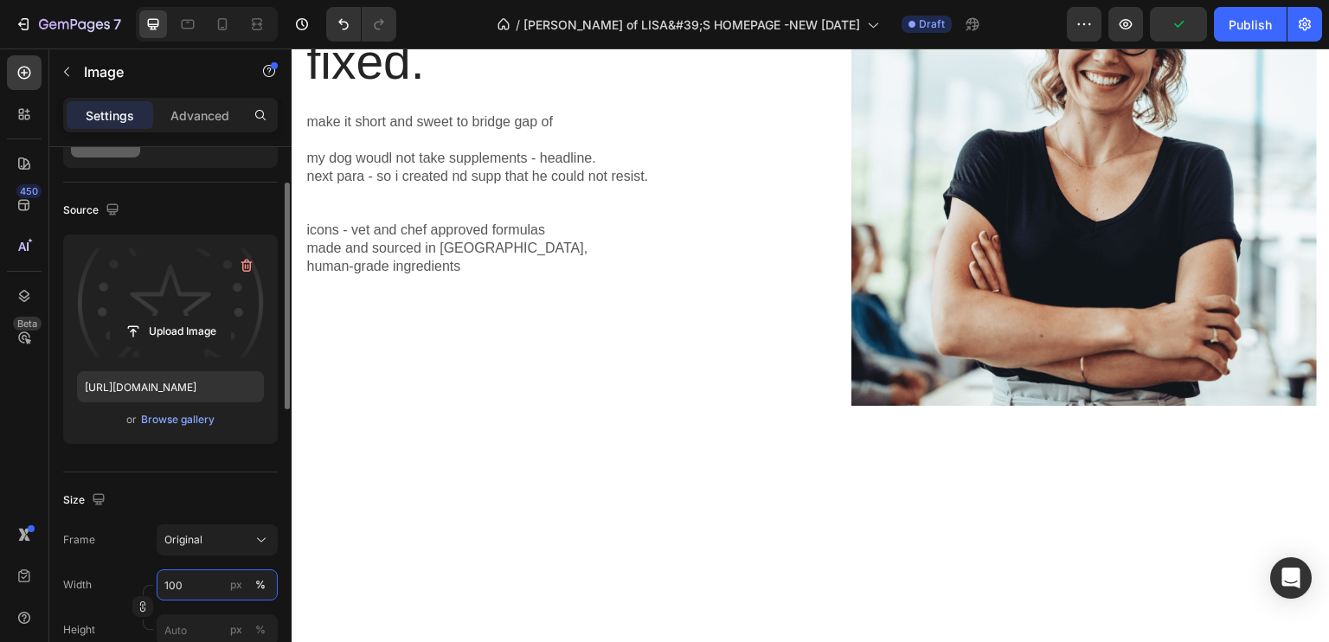
click at [204, 574] on input "100" at bounding box center [217, 584] width 121 height 31
type input "7"
type input "5"
type input "60"
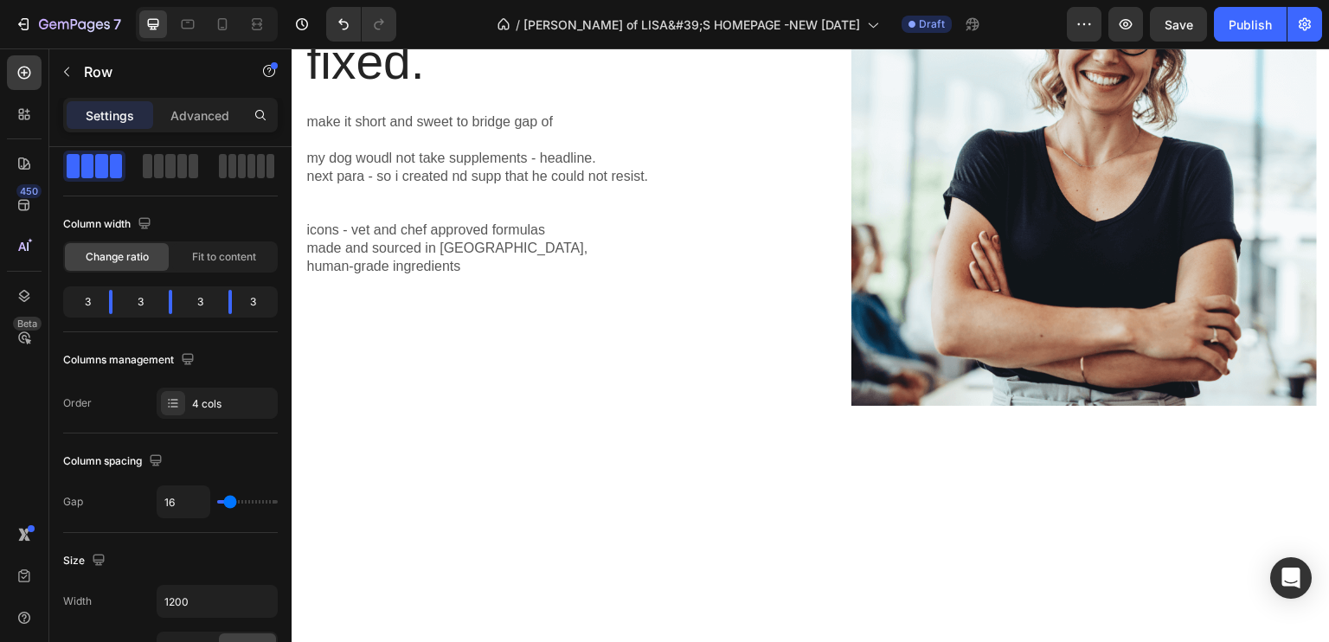
scroll to position [0, 0]
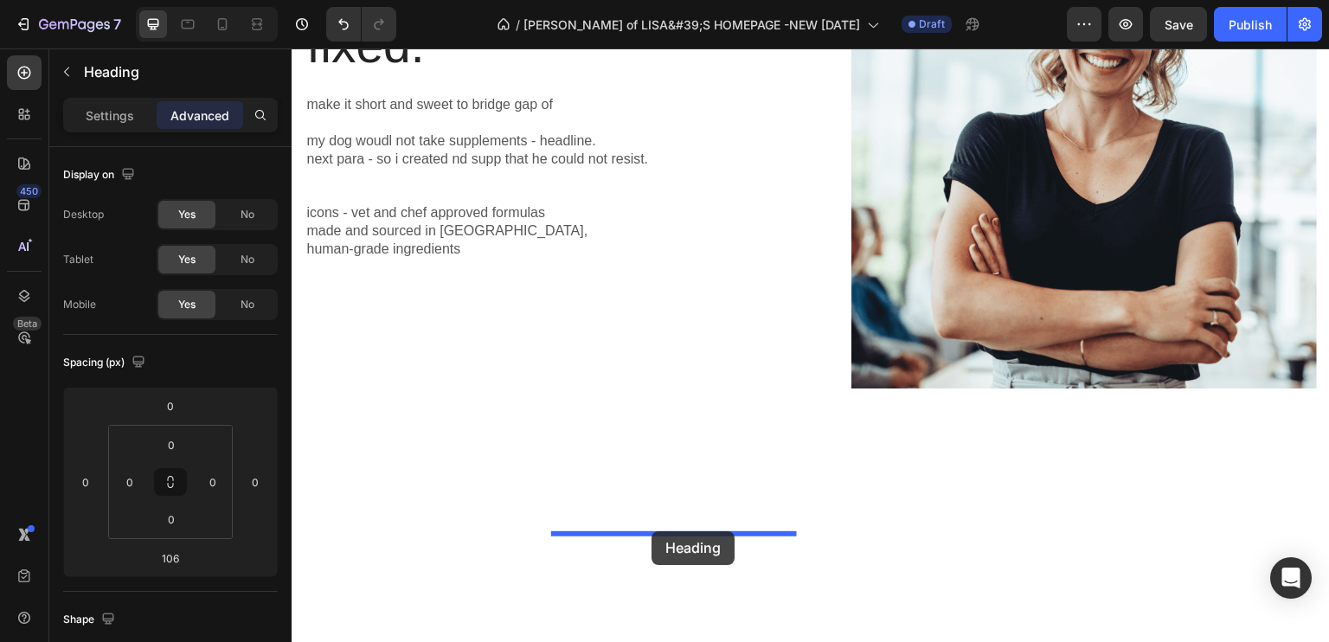
drag, startPoint x: 582, startPoint y: 348, endPoint x: 651, endPoint y: 531, distance: 196.0
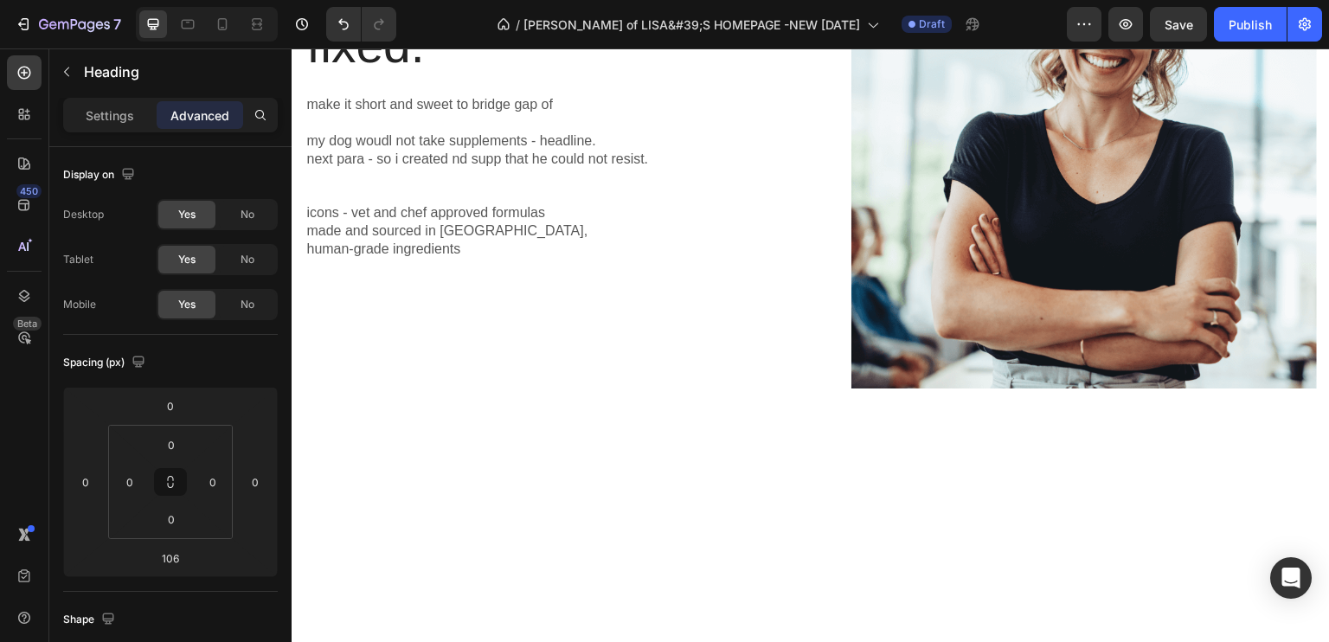
drag, startPoint x: 670, startPoint y: 532, endPoint x: 641, endPoint y: 441, distance: 95.5
type input "1"
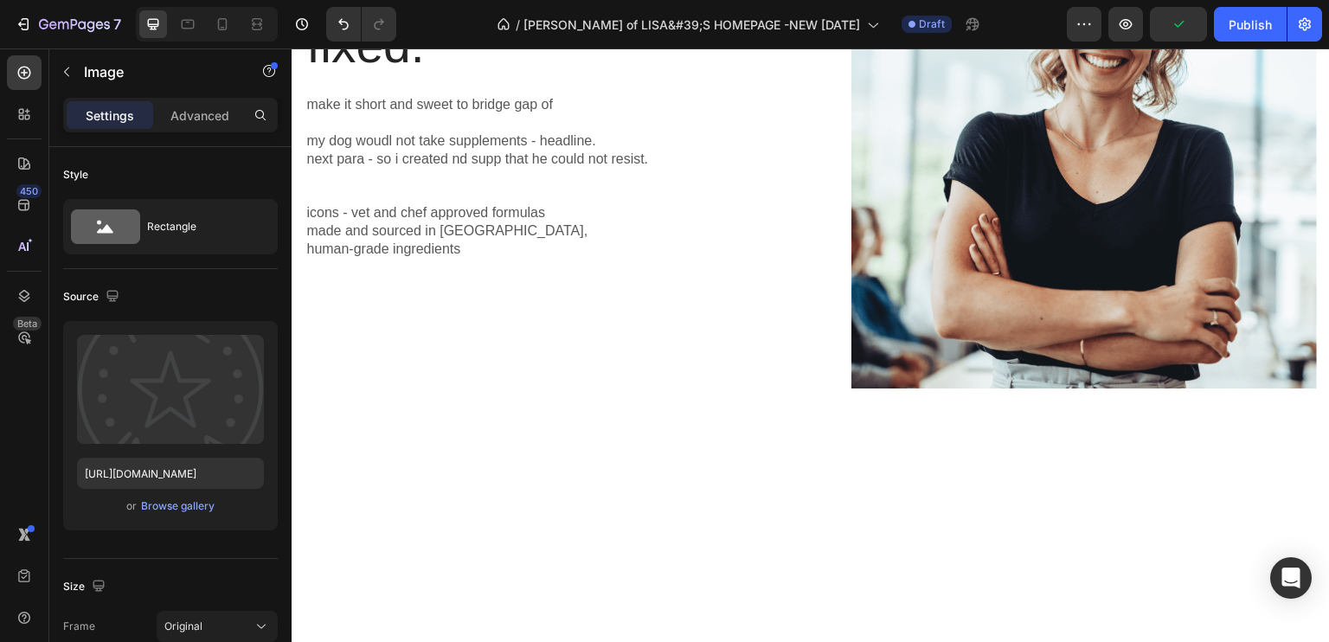
drag, startPoint x: 678, startPoint y: 410, endPoint x: 681, endPoint y: 431, distance: 20.9
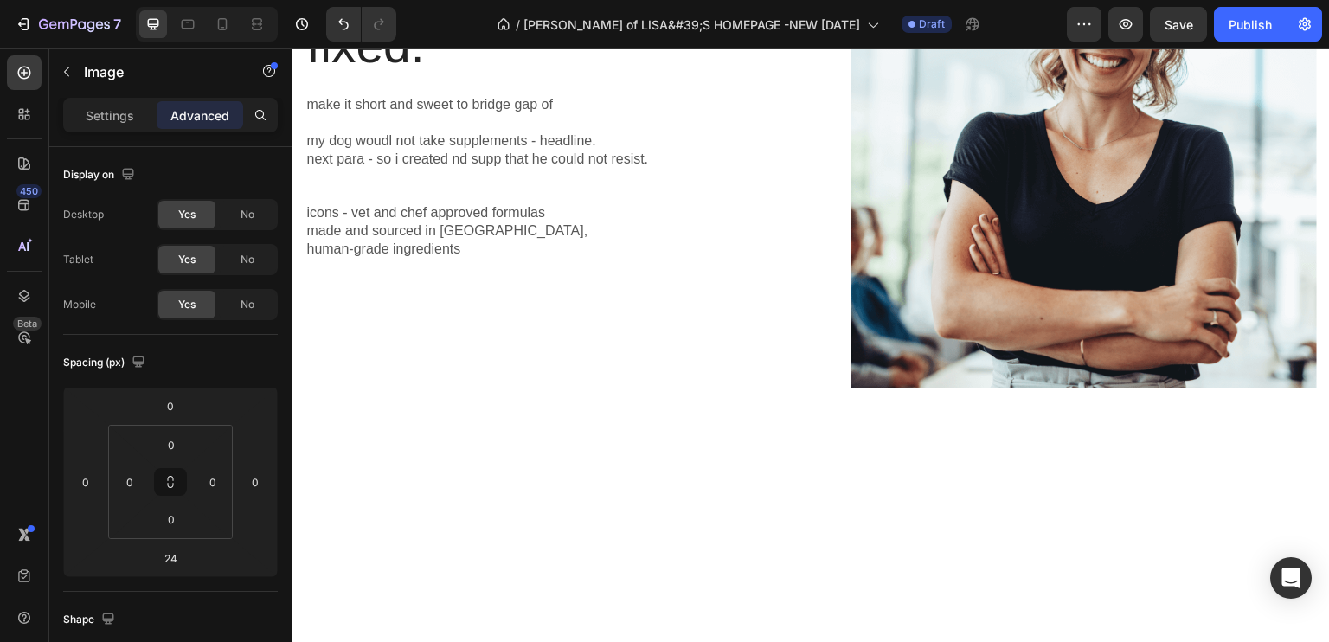
click at [64, 69] on icon "button" at bounding box center [67, 72] width 14 height 14
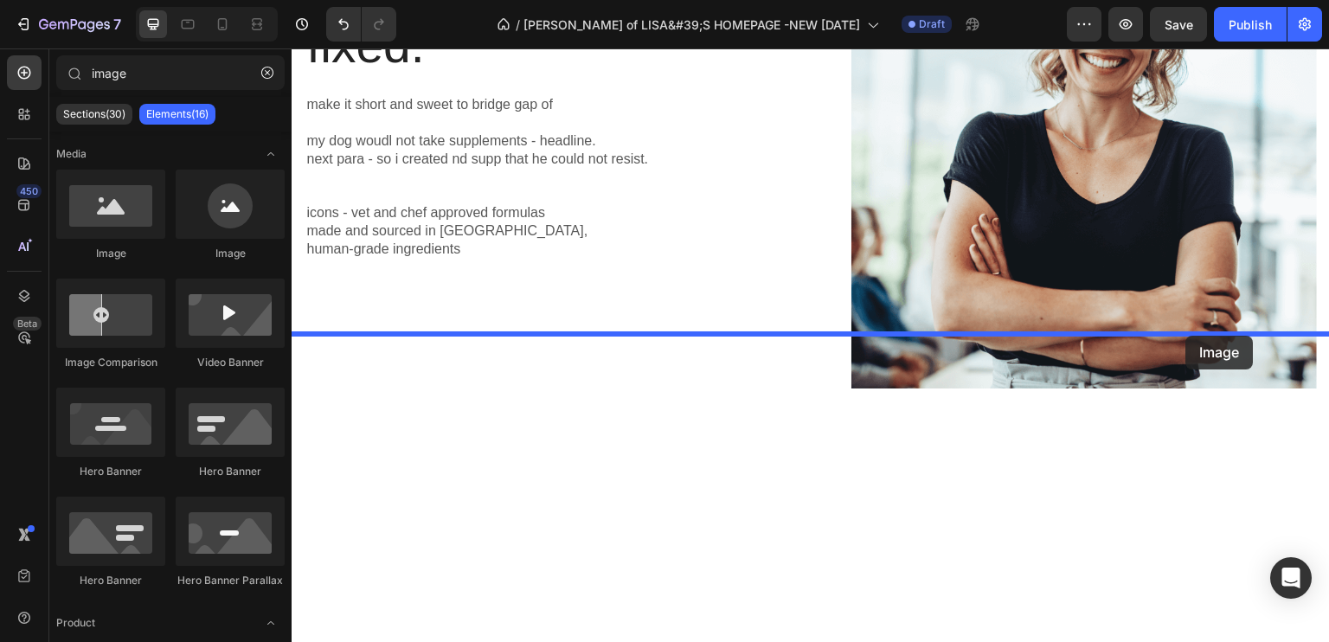
drag, startPoint x: 388, startPoint y: 260, endPoint x: 1184, endPoint y: 337, distance: 800.5
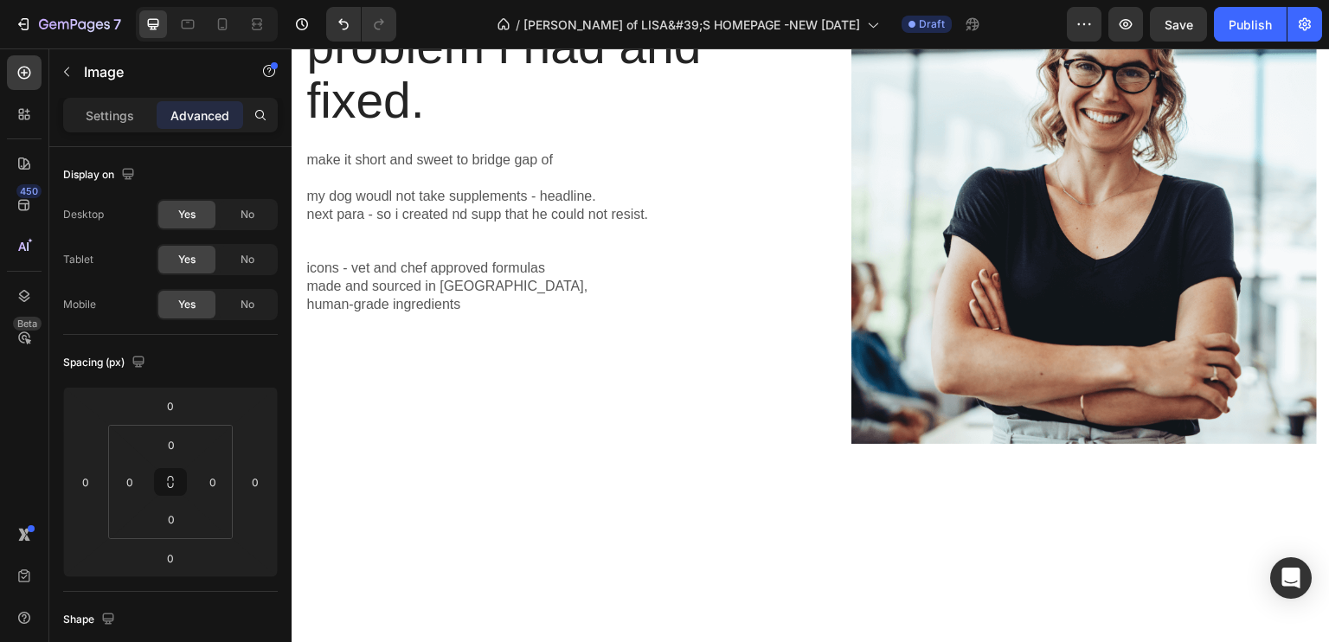
type input "imag"
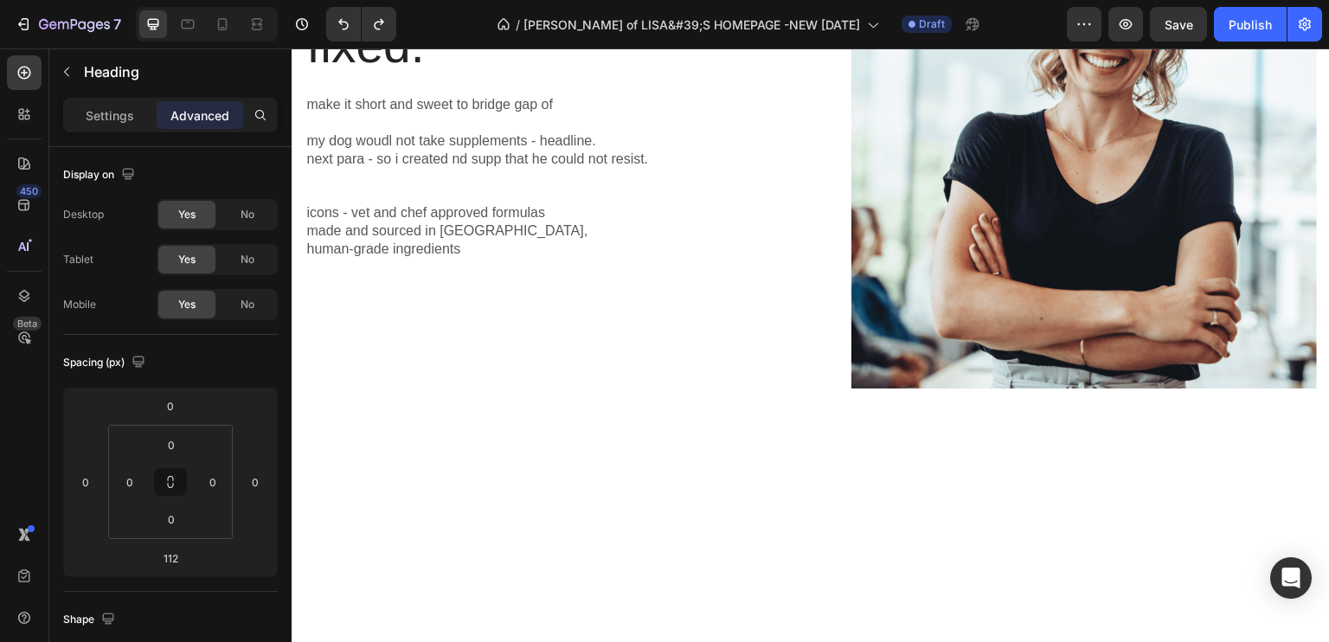
drag, startPoint x: 1192, startPoint y: 485, endPoint x: 1171, endPoint y: 369, distance: 118.6
type input "0"
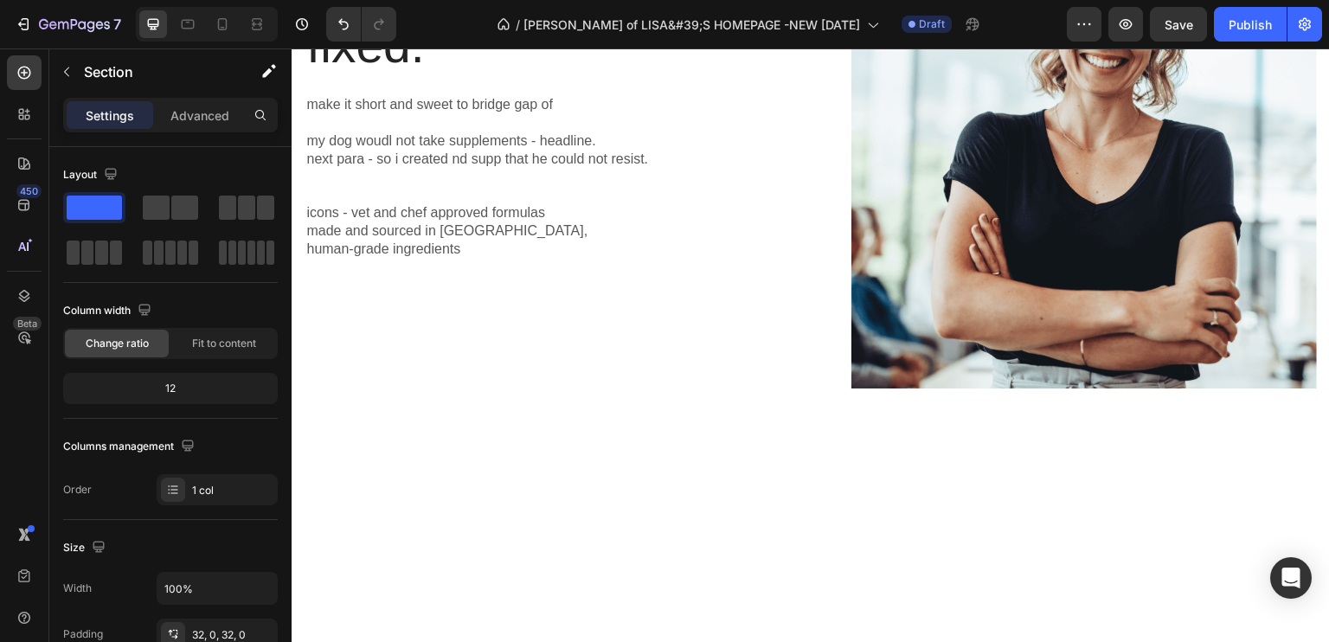
drag, startPoint x: 1231, startPoint y: 337, endPoint x: 1232, endPoint y: 351, distance: 13.9
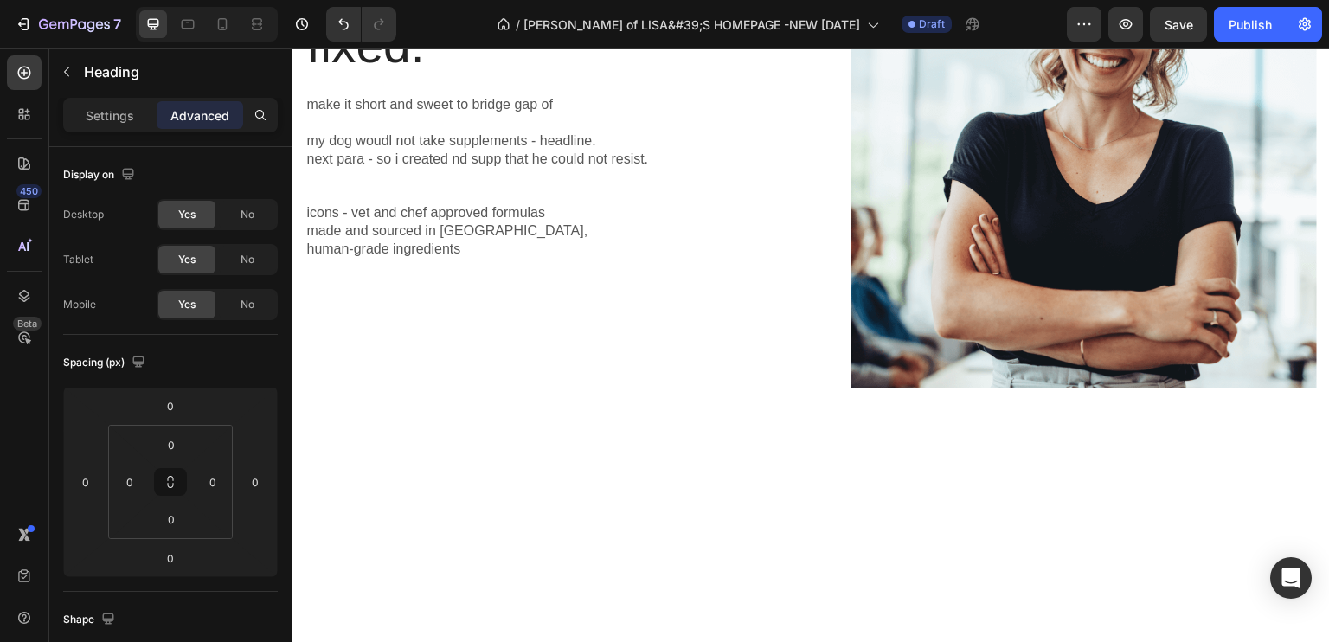
drag, startPoint x: 1189, startPoint y: 375, endPoint x: 1186, endPoint y: 365, distance: 10.7
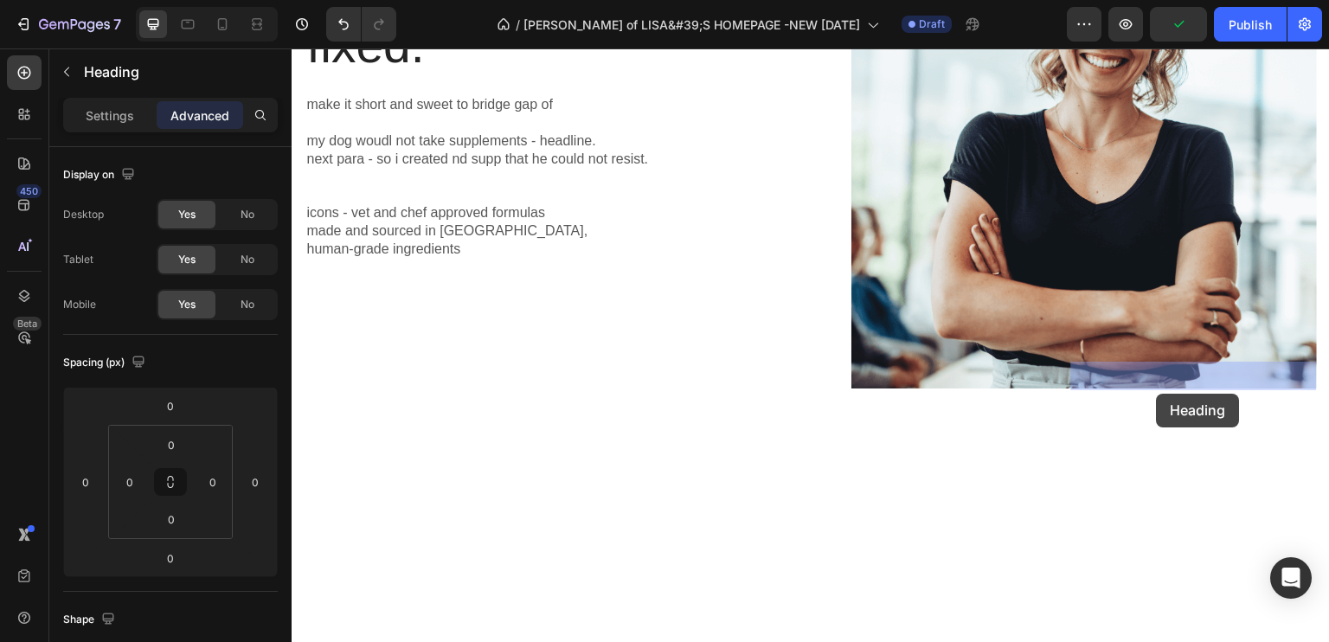
drag, startPoint x: 1156, startPoint y: 368, endPoint x: 1162, endPoint y: 400, distance: 32.6
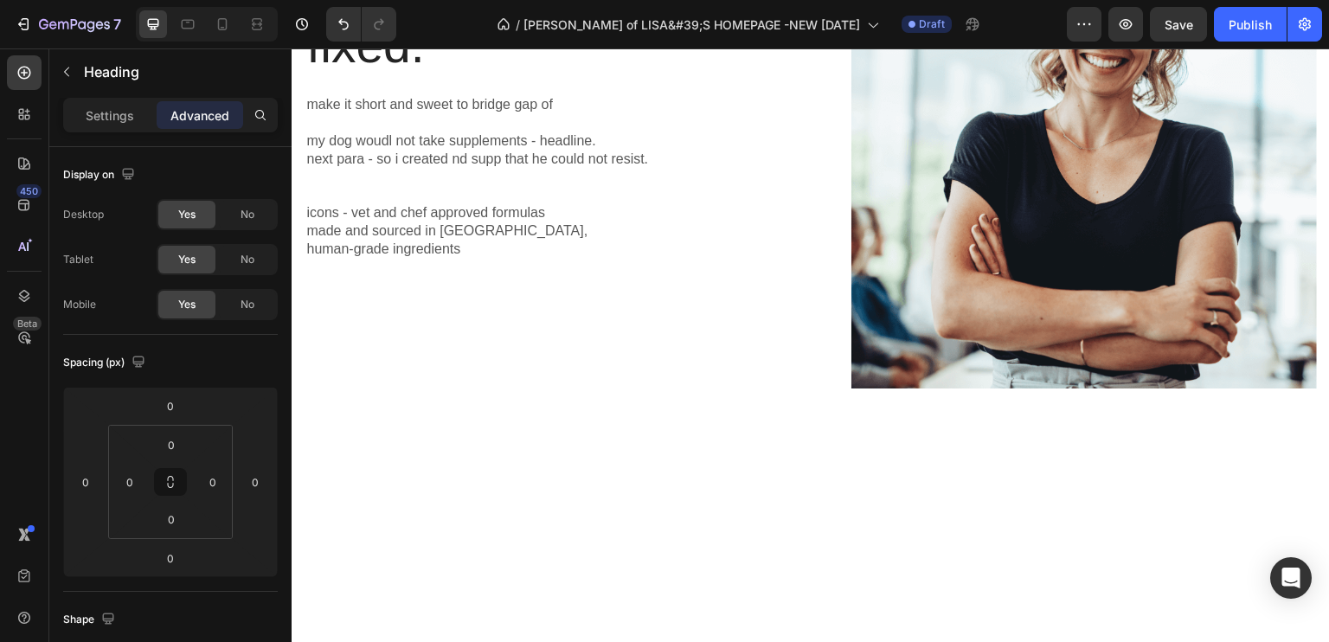
drag, startPoint x: 1188, startPoint y: 389, endPoint x: 1204, endPoint y: 460, distance: 72.8
type input "82"
click at [74, 80] on button "button" at bounding box center [67, 72] width 28 height 28
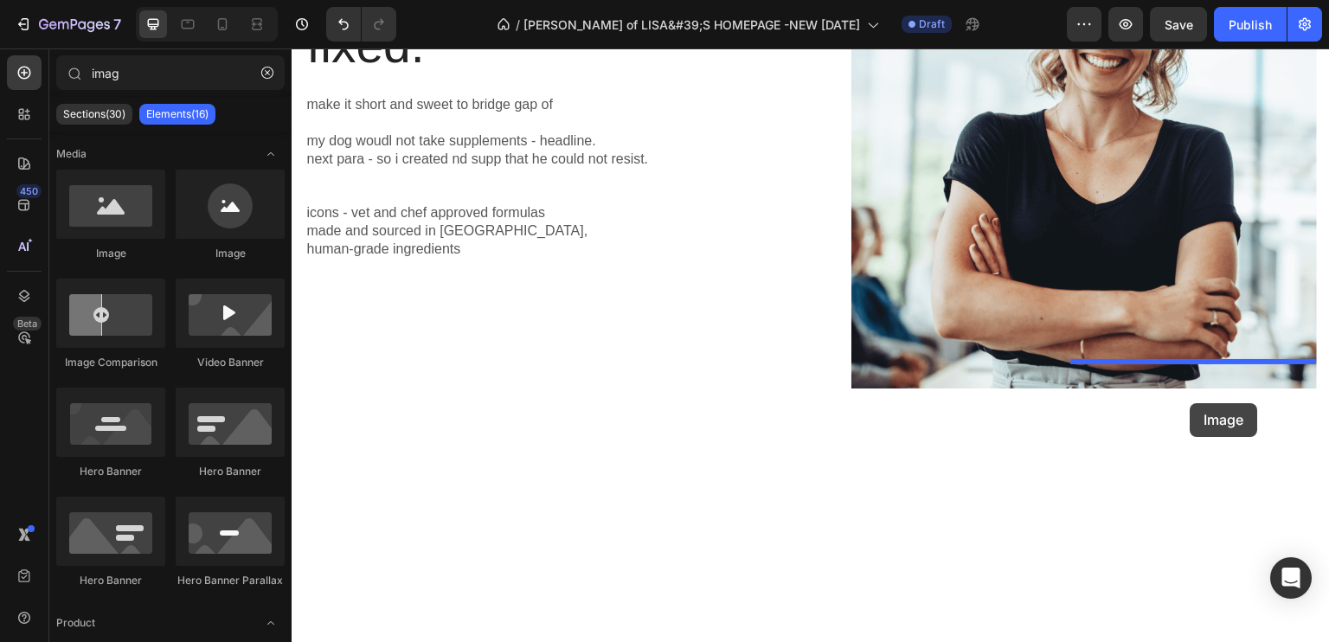
drag, startPoint x: 413, startPoint y: 261, endPoint x: 1187, endPoint y: 400, distance: 786.5
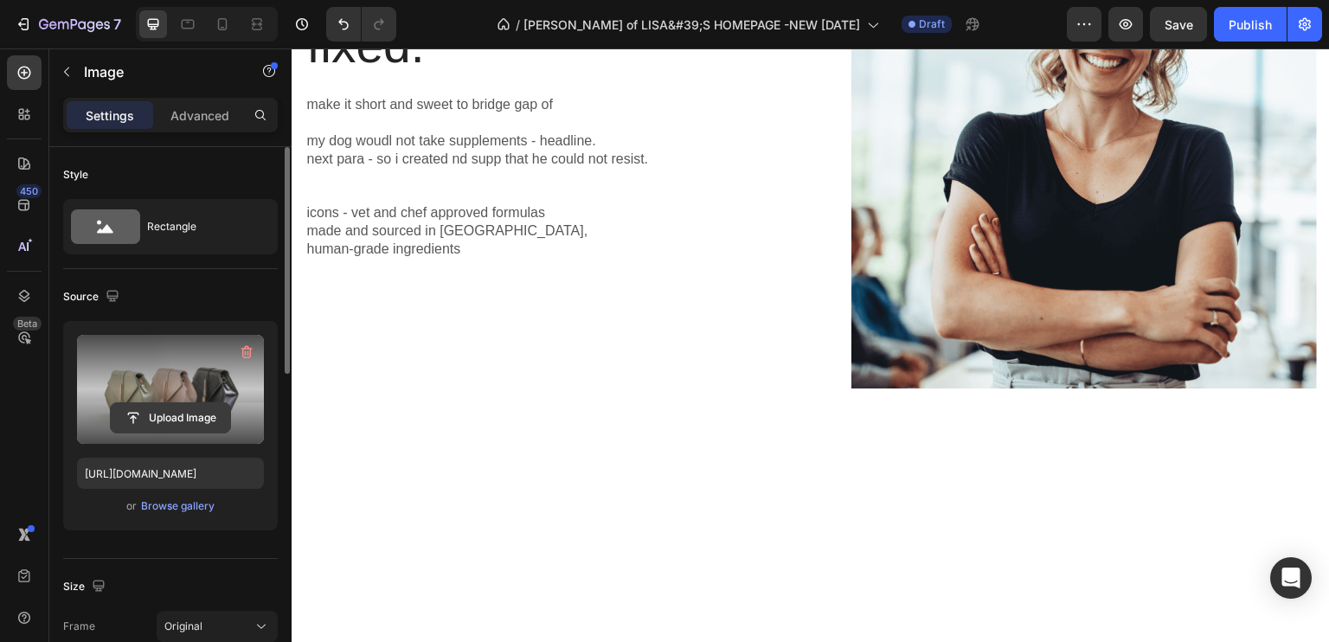
click at [155, 413] on input "file" at bounding box center [170, 417] width 119 height 29
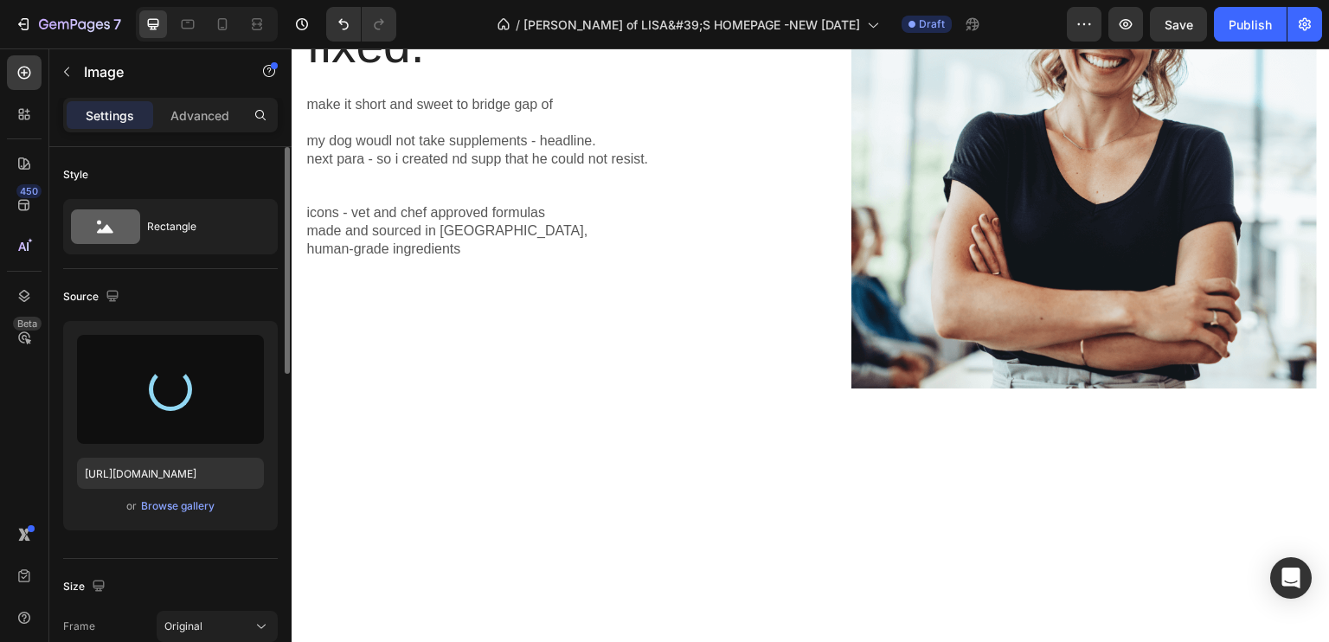
type input "https://cdn.shopify.com/s/files/1/0931/7977/3222/files/gempages_568347972287333…"
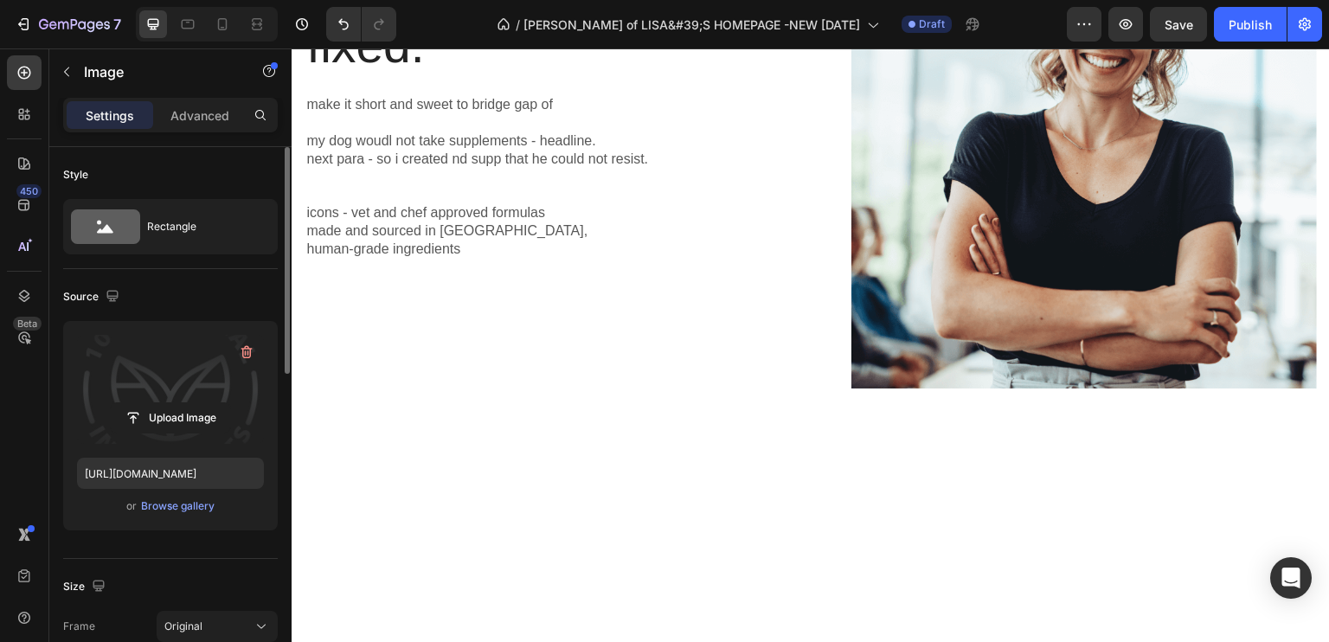
scroll to position [87, 0]
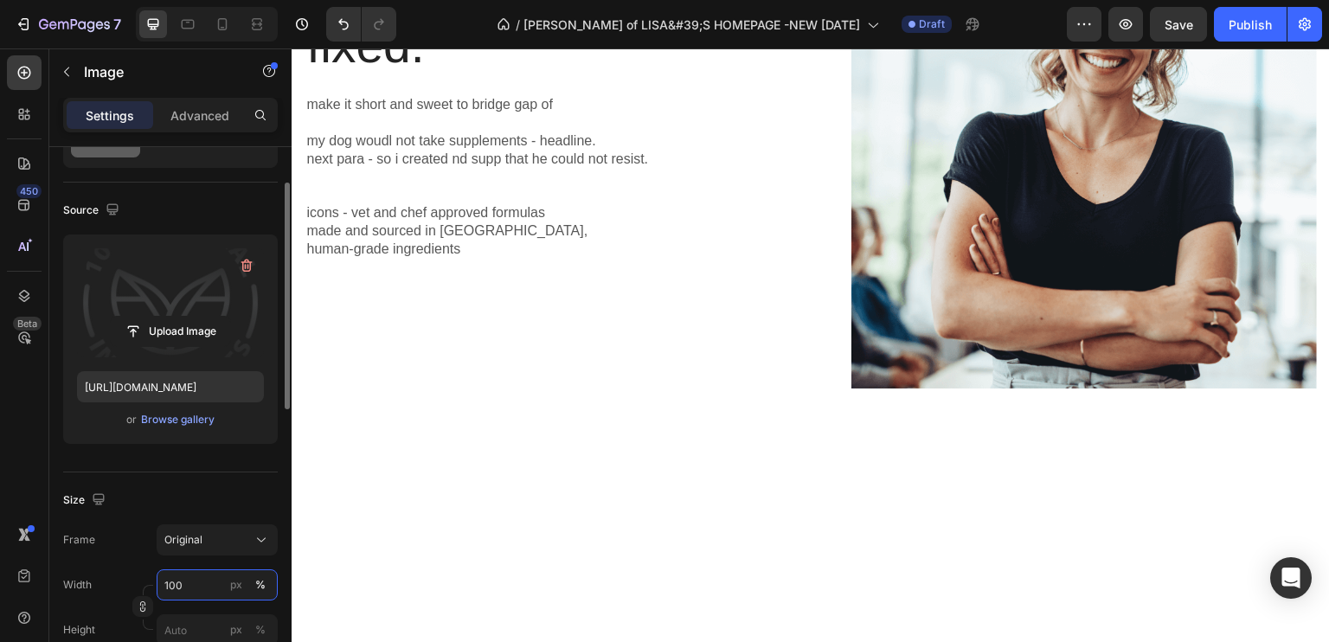
click at [197, 582] on input "100" at bounding box center [217, 584] width 121 height 31
type input "7"
type input "5"
type input "6"
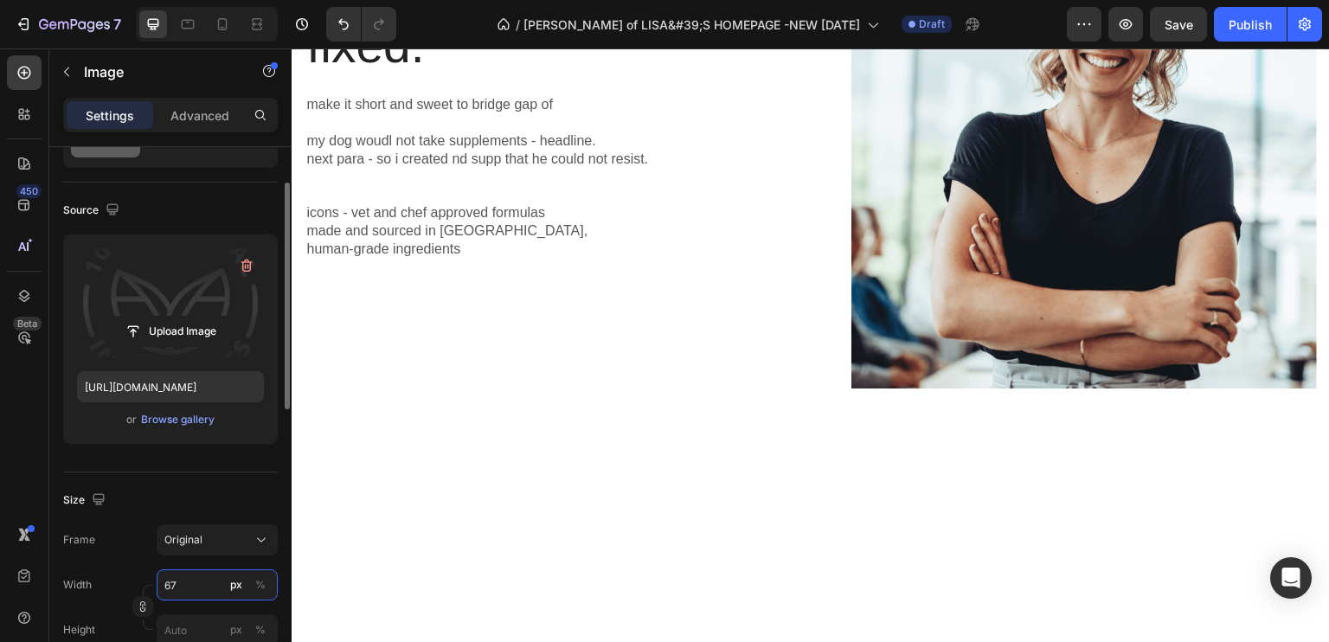
type input "6"
type input "7"
type input "9"
type input "80"
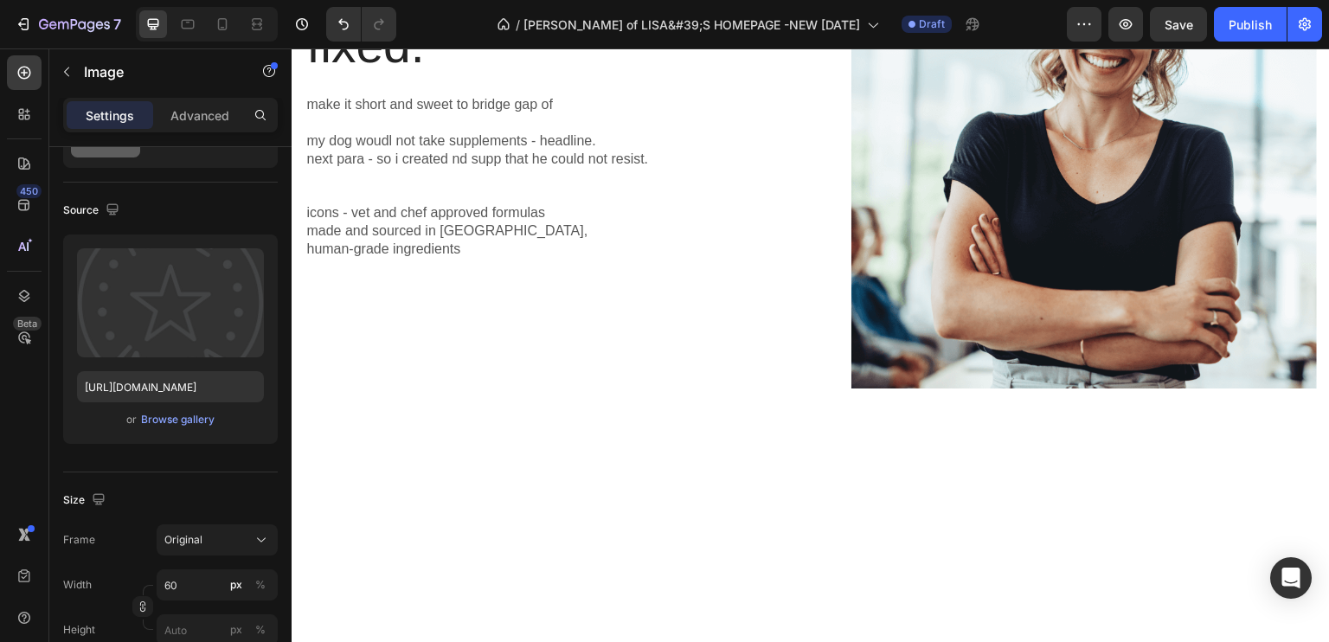
click at [210, 584] on input "60" at bounding box center [217, 584] width 121 height 31
type input "80"
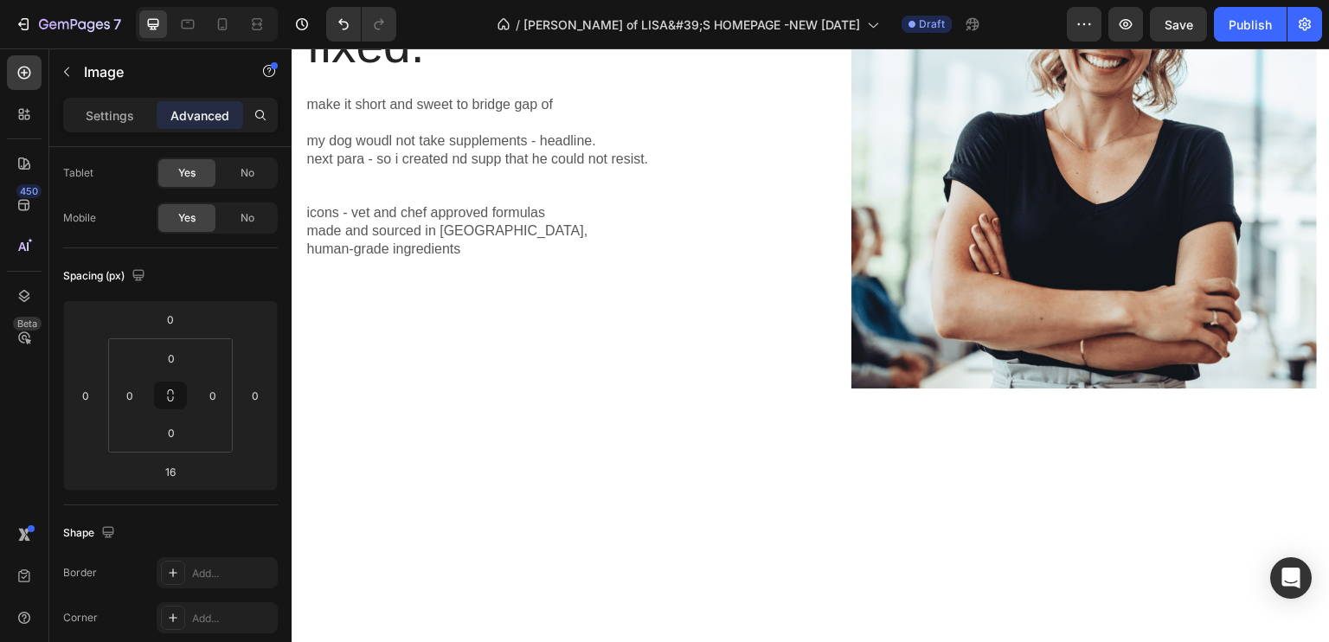
drag, startPoint x: 408, startPoint y: 392, endPoint x: 425, endPoint y: 403, distance: 19.9
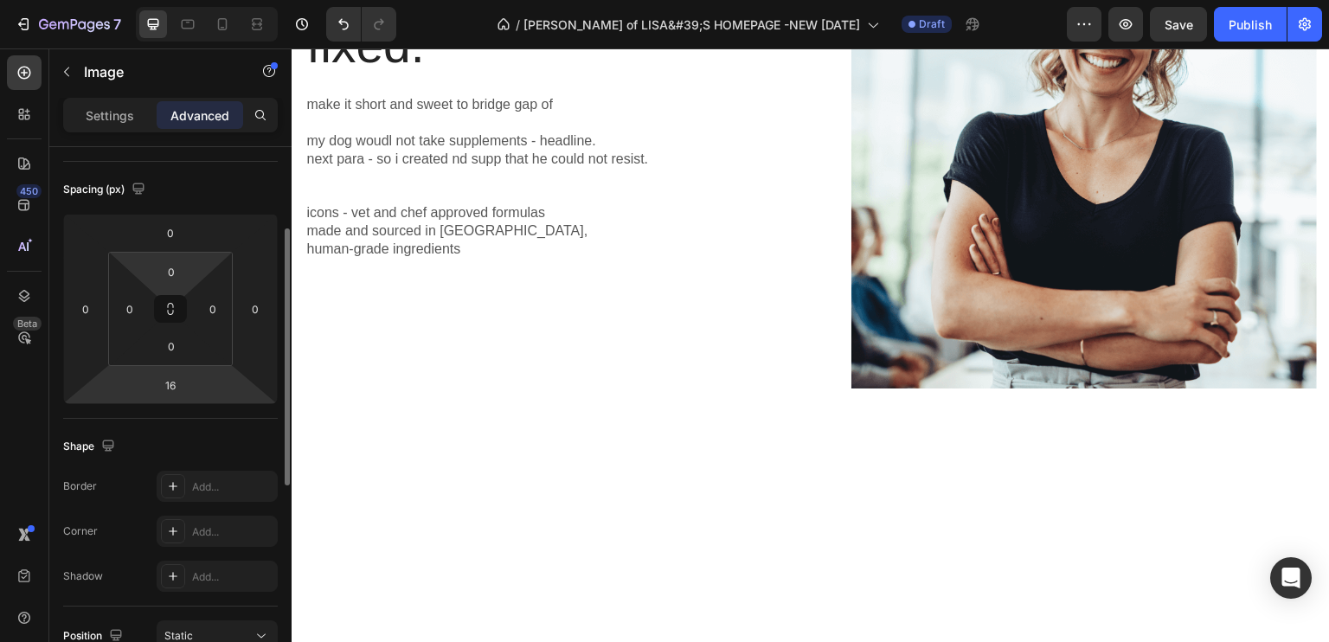
scroll to position [0, 0]
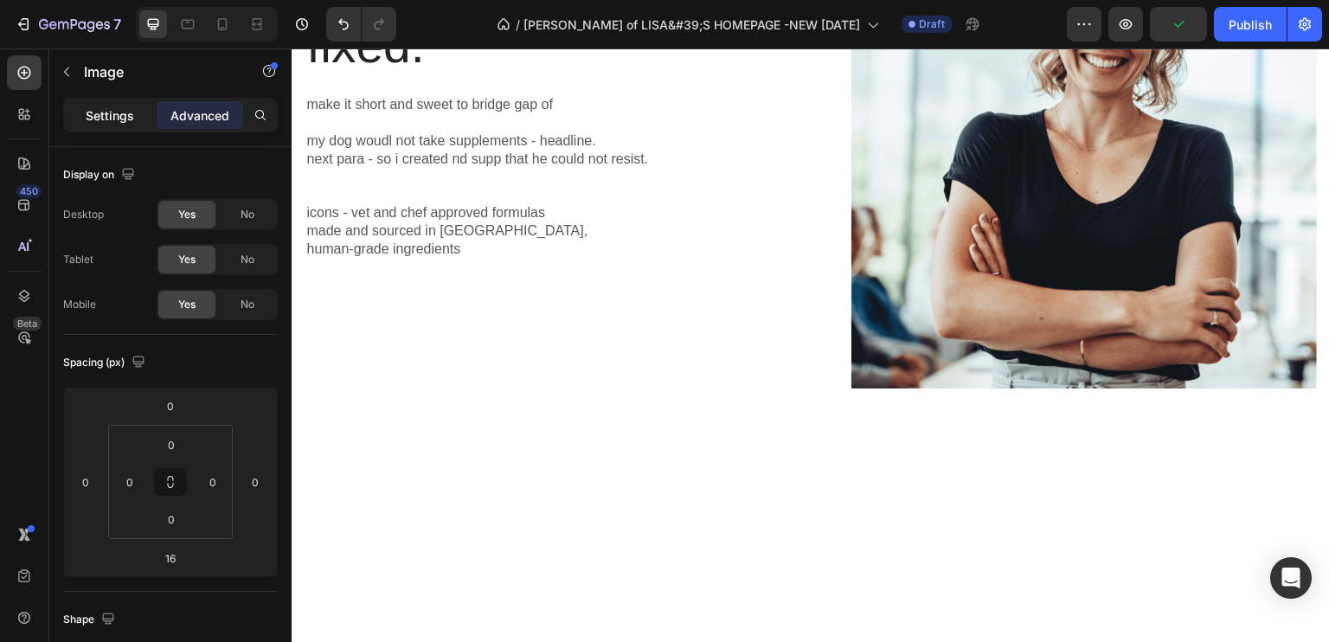
click at [86, 108] on p "Settings" at bounding box center [110, 115] width 48 height 18
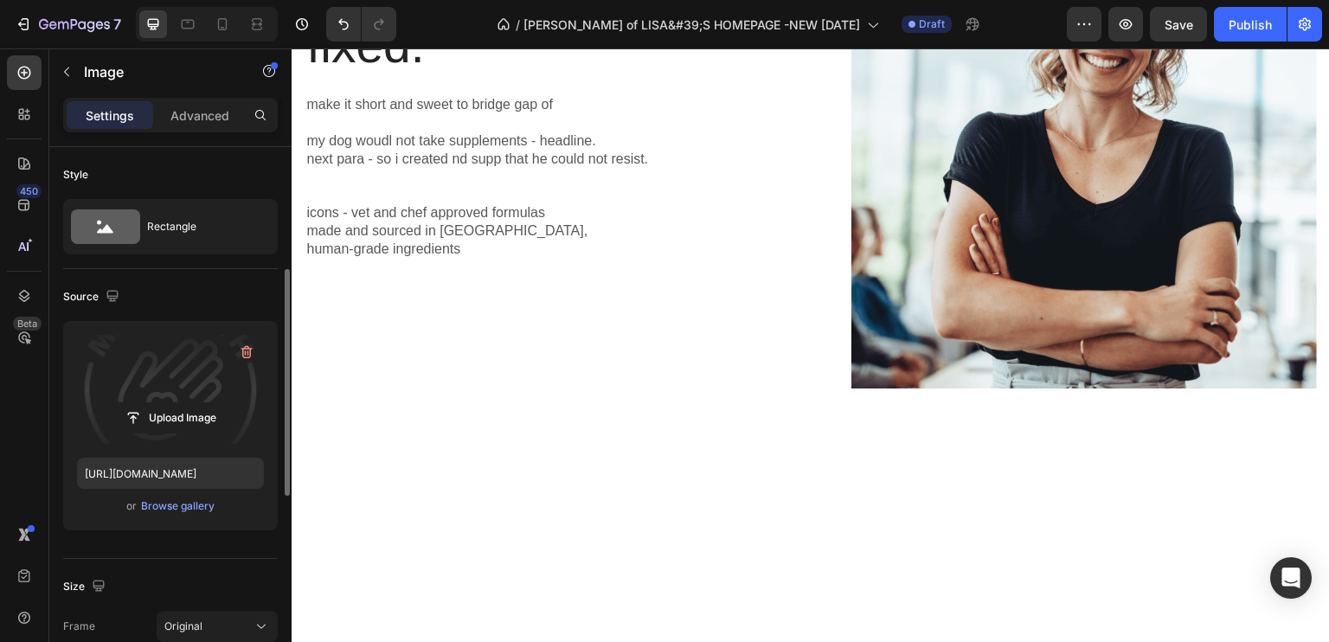
scroll to position [87, 0]
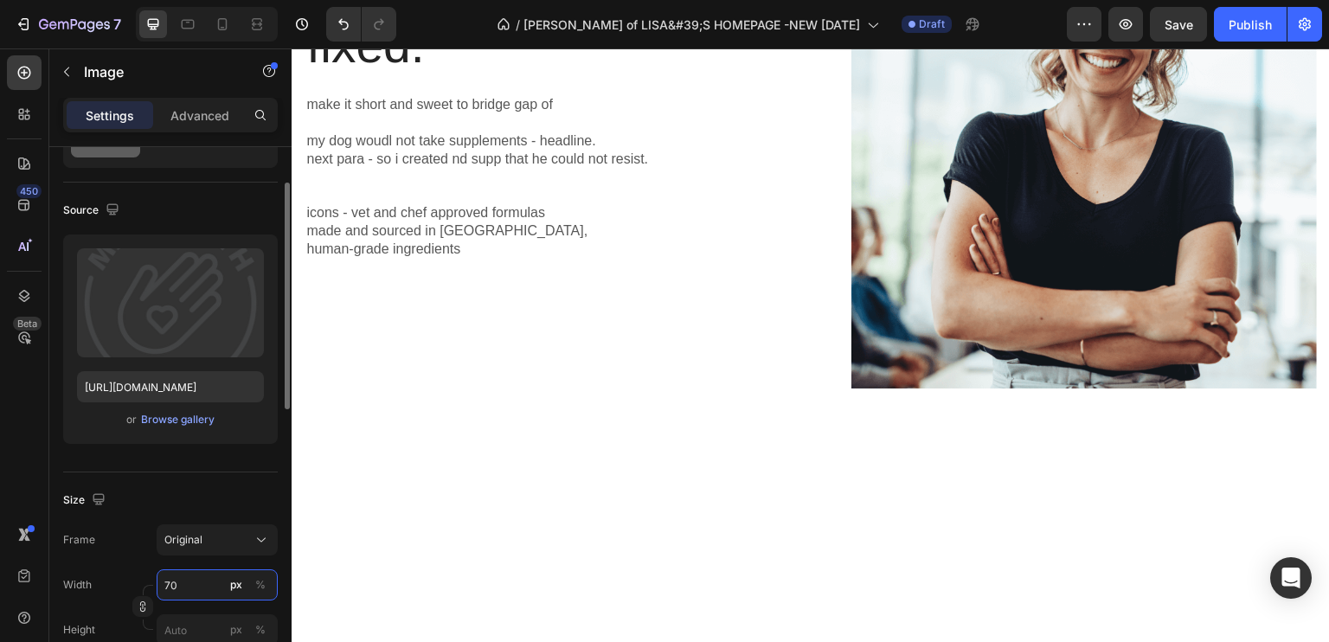
click at [176, 585] on input "70" at bounding box center [217, 584] width 121 height 31
type input "80"
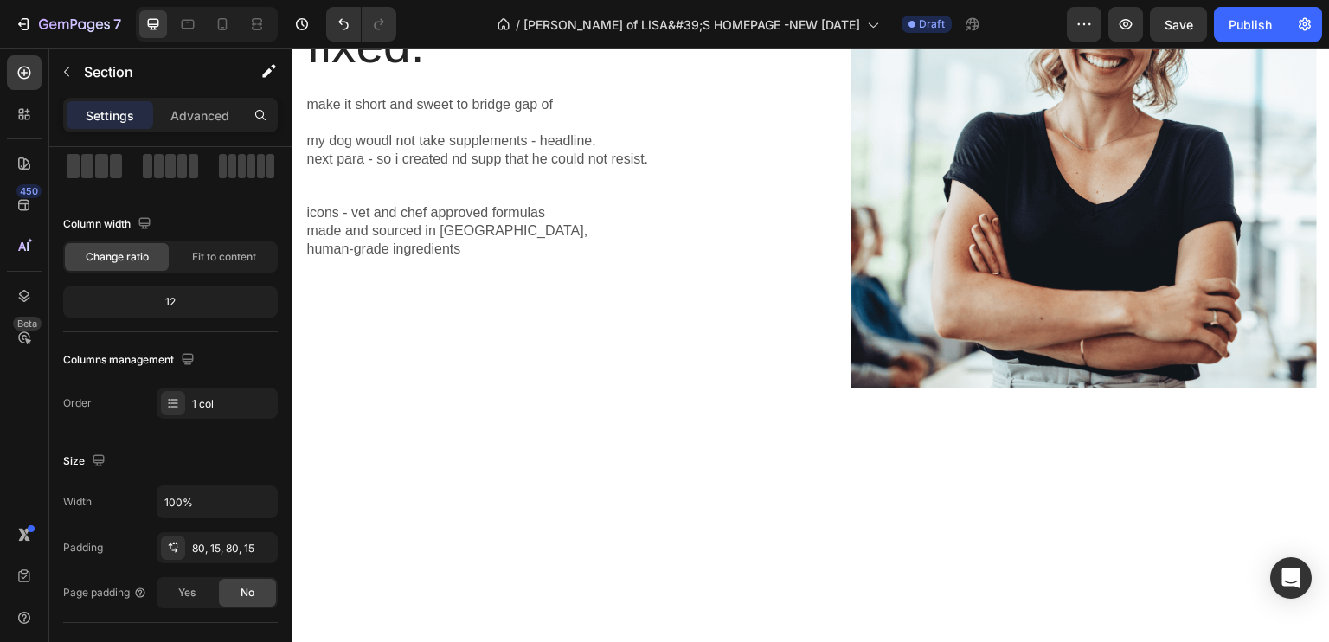
click at [607, 471] on div "problem i had and fixed. Heading make it short and sweet to bridge gap of my do…" at bounding box center [811, 163] width 1038 height 618
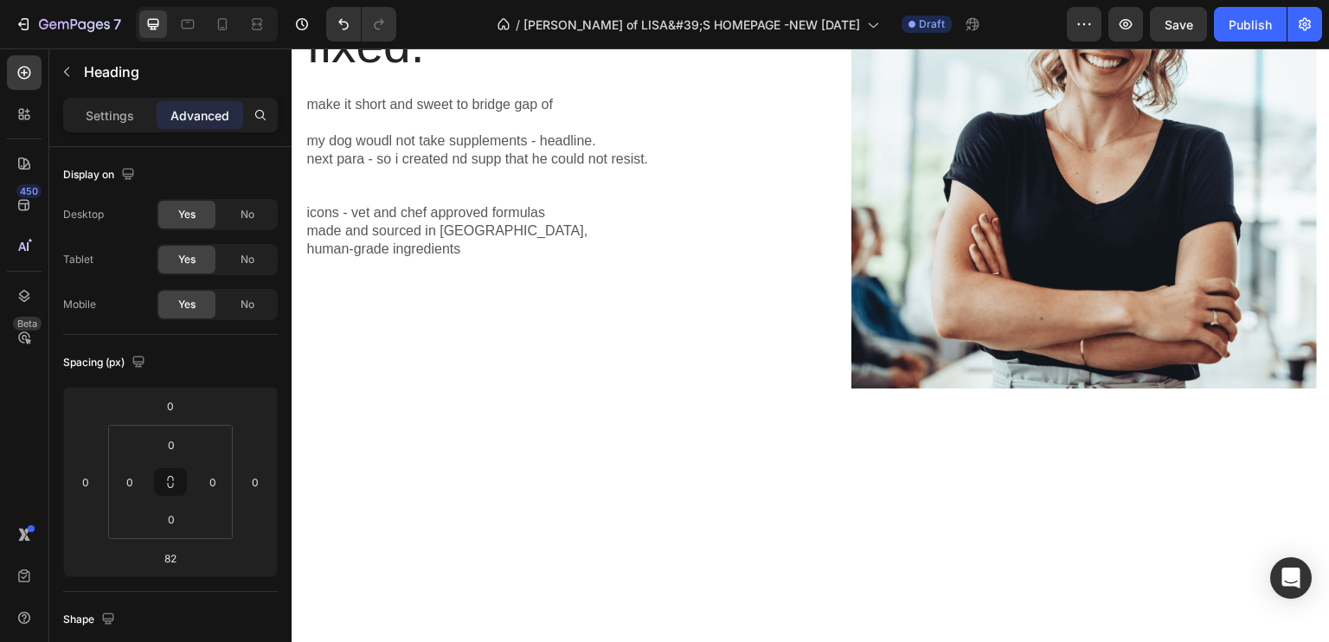
drag, startPoint x: 1199, startPoint y: 543, endPoint x: 1173, endPoint y: 471, distance: 77.2
type input "0"
drag, startPoint x: 96, startPoint y: 105, endPoint x: 108, endPoint y: 108, distance: 12.6
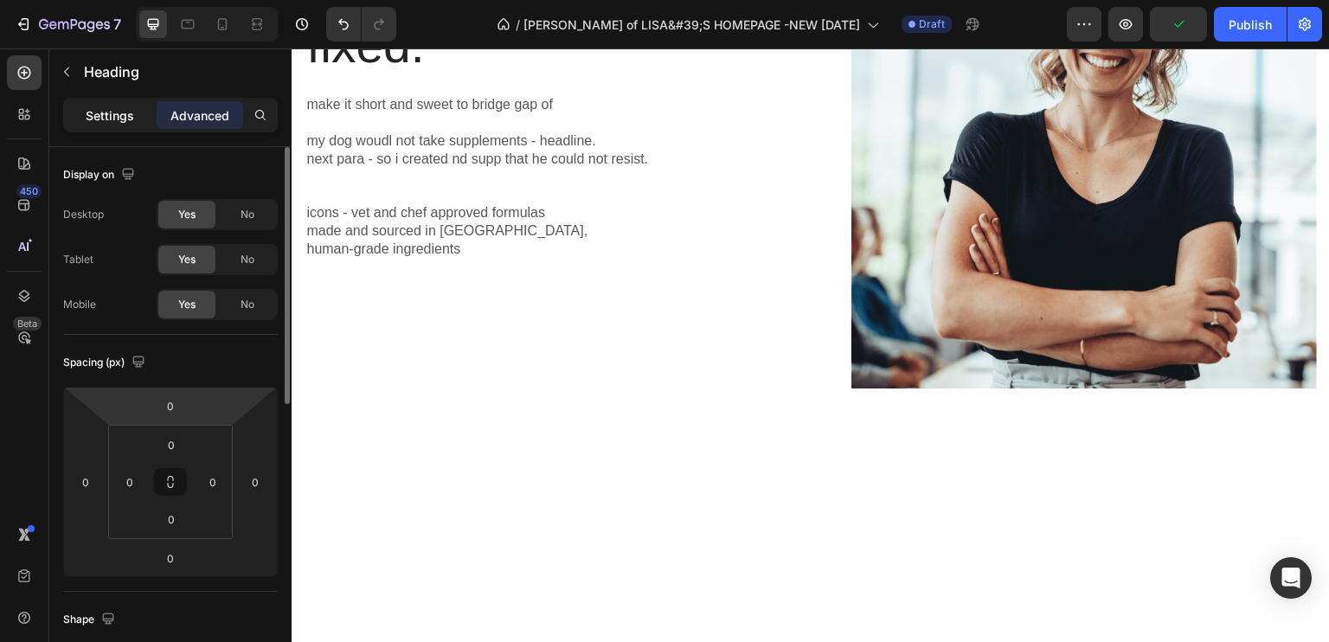
click at [97, 106] on p "Settings" at bounding box center [110, 115] width 48 height 18
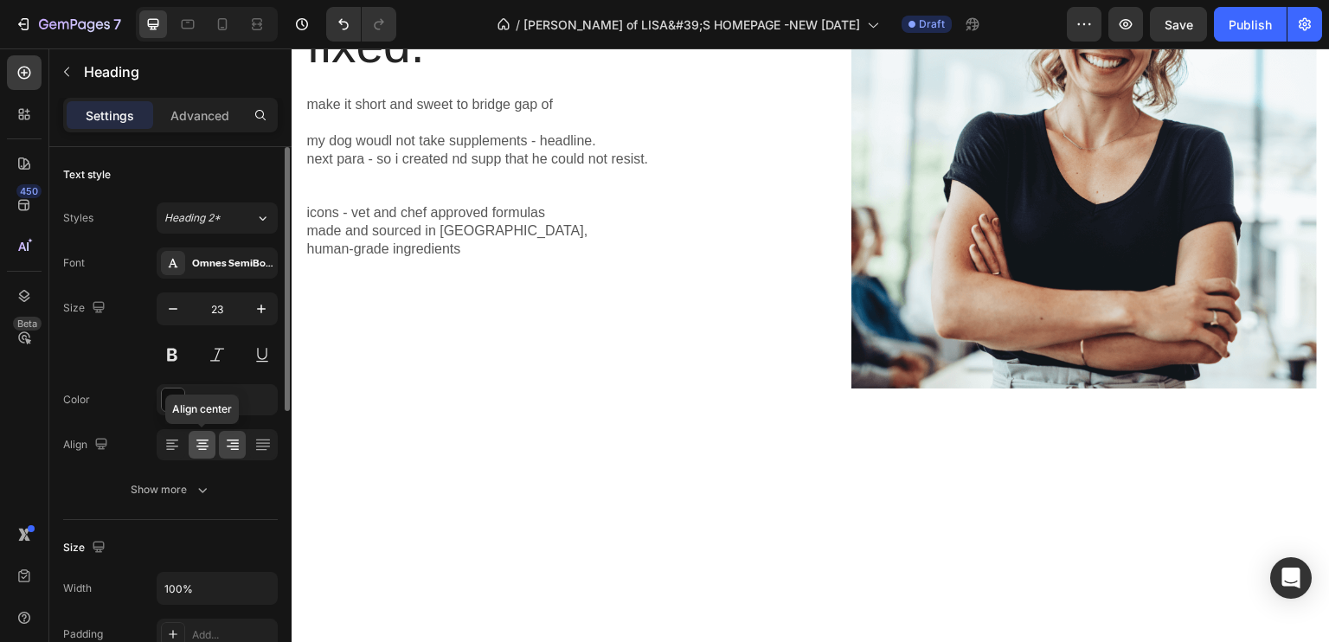
click at [194, 444] on icon at bounding box center [202, 444] width 17 height 17
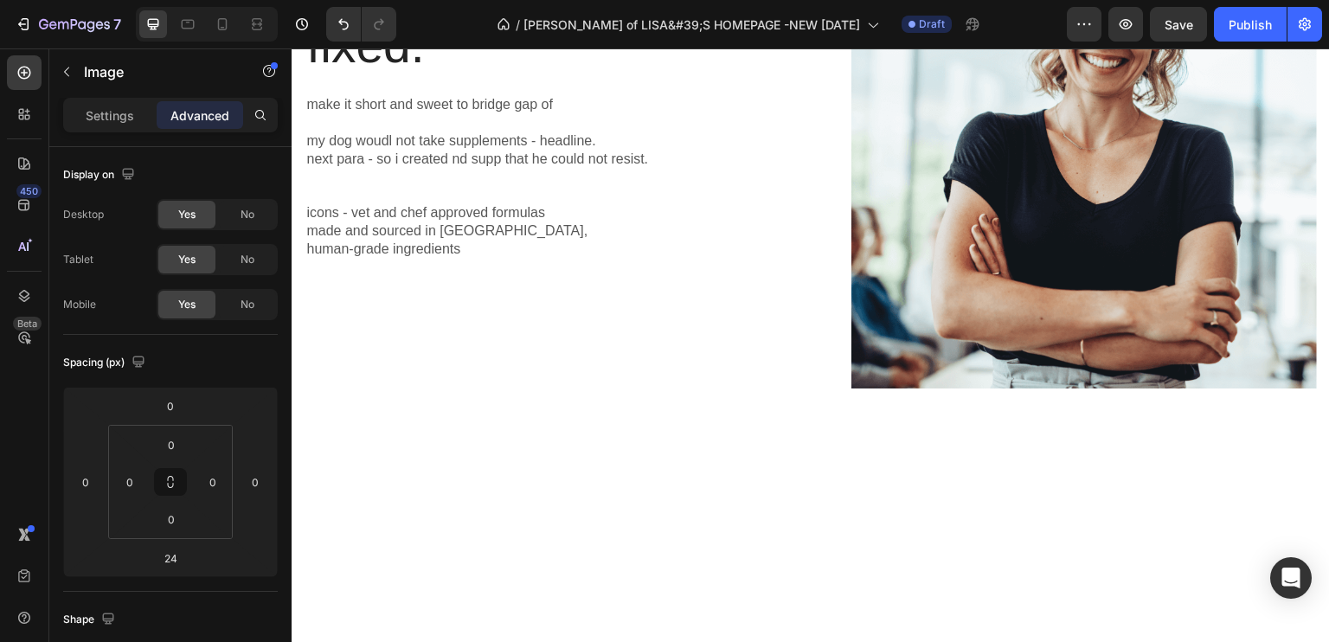
drag, startPoint x: 677, startPoint y: 449, endPoint x: 676, endPoint y: 425, distance: 24.3
drag, startPoint x: 602, startPoint y: 375, endPoint x: 628, endPoint y: 362, distance: 28.6
drag, startPoint x: 721, startPoint y: 386, endPoint x: 718, endPoint y: 363, distance: 22.8
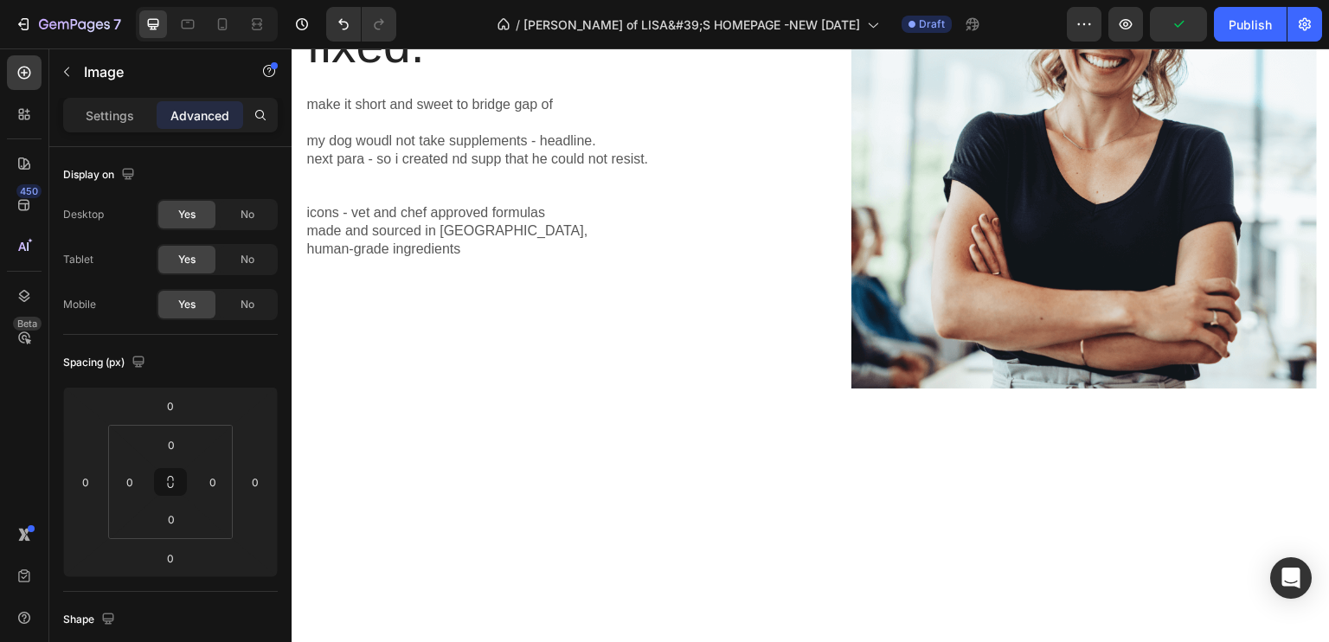
drag, startPoint x: 676, startPoint y: 427, endPoint x: 674, endPoint y: 439, distance: 12.2
type input "14"
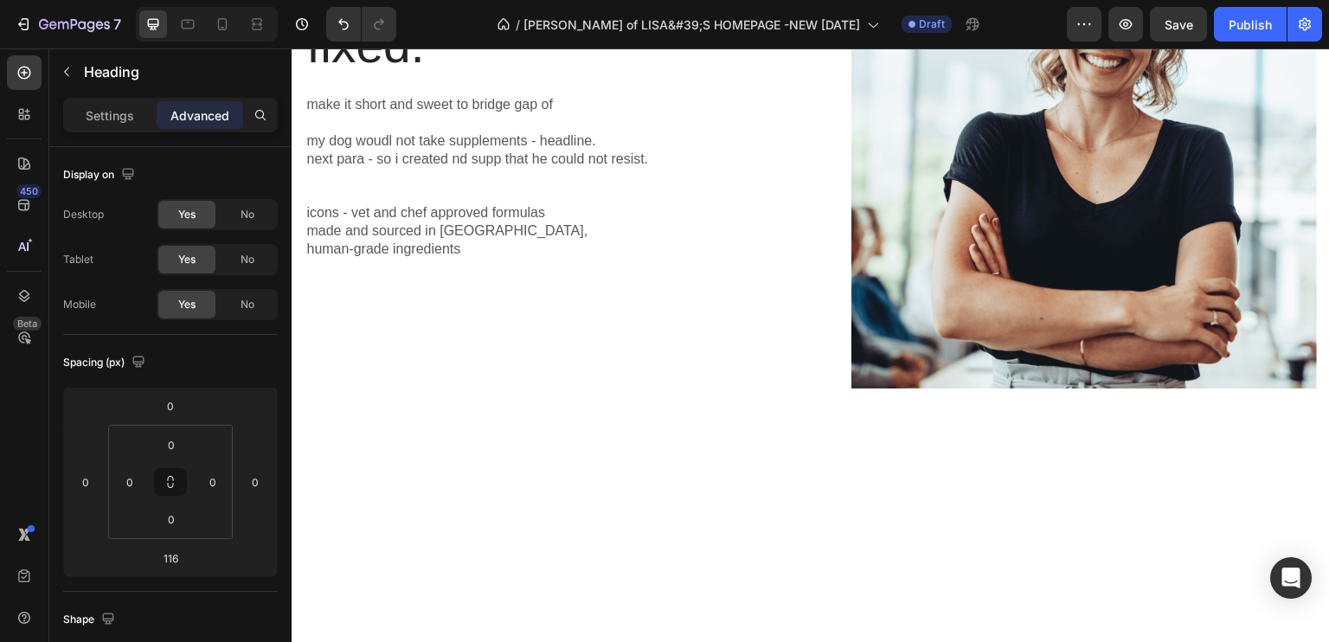
drag, startPoint x: 876, startPoint y: 458, endPoint x: 575, endPoint y: 419, distance: 303.7
drag, startPoint x: 65, startPoint y: 61, endPoint x: 93, endPoint y: 120, distance: 65.8
click at [67, 60] on button "button" at bounding box center [67, 72] width 28 height 28
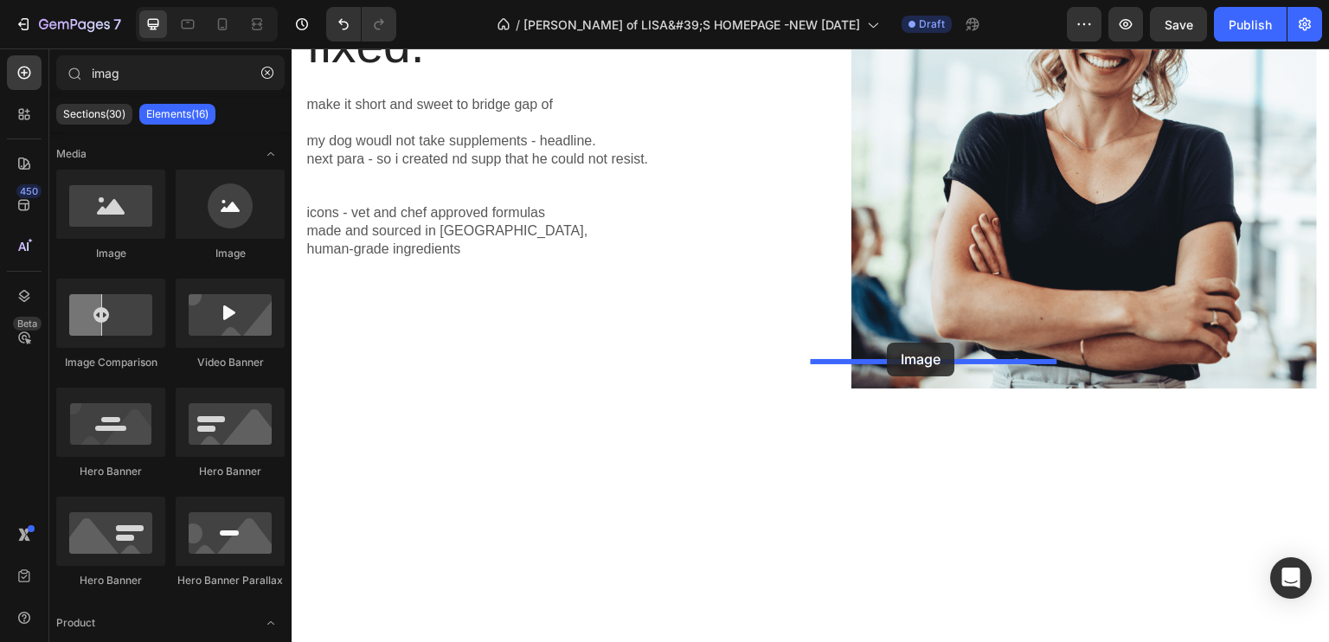
drag, startPoint x: 385, startPoint y: 251, endPoint x: 888, endPoint y: 344, distance: 511.2
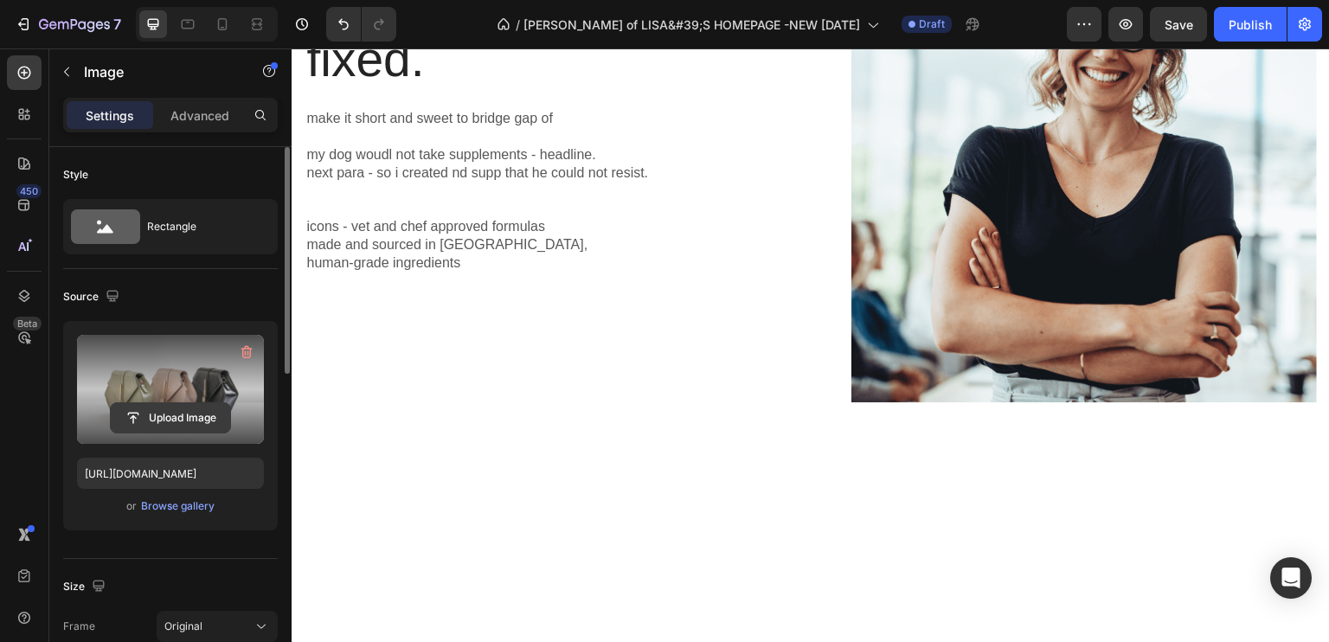
click at [176, 420] on input "file" at bounding box center [170, 417] width 119 height 29
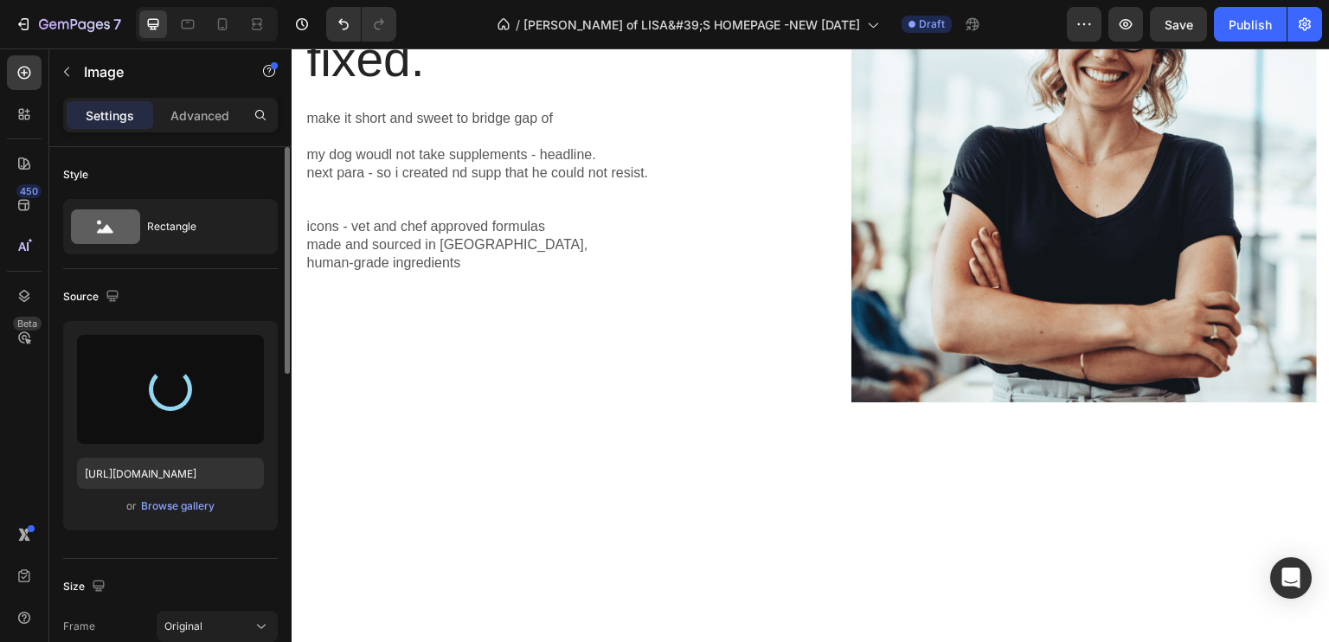
type input "https://cdn.shopify.com/s/files/1/0931/7977/3222/files/gempages_568347972287333…"
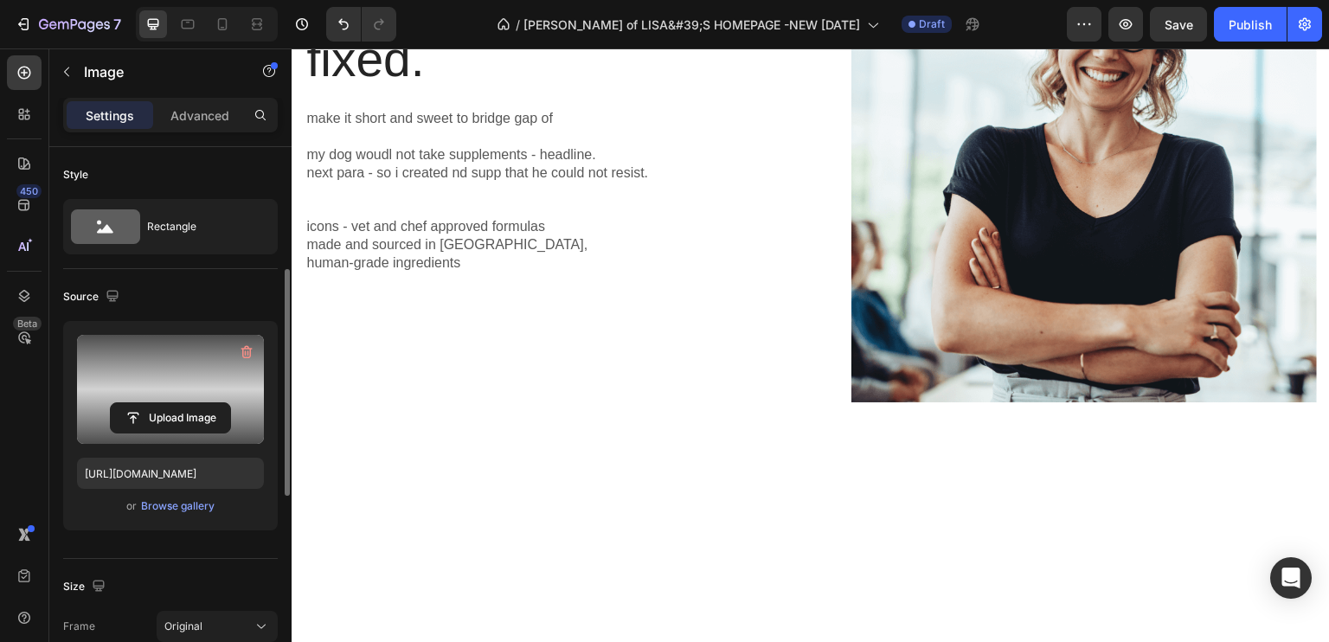
scroll to position [87, 0]
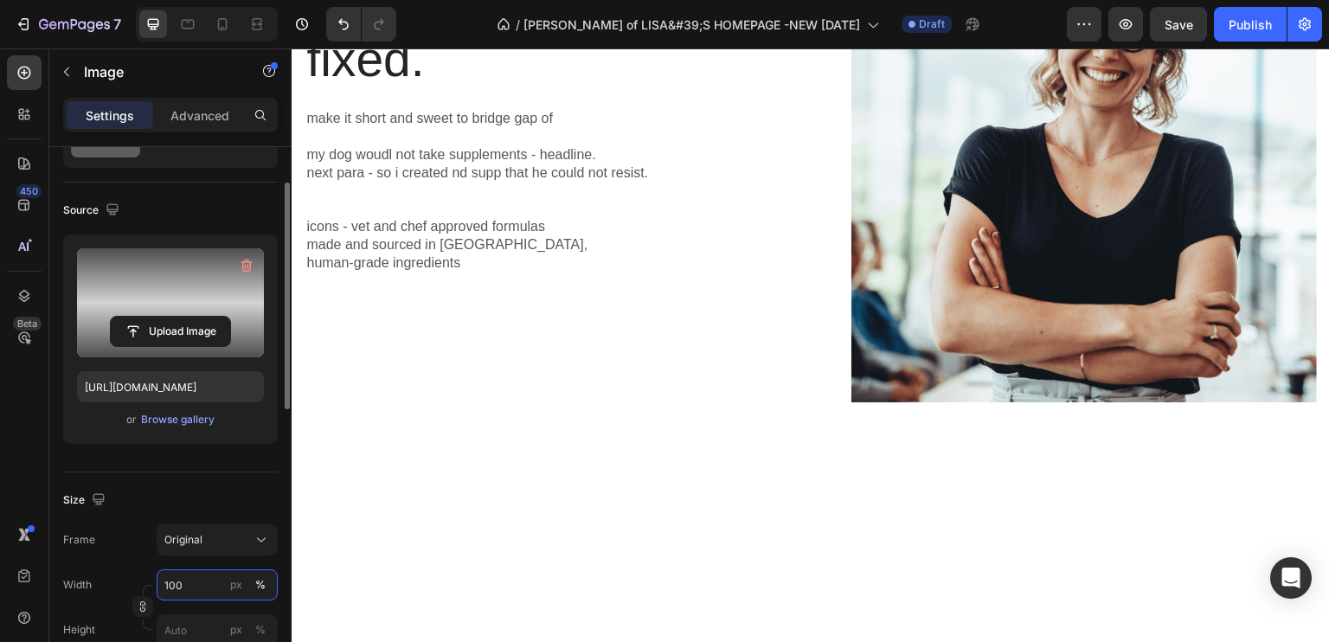
click at [189, 589] on input "100" at bounding box center [217, 584] width 121 height 31
type input "8"
type input "7"
type input "8"
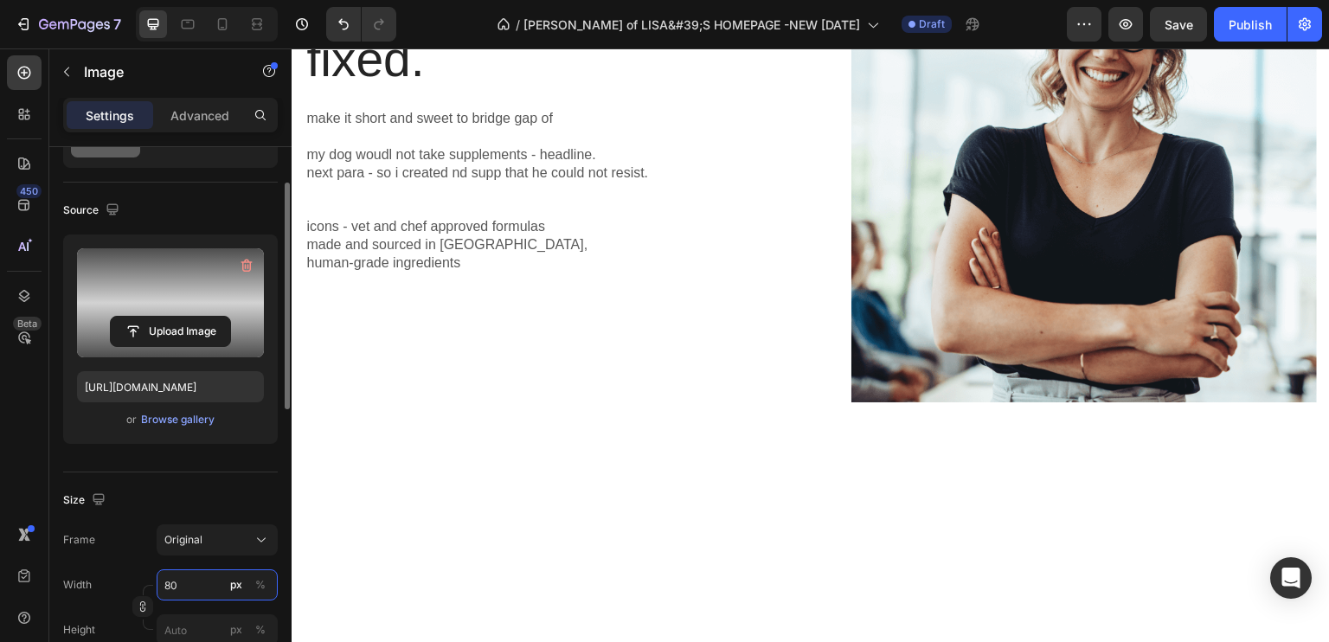
type input "8"
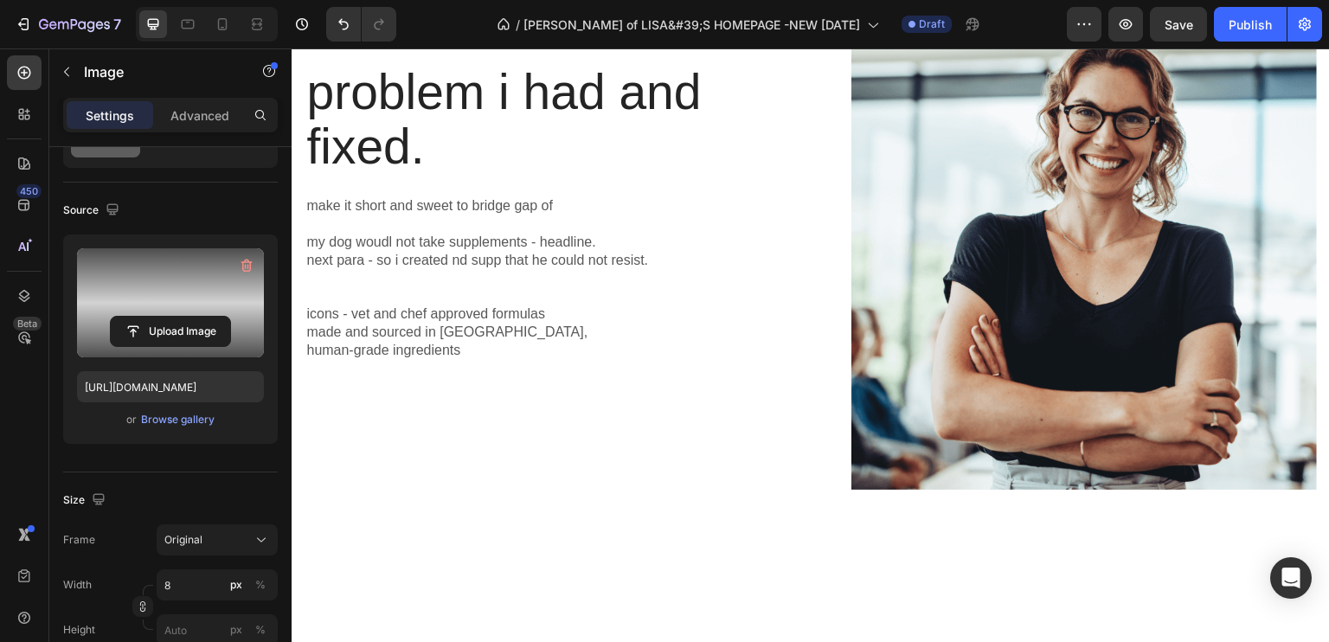
drag, startPoint x: 933, startPoint y: 385, endPoint x: 959, endPoint y: 473, distance: 92.2
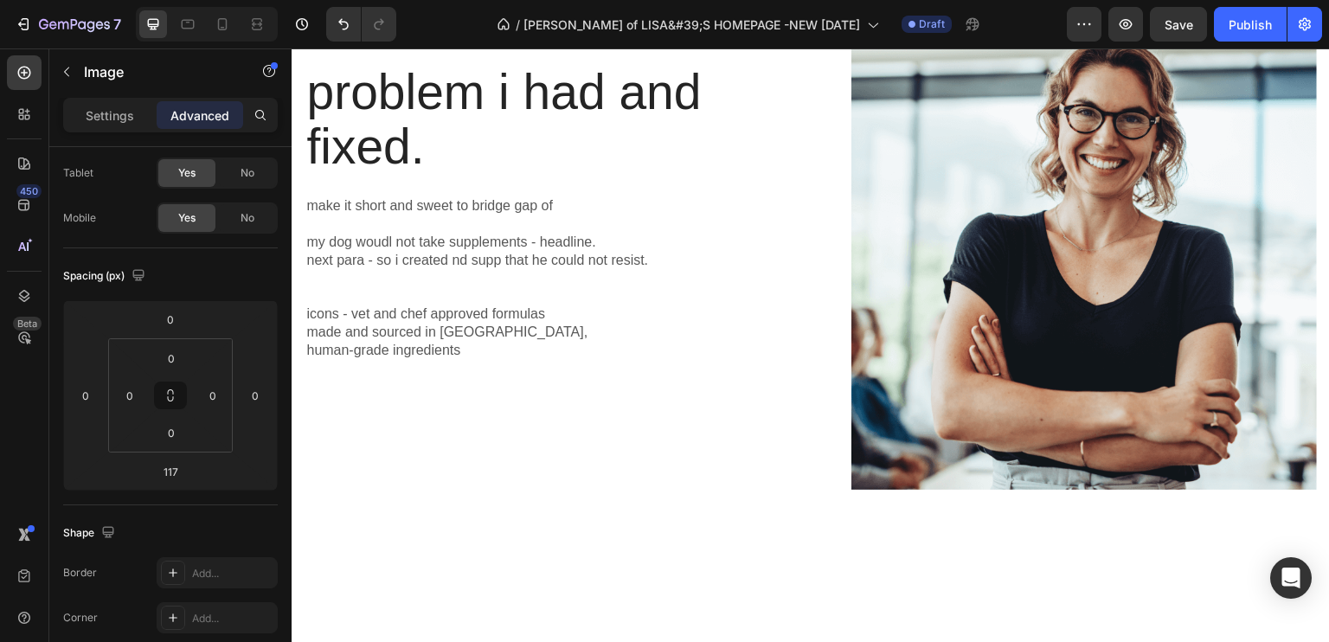
drag, startPoint x: 965, startPoint y: 421, endPoint x: 940, endPoint y: 382, distance: 45.8
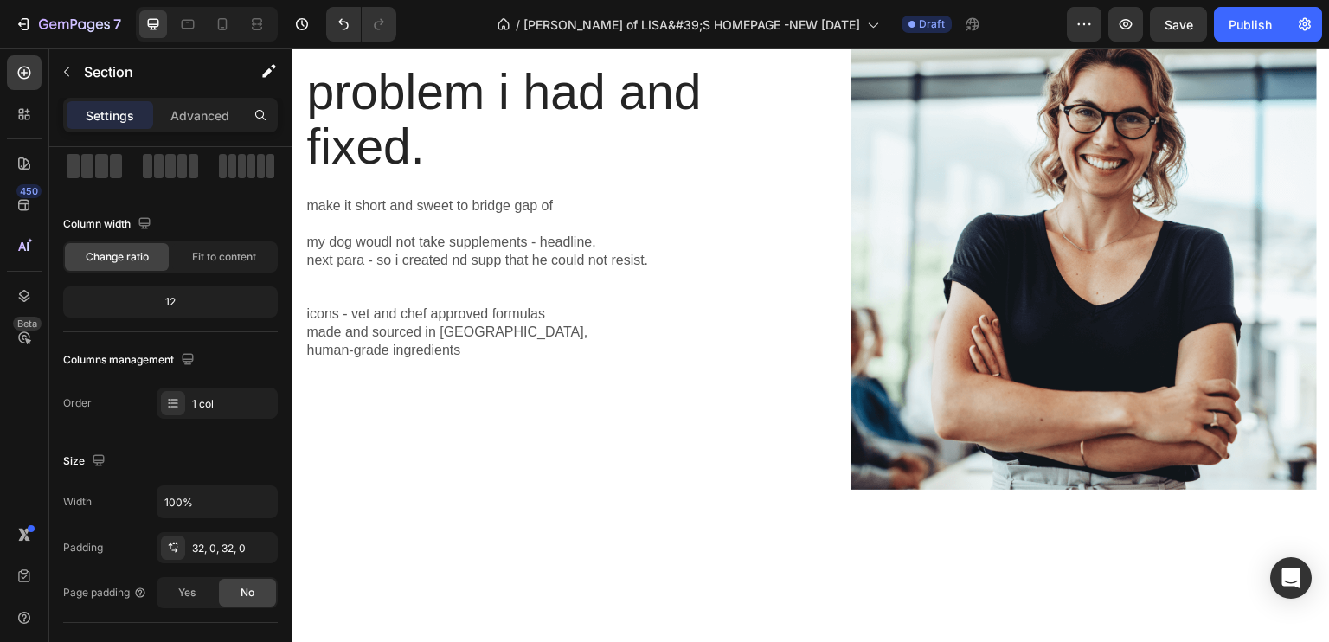
drag, startPoint x: 922, startPoint y: 359, endPoint x: 961, endPoint y: 365, distance: 39.4
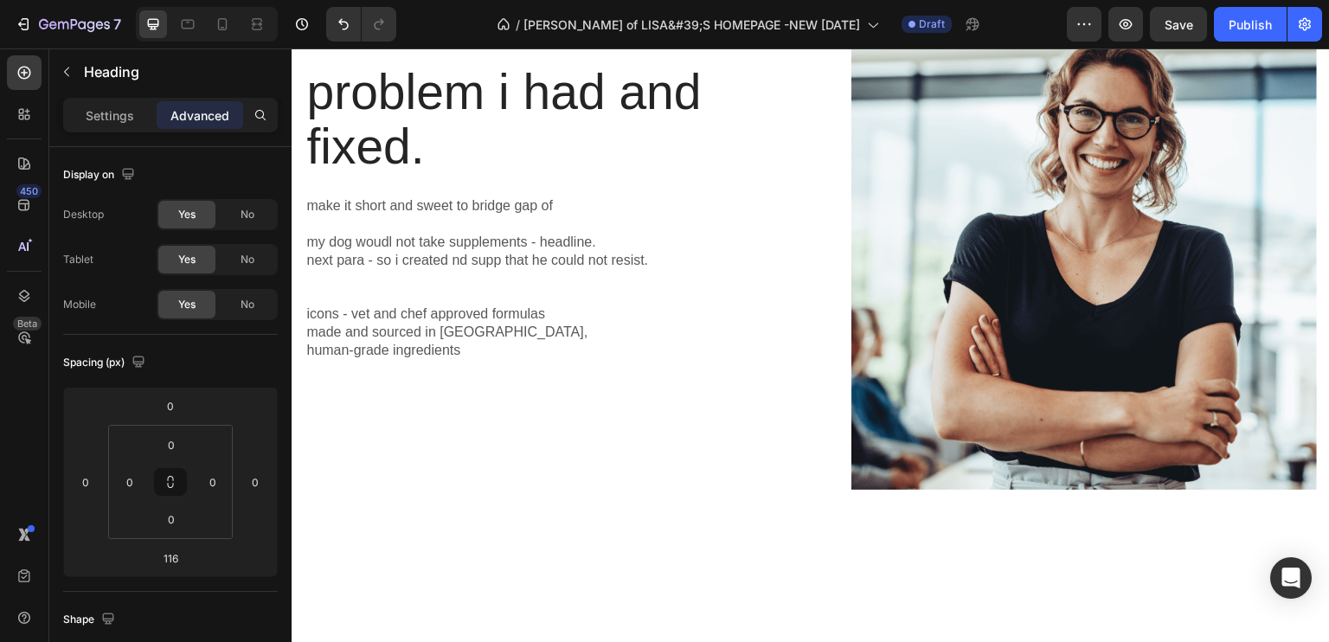
drag, startPoint x: 921, startPoint y: 598, endPoint x: 912, endPoint y: 535, distance: 63.9
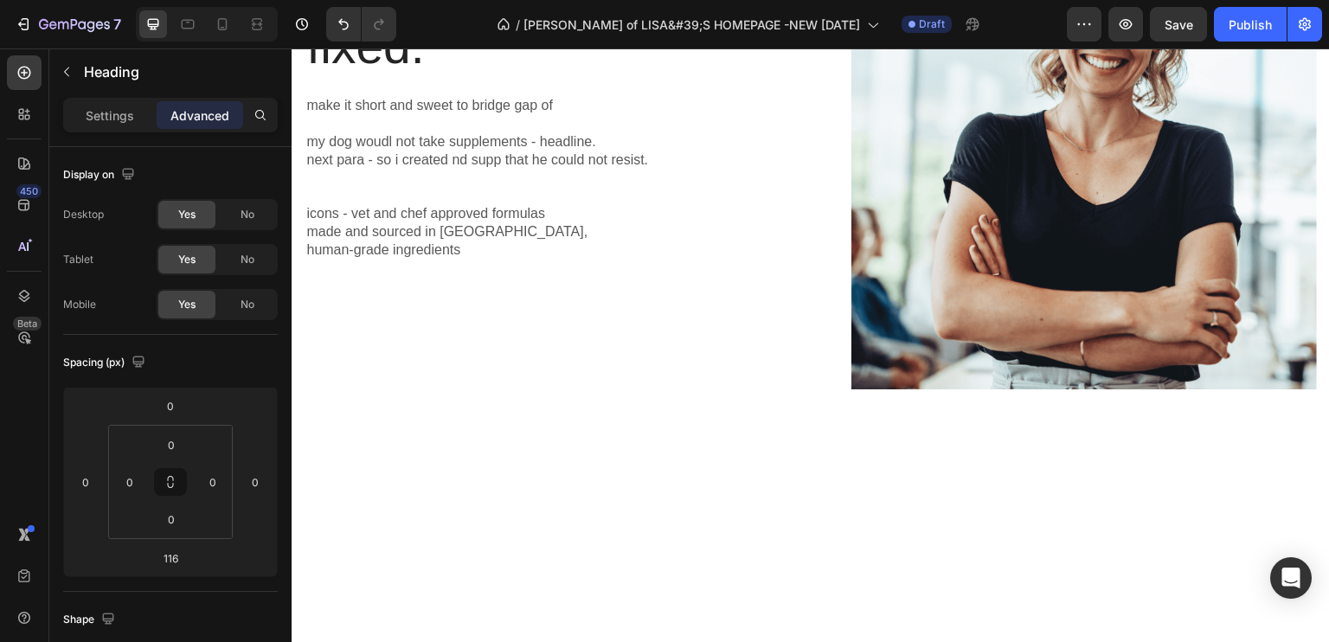
drag, startPoint x: 931, startPoint y: 602, endPoint x: 901, endPoint y: 497, distance: 109.8
type input "0"
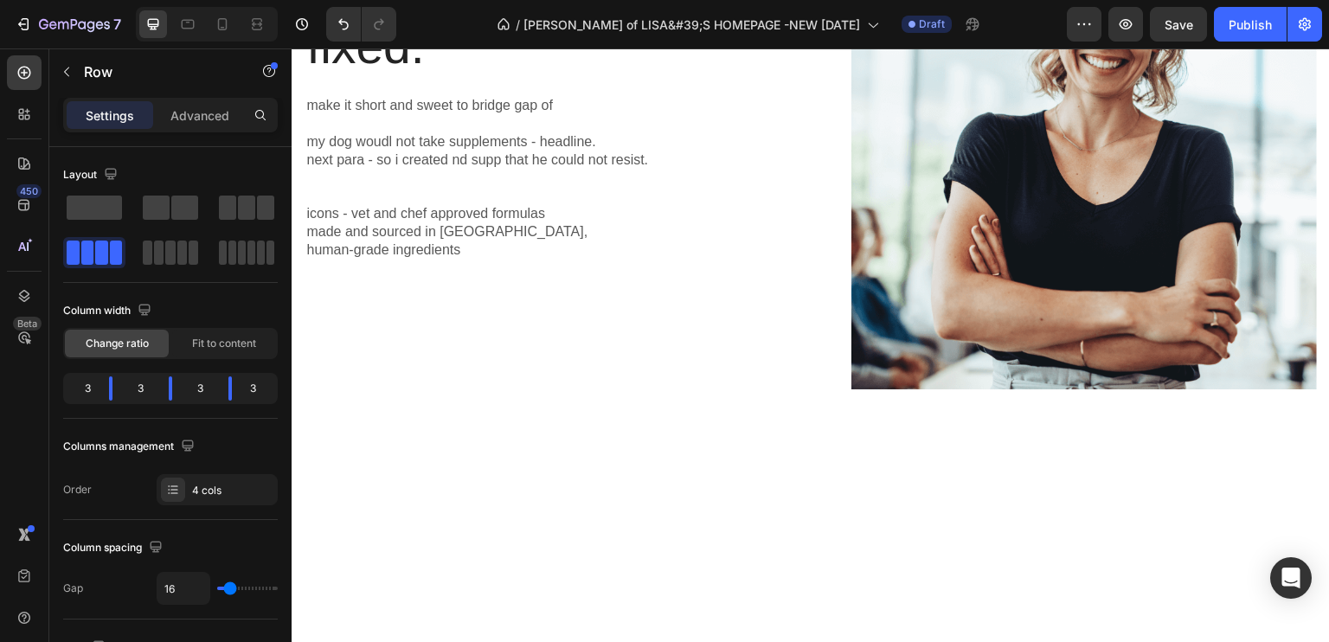
drag, startPoint x: 895, startPoint y: 472, endPoint x: 994, endPoint y: 466, distance: 98.8
drag, startPoint x: 928, startPoint y: 494, endPoint x: 919, endPoint y: 484, distance: 14.1
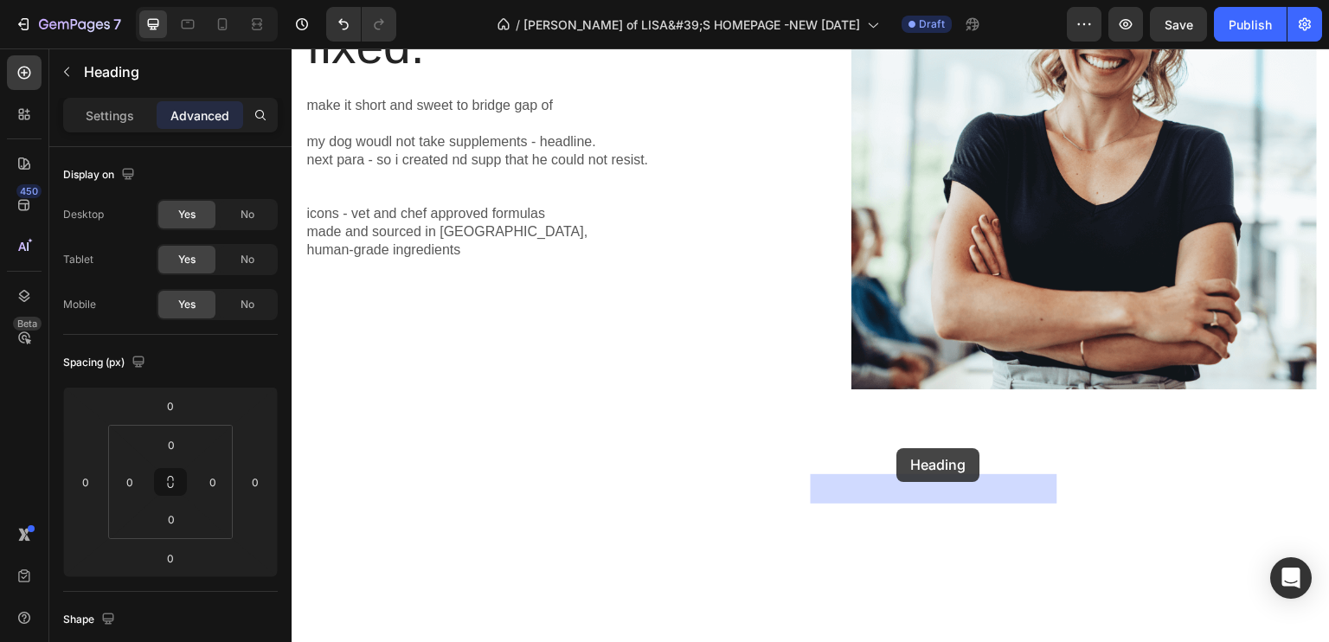
drag, startPoint x: 938, startPoint y: 483, endPoint x: 894, endPoint y: 447, distance: 55.9
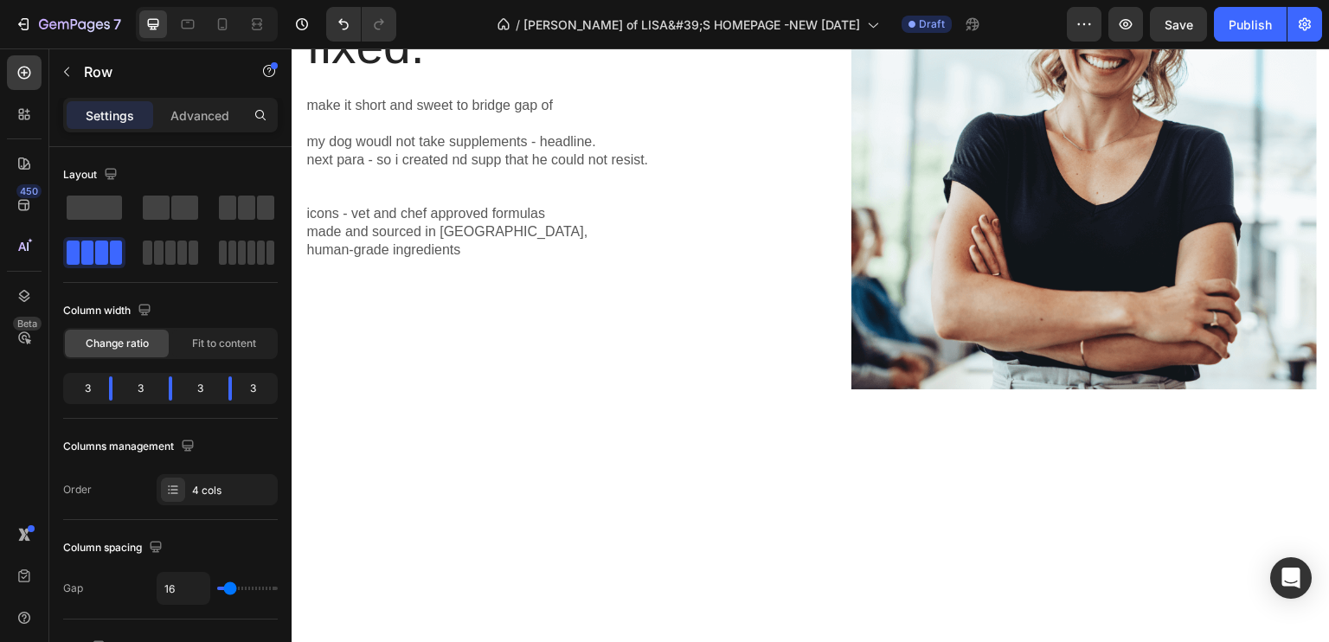
drag, startPoint x: 58, startPoint y: 66, endPoint x: 61, endPoint y: 87, distance: 21.0
click at [59, 67] on button "button" at bounding box center [67, 72] width 28 height 28
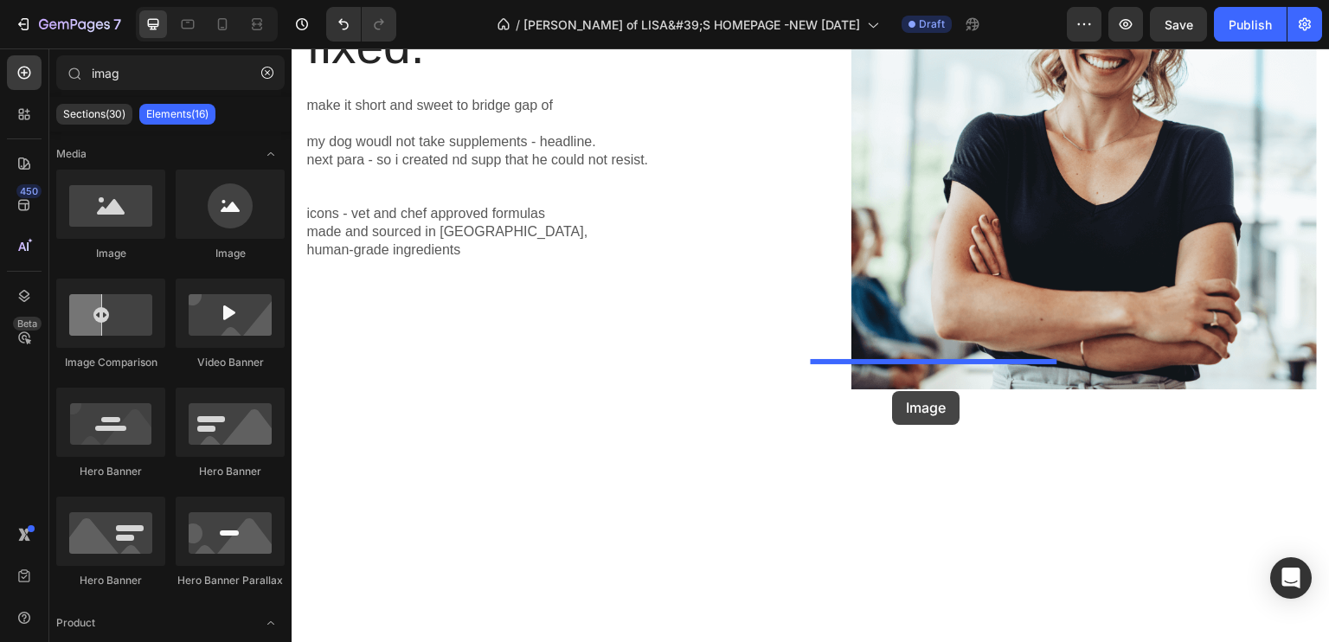
drag, startPoint x: 392, startPoint y: 266, endPoint x: 893, endPoint y: 389, distance: 515.7
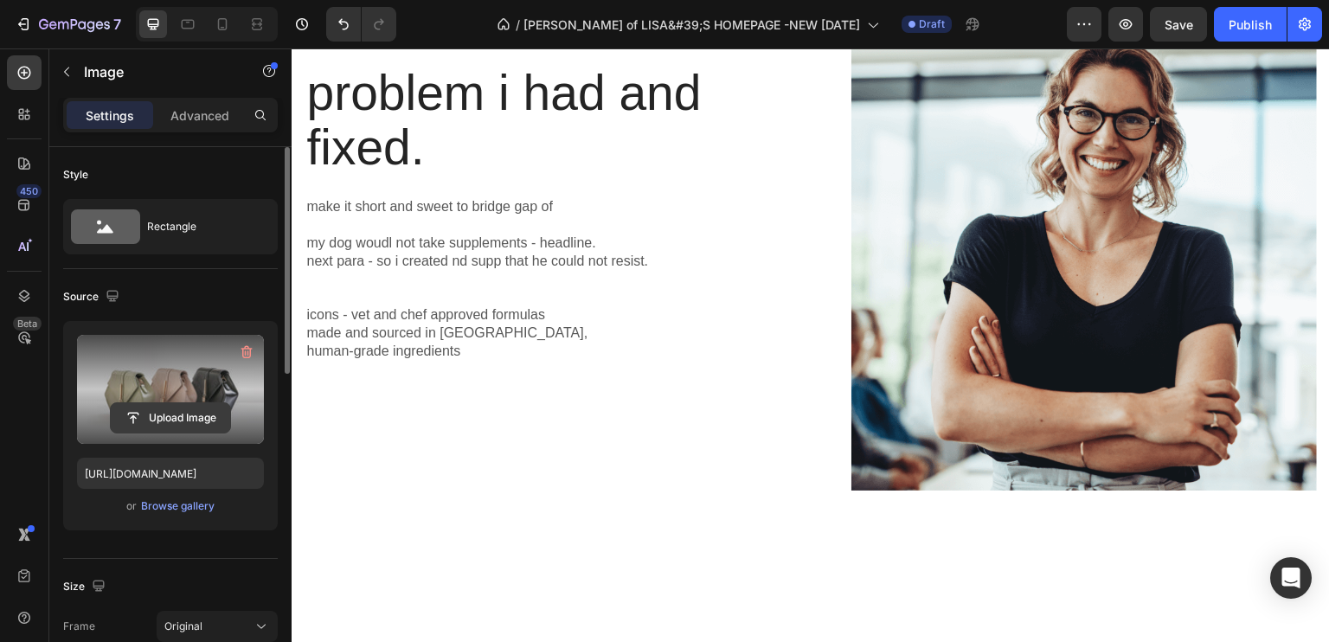
click at [176, 414] on input "file" at bounding box center [170, 417] width 119 height 29
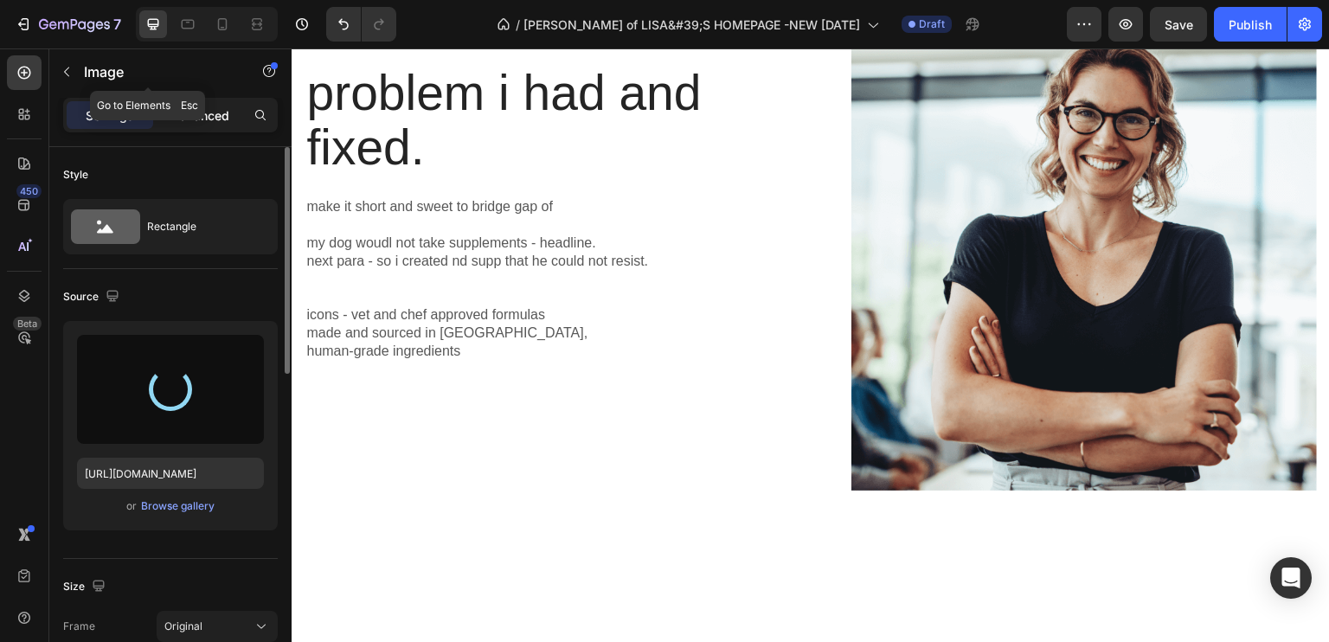
type input "https://cdn.shopify.com/s/files/1/0931/7977/3222/files/gempages_568347972287333…"
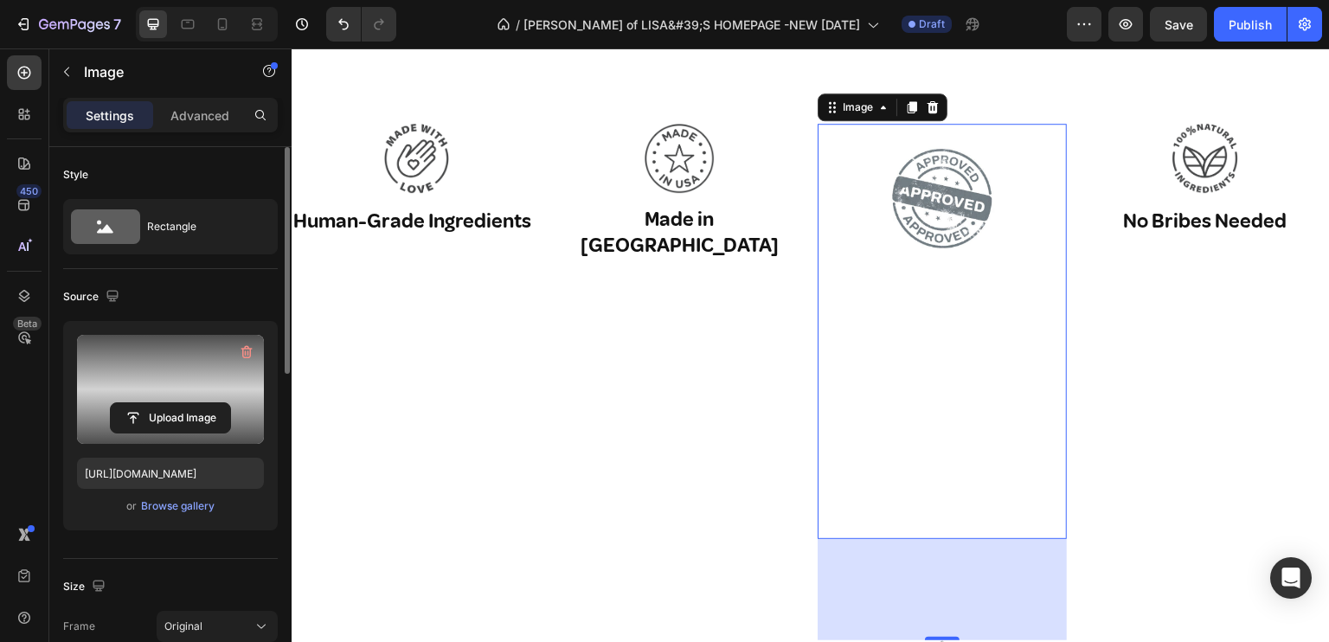
scroll to position [1038, 0]
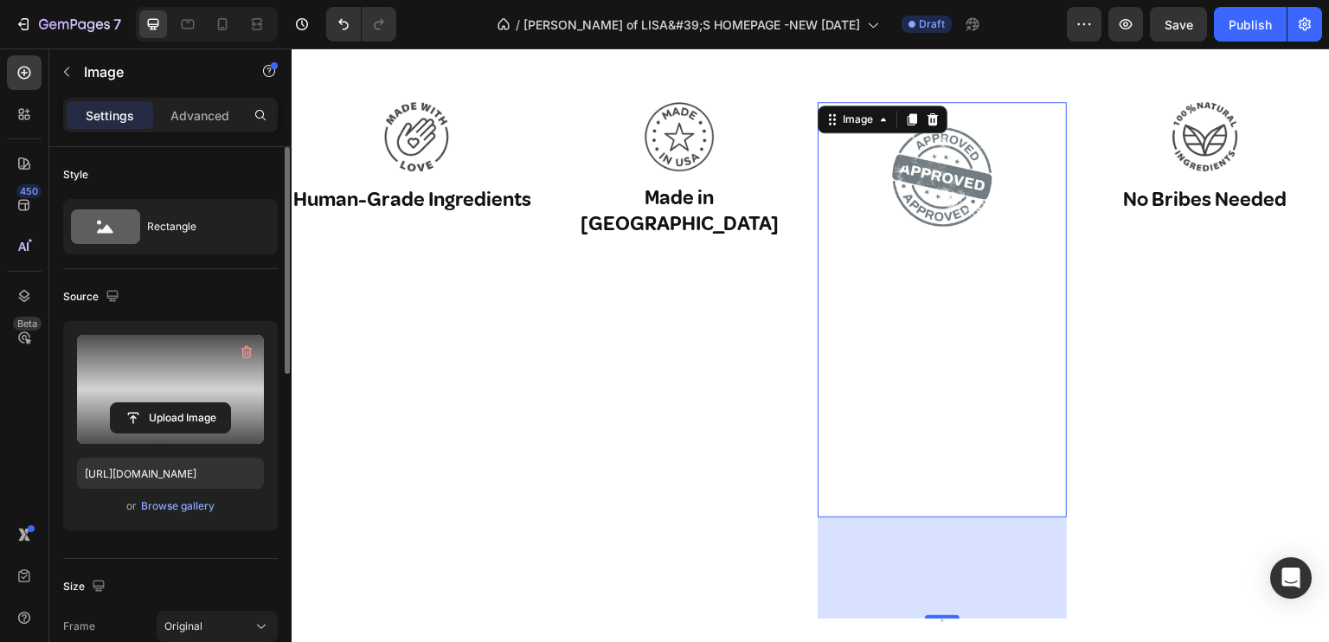
click at [905, 422] on img at bounding box center [941, 309] width 249 height 415
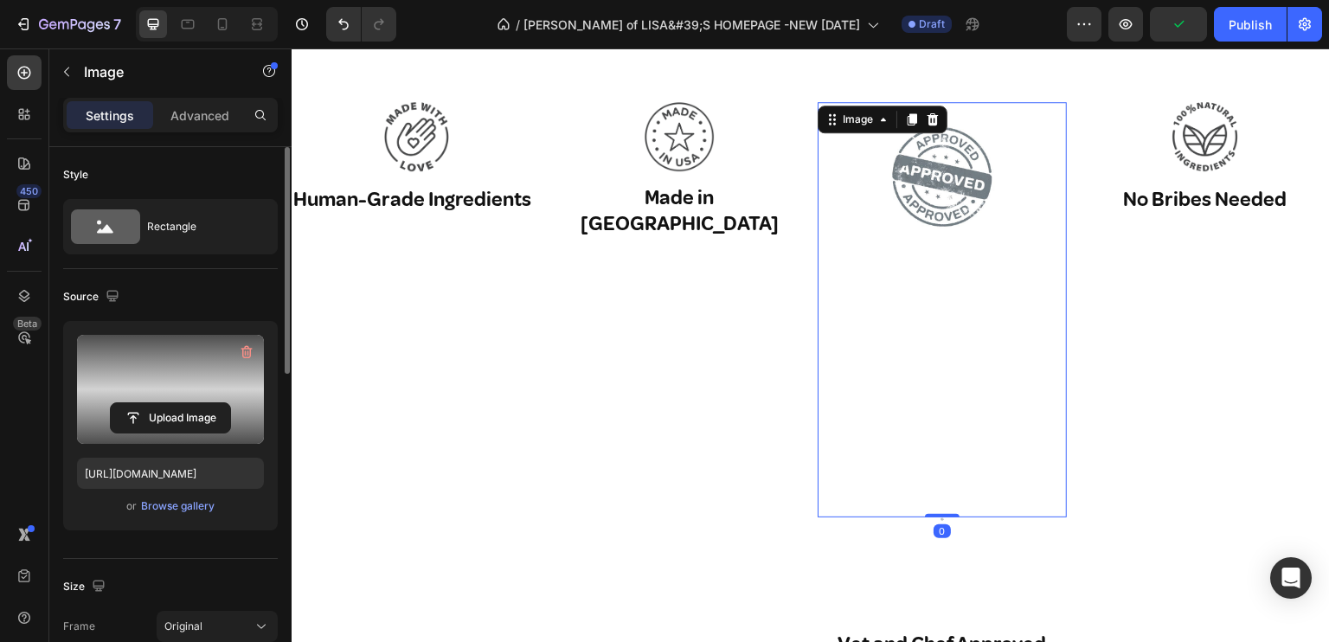
drag, startPoint x: 933, startPoint y: 610, endPoint x: 859, endPoint y: 317, distance: 302.5
click at [884, 502] on div "Image 0" at bounding box center [941, 309] width 249 height 415
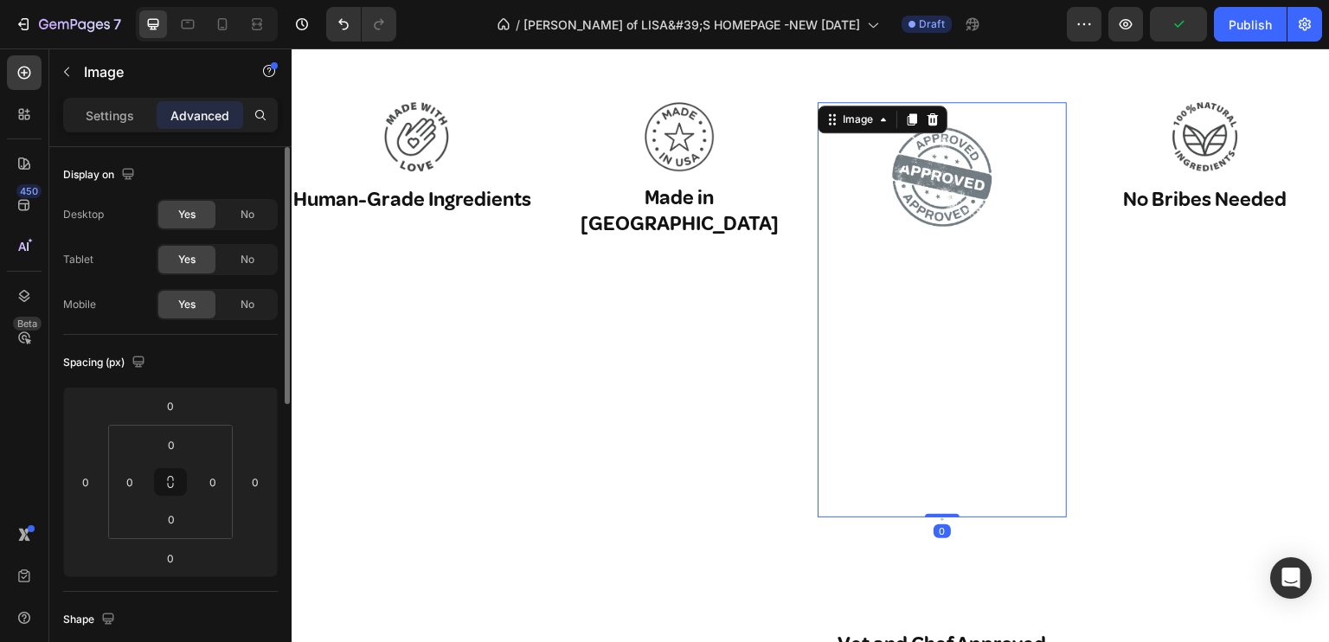
drag, startPoint x: 853, startPoint y: 300, endPoint x: 869, endPoint y: 316, distance: 22.0
click at [854, 302] on img at bounding box center [941, 309] width 249 height 415
click at [926, 114] on icon at bounding box center [933, 119] width 14 height 14
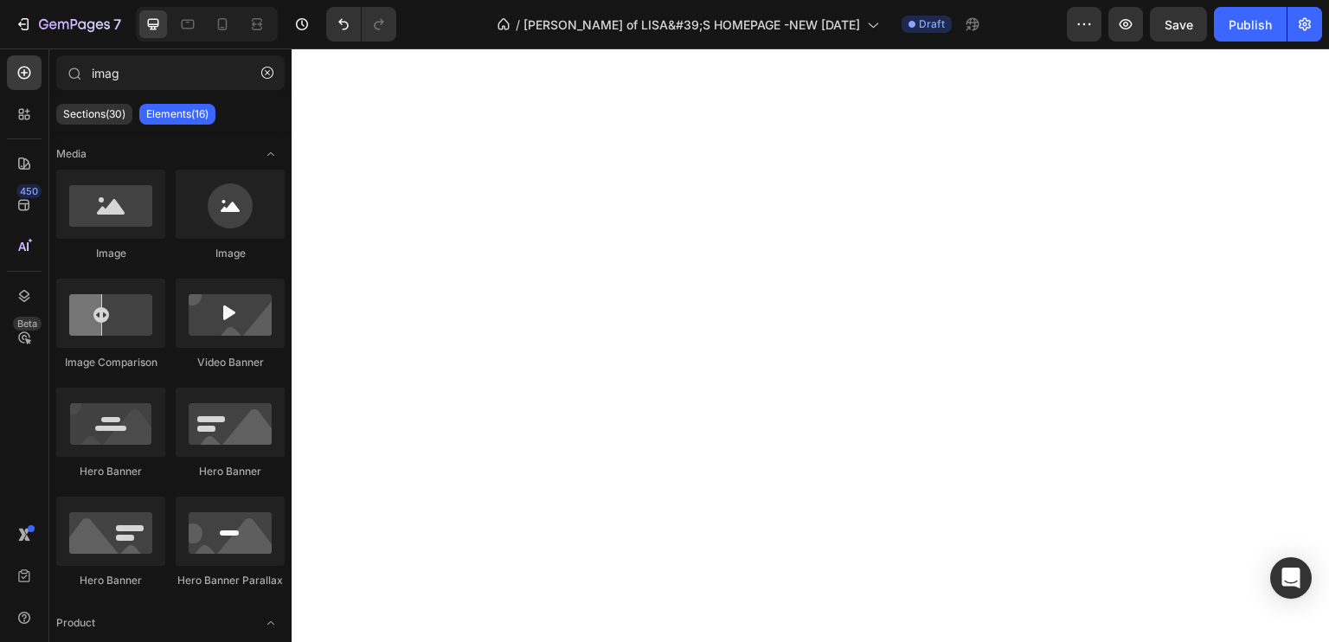
scroll to position [606, 0]
drag, startPoint x: 682, startPoint y: 385, endPoint x: 689, endPoint y: 392, distance: 10.4
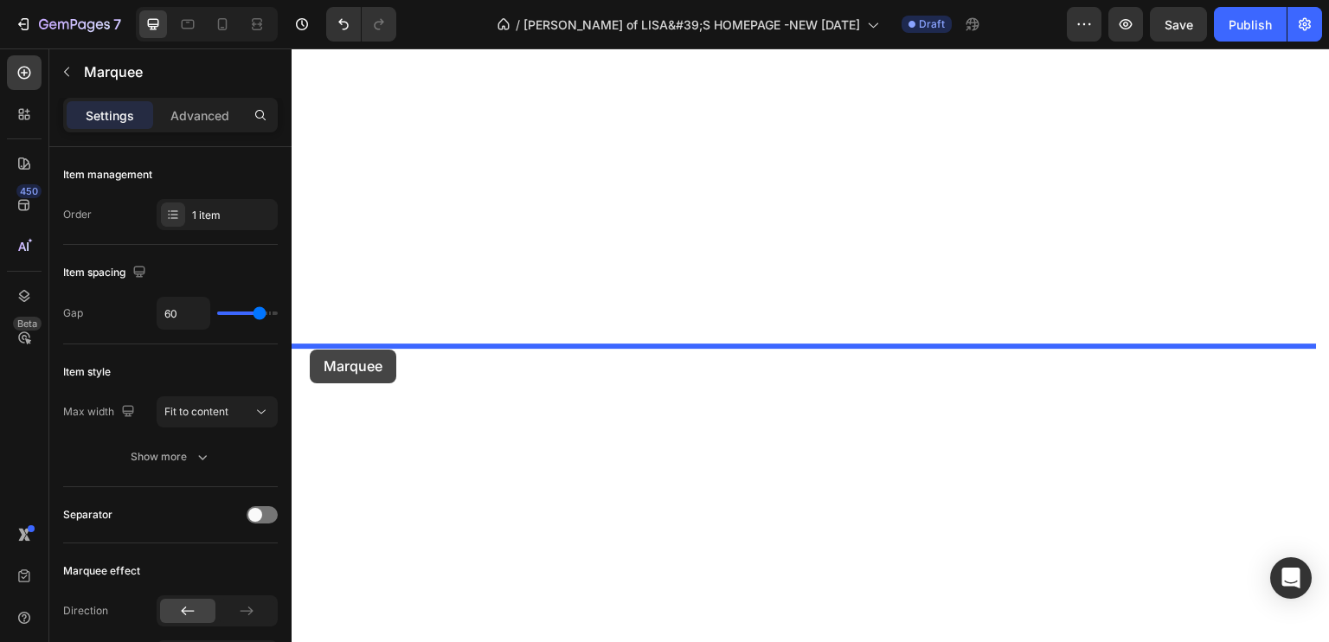
drag, startPoint x: 309, startPoint y: 395, endPoint x: 310, endPoint y: 349, distance: 45.9
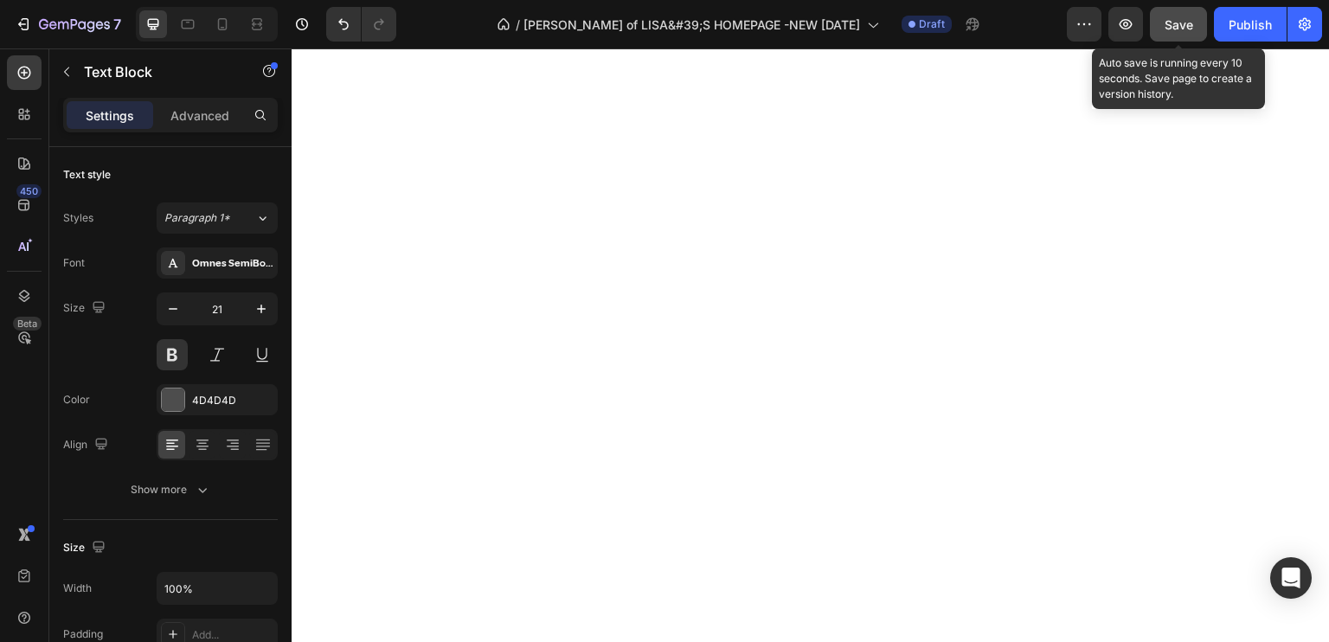
click at [1166, 19] on span "Save" at bounding box center [1178, 24] width 29 height 15
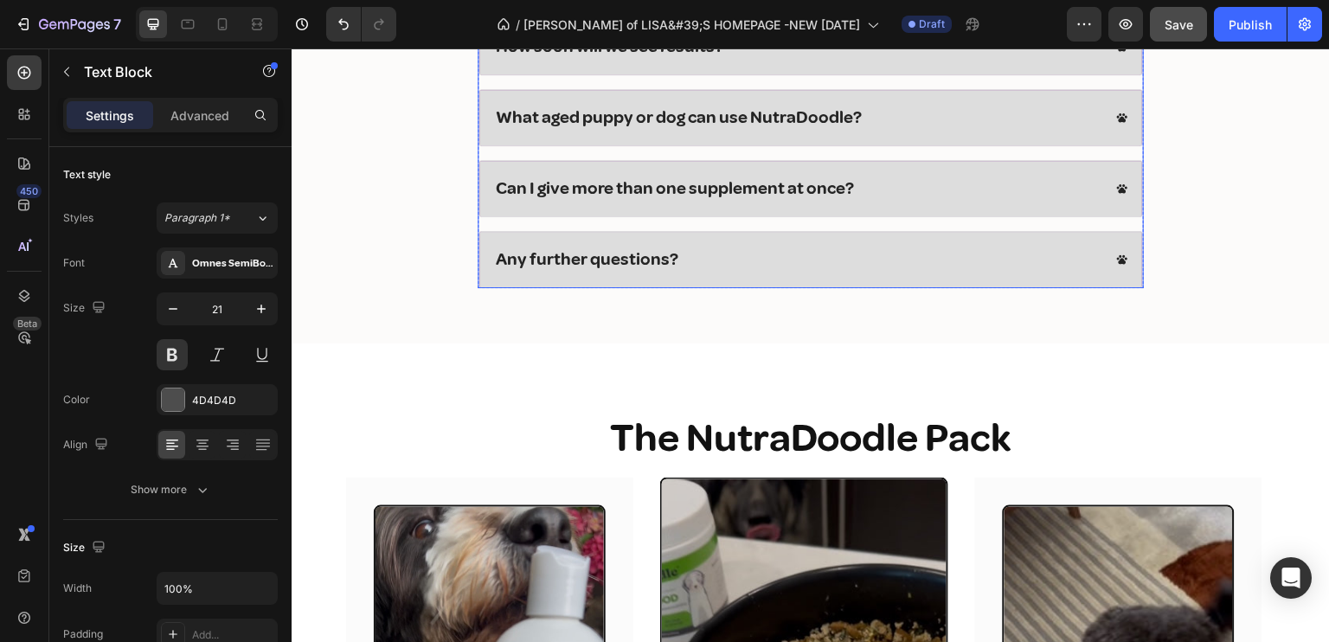
scroll to position [4135, 0]
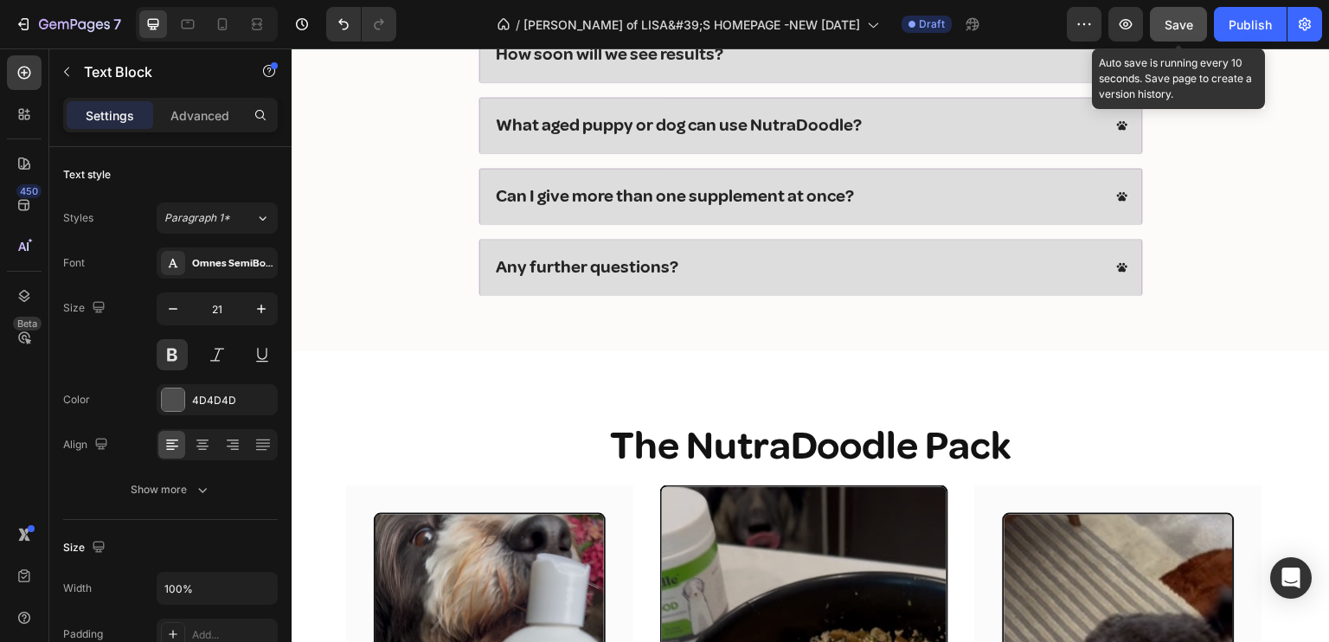
click at [1163, 19] on button "Save" at bounding box center [1178, 24] width 57 height 35
